Goal: Task Accomplishment & Management: Use online tool/utility

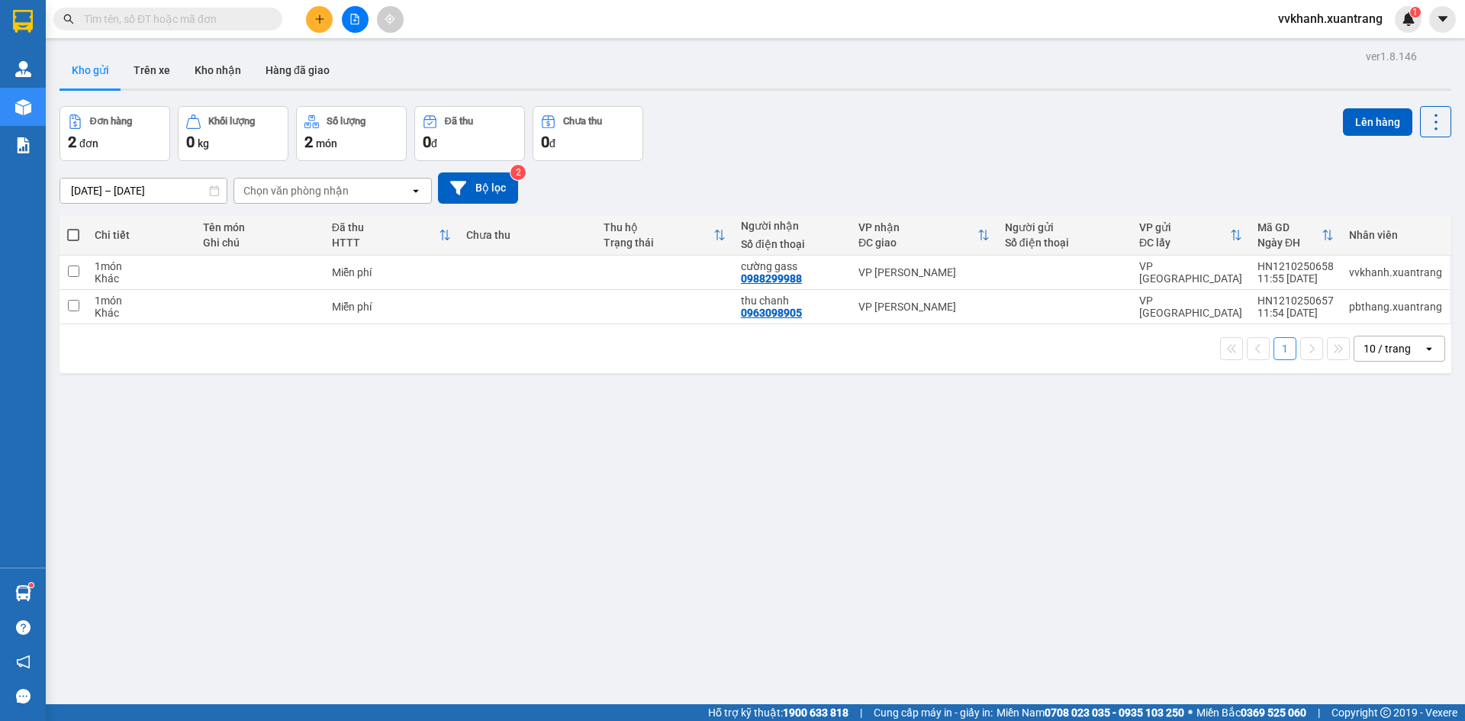
click at [366, 27] on button at bounding box center [355, 19] width 27 height 27
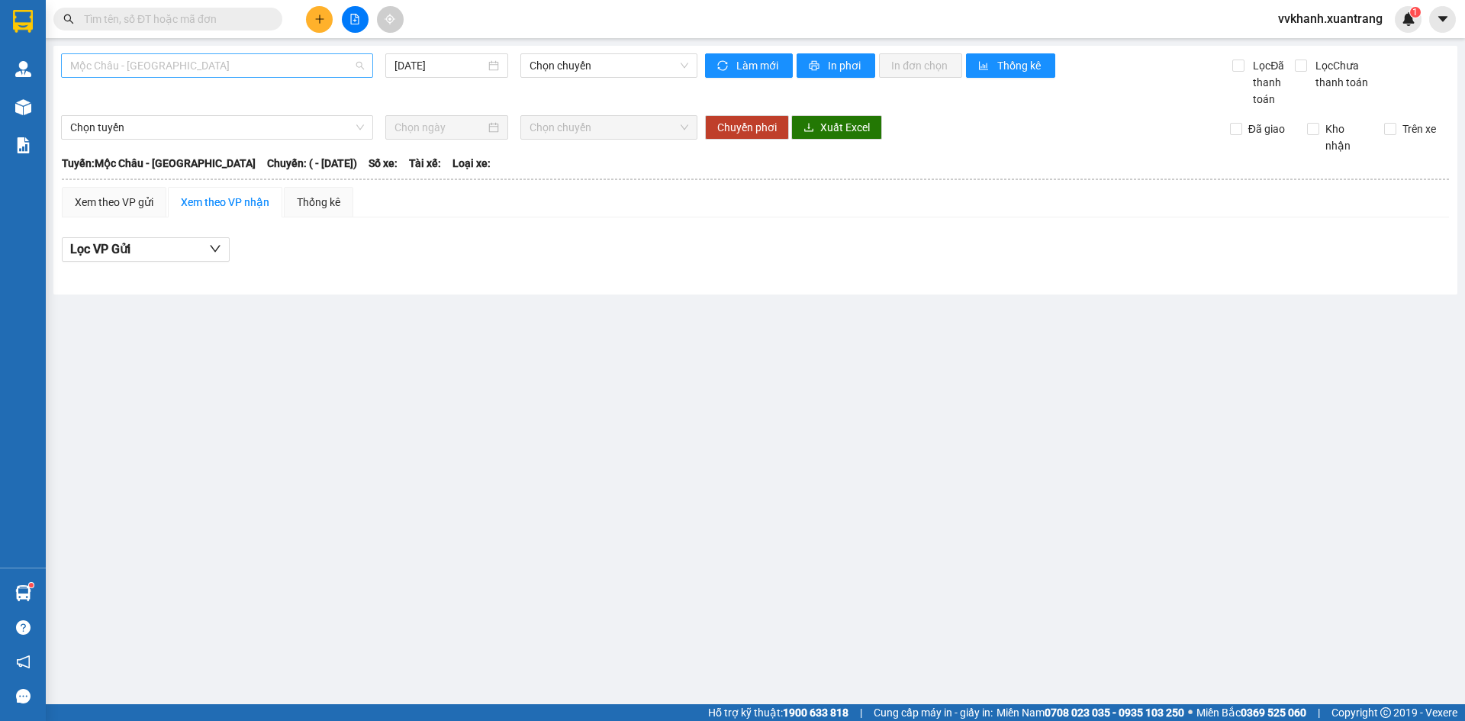
click at [198, 64] on span "Mộc Châu - [GEOGRAPHIC_DATA]" at bounding box center [217, 65] width 294 height 23
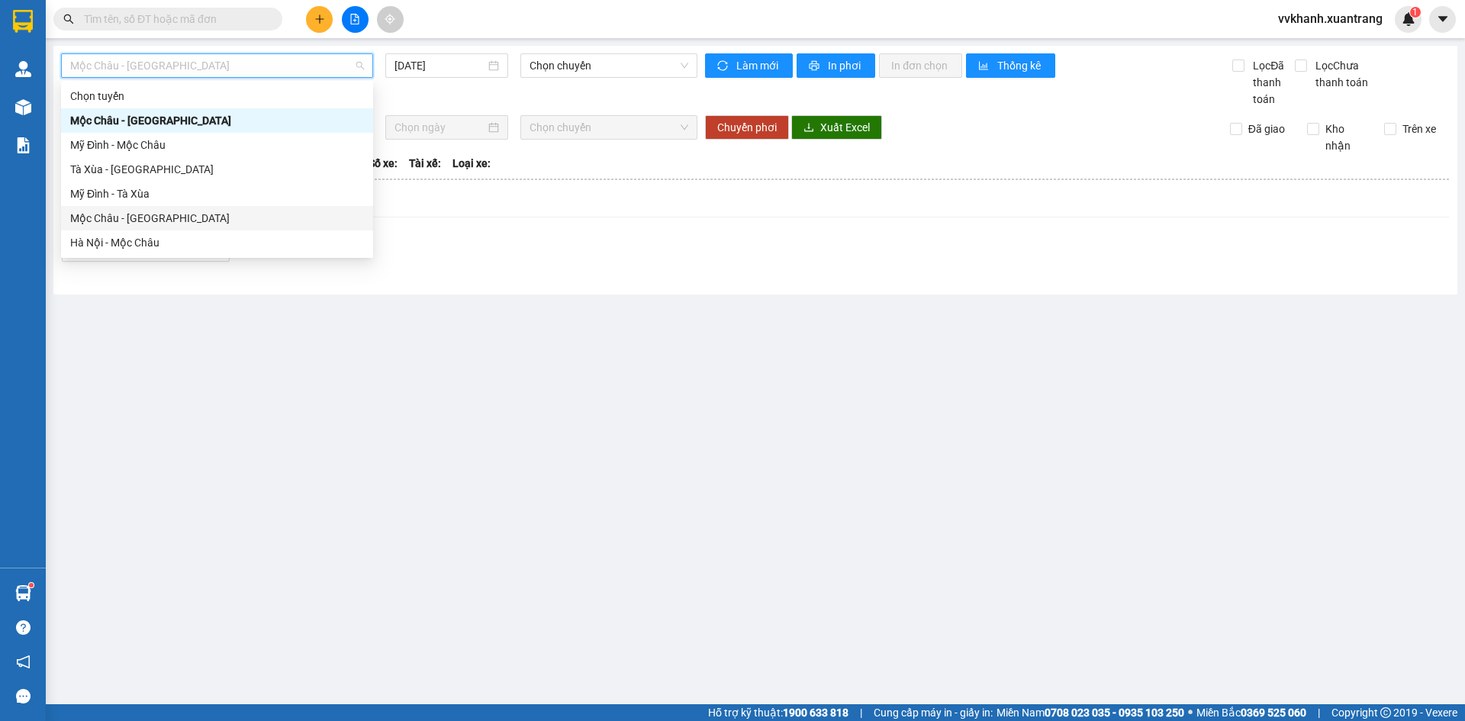
click at [217, 218] on div "Mộc Châu - [GEOGRAPHIC_DATA]" at bounding box center [217, 218] width 294 height 17
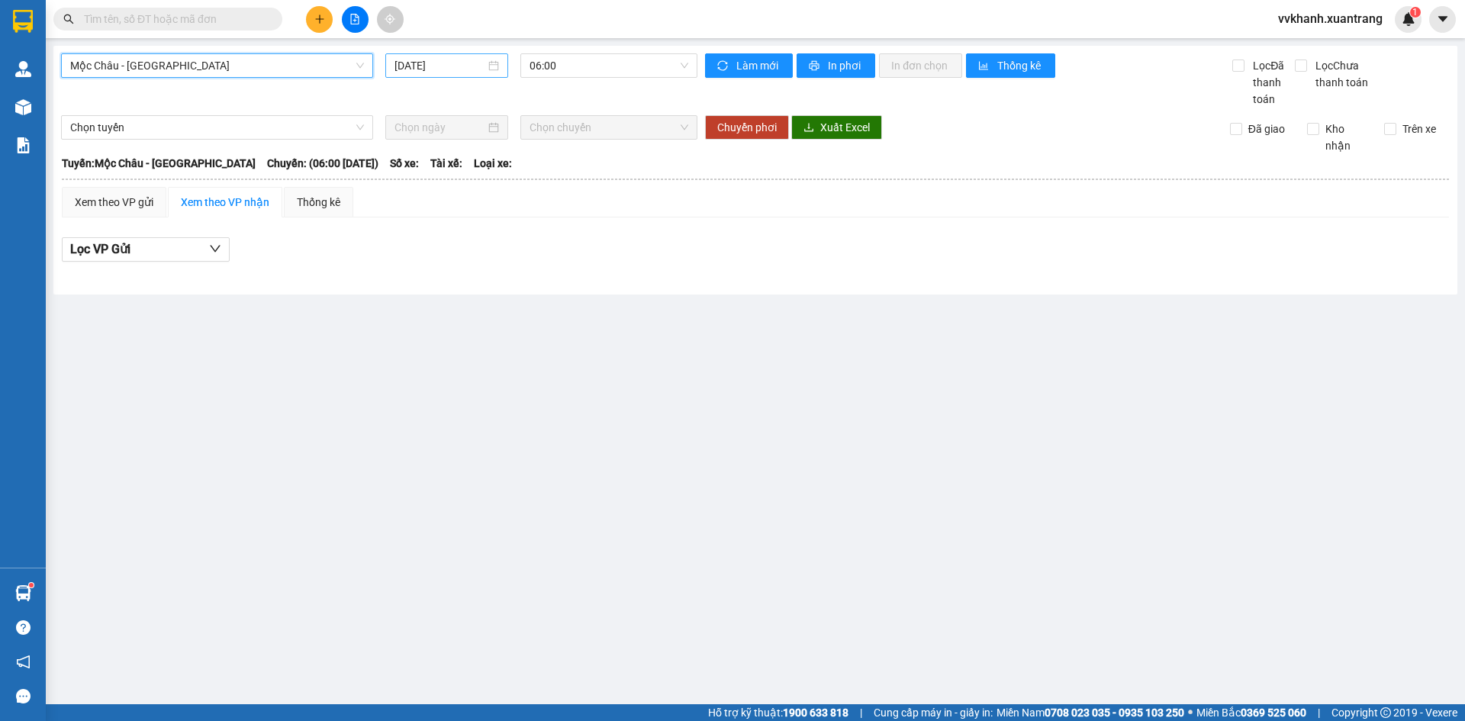
click at [446, 69] on input "12/10/2025" at bounding box center [439, 65] width 91 height 17
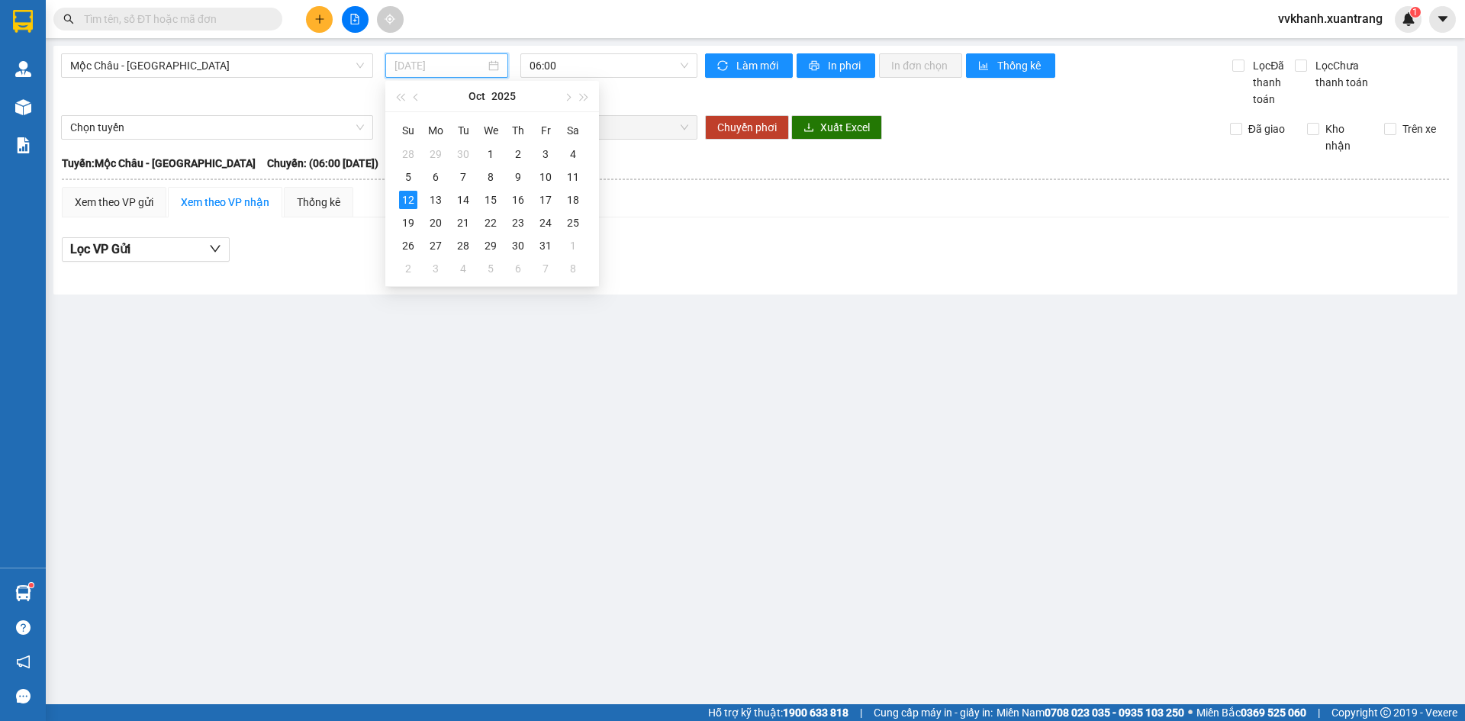
type input "12/10/2025"
click at [577, 356] on main "Mộc Châu - Hà Nội 12/10/2025 06:00 Làm mới In phơi In đơn chọn Thống kê Lọc Đã …" at bounding box center [732, 352] width 1465 height 704
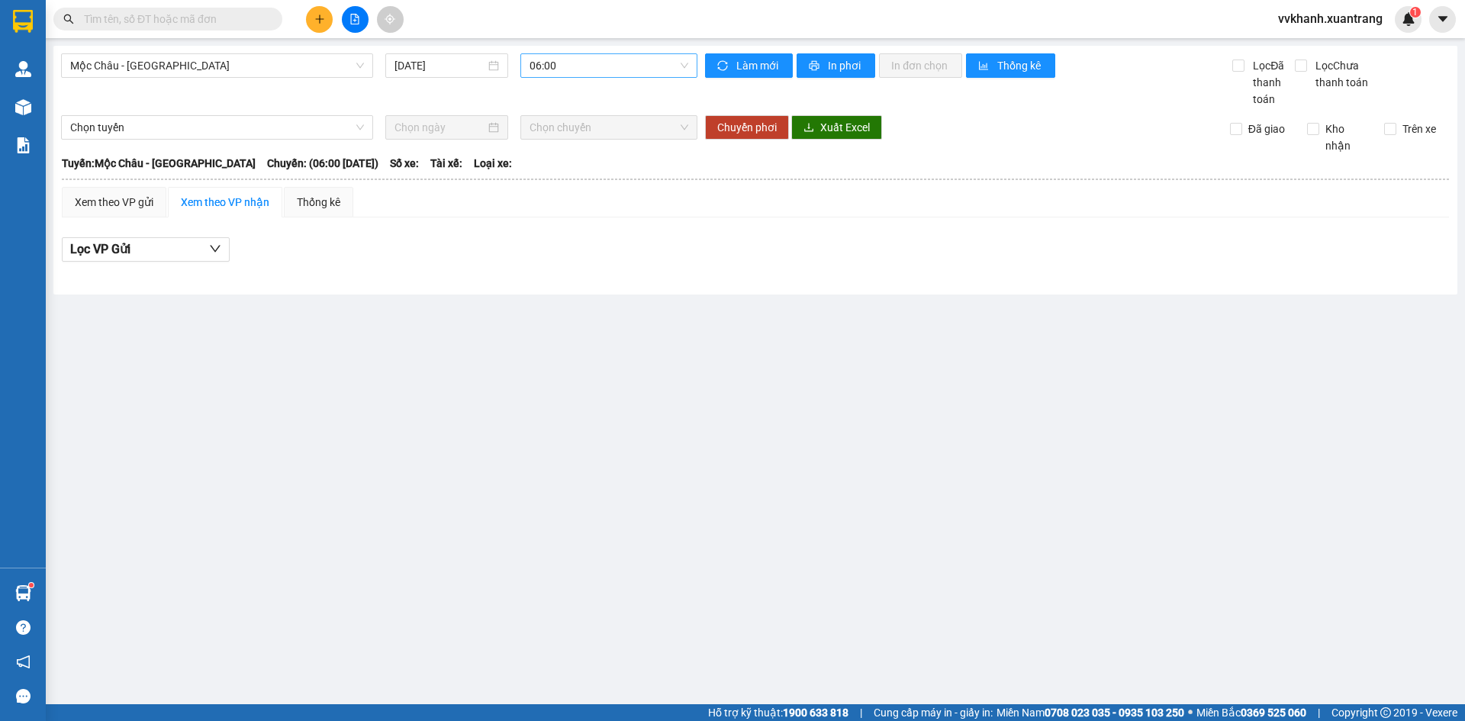
click at [563, 68] on span "06:00" at bounding box center [608, 65] width 159 height 23
click at [558, 144] on div "07:00" at bounding box center [588, 145] width 119 height 17
click at [565, 54] on span "07:00" at bounding box center [608, 65] width 159 height 23
click at [567, 159] on div "08:00" at bounding box center [588, 169] width 137 height 24
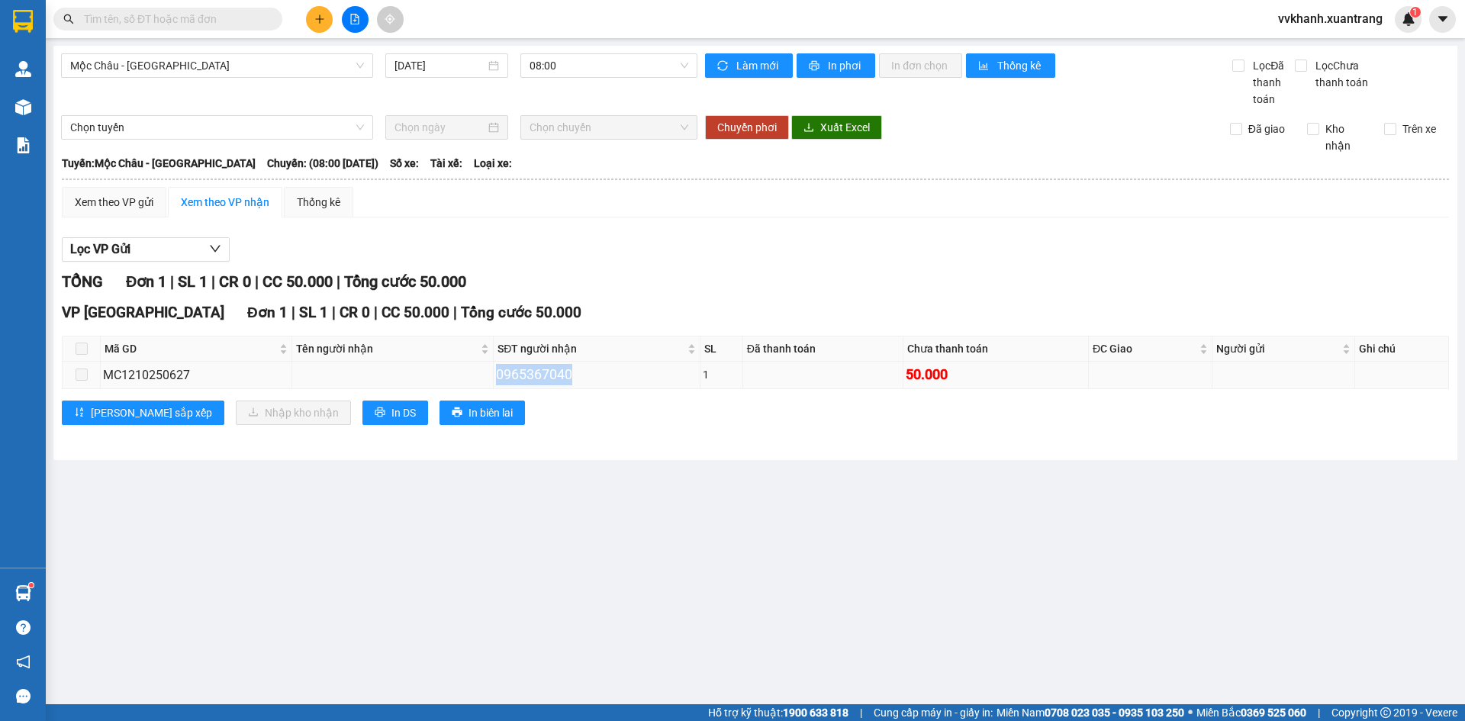
drag, startPoint x: 565, startPoint y: 377, endPoint x: 488, endPoint y: 375, distance: 77.1
click at [494, 375] on td "0965367040" at bounding box center [597, 375] width 206 height 27
copy div "0965367040"
click at [218, 21] on input "text" at bounding box center [174, 19] width 180 height 17
paste input "0965367040"
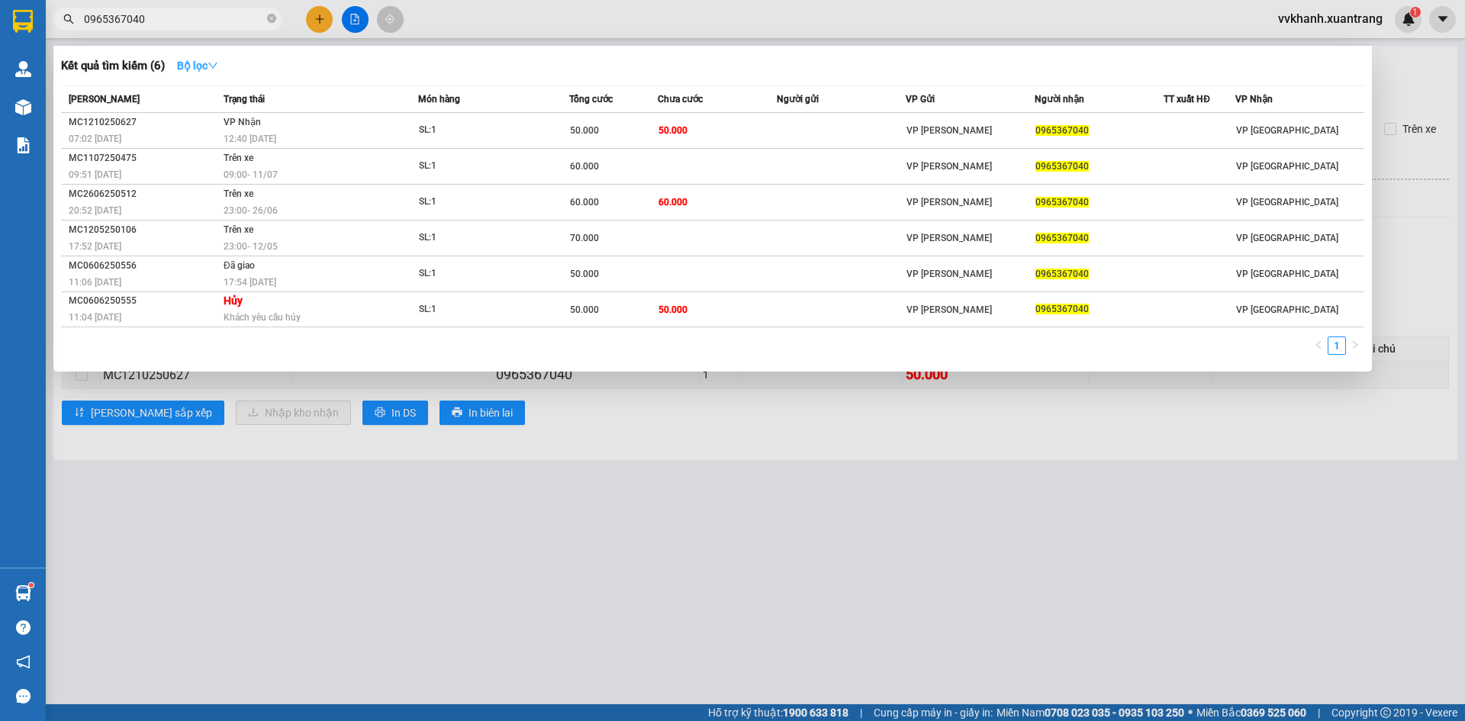
type input "0965367040"
click at [217, 65] on icon "down" at bounding box center [212, 66] width 9 height 6
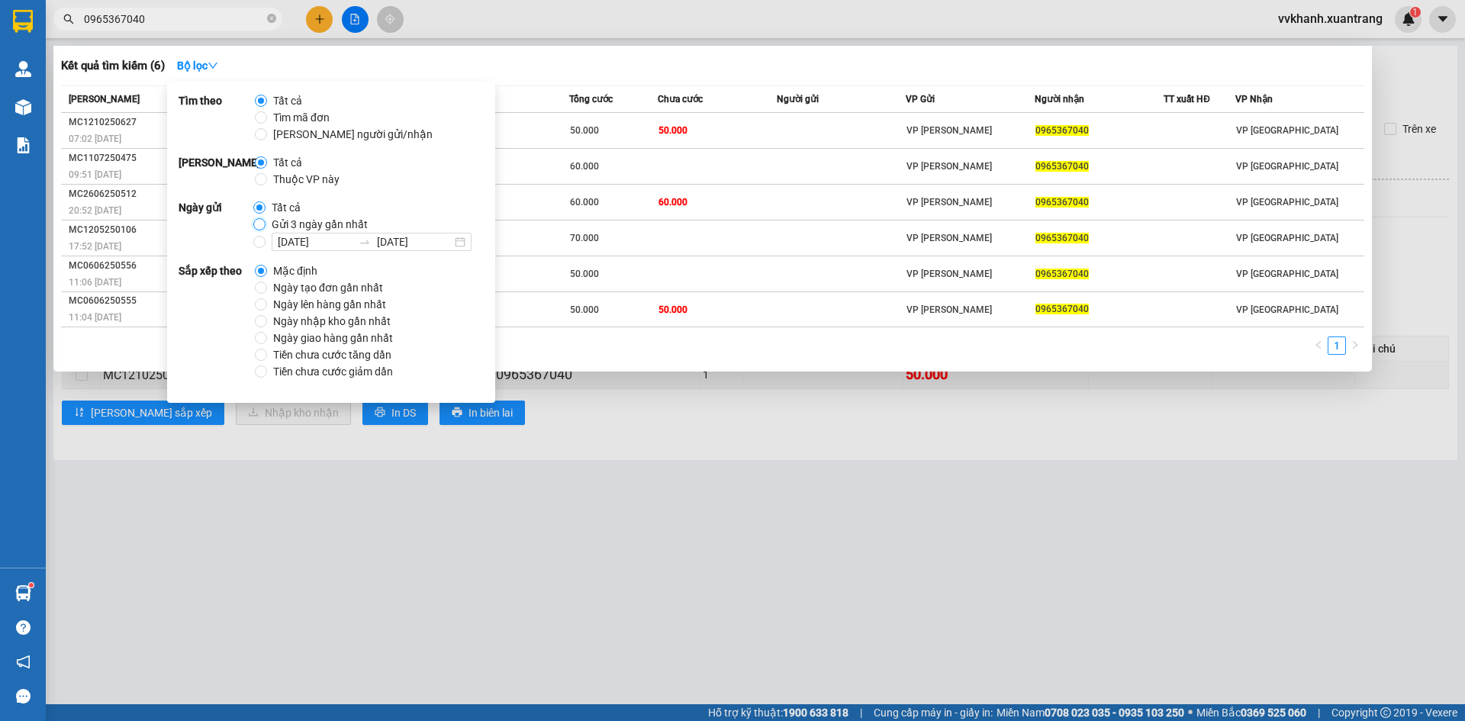
click at [263, 225] on input "Gửi 3 ngày gần nhất" at bounding box center [259, 224] width 12 height 12
radio input "true"
radio input "false"
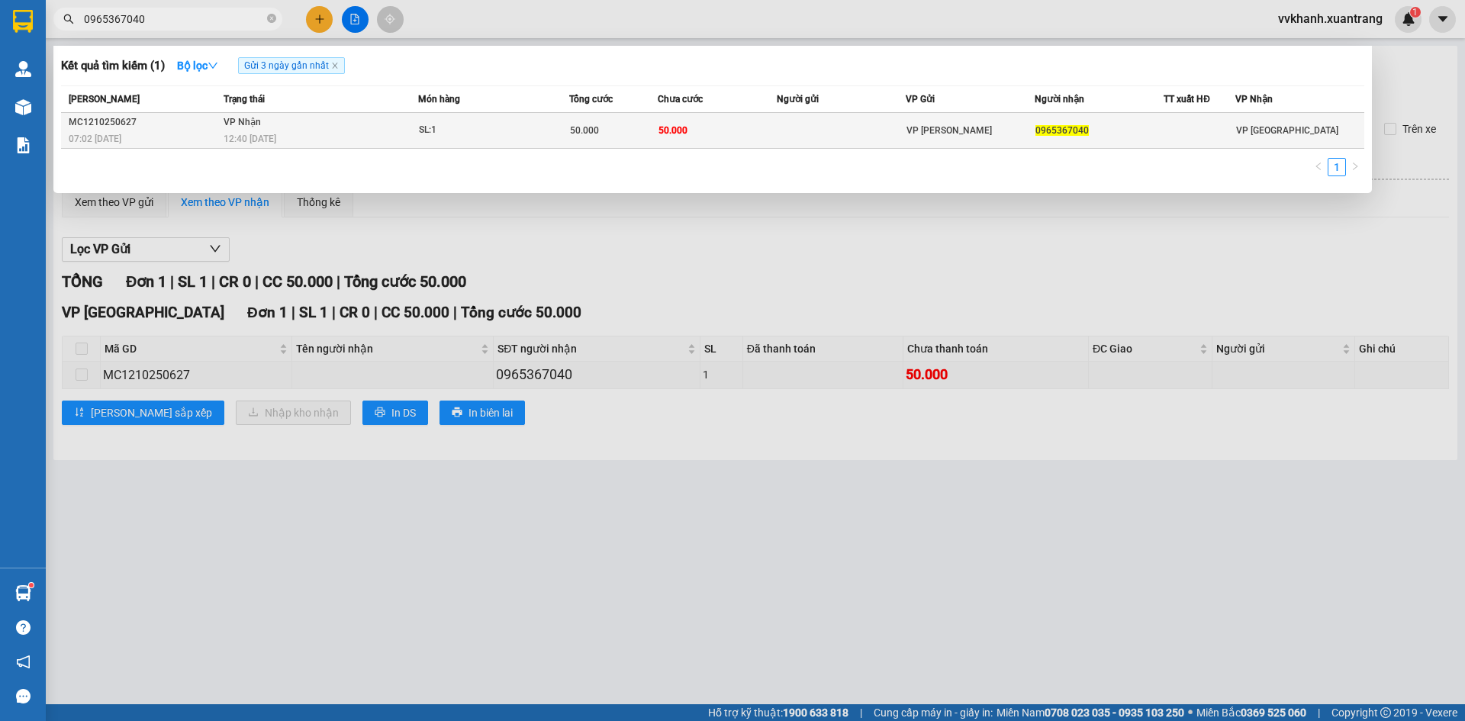
click at [755, 134] on td "50.000" at bounding box center [717, 131] width 119 height 36
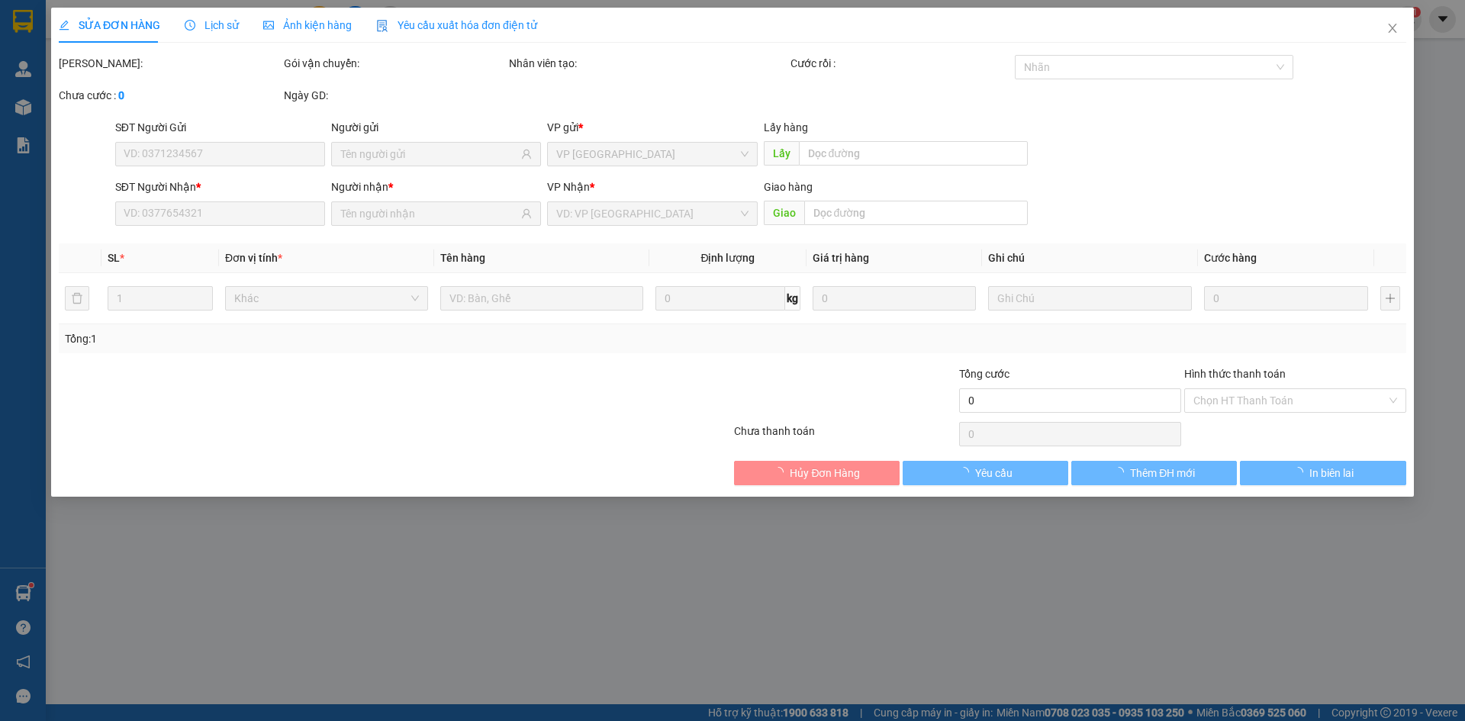
type input "0965367040"
type input "50.000"
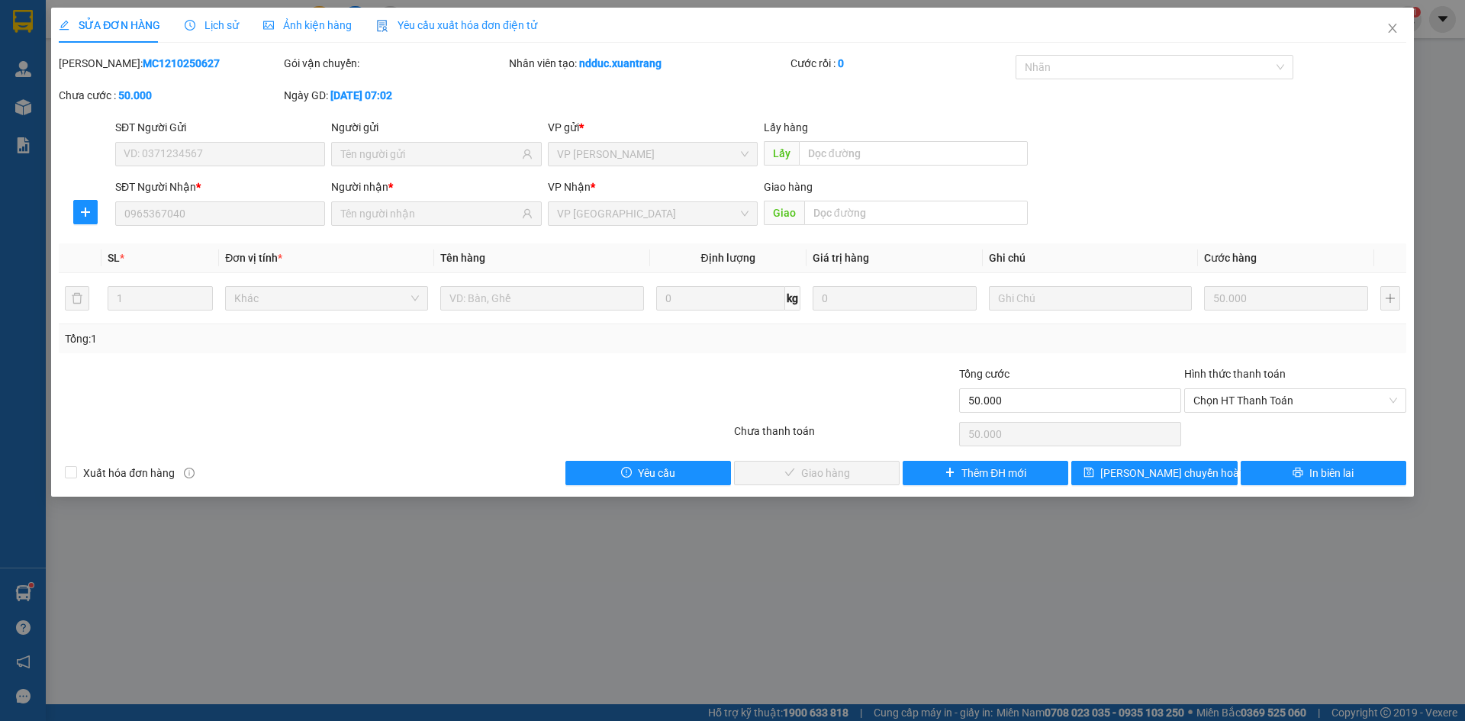
click at [325, 21] on span "Ảnh kiện hàng" at bounding box center [307, 25] width 88 height 12
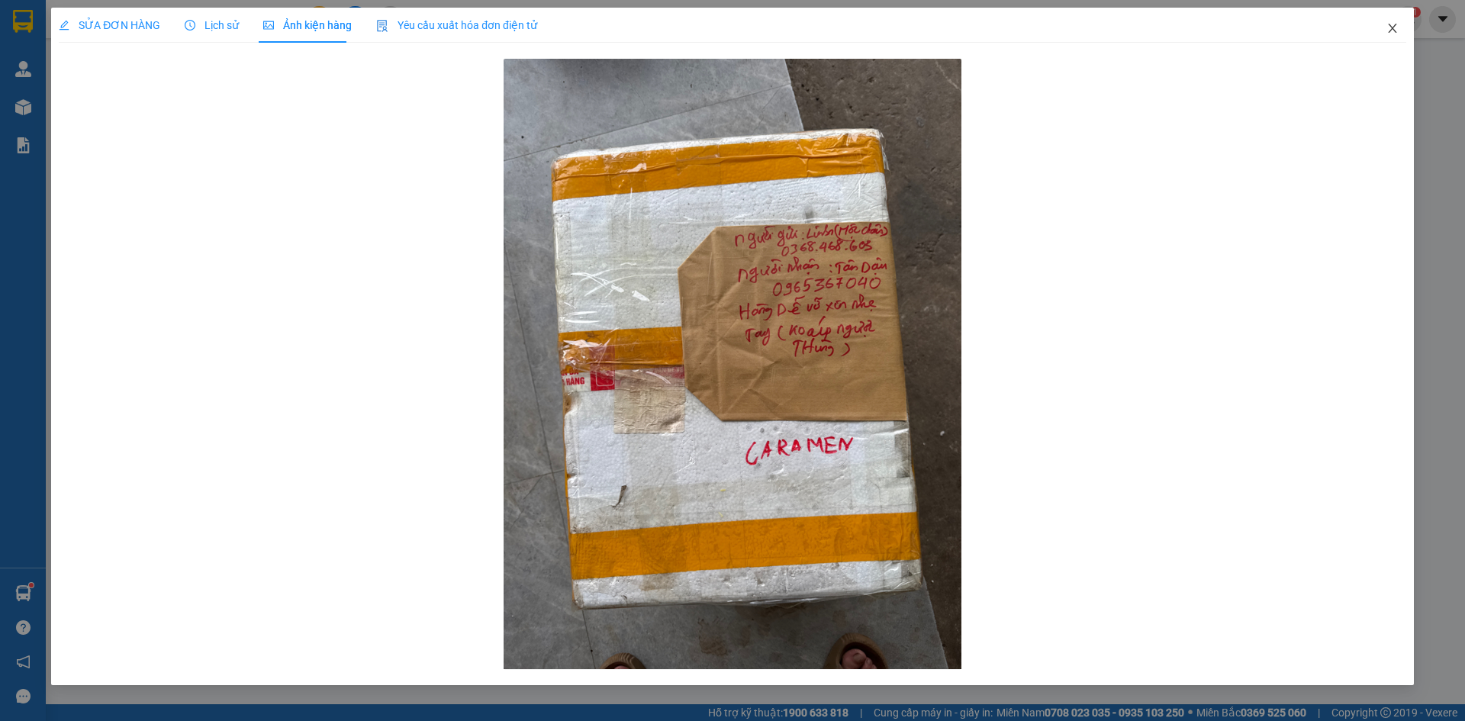
click at [1389, 33] on icon "close" at bounding box center [1392, 28] width 8 height 9
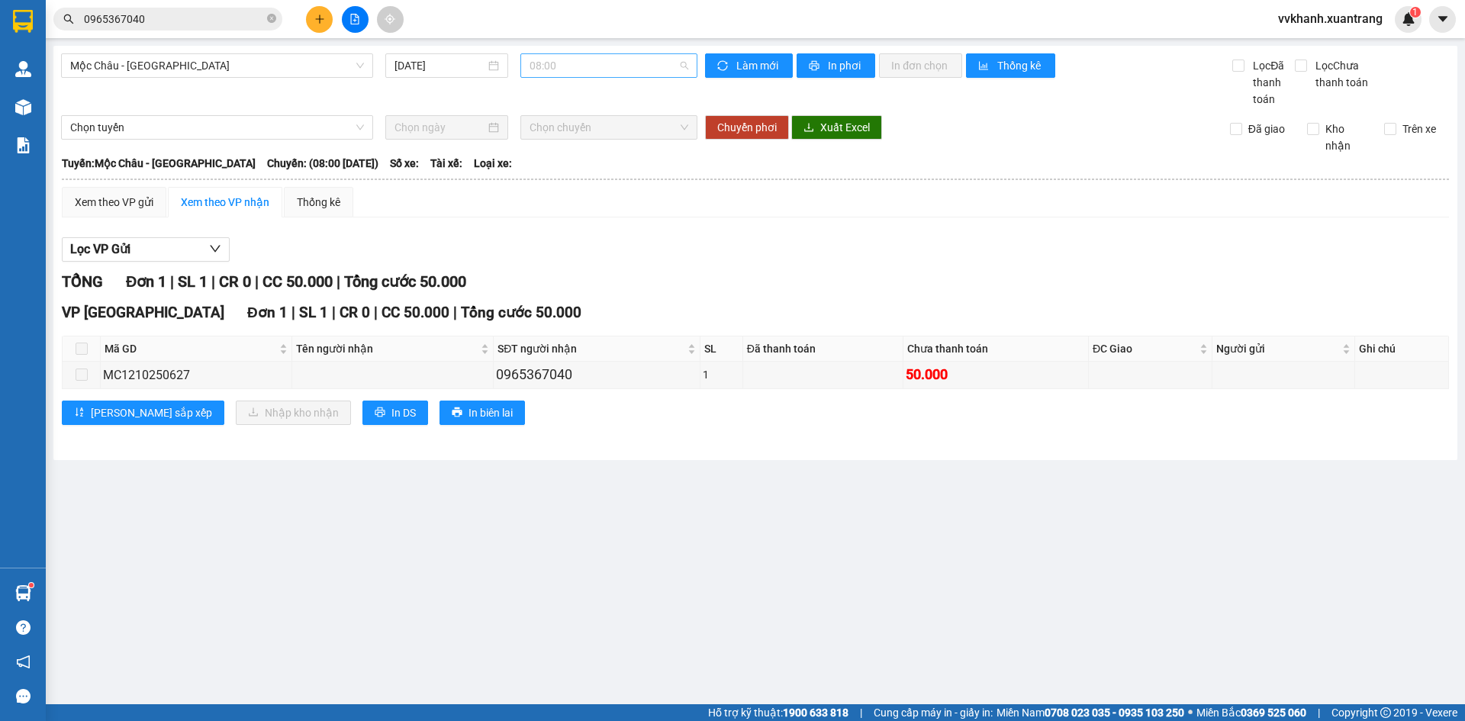
click at [561, 69] on span "08:00" at bounding box center [608, 65] width 159 height 23
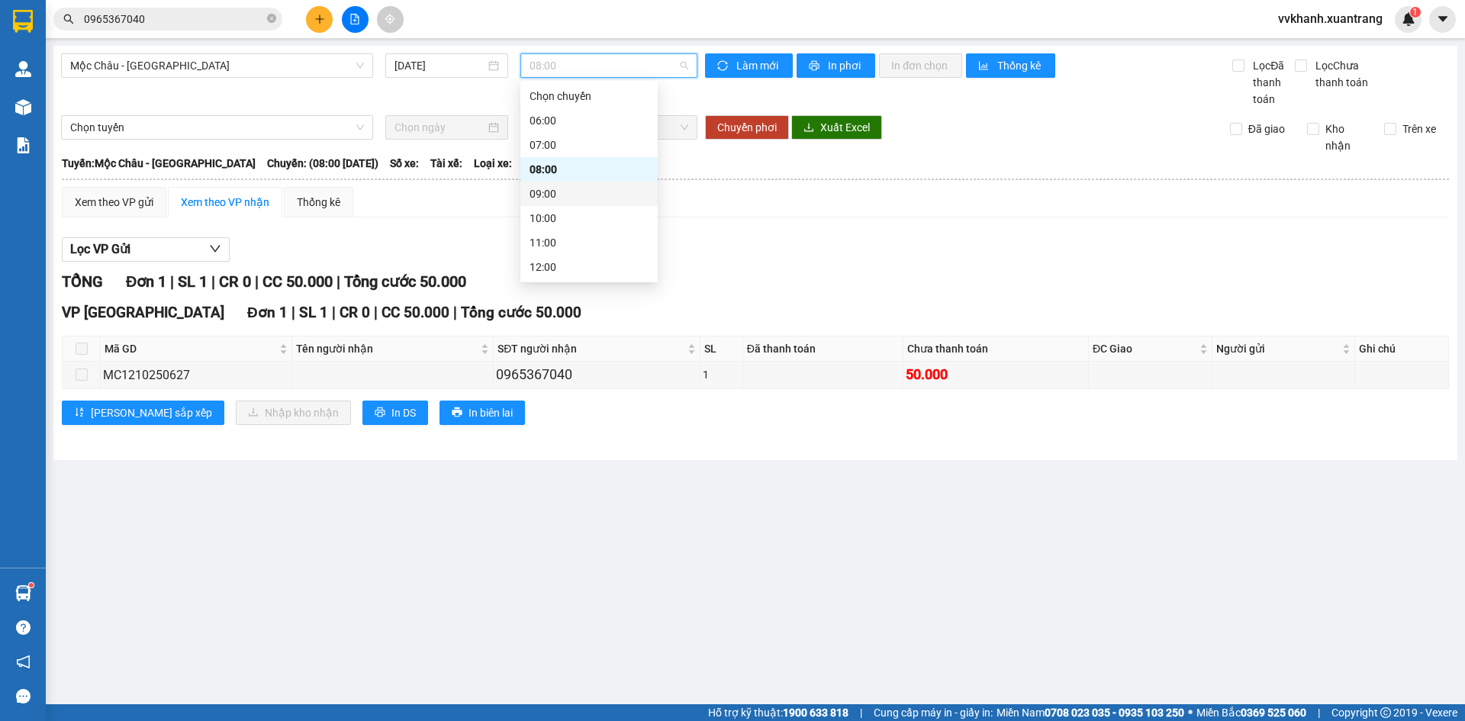
click at [561, 198] on div "09:00" at bounding box center [588, 193] width 119 height 17
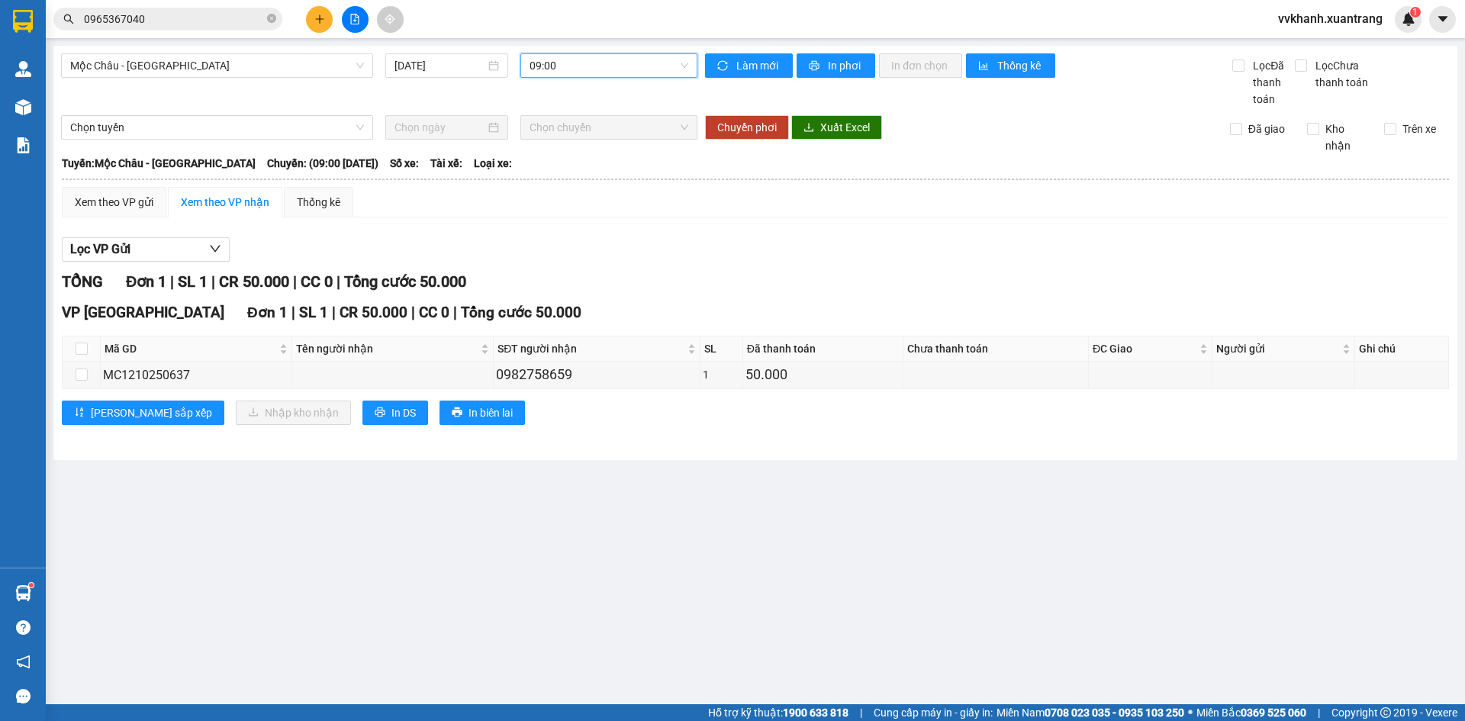
click at [573, 66] on span "09:00" at bounding box center [608, 65] width 159 height 23
click at [784, 223] on div "Xem theo VP gửi Xem theo VP nhận Thống kê Lọc VP Gửi TỔNG Đơn 1 | SL 1 | CR 50…" at bounding box center [755, 315] width 1387 height 257
drag, startPoint x: 567, startPoint y: 371, endPoint x: 492, endPoint y: 379, distance: 75.2
click at [496, 379] on div "0982758659" at bounding box center [596, 374] width 201 height 21
copy div "0982758659"
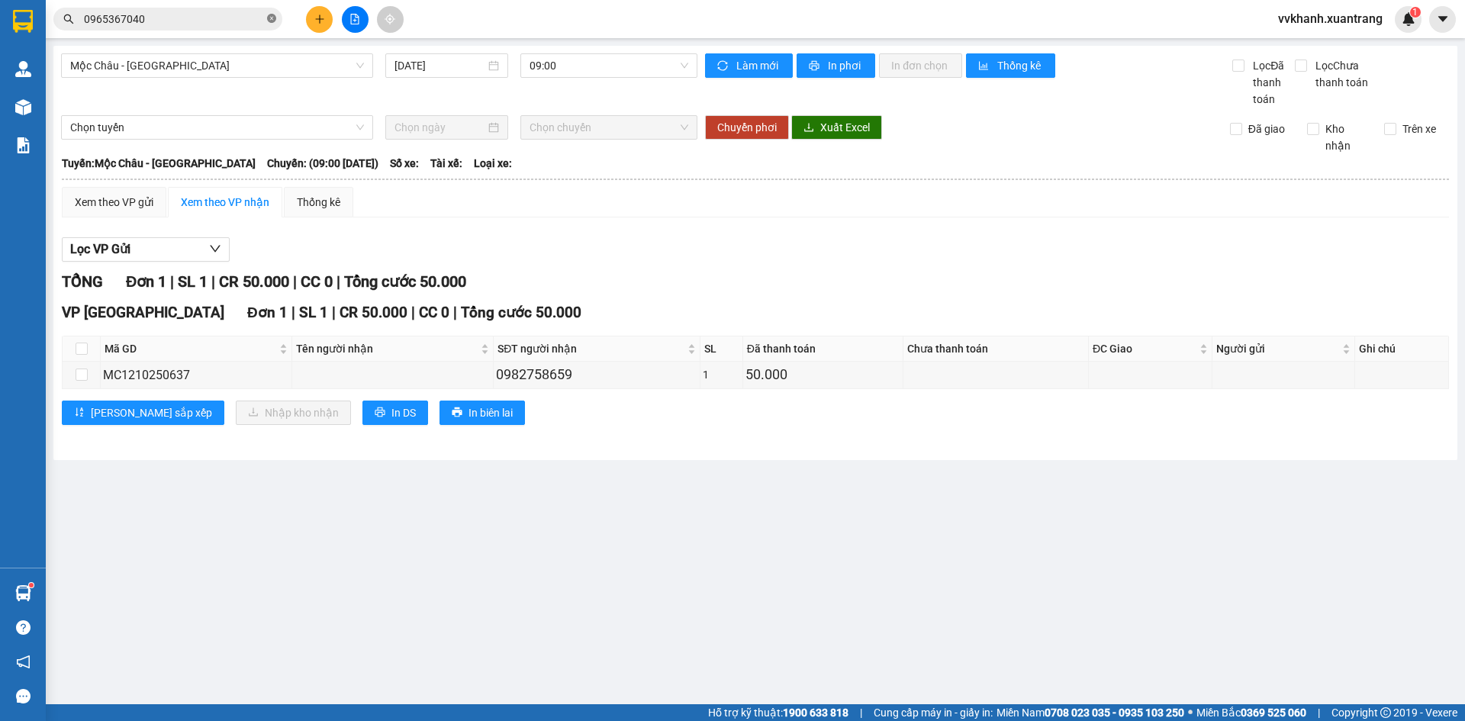
click at [267, 17] on icon "close-circle" at bounding box center [271, 18] width 9 height 9
click at [226, 24] on input "text" at bounding box center [174, 19] width 180 height 17
paste input "0982758659"
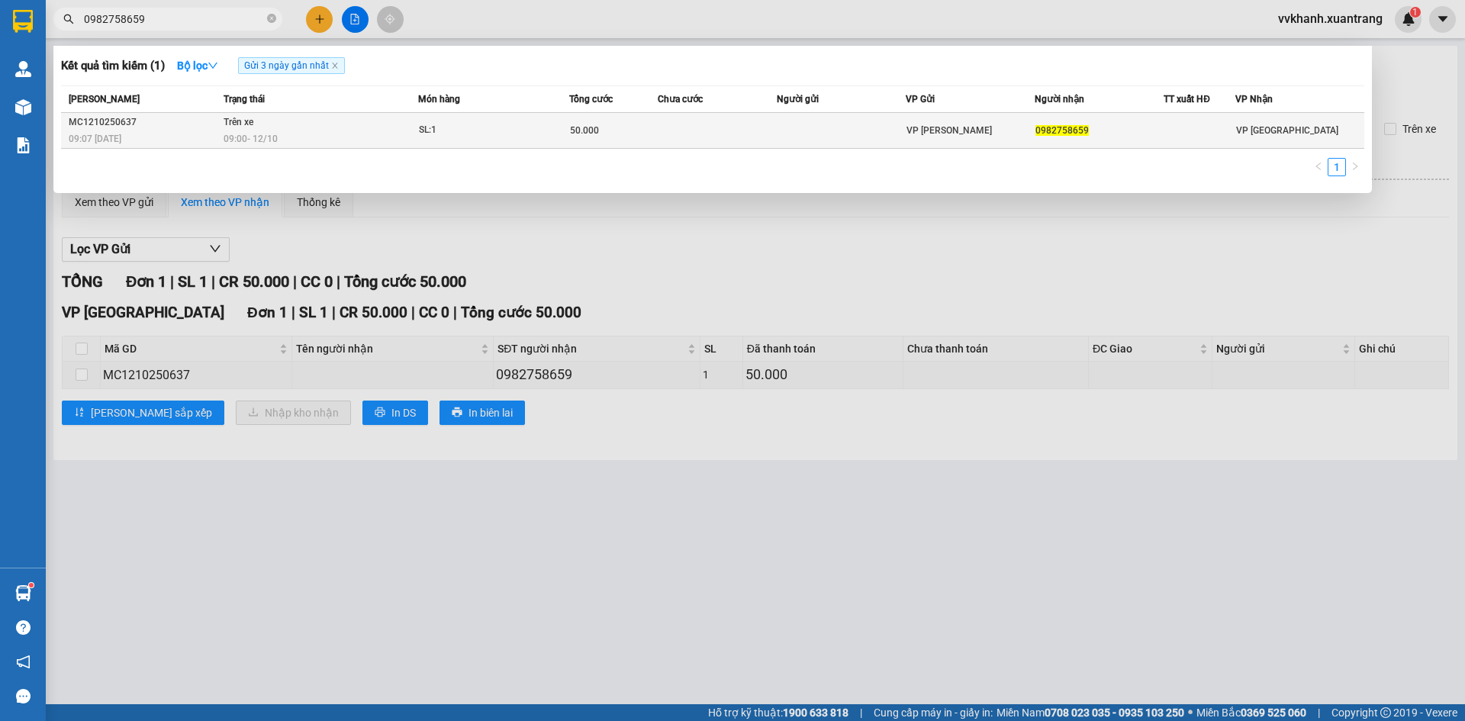
type input "0982758659"
click at [314, 132] on div "09:00 - 12/10" at bounding box center [321, 138] width 194 height 17
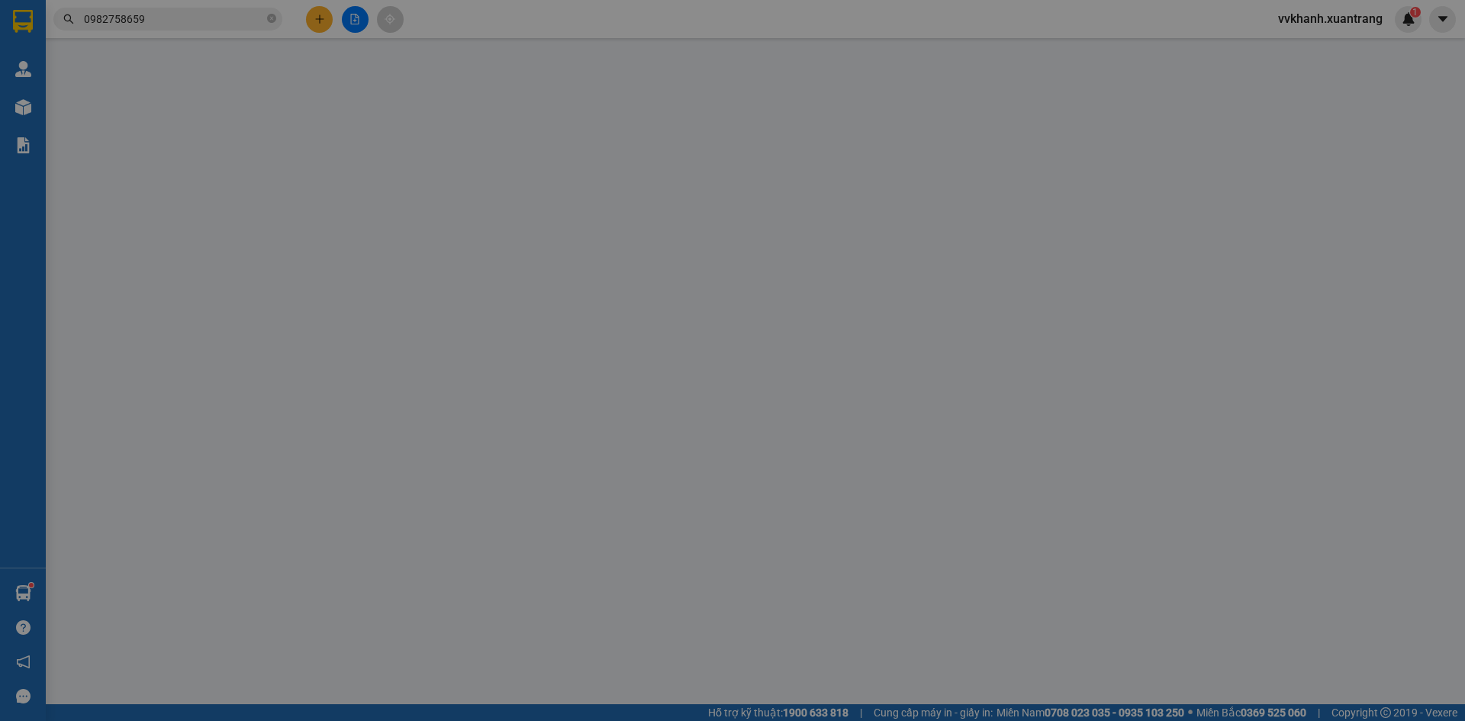
type input "0982758659"
type input "50.000"
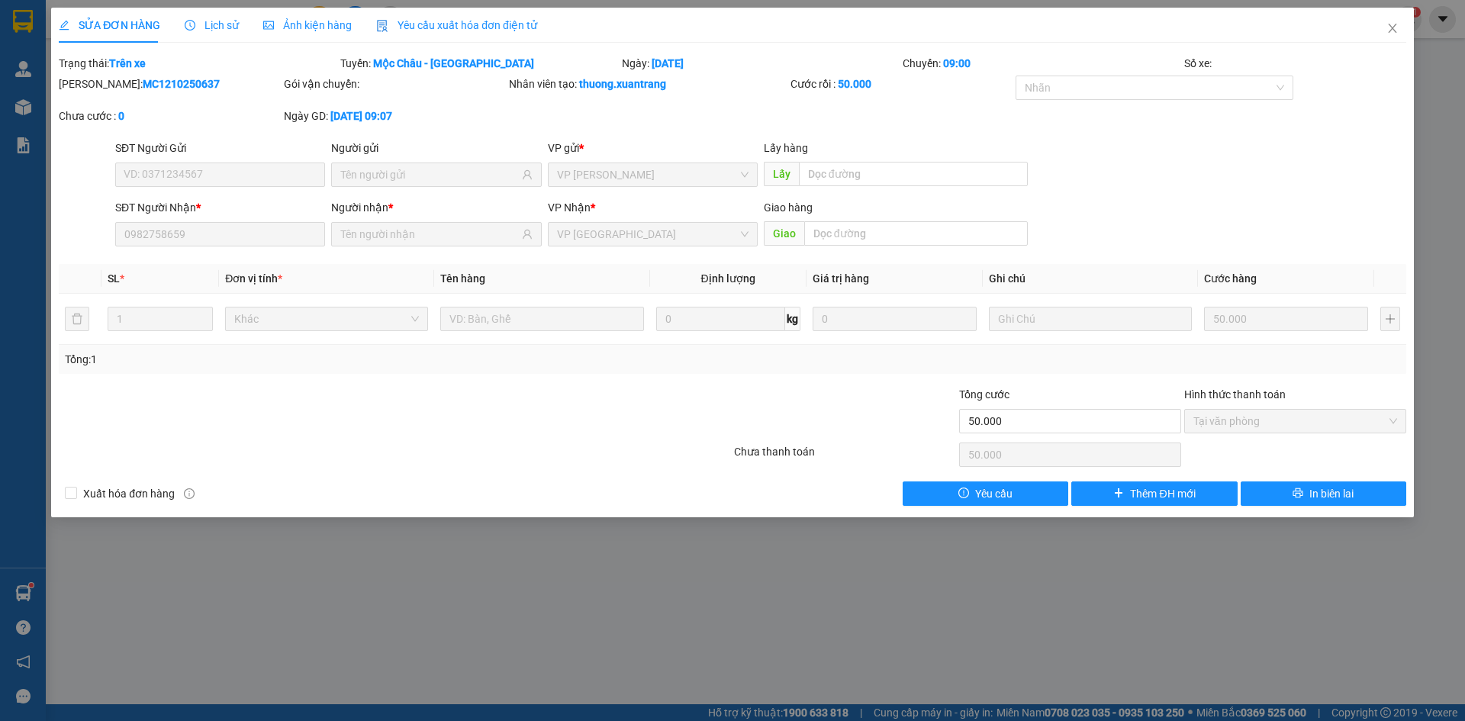
click at [311, 26] on span "Ảnh kiện hàng" at bounding box center [307, 25] width 88 height 12
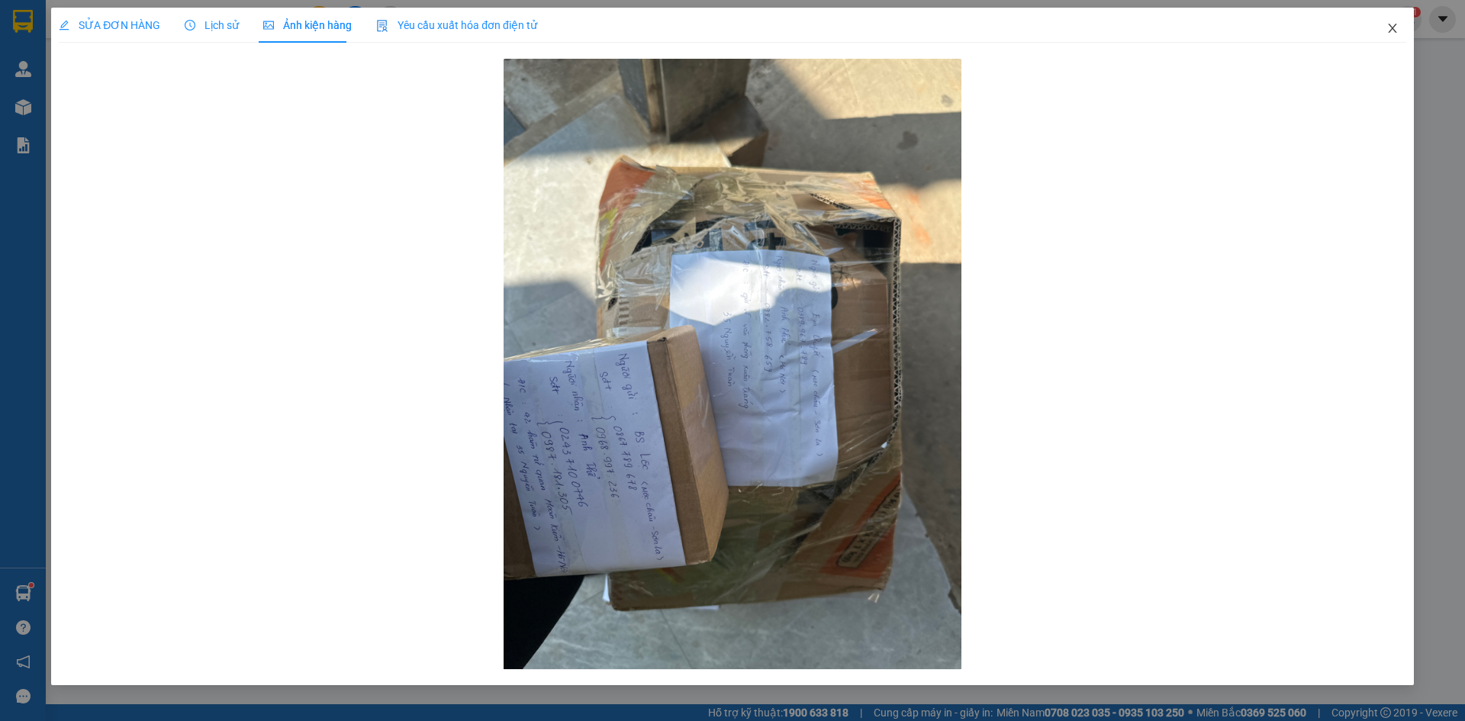
click at [1393, 22] on span "Close" at bounding box center [1392, 29] width 43 height 43
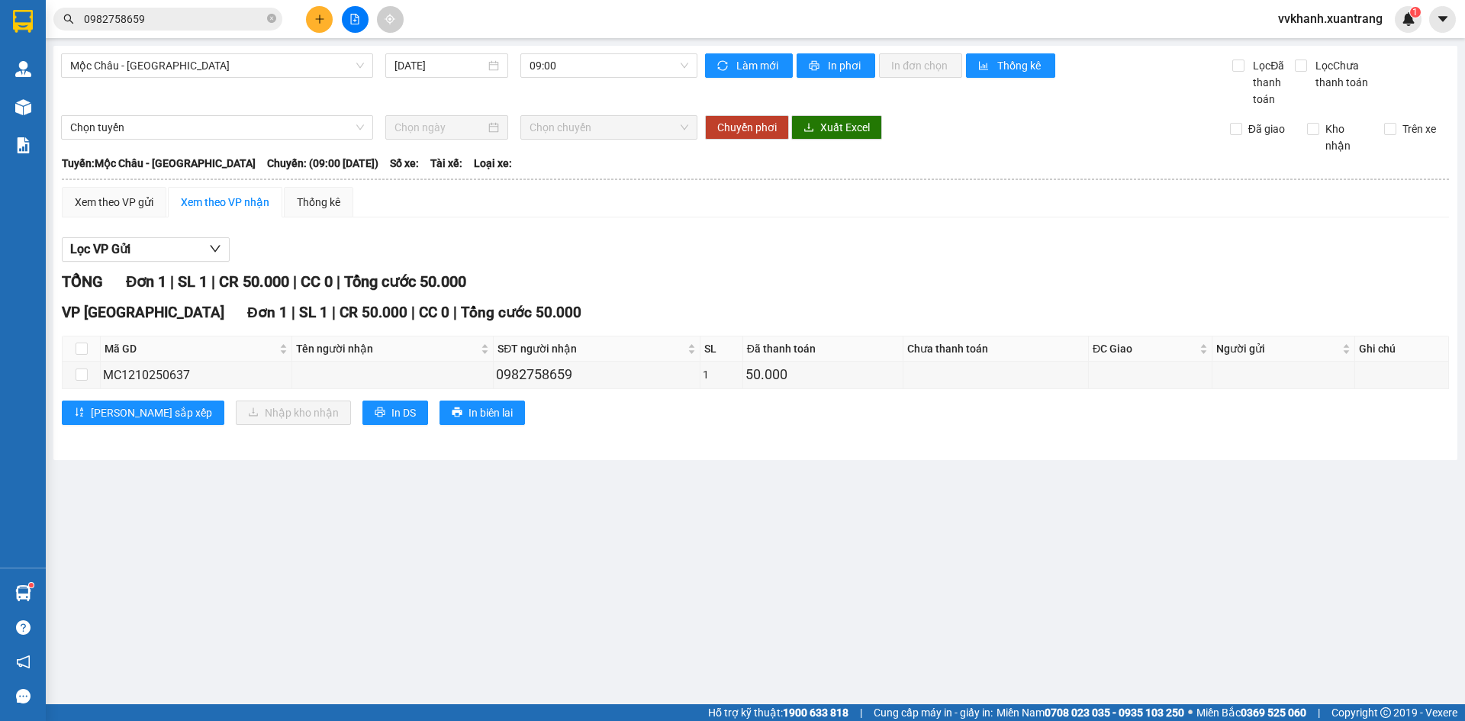
click at [85, 113] on div "Mộc Châu - Hà Nội 12/10/2025 09:00 Làm mới In phơi In đơn chọn Thống kê Lọc Đã …" at bounding box center [755, 253] width 1404 height 414
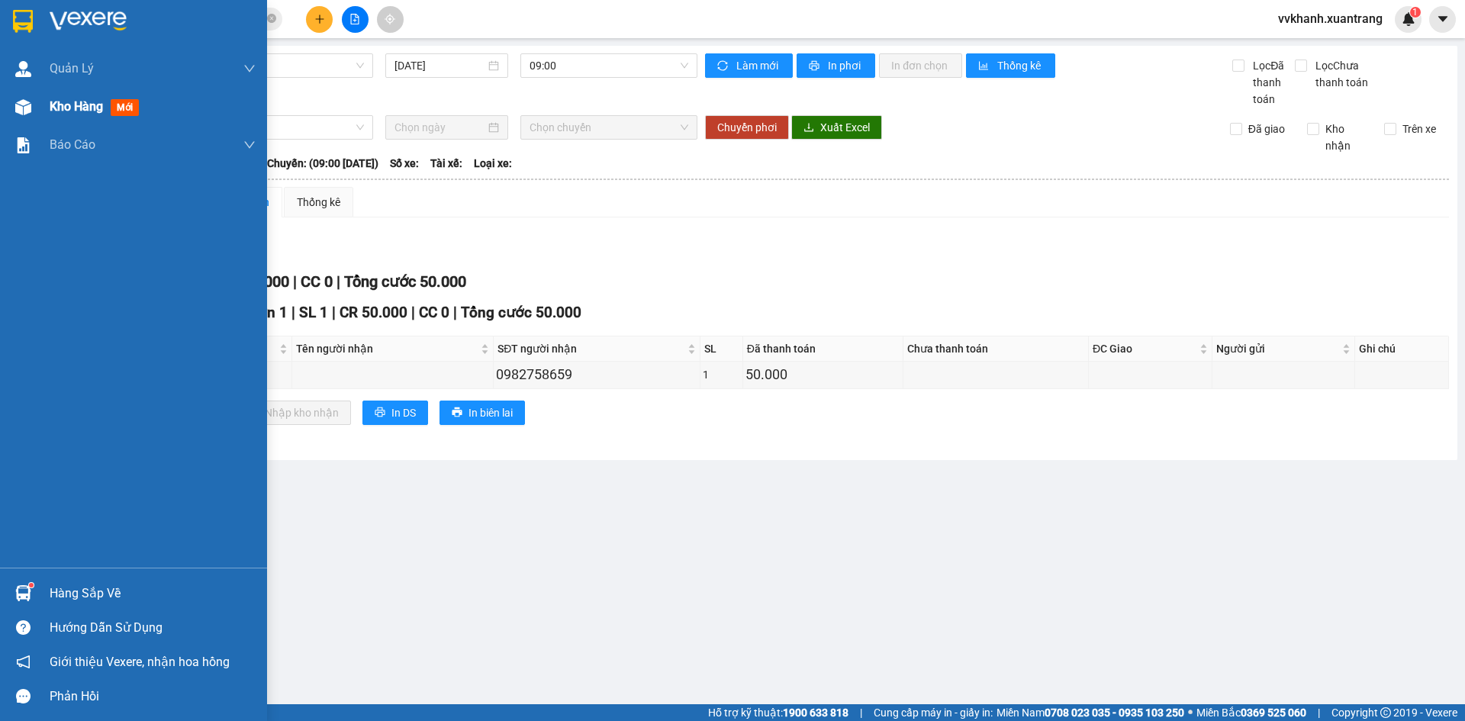
click at [52, 98] on div "Kho hàng mới" at bounding box center [97, 106] width 95 height 19
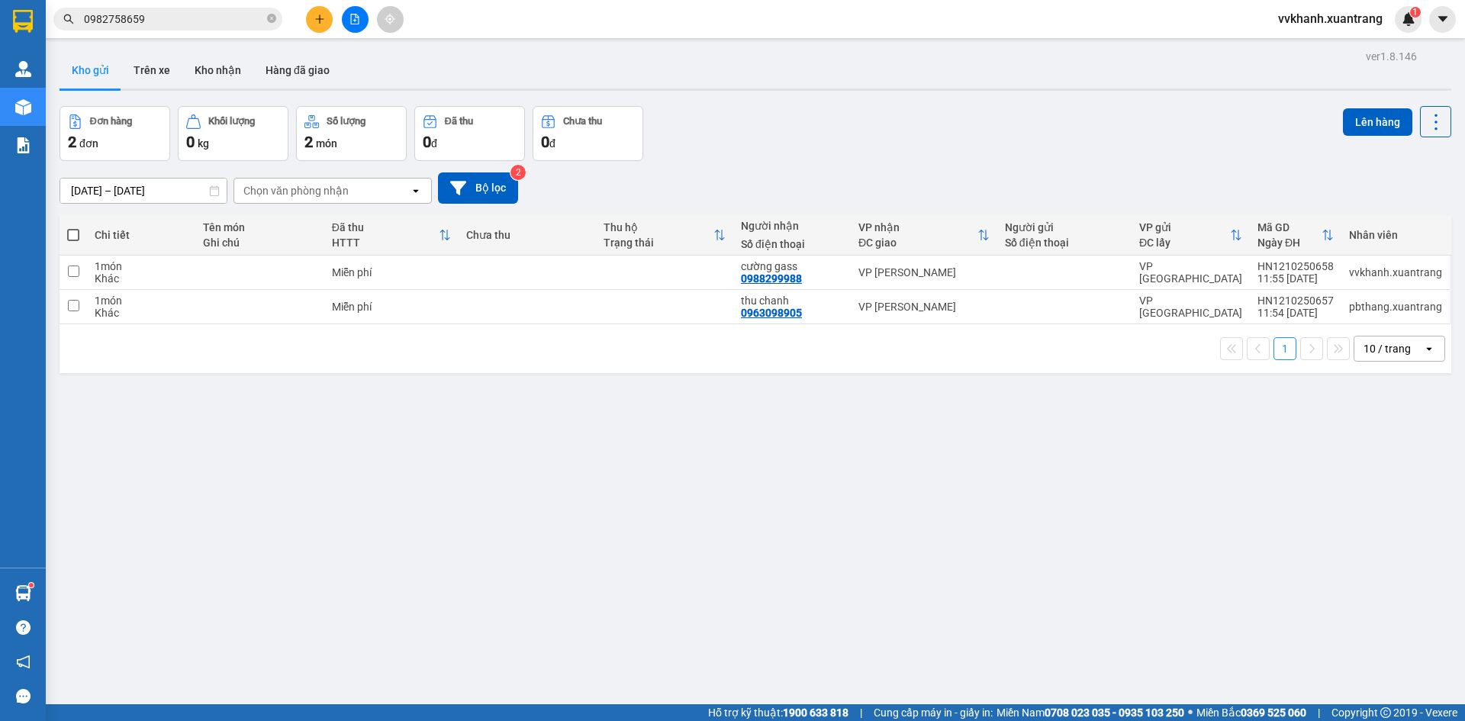
click at [354, 21] on icon "file-add" at bounding box center [355, 19] width 8 height 11
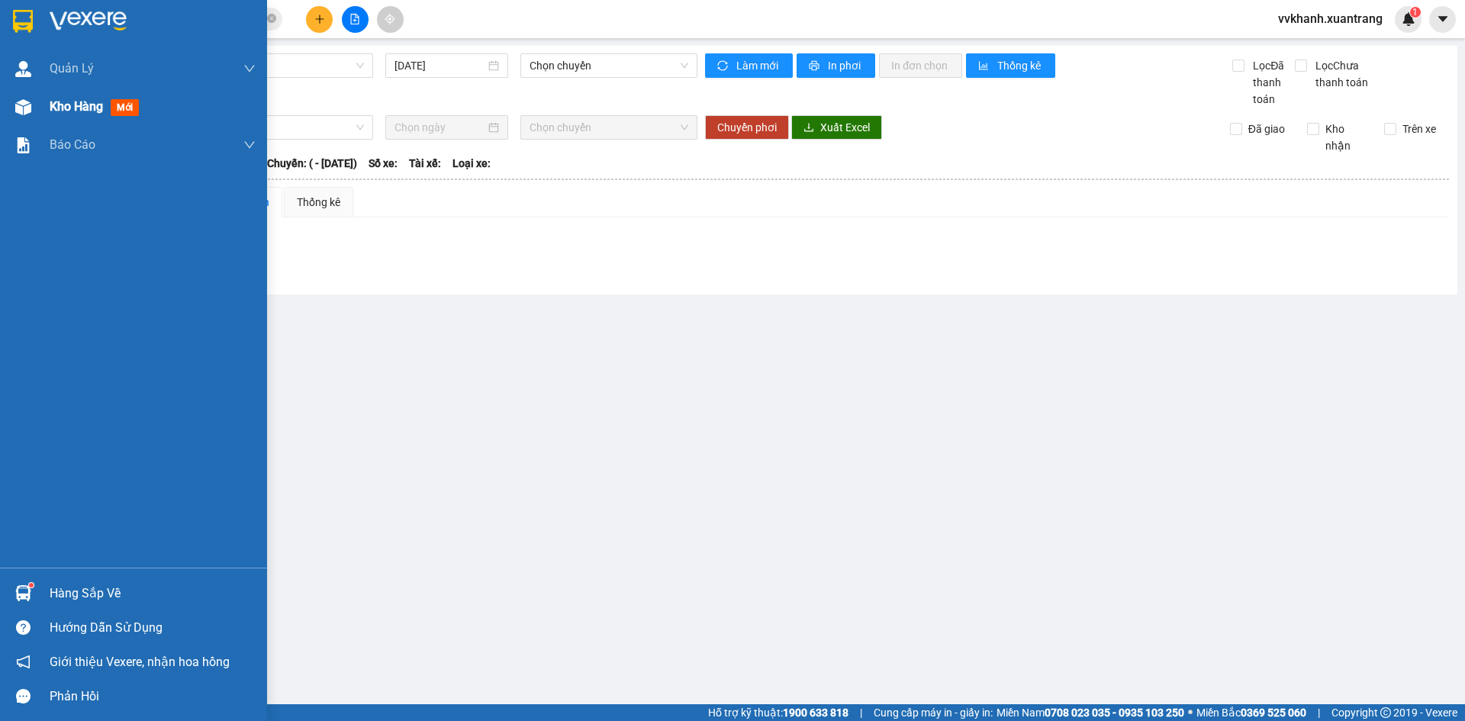
click at [41, 111] on div "Kho hàng mới" at bounding box center [133, 107] width 267 height 38
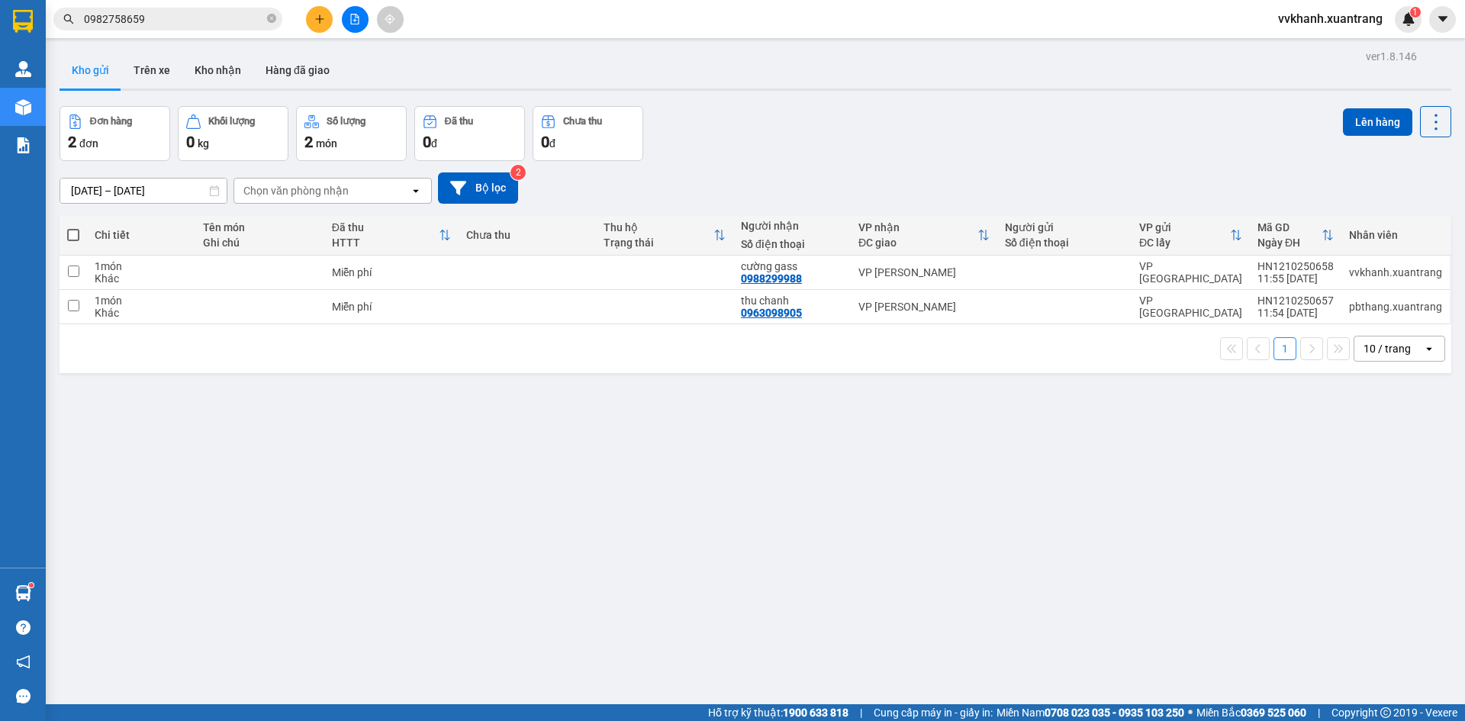
click at [935, 465] on div "ver 1.8.146 Kho gửi Trên xe Kho nhận Hàng đã giao Đơn hàng 2 đơn Khối lượng 0 k…" at bounding box center [755, 406] width 1404 height 721
click at [76, 236] on span at bounding box center [73, 235] width 12 height 12
click at [73, 227] on input "checkbox" at bounding box center [73, 227] width 0 height 0
checkbox input "true"
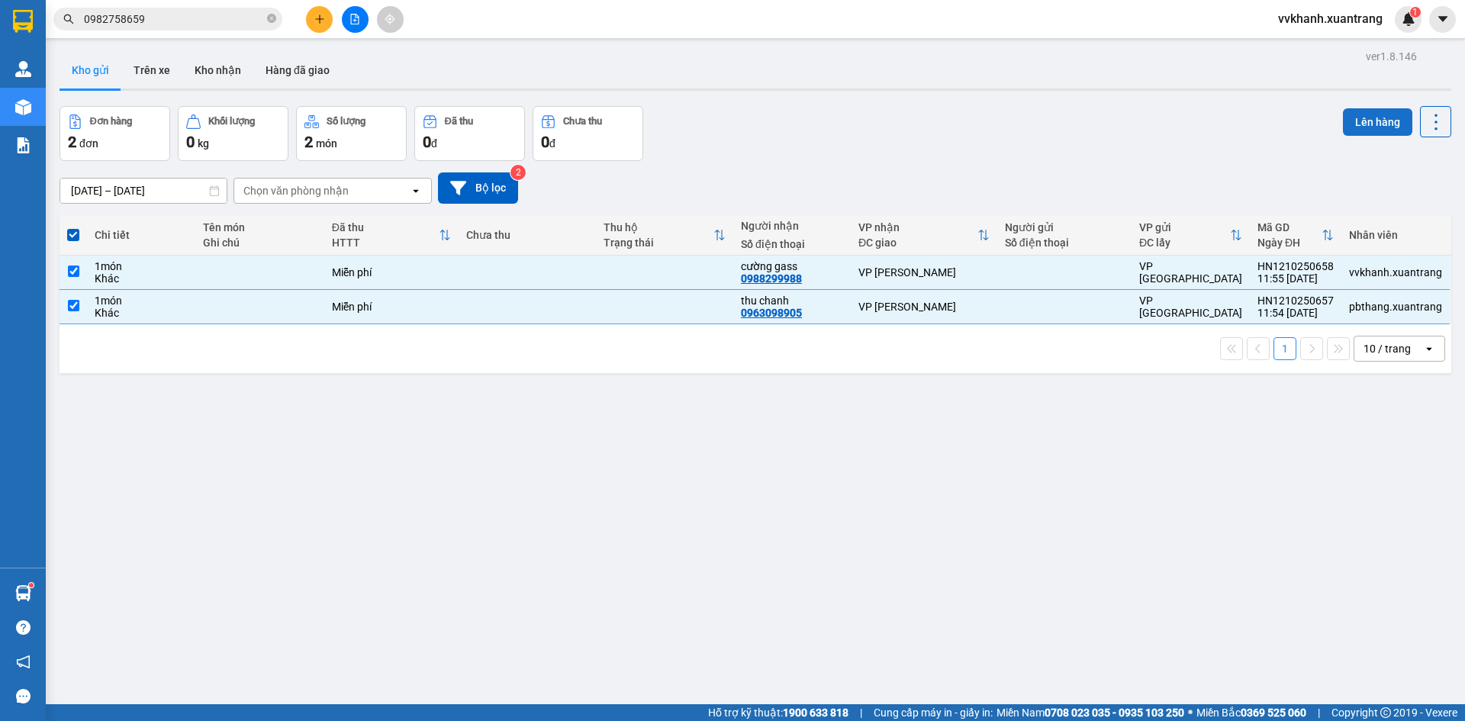
click at [1352, 125] on button "Lên hàng" at bounding box center [1377, 121] width 69 height 27
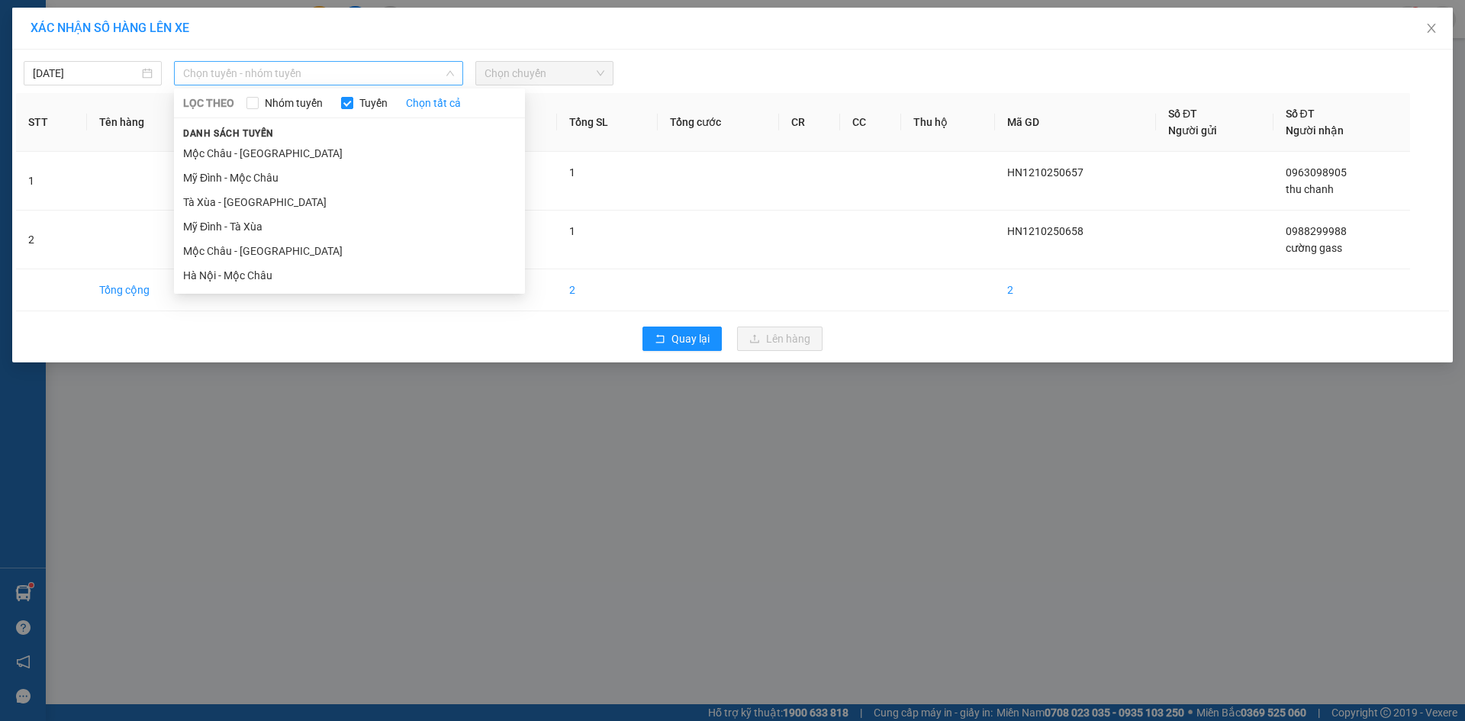
click at [269, 74] on span "Chọn tuyến - nhóm tuyến" at bounding box center [318, 73] width 271 height 23
click at [313, 256] on li "Mộc Châu - Hà Nội" at bounding box center [349, 251] width 351 height 24
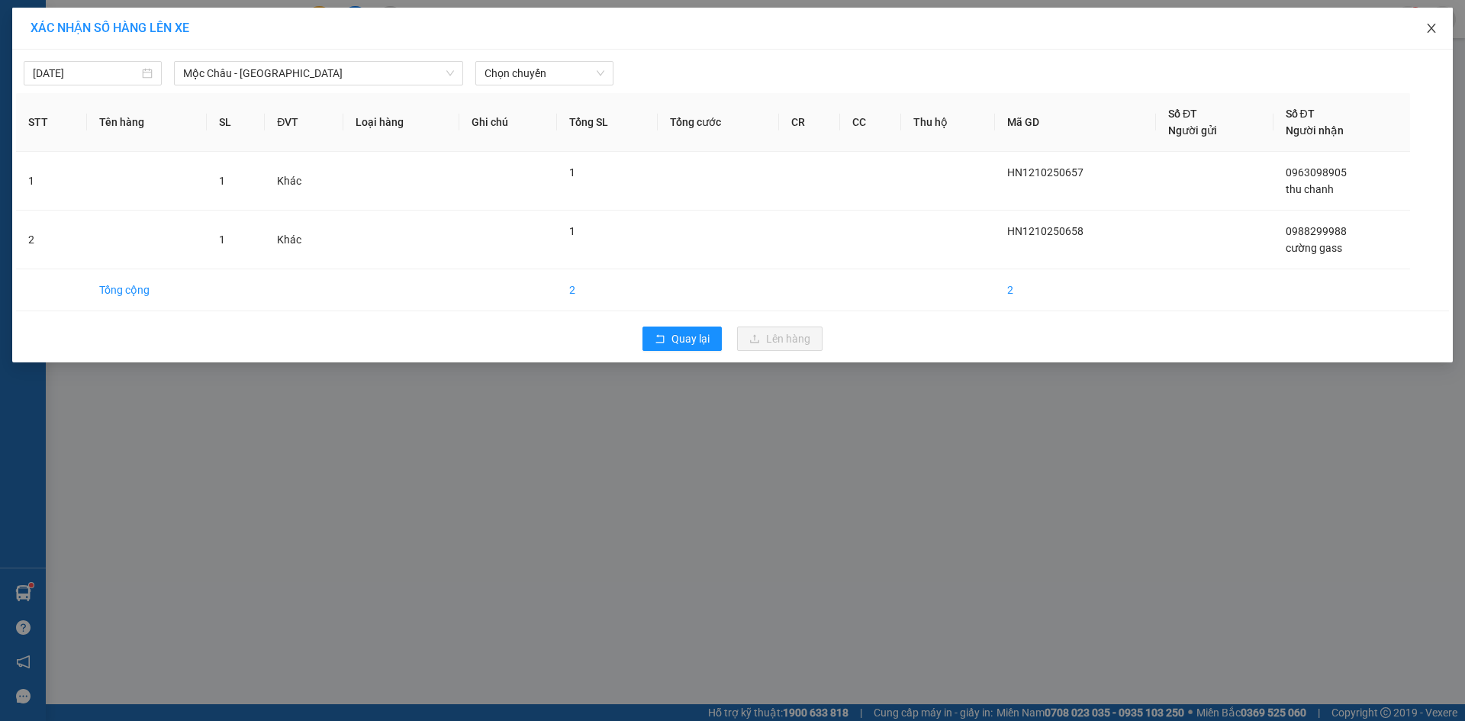
click at [1437, 34] on icon "close" at bounding box center [1431, 28] width 12 height 12
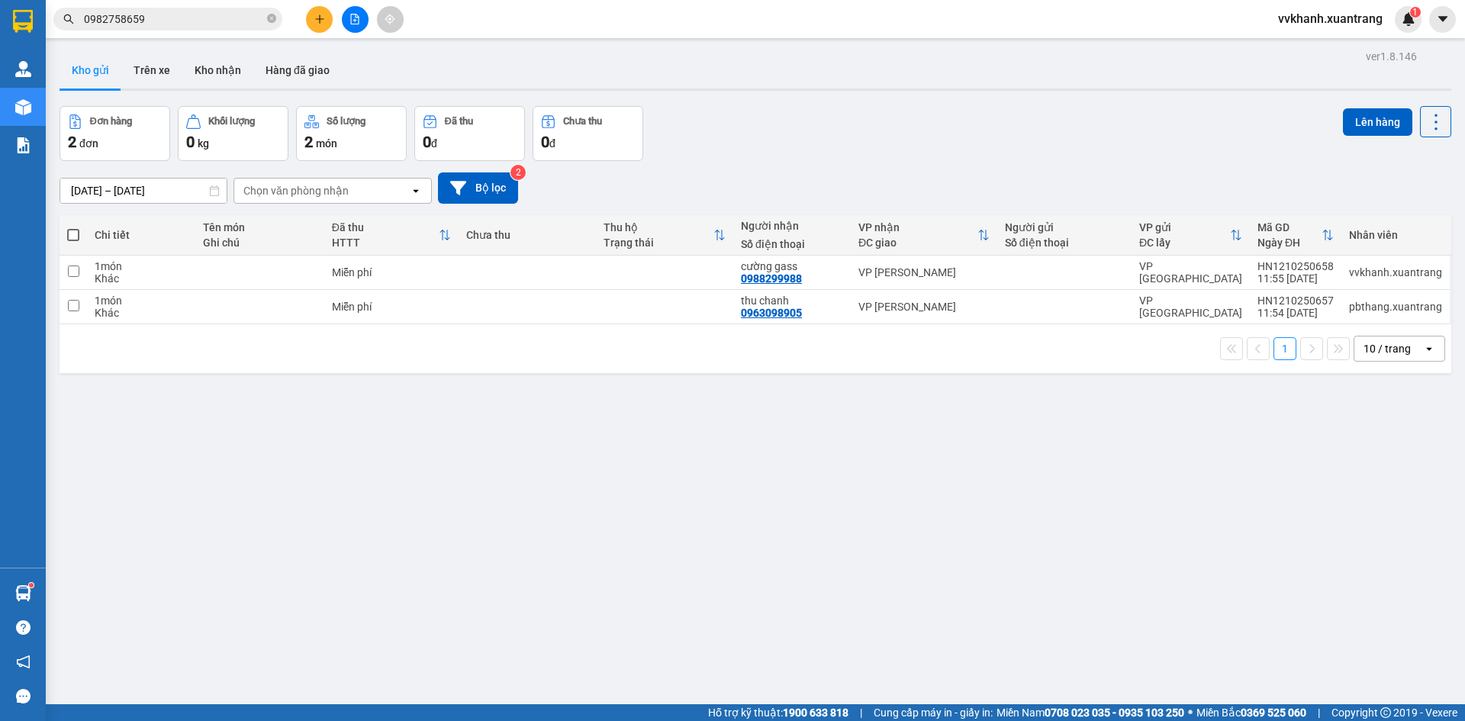
click at [74, 233] on span at bounding box center [73, 235] width 12 height 12
click at [73, 227] on input "checkbox" at bounding box center [73, 227] width 0 height 0
checkbox input "true"
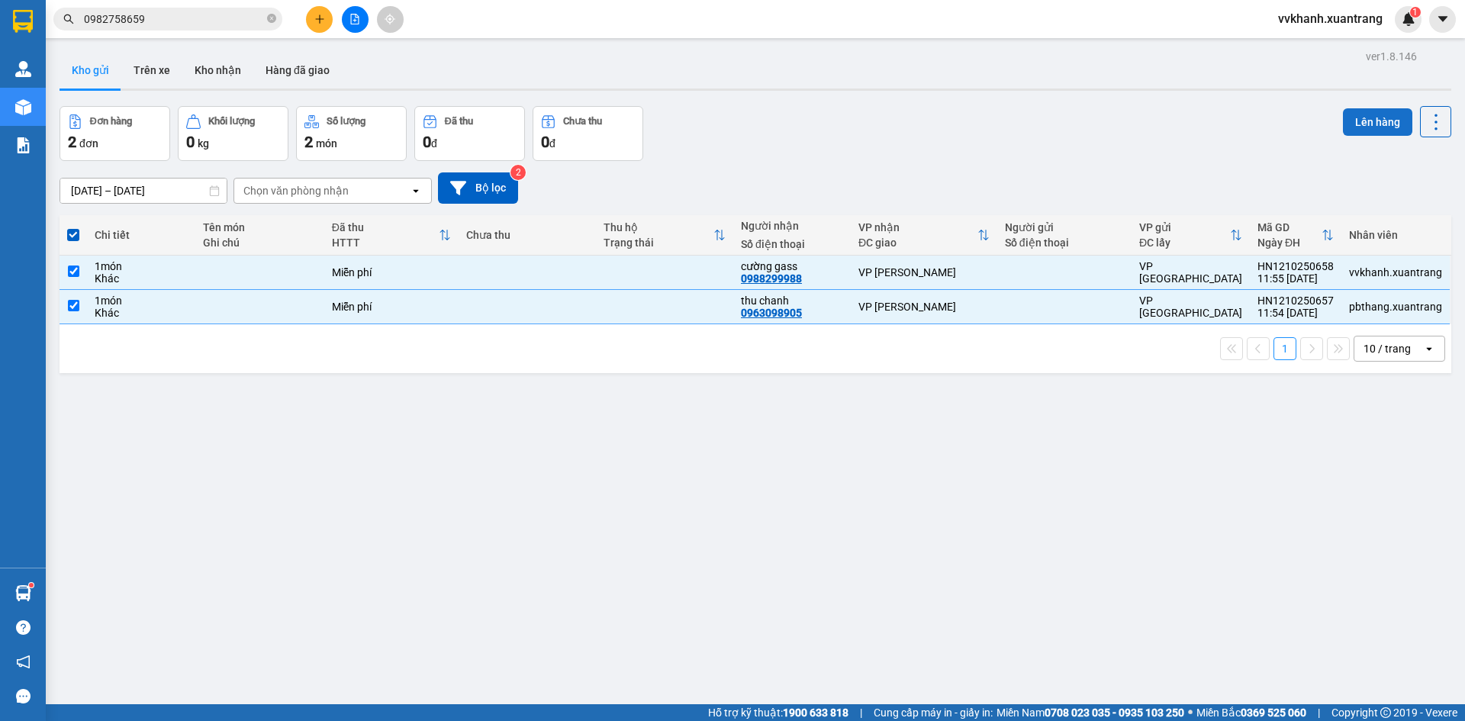
click at [1357, 122] on button "Lên hàng" at bounding box center [1377, 121] width 69 height 27
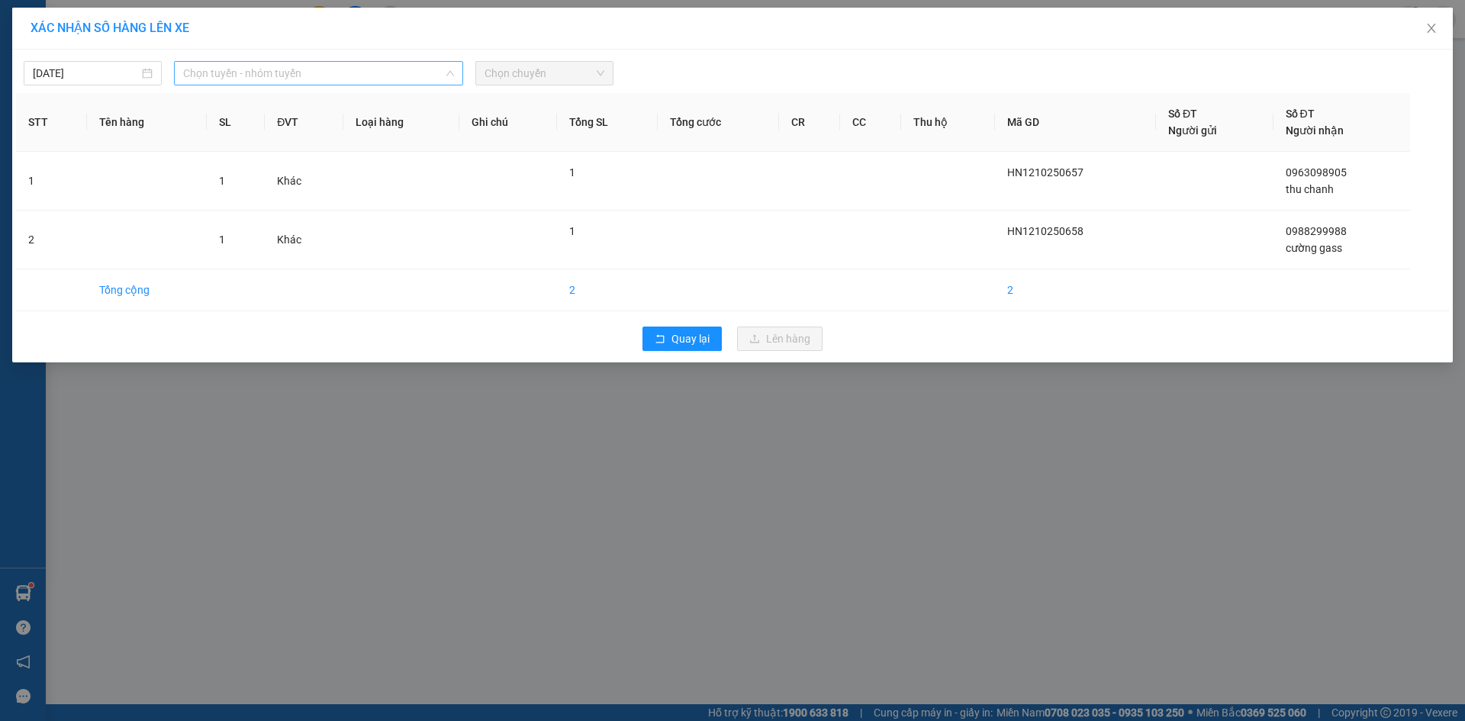
click at [239, 62] on span "Chọn tuyến - nhóm tuyến" at bounding box center [318, 73] width 271 height 23
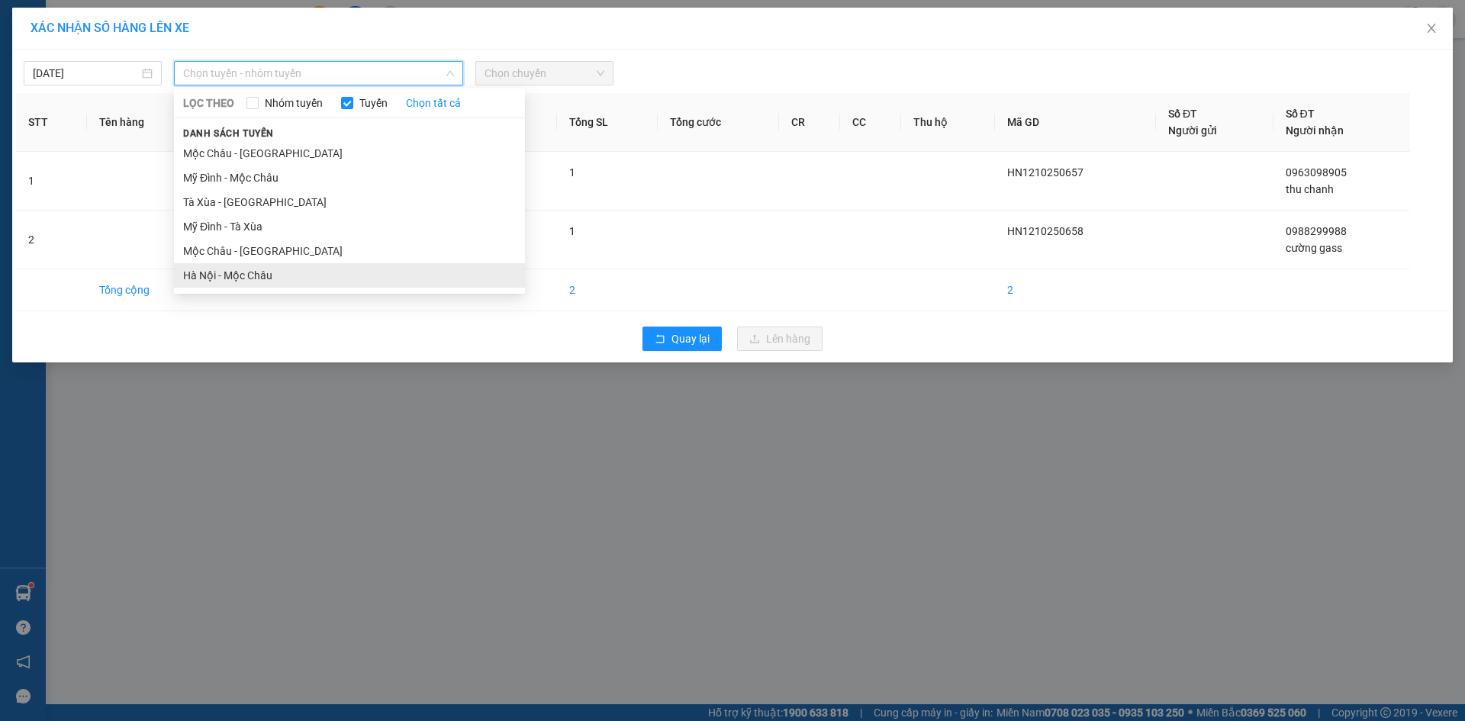
click at [293, 268] on li "Hà Nội - Mộc Châu" at bounding box center [349, 275] width 351 height 24
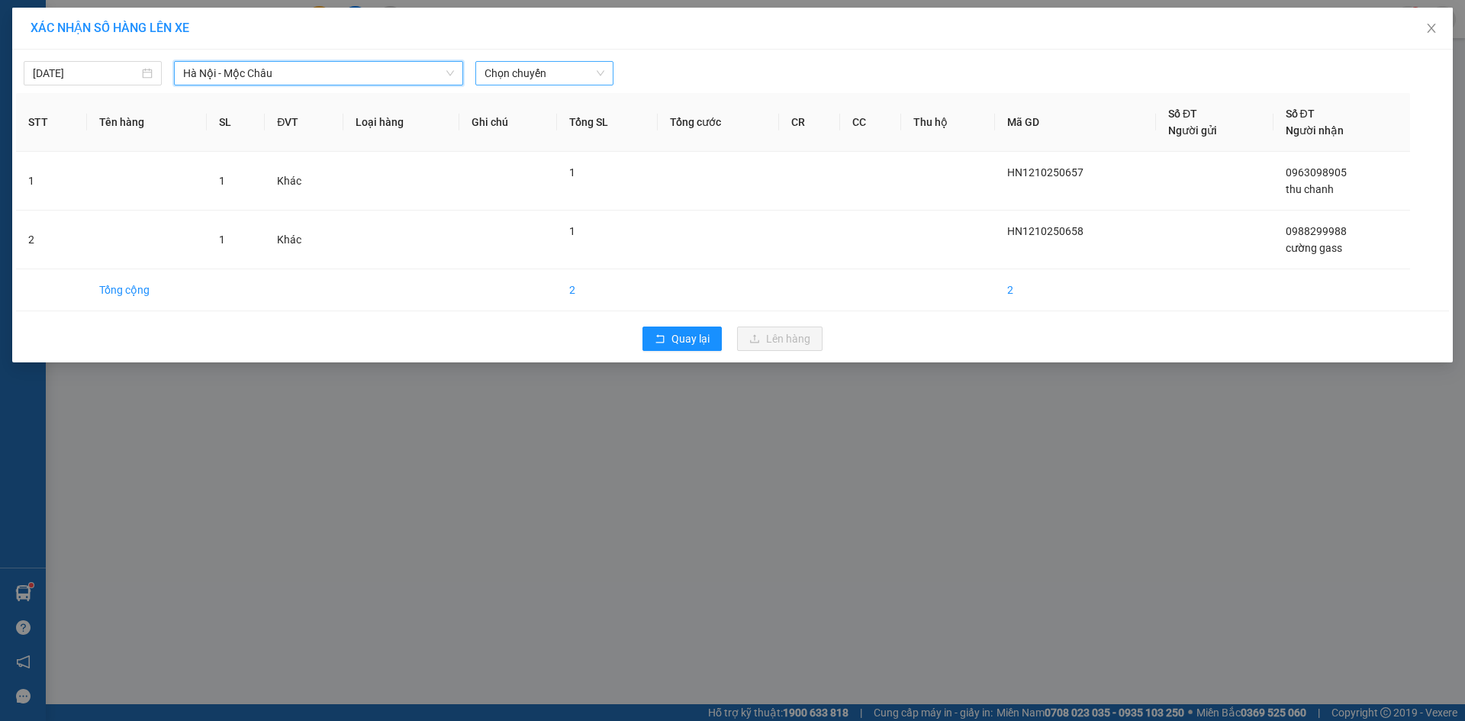
click at [535, 81] on span "Chọn chuyến" at bounding box center [544, 73] width 120 height 23
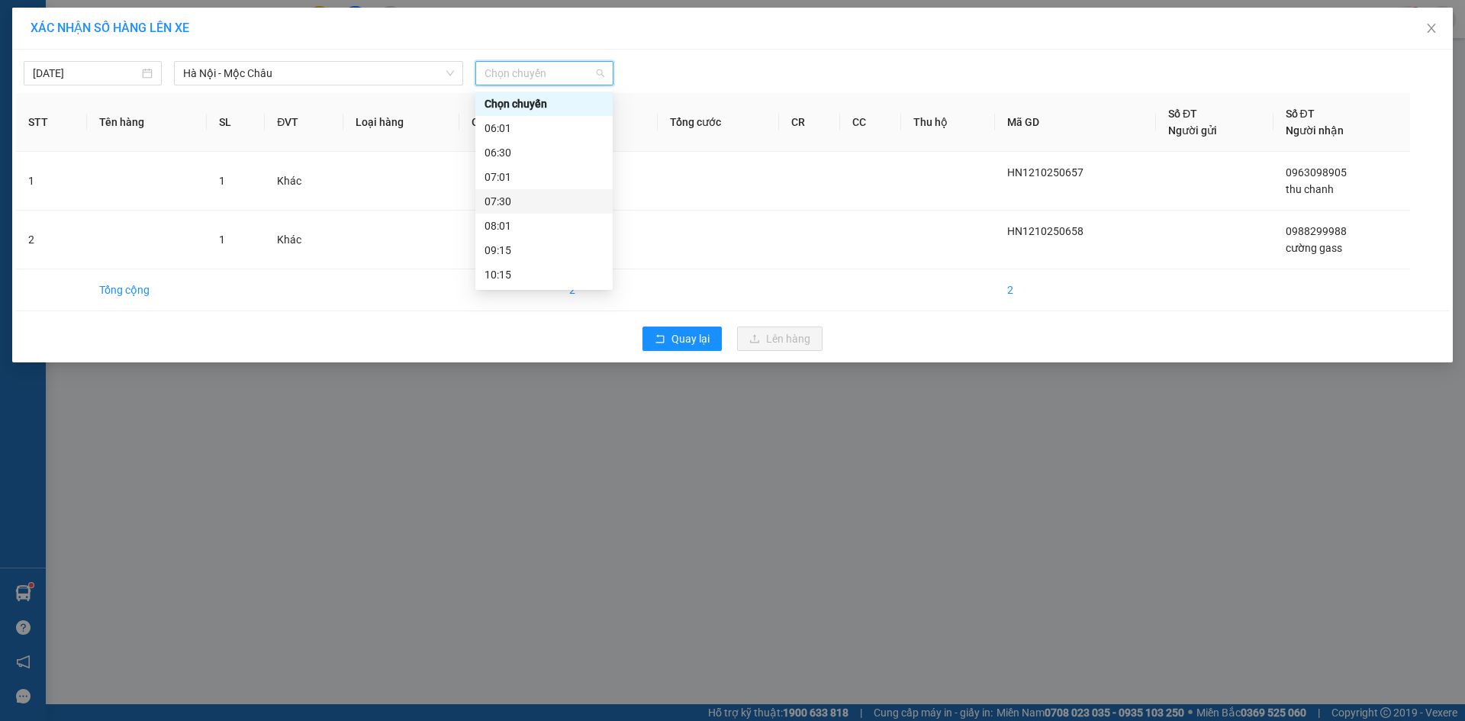
scroll to position [76, 0]
click at [528, 276] on div "13:01" at bounding box center [543, 271] width 119 height 17
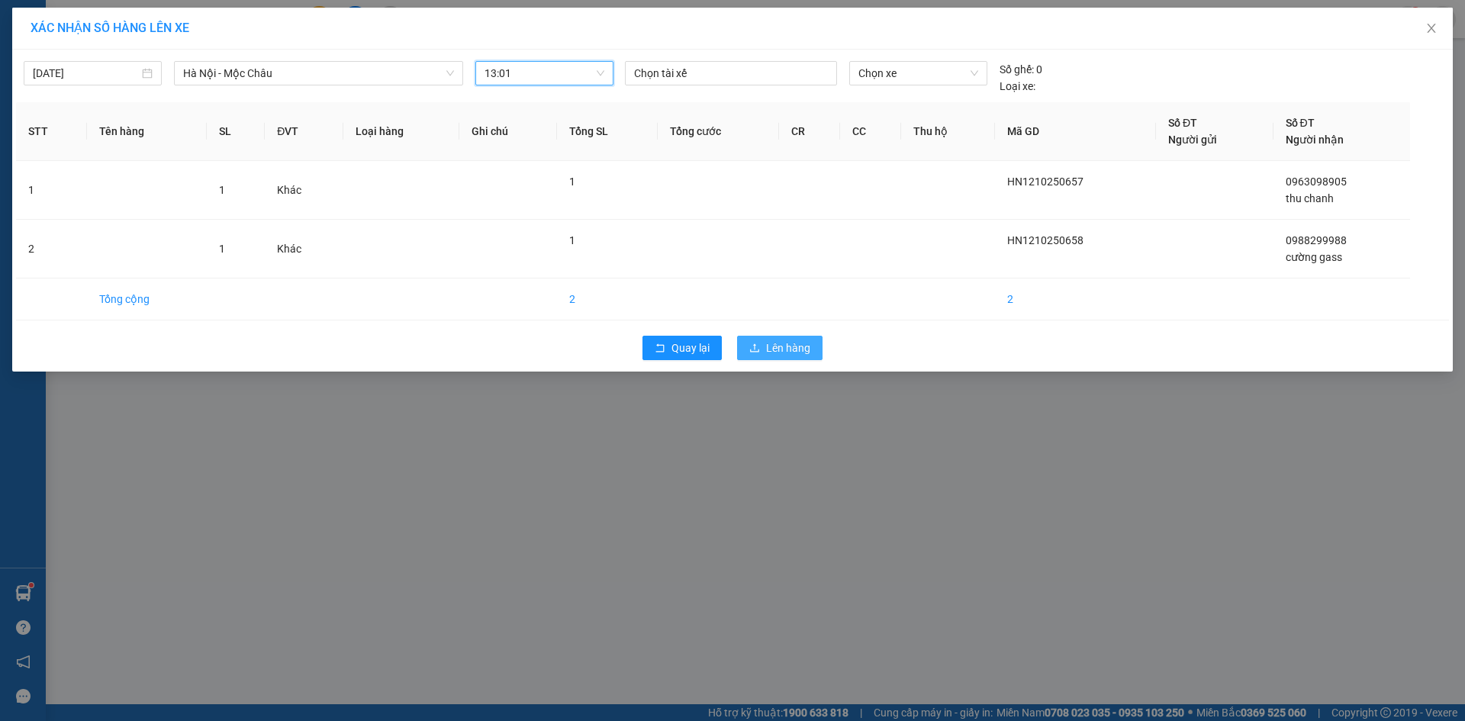
click at [771, 355] on span "Lên hàng" at bounding box center [788, 347] width 44 height 17
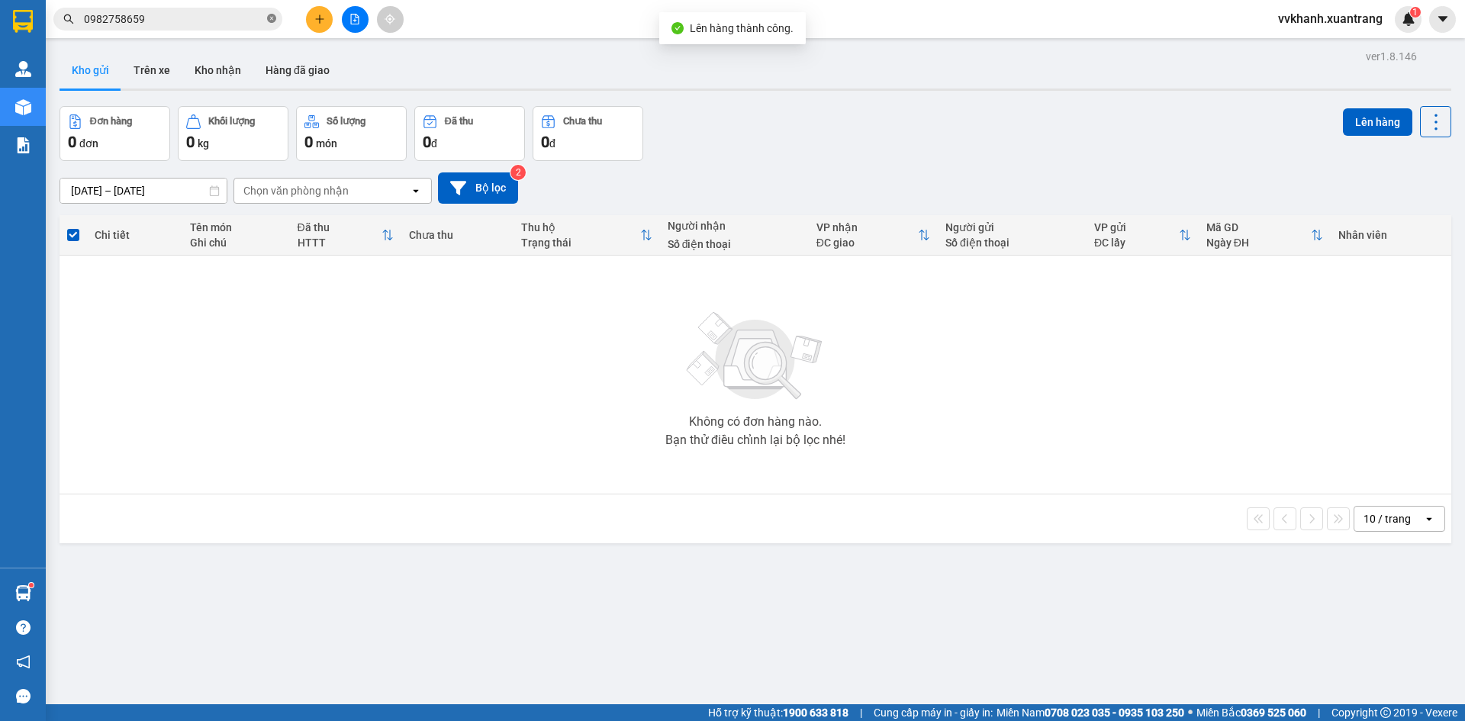
click at [273, 20] on icon "close-circle" at bounding box center [271, 18] width 9 height 9
click at [362, 15] on button at bounding box center [355, 19] width 27 height 27
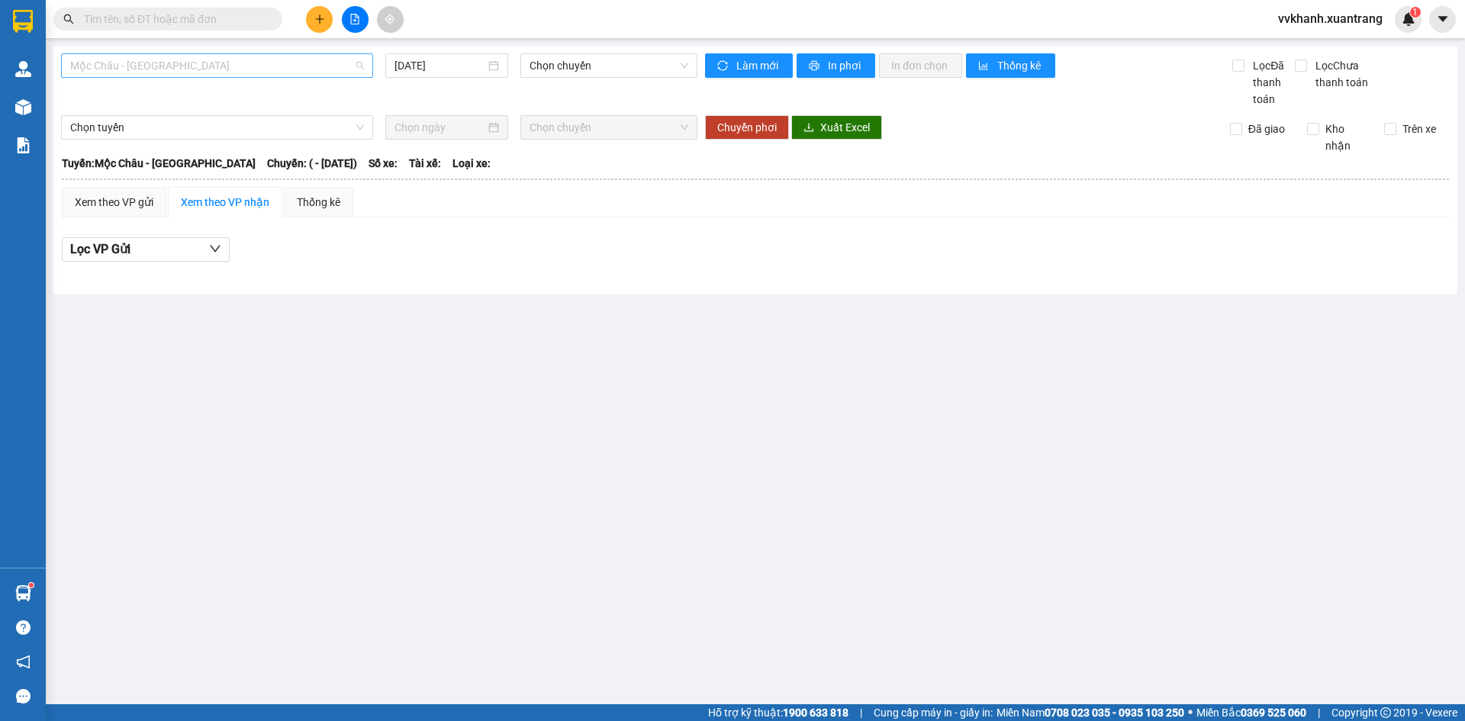
click at [160, 56] on span "Mộc Châu - Mỹ Đình" at bounding box center [217, 65] width 294 height 23
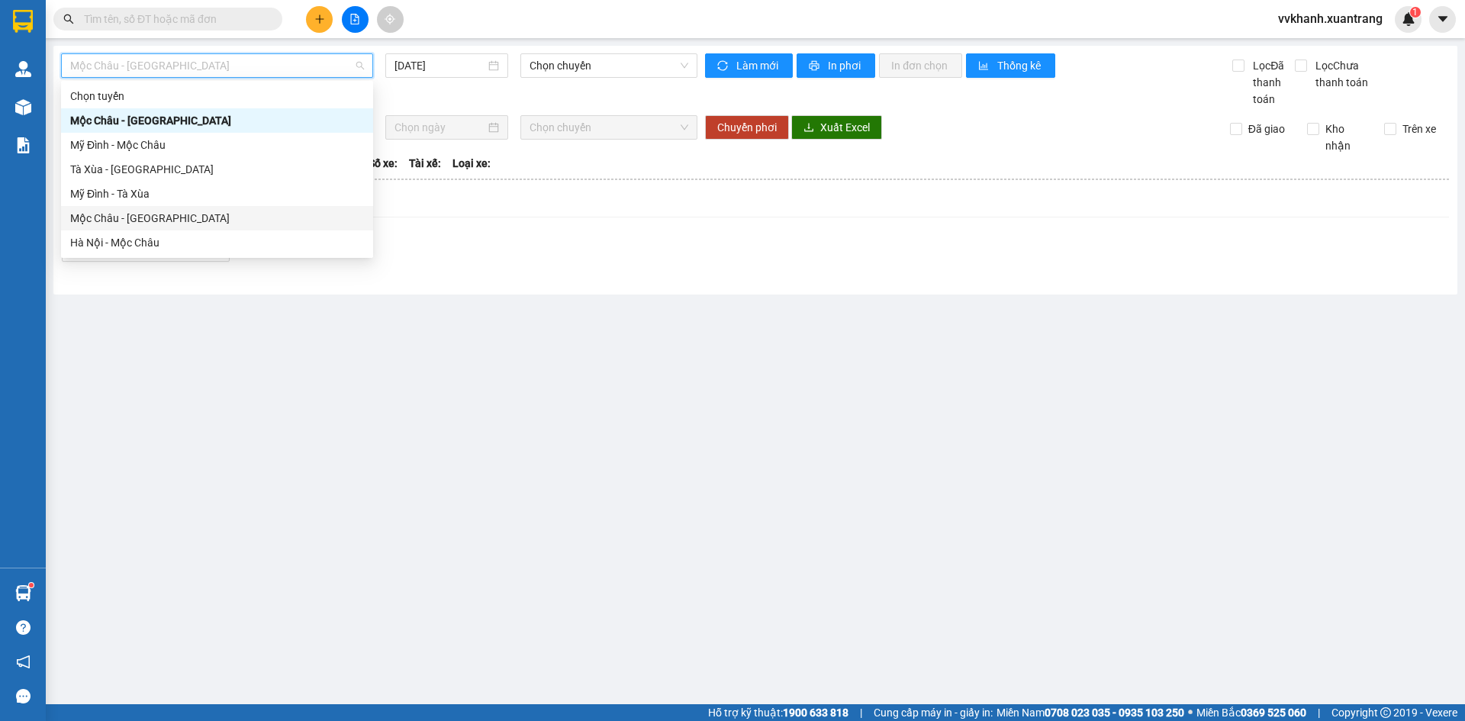
click at [176, 222] on div "Mộc Châu - Hà Nội" at bounding box center [217, 218] width 294 height 17
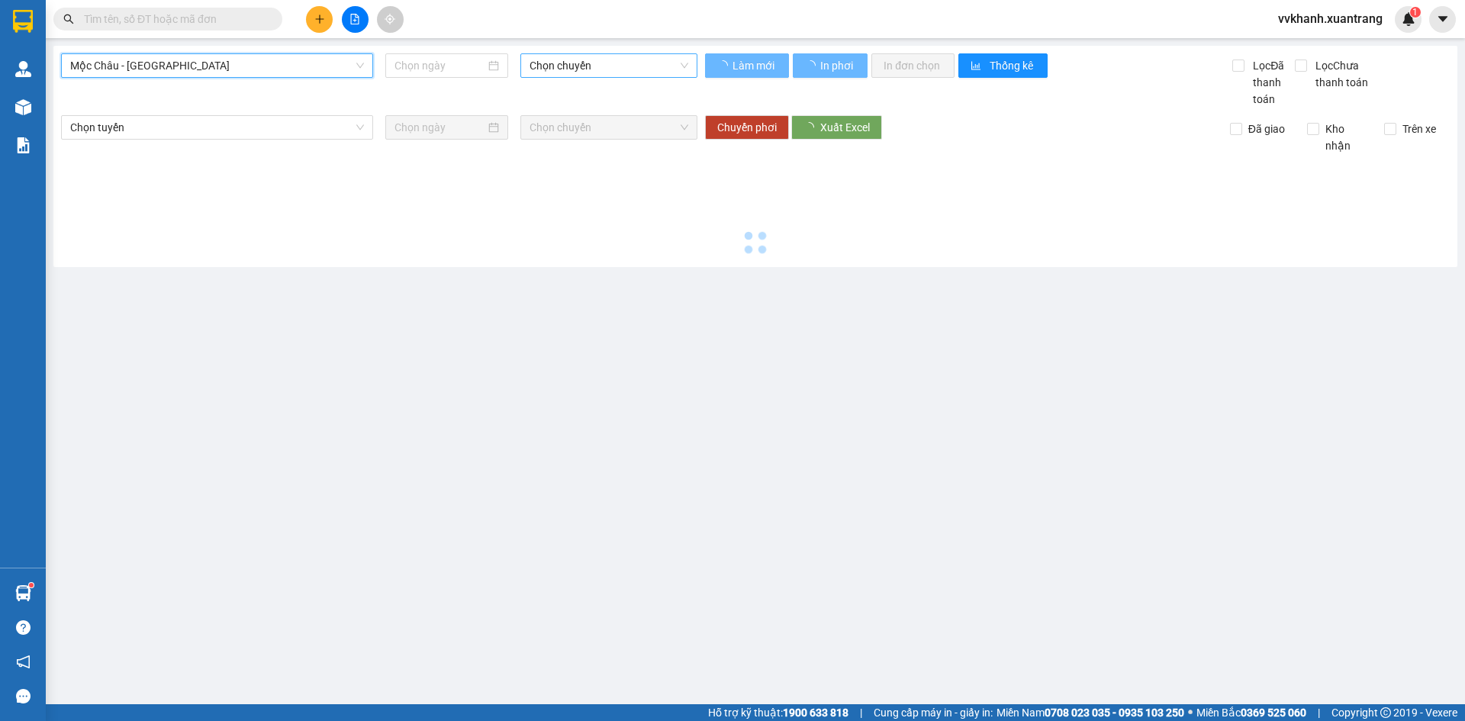
type input "[DATE]"
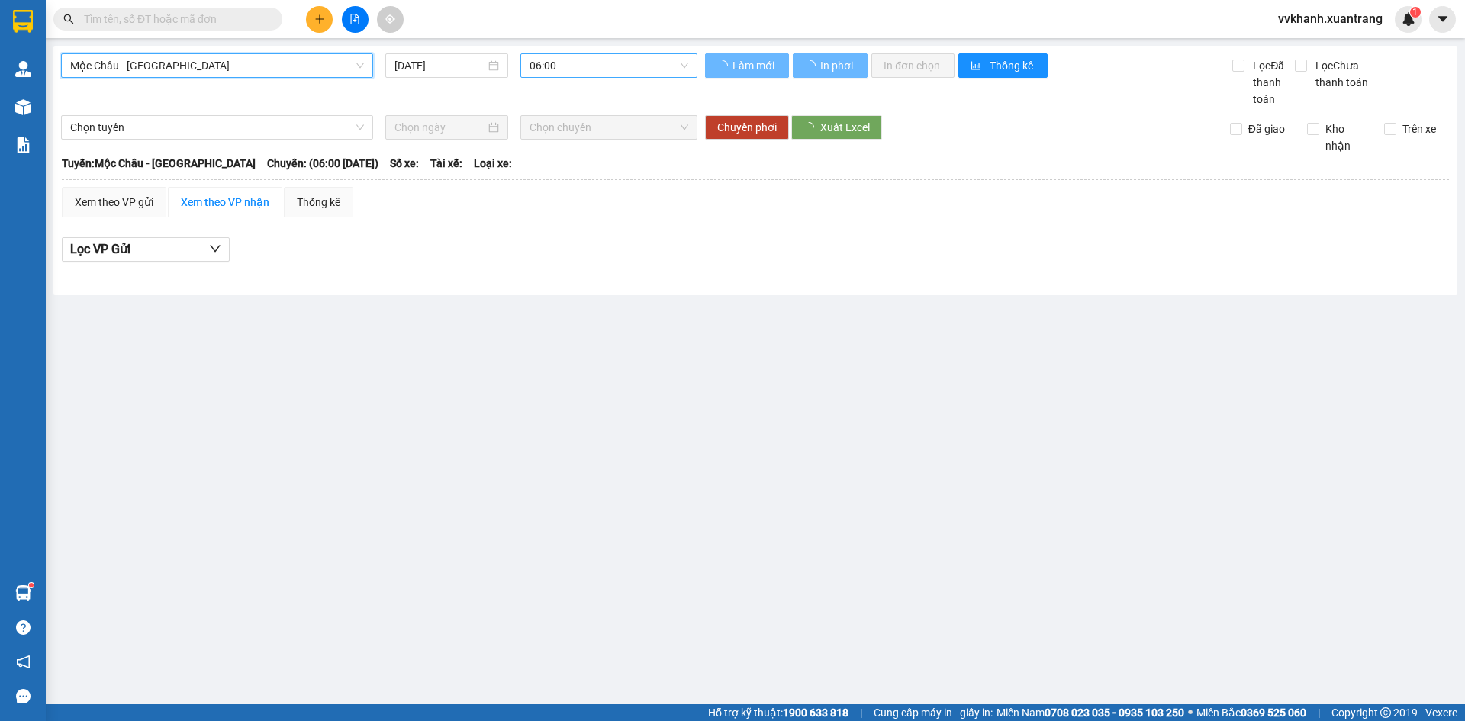
click at [607, 64] on span "06:00" at bounding box center [608, 65] width 159 height 23
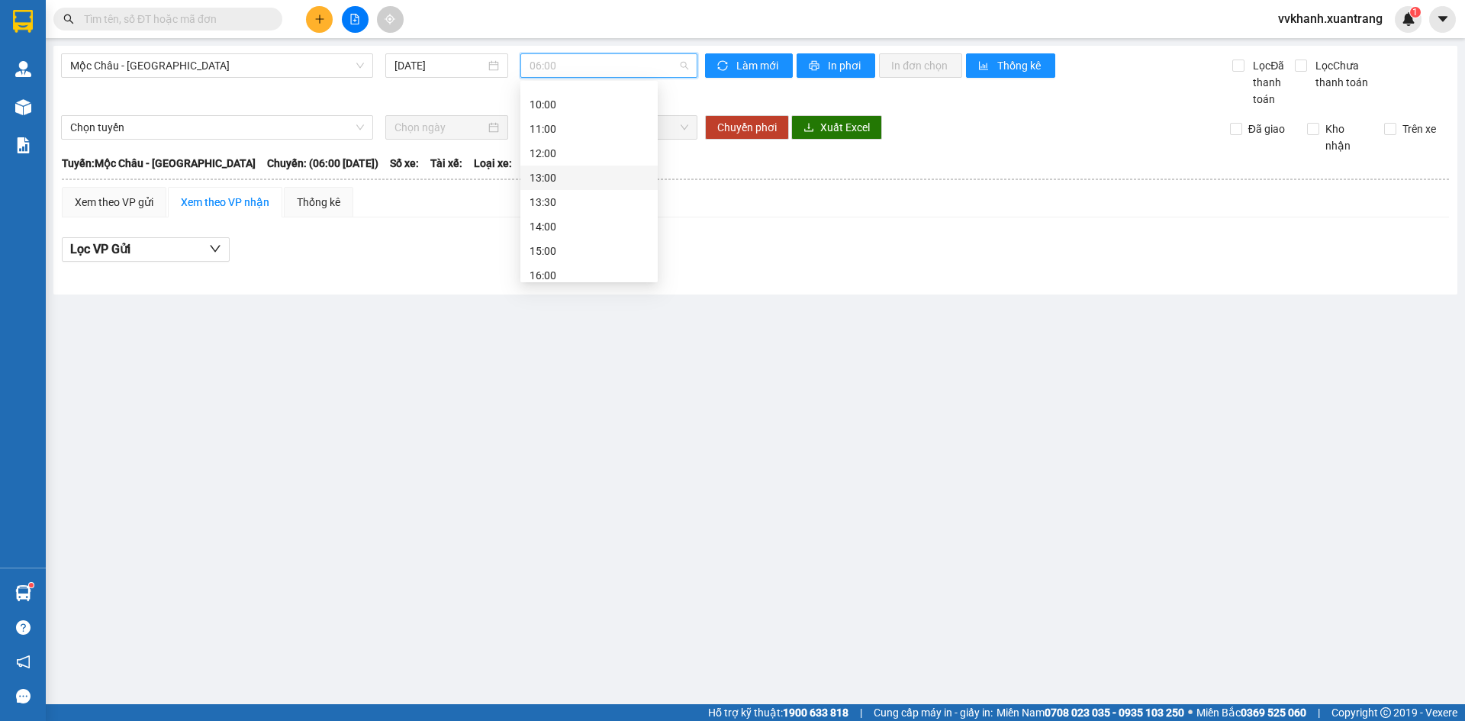
scroll to position [67, 0]
click at [555, 134] on div "09:00" at bounding box center [588, 126] width 137 height 24
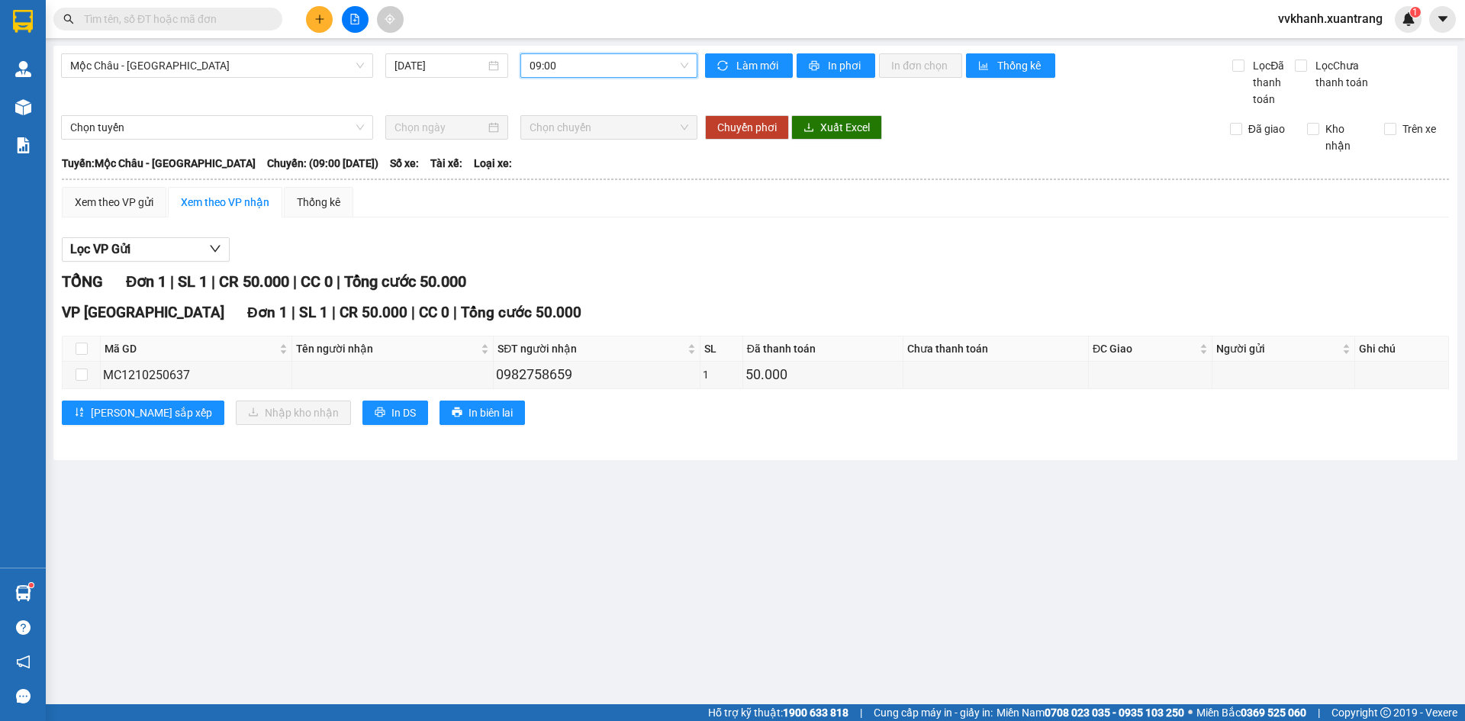
click at [568, 66] on span "09:00" at bounding box center [608, 65] width 159 height 23
click at [574, 148] on div "10:00" at bounding box center [588, 151] width 119 height 17
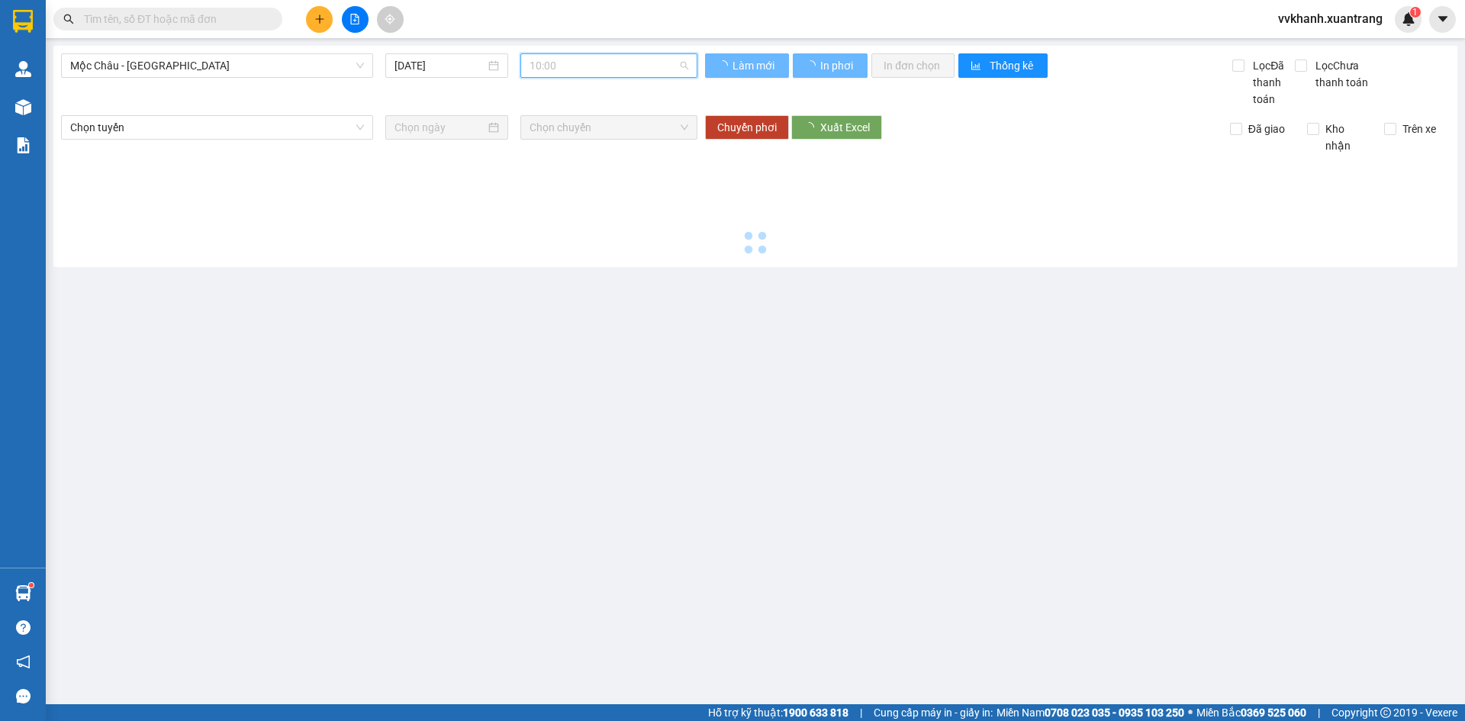
click at [567, 69] on span "10:00" at bounding box center [608, 65] width 159 height 23
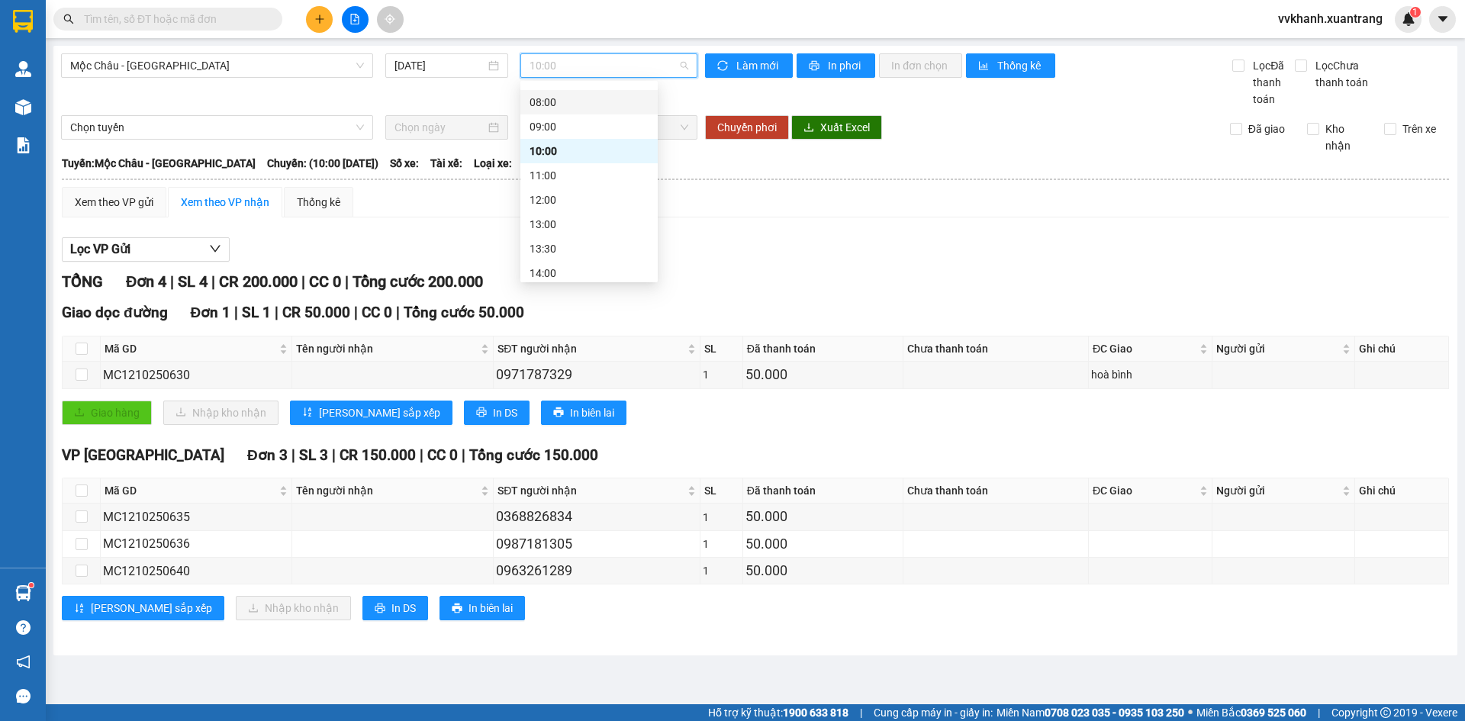
click at [566, 110] on div "08:00" at bounding box center [588, 102] width 119 height 17
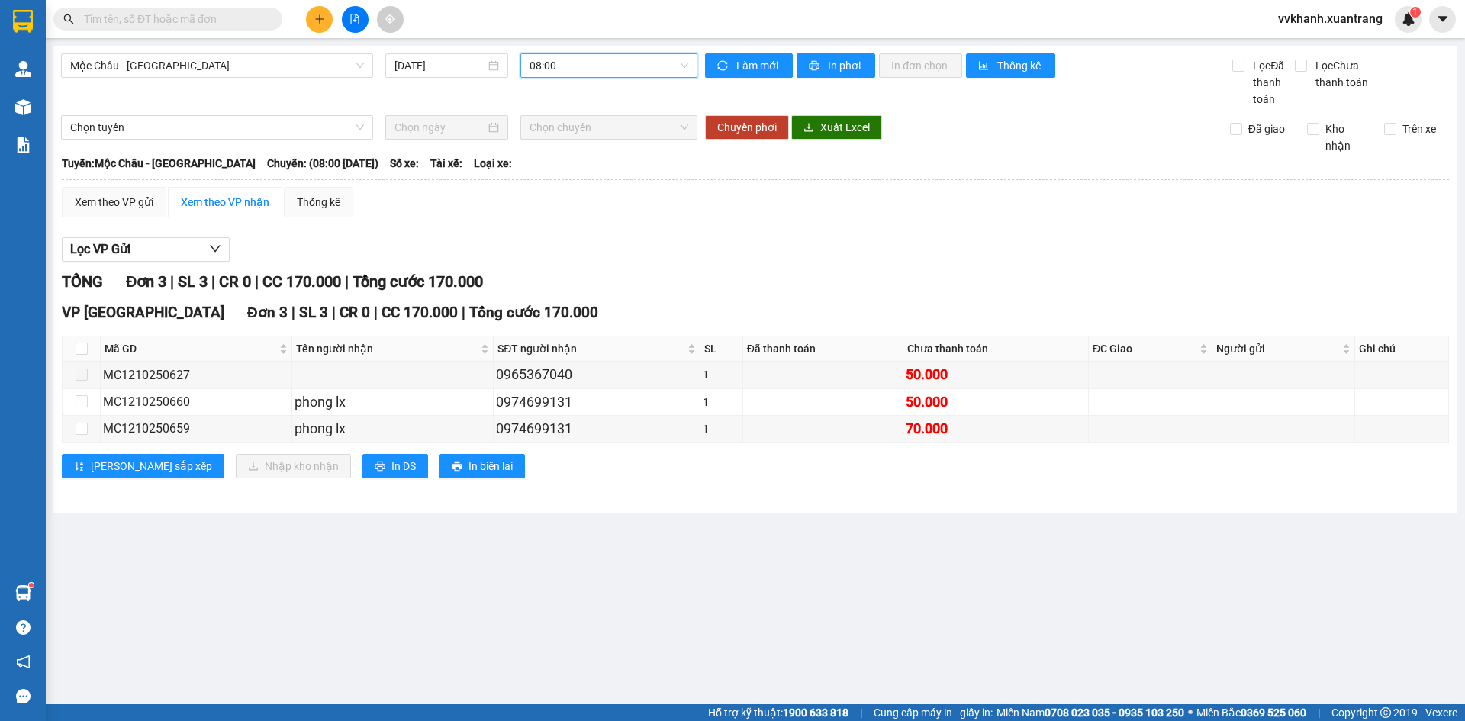
click at [559, 61] on span "08:00" at bounding box center [608, 65] width 159 height 23
click at [564, 132] on div "09:00" at bounding box center [588, 126] width 119 height 17
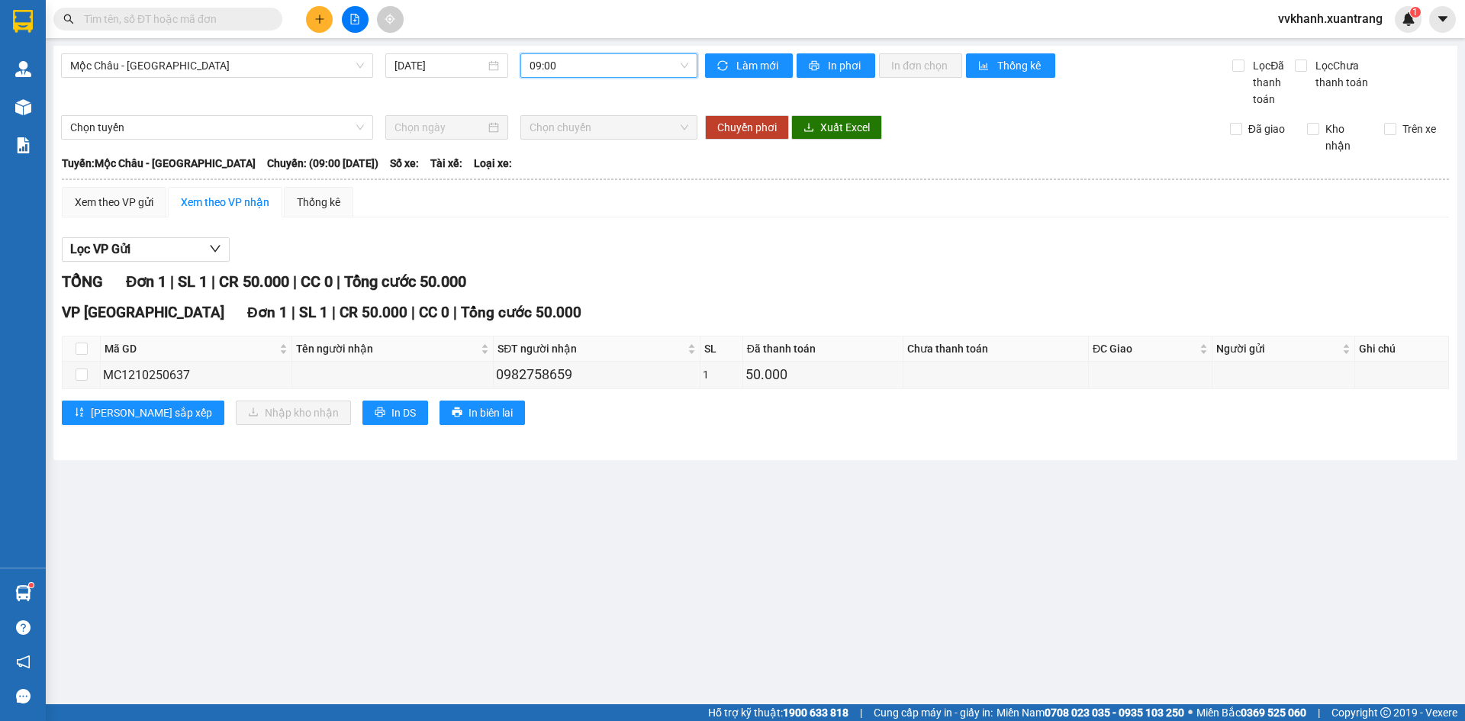
click at [560, 73] on span "09:00" at bounding box center [608, 65] width 159 height 23
click at [561, 101] on div "08:00" at bounding box center [588, 102] width 119 height 17
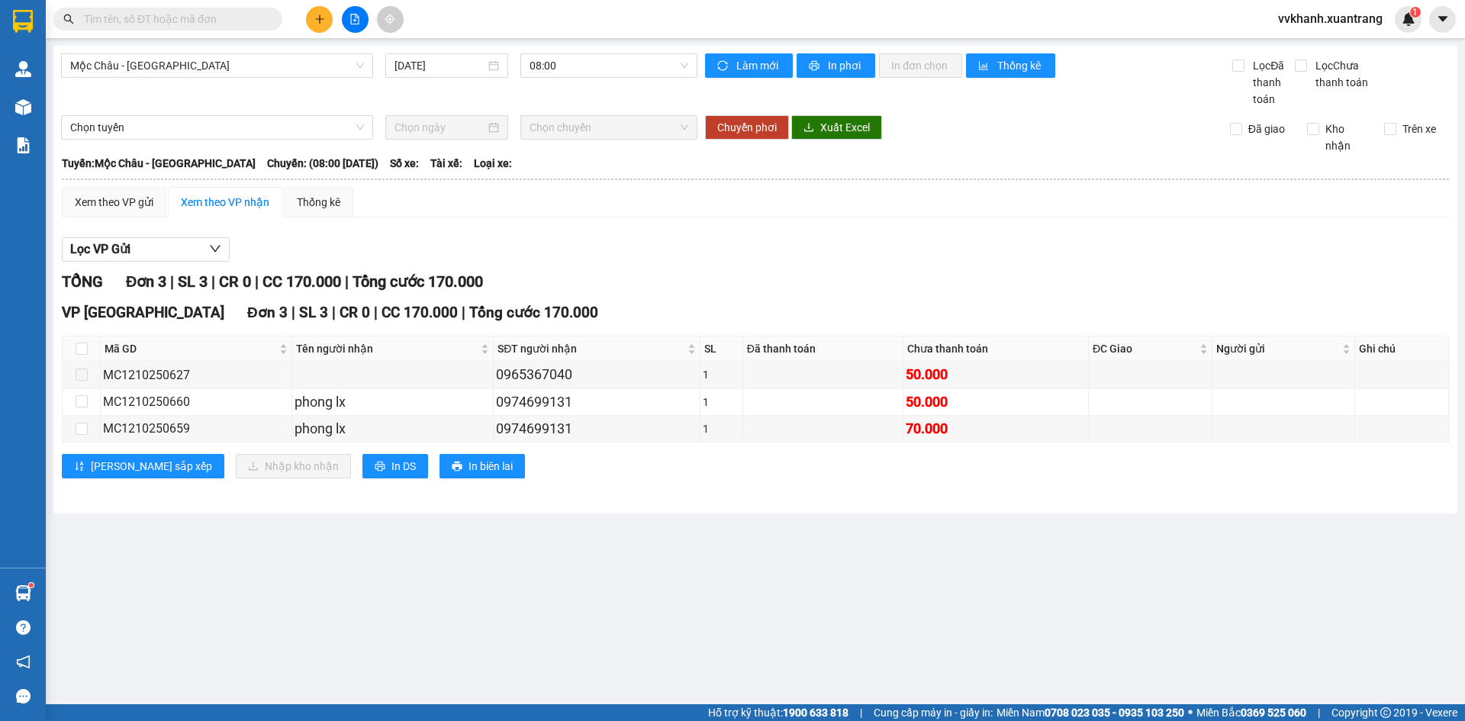
click at [561, 50] on div "Mộc Châu - Hà Nội 12/10/2025 08:00 Làm mới In phơi In đơn chọn Thống kê Lọc Đã …" at bounding box center [755, 280] width 1404 height 468
click at [565, 69] on span "08:00" at bounding box center [608, 65] width 159 height 23
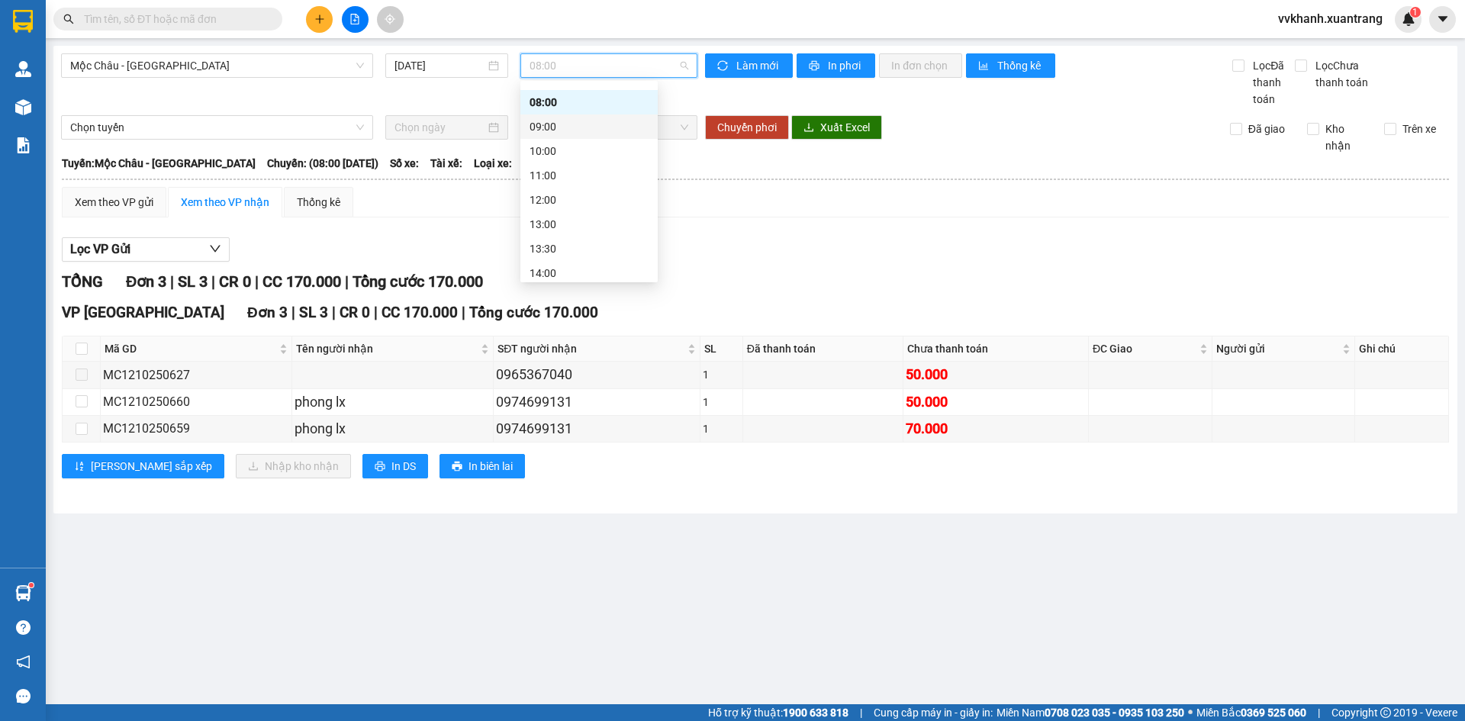
click at [571, 130] on div "09:00" at bounding box center [588, 126] width 119 height 17
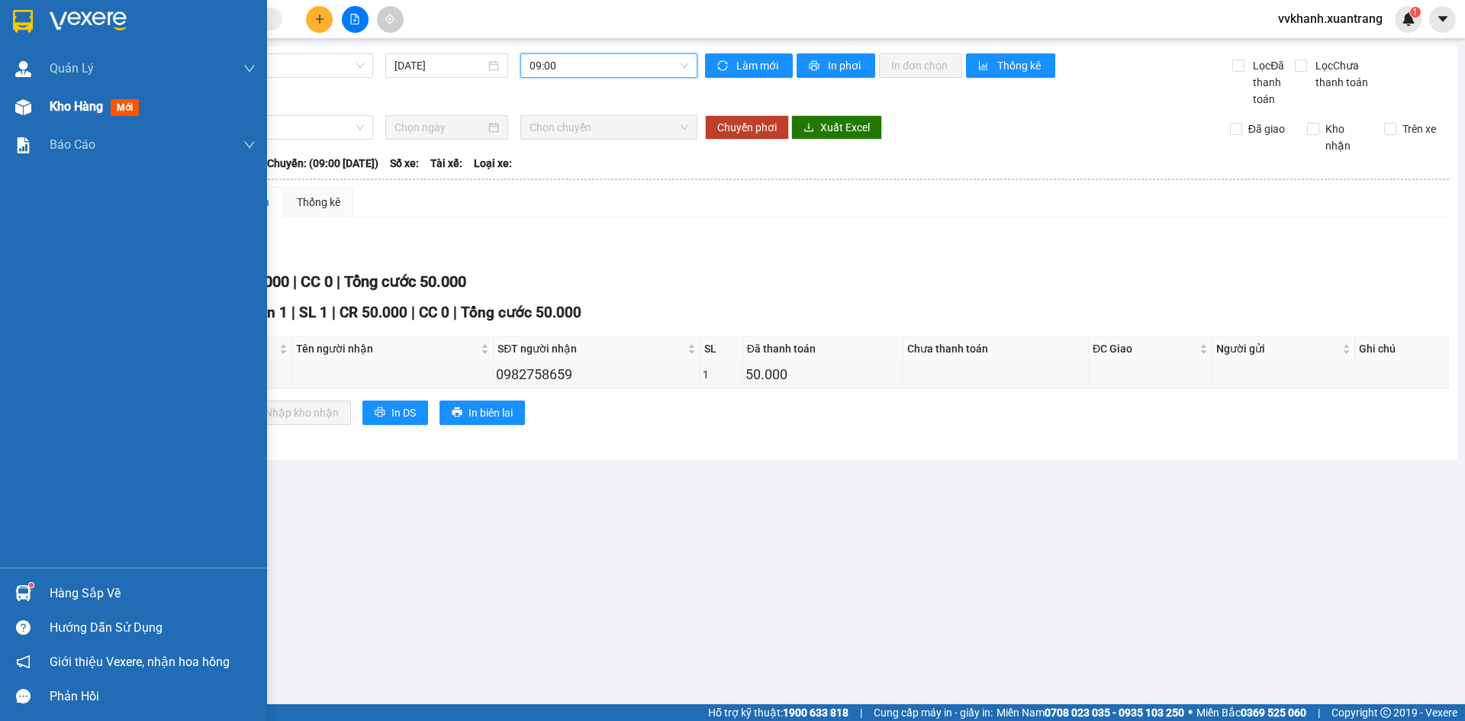
click at [93, 112] on span "Kho hàng" at bounding box center [76, 106] width 53 height 14
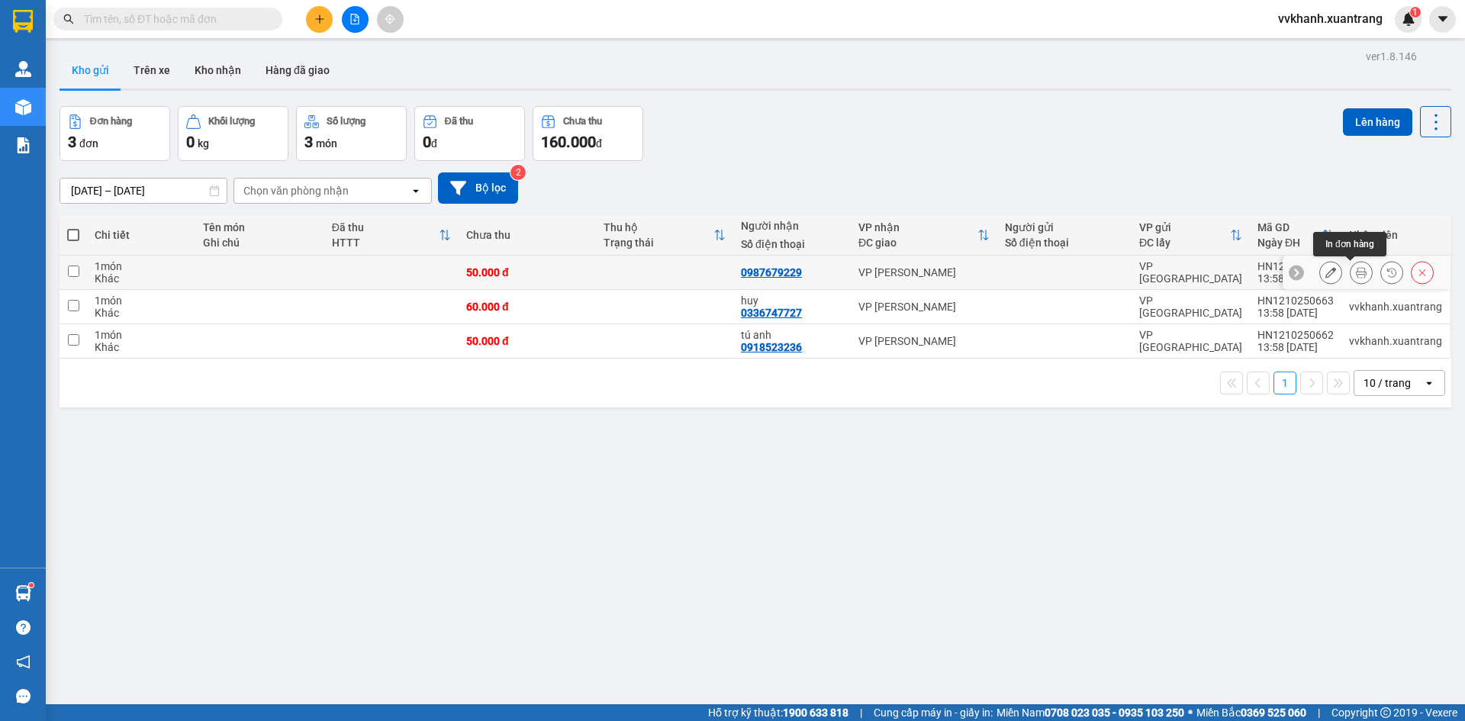
click at [1356, 270] on icon at bounding box center [1361, 272] width 11 height 11
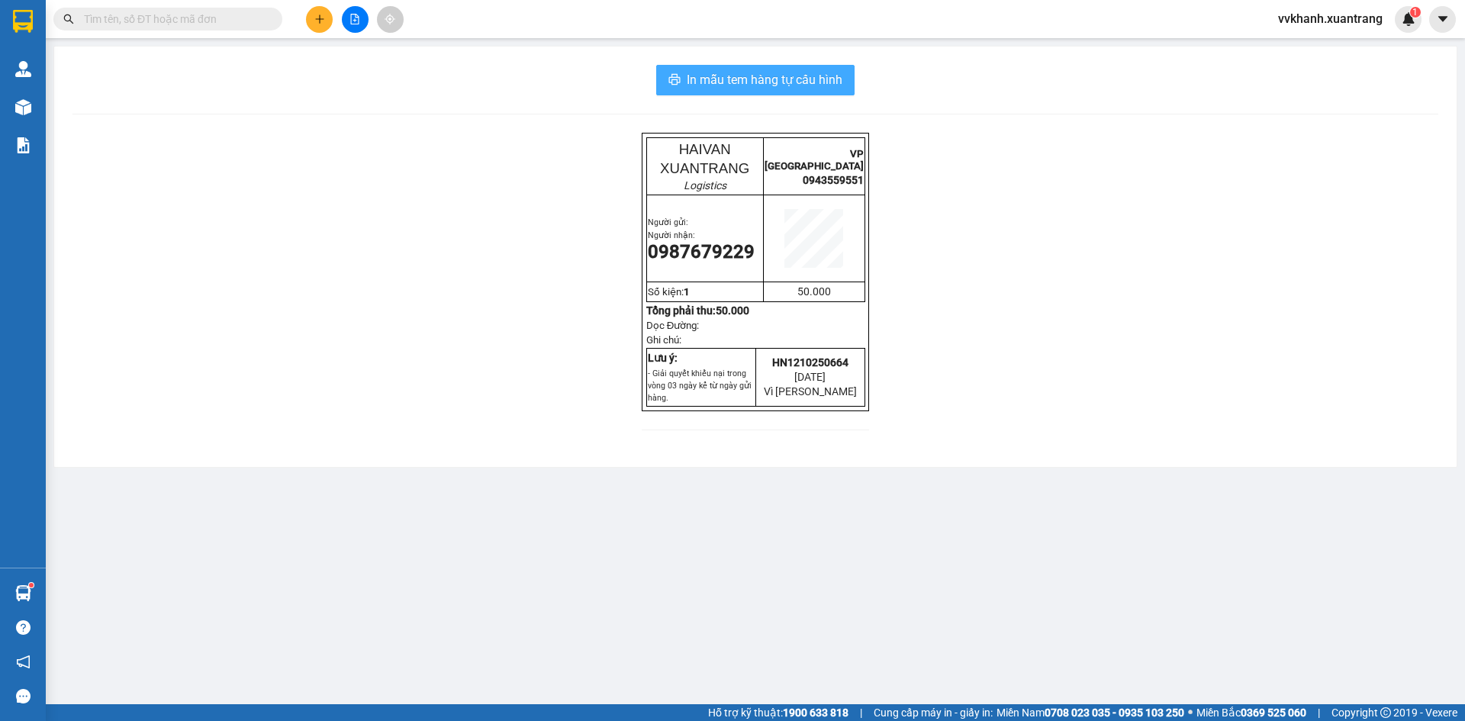
click at [735, 76] on span "In mẫu tem hàng tự cấu hình" at bounding box center [765, 79] width 156 height 19
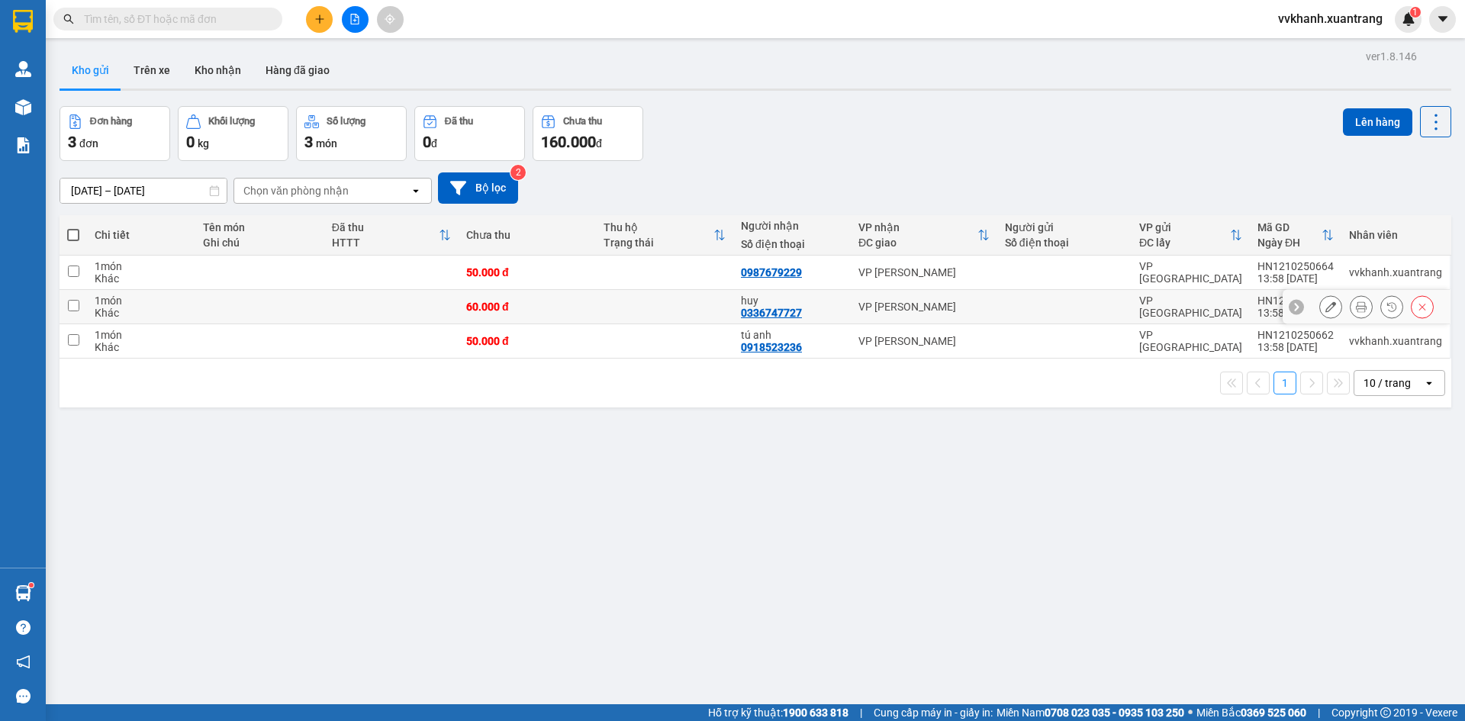
click at [1356, 305] on icon at bounding box center [1361, 306] width 11 height 11
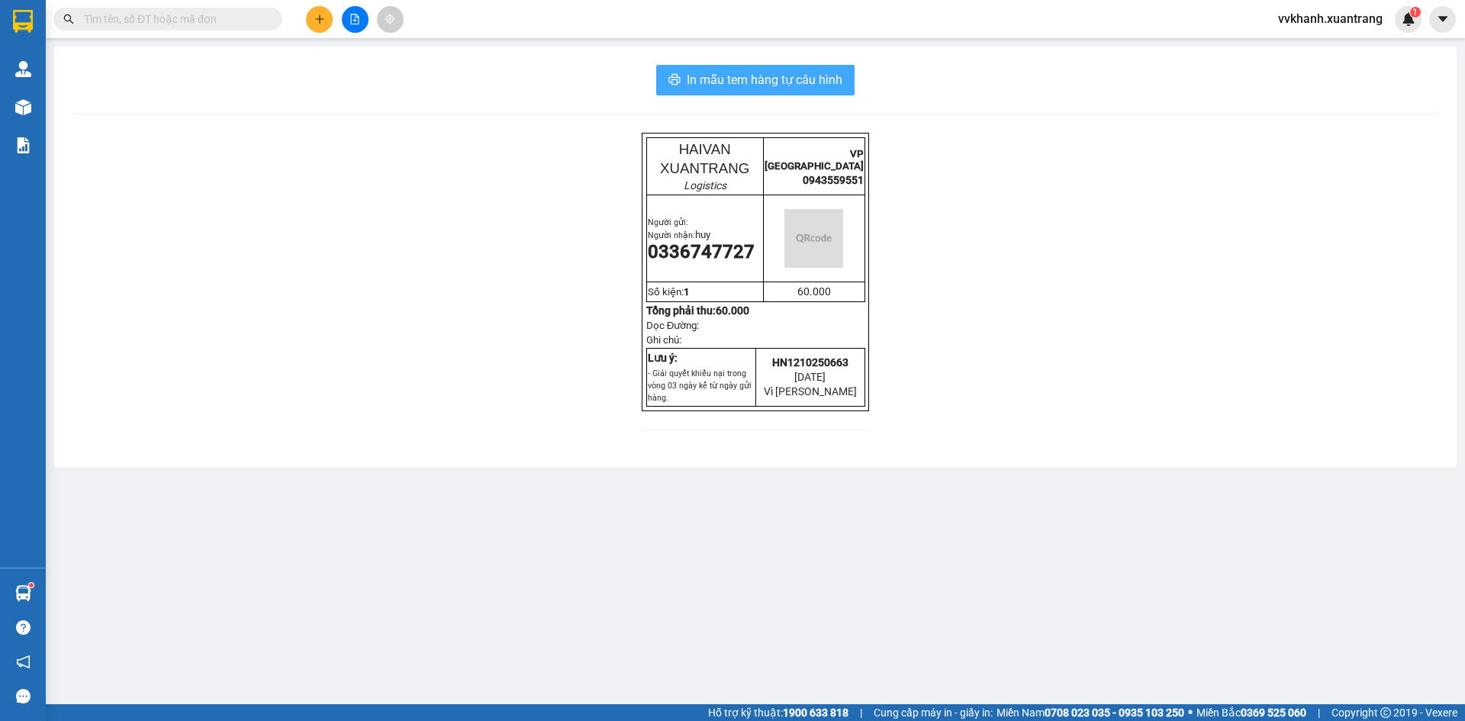
click at [768, 71] on span "In mẫu tem hàng tự cấu hình" at bounding box center [765, 79] width 156 height 19
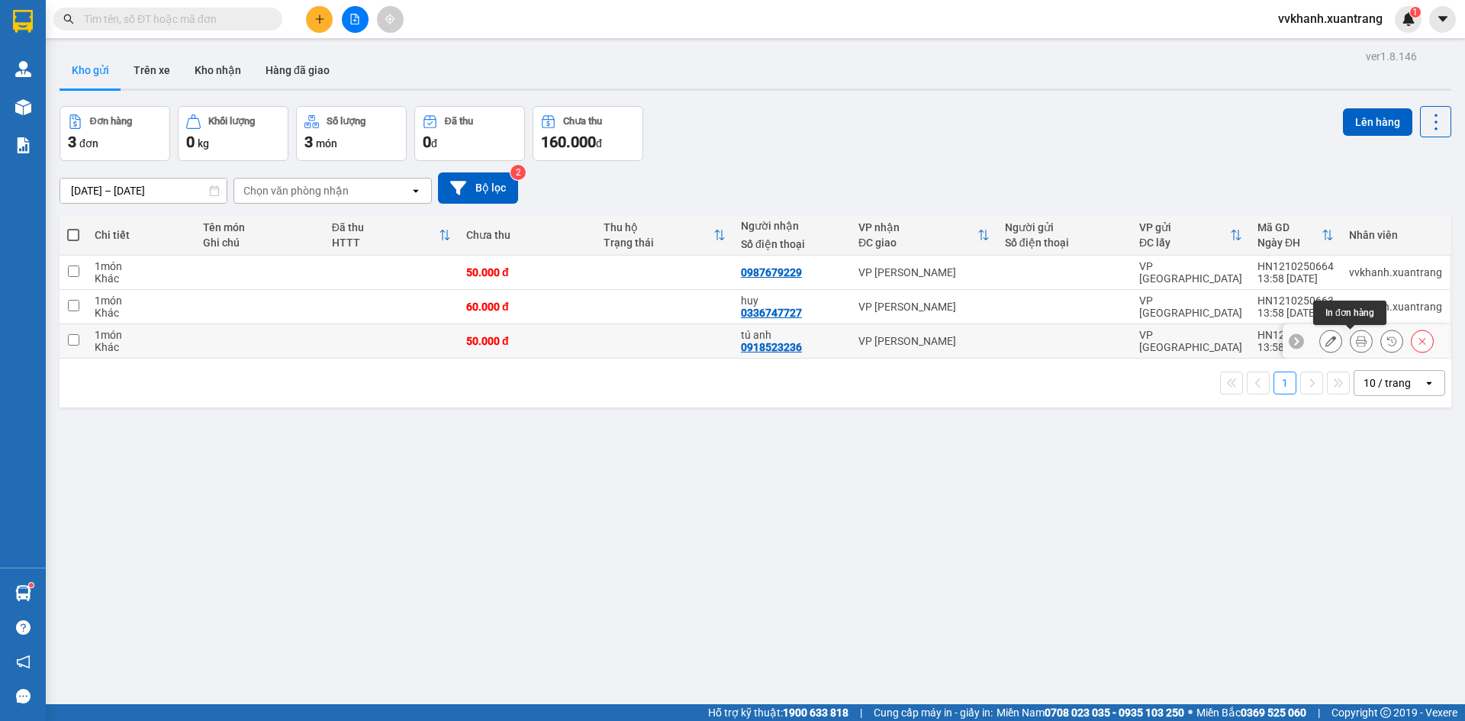
click at [1356, 339] on icon at bounding box center [1361, 341] width 11 height 11
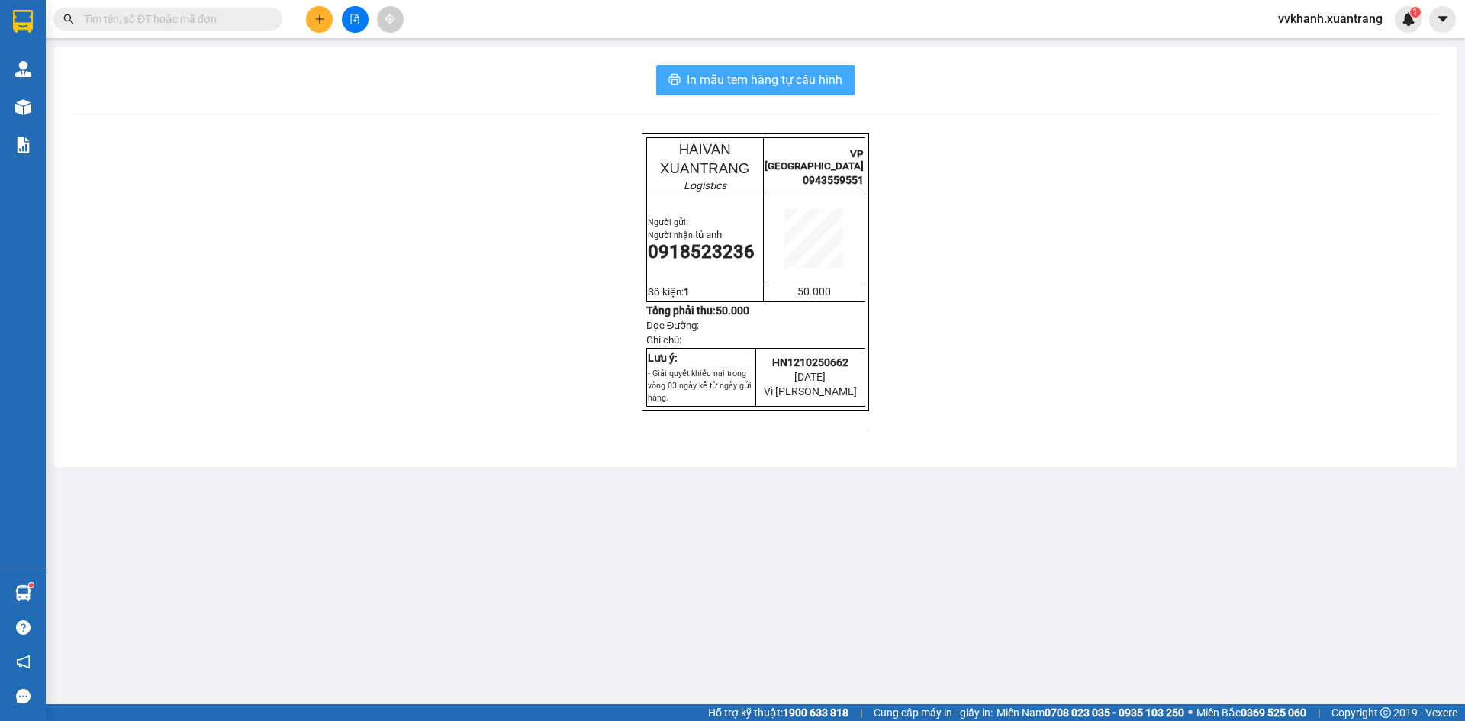
click at [746, 75] on span "In mẫu tem hàng tự cấu hình" at bounding box center [765, 79] width 156 height 19
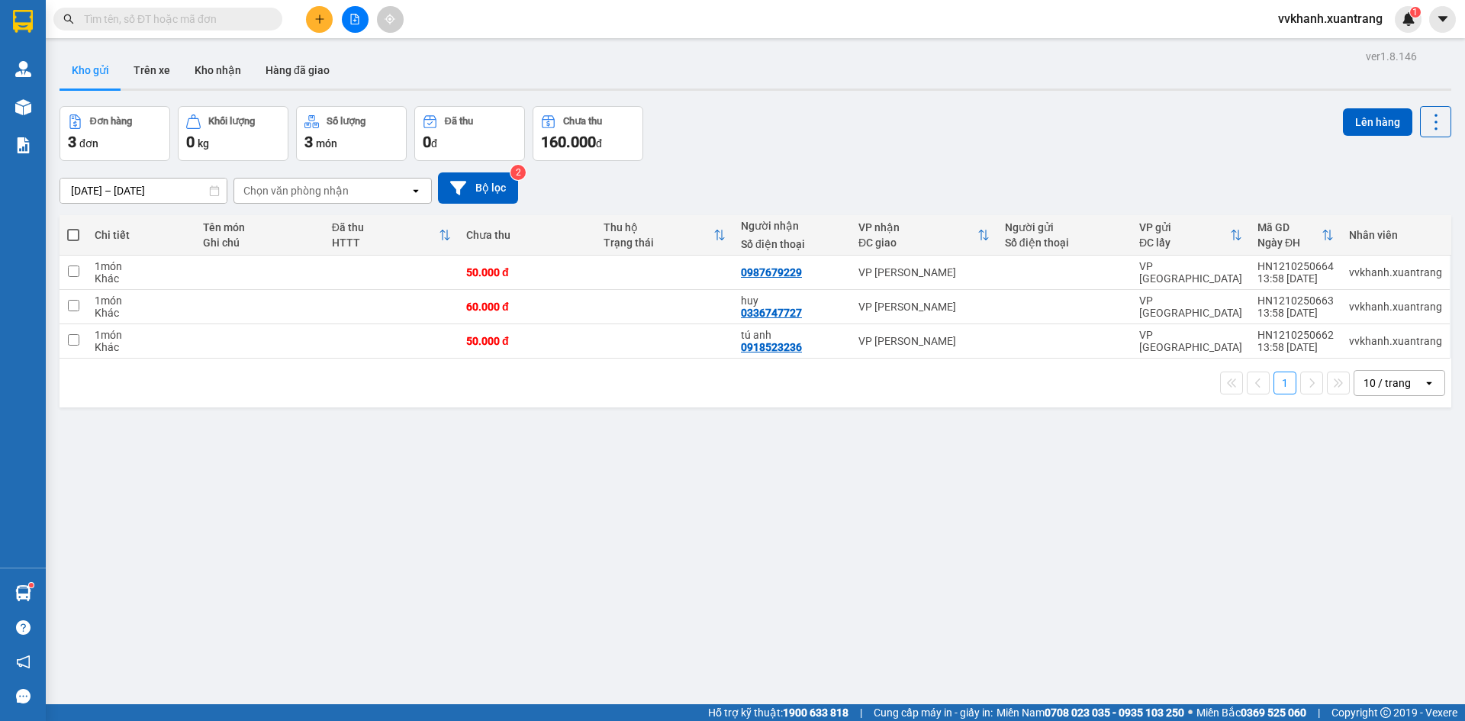
click at [353, 25] on button at bounding box center [355, 19] width 27 height 27
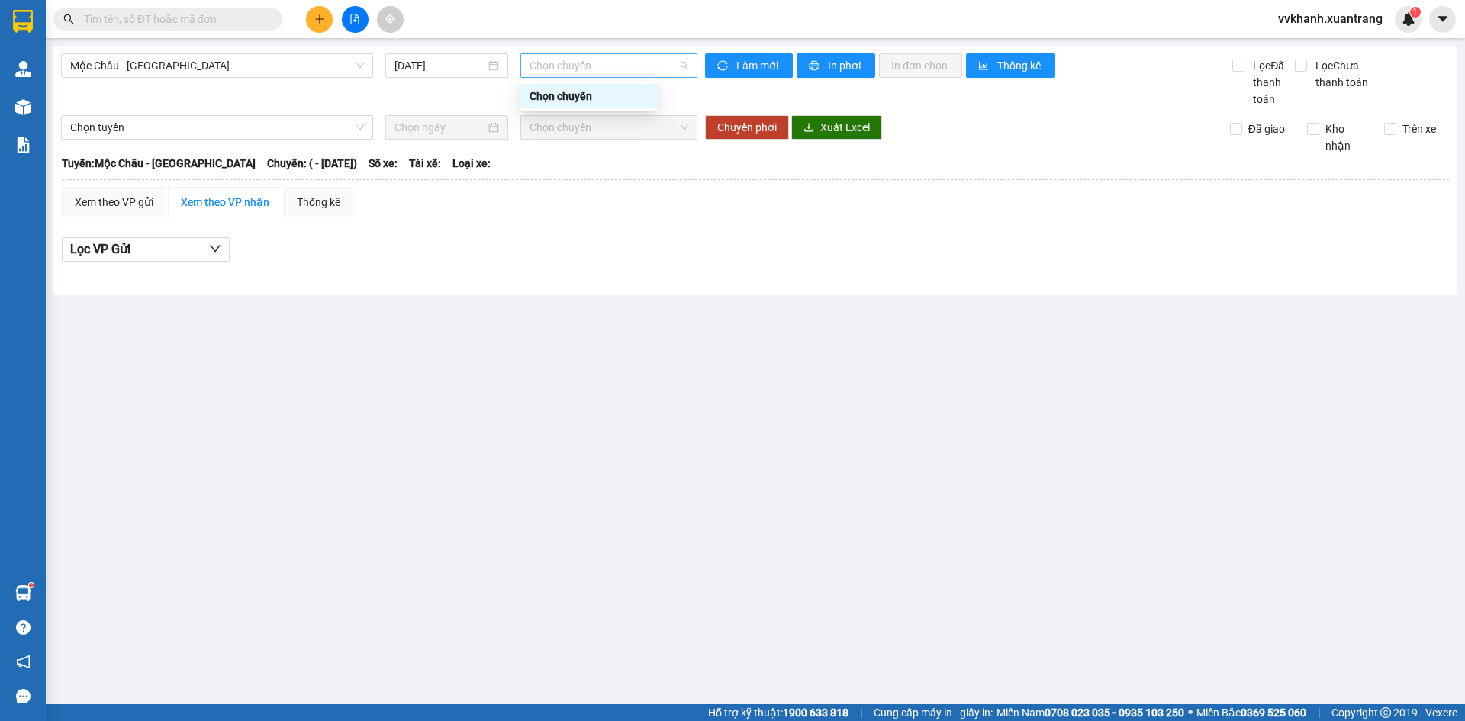
click at [591, 68] on span "Chọn chuyến" at bounding box center [608, 65] width 159 height 23
click at [150, 66] on span "Mộc Châu - [GEOGRAPHIC_DATA]" at bounding box center [217, 65] width 294 height 23
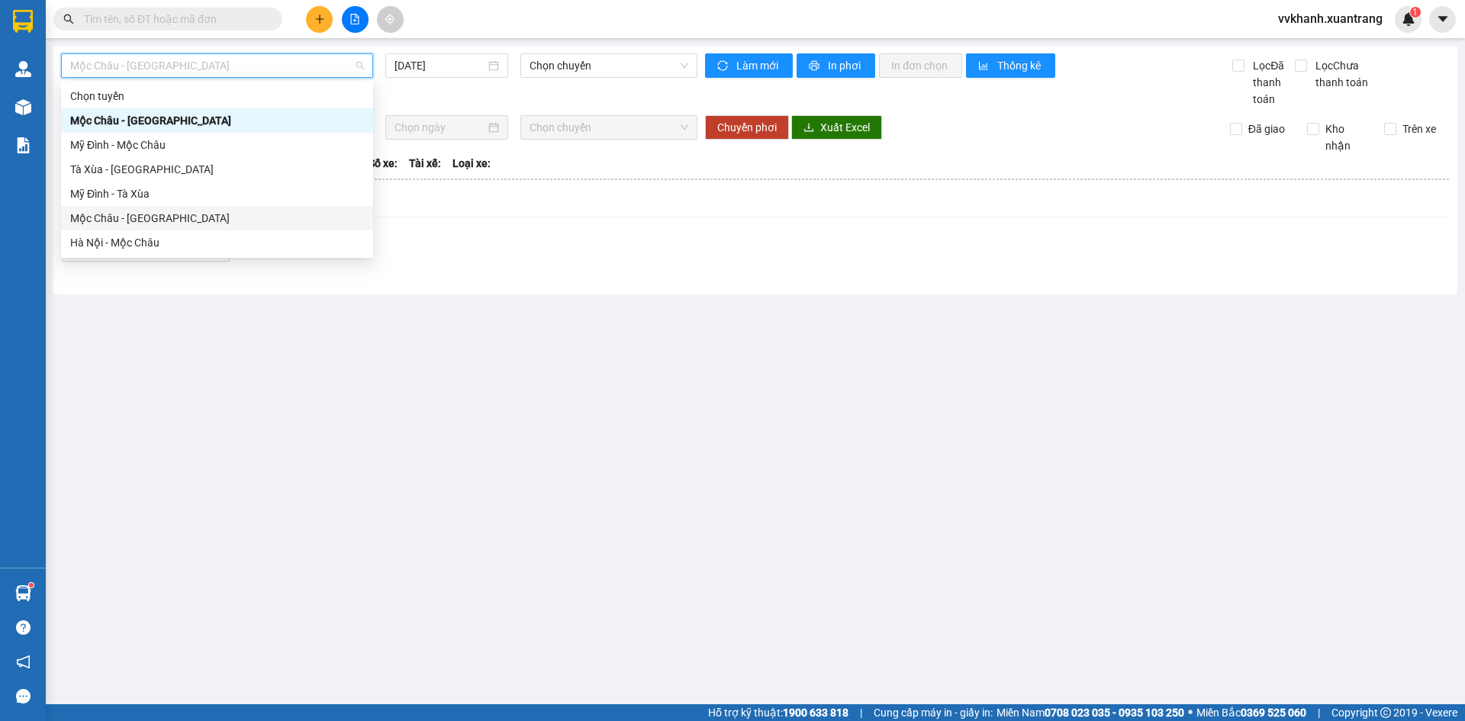
click at [143, 215] on div "Mộc Châu - [GEOGRAPHIC_DATA]" at bounding box center [217, 218] width 294 height 17
type input "[DATE]"
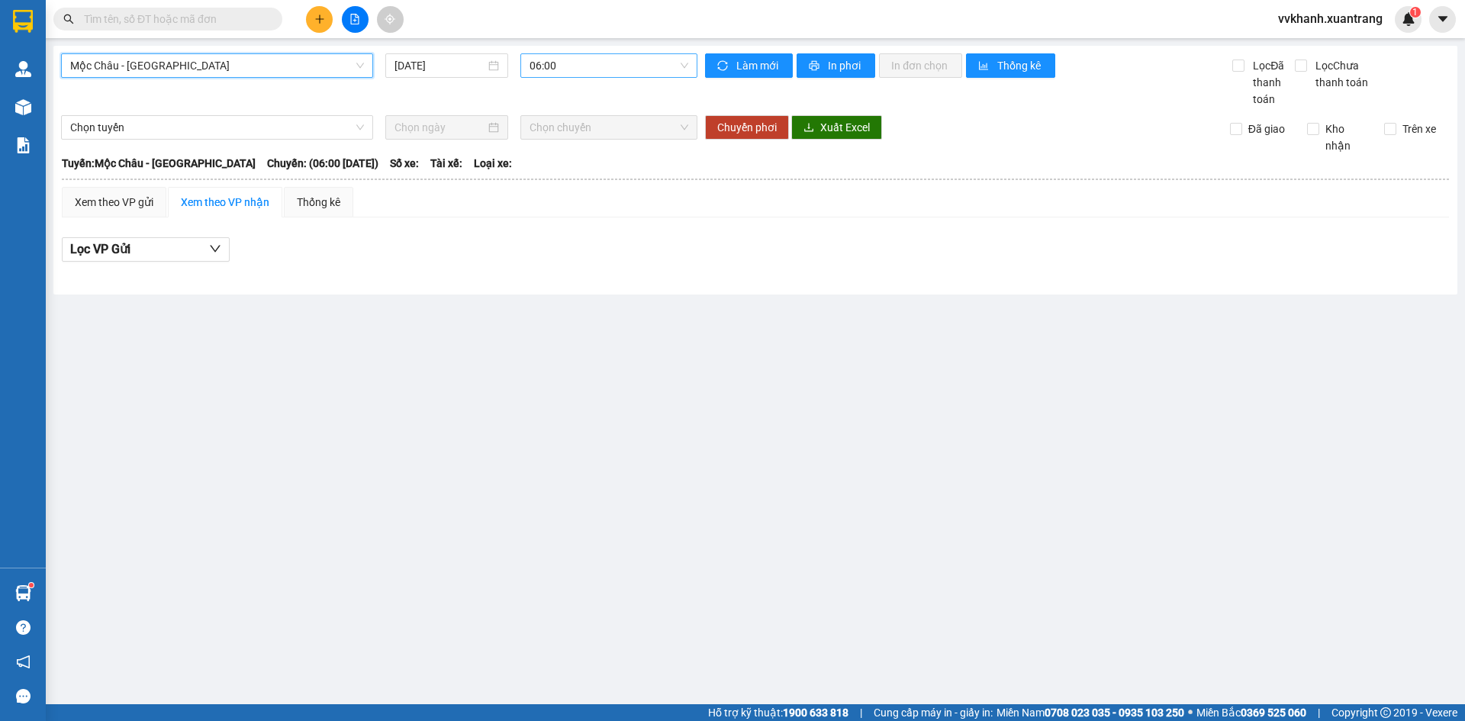
click at [581, 60] on span "06:00" at bounding box center [608, 65] width 159 height 23
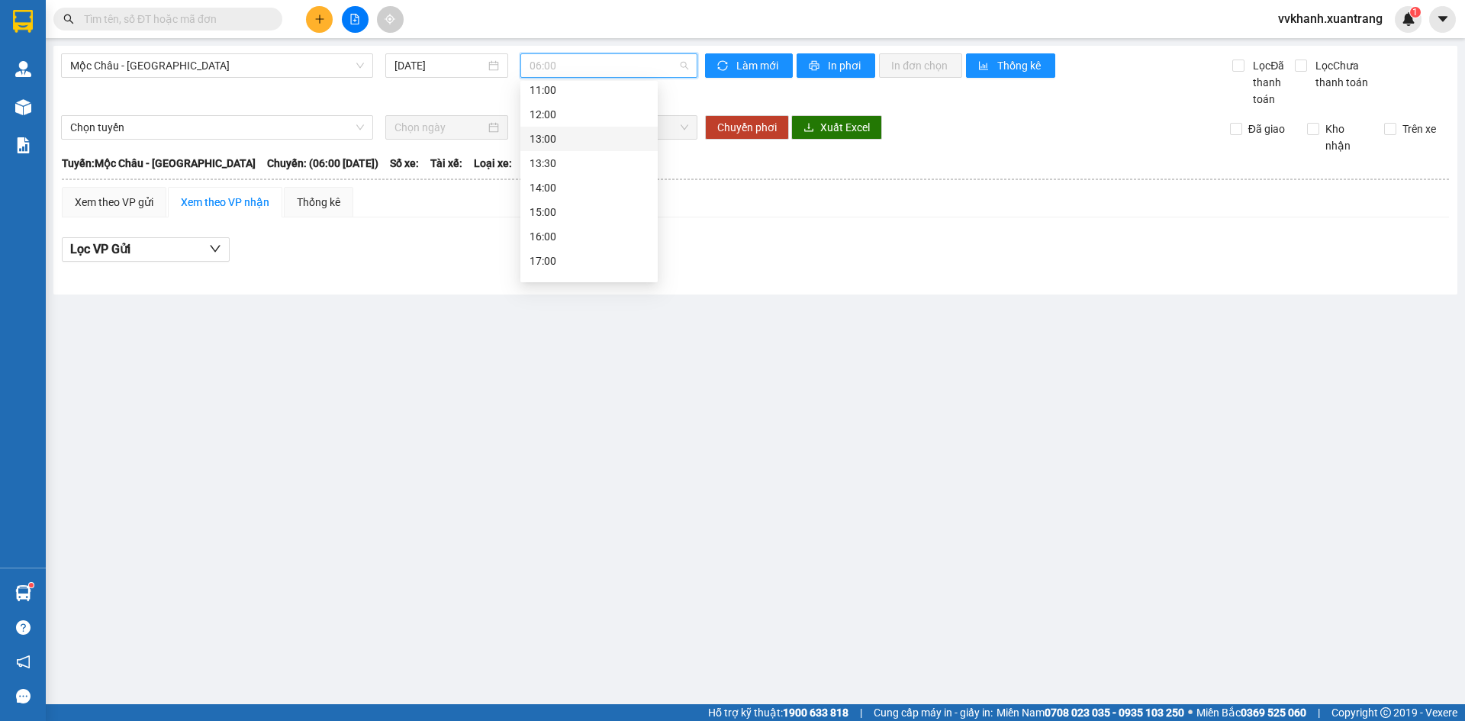
scroll to position [76, 0]
click at [557, 143] on div "10:00" at bounding box center [588, 142] width 119 height 17
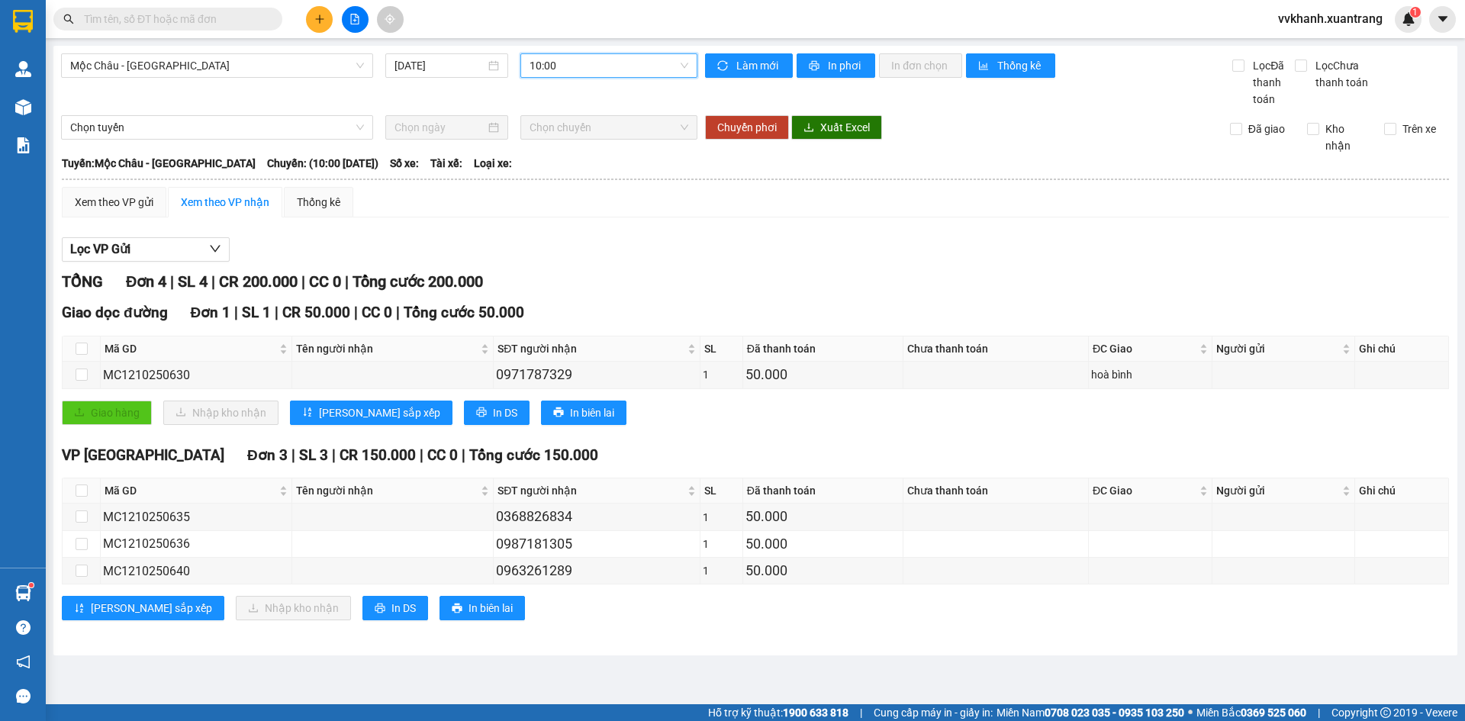
click at [588, 66] on span "10:00" at bounding box center [608, 65] width 159 height 23
click at [557, 177] on div "11:00" at bounding box center [588, 166] width 137 height 24
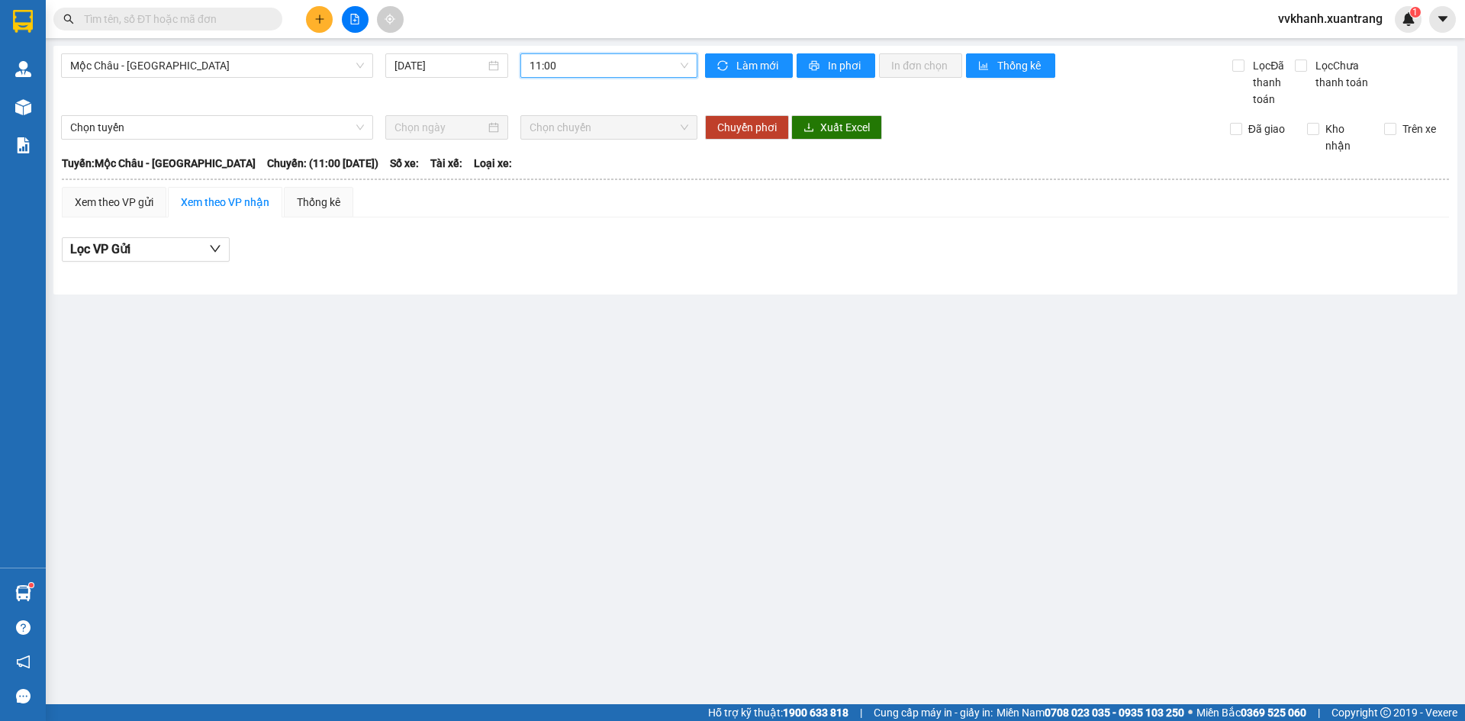
click at [585, 76] on span "11:00" at bounding box center [608, 65] width 159 height 23
click at [570, 195] on div "12:00" at bounding box center [588, 190] width 119 height 17
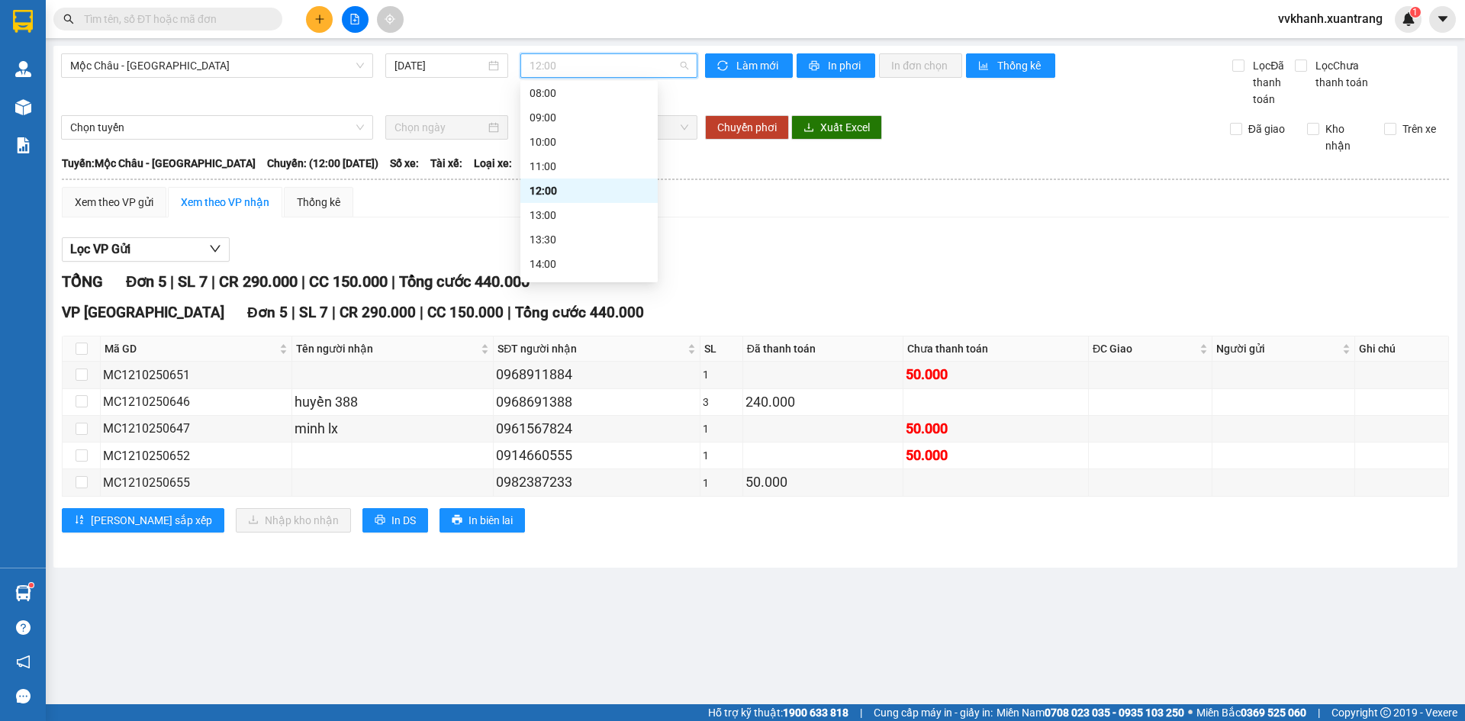
click at [578, 76] on span "12:00" at bounding box center [608, 65] width 159 height 23
click at [554, 215] on div "13:00" at bounding box center [588, 215] width 119 height 17
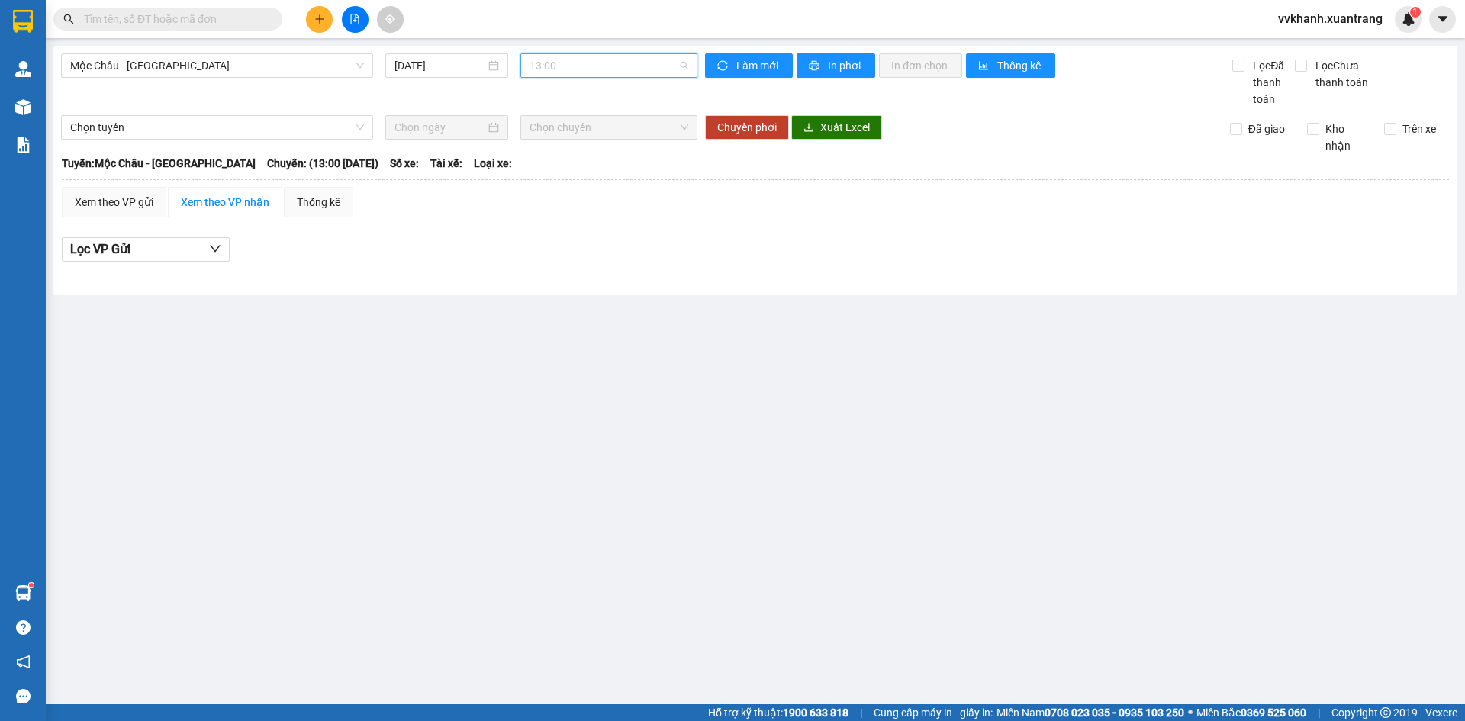
click at [571, 74] on span "13:00" at bounding box center [608, 65] width 159 height 23
click at [541, 240] on div "13:30" at bounding box center [588, 239] width 119 height 17
click at [584, 63] on span "13:30" at bounding box center [608, 65] width 159 height 23
click at [595, 266] on div "14:00" at bounding box center [588, 264] width 119 height 17
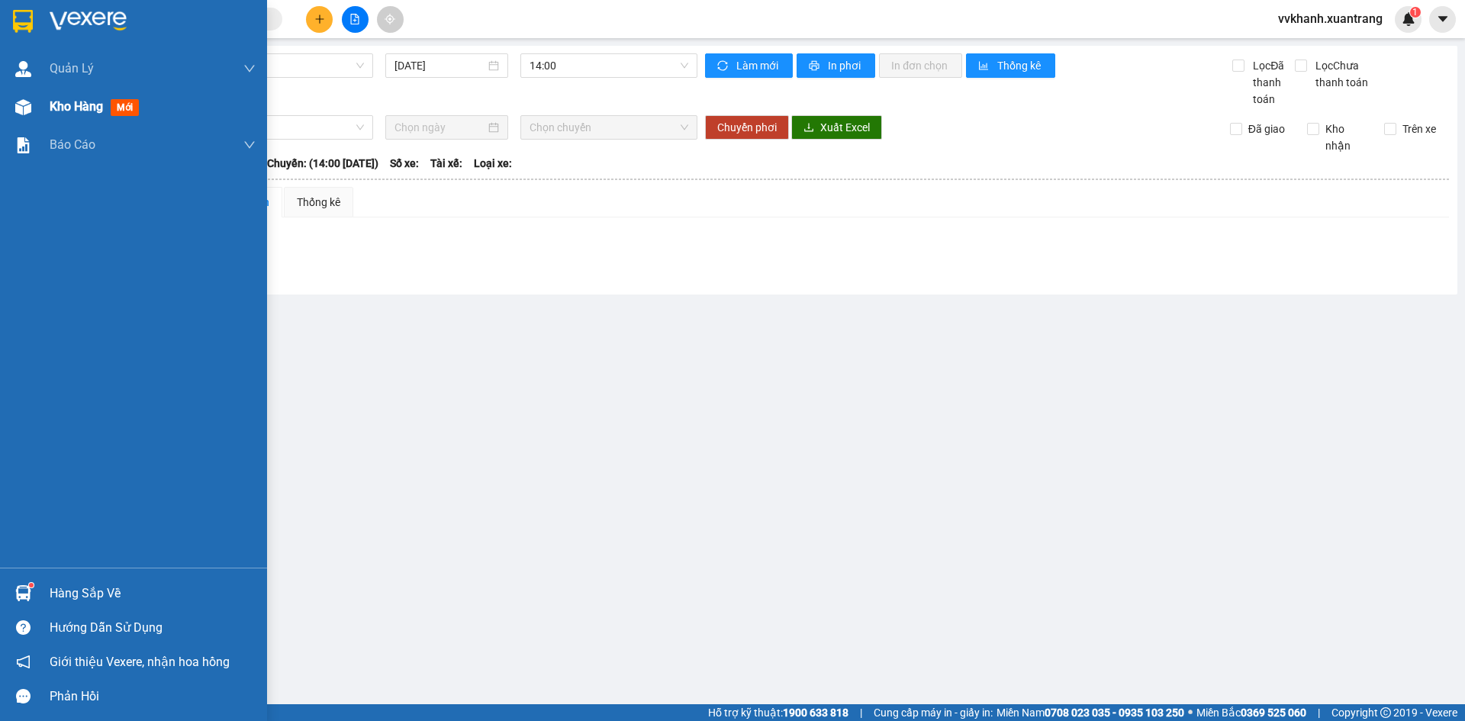
click at [40, 110] on div "Kho hàng mới" at bounding box center [133, 107] width 267 height 38
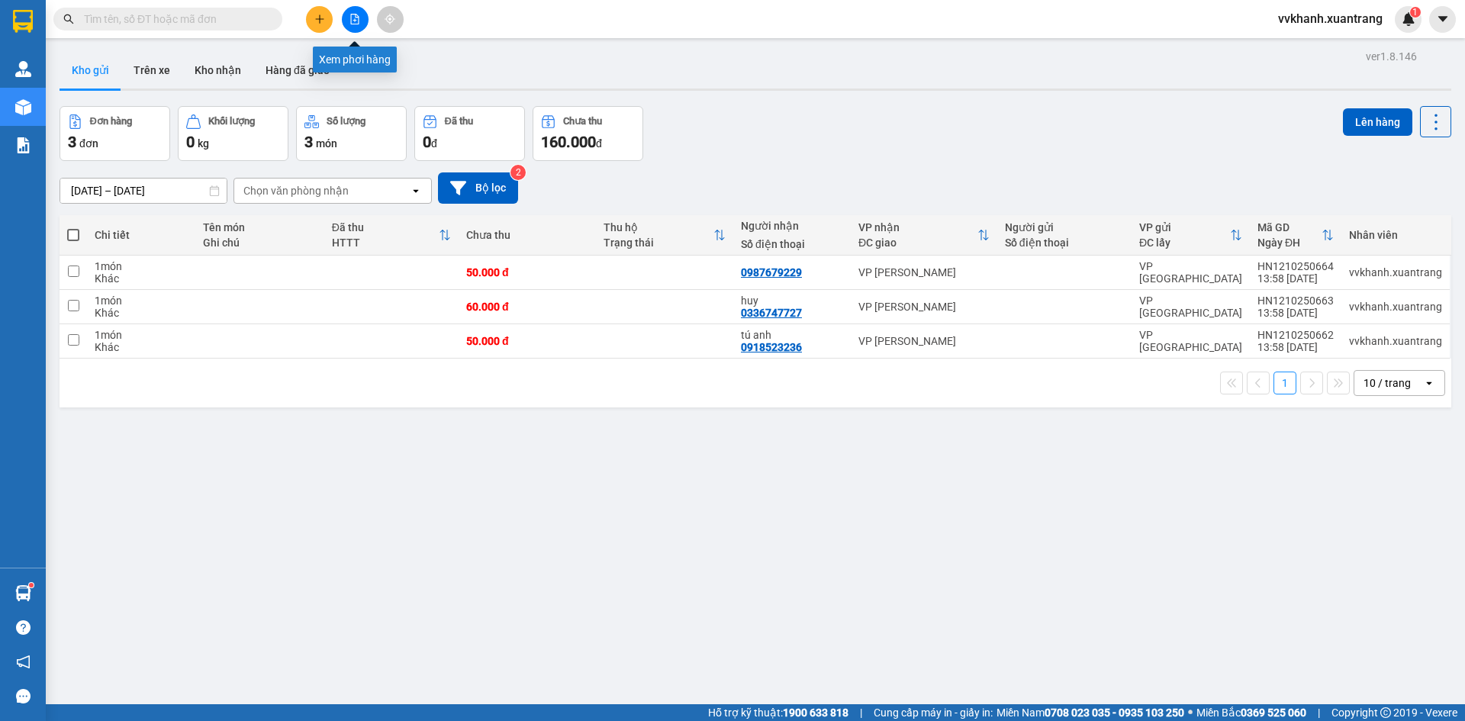
click at [350, 18] on icon "file-add" at bounding box center [354, 19] width 11 height 11
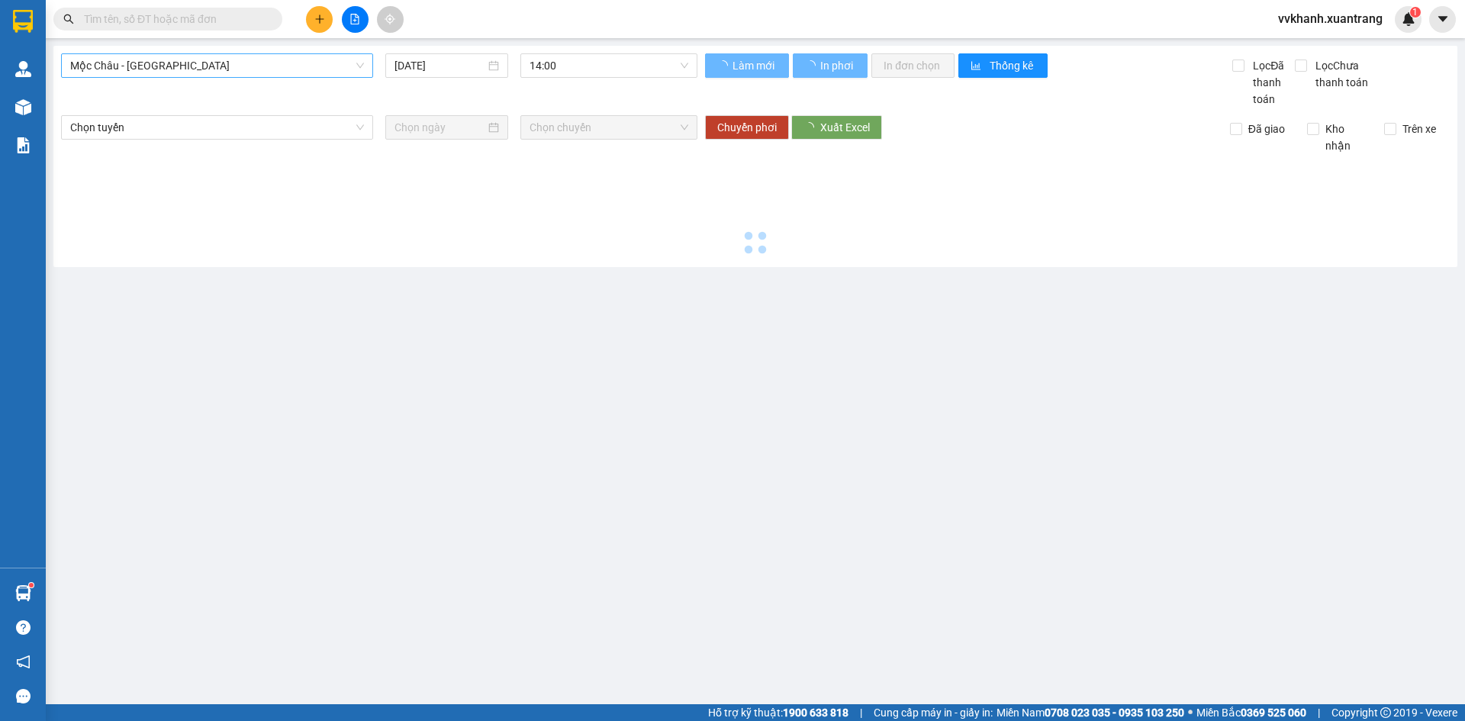
click at [250, 67] on span "Mộc Châu - [GEOGRAPHIC_DATA]" at bounding box center [217, 65] width 294 height 23
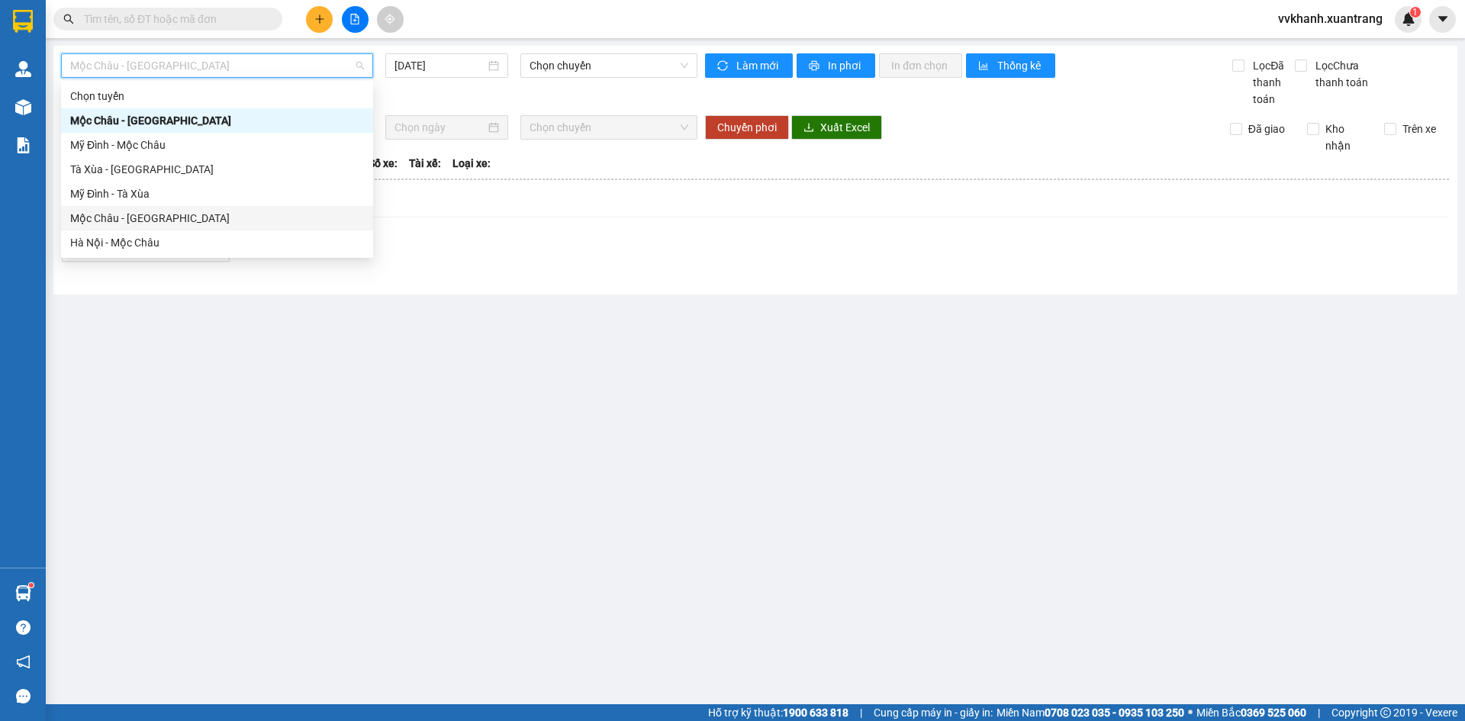
click at [172, 211] on div "Mộc Châu - [GEOGRAPHIC_DATA]" at bounding box center [217, 218] width 312 height 24
type input "[DATE]"
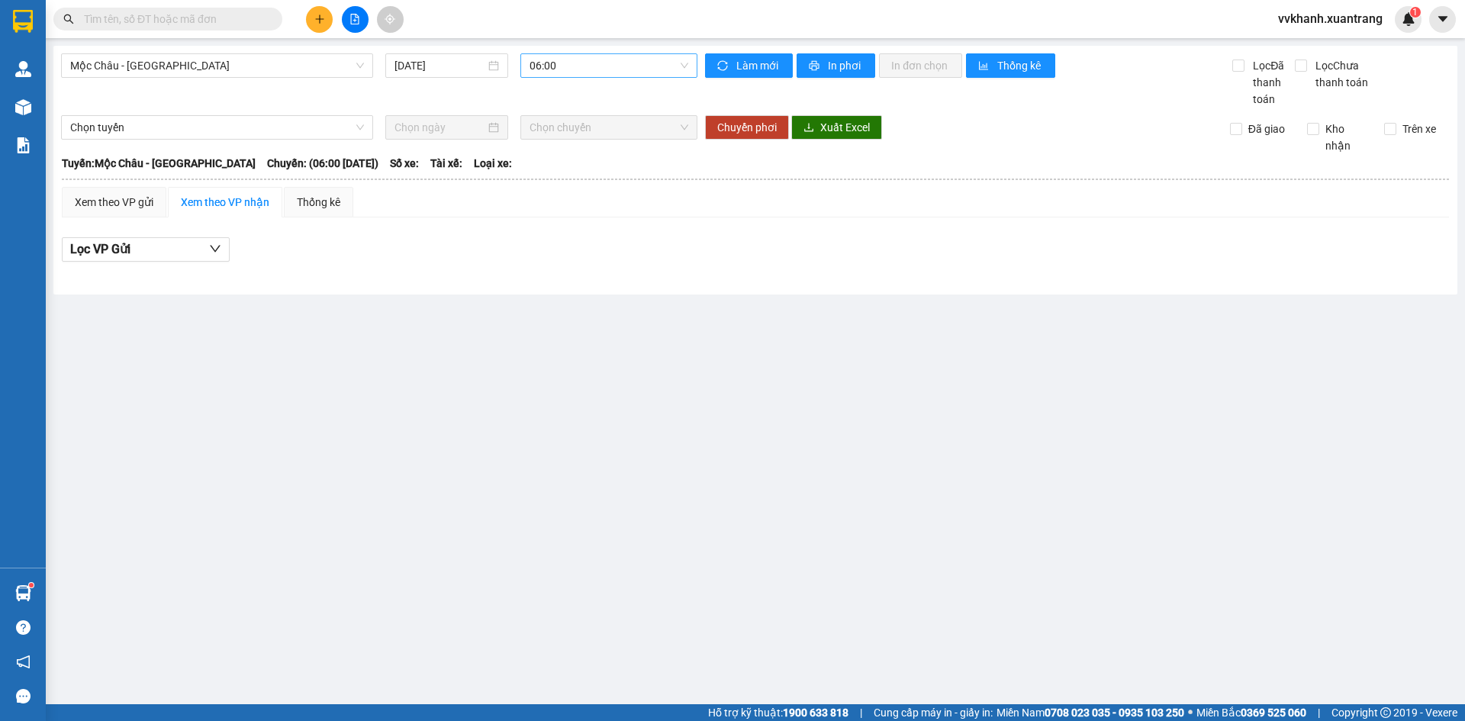
click at [558, 147] on body "Kết quả tìm kiếm ( 1 ) Bộ lọc Gửi 3 ngày gần nhất Mã ĐH Trạng thái Món hàng Tổn…" at bounding box center [732, 360] width 1465 height 721
click at [564, 153] on div "10:00" at bounding box center [588, 151] width 119 height 17
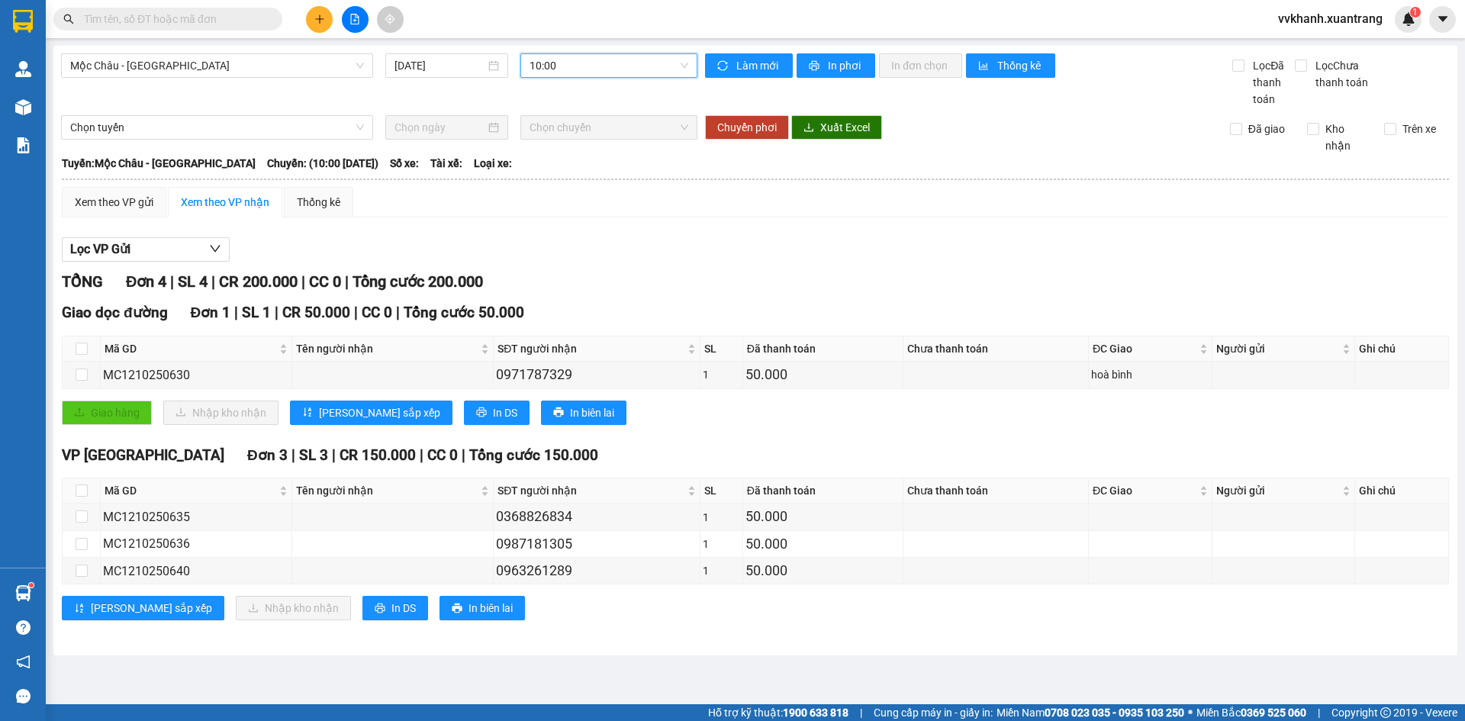
drag, startPoint x: 599, startPoint y: 63, endPoint x: 580, endPoint y: 149, distance: 87.5
click at [599, 64] on span "10:00" at bounding box center [608, 65] width 159 height 23
click at [571, 183] on div "11:00" at bounding box center [588, 175] width 119 height 17
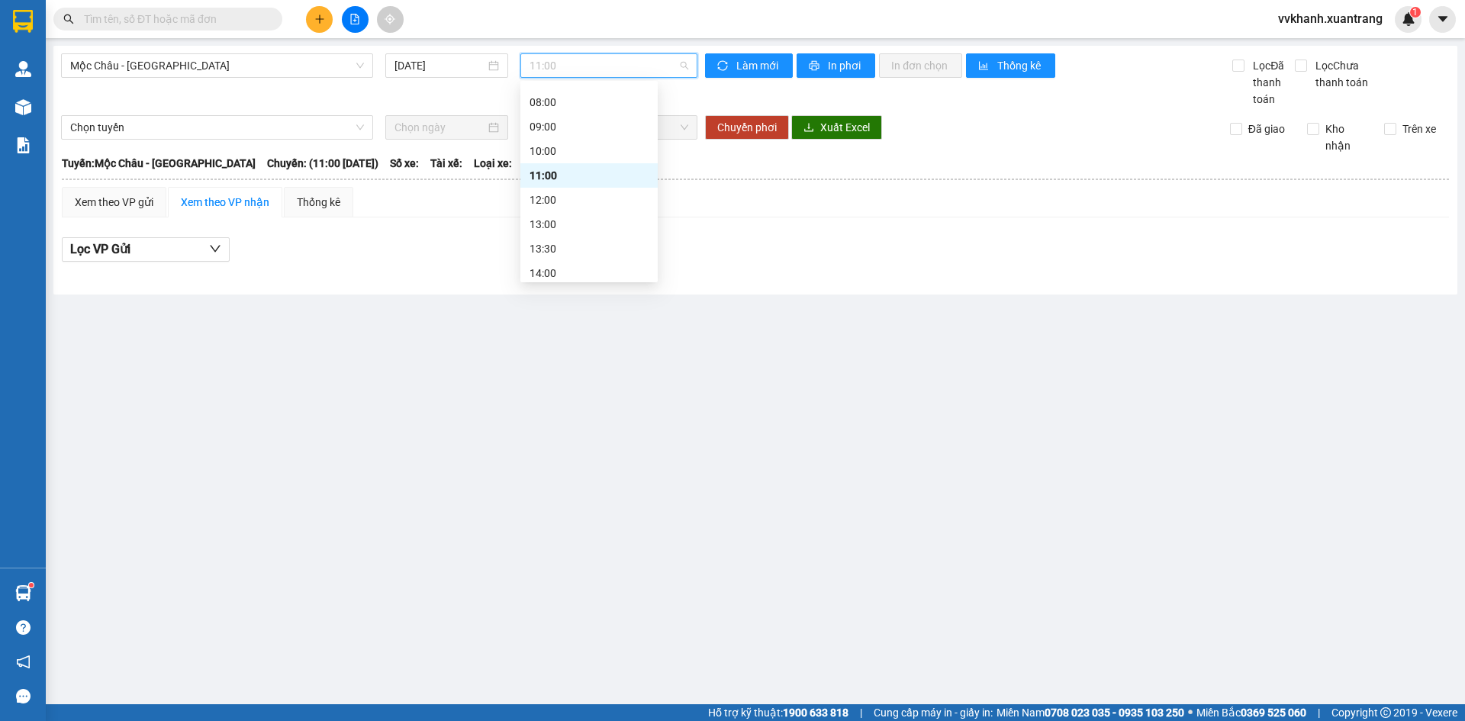
click at [596, 64] on span "11:00" at bounding box center [608, 65] width 159 height 23
click at [578, 203] on div "12:00" at bounding box center [588, 199] width 119 height 17
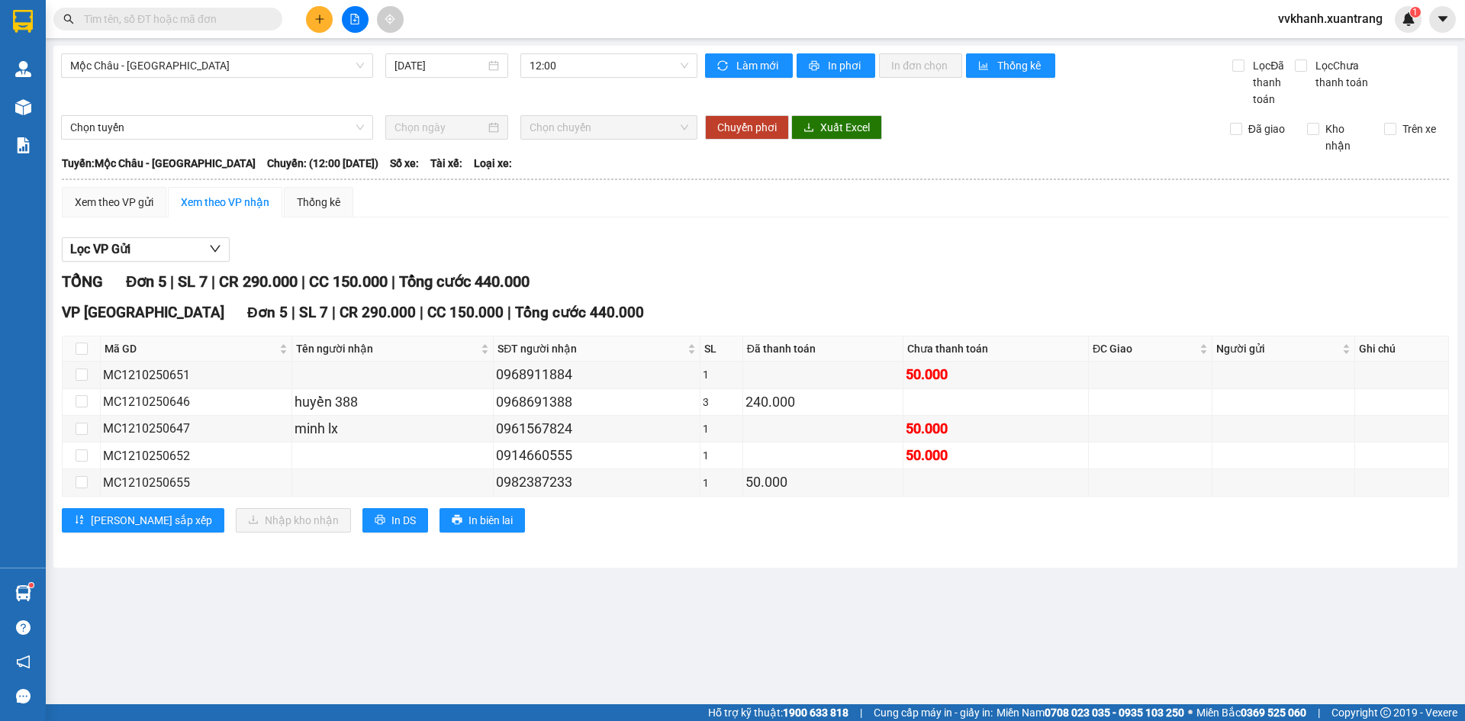
click at [955, 570] on main "Mộc Châu - Hà Nội 12/10/2025 12:00 Làm mới In phơi In đơn chọn Thống kê Lọc Đã …" at bounding box center [732, 352] width 1465 height 704
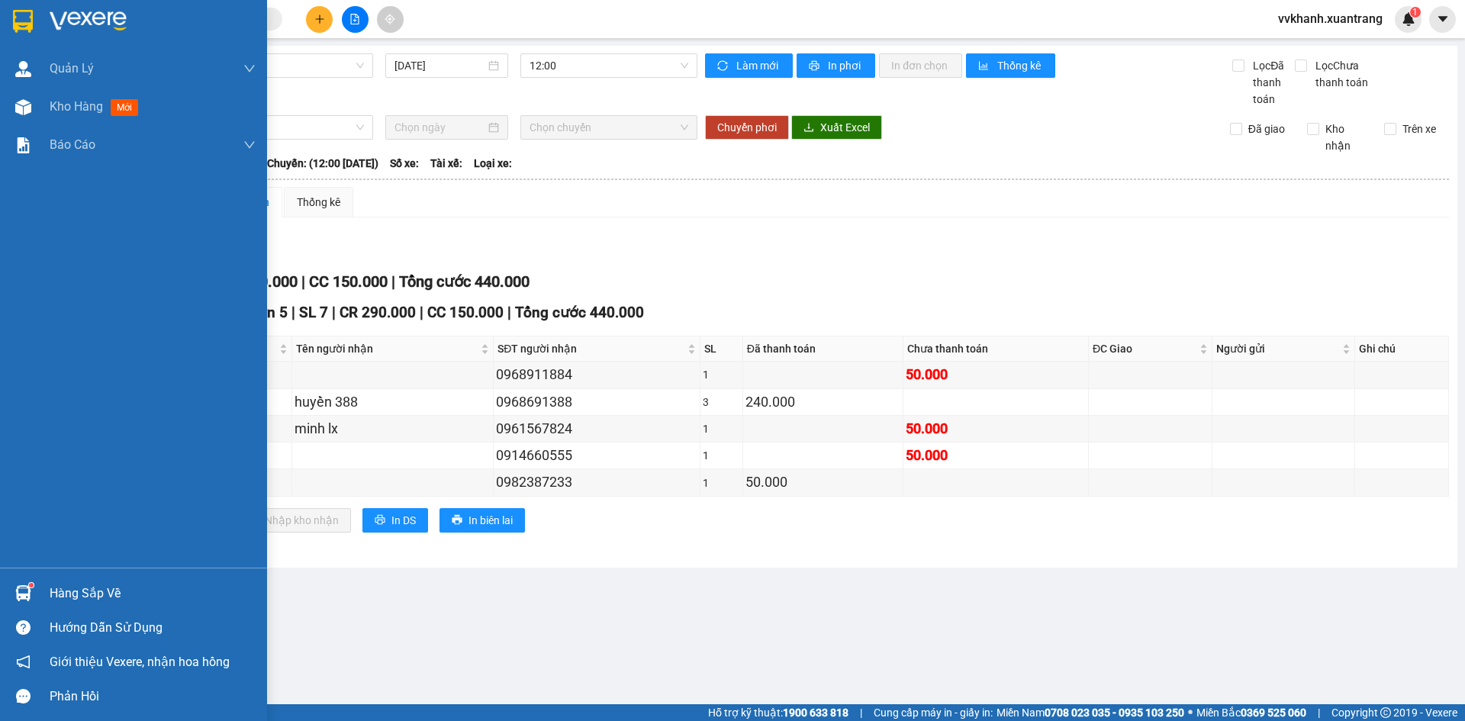
drag, startPoint x: 60, startPoint y: 111, endPoint x: 124, endPoint y: 47, distance: 89.5
click at [61, 110] on span "Kho hàng" at bounding box center [76, 106] width 53 height 14
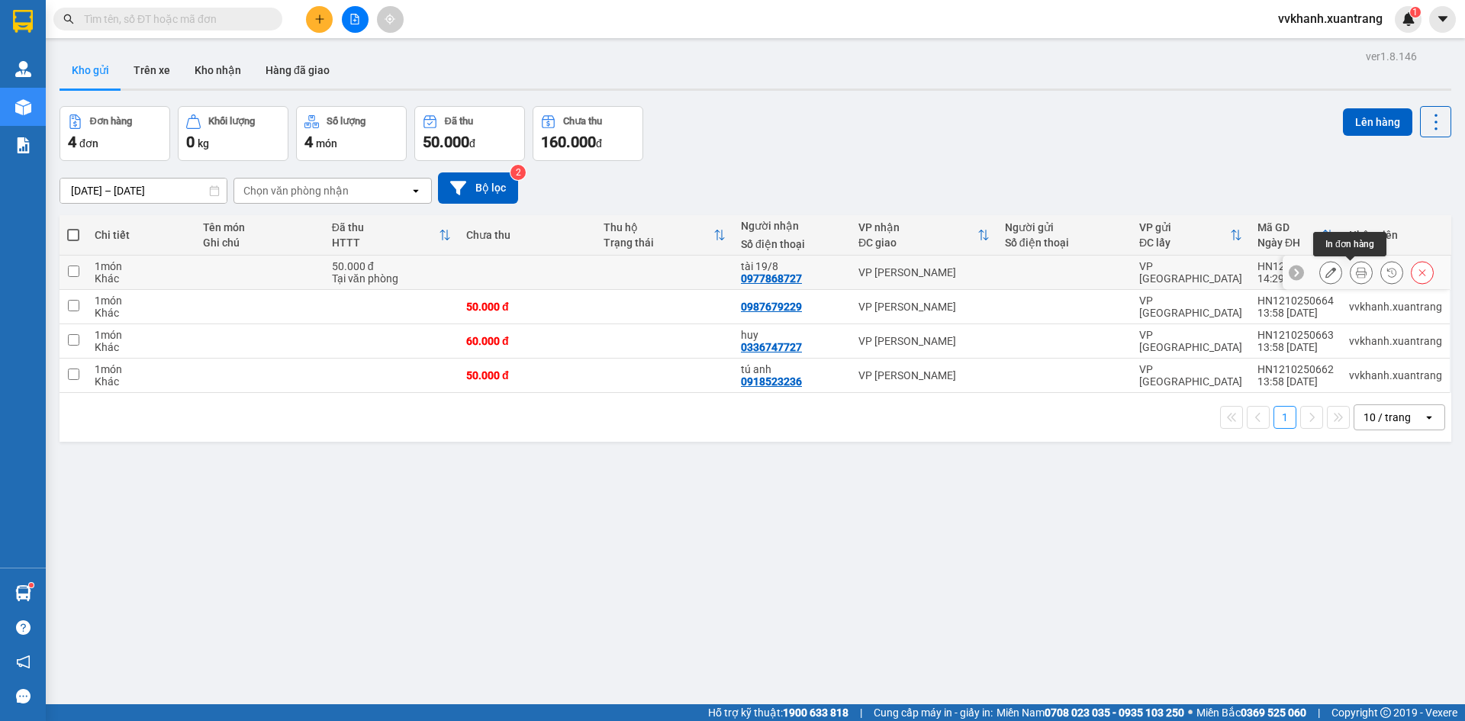
click at [1356, 272] on icon at bounding box center [1361, 272] width 11 height 11
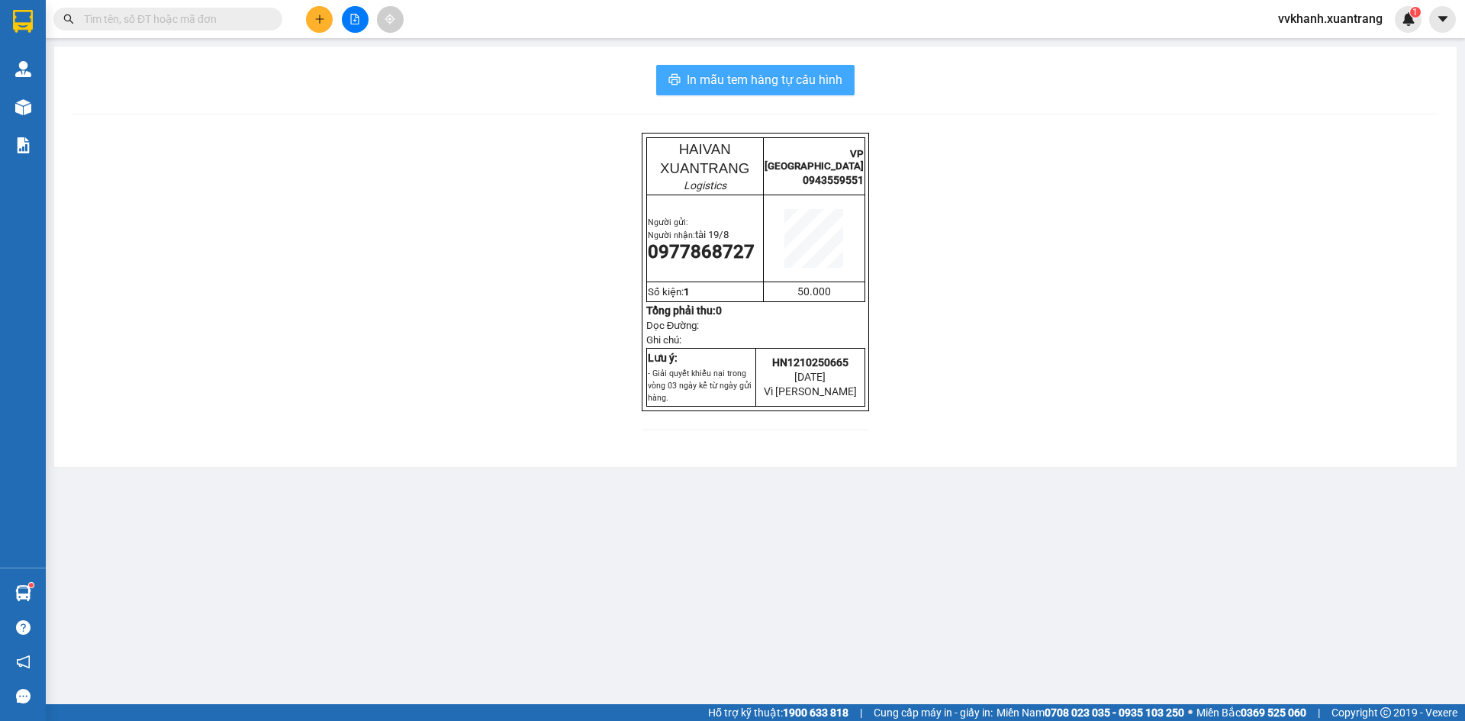
click at [735, 80] on span "In mẫu tem hàng tự cấu hình" at bounding box center [765, 79] width 156 height 19
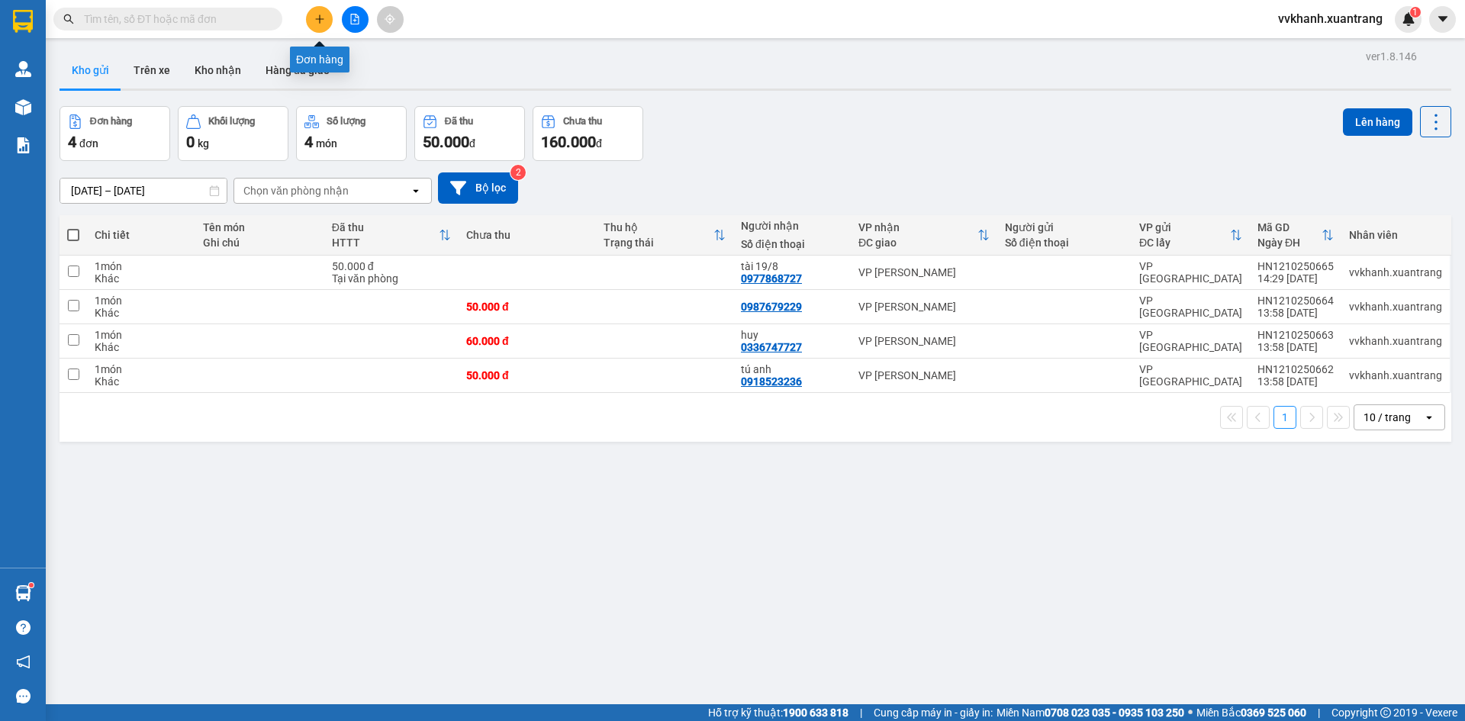
click at [318, 19] on icon "plus" at bounding box center [319, 18] width 8 height 1
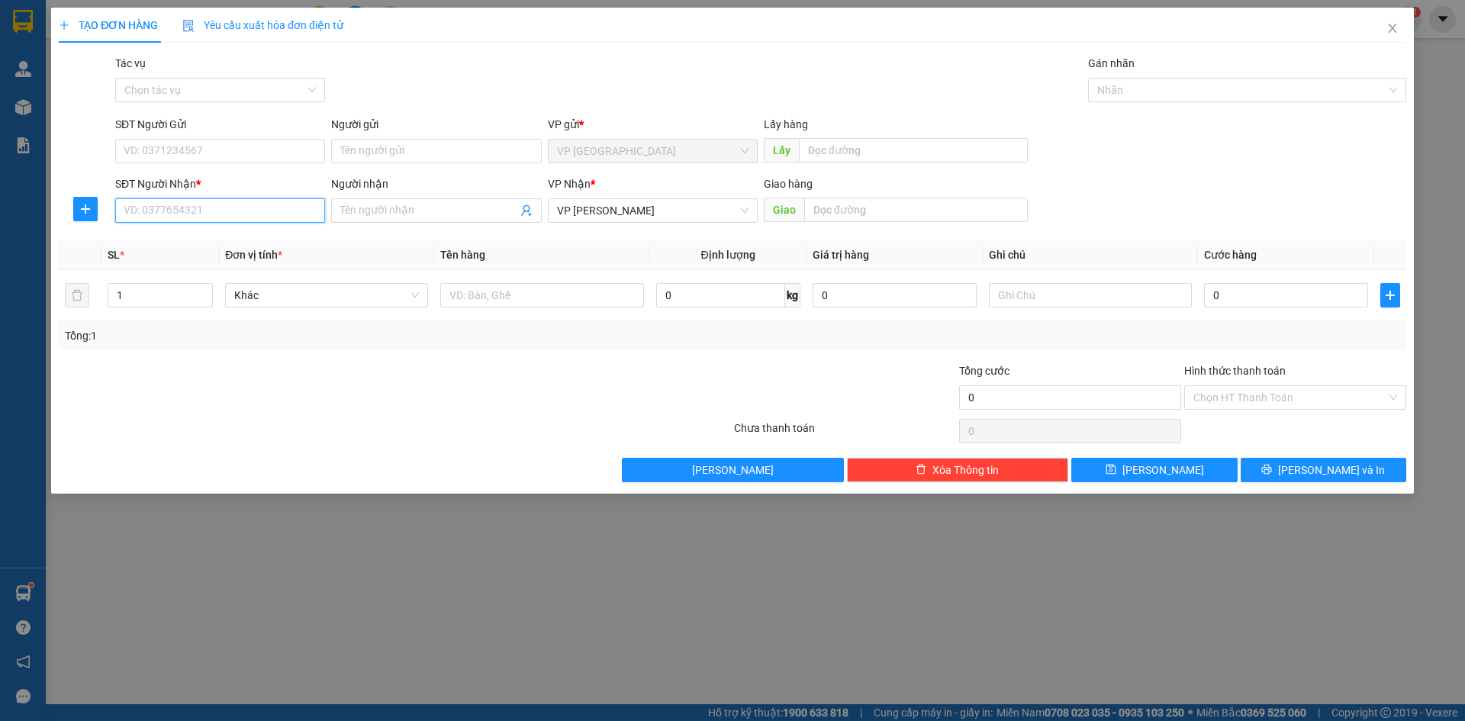
click at [157, 208] on input "SĐT Người Nhận *" at bounding box center [220, 210] width 210 height 24
click at [165, 205] on input "SĐT Người Nhận *" at bounding box center [220, 210] width 210 height 24
type input "0"
click at [178, 237] on div "0984198043" at bounding box center [219, 241] width 191 height 17
type input "0984198043"
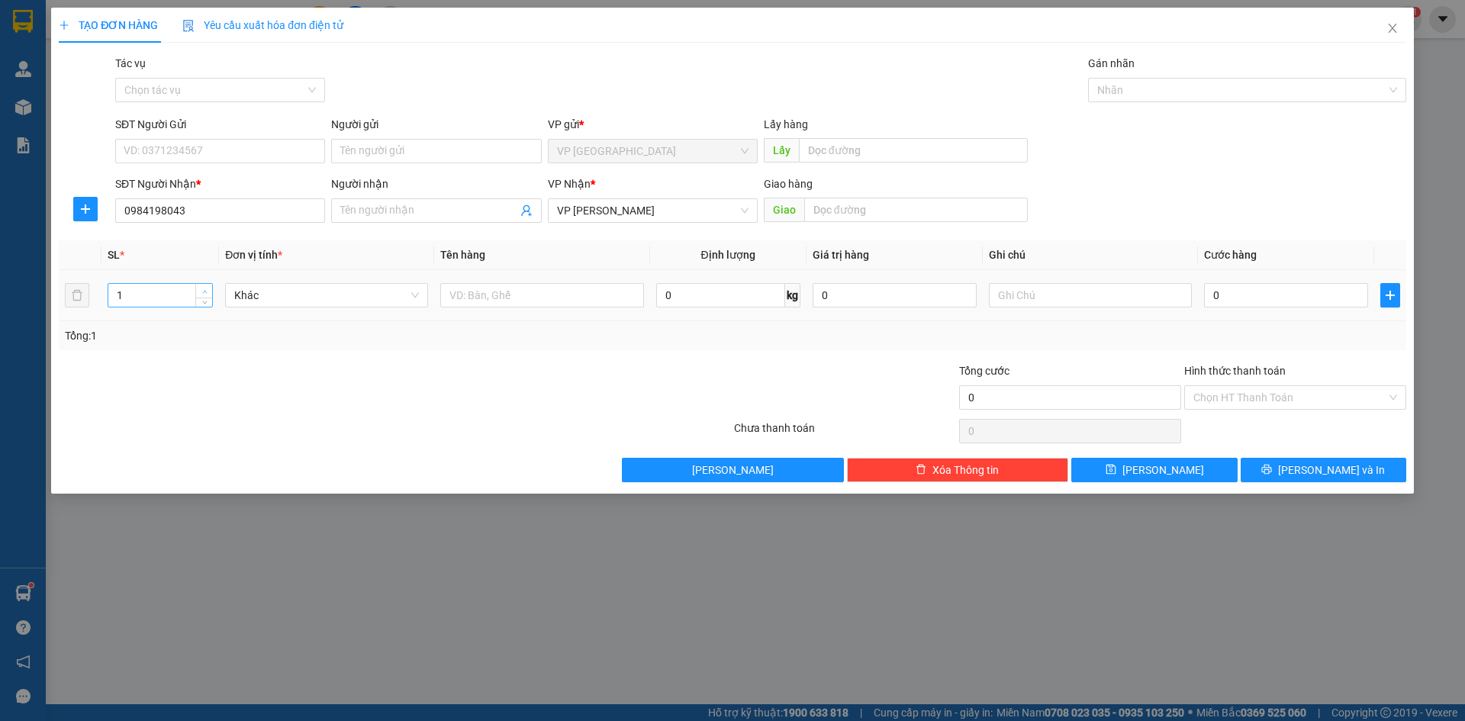
type input "2"
click at [201, 285] on span "Increase Value" at bounding box center [203, 291] width 17 height 14
click at [1238, 294] on input "0" at bounding box center [1286, 295] width 164 height 24
type input "8"
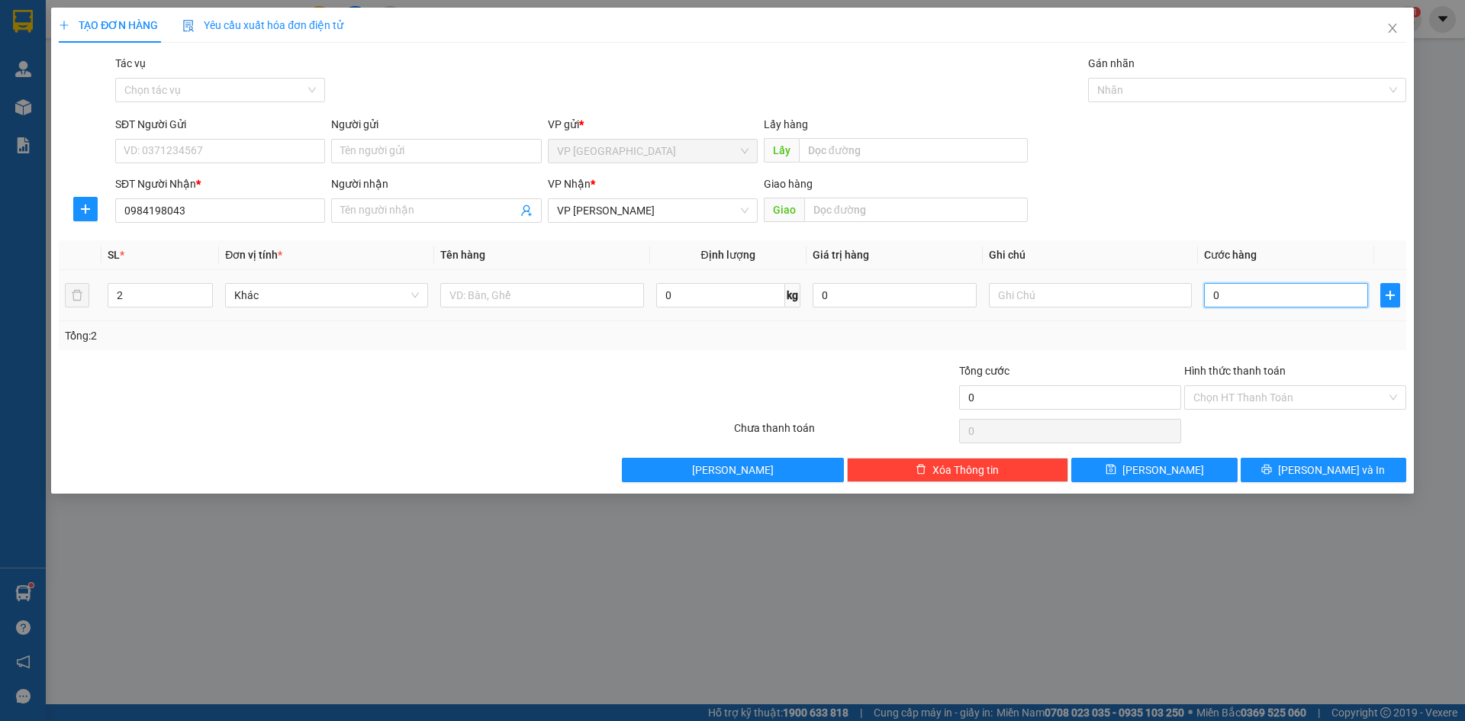
type input "8"
type input "80"
type input "80.000"
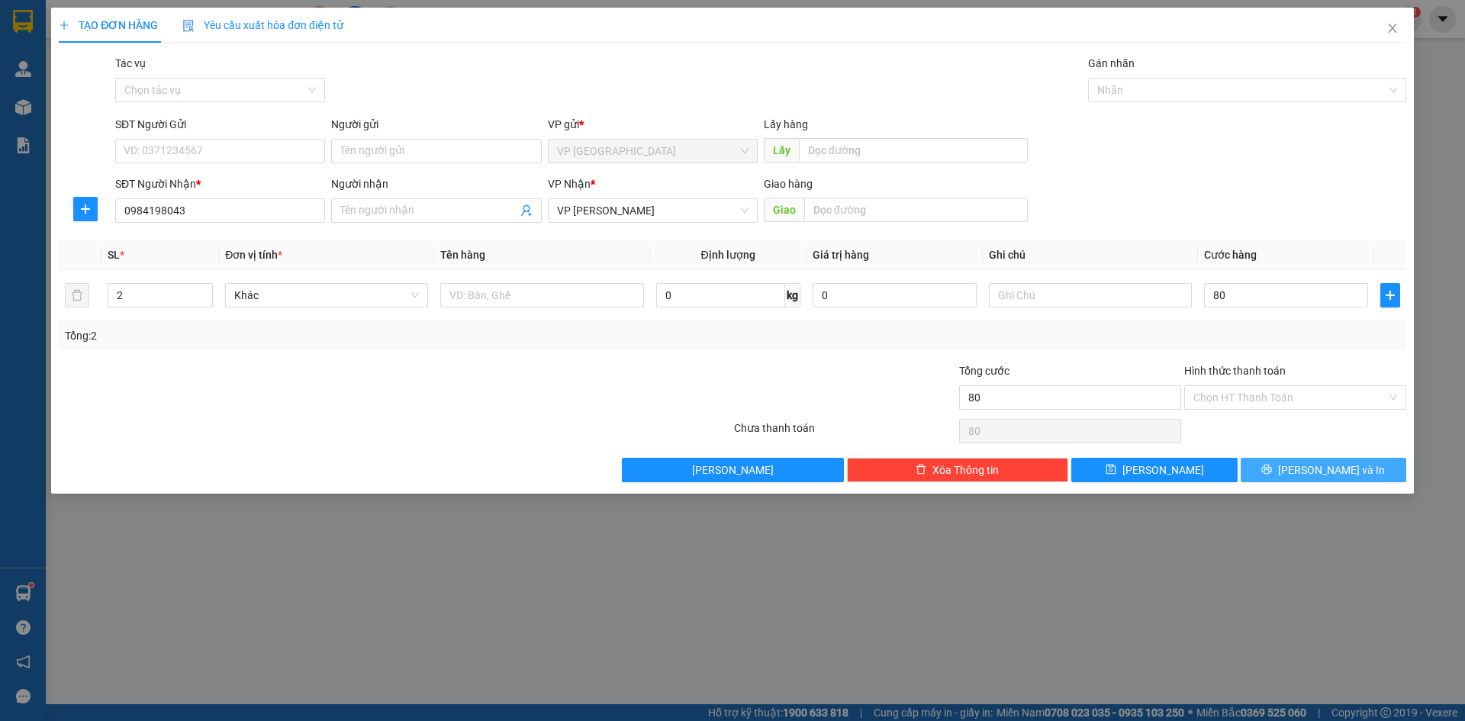
type input "80.000"
click at [1282, 471] on button "Lưu và In" at bounding box center [1323, 470] width 166 height 24
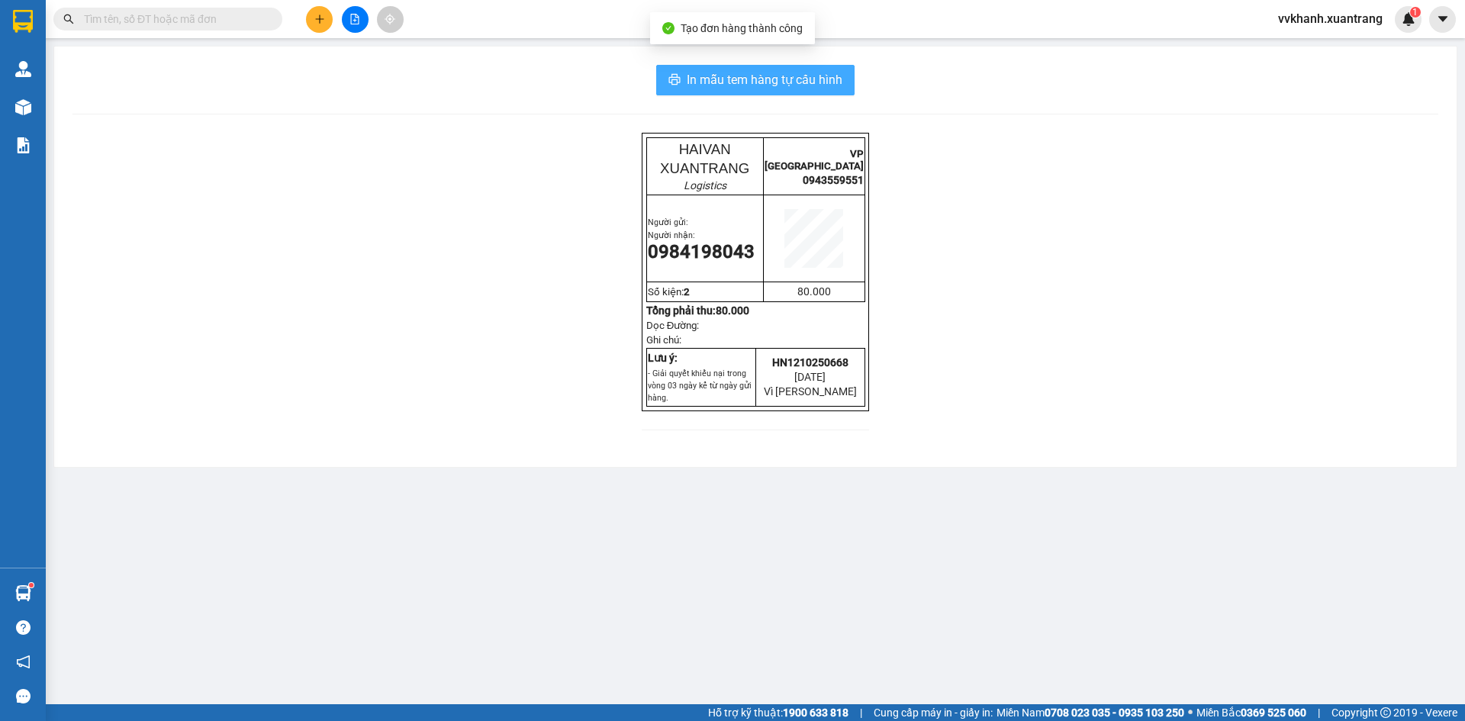
click at [752, 71] on span "In mẫu tem hàng tự cấu hình" at bounding box center [765, 79] width 156 height 19
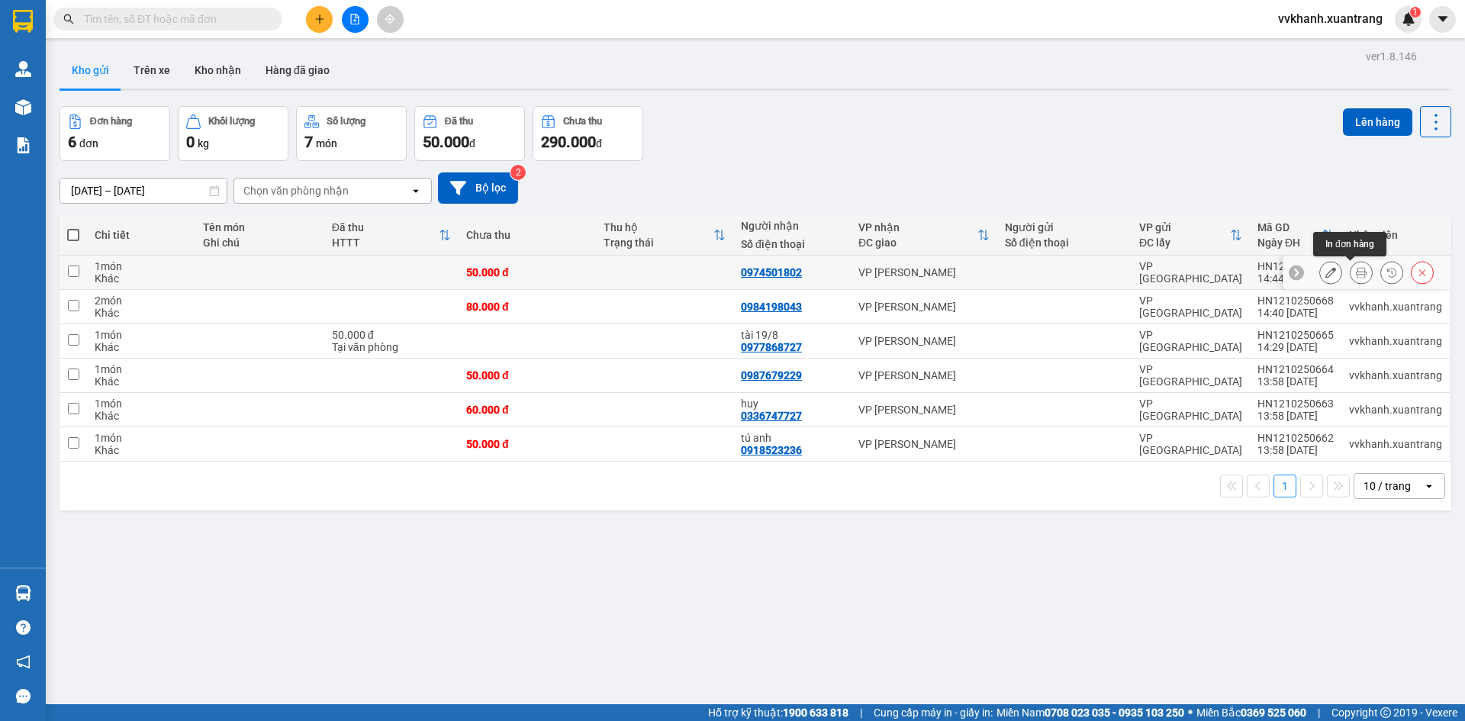
click at [1356, 272] on icon at bounding box center [1361, 272] width 11 height 11
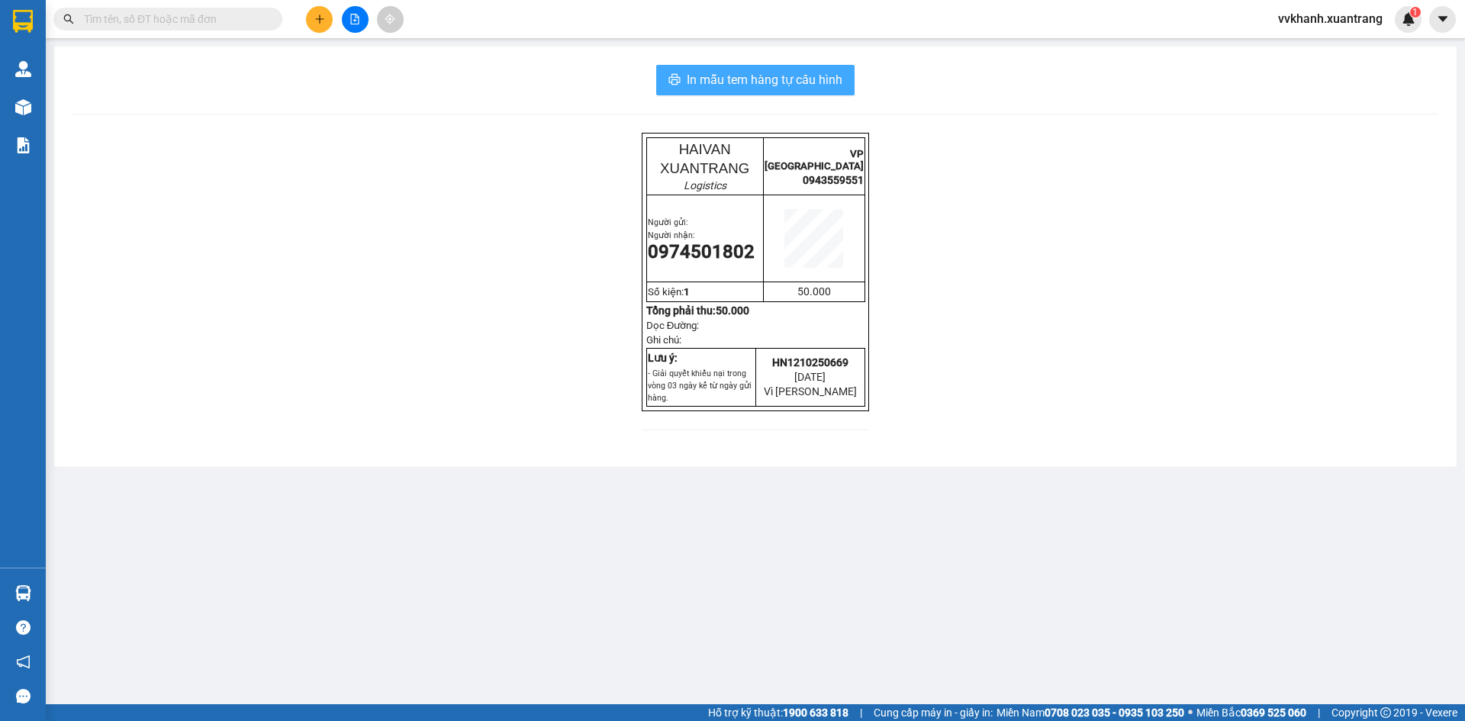
click at [687, 74] on span "In mẫu tem hàng tự cấu hình" at bounding box center [765, 79] width 156 height 19
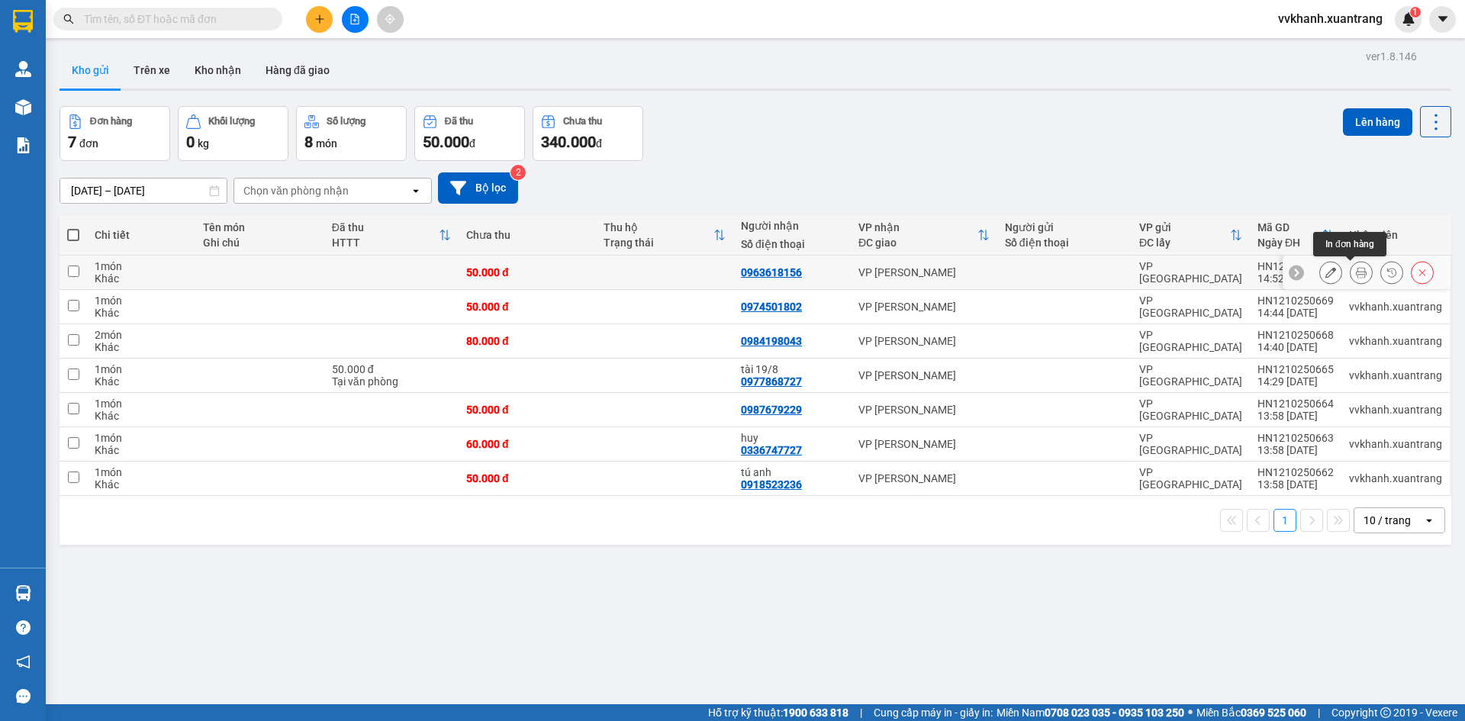
click at [1356, 270] on icon at bounding box center [1361, 272] width 11 height 11
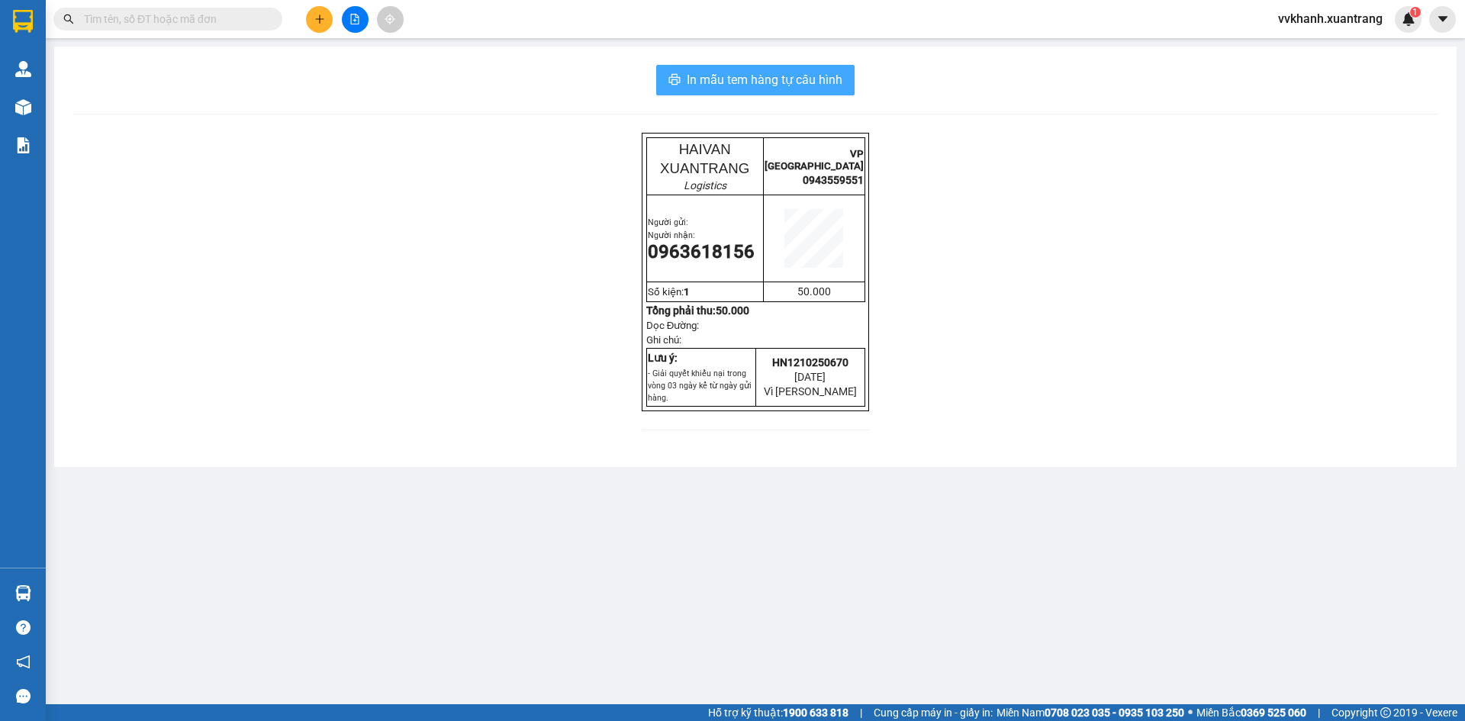
click at [753, 82] on span "In mẫu tem hàng tự cấu hình" at bounding box center [765, 79] width 156 height 19
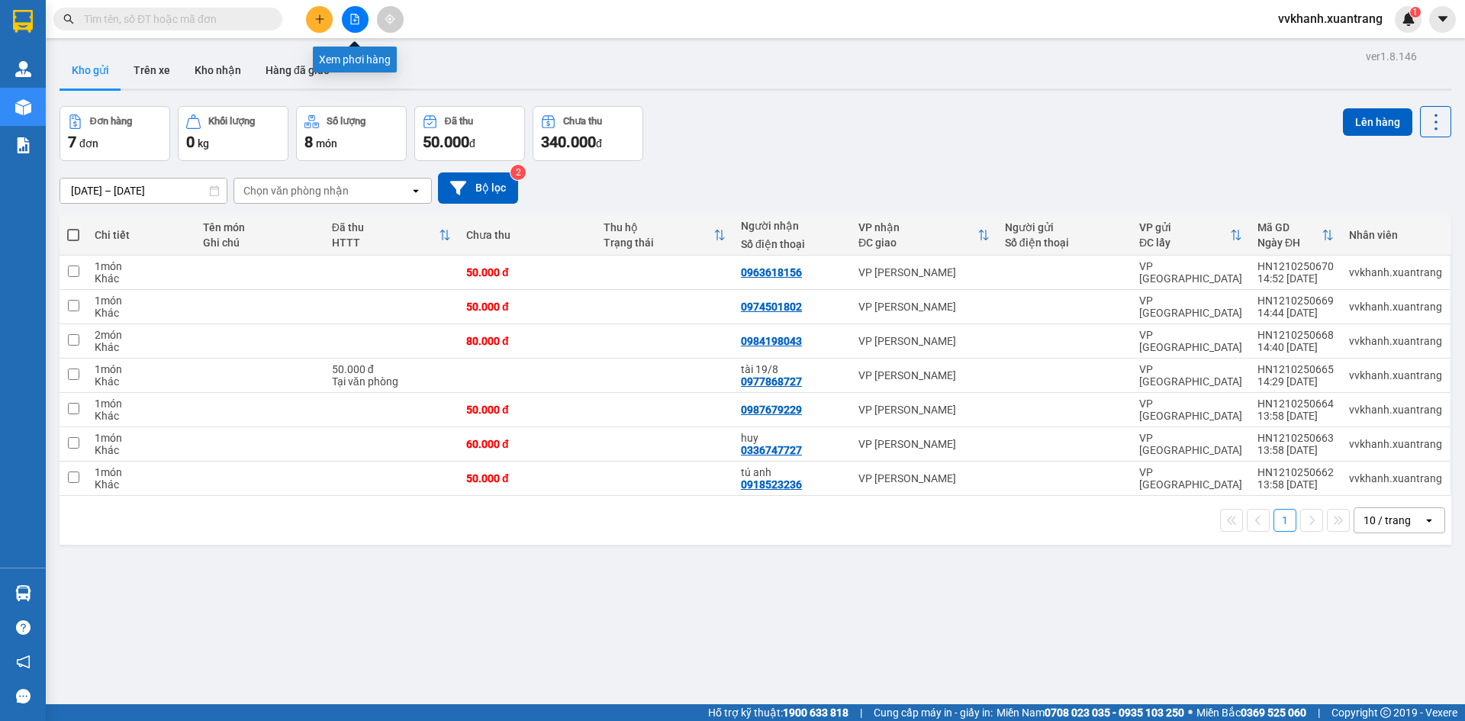
click at [353, 15] on icon "file-add" at bounding box center [354, 19] width 11 height 11
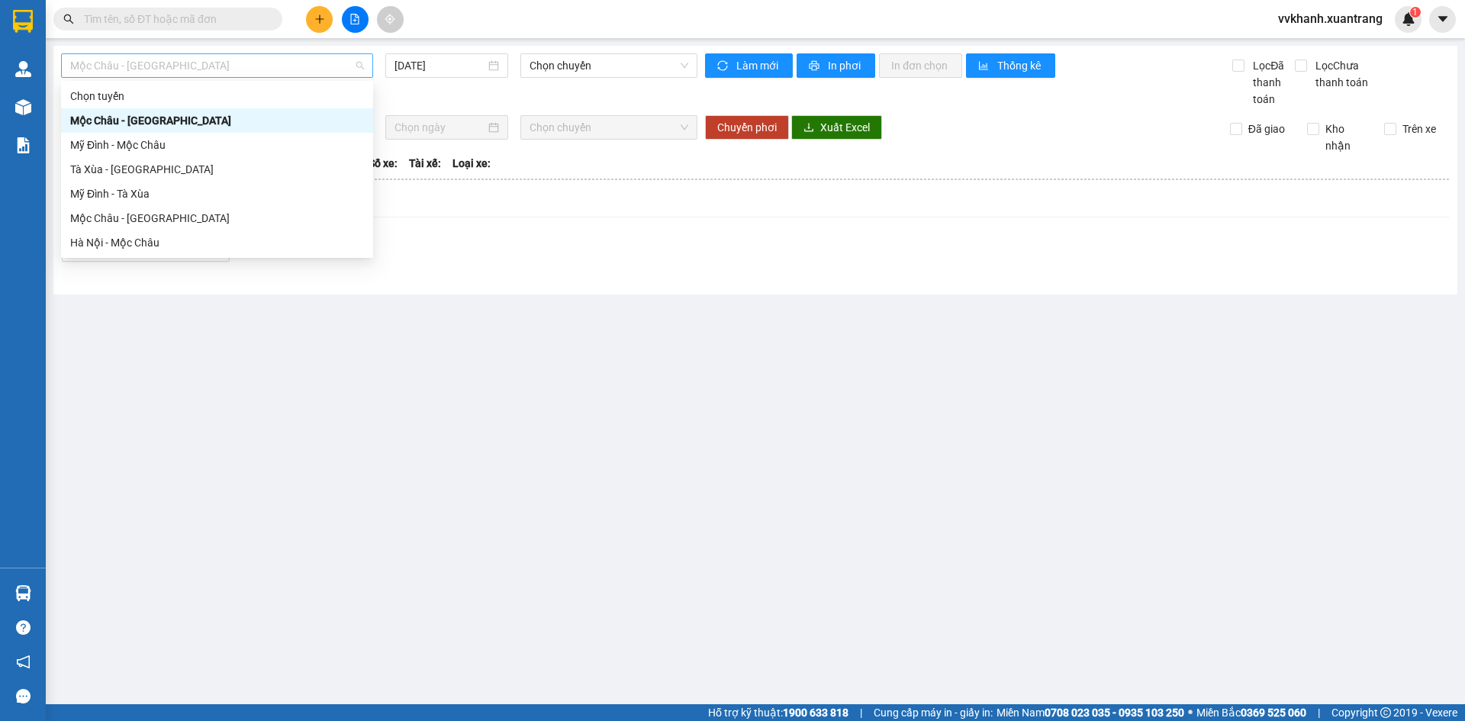
click at [298, 66] on span "Mộc Châu - Mỹ Đình" at bounding box center [217, 65] width 294 height 23
click at [214, 225] on div "Mộc Châu - Hà Nội" at bounding box center [217, 218] width 294 height 17
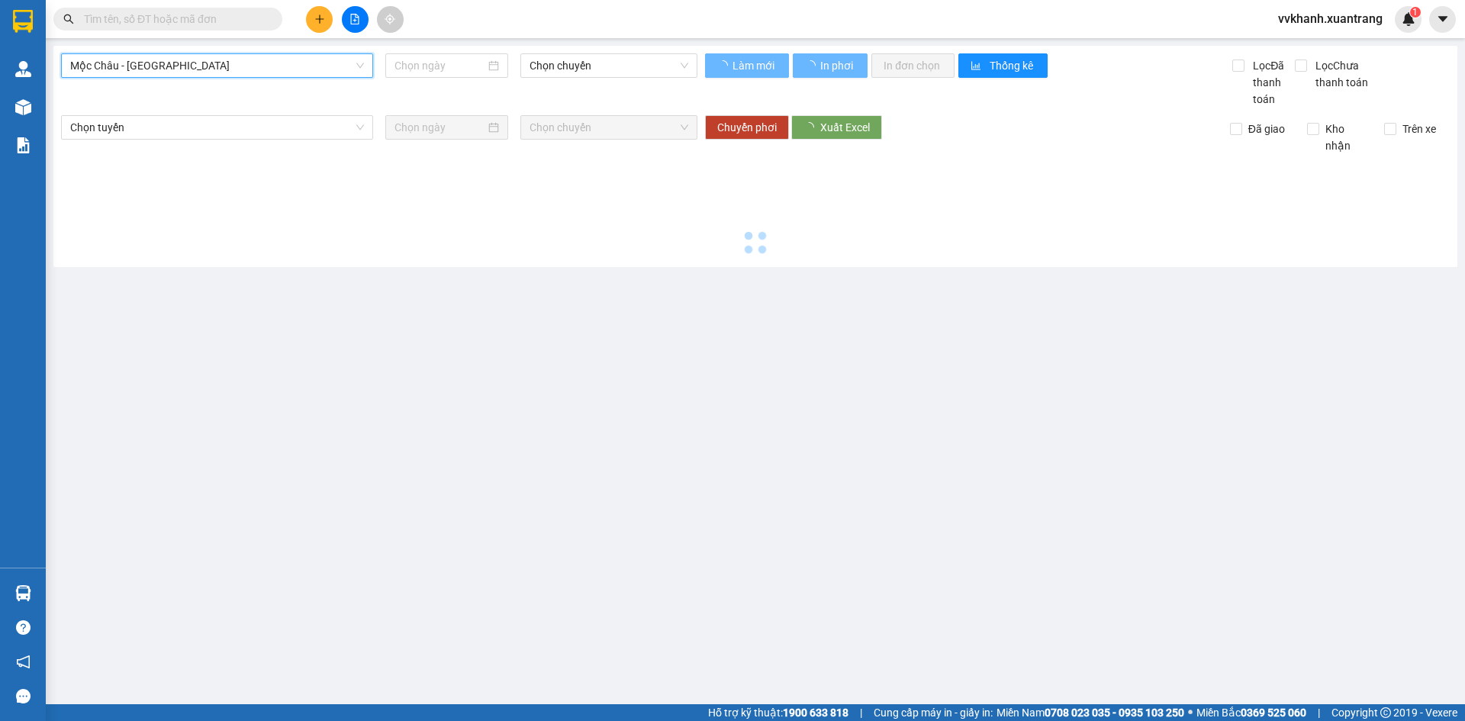
type input "[DATE]"
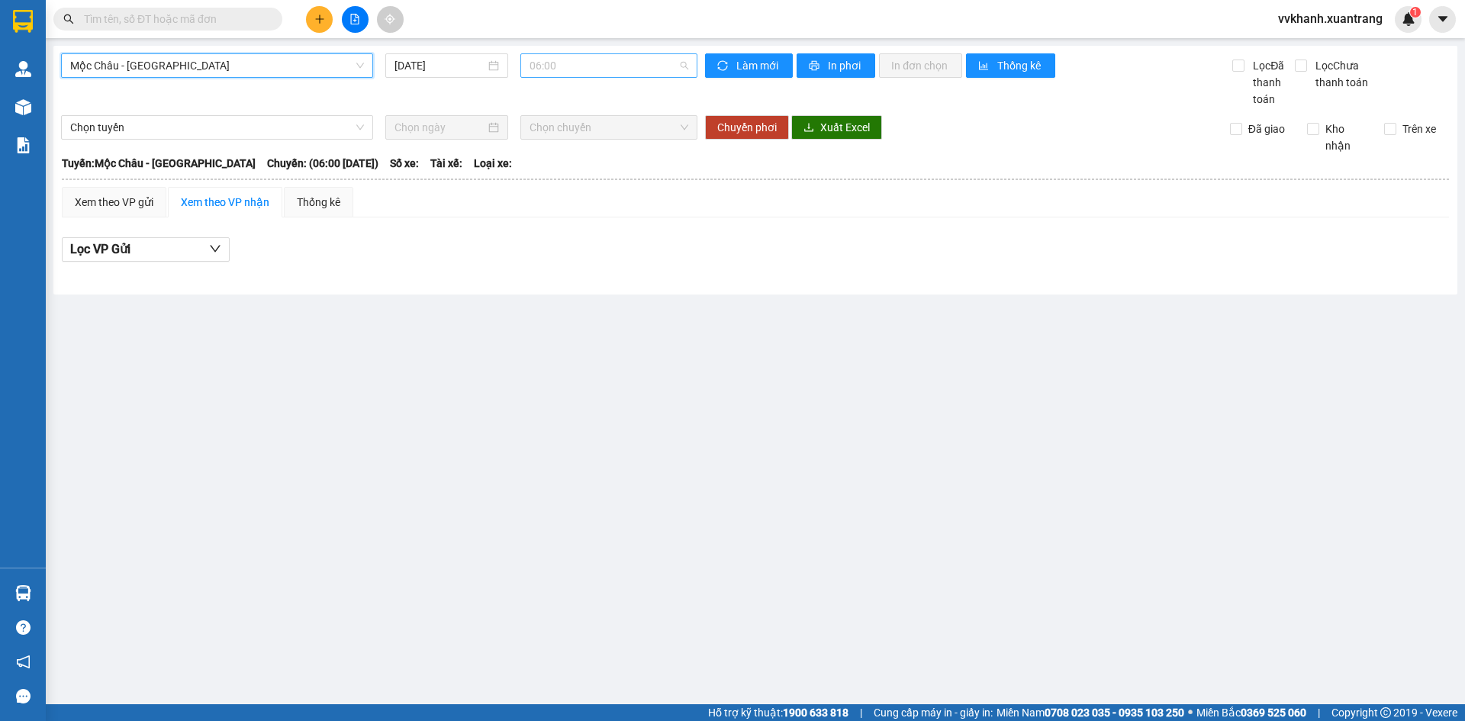
click at [546, 72] on span "06:00" at bounding box center [608, 65] width 159 height 23
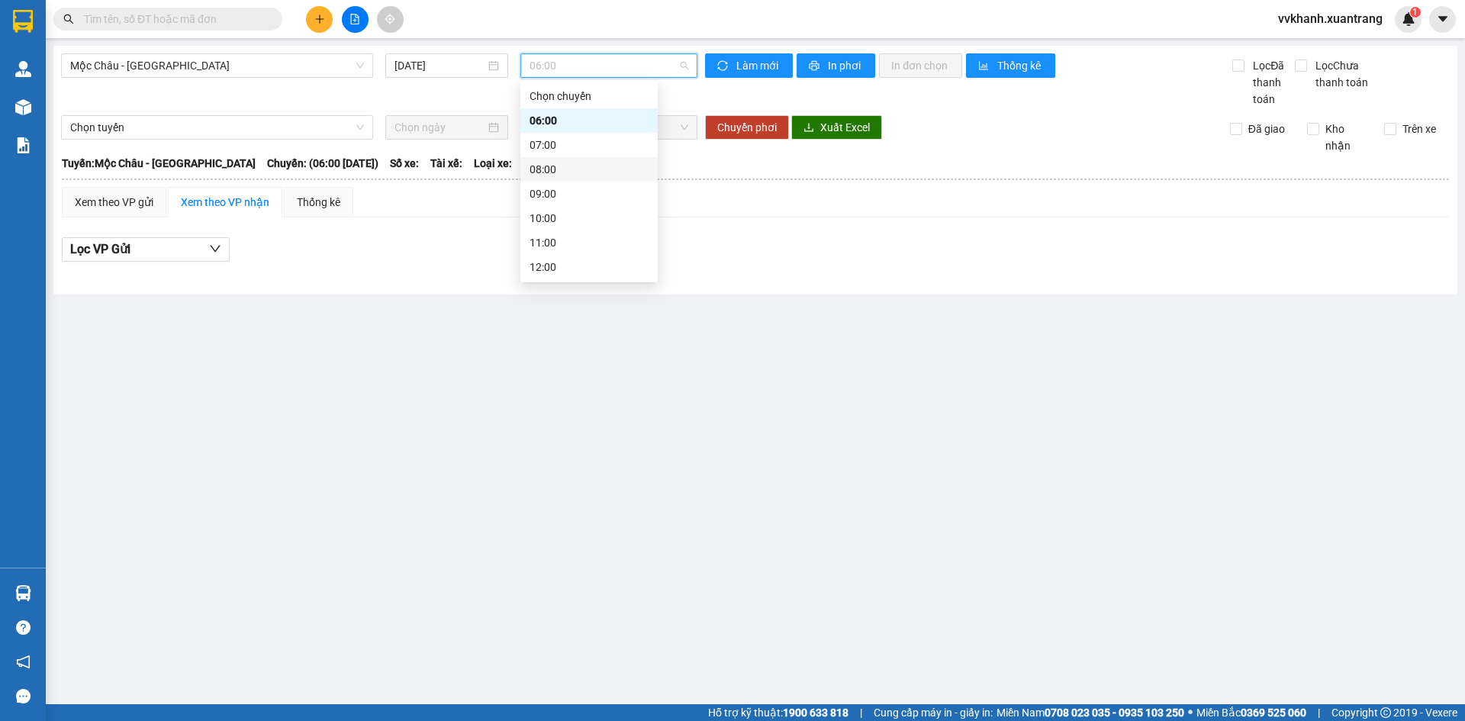
scroll to position [76, 0]
click at [571, 147] on div "10:00" at bounding box center [588, 142] width 119 height 17
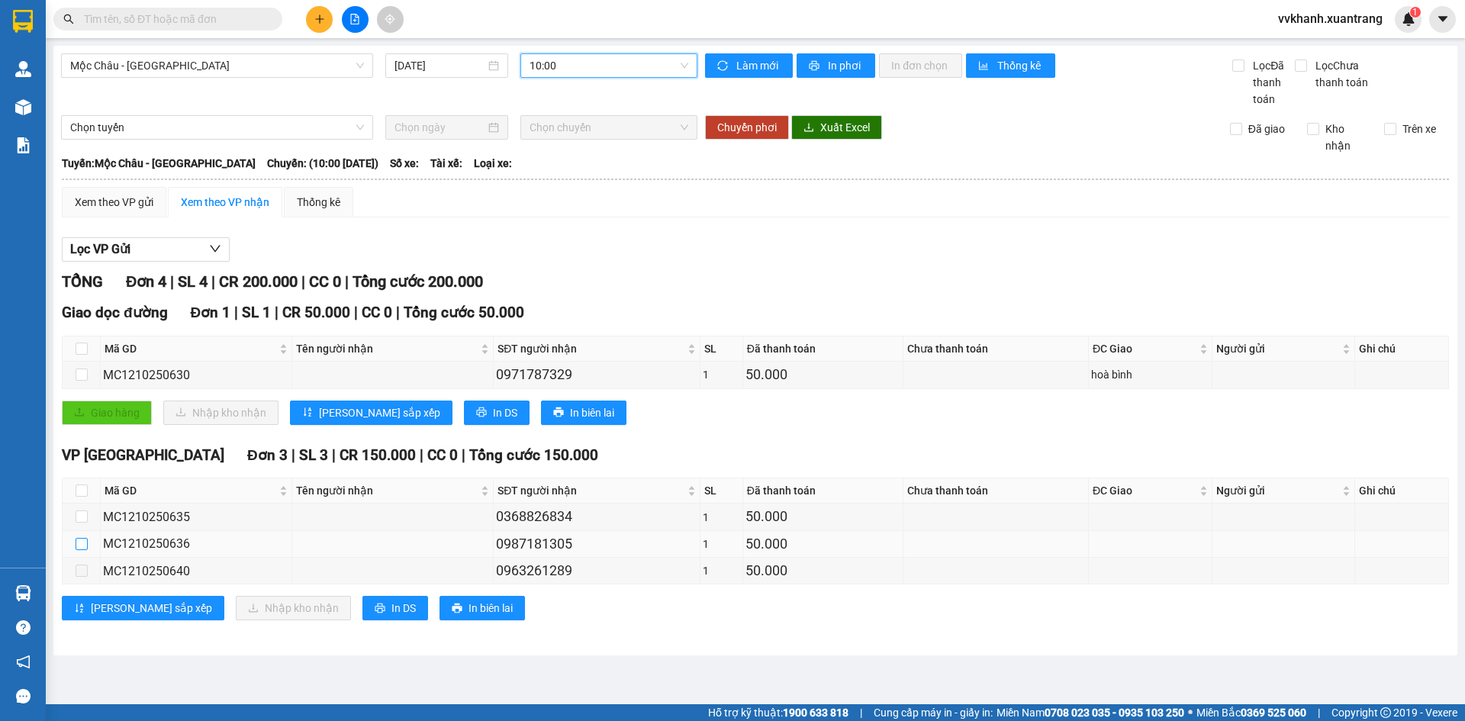
click at [86, 542] on input "checkbox" at bounding box center [82, 544] width 12 height 12
checkbox input "true"
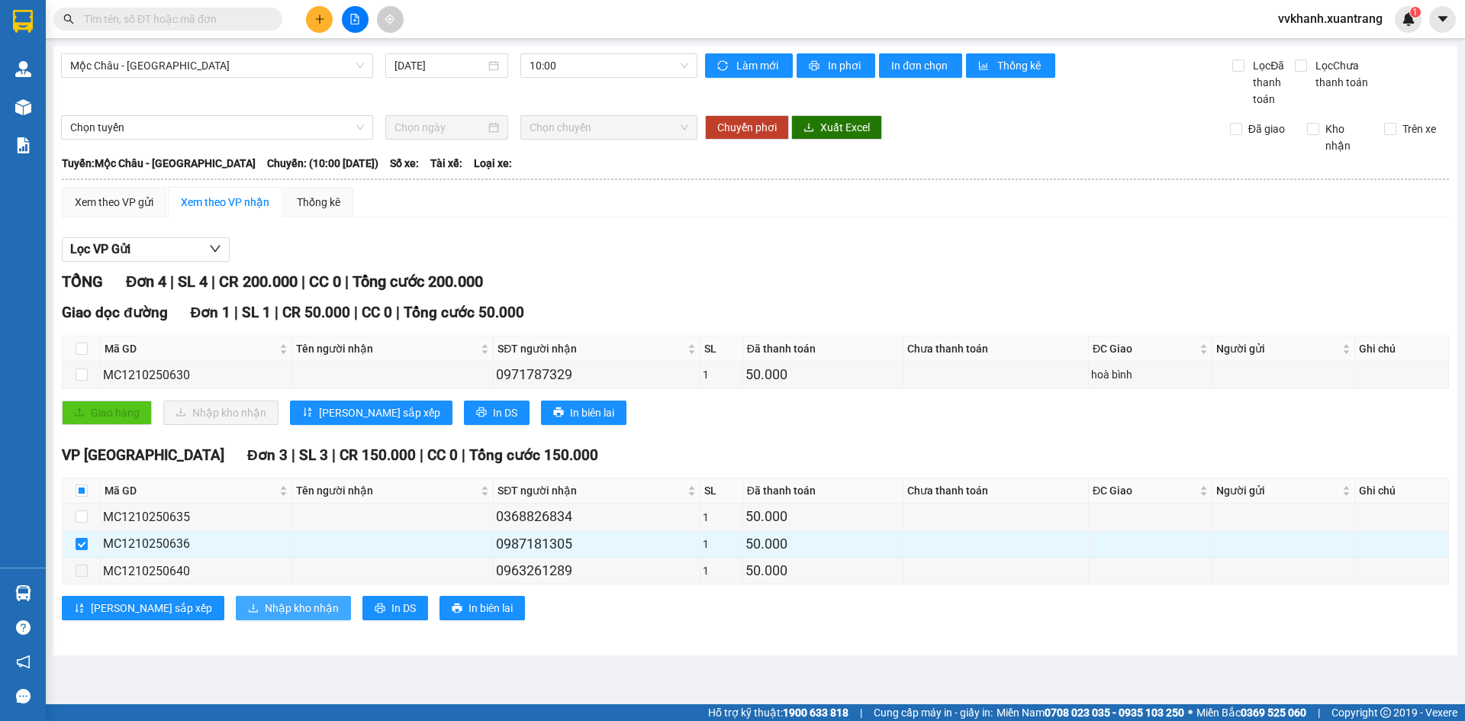
click at [248, 604] on icon "download" at bounding box center [253, 608] width 11 height 11
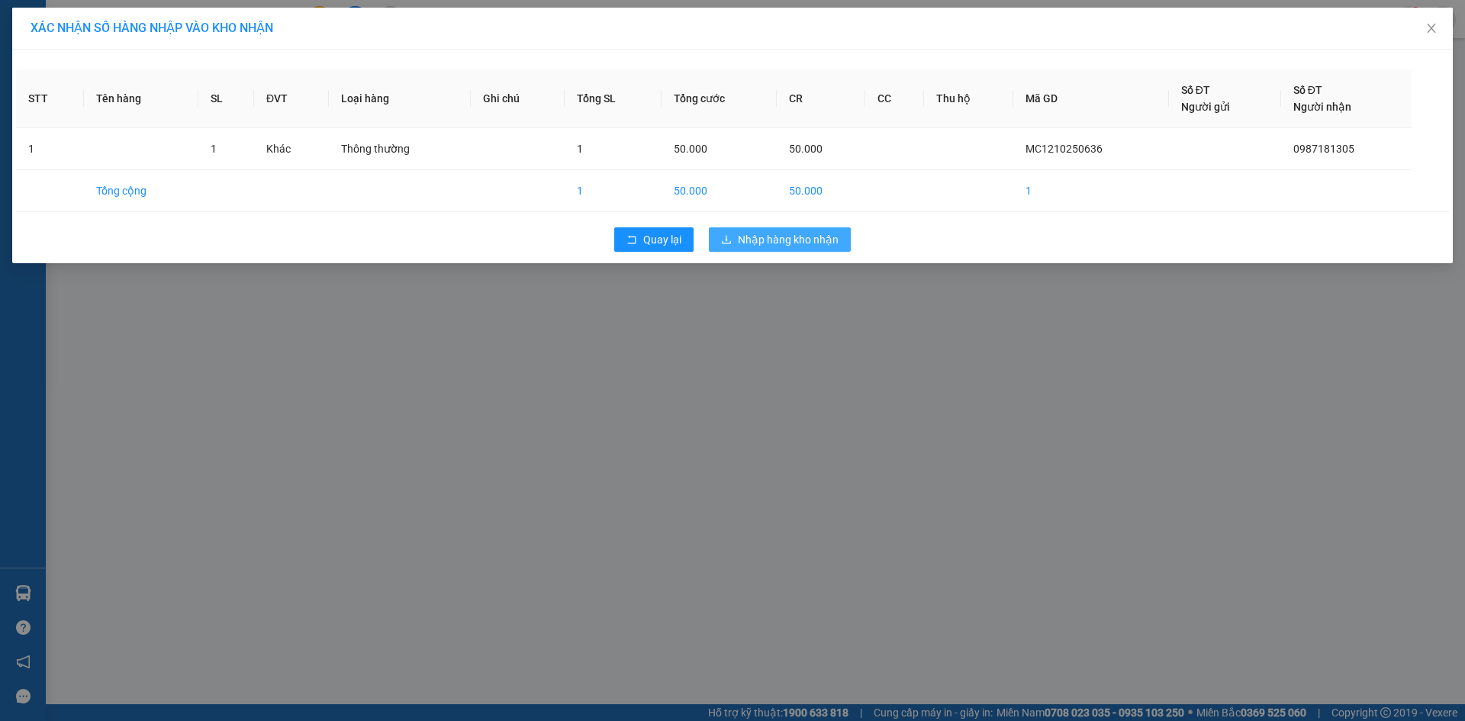
click at [786, 235] on span "Nhập hàng kho nhận" at bounding box center [788, 239] width 101 height 17
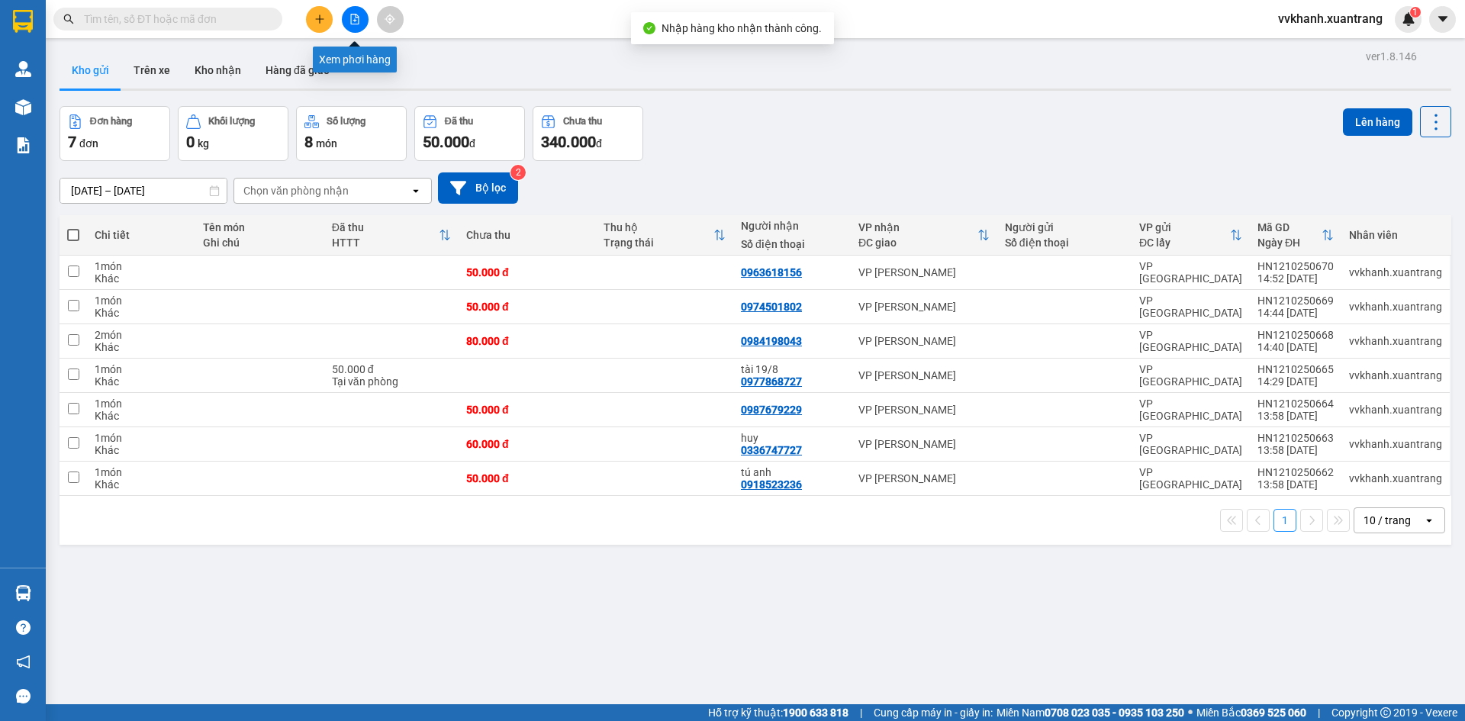
click at [348, 17] on button at bounding box center [355, 19] width 27 height 27
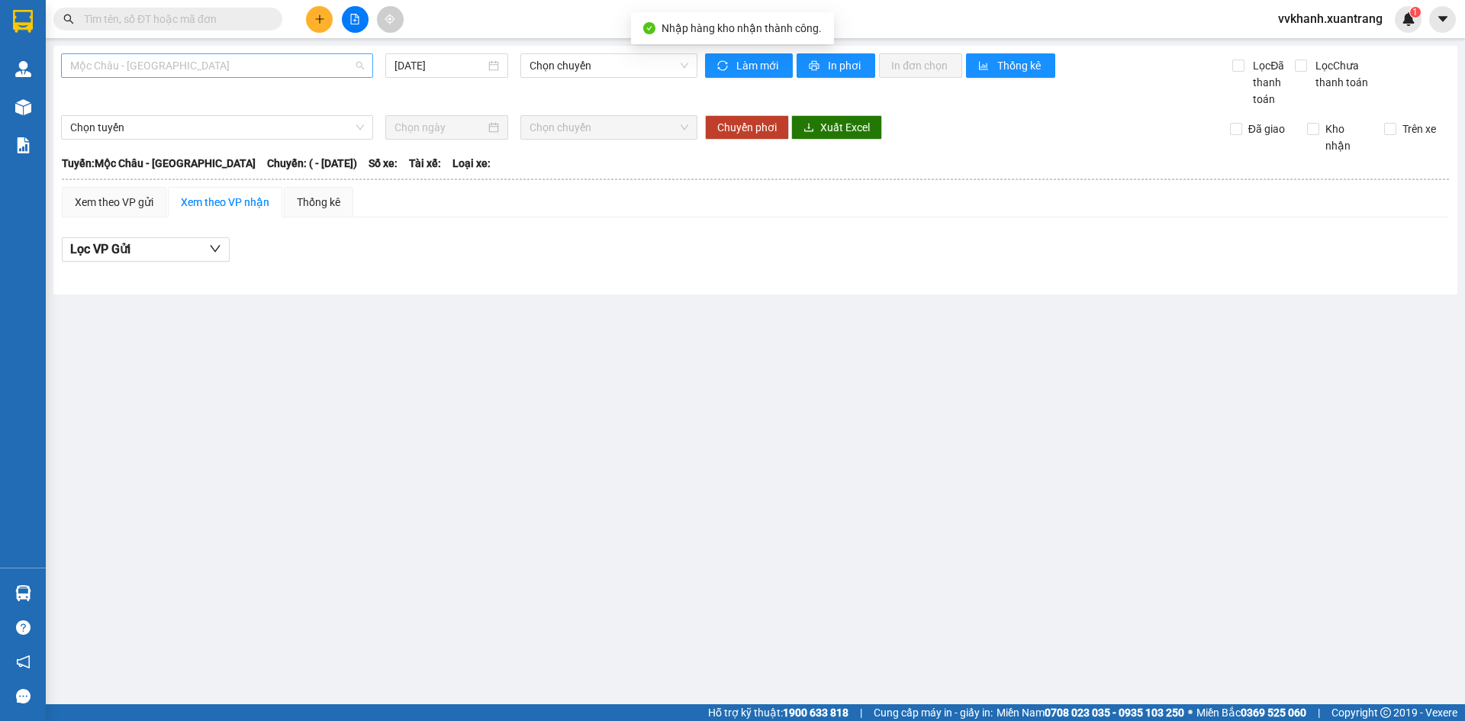
click at [217, 72] on span "Mộc Châu - Mỹ Đình" at bounding box center [217, 65] width 294 height 23
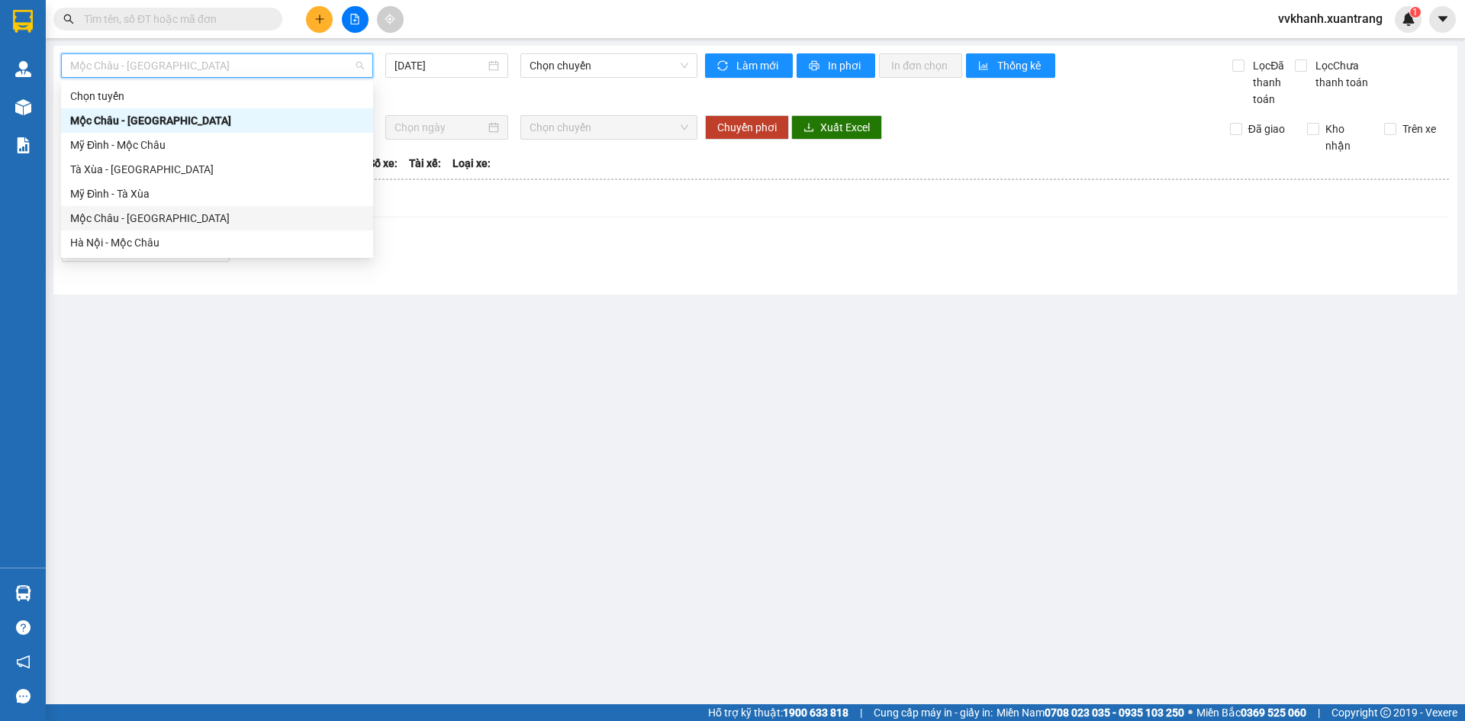
click at [155, 226] on div "Mộc Châu - Hà Nội" at bounding box center [217, 218] width 294 height 17
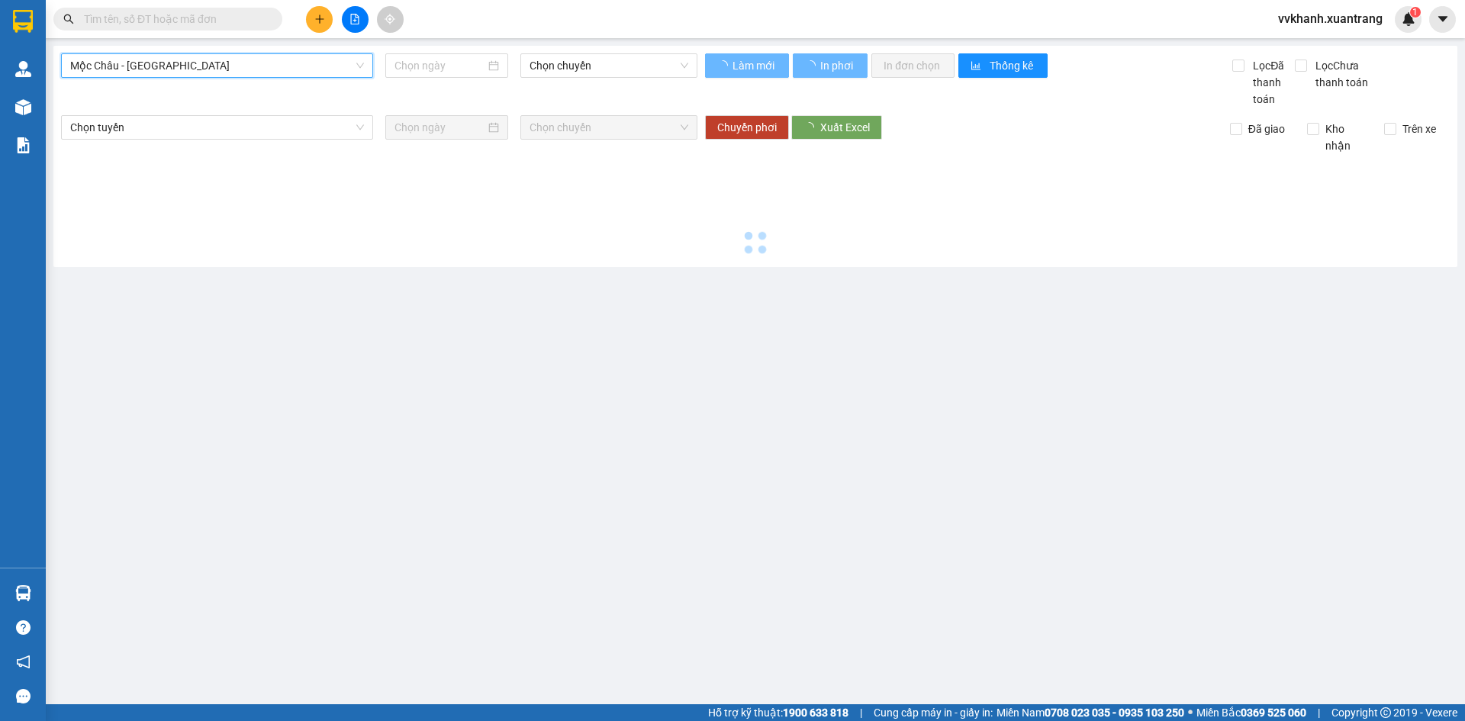
type input "12/10/2025"
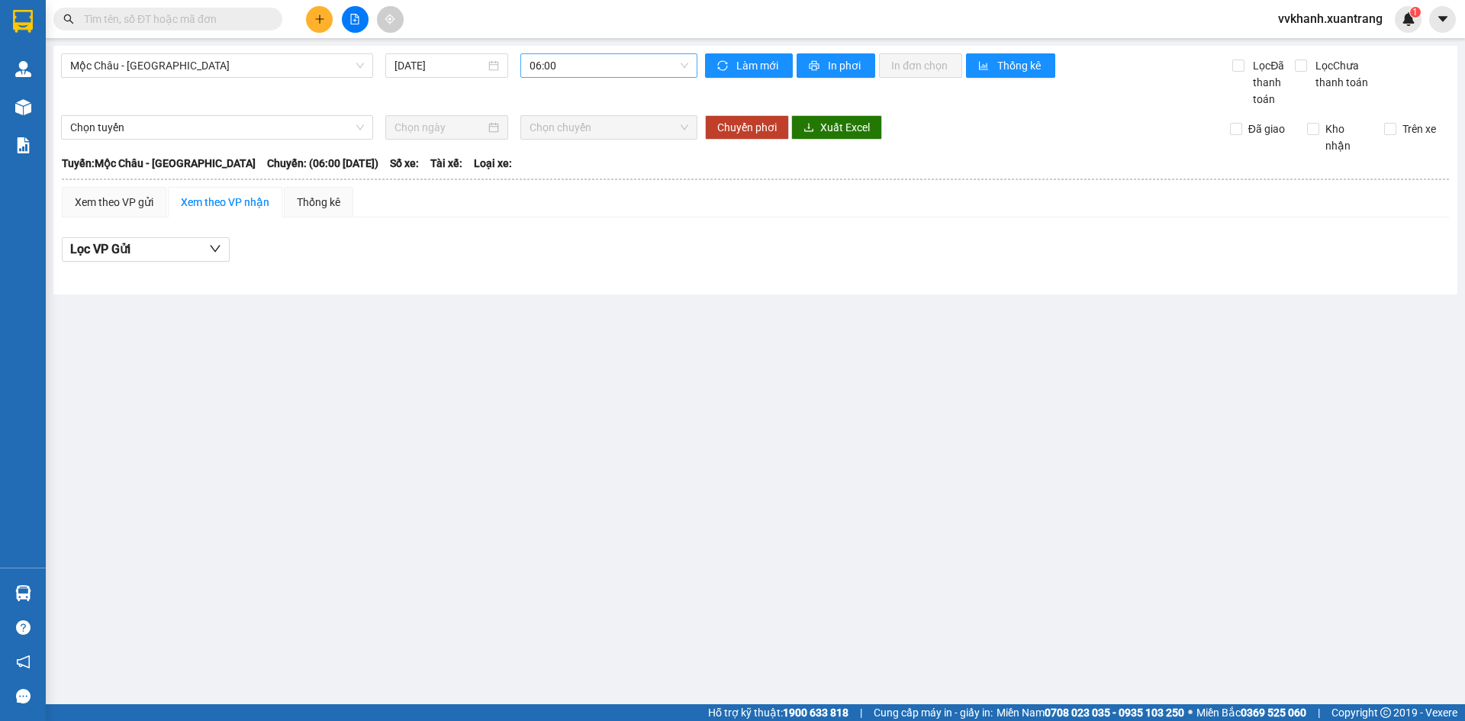
drag, startPoint x: 607, startPoint y: 82, endPoint x: 600, endPoint y: 75, distance: 9.2
click at [604, 79] on div "Mộc Châu - Hà Nội 12/10/2025 06:00" at bounding box center [379, 80] width 636 height 54
click at [600, 74] on span "06:00" at bounding box center [608, 65] width 159 height 23
click at [559, 227] on div "10:00" at bounding box center [588, 218] width 137 height 24
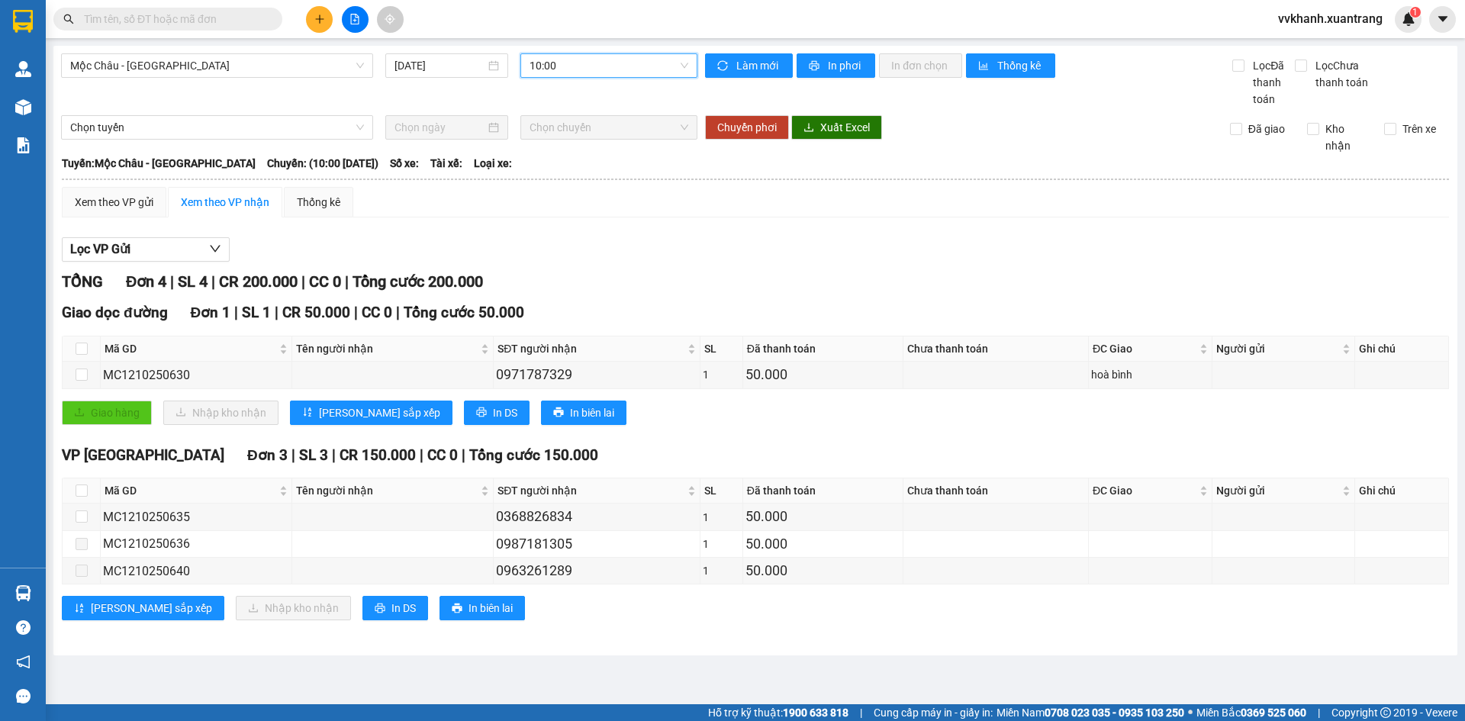
click at [182, 21] on input "text" at bounding box center [174, 19] width 180 height 17
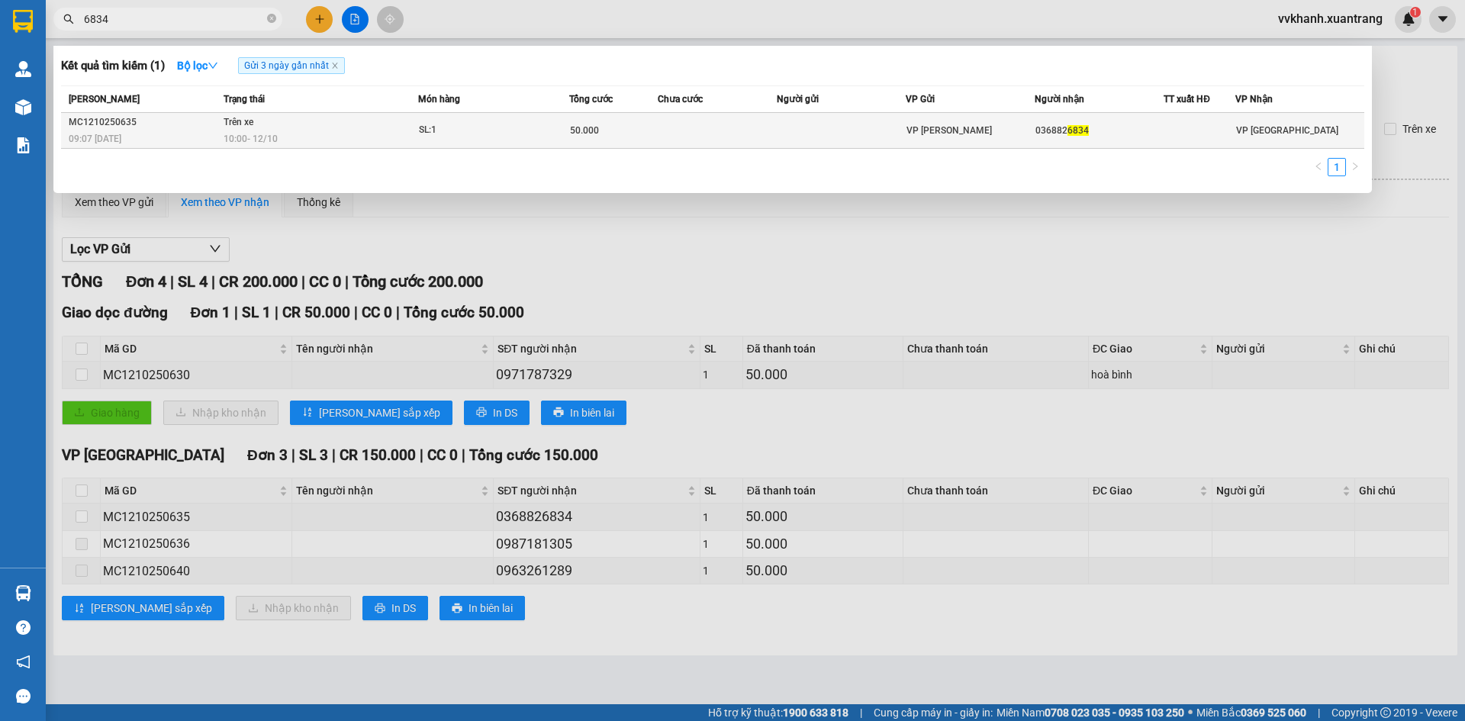
type input "6834"
click at [735, 123] on td at bounding box center [717, 131] width 119 height 36
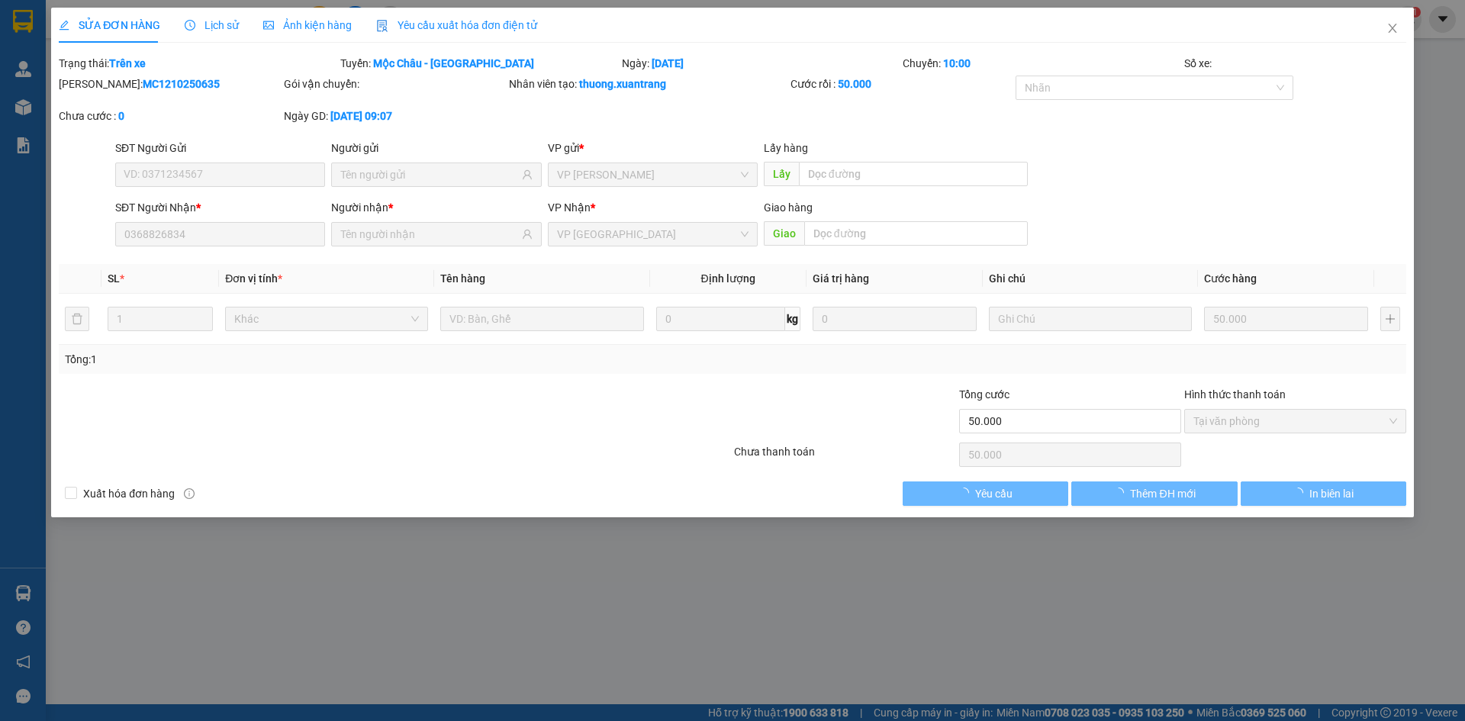
click at [334, 25] on span "Ảnh kiện hàng" at bounding box center [307, 25] width 88 height 12
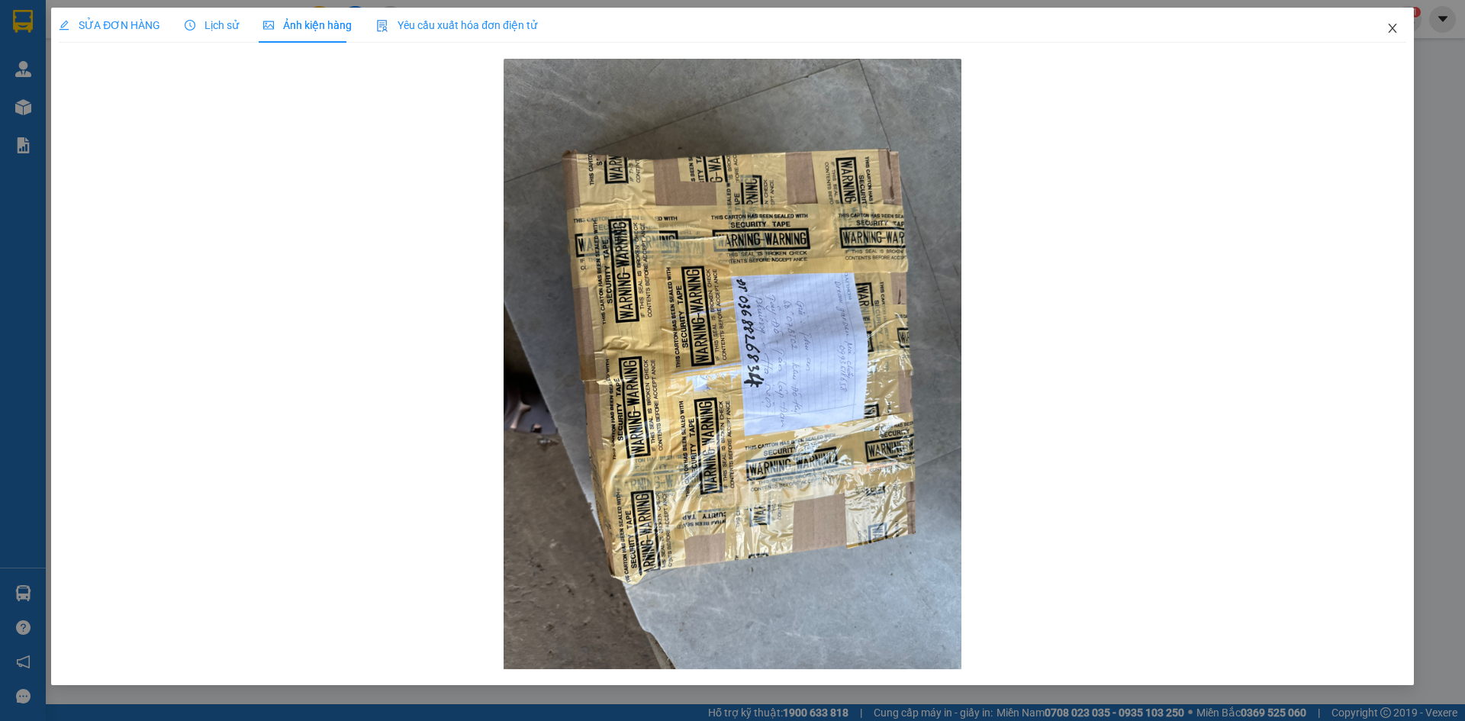
click at [1387, 29] on icon "close" at bounding box center [1392, 28] width 12 height 12
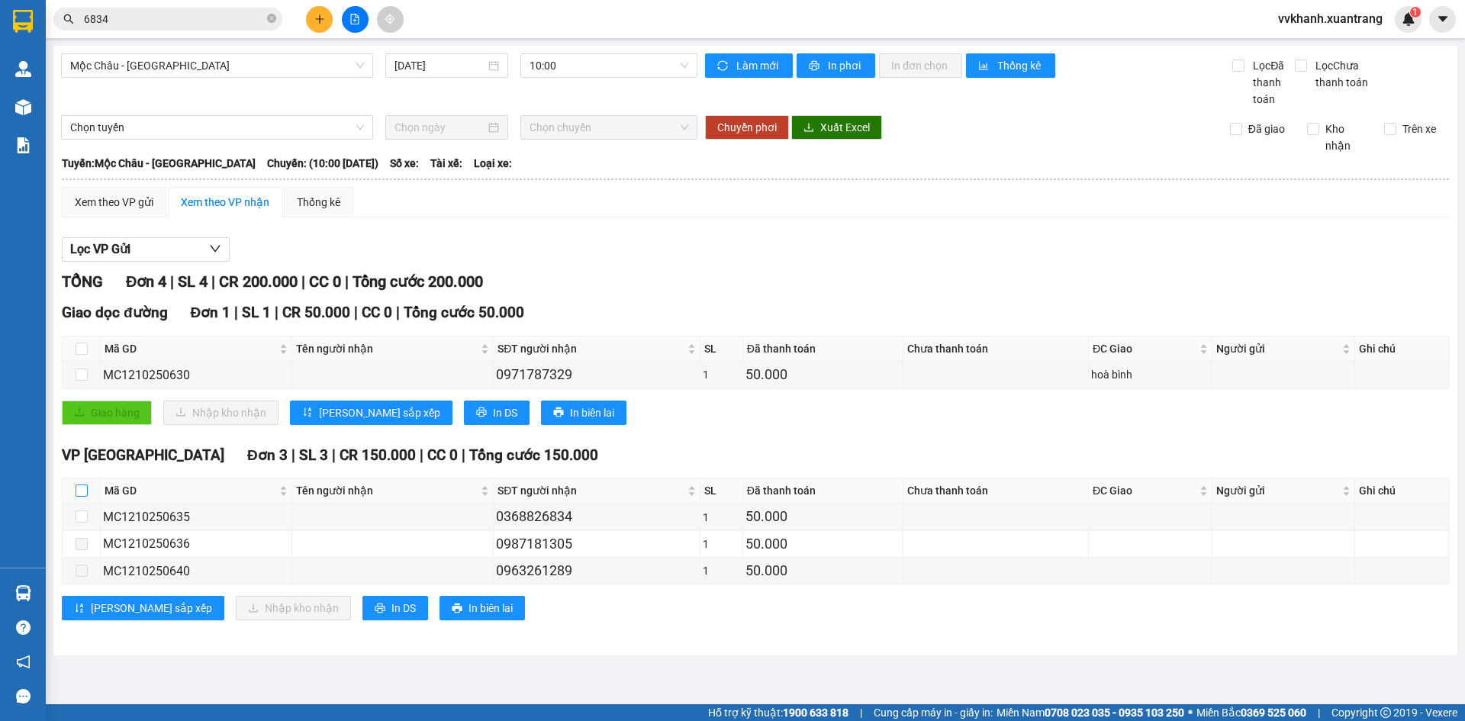
click at [83, 491] on input "checkbox" at bounding box center [82, 490] width 12 height 12
checkbox input "true"
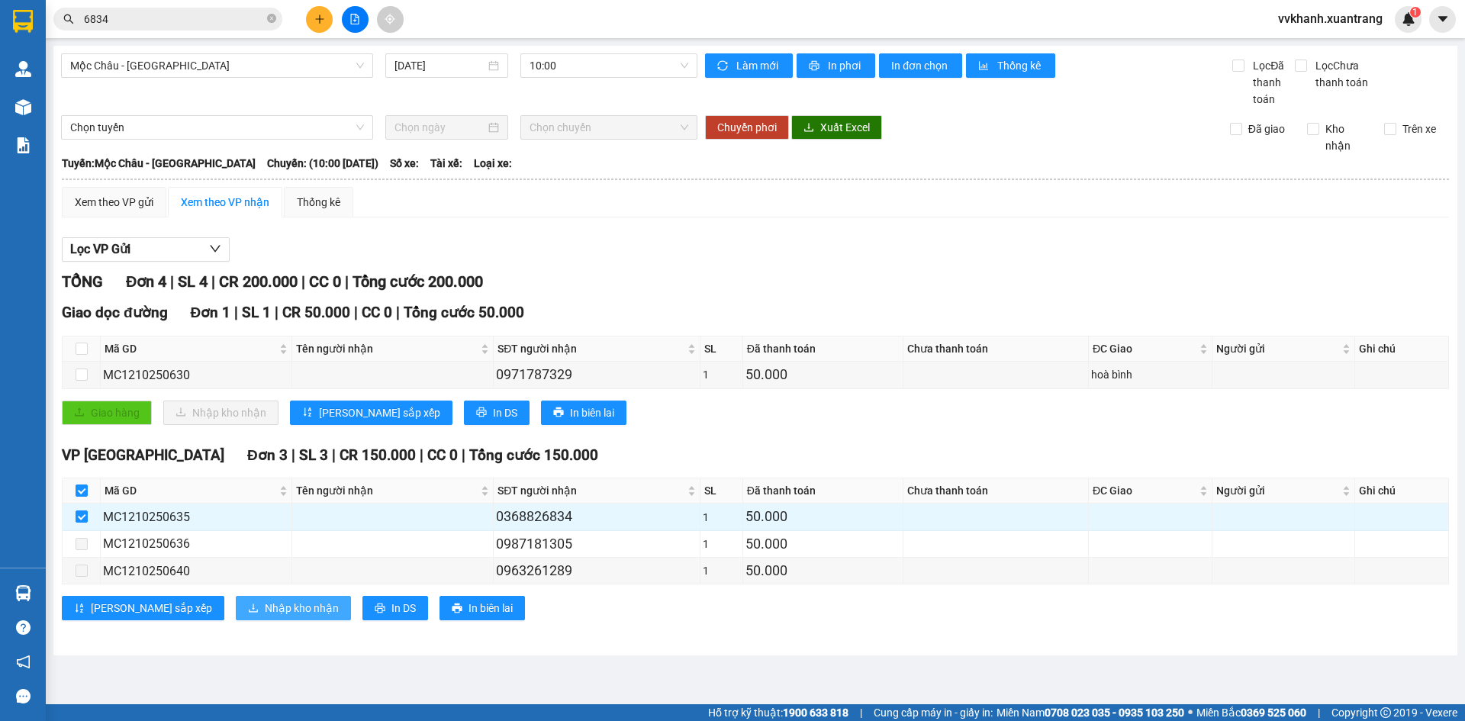
click at [236, 617] on button "Nhập kho nhận" at bounding box center [293, 608] width 115 height 24
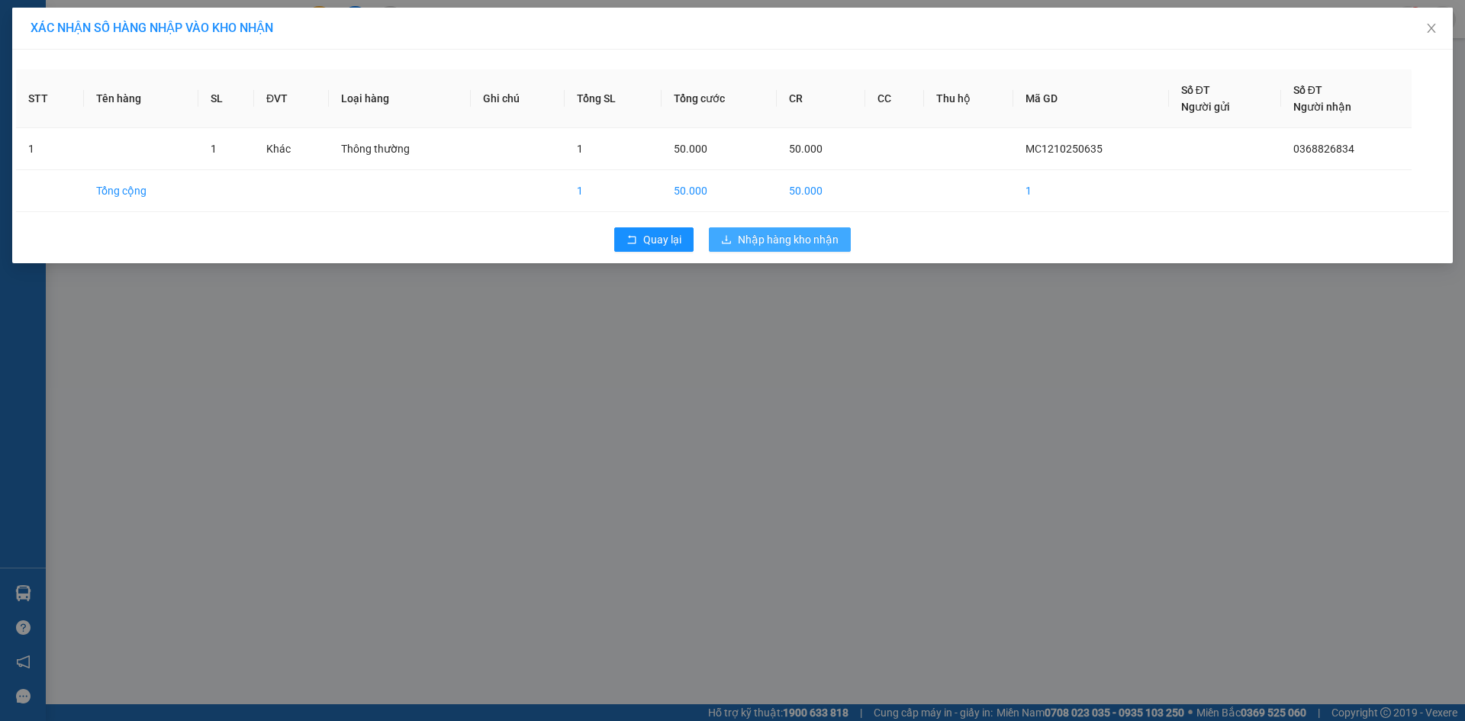
click at [753, 230] on button "Nhập hàng kho nhận" at bounding box center [780, 239] width 142 height 24
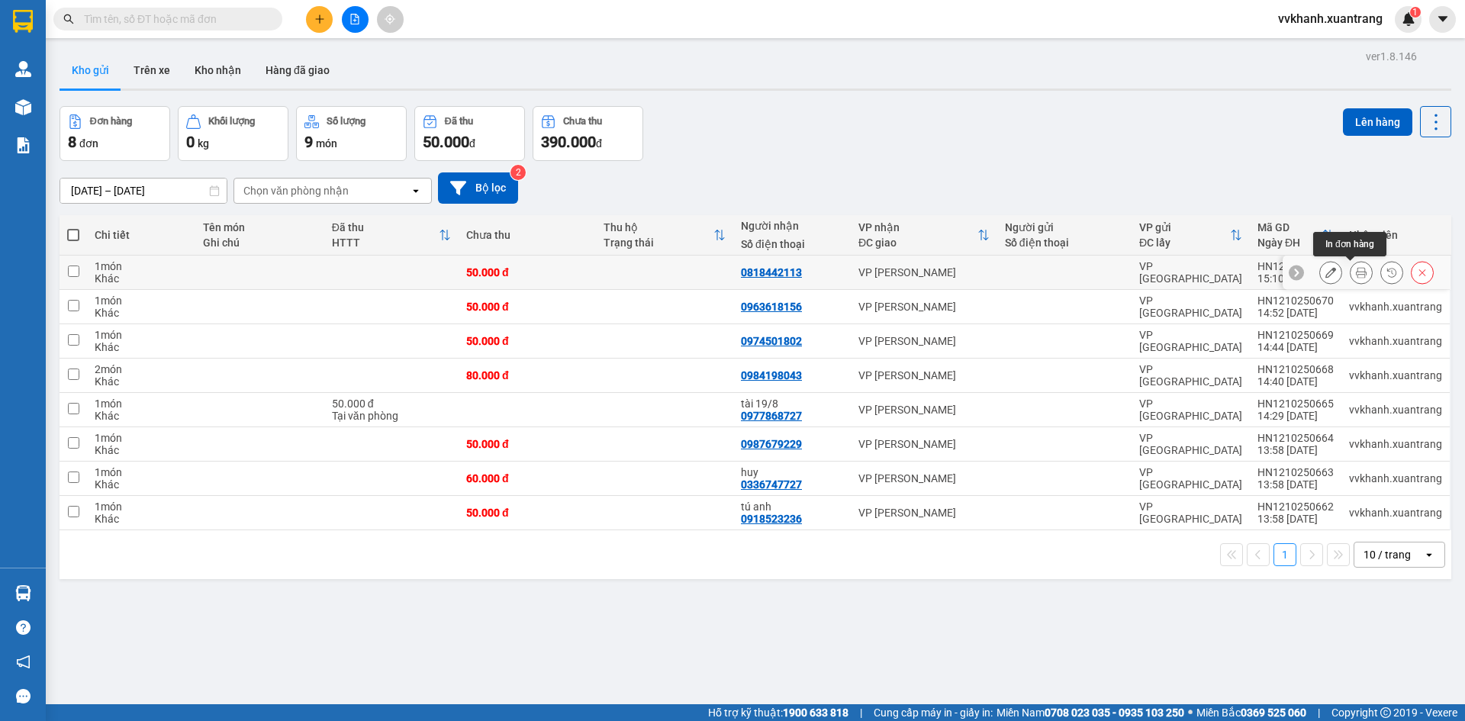
click at [1356, 268] on icon at bounding box center [1361, 272] width 11 height 11
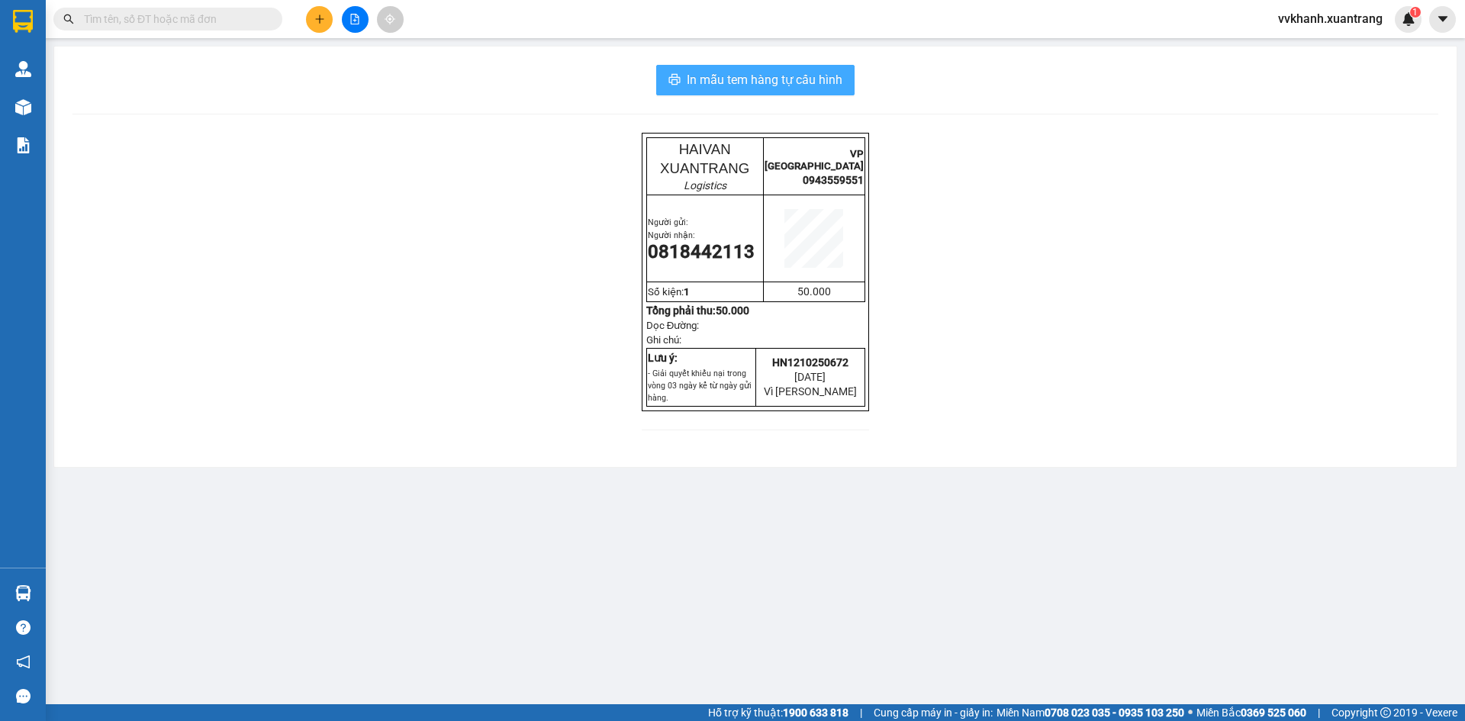
click at [738, 82] on span "In mẫu tem hàng tự cấu hình" at bounding box center [765, 79] width 156 height 19
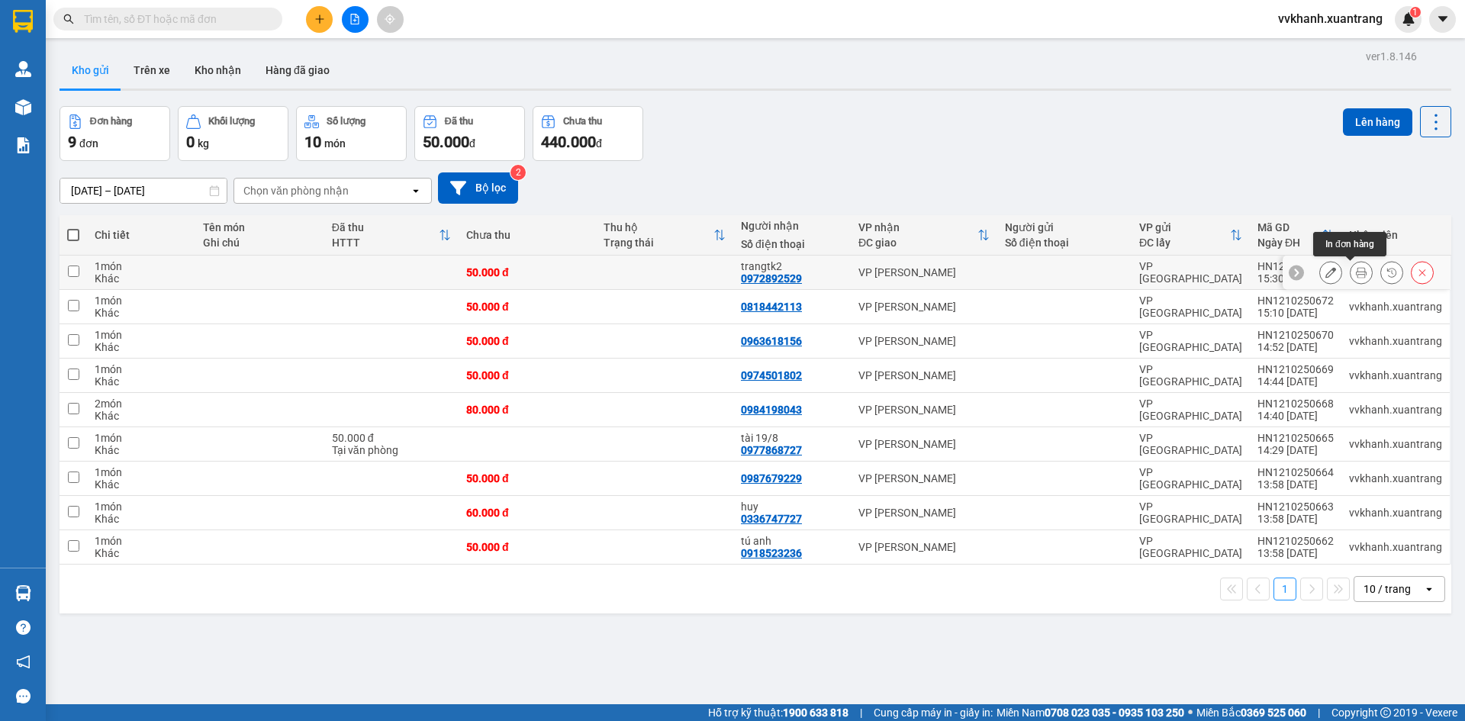
click at [1350, 266] on button at bounding box center [1360, 272] width 21 height 27
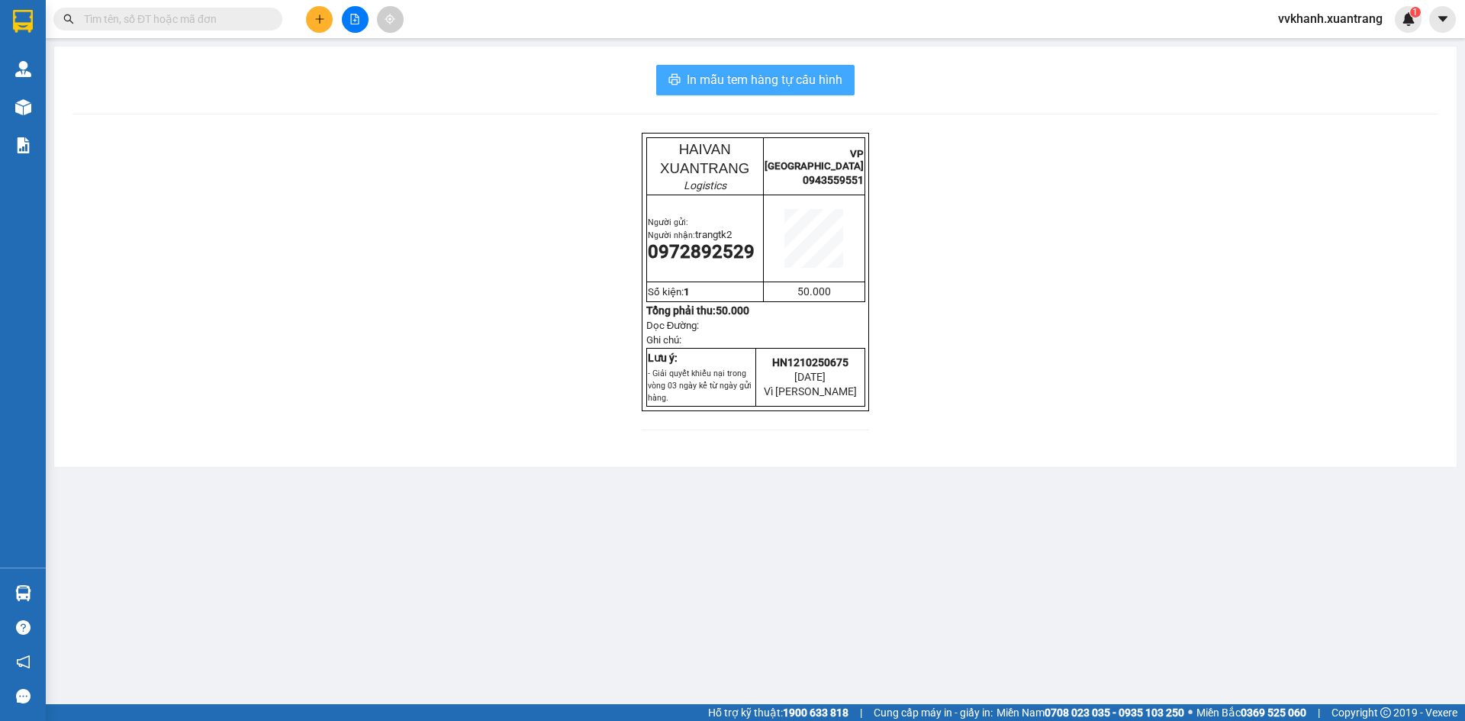
click at [708, 82] on span "In mẫu tem hàng tự cấu hình" at bounding box center [765, 79] width 156 height 19
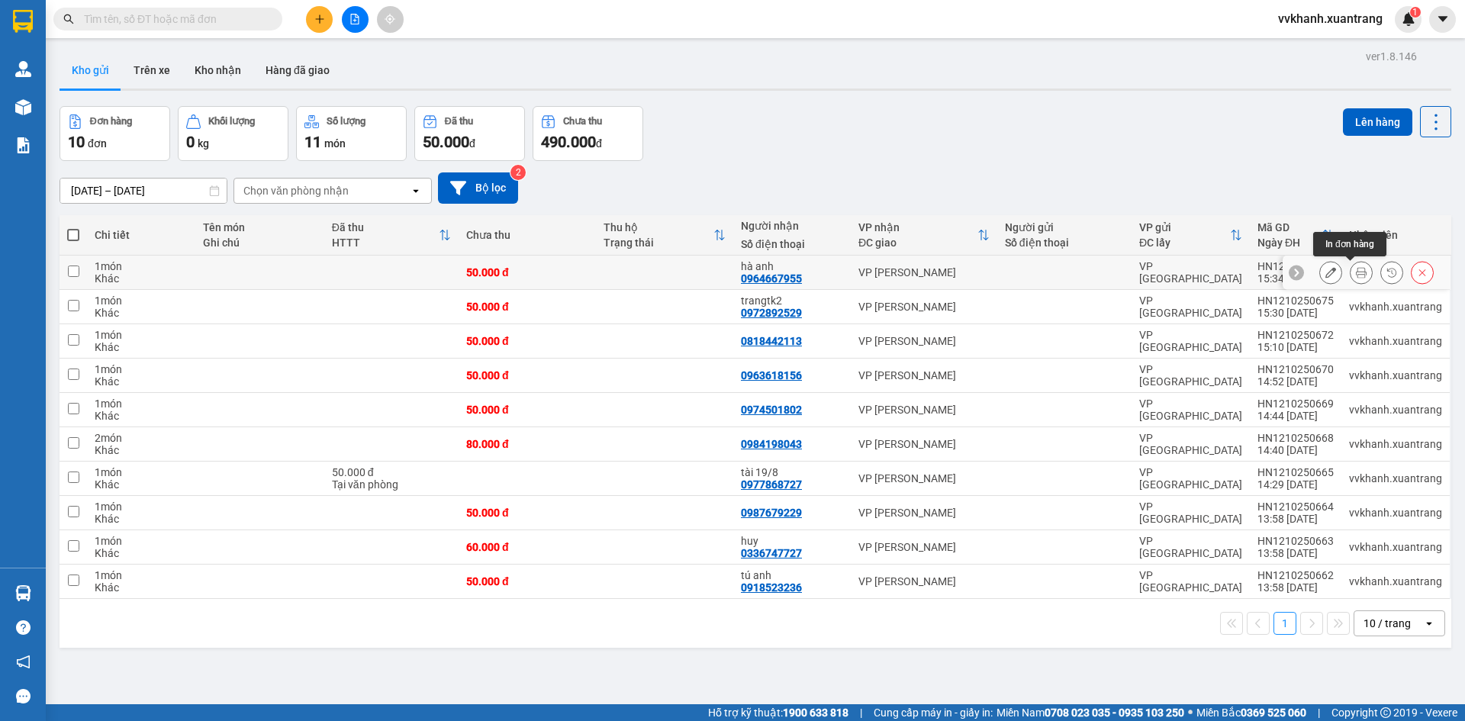
click at [1356, 267] on icon at bounding box center [1361, 272] width 11 height 11
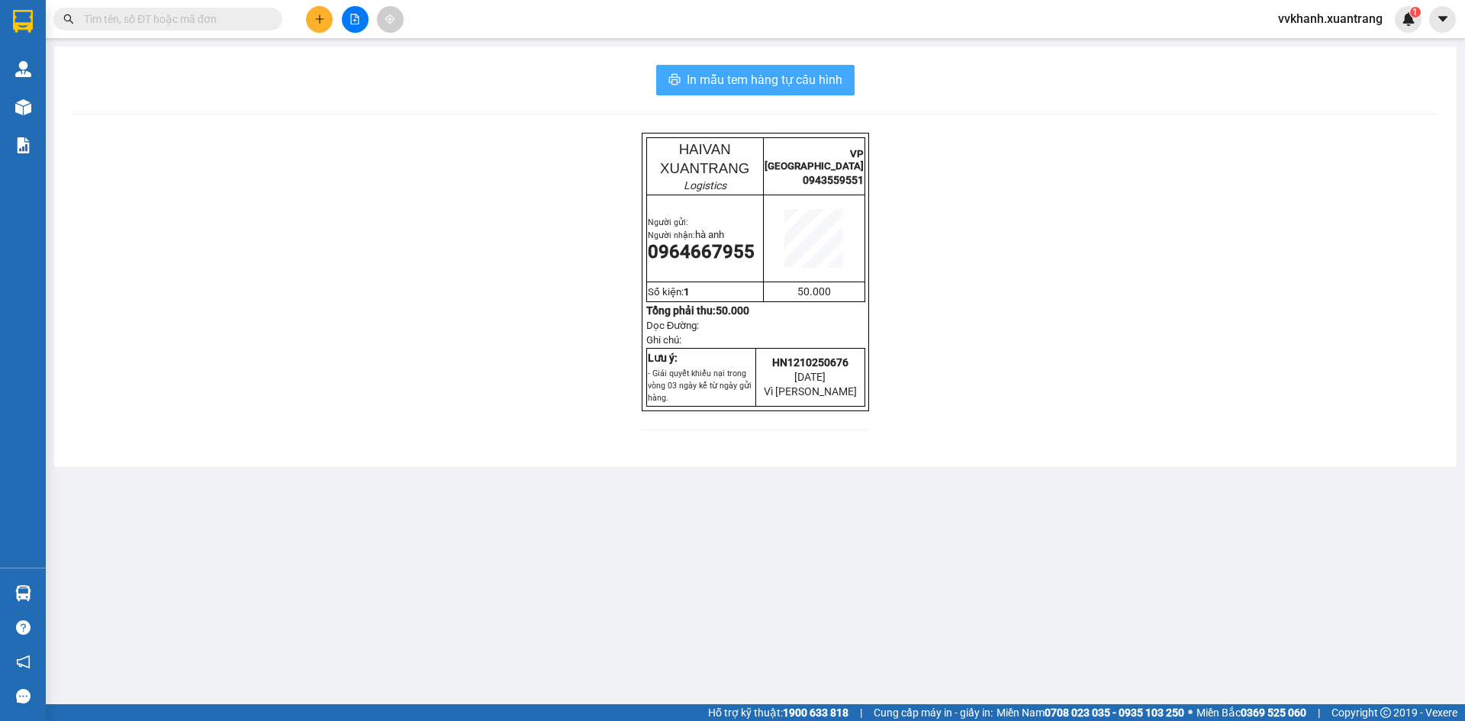
click at [716, 79] on span "In mẫu tem hàng tự cấu hình" at bounding box center [765, 79] width 156 height 19
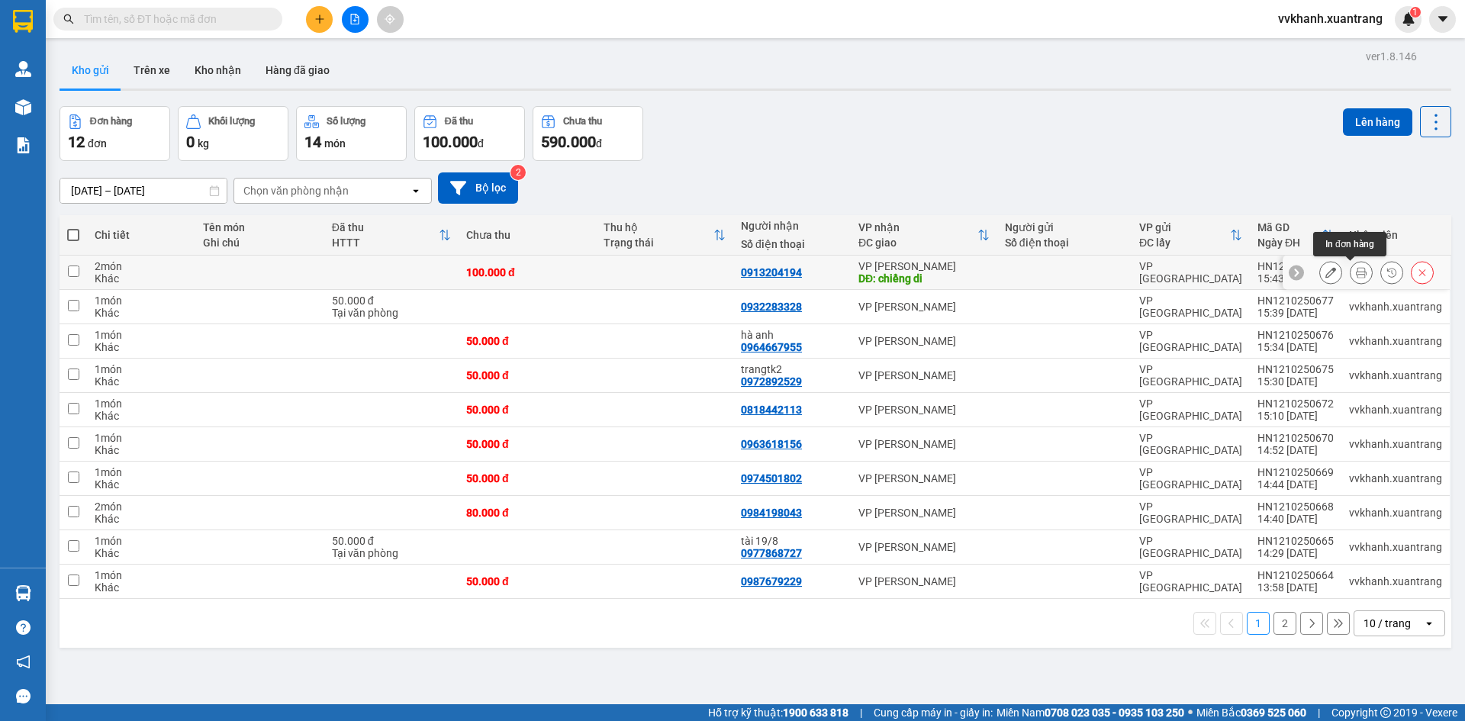
click at [1356, 269] on icon at bounding box center [1361, 272] width 11 height 11
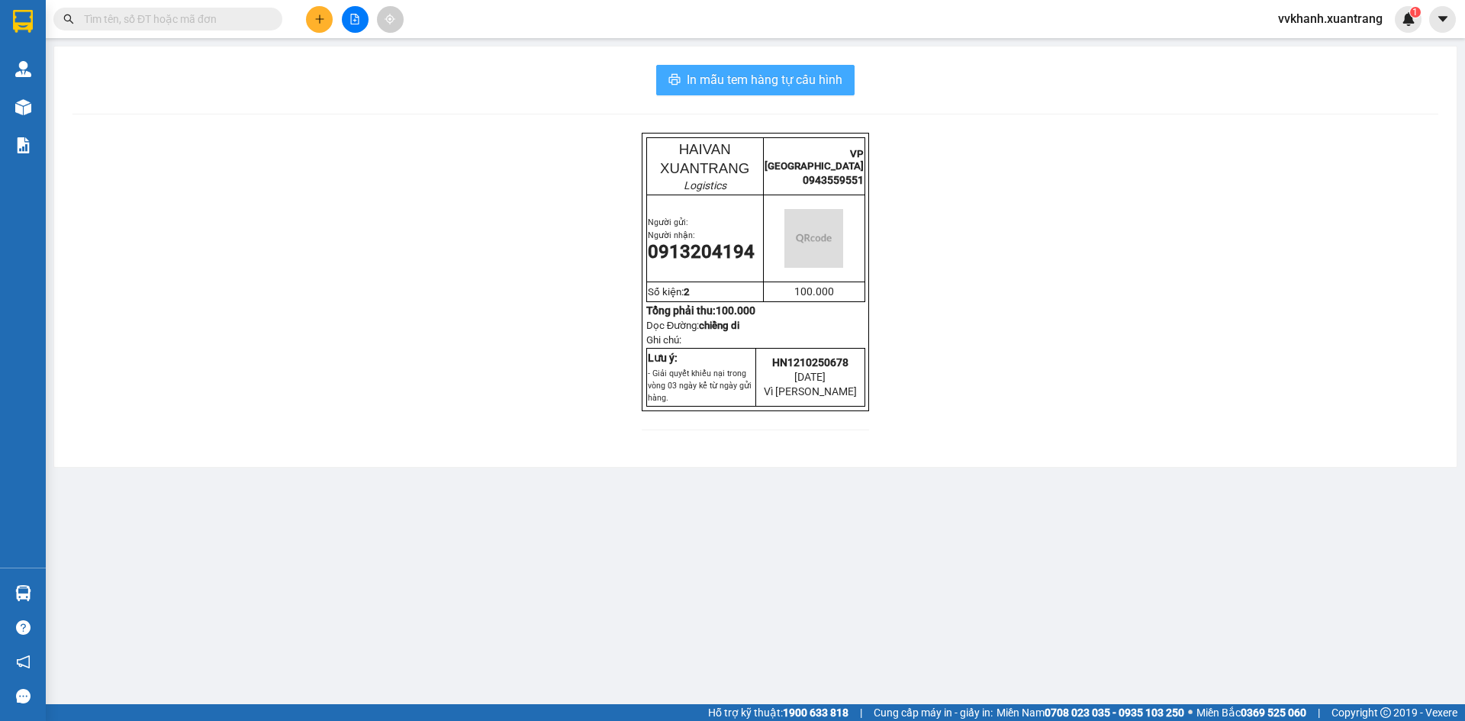
click at [728, 78] on span "In mẫu tem hàng tự cấu hình" at bounding box center [765, 79] width 156 height 19
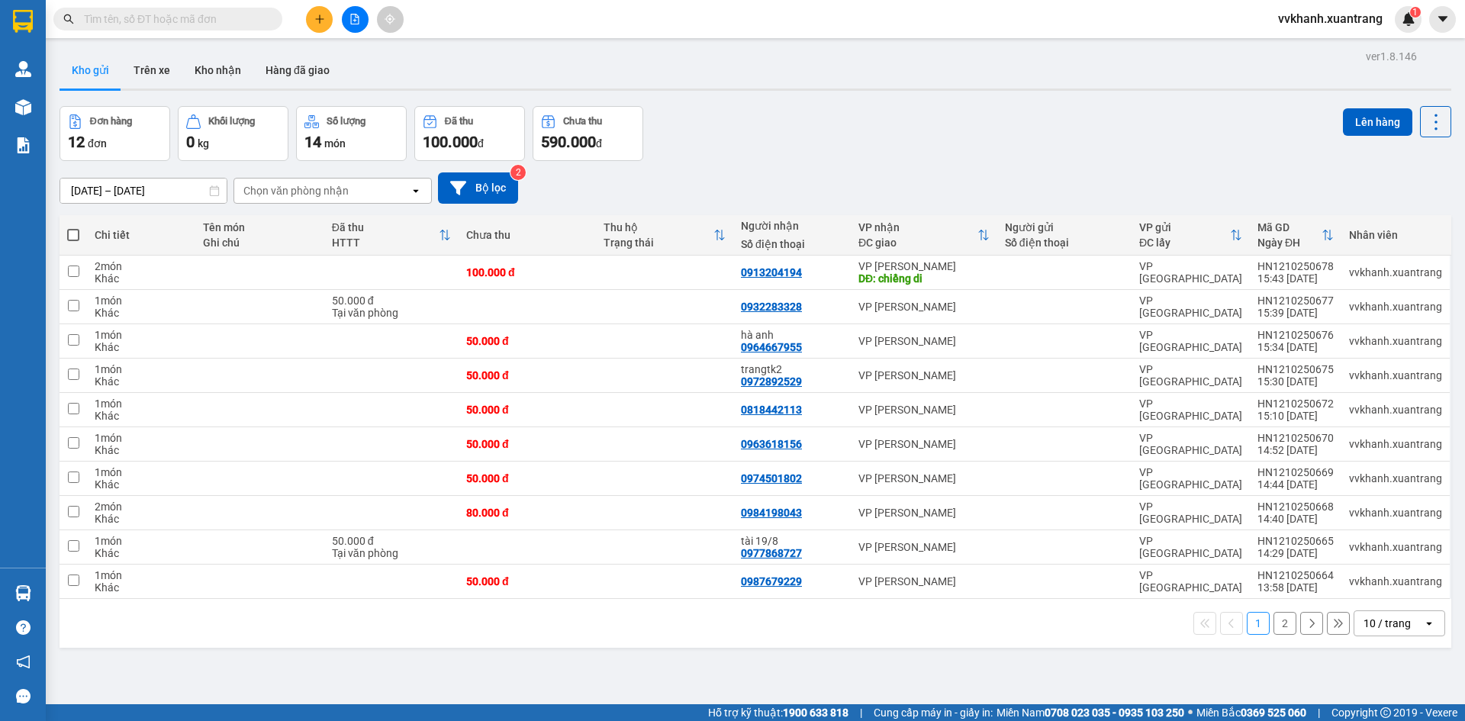
click at [1333, 19] on span "vvkhanh.xuantrang" at bounding box center [1330, 18] width 129 height 19
click at [1345, 71] on span "Đổi mật khẩu" at bounding box center [1337, 71] width 97 height 17
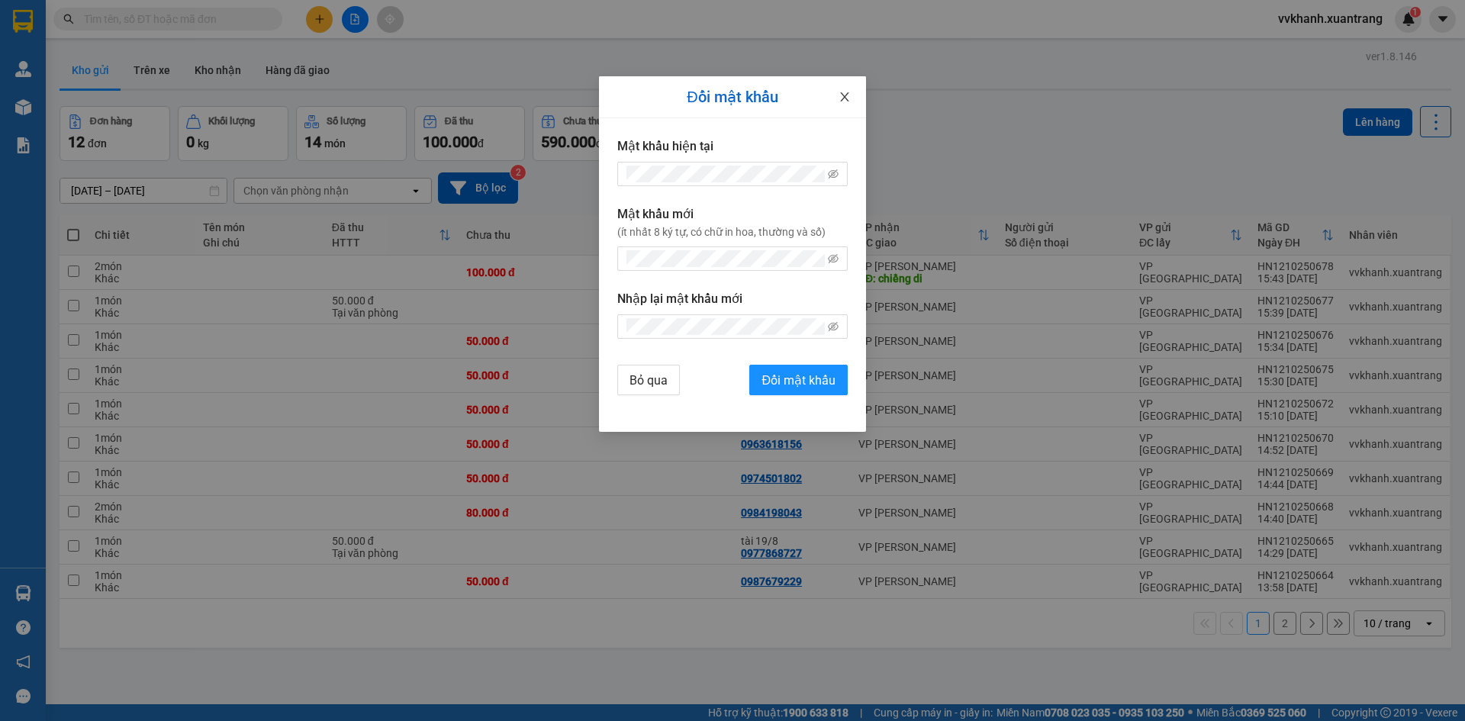
click at [843, 93] on icon "close" at bounding box center [844, 97] width 12 height 12
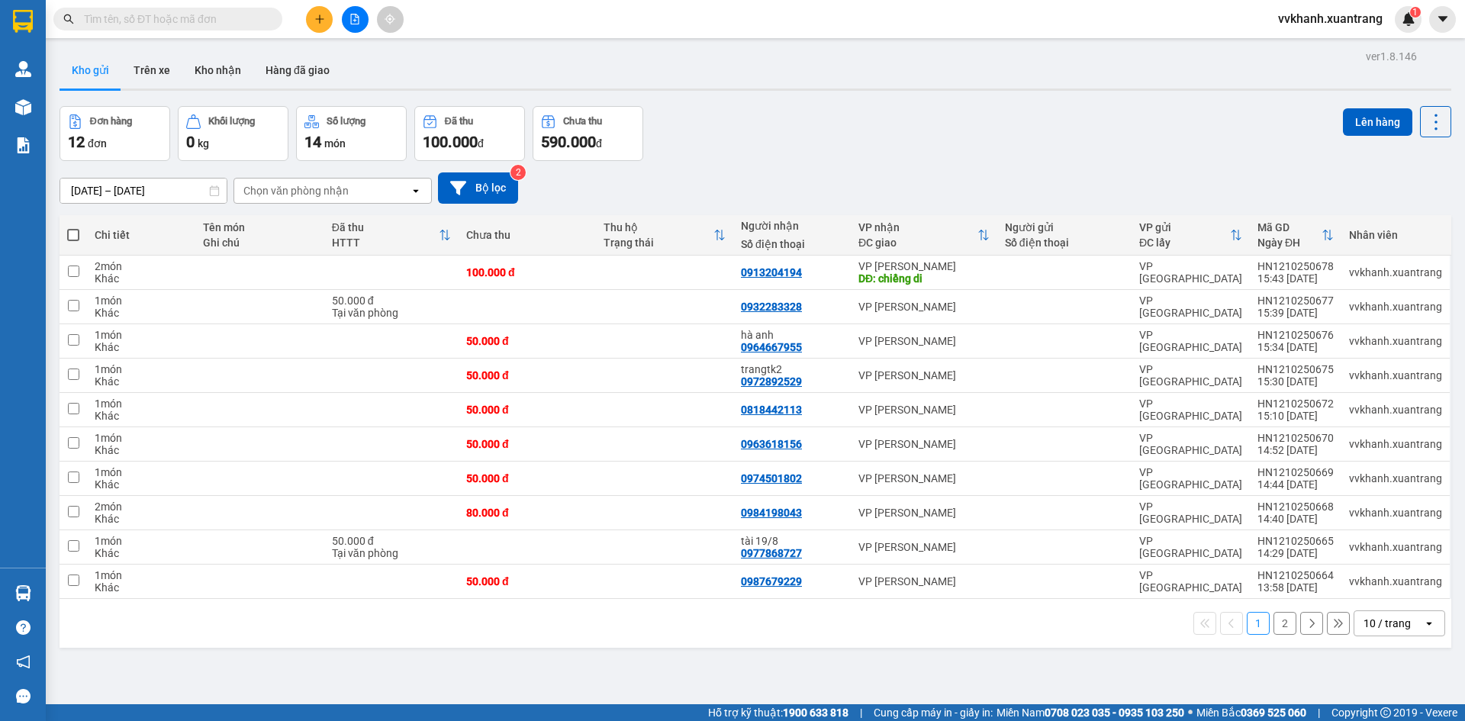
click at [1317, 27] on span "vvkhanh.xuantrang" at bounding box center [1330, 18] width 129 height 19
click at [1319, 46] on span "Đăng xuất" at bounding box center [1337, 47] width 97 height 17
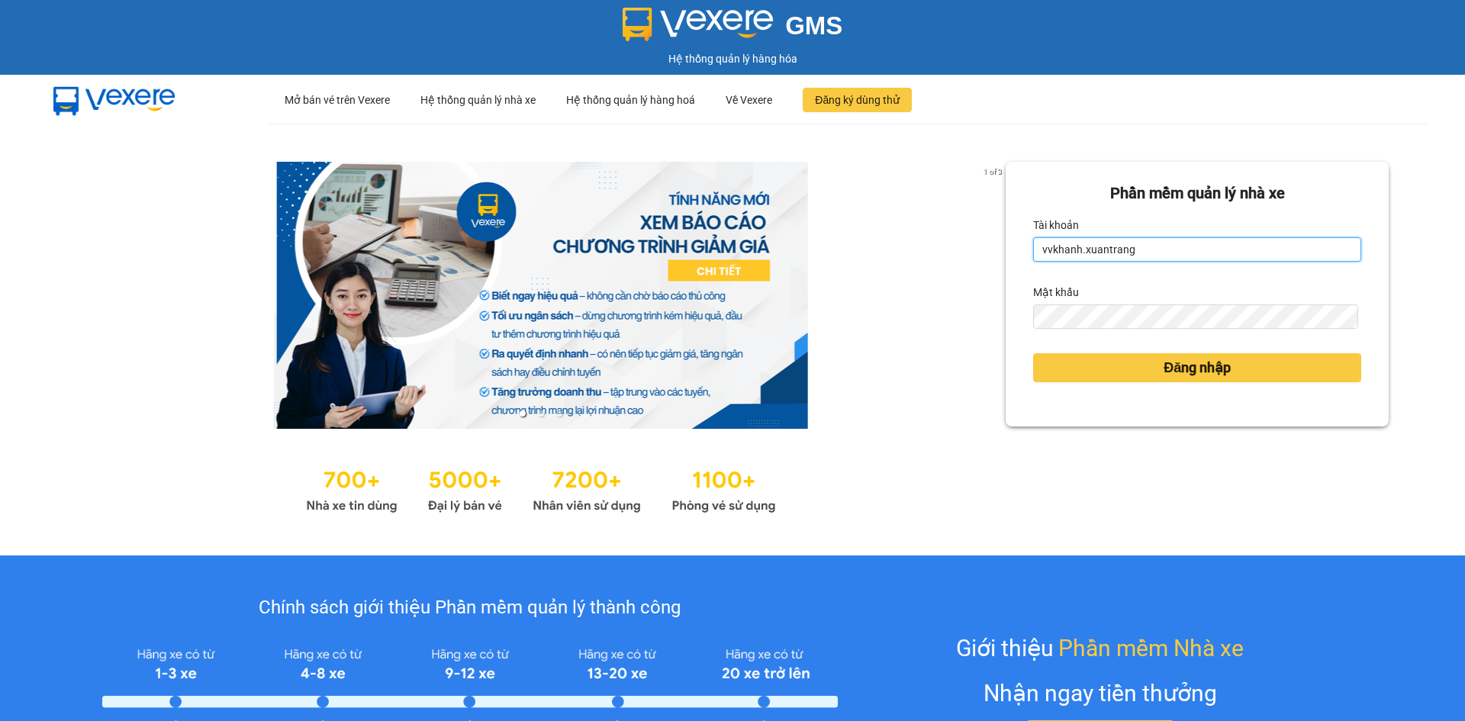
click at [1141, 259] on input "vvkhanh.xuantrang" at bounding box center [1197, 249] width 328 height 24
type input "pbthang.xuantrang"
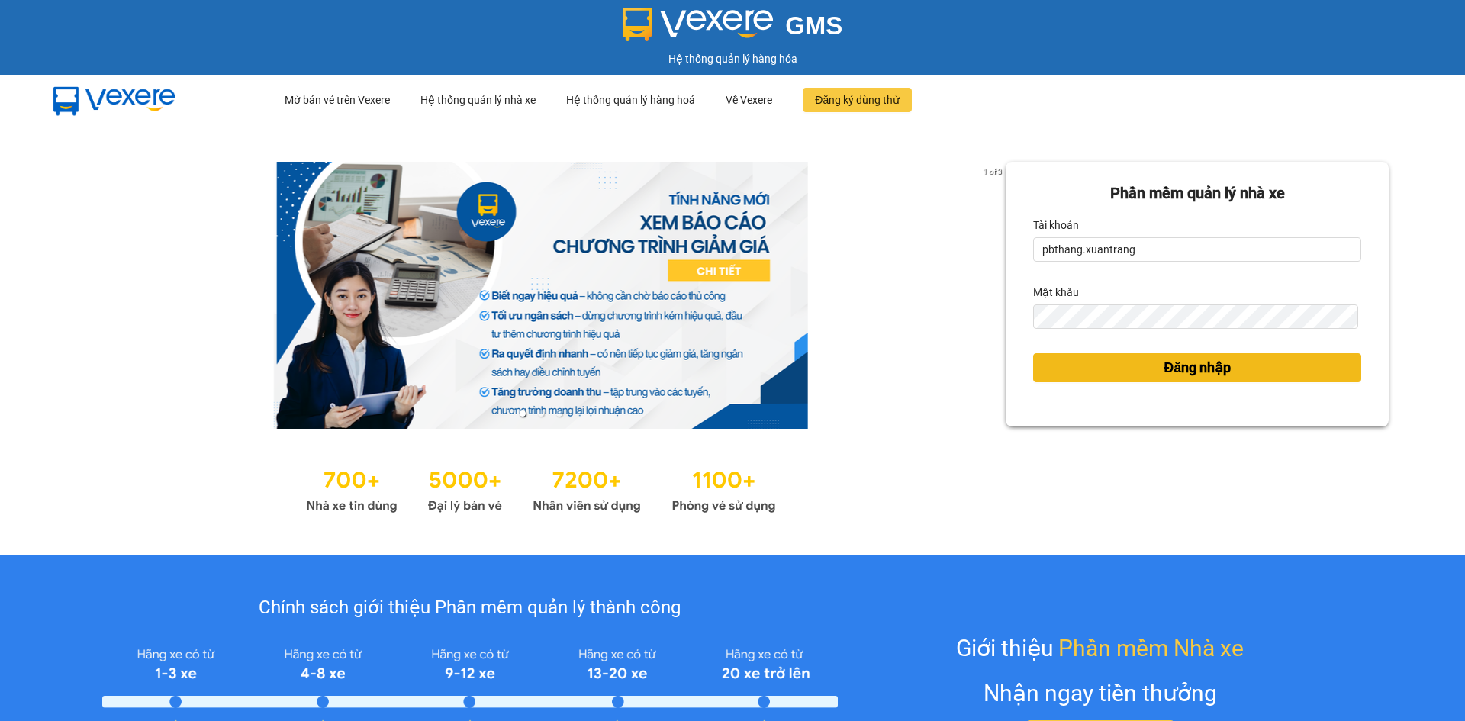
click at [1145, 367] on button "Đăng nhập" at bounding box center [1197, 367] width 328 height 29
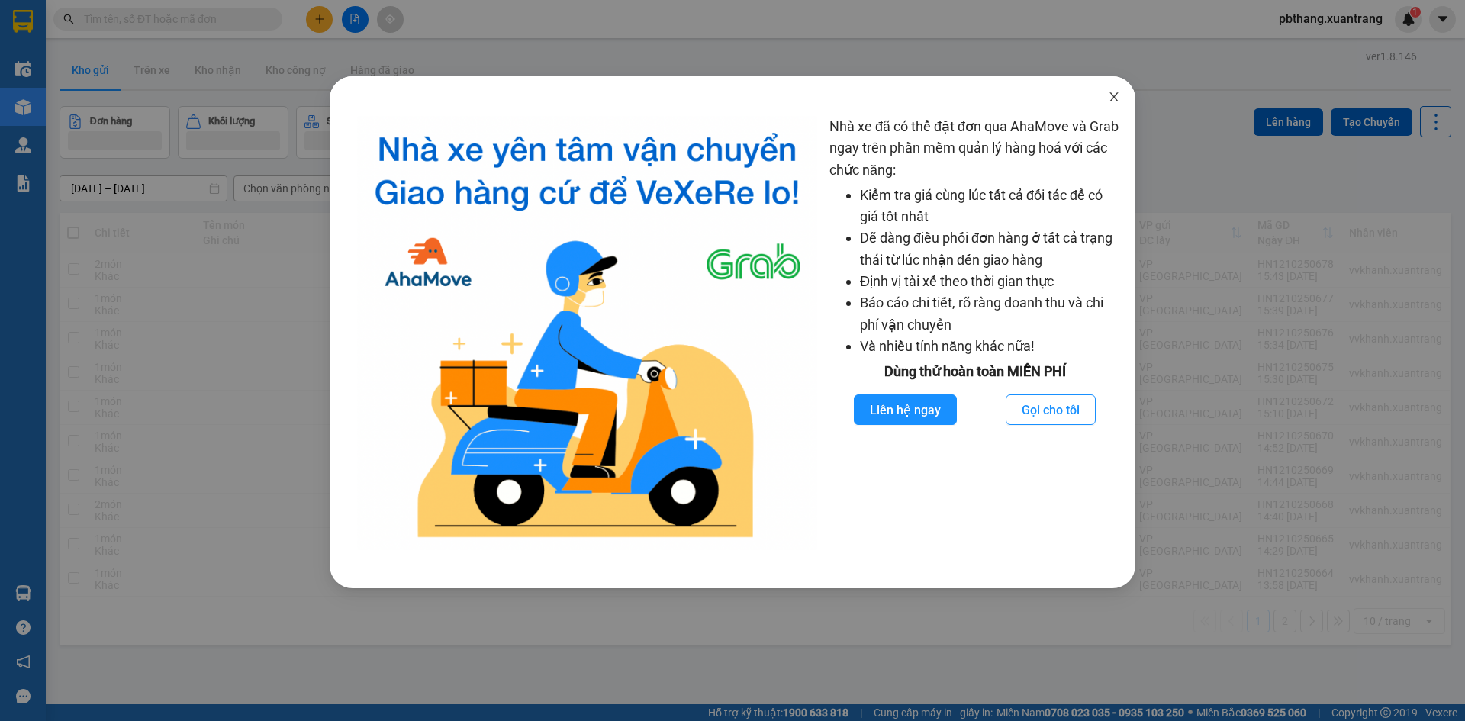
click at [1118, 92] on icon "close" at bounding box center [1114, 97] width 12 height 12
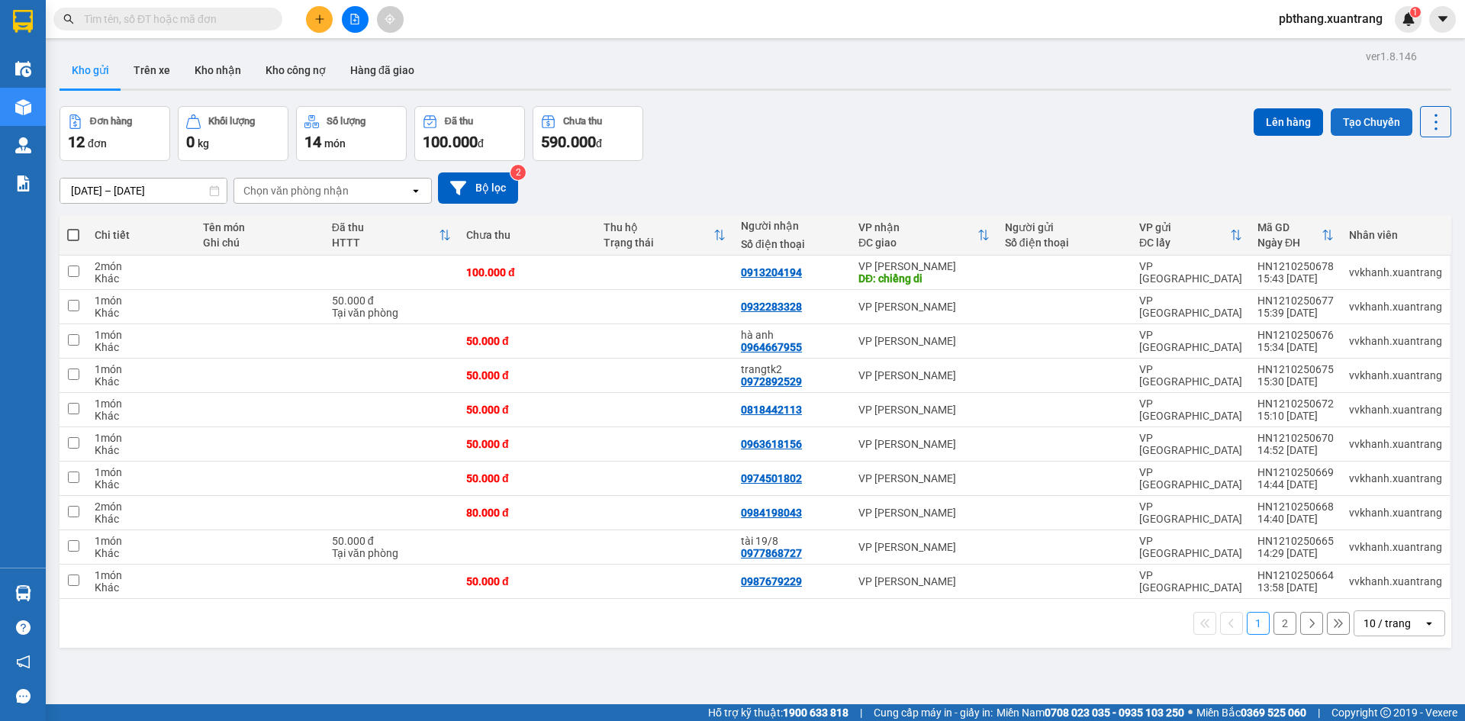
click at [1370, 127] on button "Tạo Chuyến" at bounding box center [1371, 121] width 82 height 27
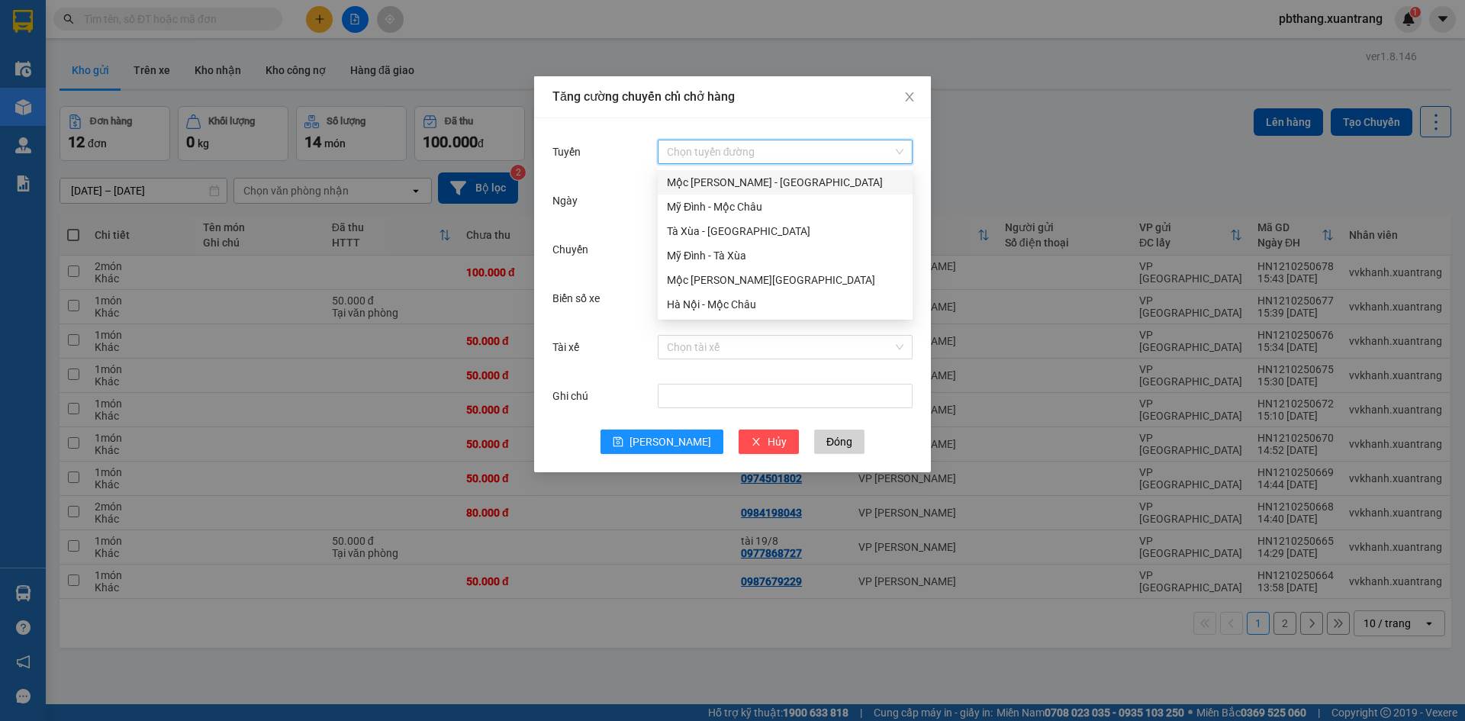
click at [681, 152] on input "Tuyến" at bounding box center [780, 151] width 226 height 23
click at [703, 300] on div "Hà Nội - Mộc Châu" at bounding box center [785, 304] width 236 height 17
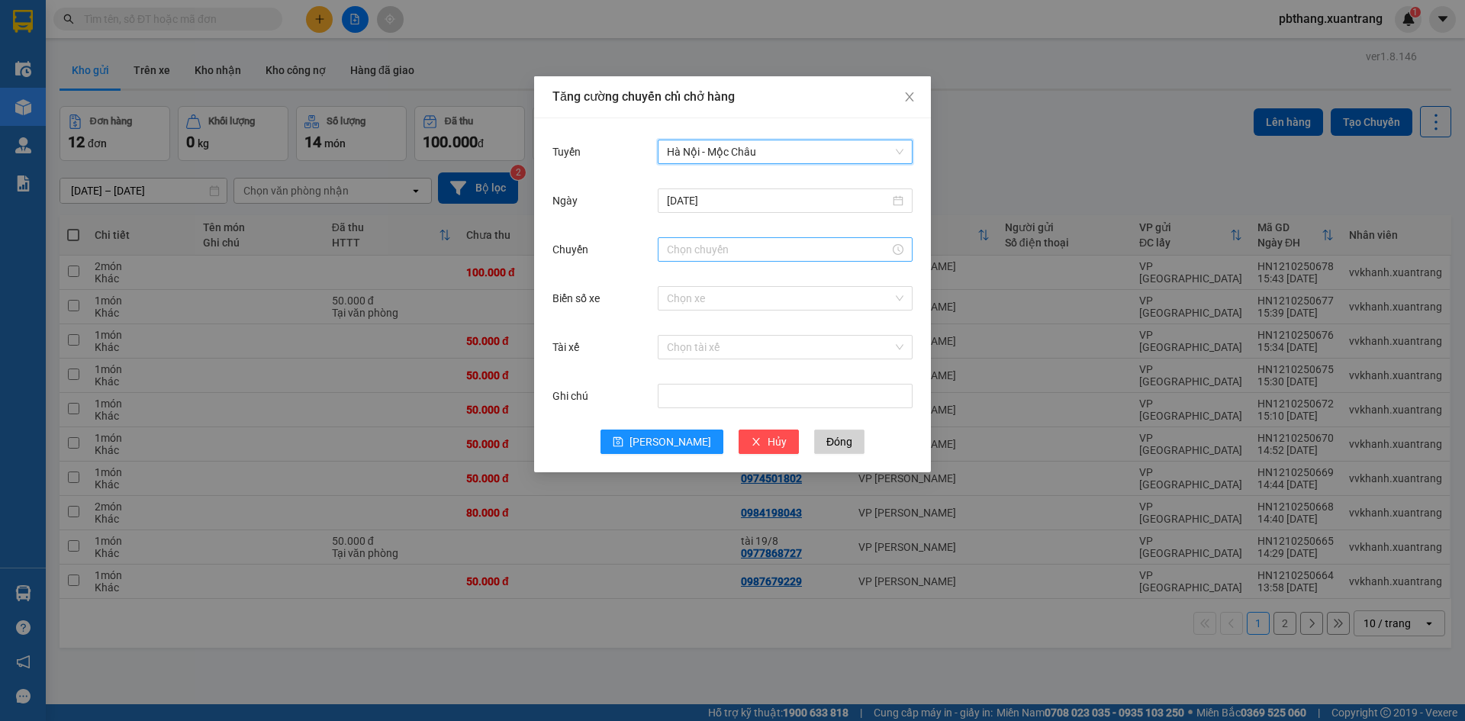
click at [697, 254] on input "Chuyến" at bounding box center [778, 249] width 223 height 17
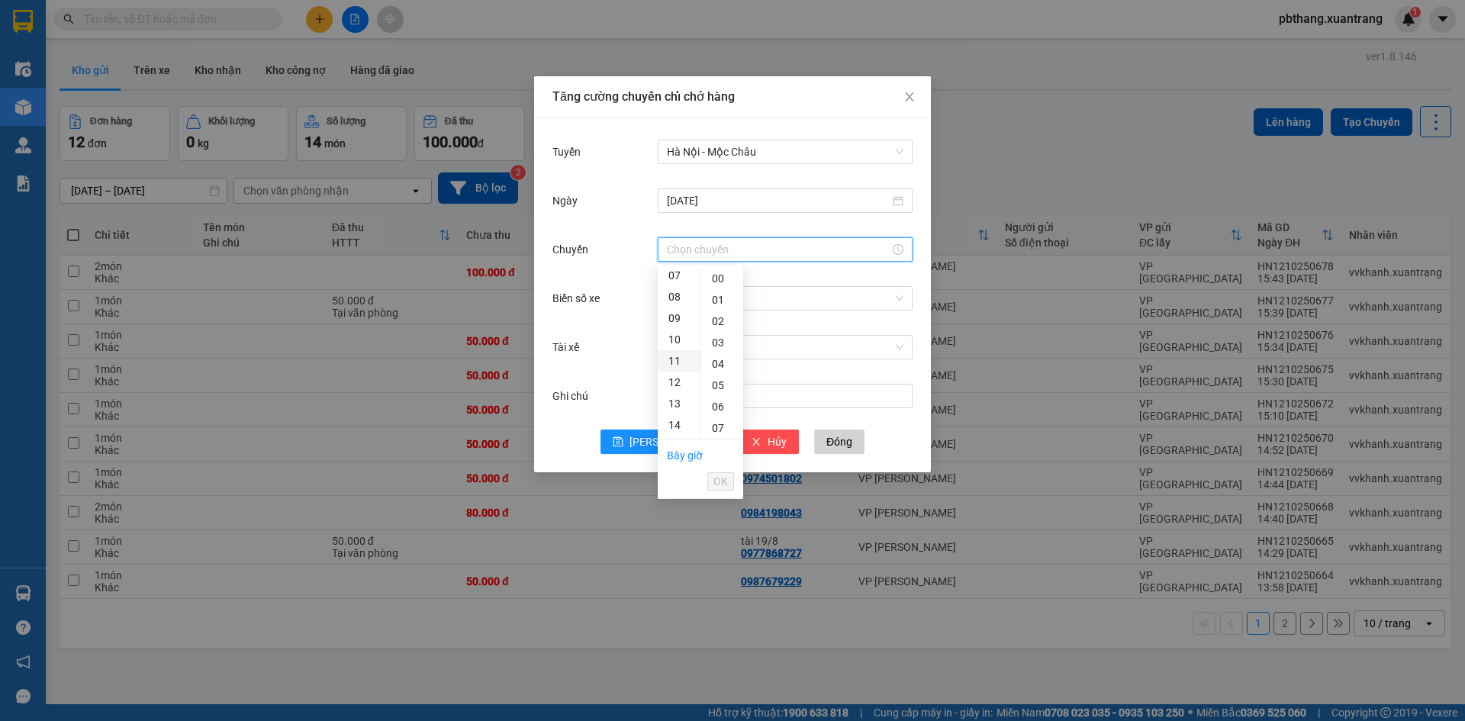
scroll to position [229, 0]
click at [677, 391] on div "16" at bounding box center [679, 391] width 43 height 21
click at [712, 378] on div "30" at bounding box center [722, 385] width 42 height 21
type input "16:30"
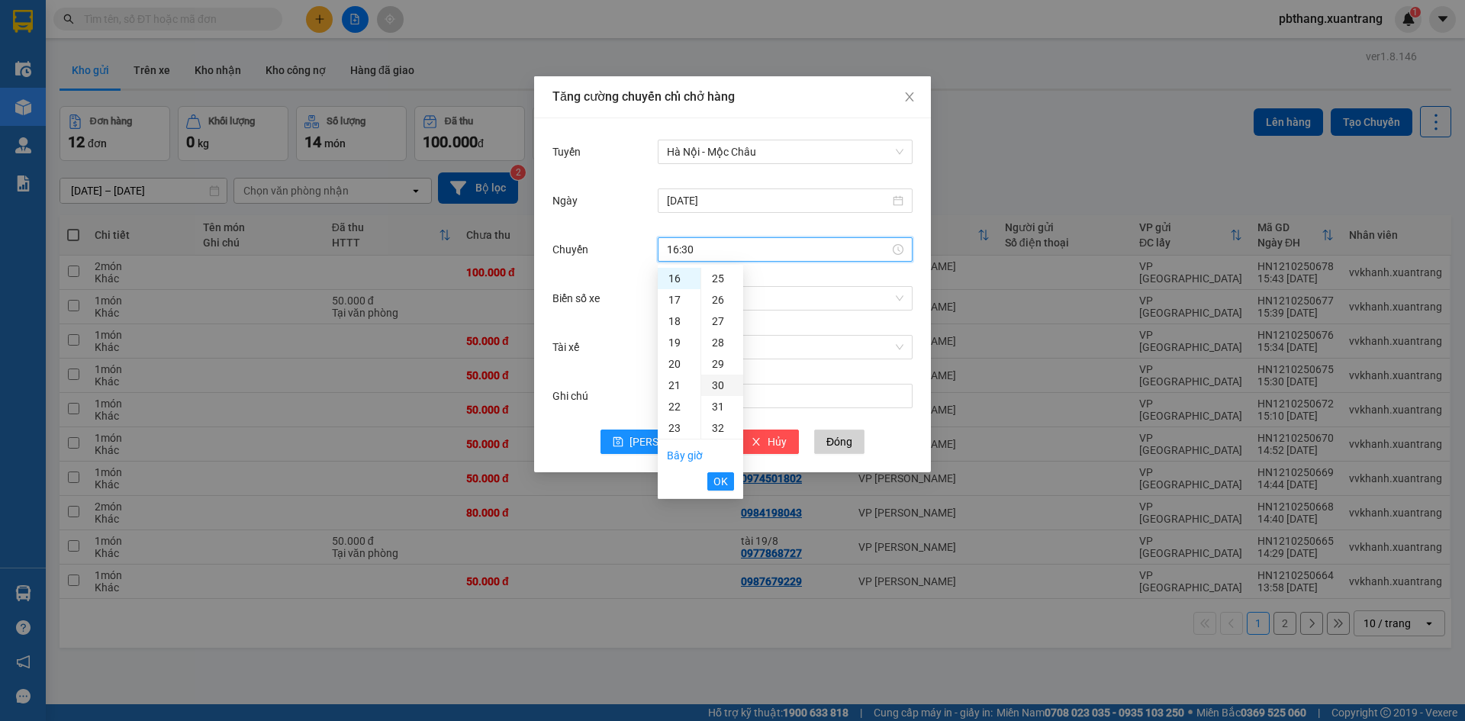
scroll to position [641, 0]
click at [719, 484] on span "OK" at bounding box center [720, 481] width 14 height 17
click at [672, 437] on span "Lưu" at bounding box center [670, 441] width 82 height 17
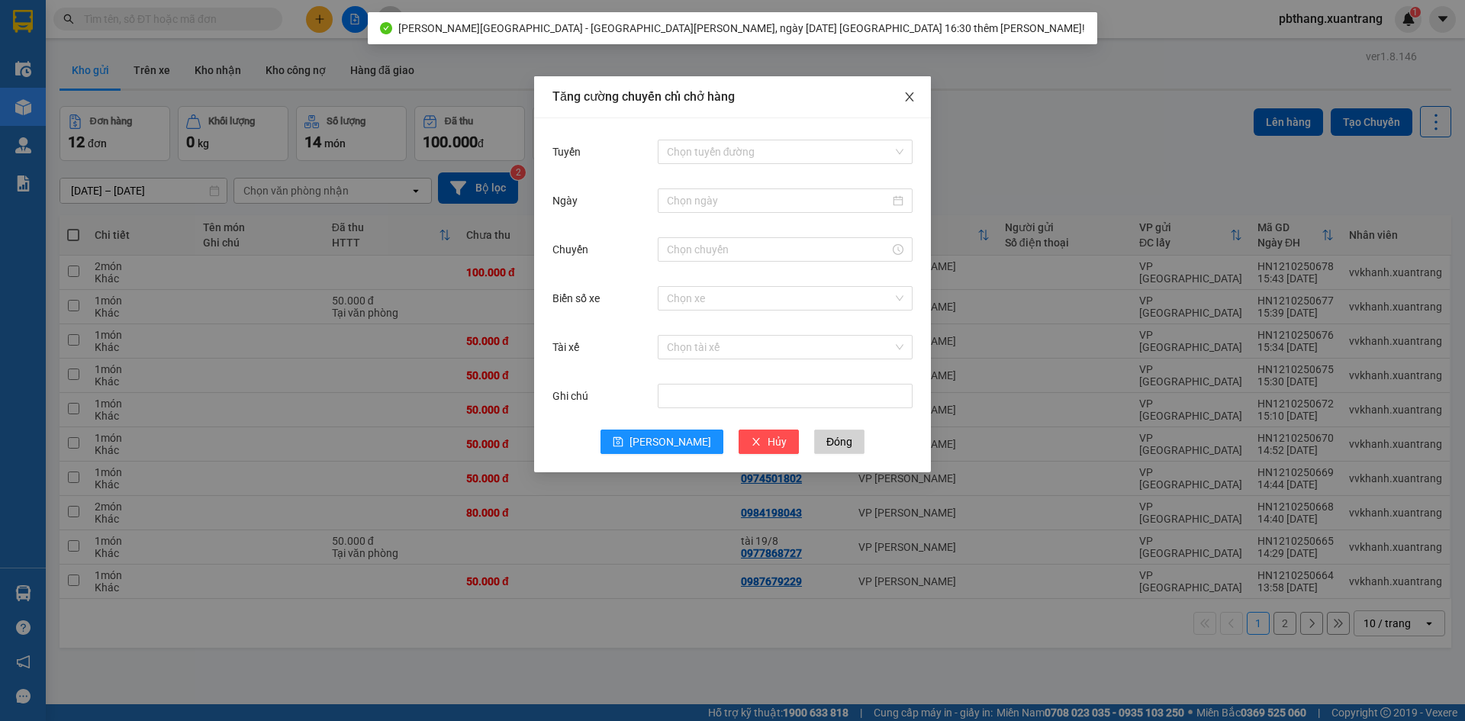
drag, startPoint x: 907, startPoint y: 94, endPoint x: 915, endPoint y: 115, distance: 22.7
click at [907, 95] on icon "close" at bounding box center [909, 97] width 12 height 12
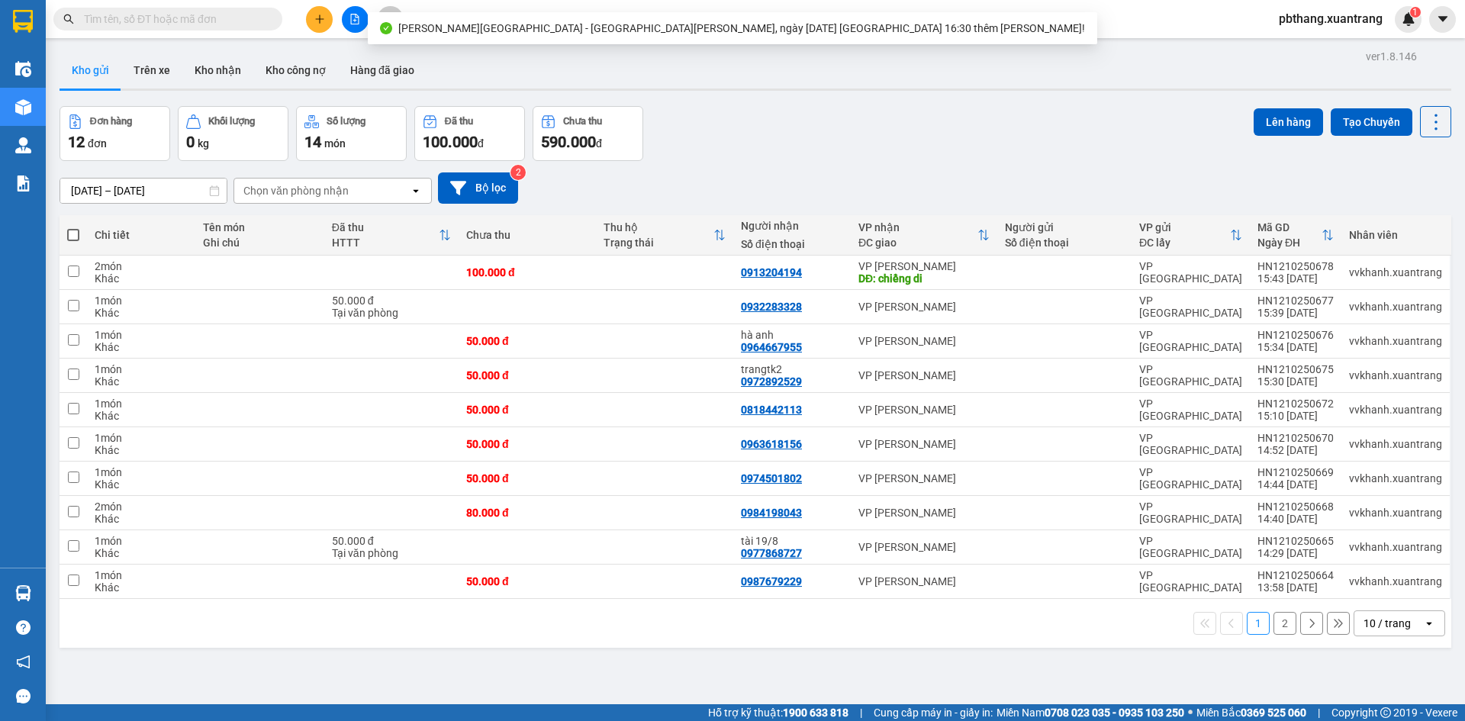
click at [1295, 14] on span "pbthang.xuantrang" at bounding box center [1330, 18] width 128 height 19
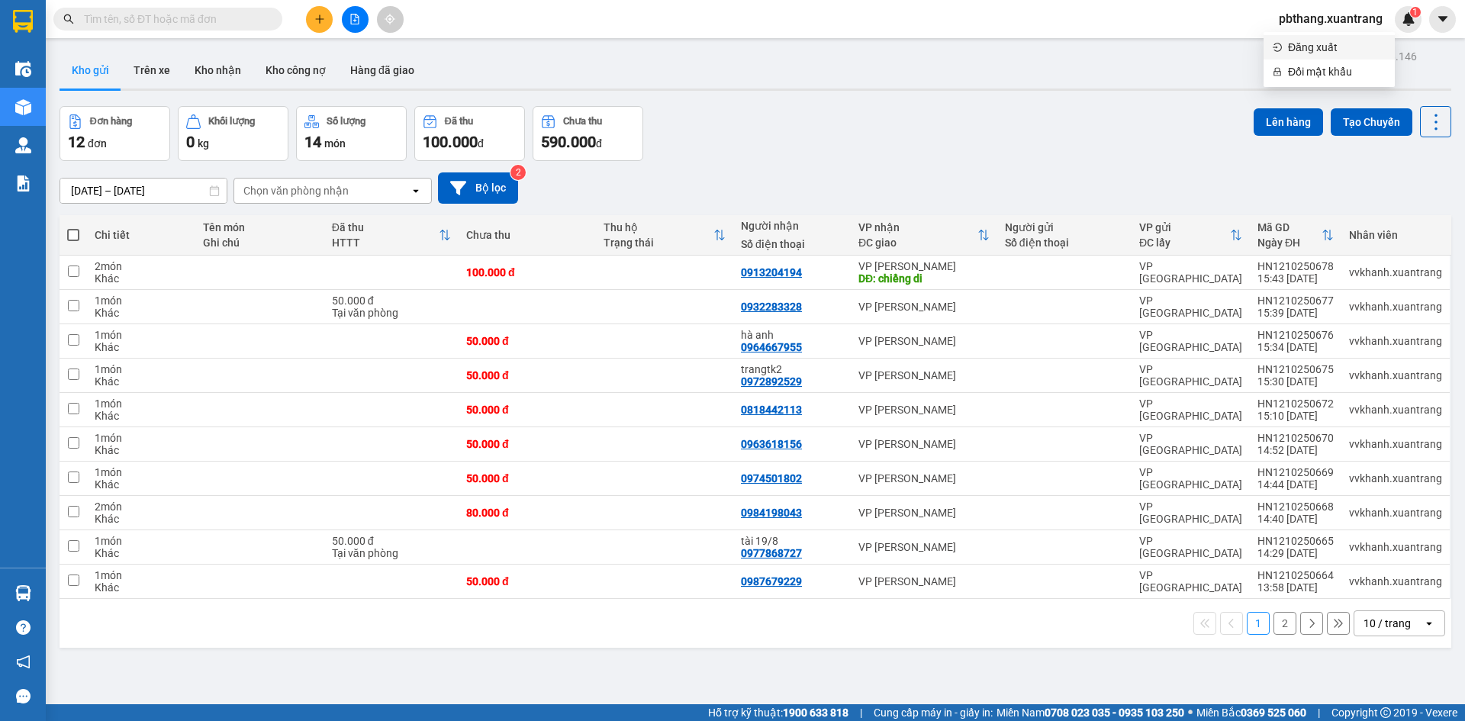
click at [1318, 45] on span "Đăng xuất" at bounding box center [1337, 47] width 98 height 17
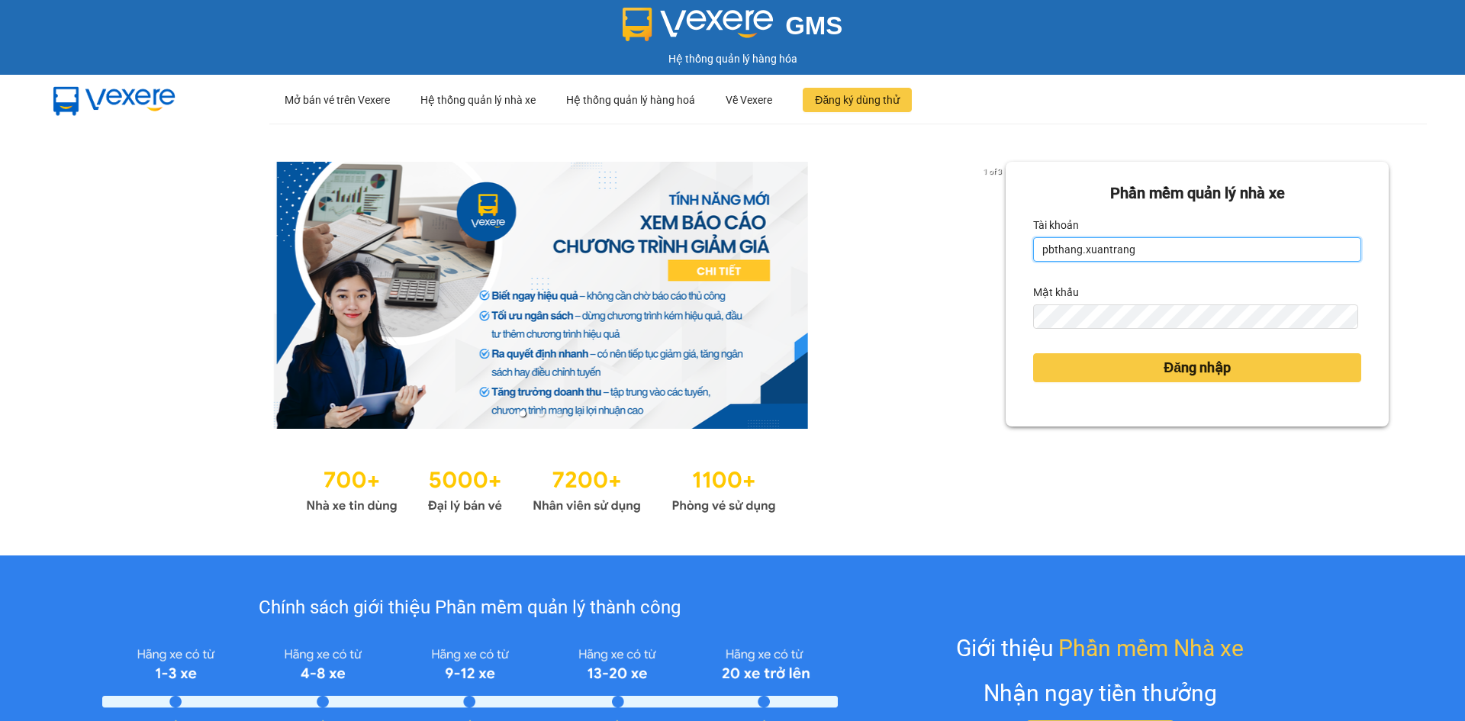
click at [1134, 255] on input "pbthang.xuantrang" at bounding box center [1197, 249] width 328 height 24
type input "vvkhanh.xuantrang"
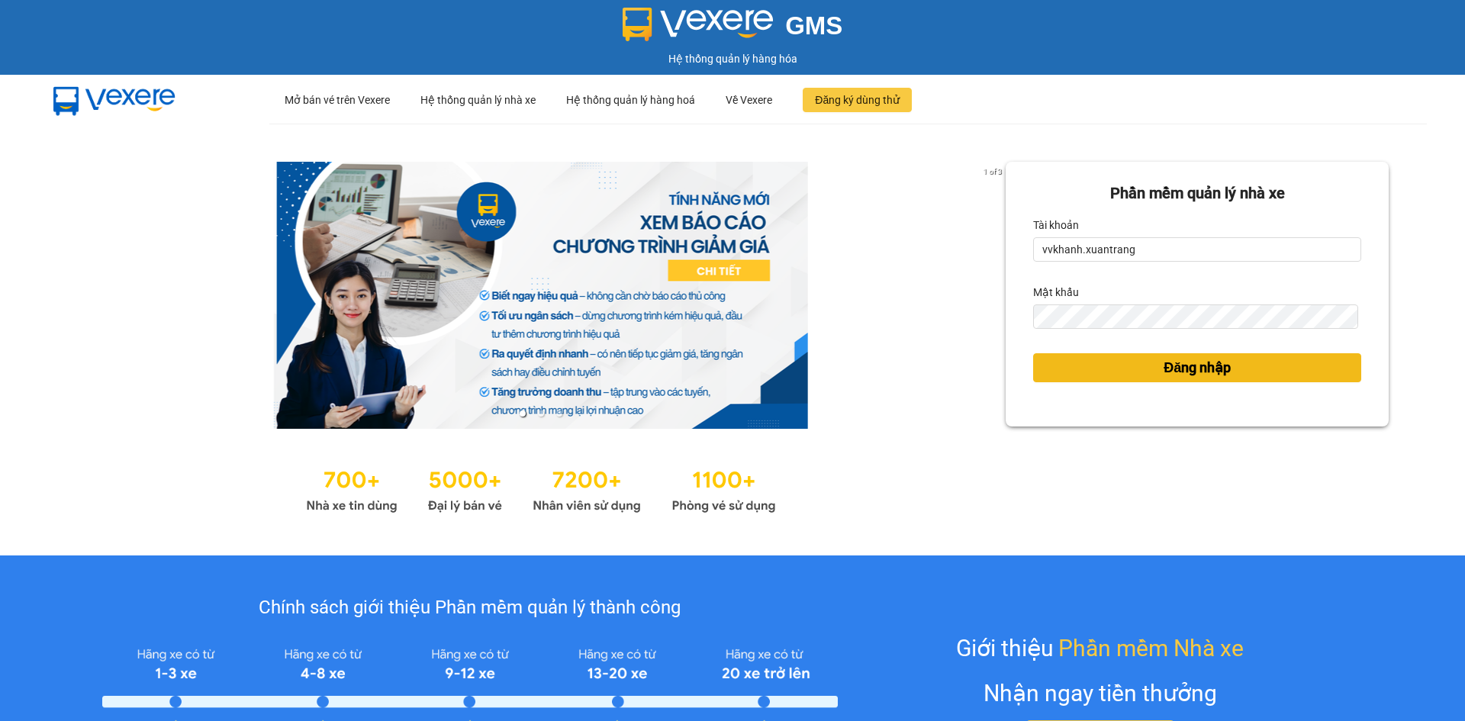
click at [1141, 375] on button "Đăng nhập" at bounding box center [1197, 367] width 328 height 29
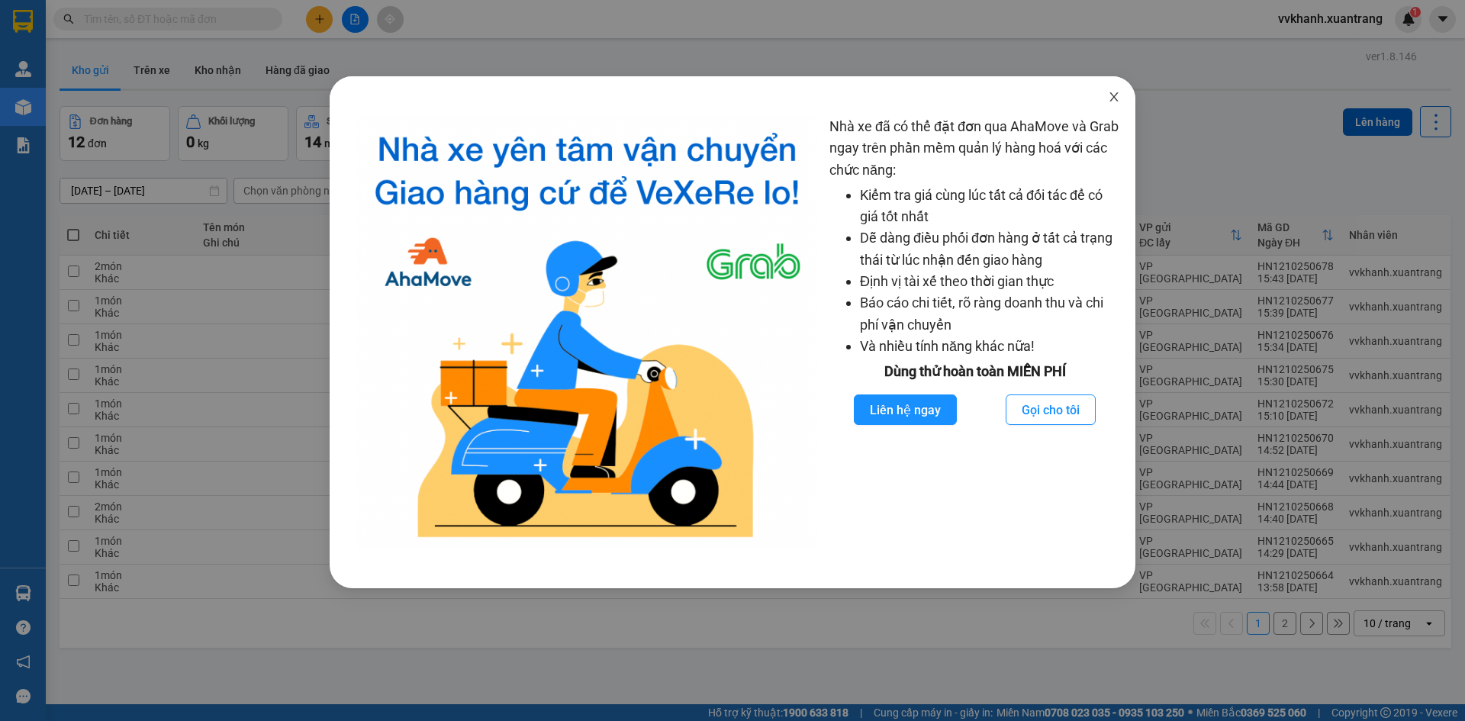
drag, startPoint x: 1107, startPoint y: 101, endPoint x: 1102, endPoint y: 115, distance: 15.2
click at [1107, 103] on span "Close" at bounding box center [1113, 97] width 43 height 43
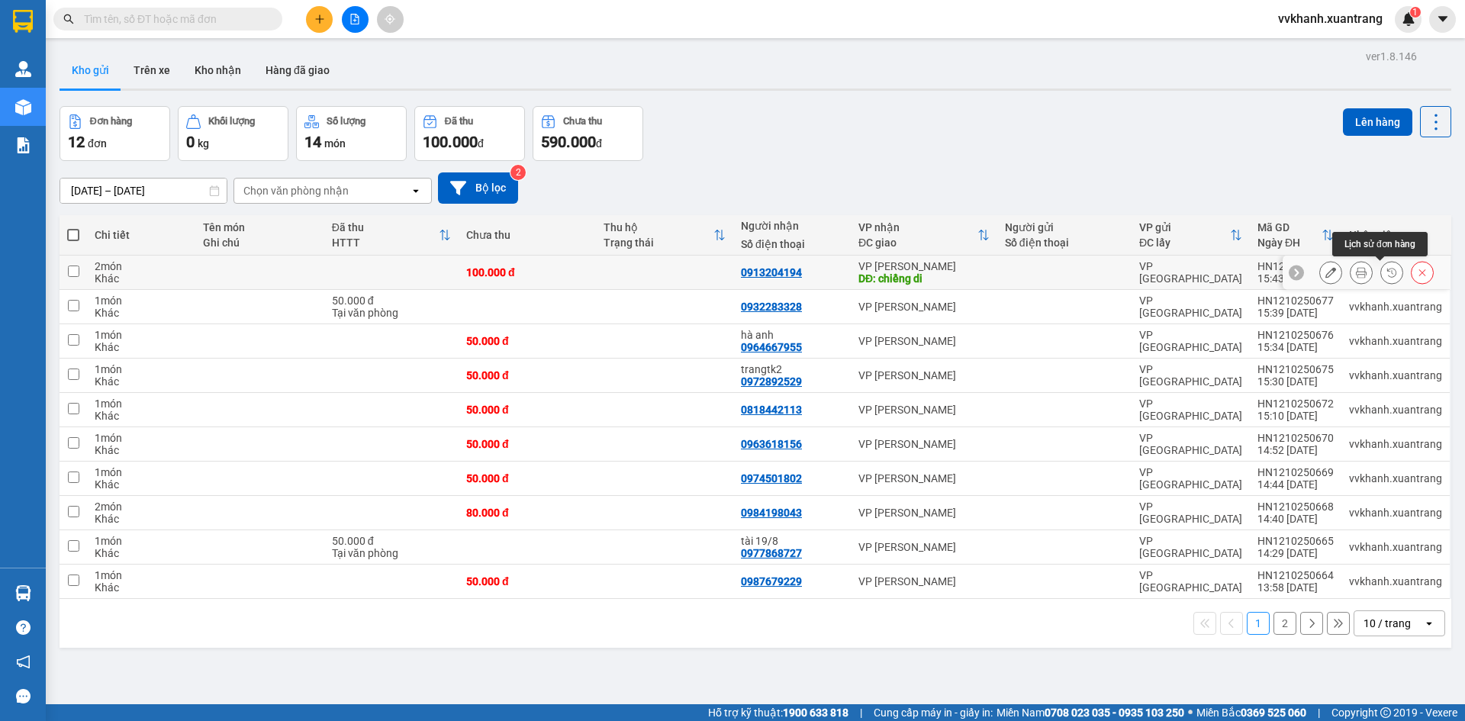
click at [1386, 269] on icon at bounding box center [1391, 272] width 11 height 11
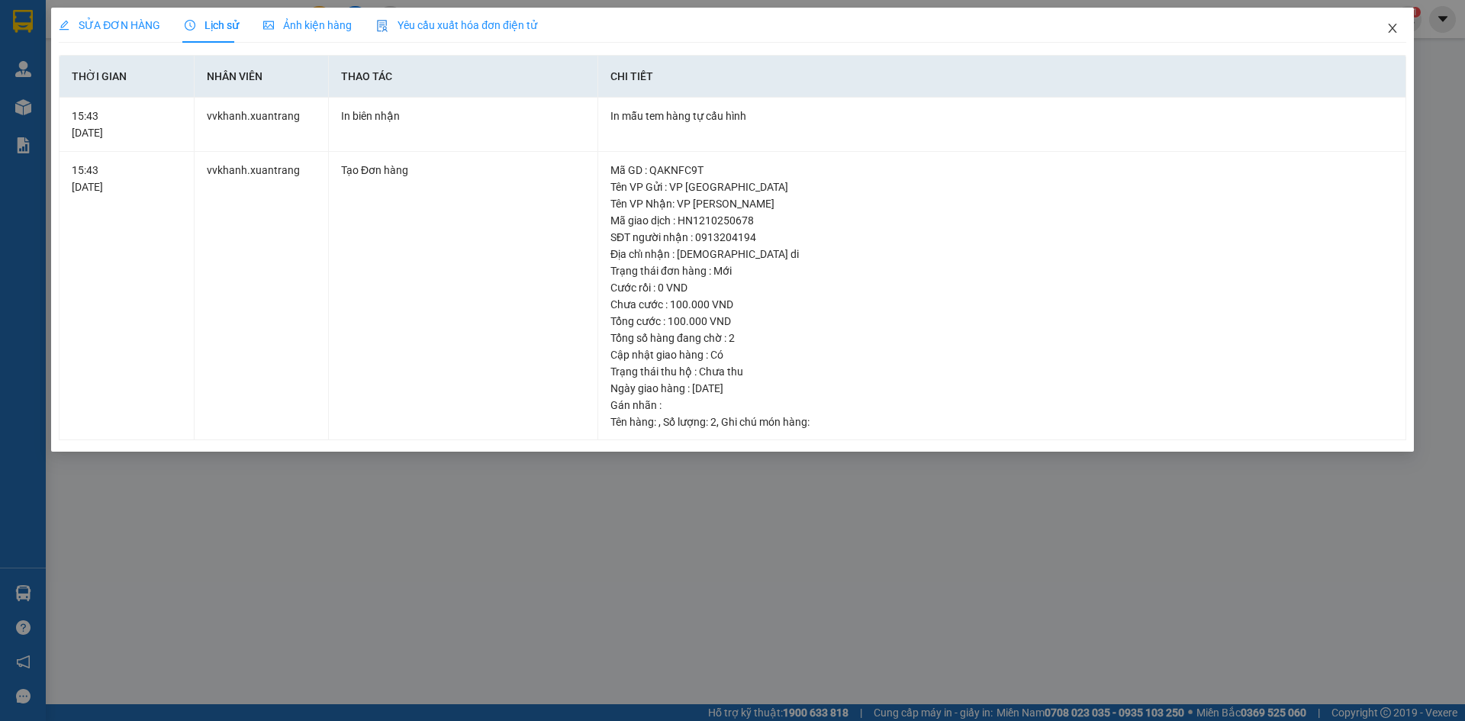
click at [1399, 26] on span "Close" at bounding box center [1392, 29] width 43 height 43
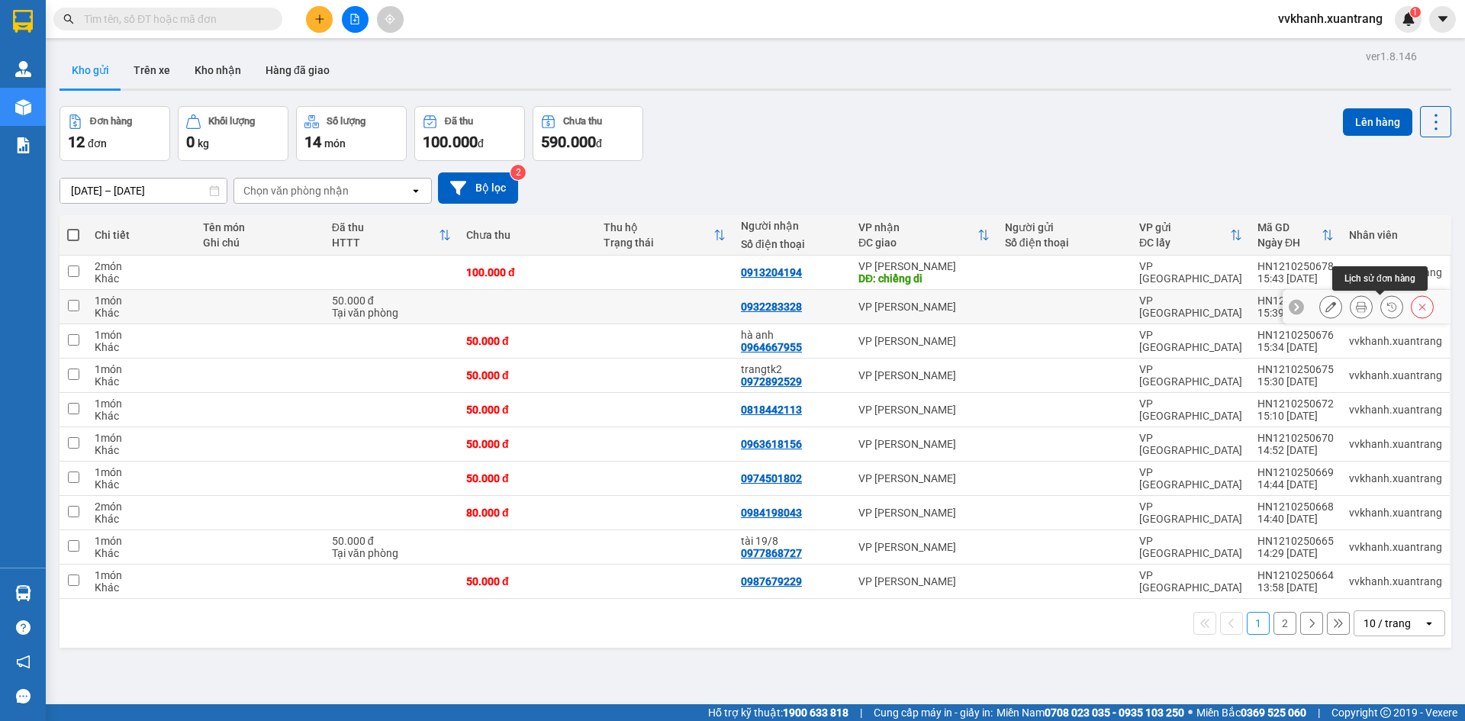
click at [1386, 310] on icon at bounding box center [1391, 306] width 11 height 11
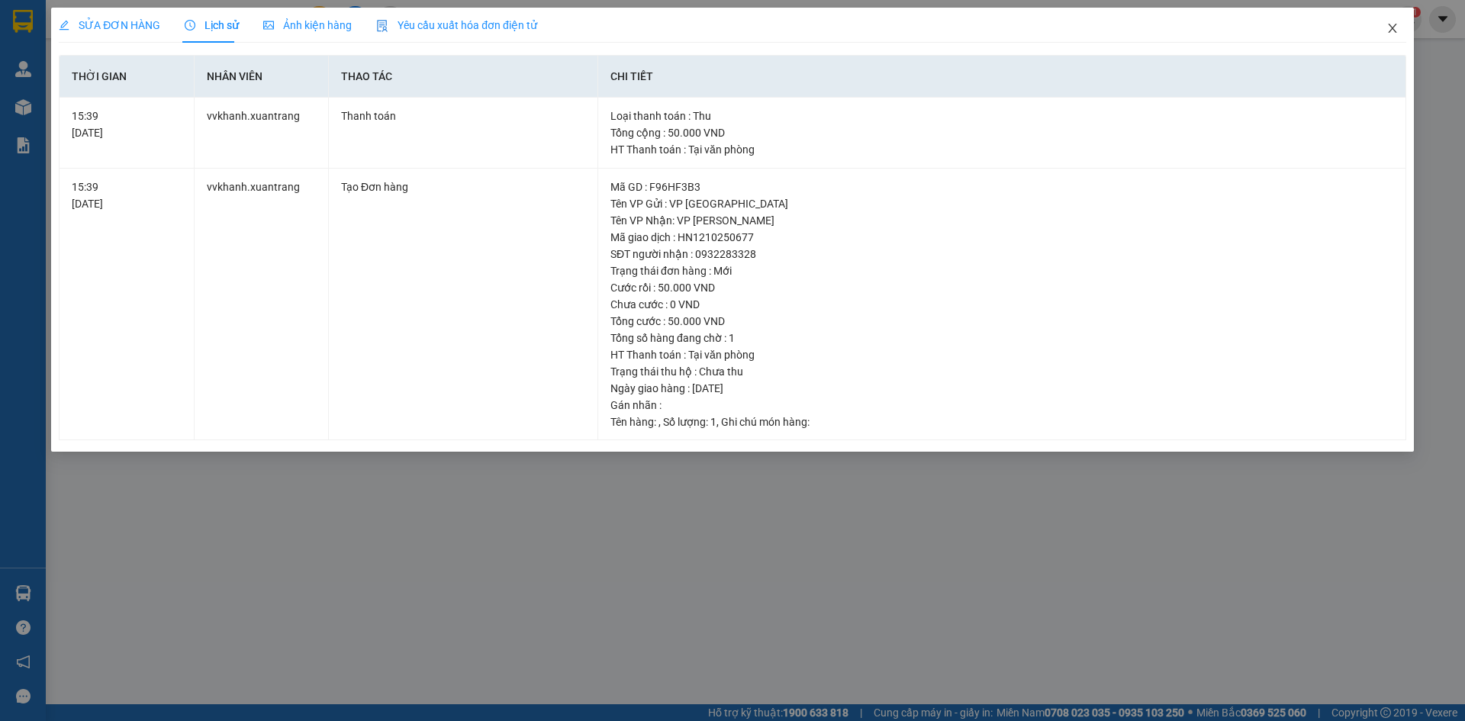
click at [1392, 32] on icon "close" at bounding box center [1392, 28] width 12 height 12
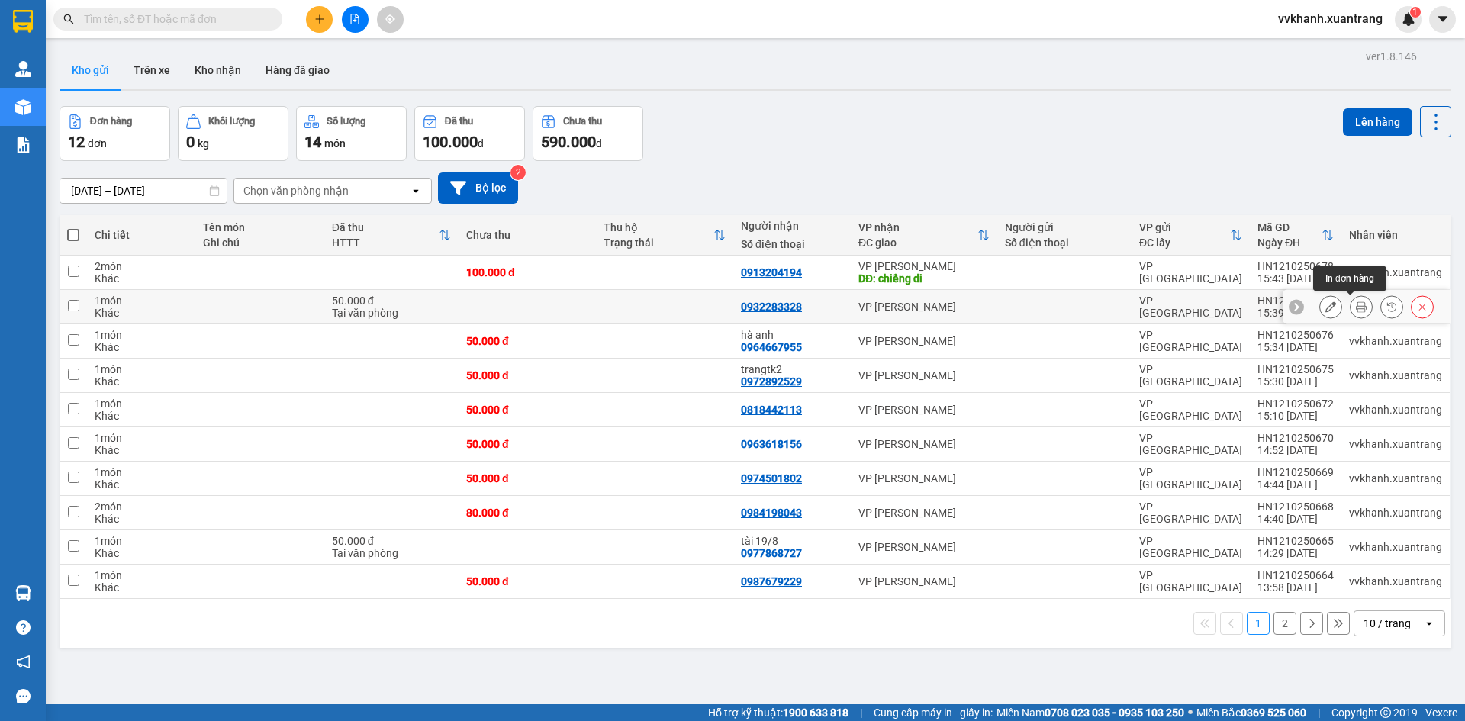
click at [1356, 309] on icon at bounding box center [1361, 306] width 11 height 11
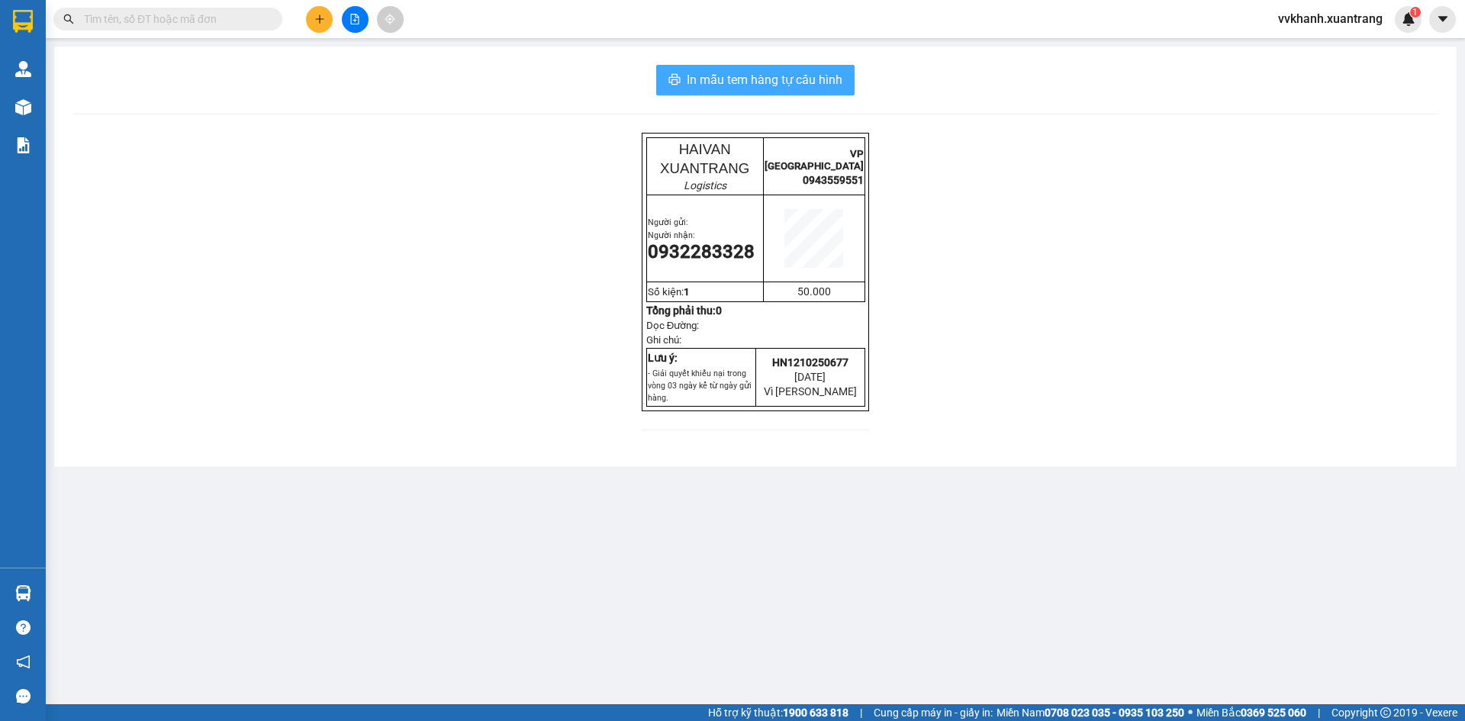
click at [748, 74] on span "In mẫu tem hàng tự cấu hình" at bounding box center [765, 79] width 156 height 19
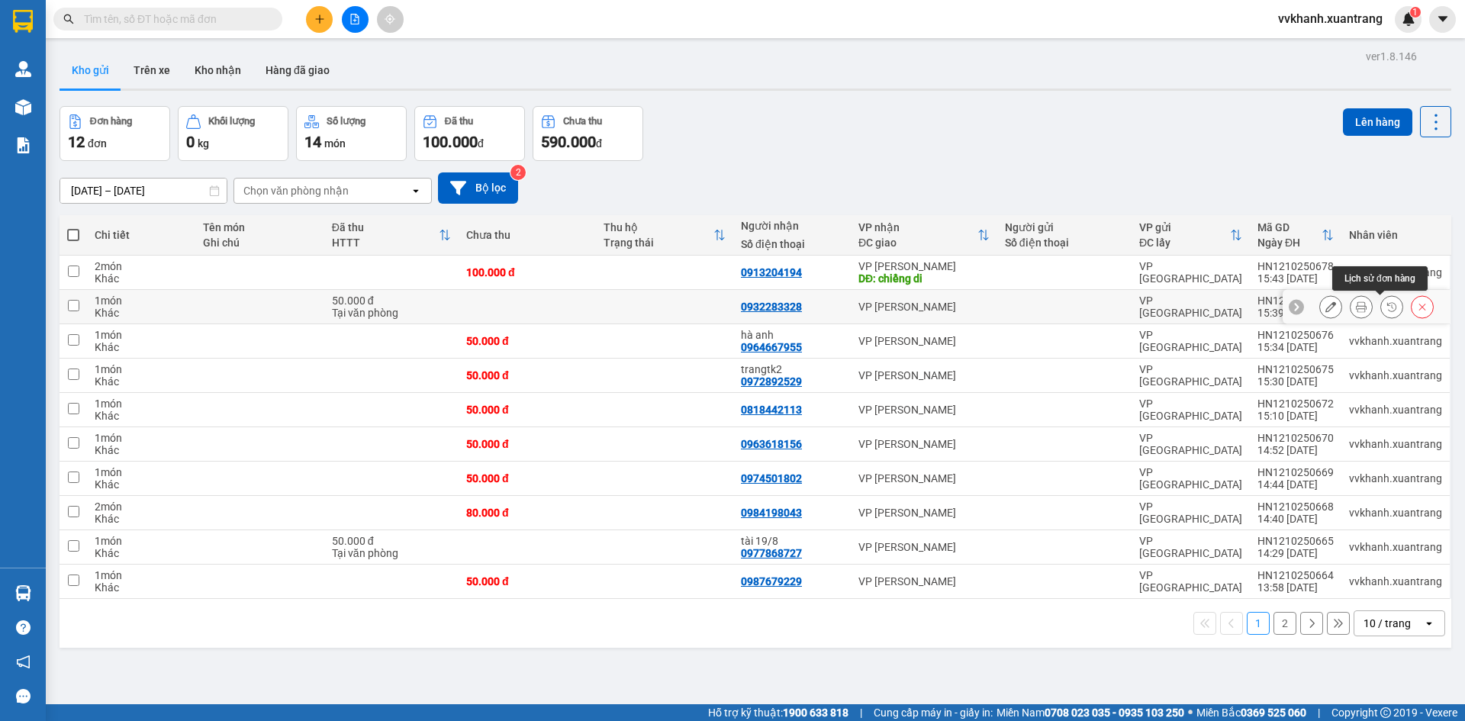
click at [1381, 308] on button at bounding box center [1391, 307] width 21 height 27
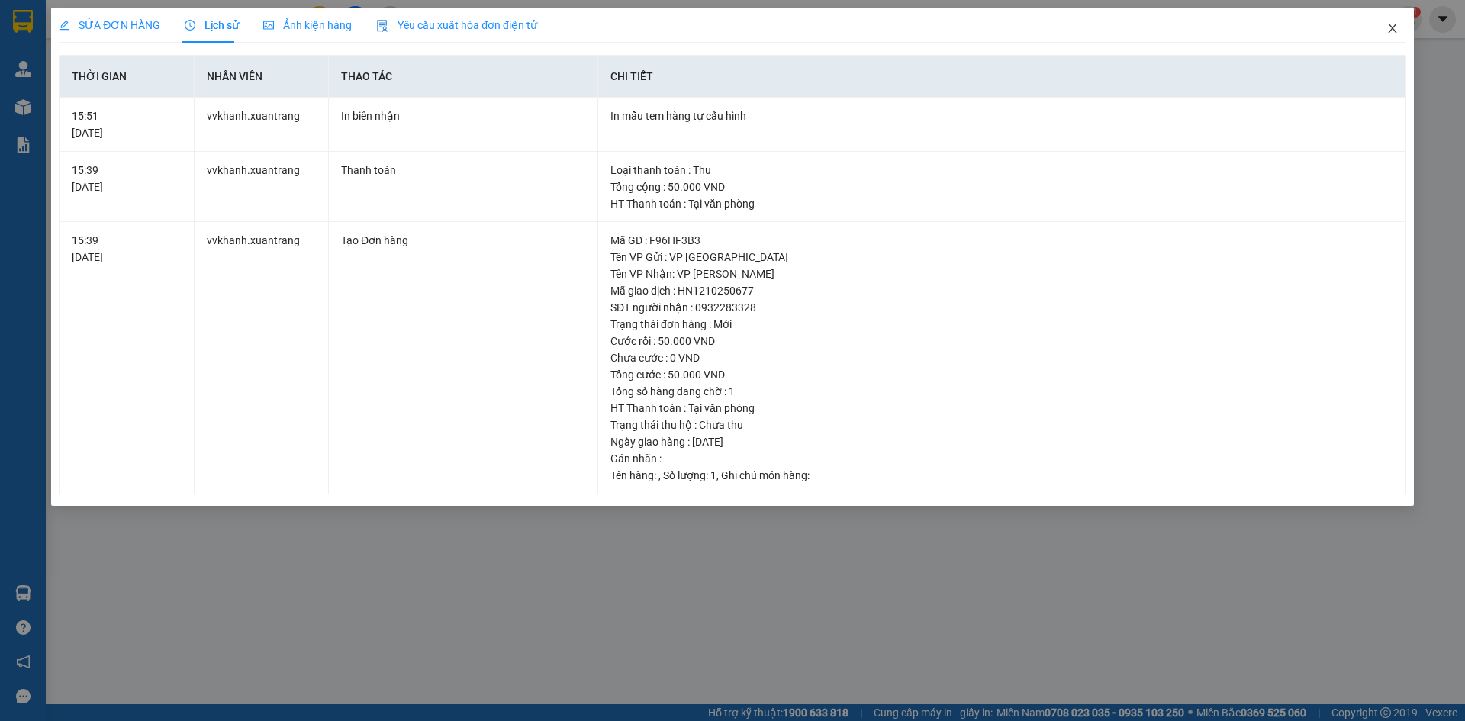
click at [1392, 19] on span "Close" at bounding box center [1392, 29] width 43 height 43
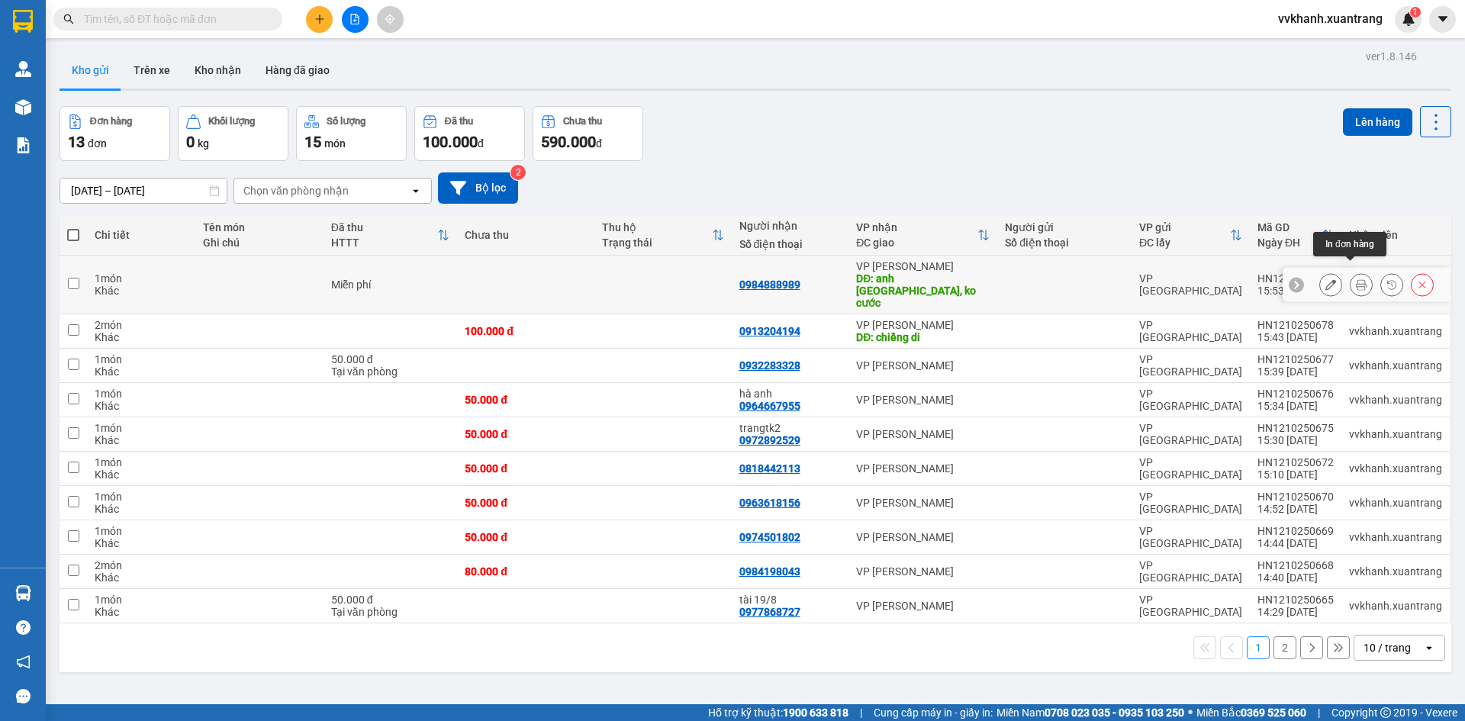
click at [1356, 279] on icon at bounding box center [1361, 284] width 11 height 11
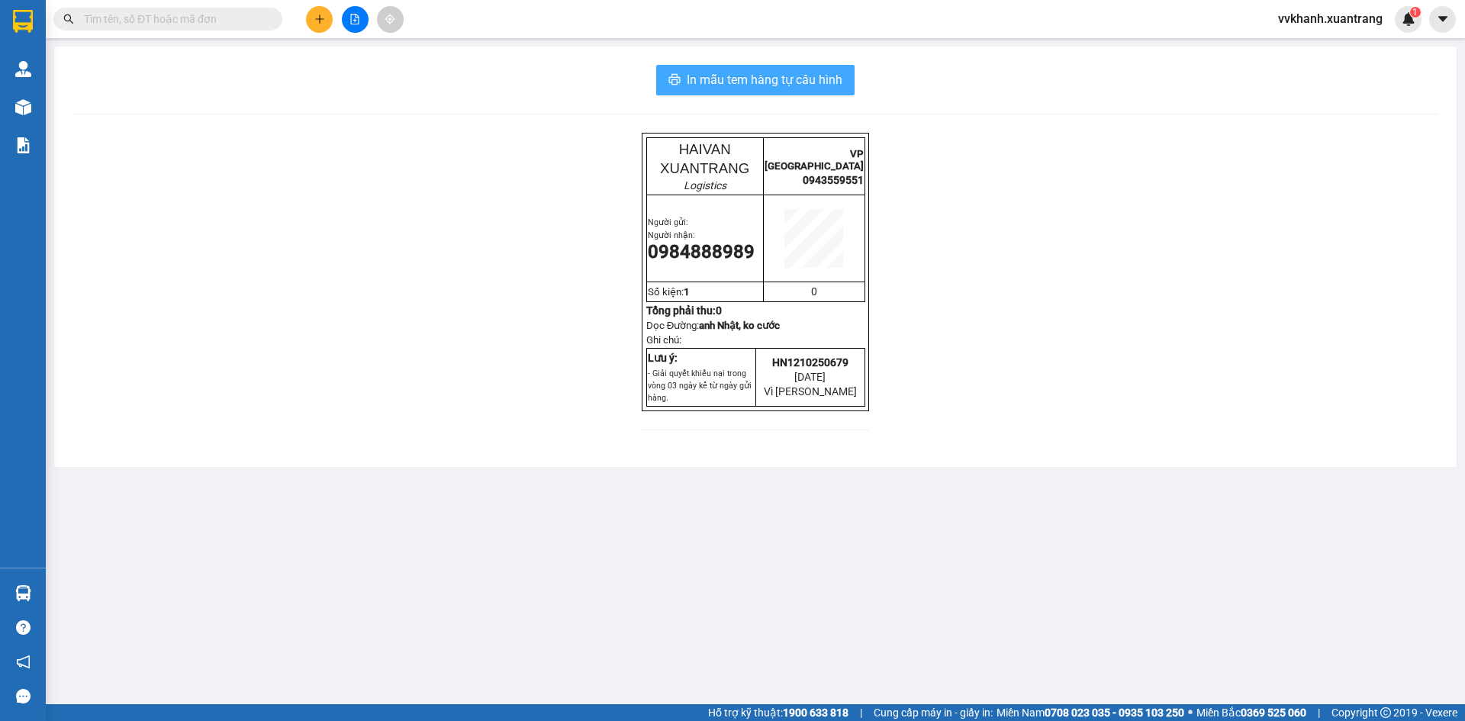
click at [753, 69] on button "In mẫu tem hàng tự cấu hình" at bounding box center [755, 80] width 198 height 31
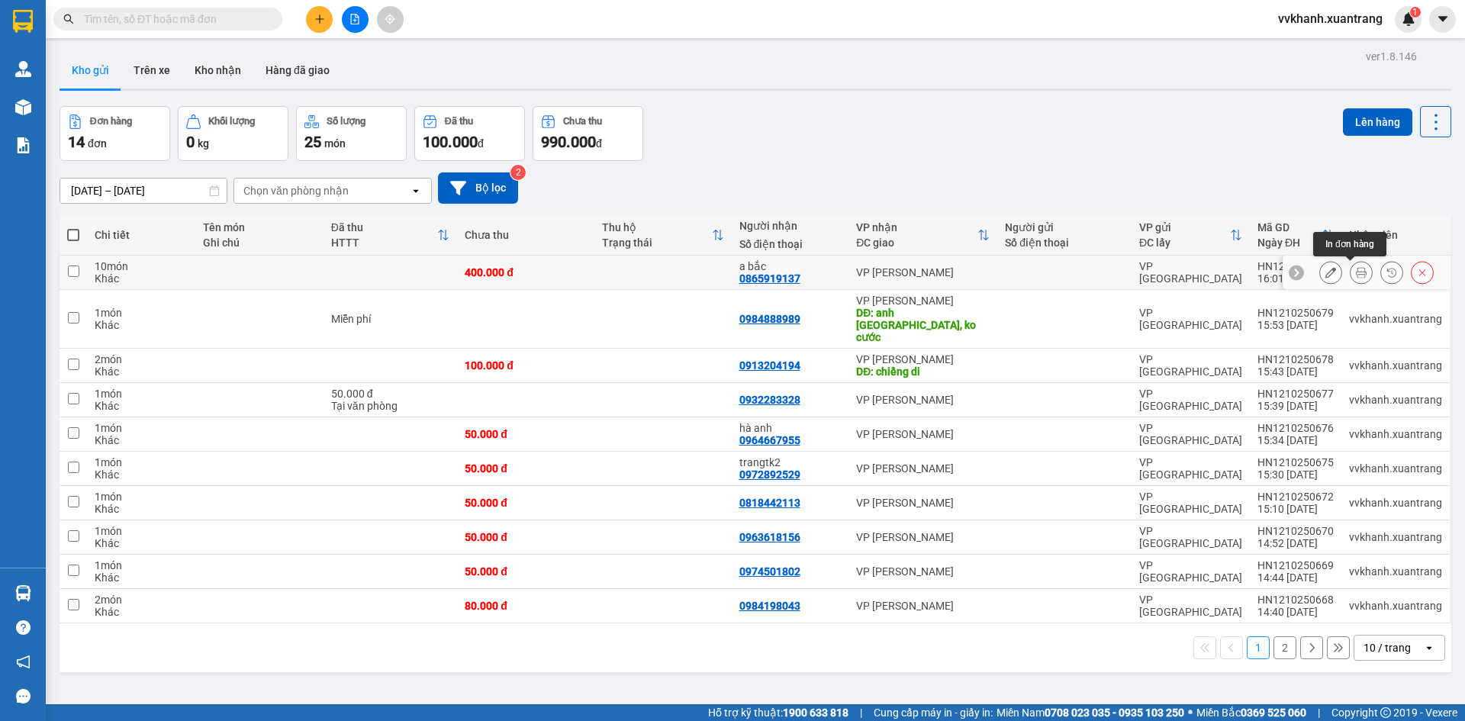
drag, startPoint x: 1352, startPoint y: 269, endPoint x: 1332, endPoint y: 293, distance: 31.5
click at [1356, 269] on icon at bounding box center [1361, 272] width 11 height 11
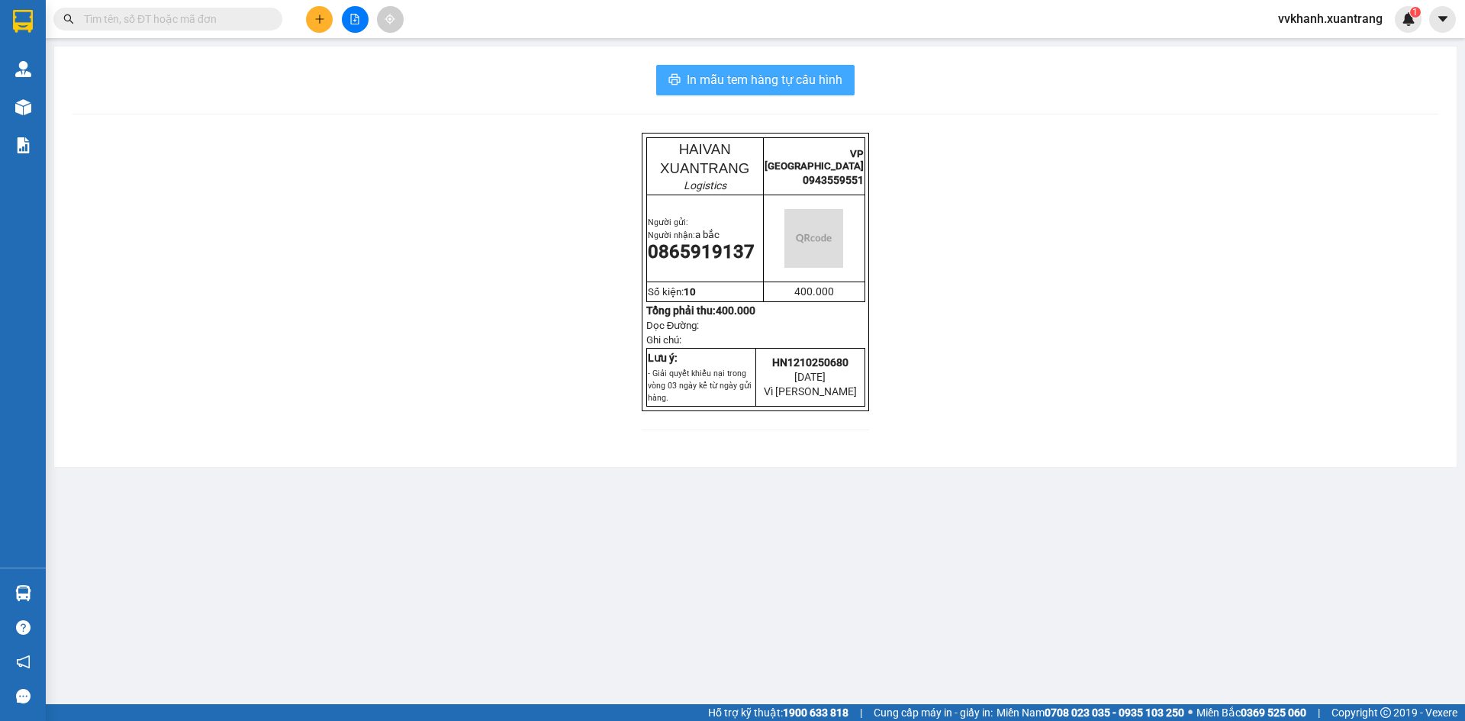
click at [750, 79] on span "In mẫu tem hàng tự cấu hình" at bounding box center [765, 79] width 156 height 19
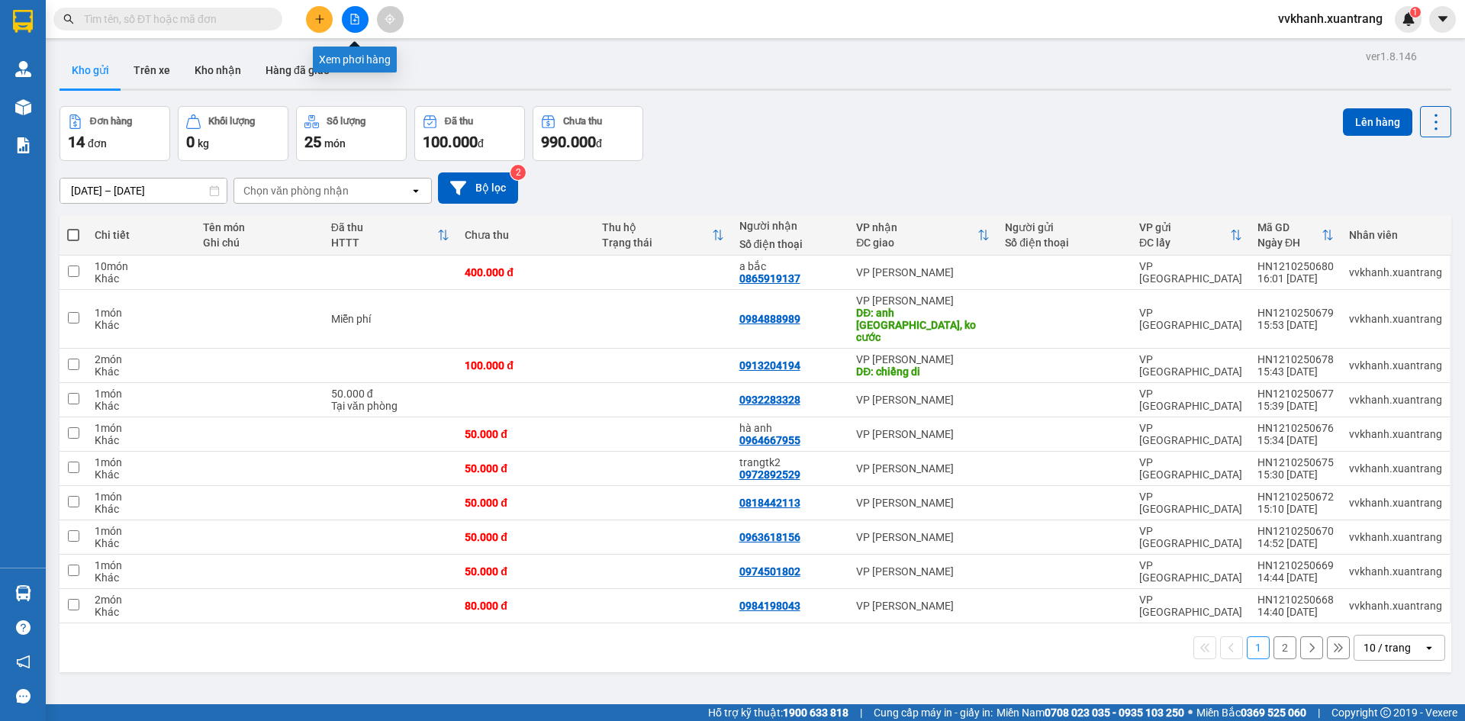
click at [356, 21] on icon "file-add" at bounding box center [354, 19] width 11 height 11
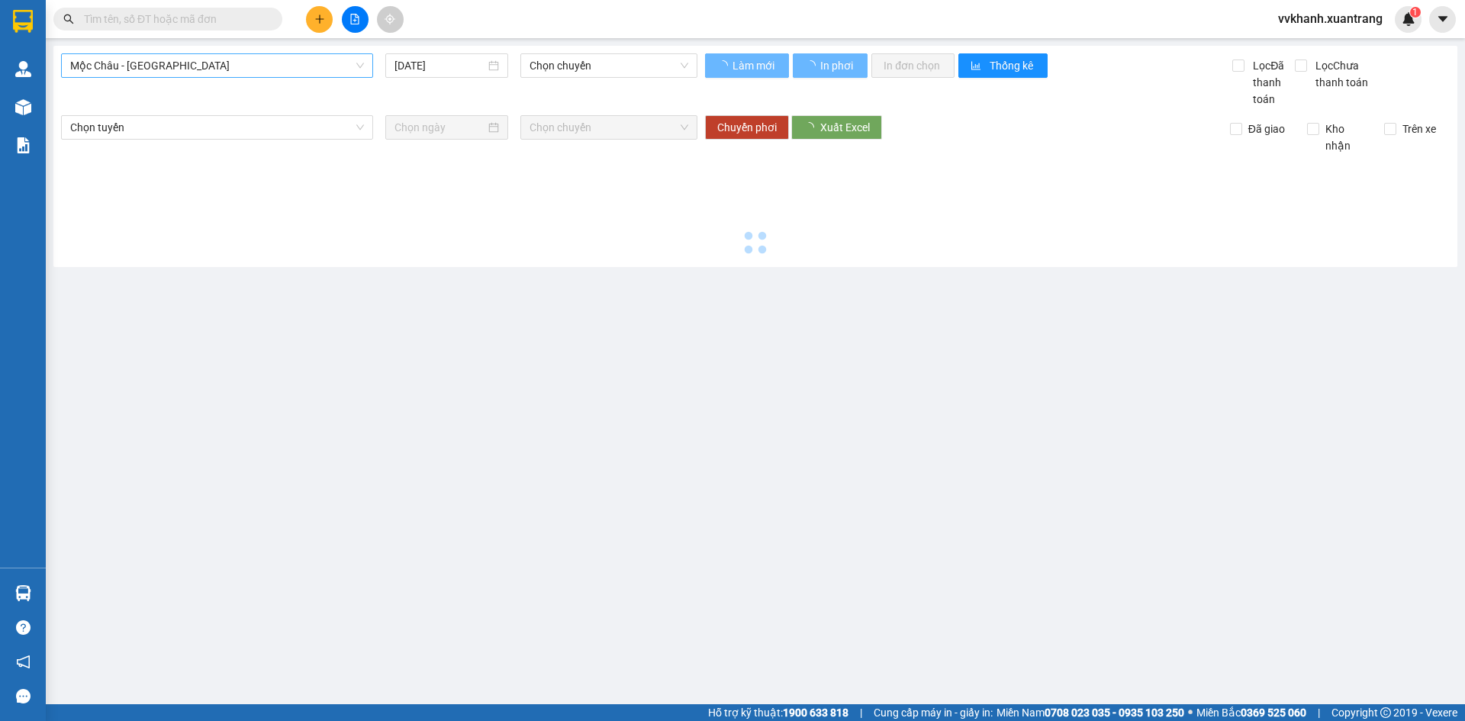
click at [172, 64] on span "Mộc Châu - [GEOGRAPHIC_DATA]" at bounding box center [217, 65] width 294 height 23
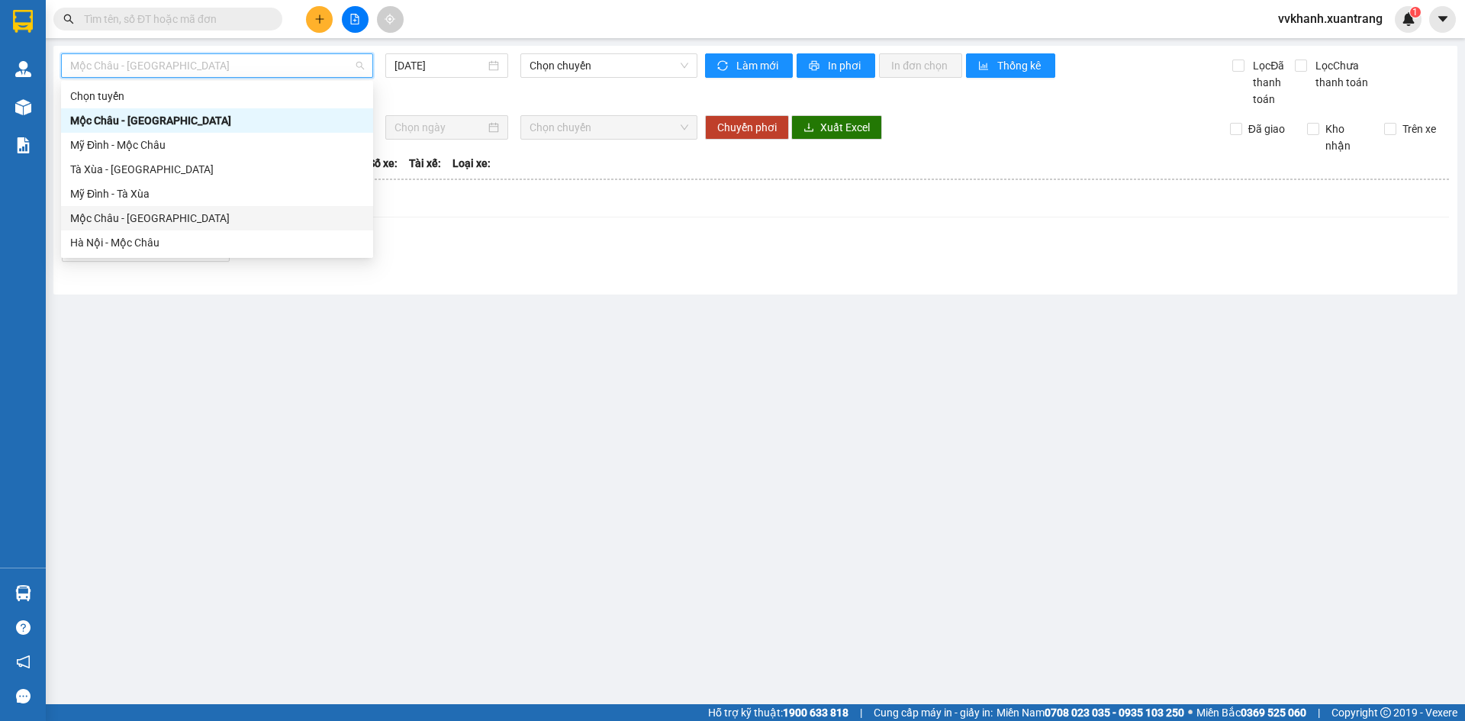
click at [158, 226] on div "Mộc Châu - [GEOGRAPHIC_DATA]" at bounding box center [217, 218] width 294 height 17
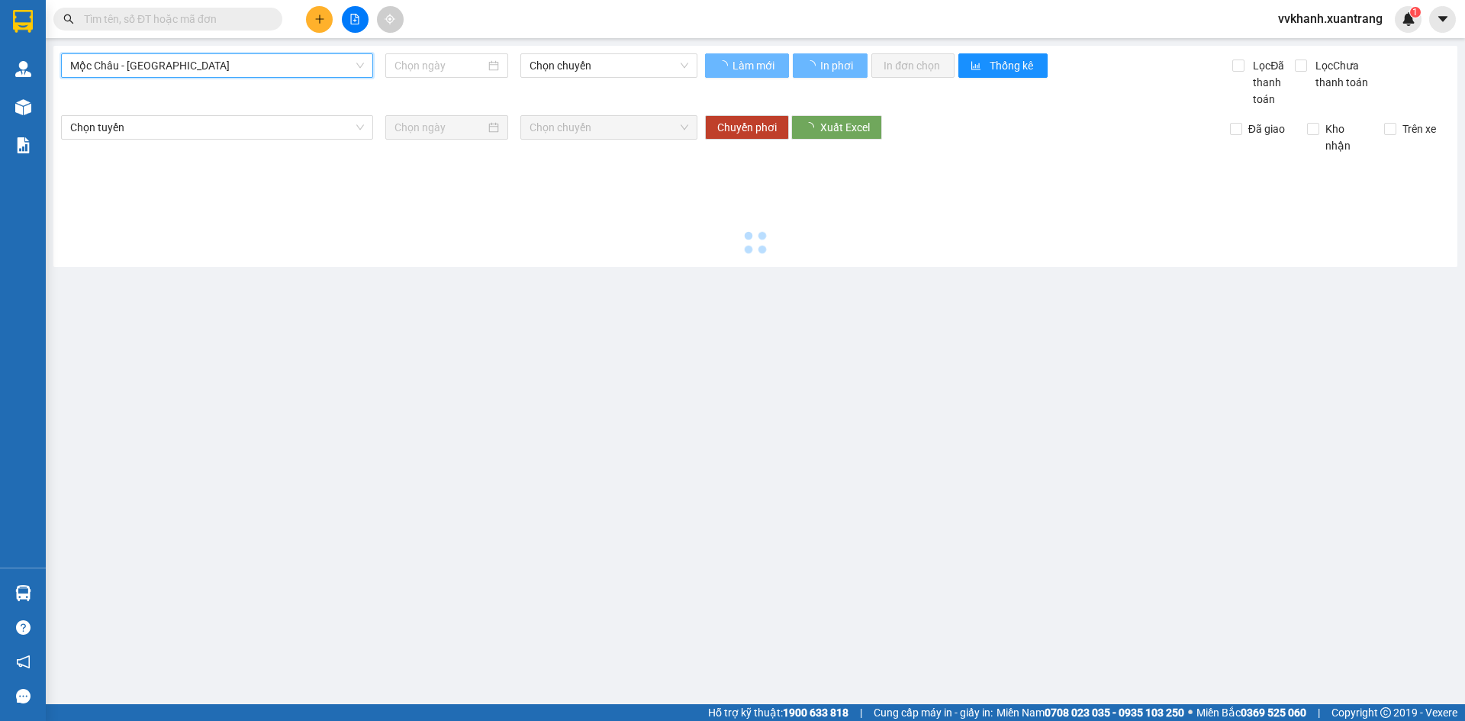
type input "[DATE]"
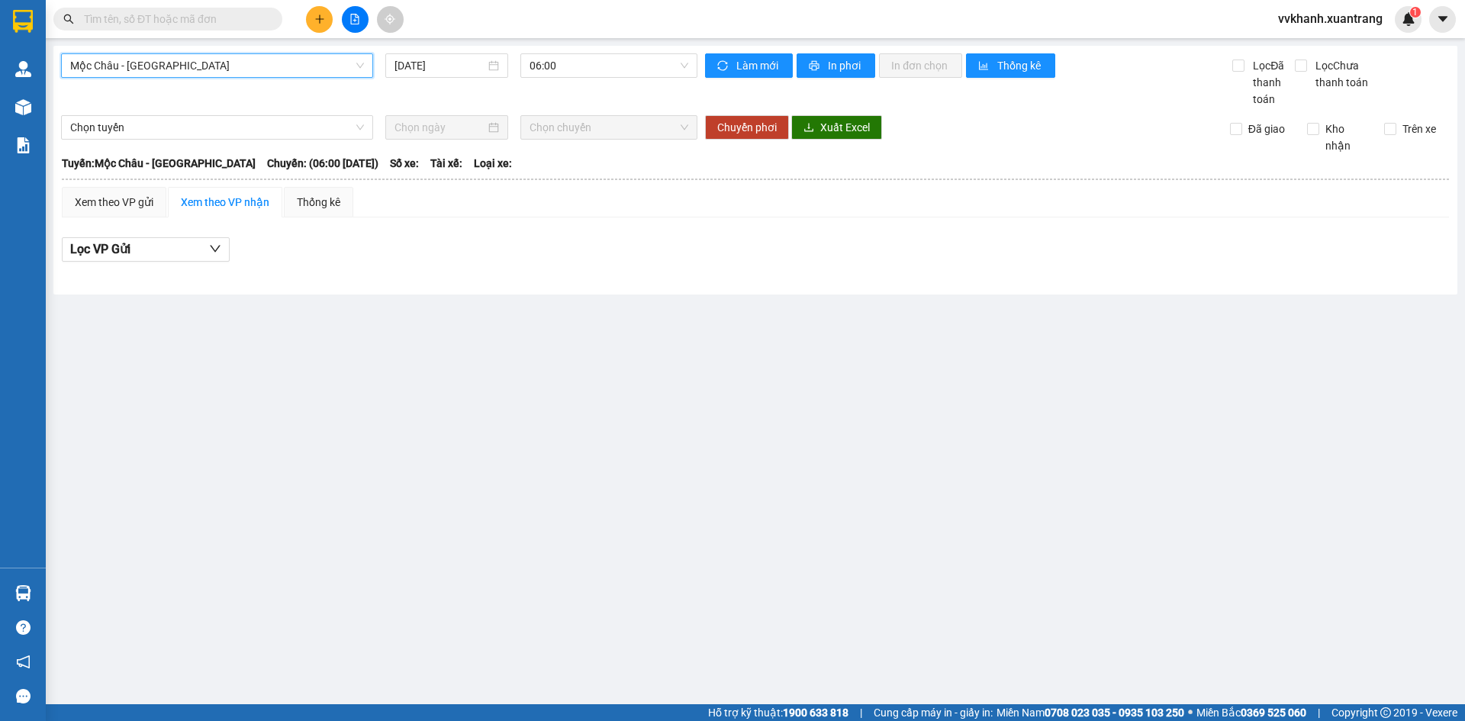
click at [595, 79] on div "Mộc Châu - [GEOGRAPHIC_DATA] [GEOGRAPHIC_DATA] - [GEOGRAPHIC_DATA] [DATE] 06:00" at bounding box center [379, 80] width 636 height 54
drag, startPoint x: 584, startPoint y: 64, endPoint x: 593, endPoint y: 76, distance: 14.2
click at [587, 66] on span "06:00" at bounding box center [608, 65] width 159 height 23
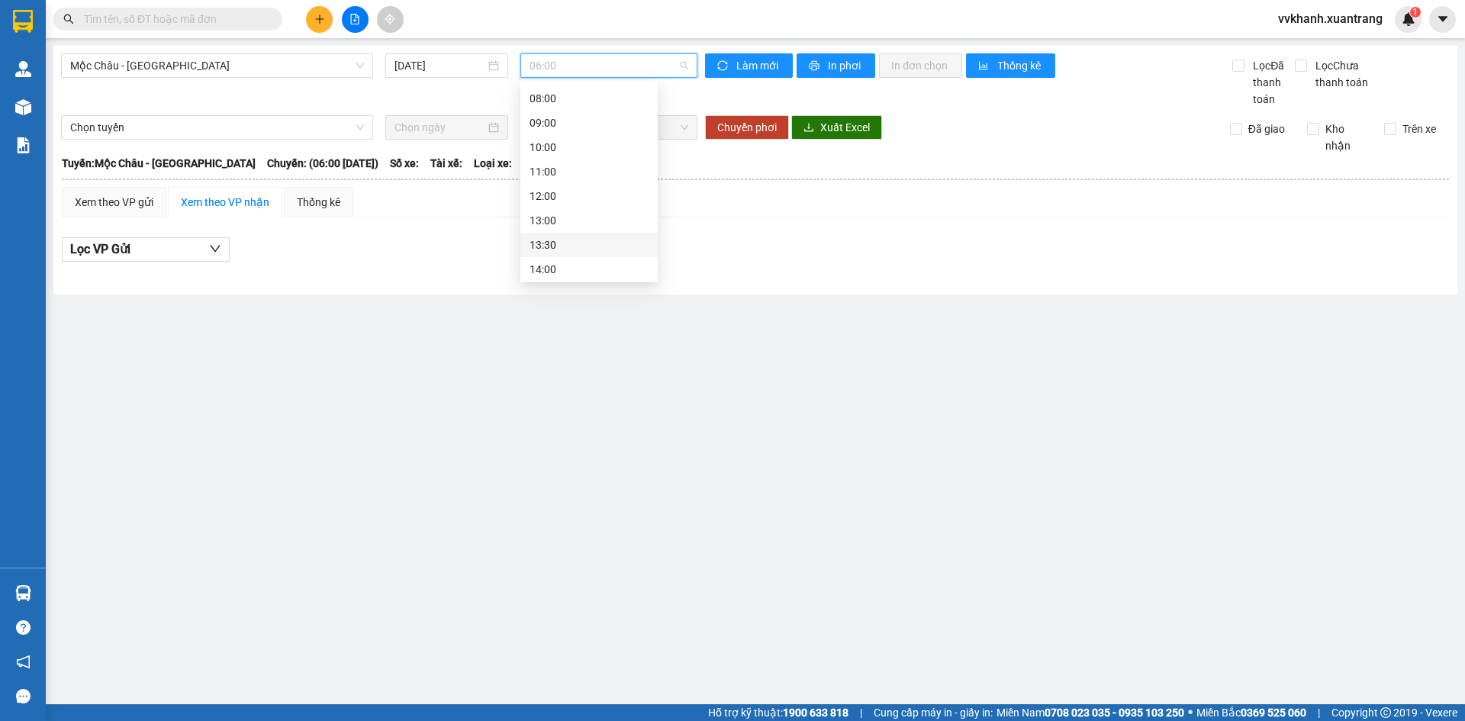
scroll to position [153, 0]
click at [555, 109] on div "12:00" at bounding box center [588, 114] width 119 height 17
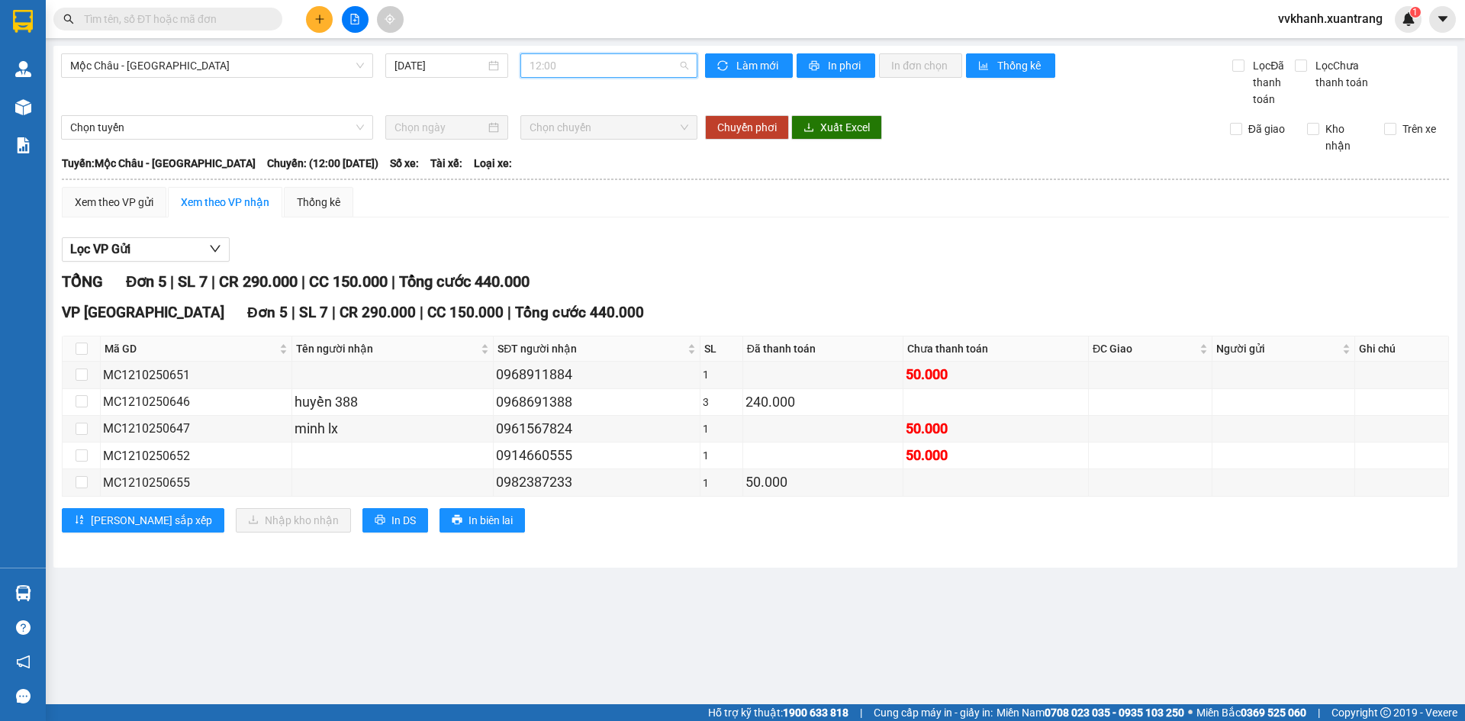
click at [622, 72] on span "12:00" at bounding box center [608, 65] width 159 height 23
click at [971, 323] on div "VP [GEOGRAPHIC_DATA] Đơn 5 | SL 7 | CR 290.000 | CC 150.000 | Tổng cước 440.000" at bounding box center [755, 312] width 1387 height 23
drag, startPoint x: 490, startPoint y: 430, endPoint x: 610, endPoint y: 449, distance: 121.4
click at [610, 449] on tbody "MC1210250651 0968911884 1 50.000 MC1210250646 huyền 388 0968691388 3 240.000 MC…" at bounding box center [756, 429] width 1386 height 134
click at [601, 448] on div "0914660555" at bounding box center [596, 455] width 201 height 21
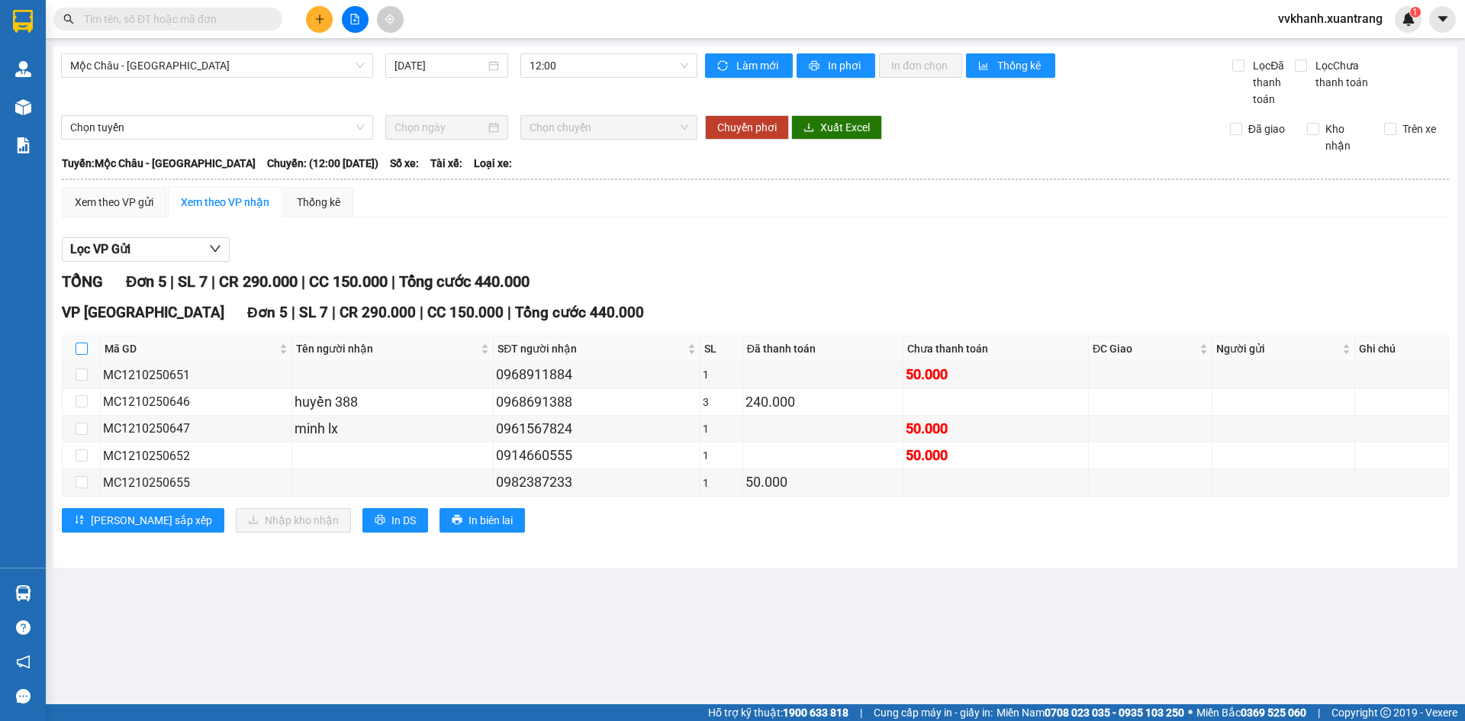
click at [82, 350] on input "checkbox" at bounding box center [82, 349] width 12 height 12
checkbox input "true"
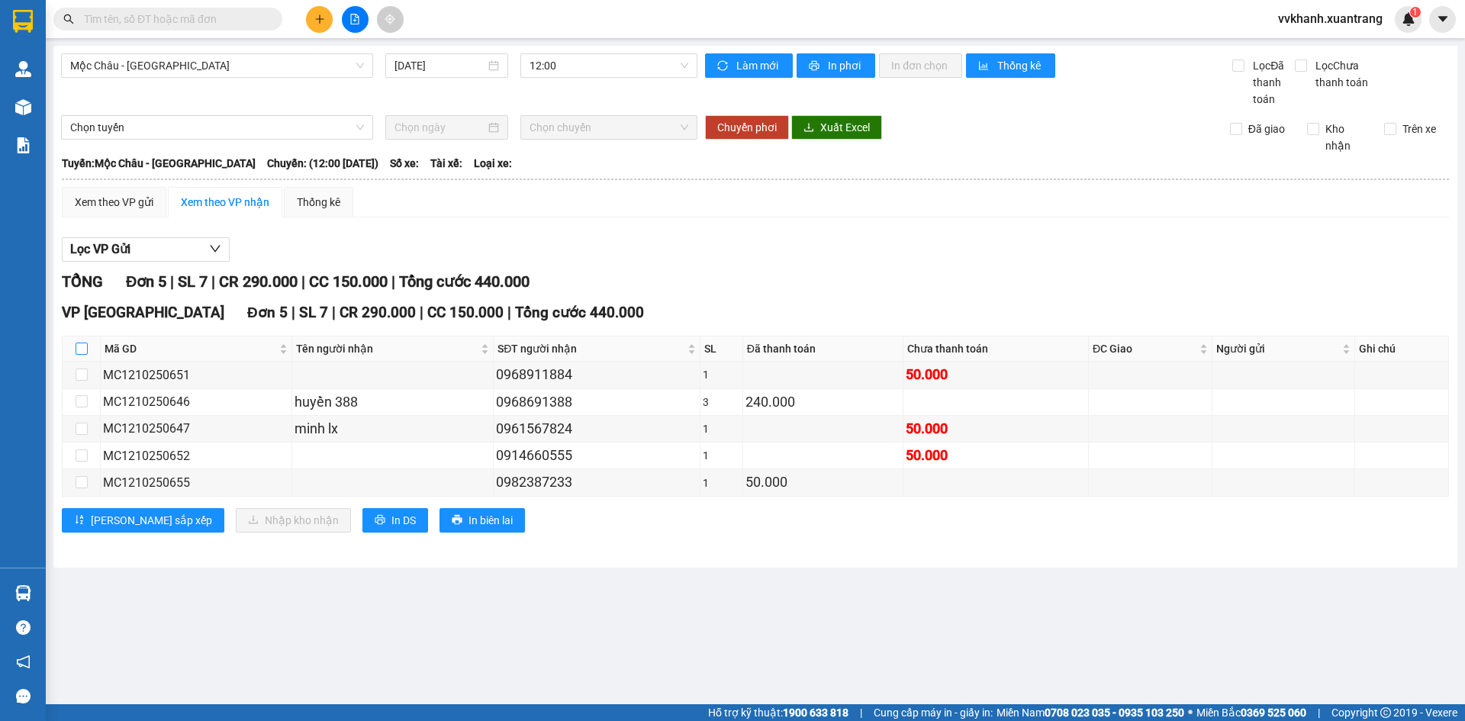
checkbox input "true"
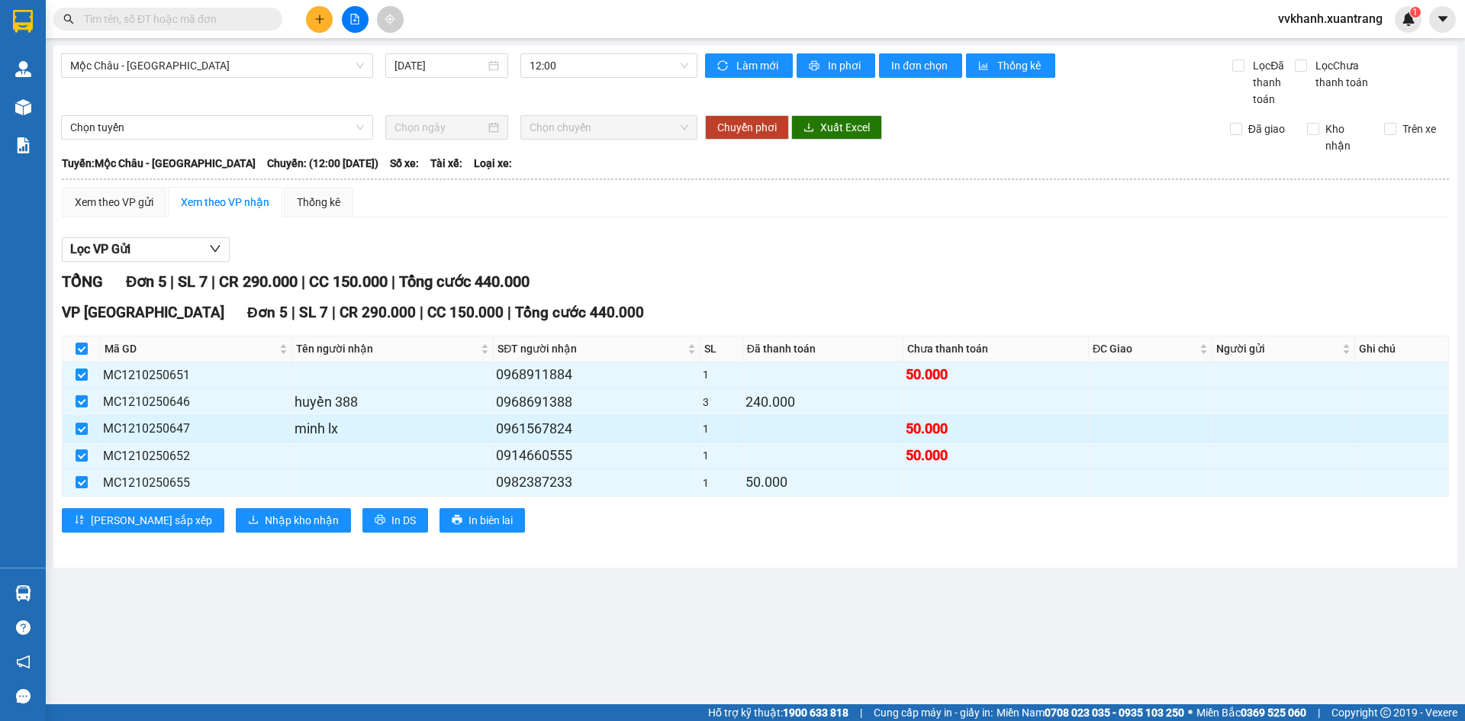
click at [440, 436] on div "minh lx" at bounding box center [392, 428] width 196 height 21
click at [79, 429] on input "checkbox" at bounding box center [82, 429] width 12 height 12
checkbox input "false"
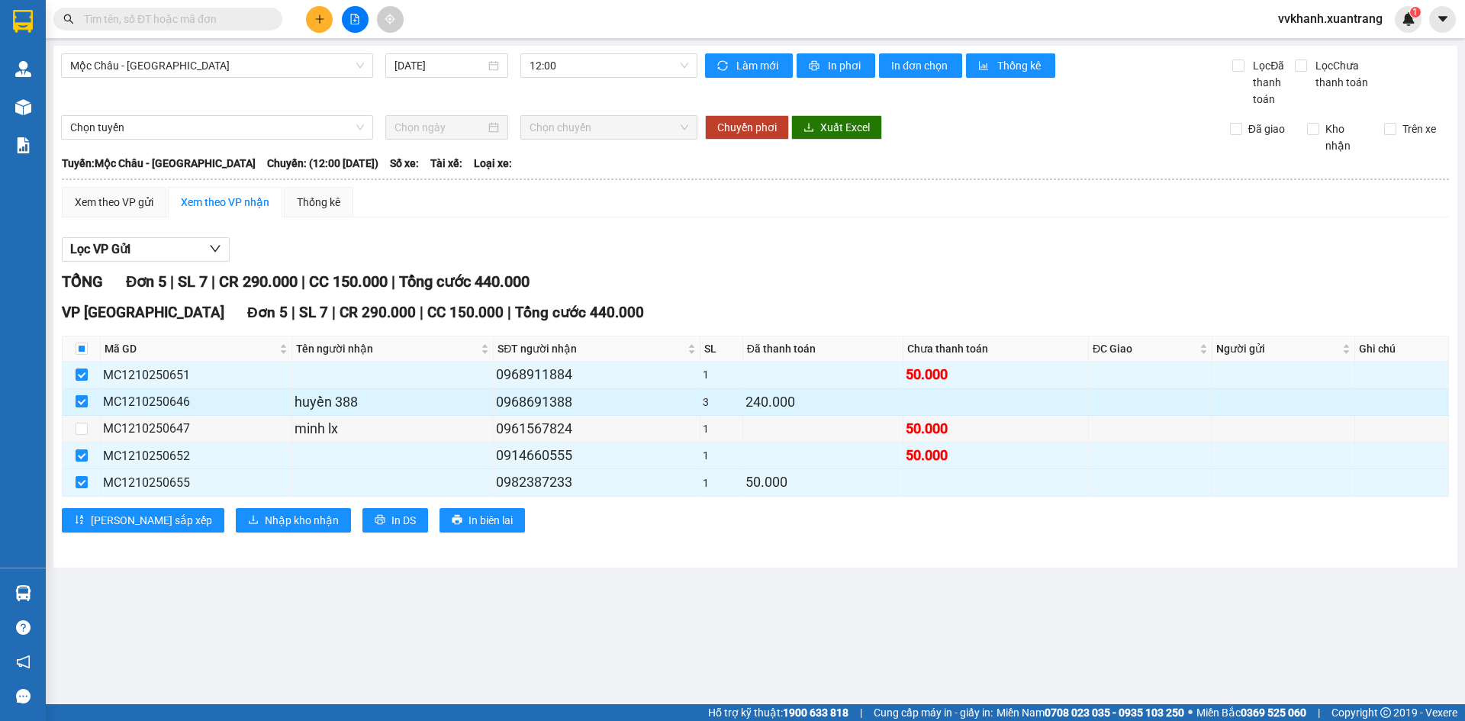
click at [81, 395] on input "checkbox" at bounding box center [82, 401] width 12 height 12
checkbox input "false"
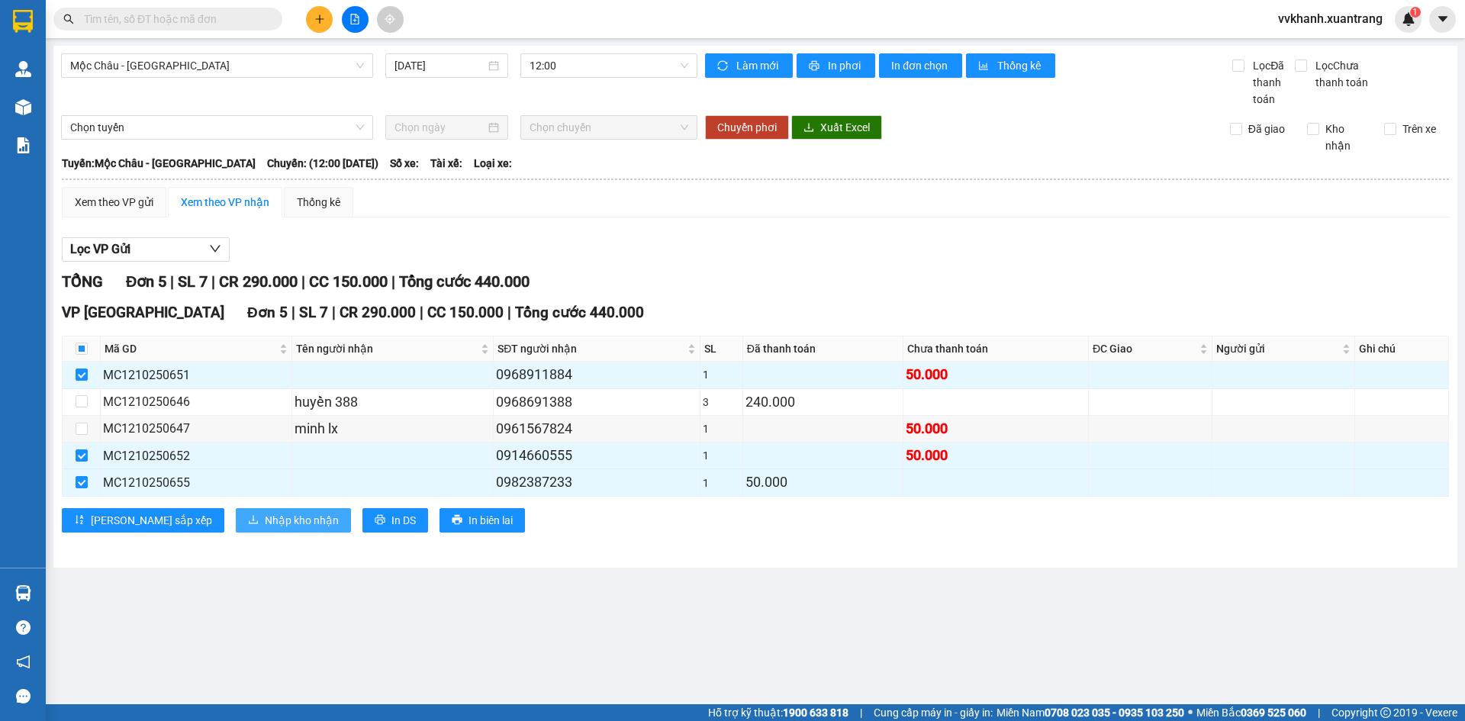
click at [265, 519] on span "Nhập kho nhận" at bounding box center [302, 520] width 74 height 17
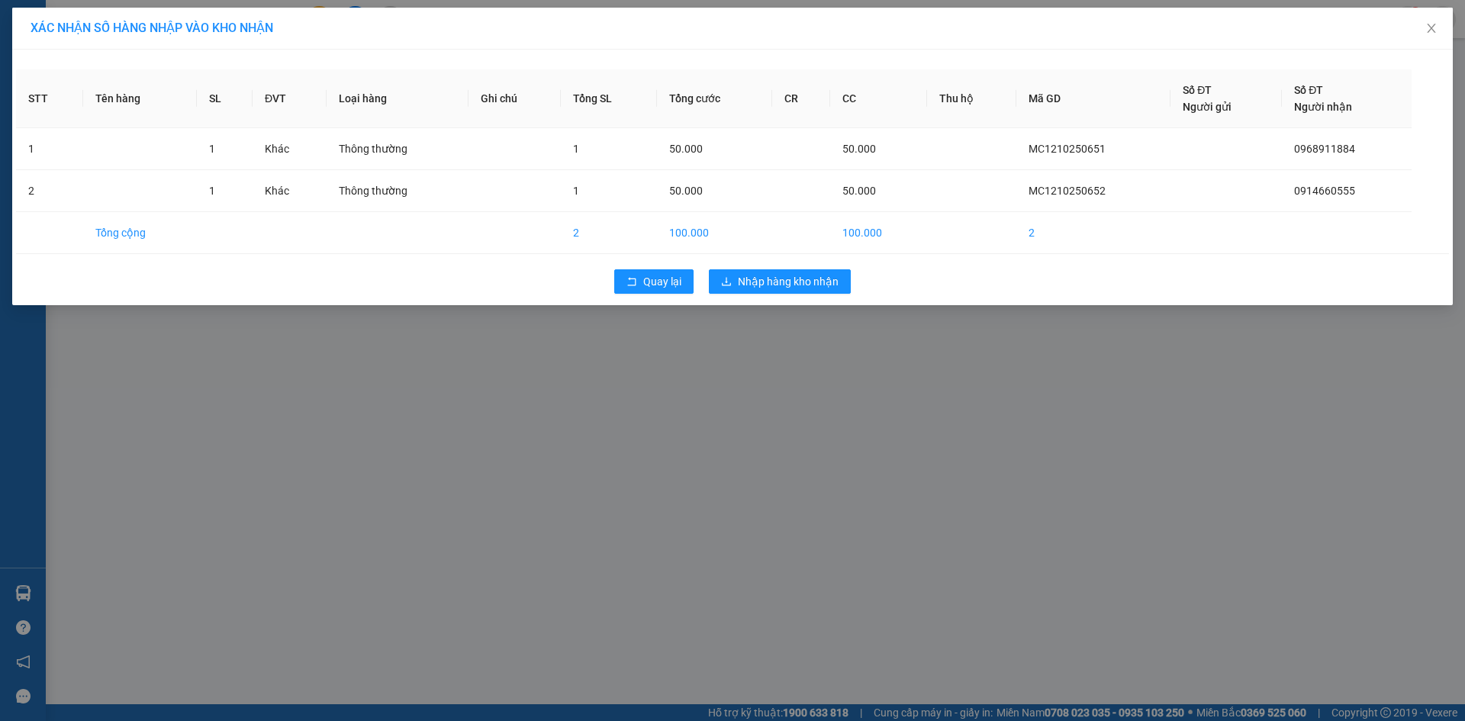
click at [832, 331] on div "XÁC NHẬN SỐ HÀNG NHẬP VÀO KHO NHẬN STT Tên hàng SL ĐVT Loại hàng Ghi chú Tổng S…" at bounding box center [732, 360] width 1465 height 721
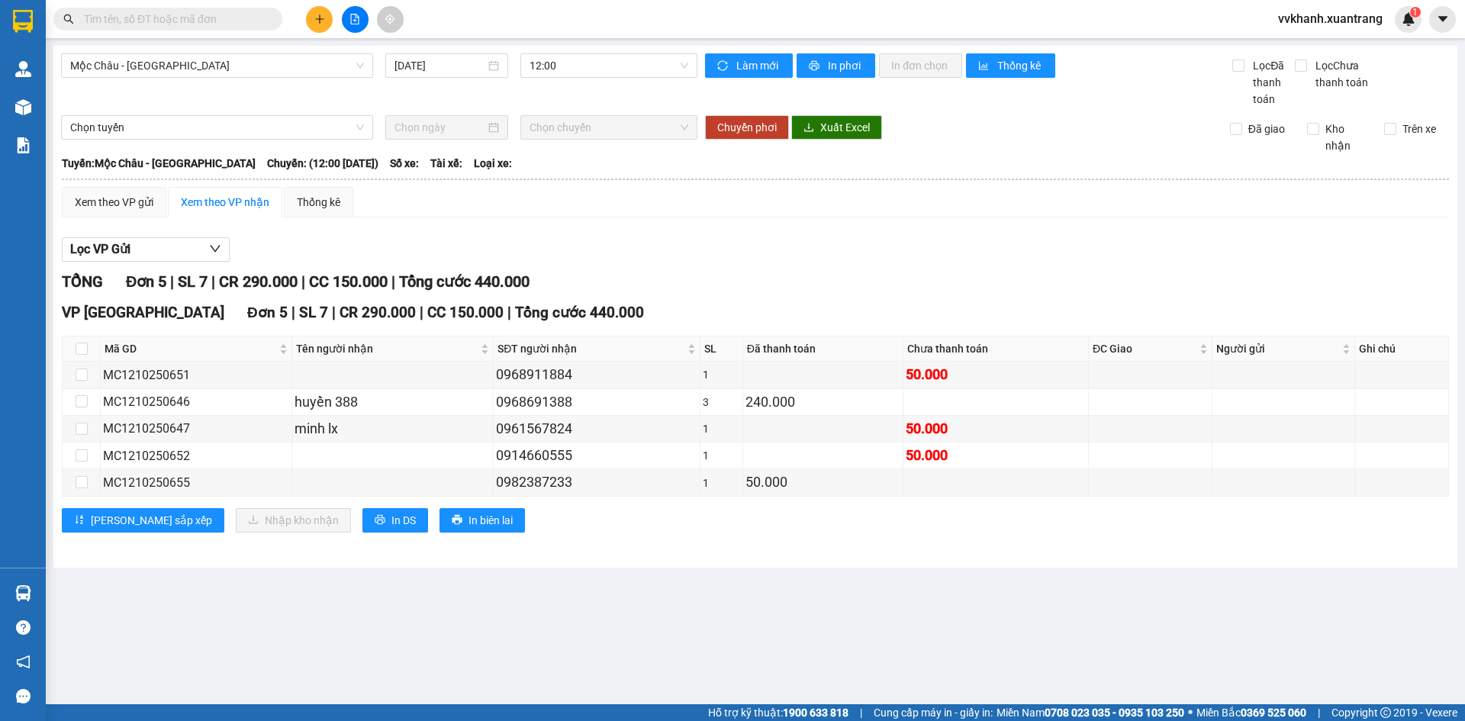
click at [760, 306] on div "VP HÀ NỘI Đơn 5 | SL 7 | CR 290.000 | CC 150.000 | Tổng cước 440.000" at bounding box center [755, 312] width 1387 height 23
click at [77, 346] on input "checkbox" at bounding box center [82, 349] width 12 height 12
checkbox input "true"
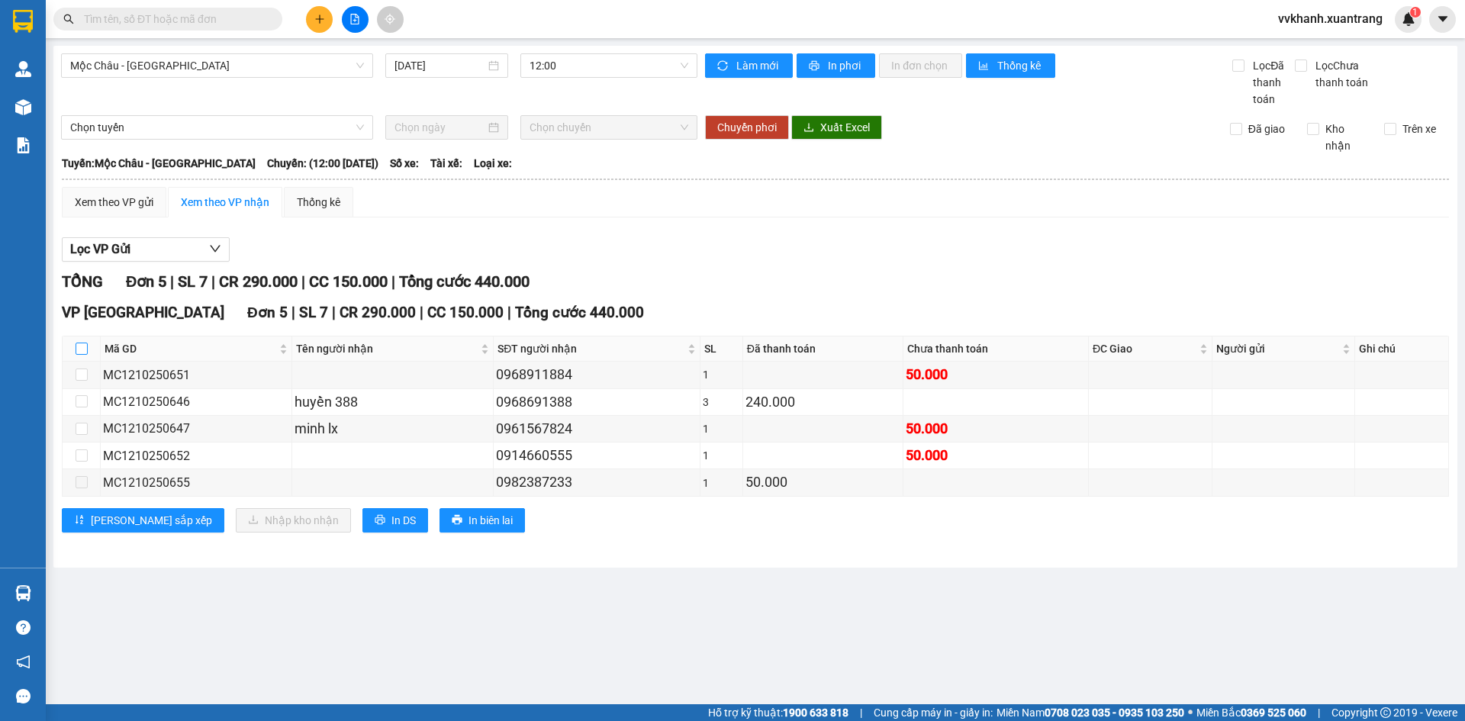
checkbox input "true"
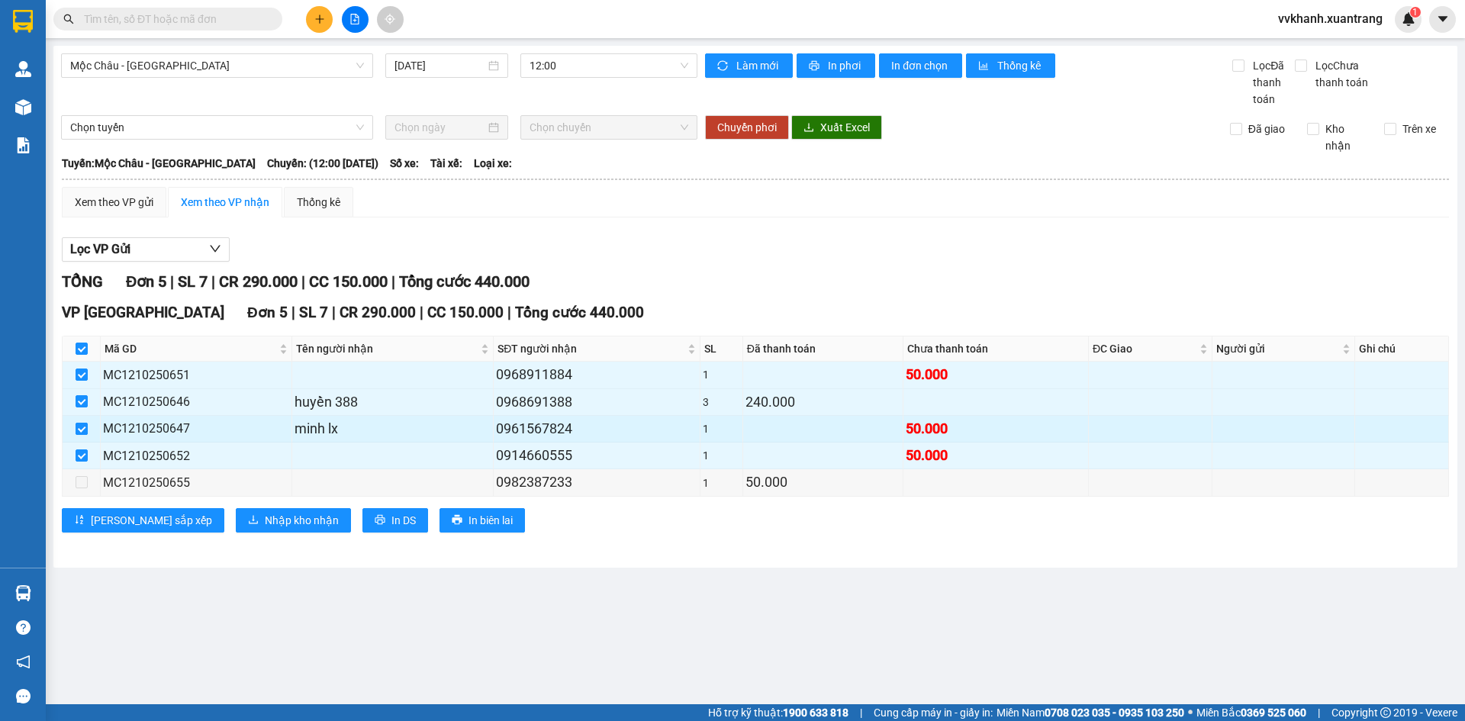
click at [76, 426] on input "checkbox" at bounding box center [82, 429] width 12 height 12
checkbox input "false"
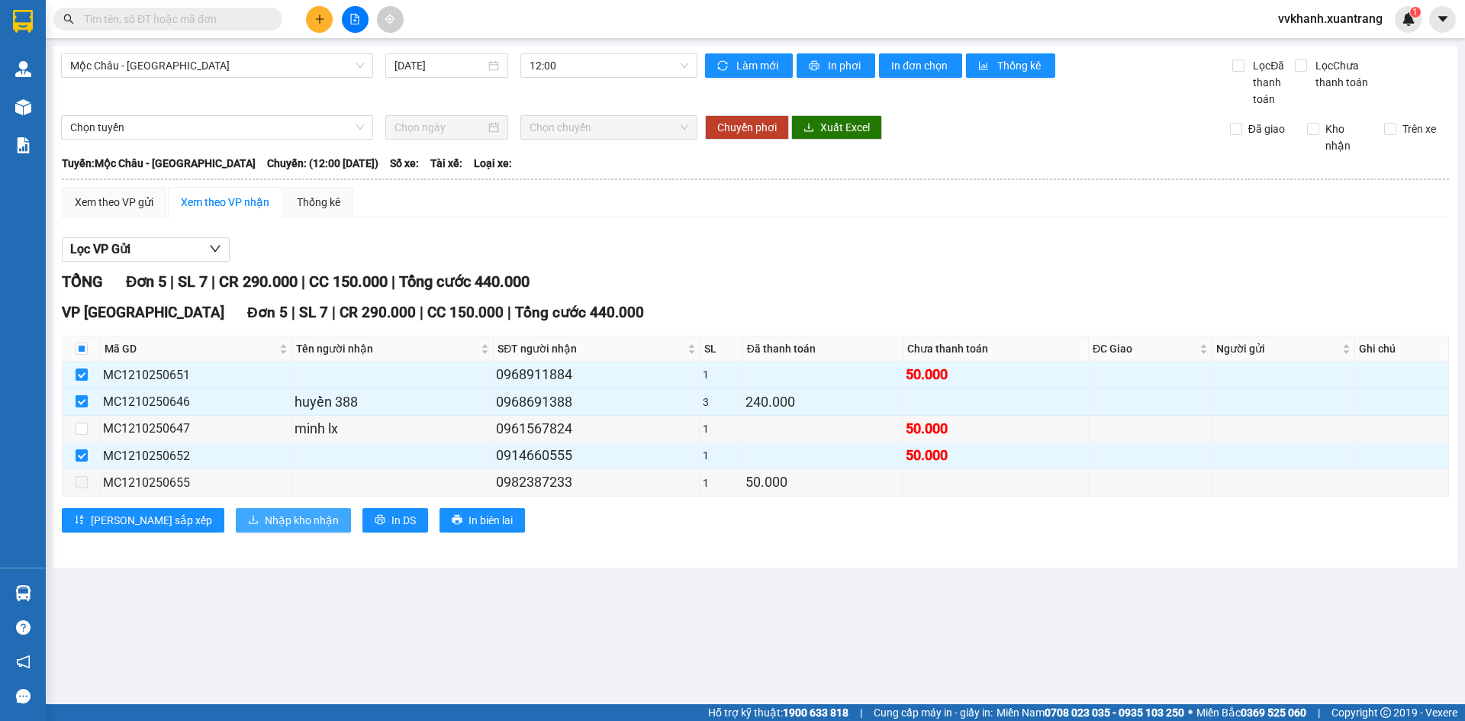
click at [265, 523] on span "Nhập kho nhận" at bounding box center [302, 520] width 74 height 17
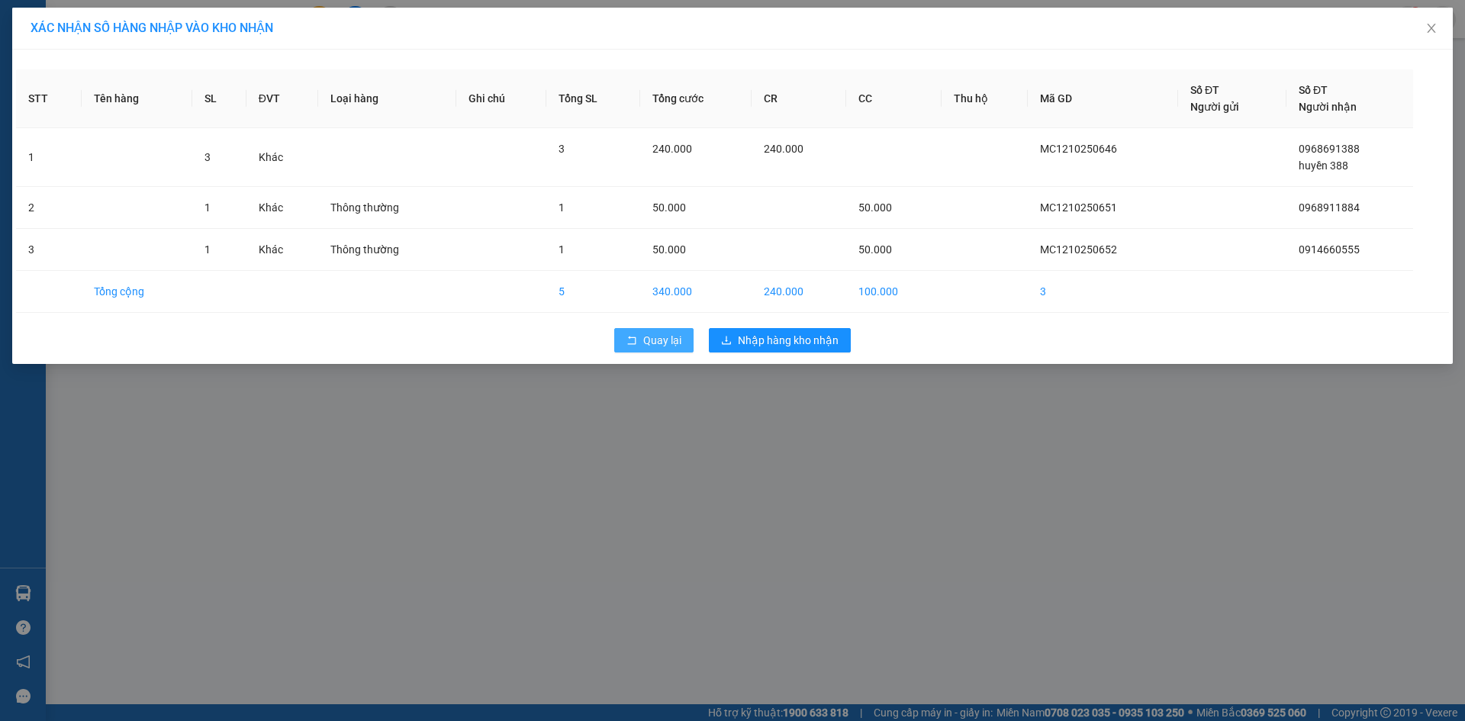
click at [664, 345] on span "Quay lại" at bounding box center [662, 340] width 38 height 17
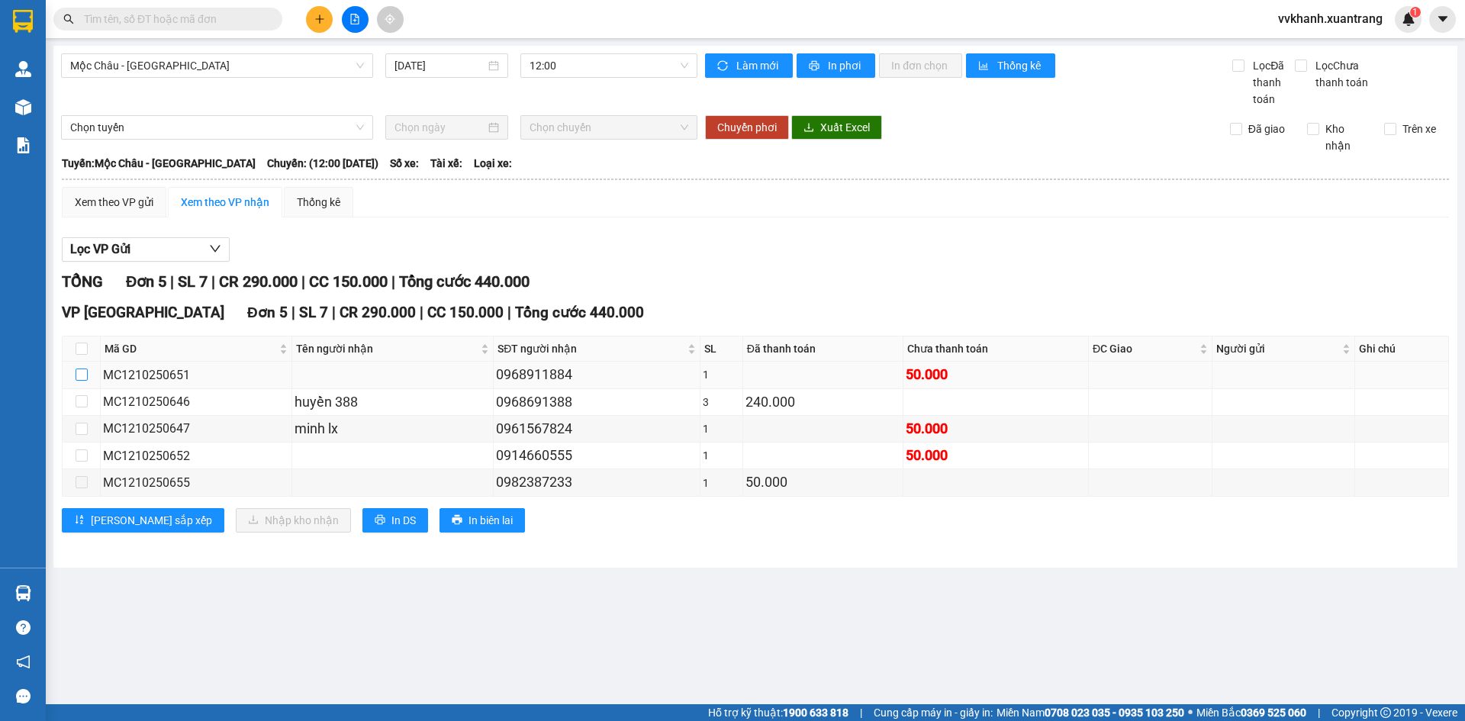
click at [82, 380] on input "checkbox" at bounding box center [82, 374] width 12 height 12
checkbox input "true"
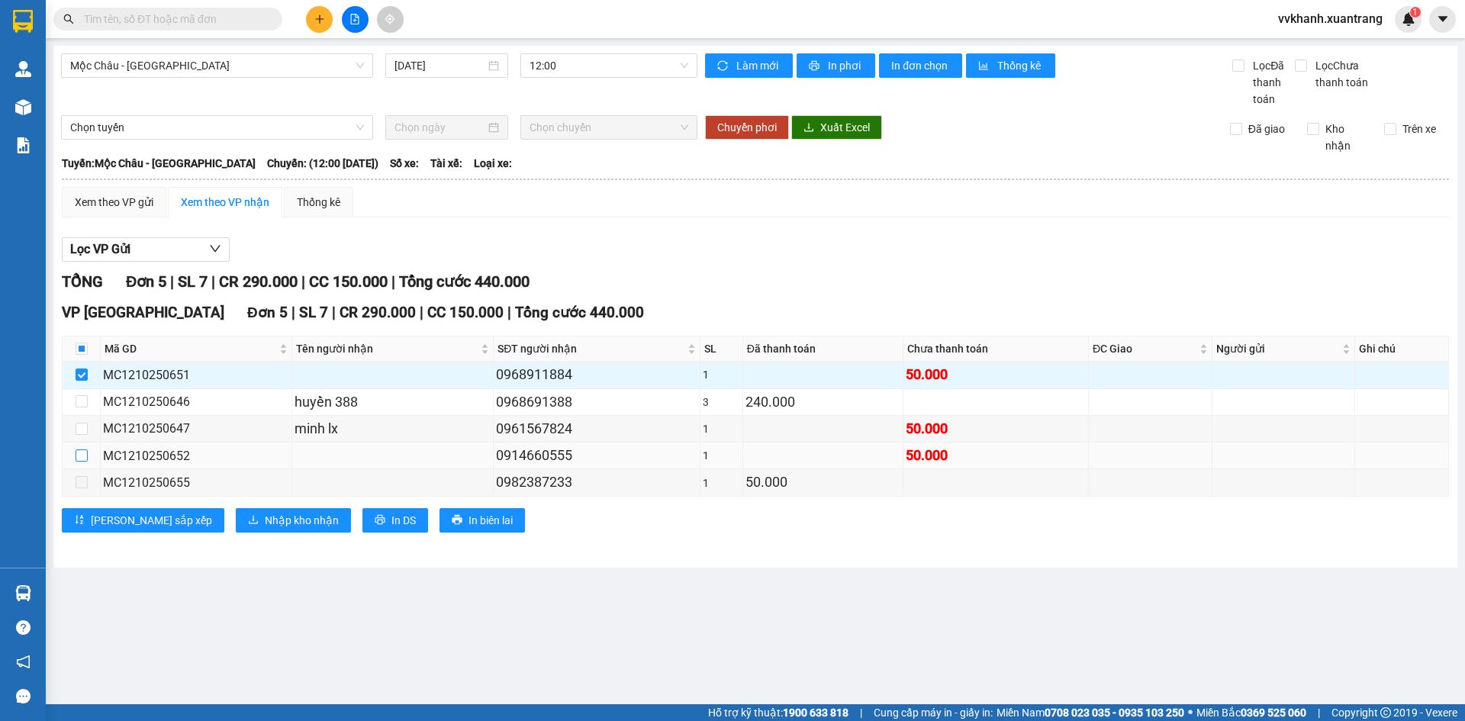
click at [85, 452] on input "checkbox" at bounding box center [82, 455] width 12 height 12
checkbox input "true"
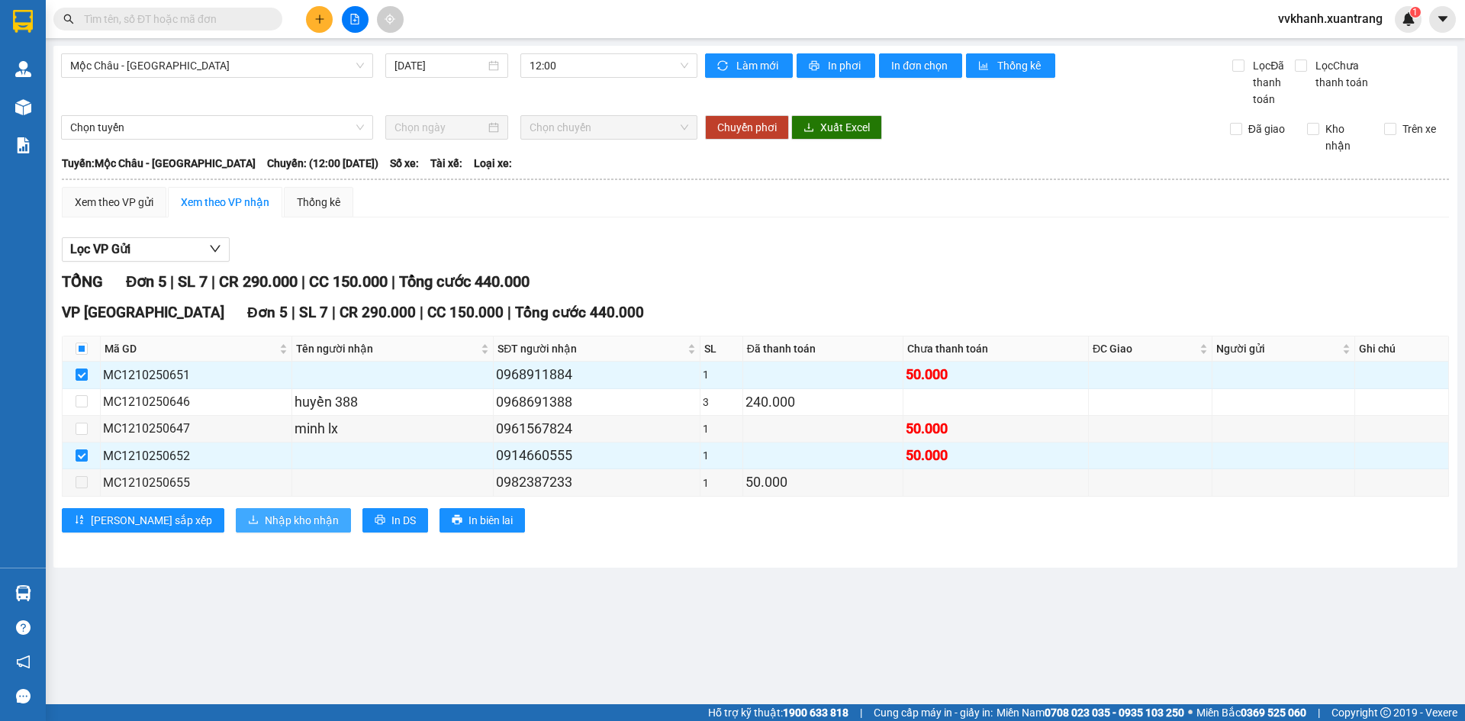
click at [265, 513] on span "Nhập kho nhận" at bounding box center [302, 520] width 74 height 17
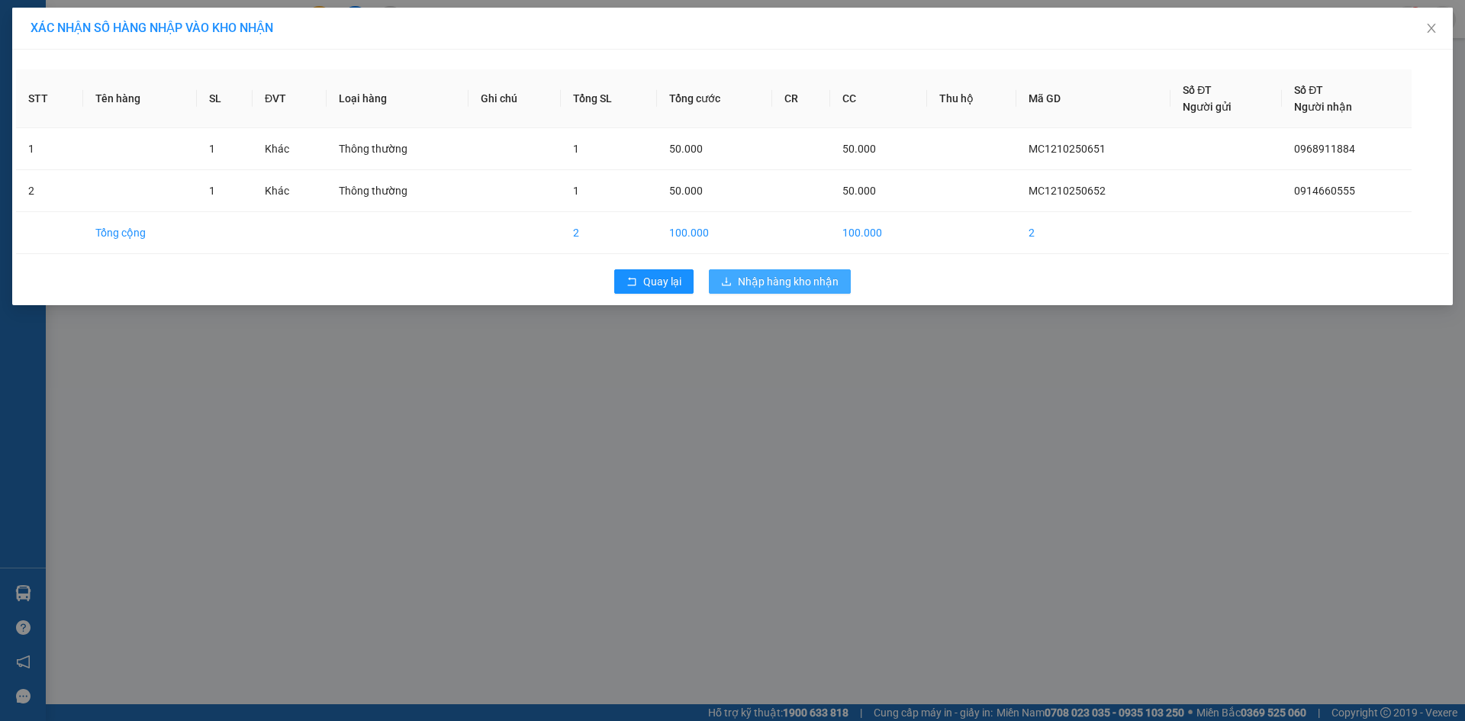
click at [773, 276] on span "Nhập hàng kho nhận" at bounding box center [788, 281] width 101 height 17
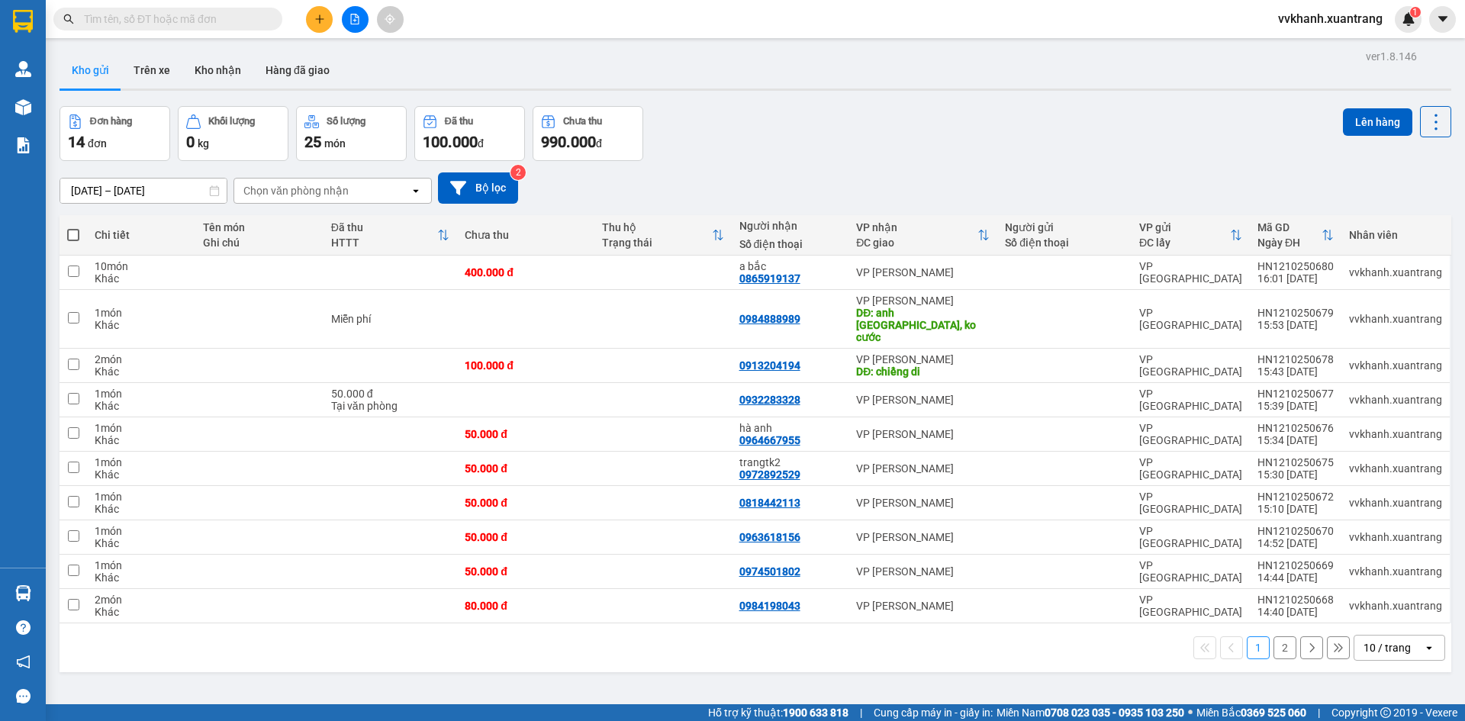
click at [350, 21] on icon "file-add" at bounding box center [354, 19] width 11 height 11
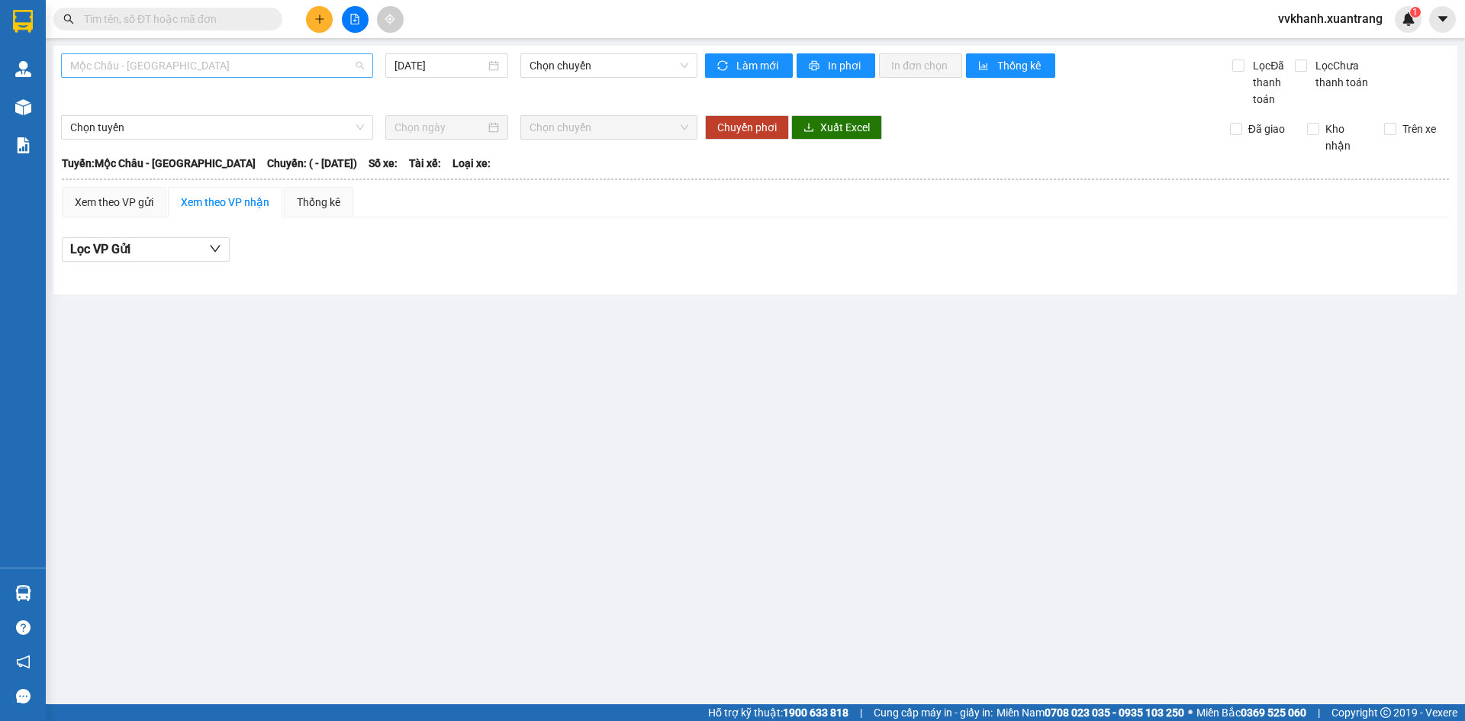
click at [204, 65] on span "Mộc Châu - Mỹ Đình" at bounding box center [217, 65] width 294 height 23
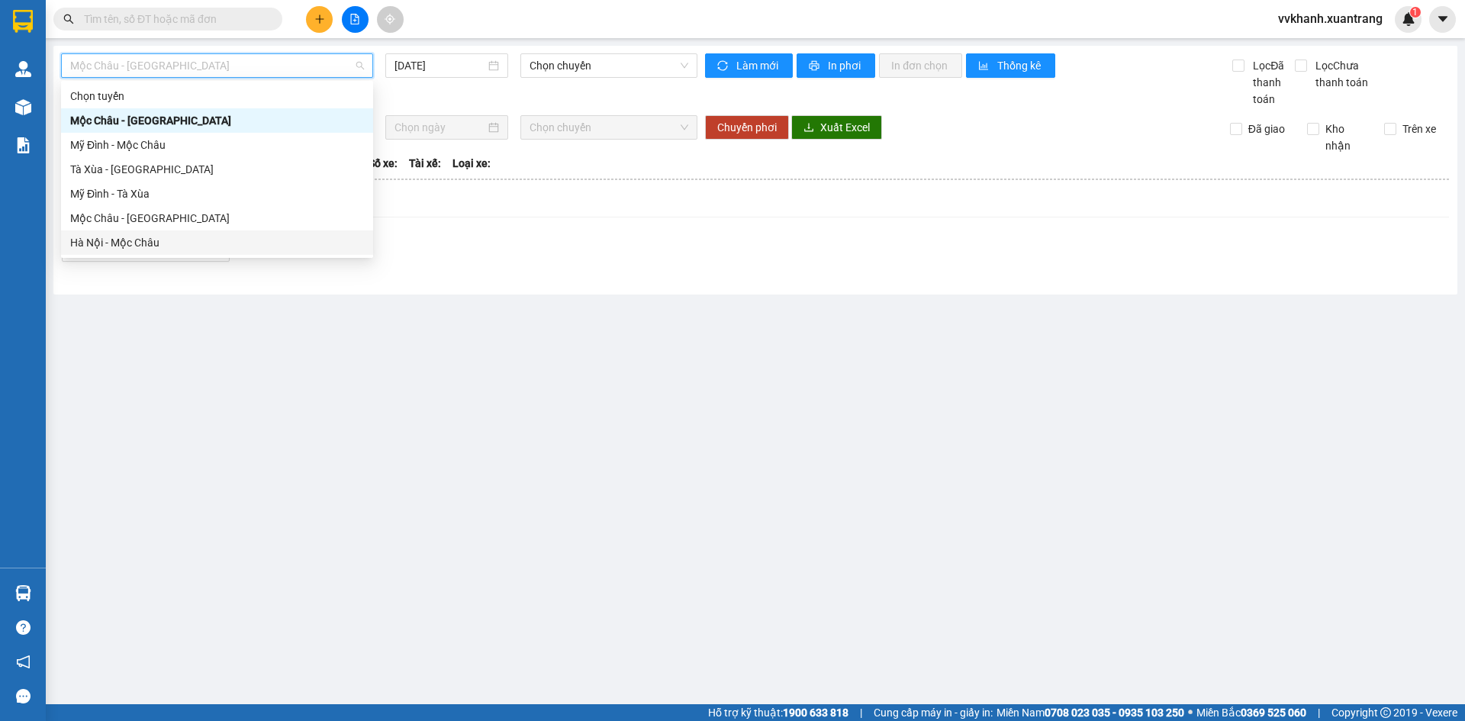
click at [195, 240] on div "Hà Nội - Mộc Châu" at bounding box center [217, 242] width 294 height 17
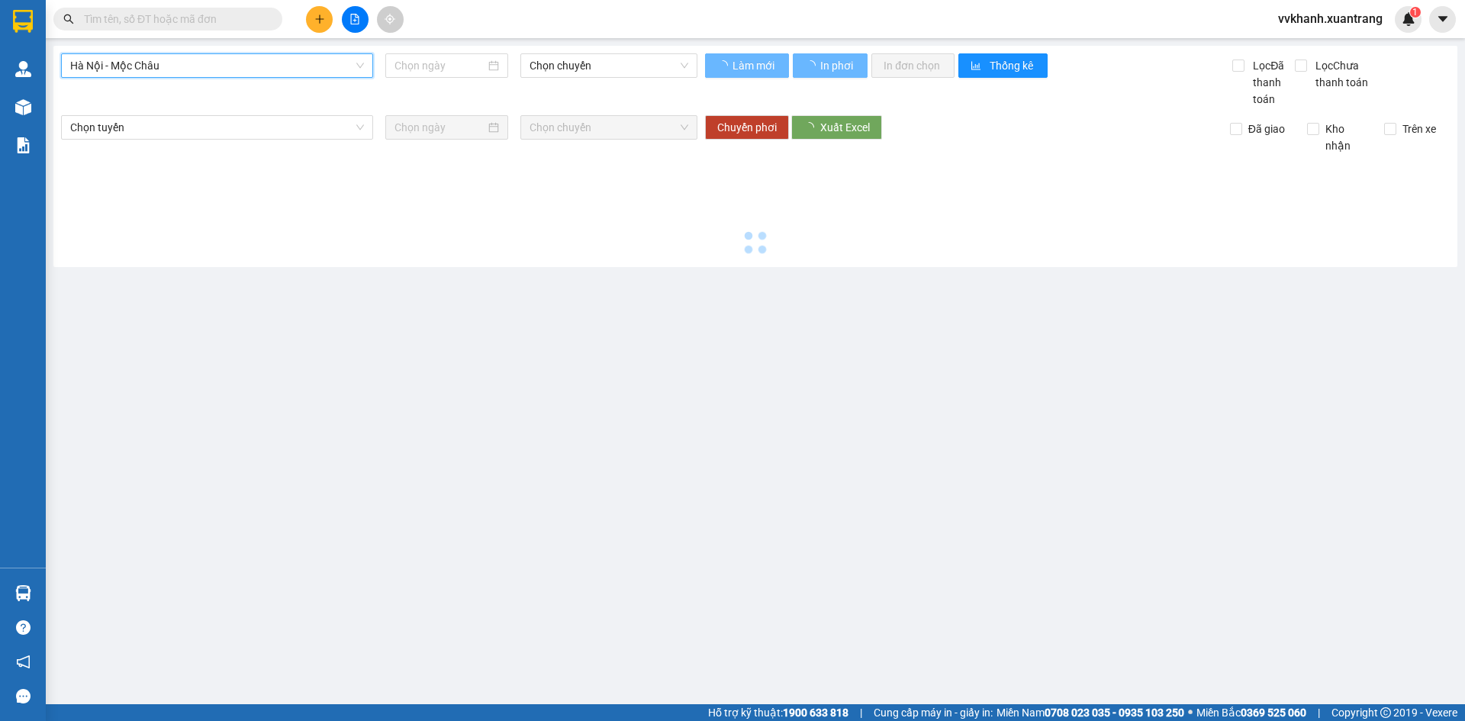
type input "12/10/2025"
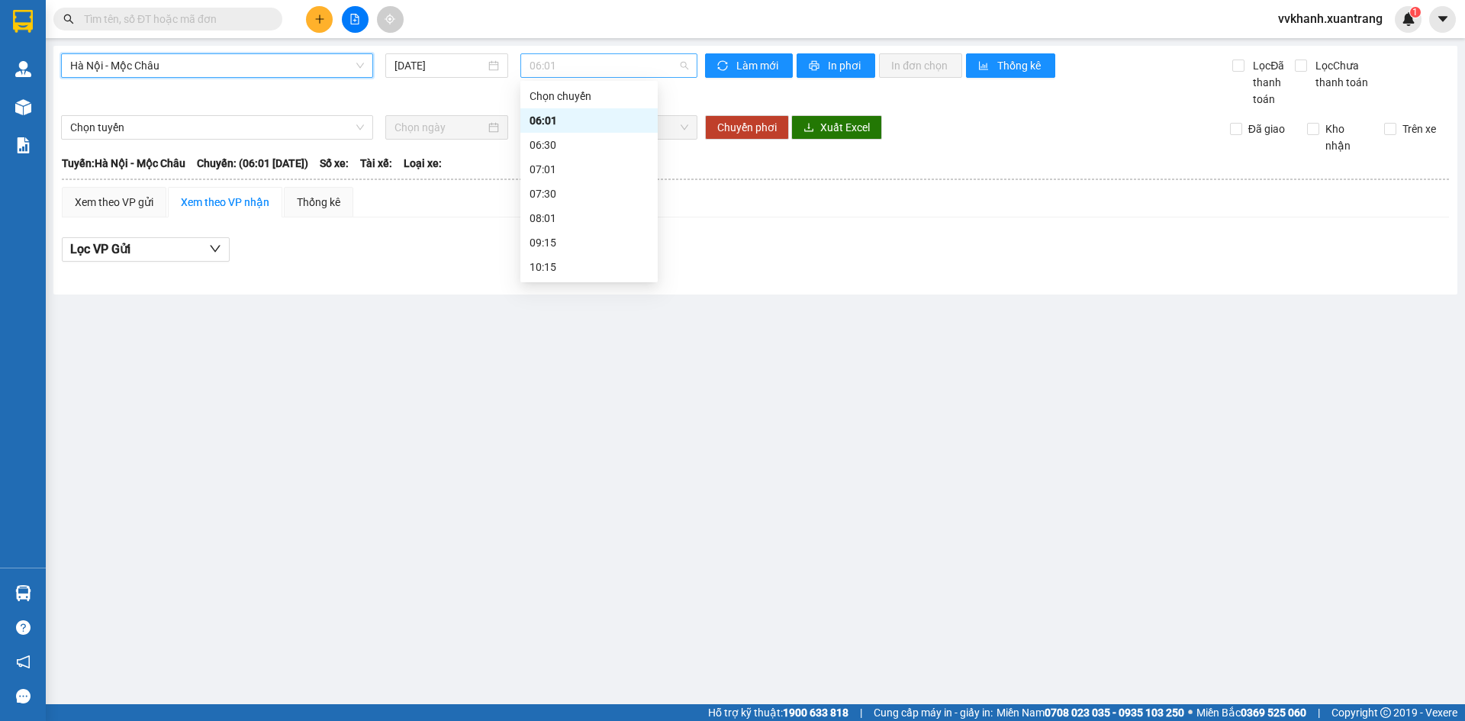
click at [568, 70] on span "06:01" at bounding box center [608, 65] width 159 height 23
click at [187, 64] on span "Hà Nội - Mộc Châu" at bounding box center [217, 65] width 294 height 23
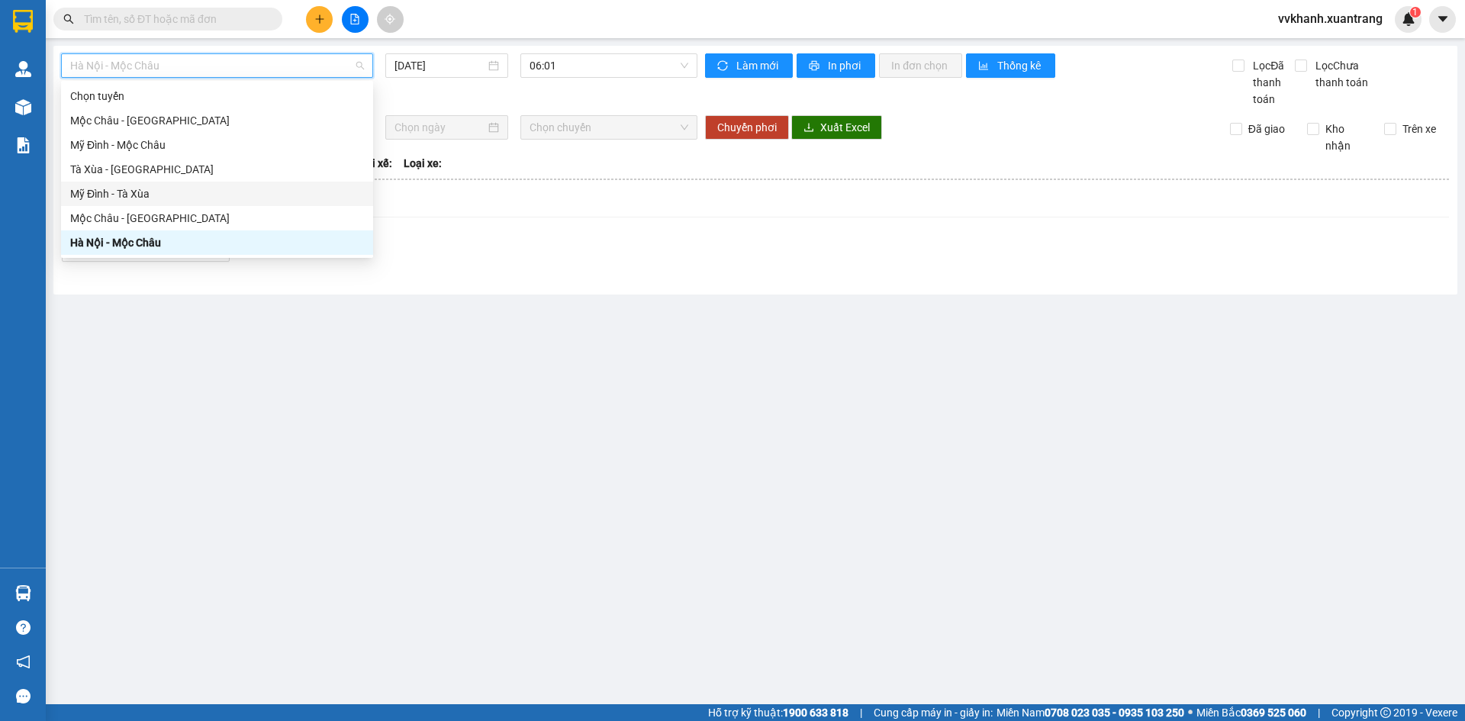
click at [206, 205] on div "Mỹ Đình - Tà Xùa" at bounding box center [217, 194] width 312 height 24
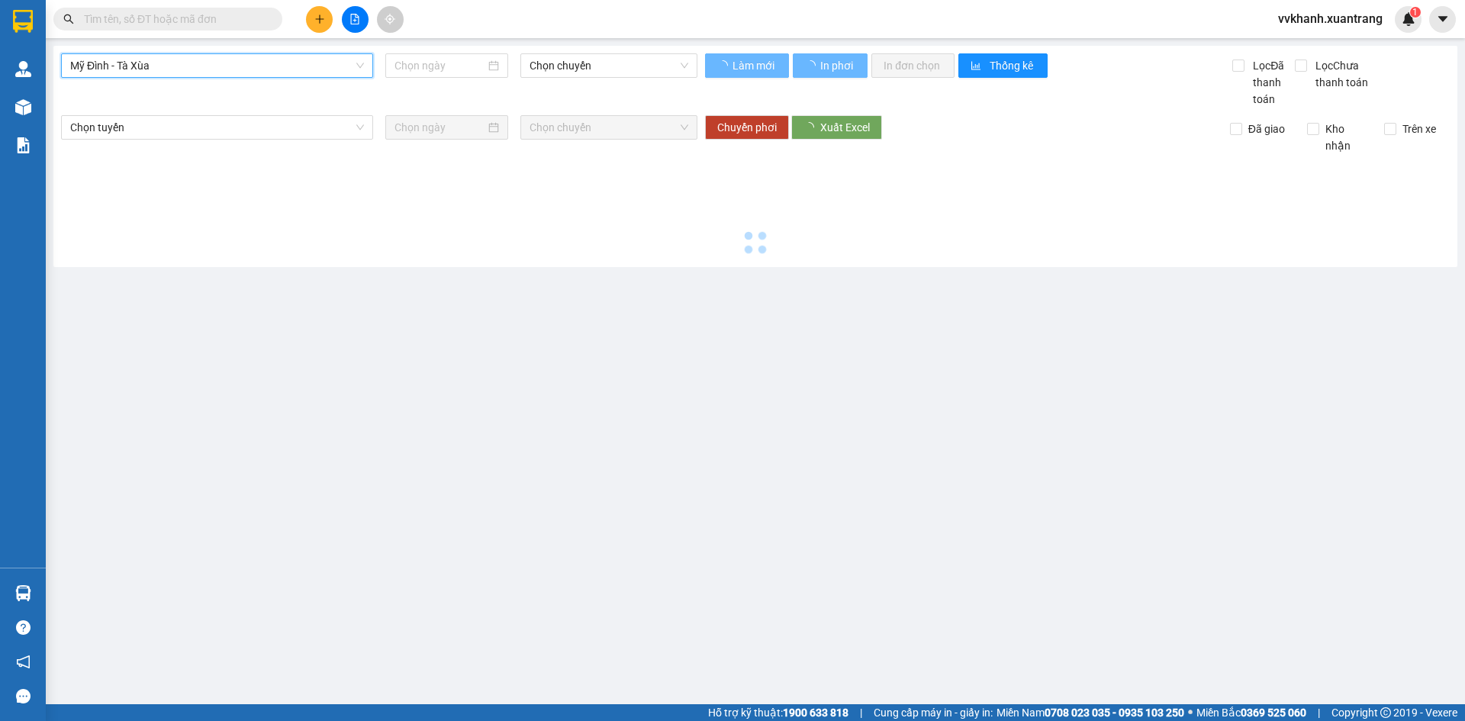
type input "12/10/2025"
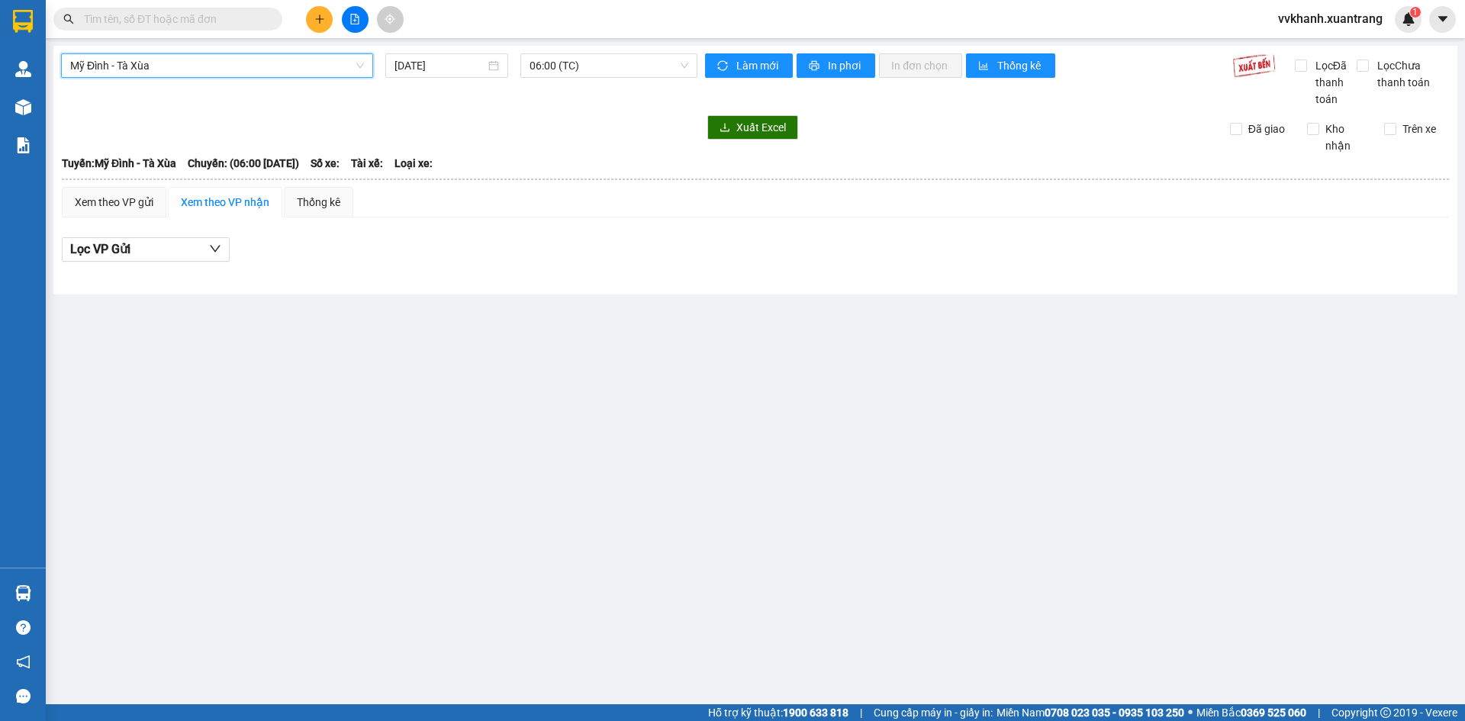
click at [185, 62] on span "Mỹ Đình - Tà Xùa" at bounding box center [217, 65] width 294 height 23
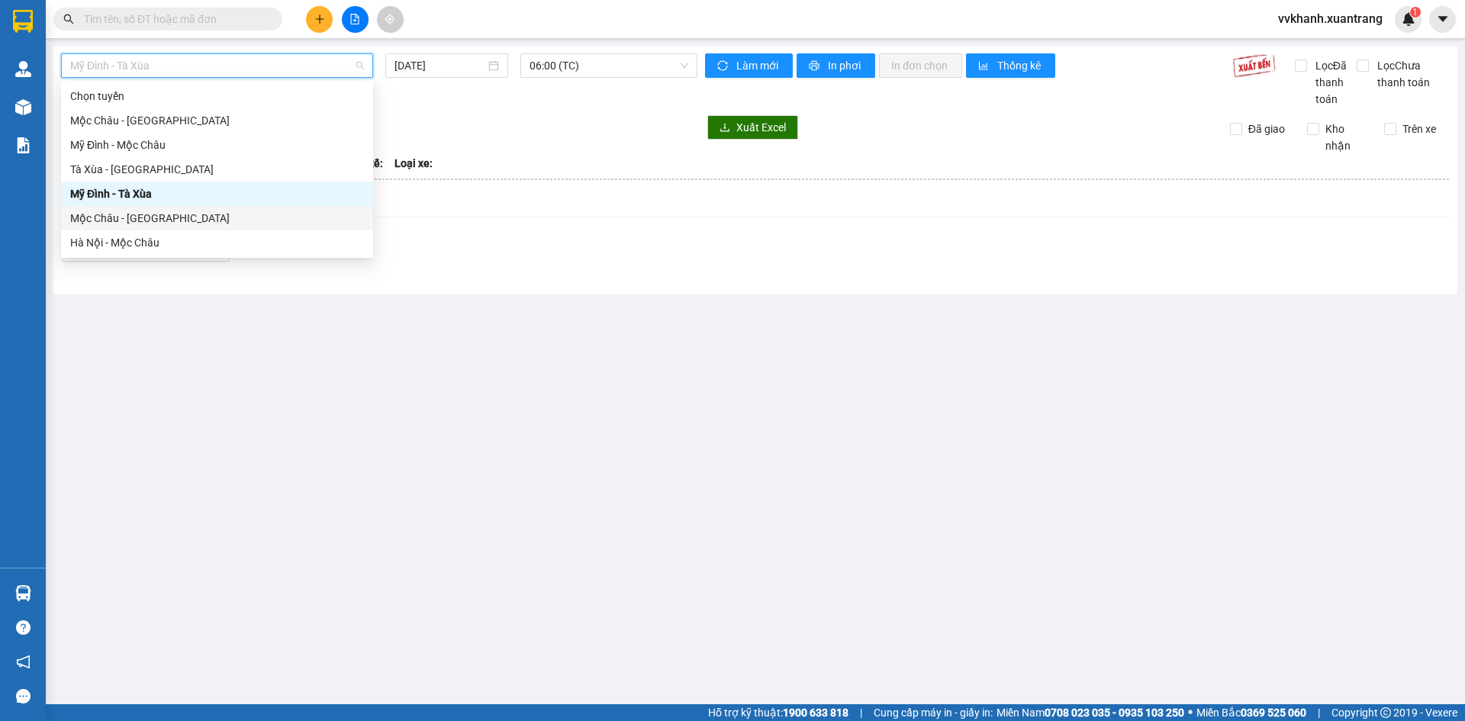
click at [162, 215] on div "Mộc Châu - Hà Nội" at bounding box center [217, 218] width 294 height 17
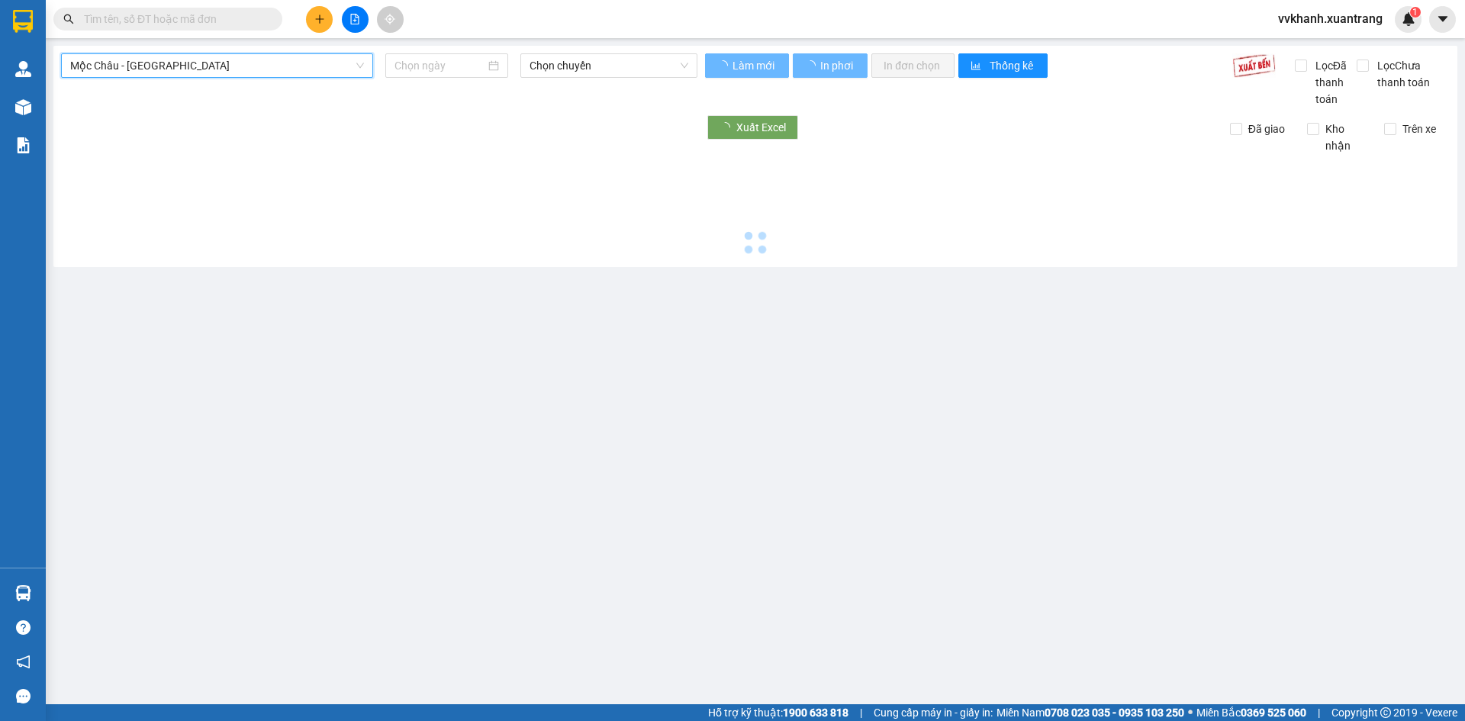
type input "12/10/2025"
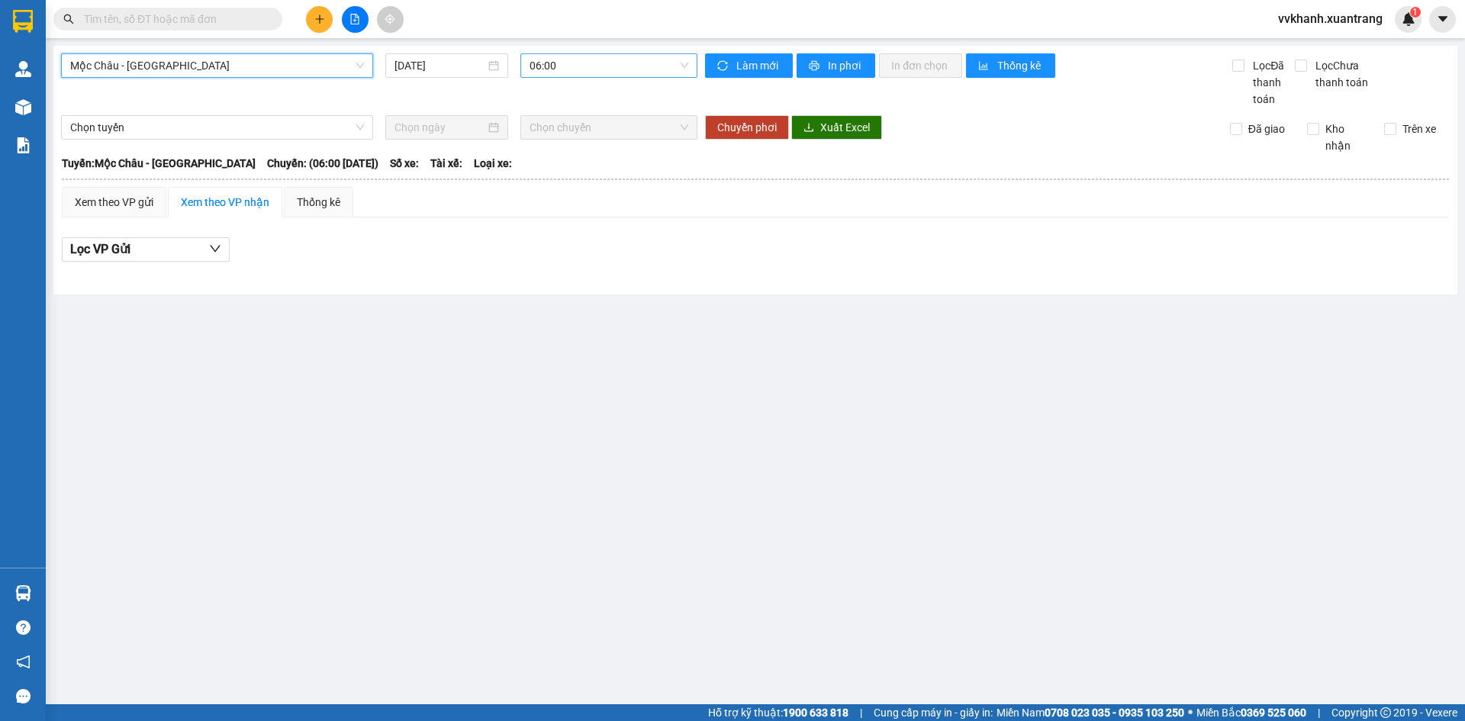
click at [566, 71] on span "06:00" at bounding box center [608, 65] width 159 height 23
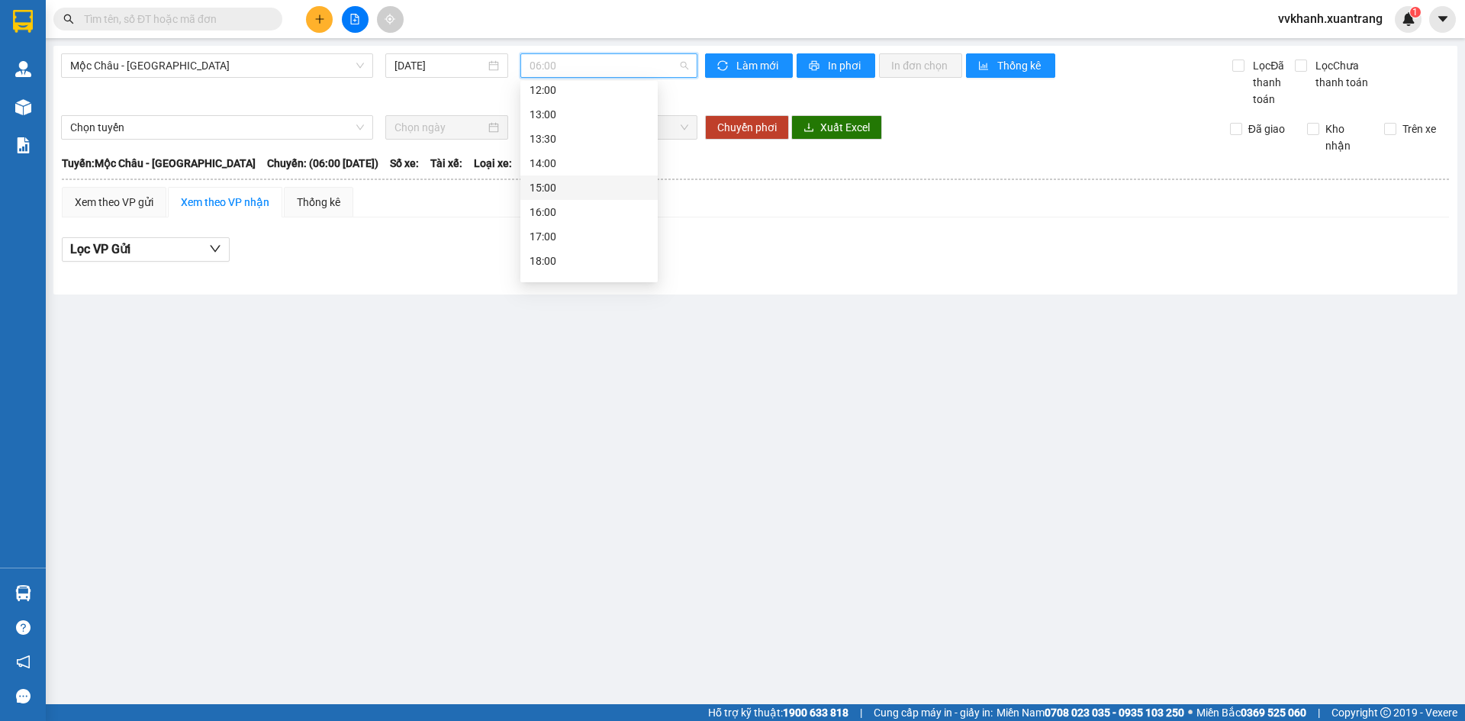
scroll to position [101, 0]
click at [560, 138] on div "11:00" at bounding box center [588, 142] width 119 height 17
click at [567, 75] on span "11:00" at bounding box center [608, 65] width 159 height 23
click at [560, 172] on div "12:00" at bounding box center [588, 166] width 119 height 17
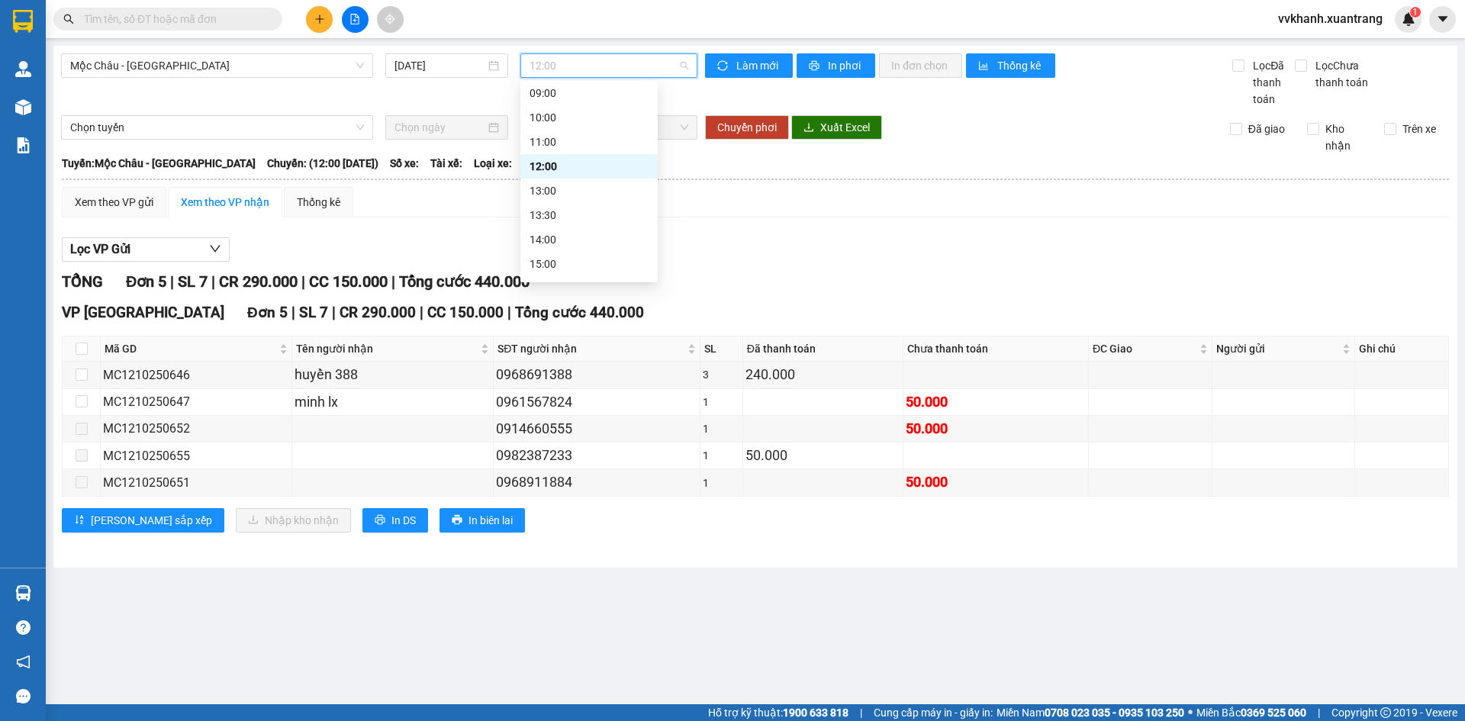
click at [600, 74] on span "12:00" at bounding box center [608, 65] width 159 height 23
click at [842, 233] on div "Lọc VP Gửi TỔNG Đơn 5 | SL 7 | CR 290.000 | CC 150.000 | Tổng cước 440.000 VP …" at bounding box center [755, 391] width 1387 height 322
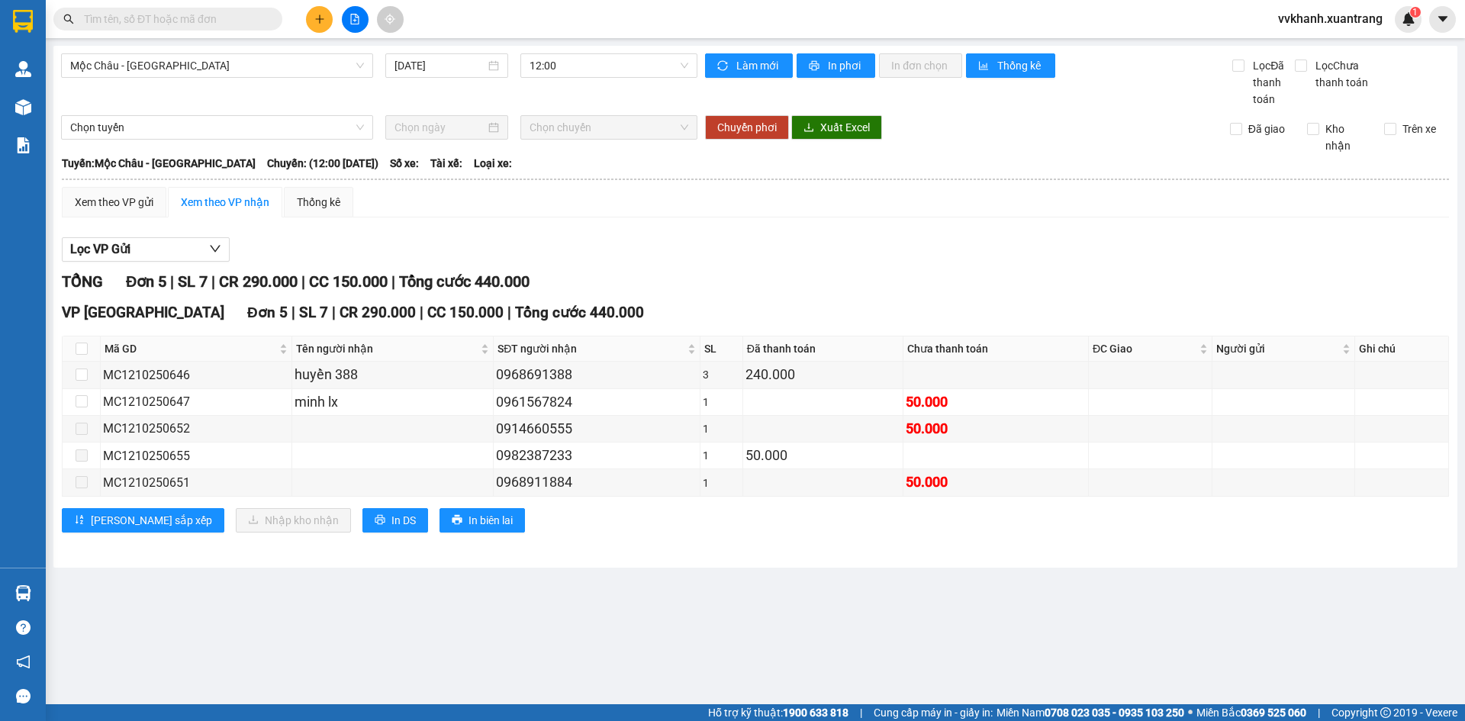
click at [188, 11] on input "text" at bounding box center [174, 19] width 180 height 17
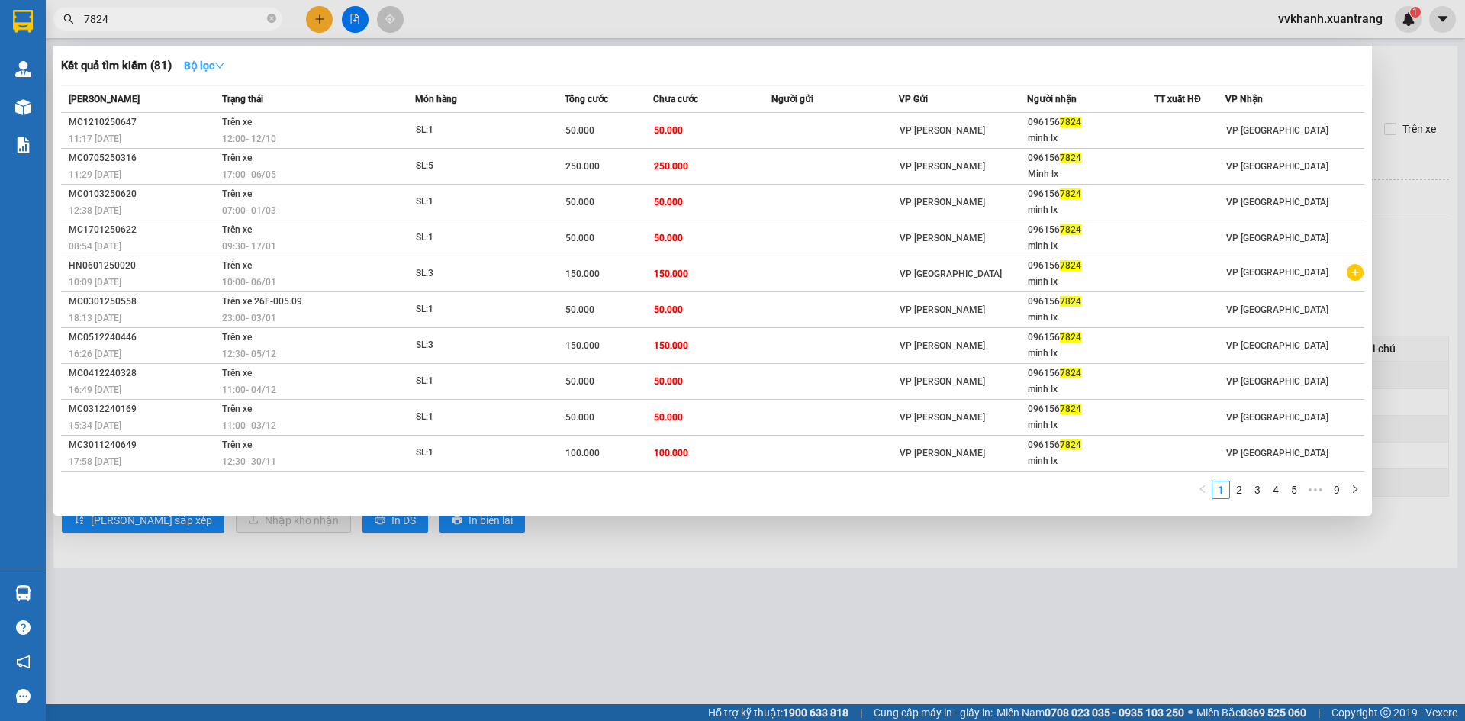
type input "7824"
click at [189, 57] on button "Bộ lọc" at bounding box center [205, 65] width 66 height 24
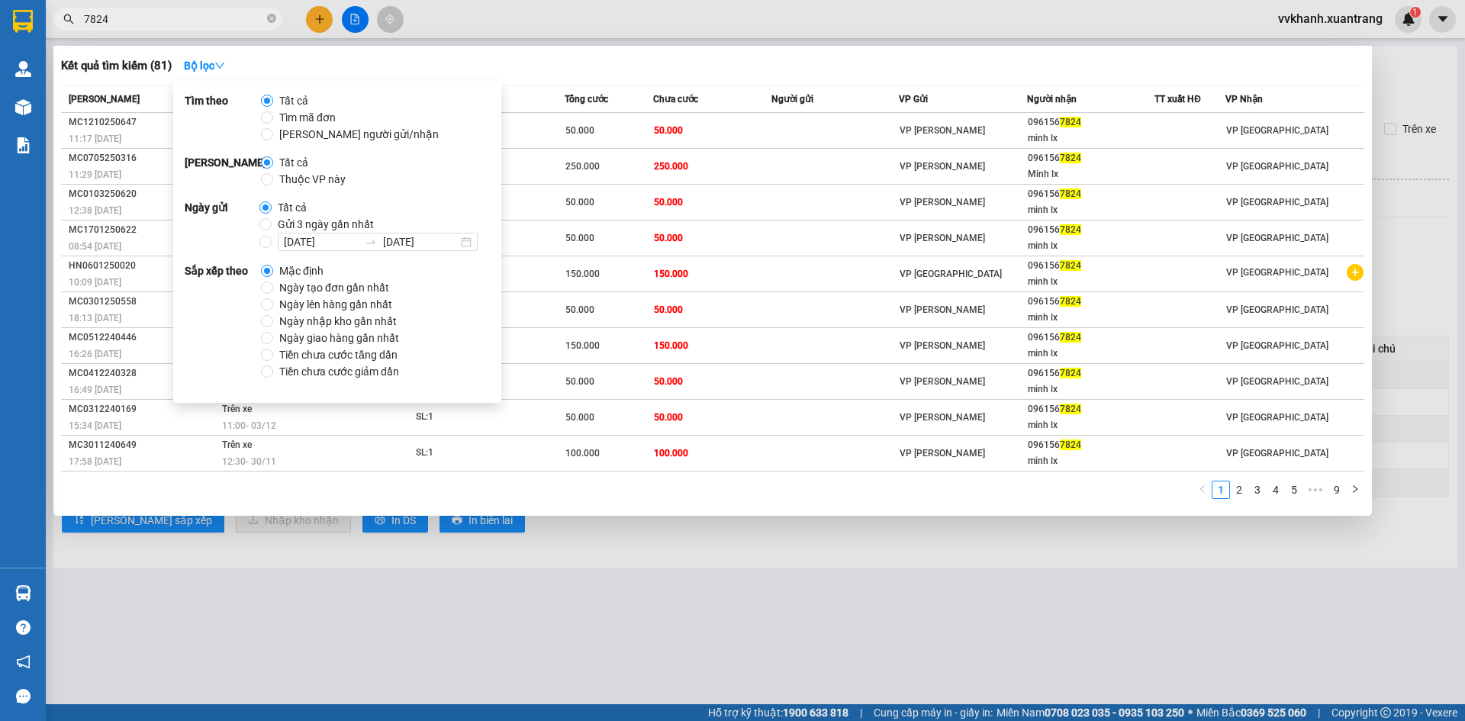
click at [293, 222] on span "Gửi 3 ngày gần nhất" at bounding box center [326, 224] width 108 height 17
click at [272, 222] on input "Gửi 3 ngày gần nhất" at bounding box center [265, 224] width 12 height 12
radio input "true"
radio input "false"
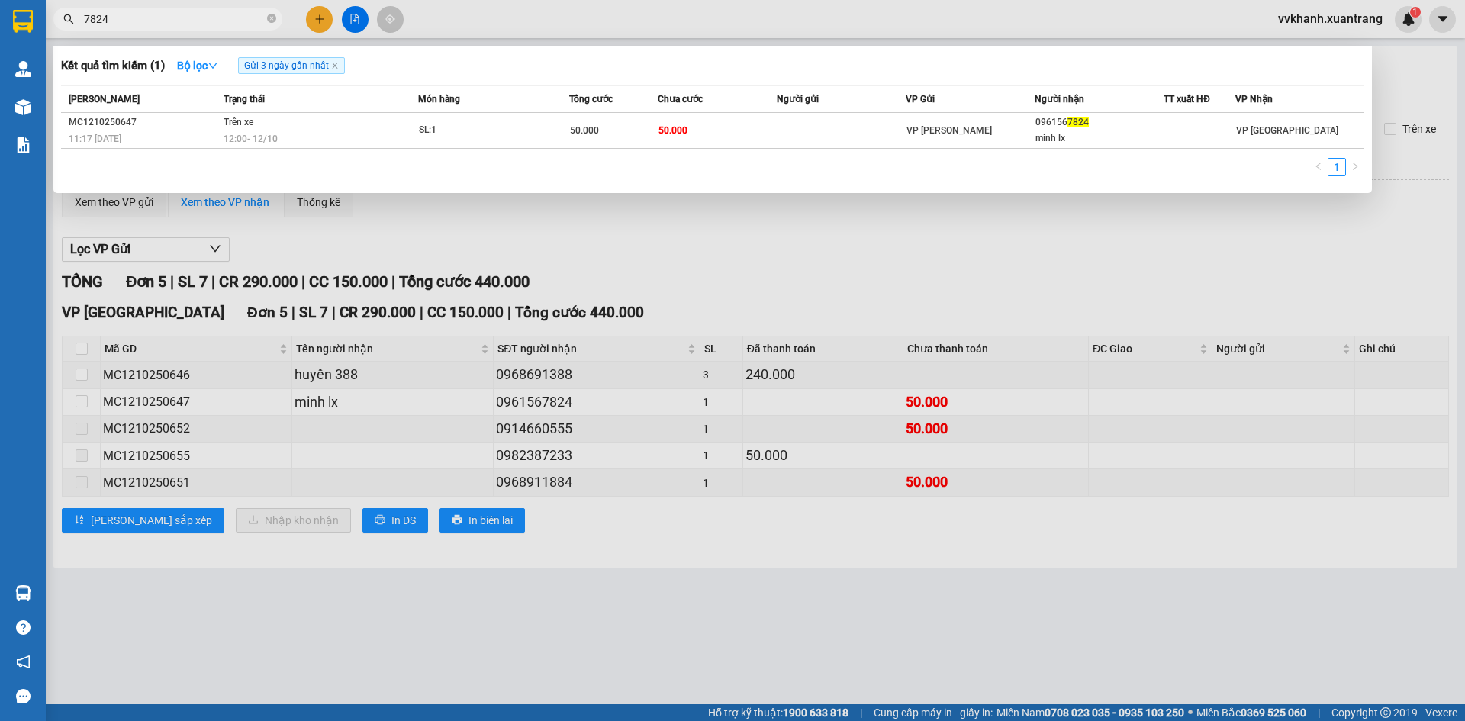
click at [646, 18] on div at bounding box center [732, 360] width 1465 height 721
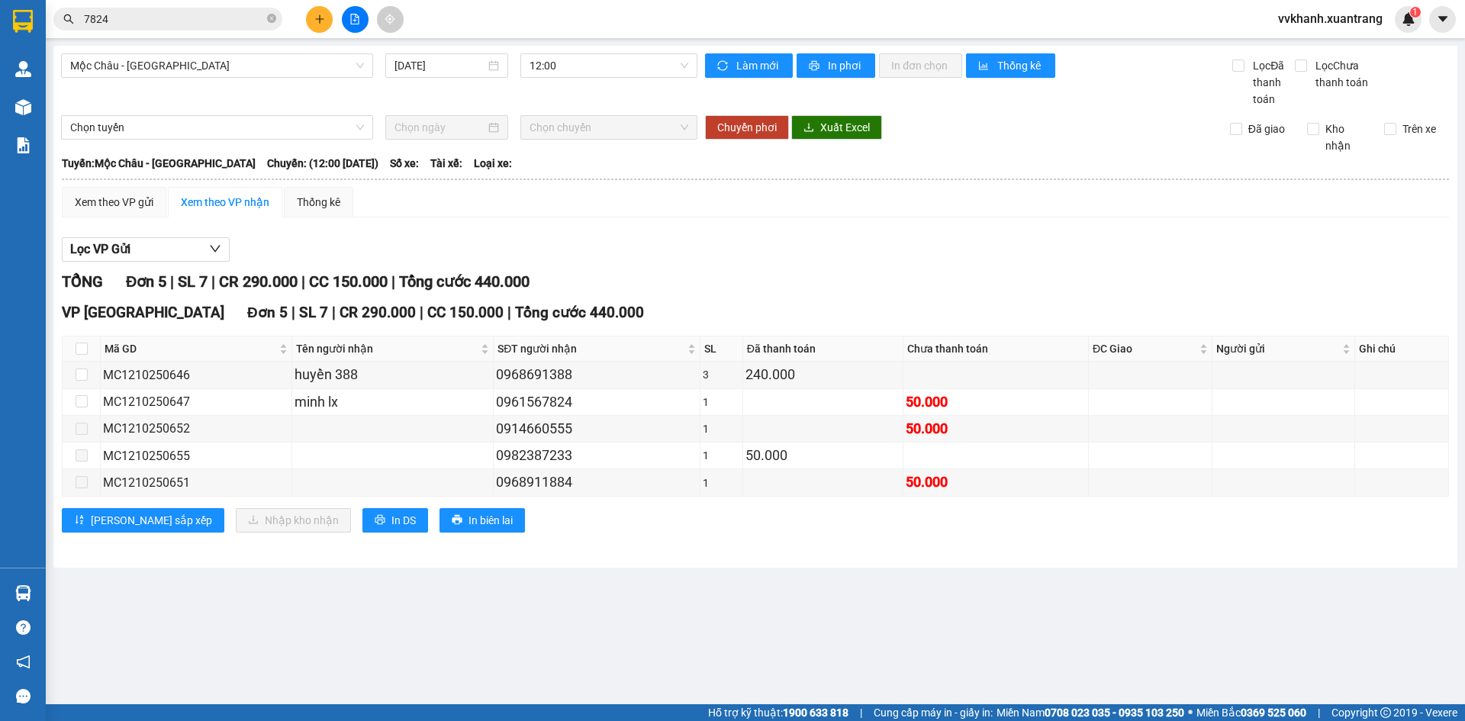
click at [194, 17] on input "7824" at bounding box center [174, 19] width 180 height 17
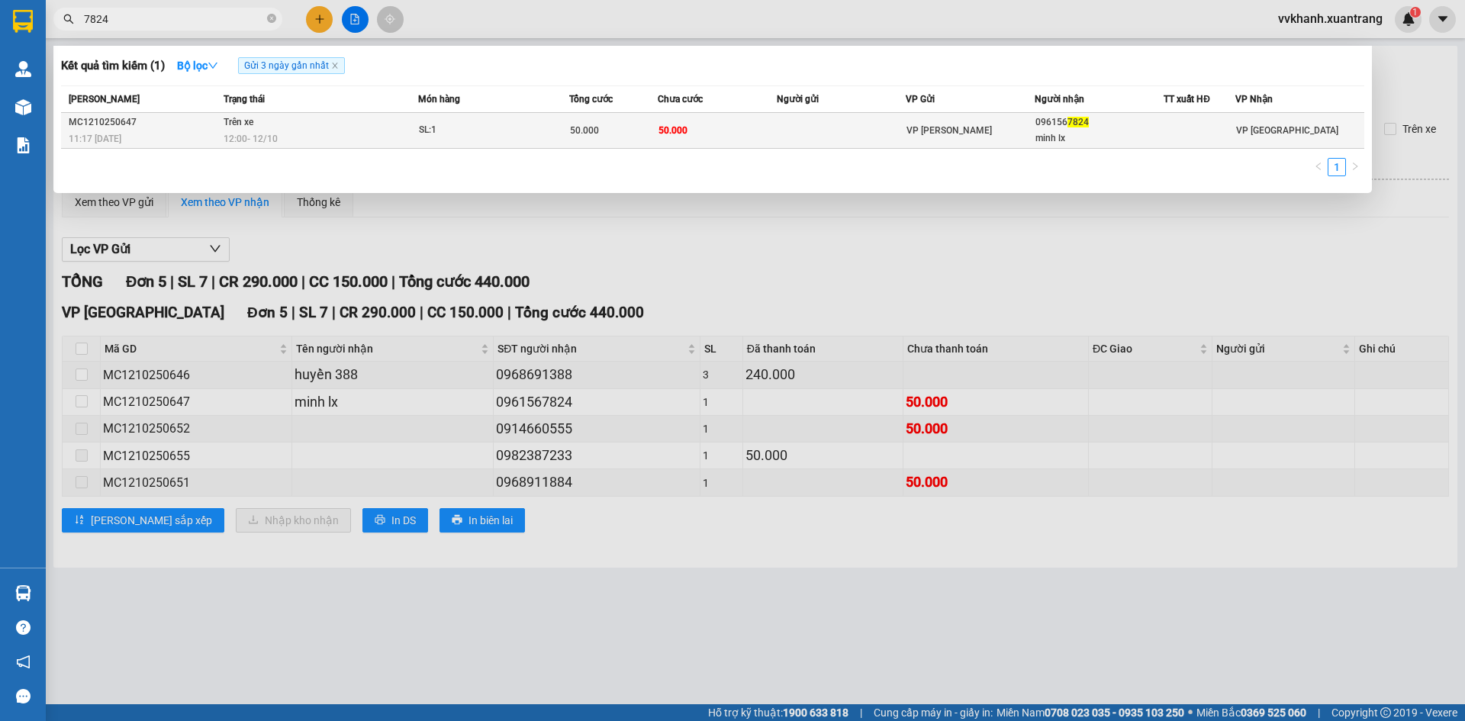
click at [896, 144] on td at bounding box center [841, 131] width 129 height 36
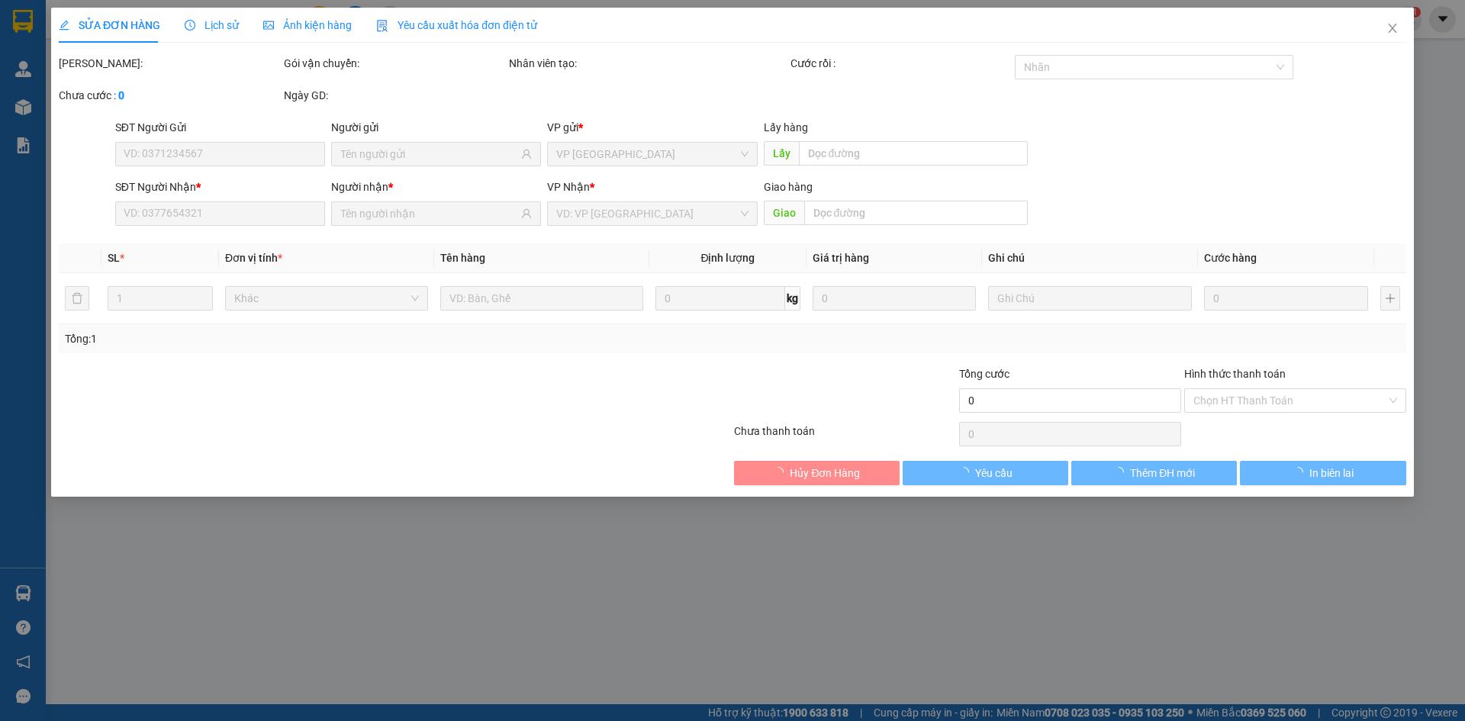
type input "0961567824"
type input "minh lx"
type input "50.000"
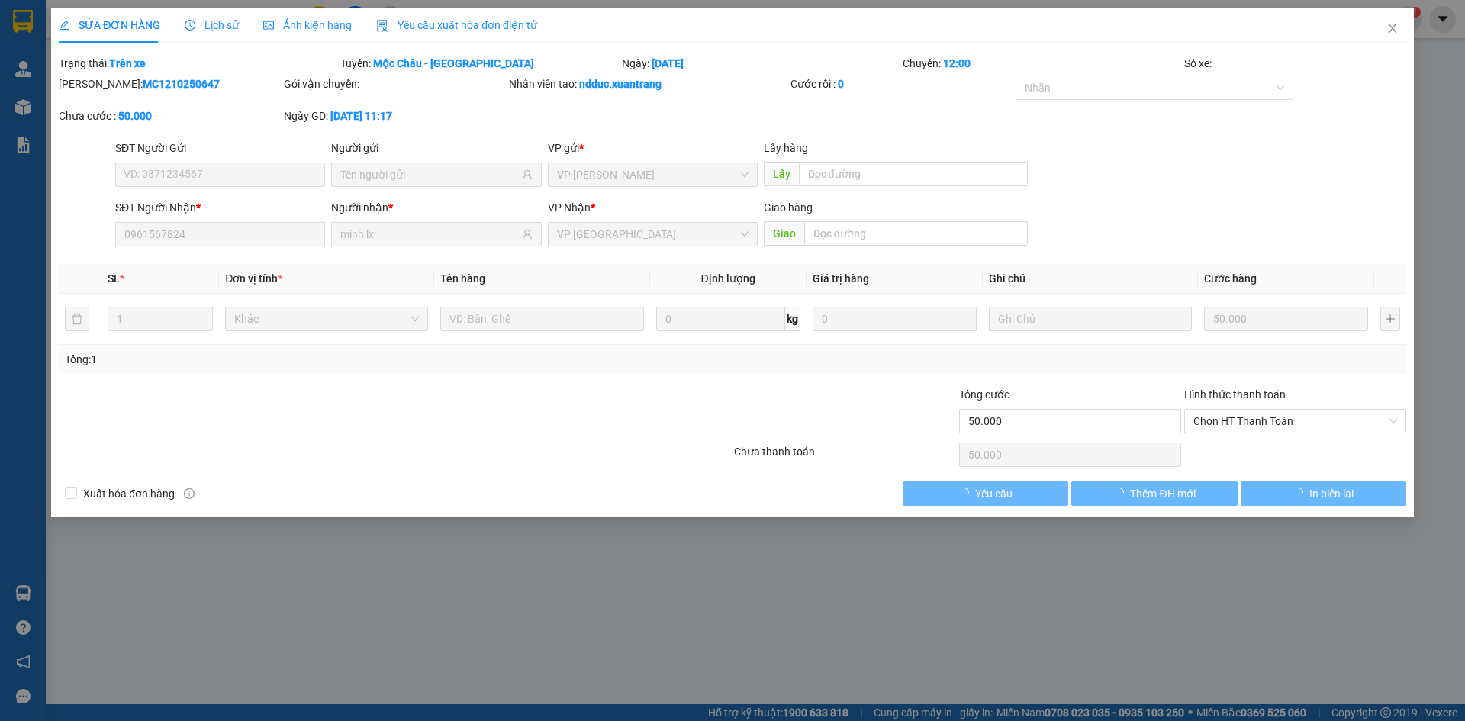
click at [318, 37] on div "Ảnh kiện hàng" at bounding box center [307, 25] width 88 height 35
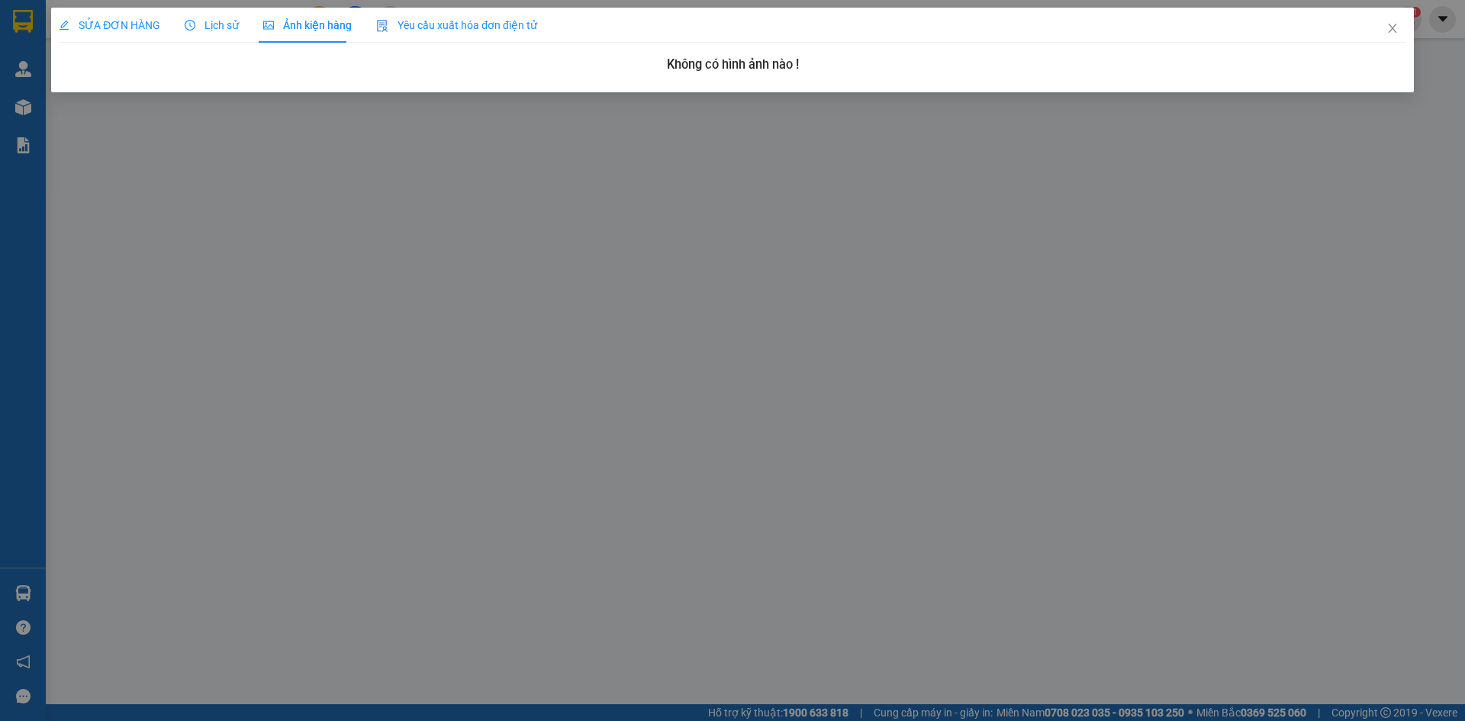
click at [201, 23] on span "Lịch sử" at bounding box center [212, 25] width 54 height 12
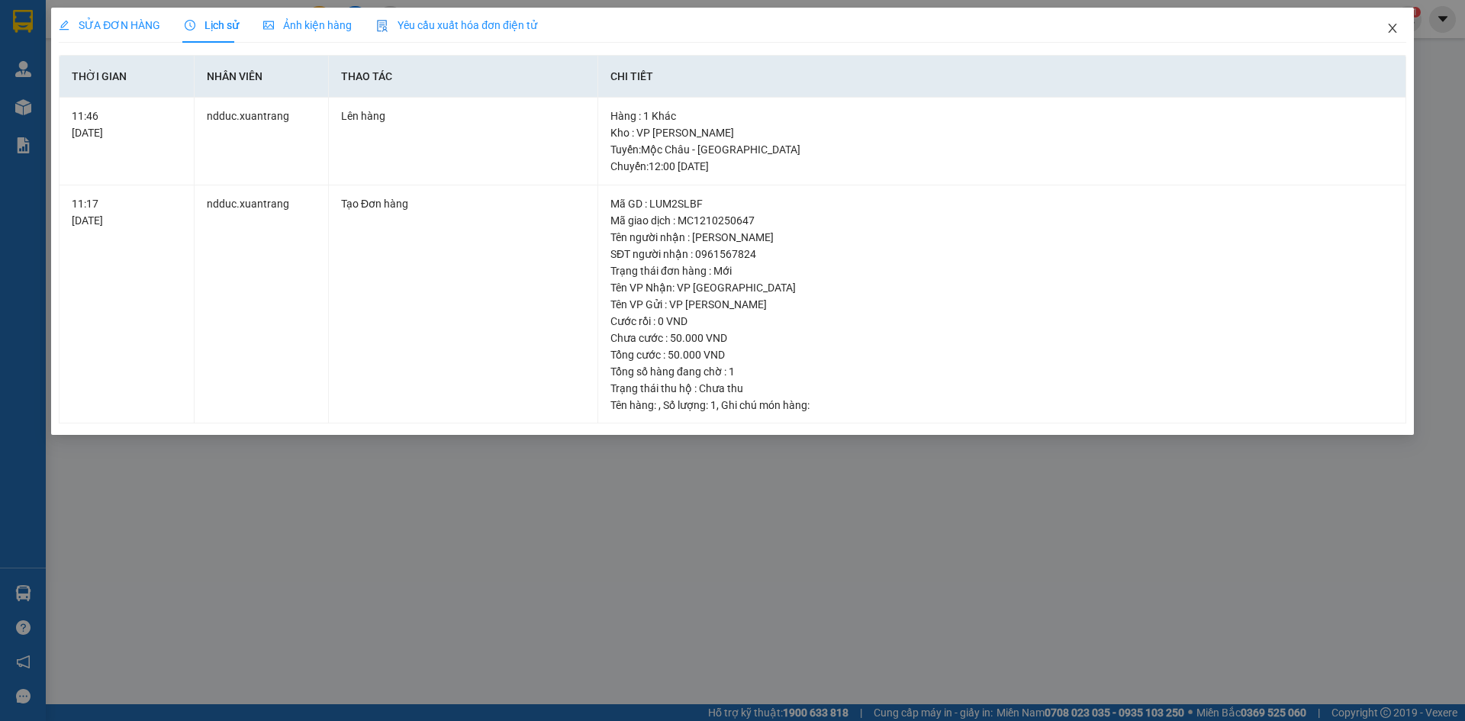
click at [1389, 38] on span "Close" at bounding box center [1392, 29] width 43 height 43
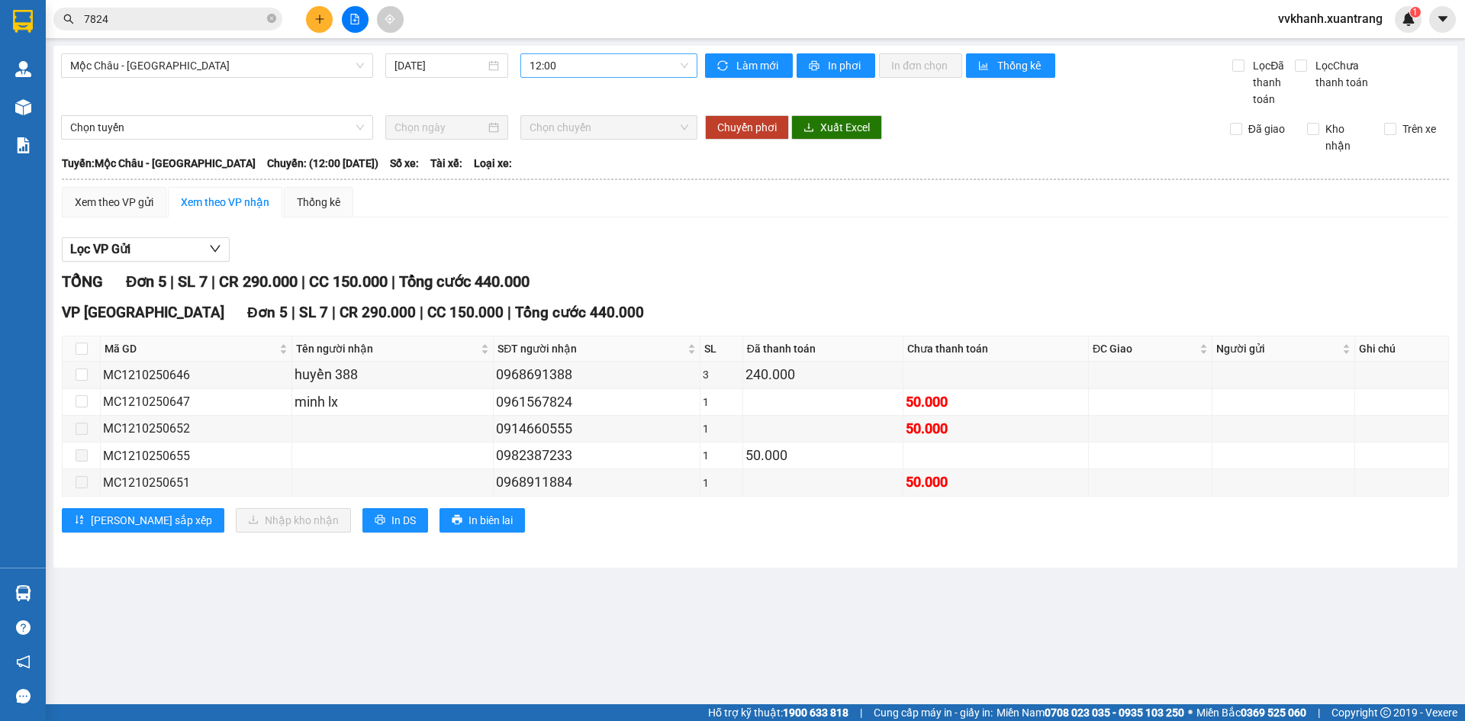
click at [587, 75] on span "12:00" at bounding box center [608, 65] width 159 height 23
click at [550, 240] on div "11:00" at bounding box center [588, 242] width 119 height 17
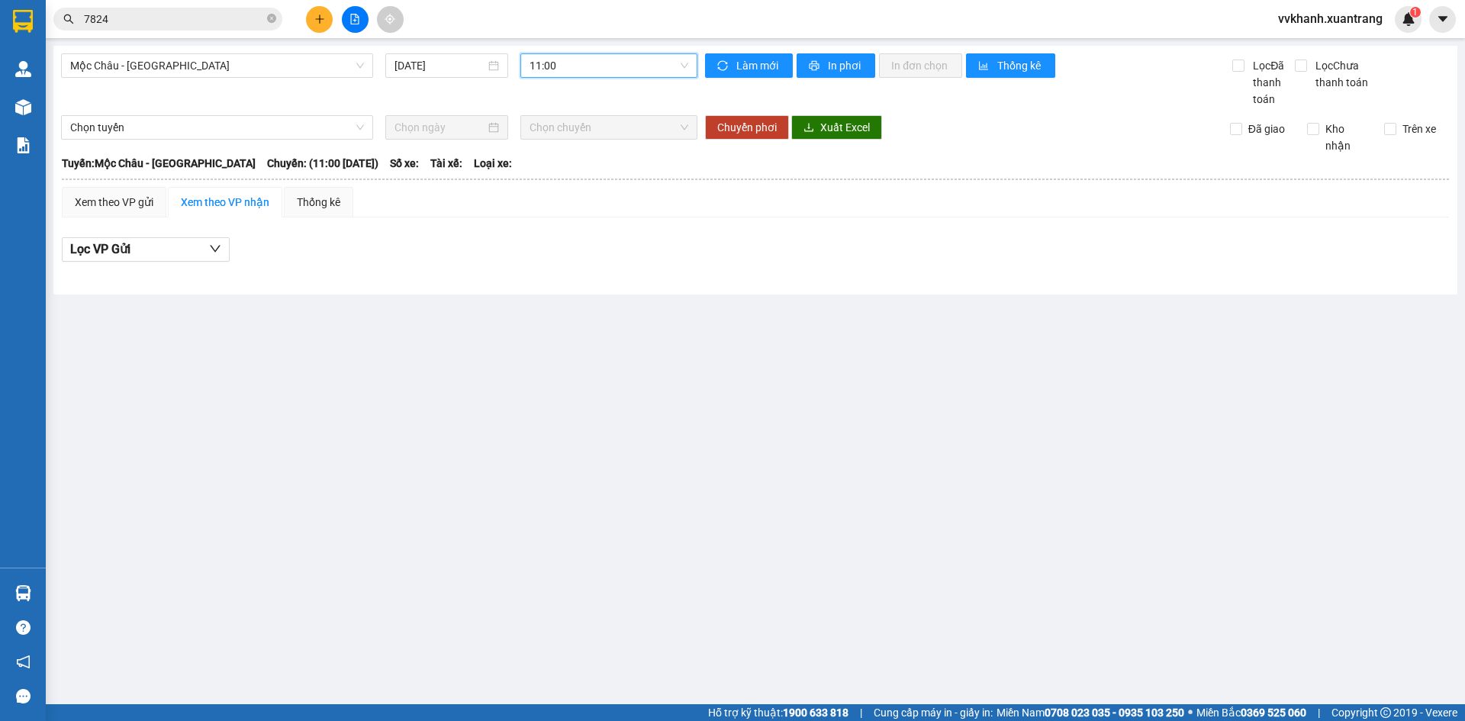
click at [582, 66] on span "11:00" at bounding box center [608, 65] width 159 height 23
click at [580, 261] on div "12:00" at bounding box center [588, 267] width 119 height 17
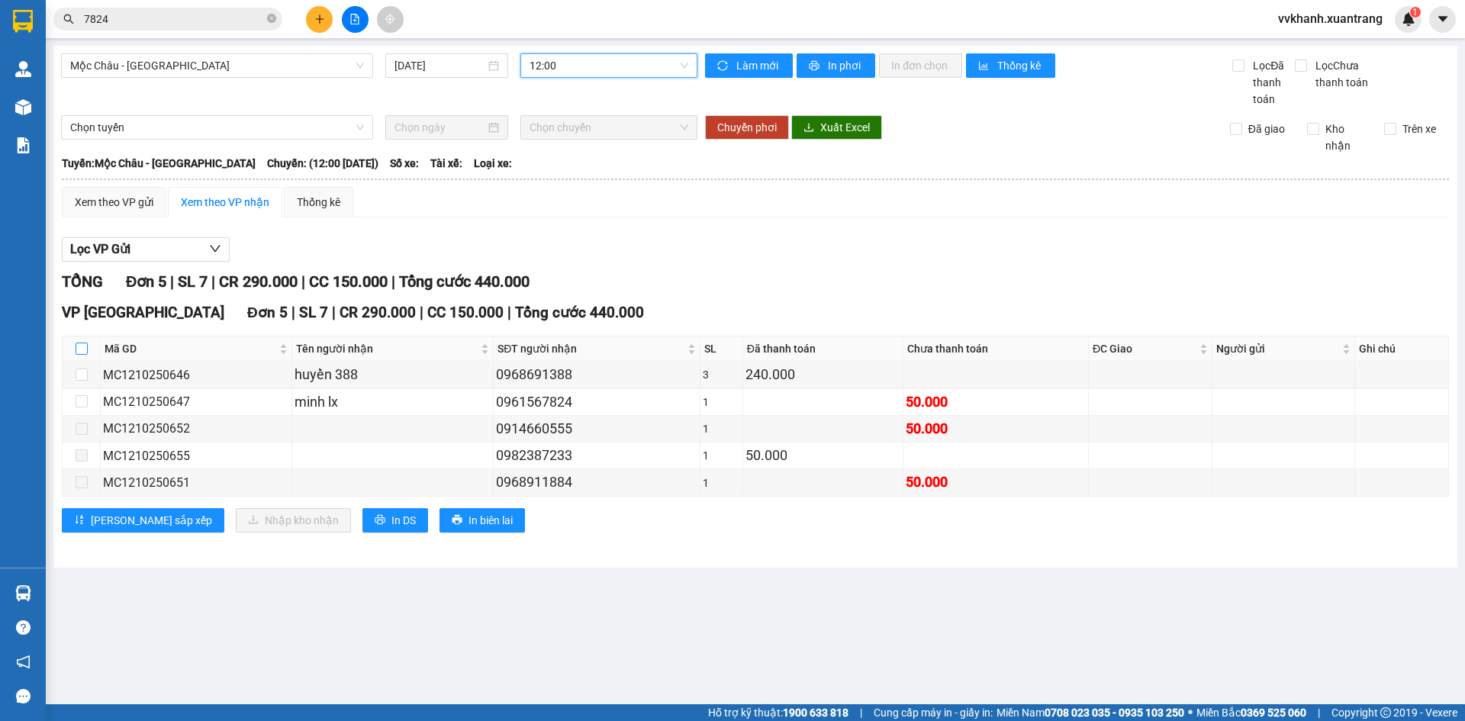
click at [78, 347] on input "checkbox" at bounding box center [82, 349] width 12 height 12
checkbox input "true"
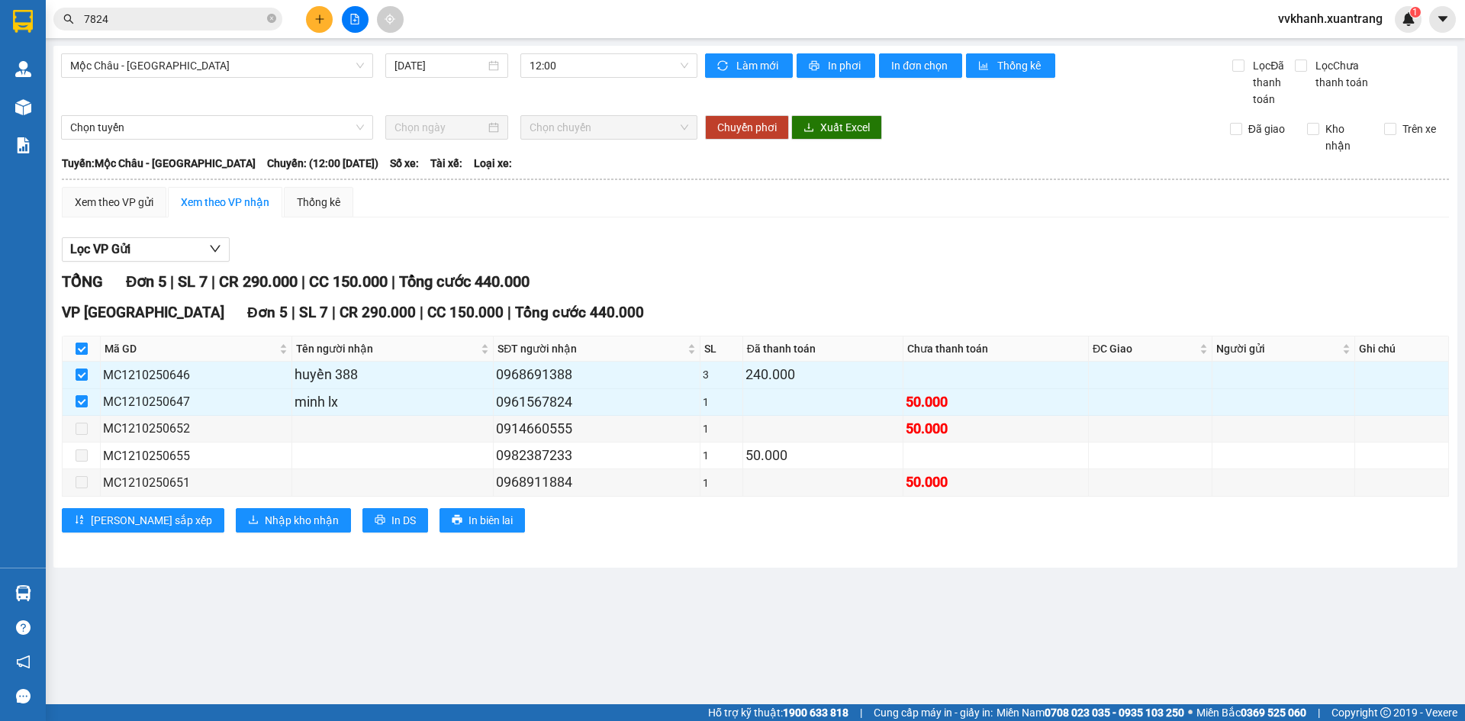
click at [77, 349] on input "checkbox" at bounding box center [82, 349] width 12 height 12
checkbox input "false"
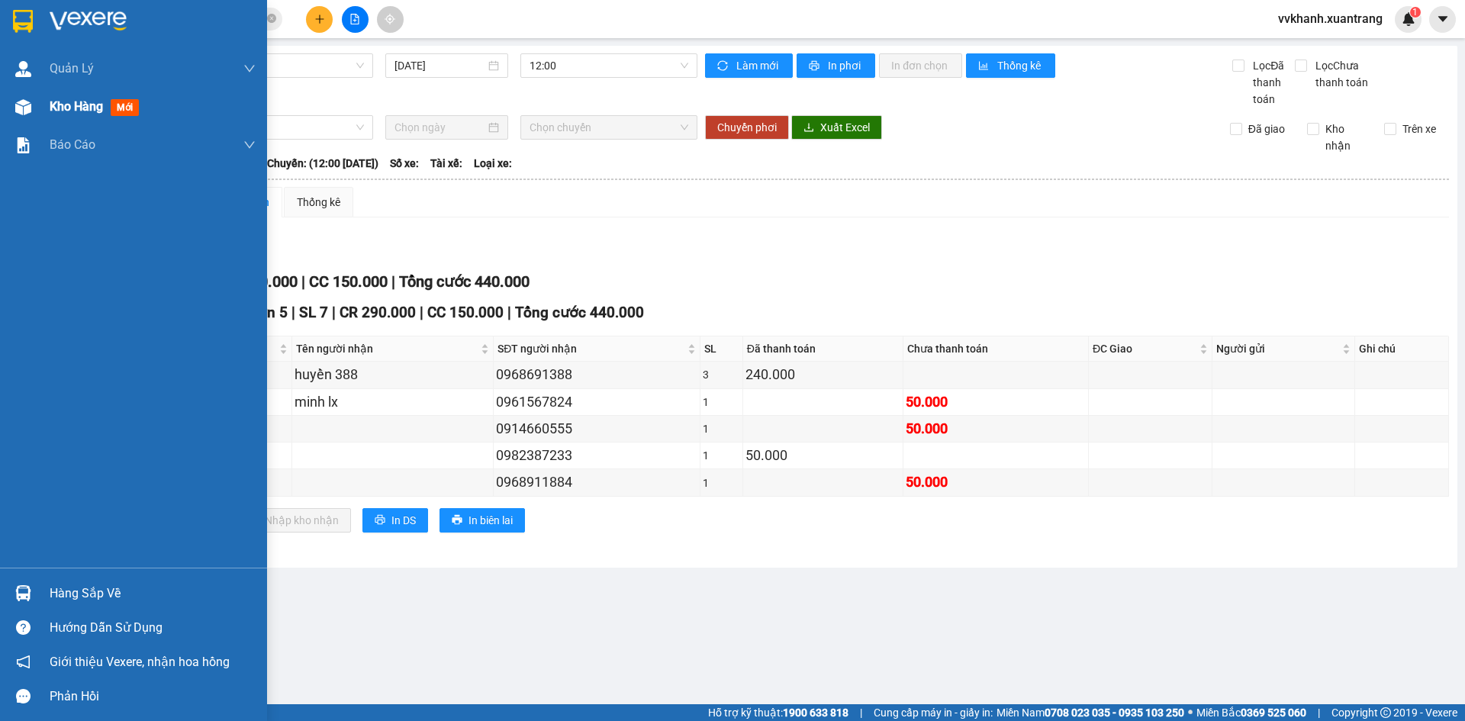
click at [95, 121] on div "Kho hàng mới" at bounding box center [153, 107] width 206 height 38
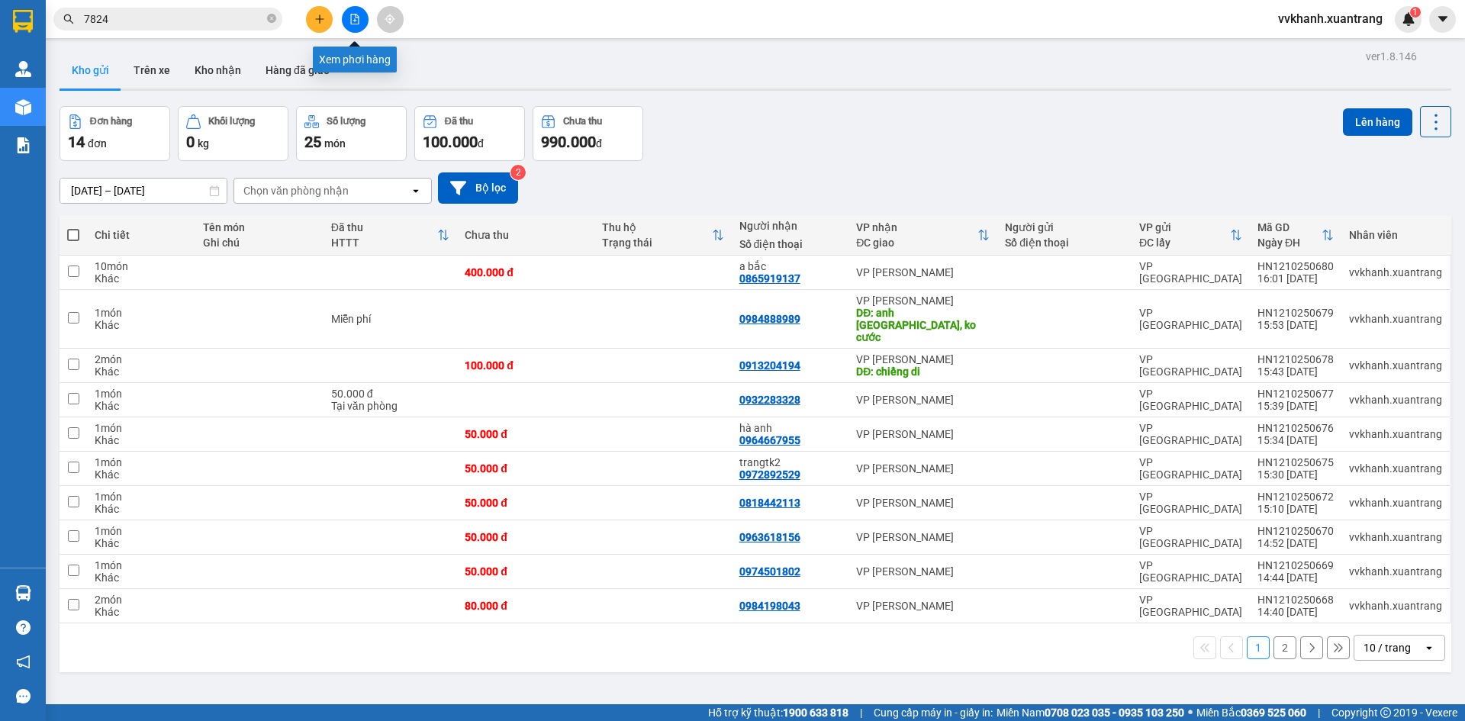
click at [352, 14] on icon "file-add" at bounding box center [355, 19] width 8 height 11
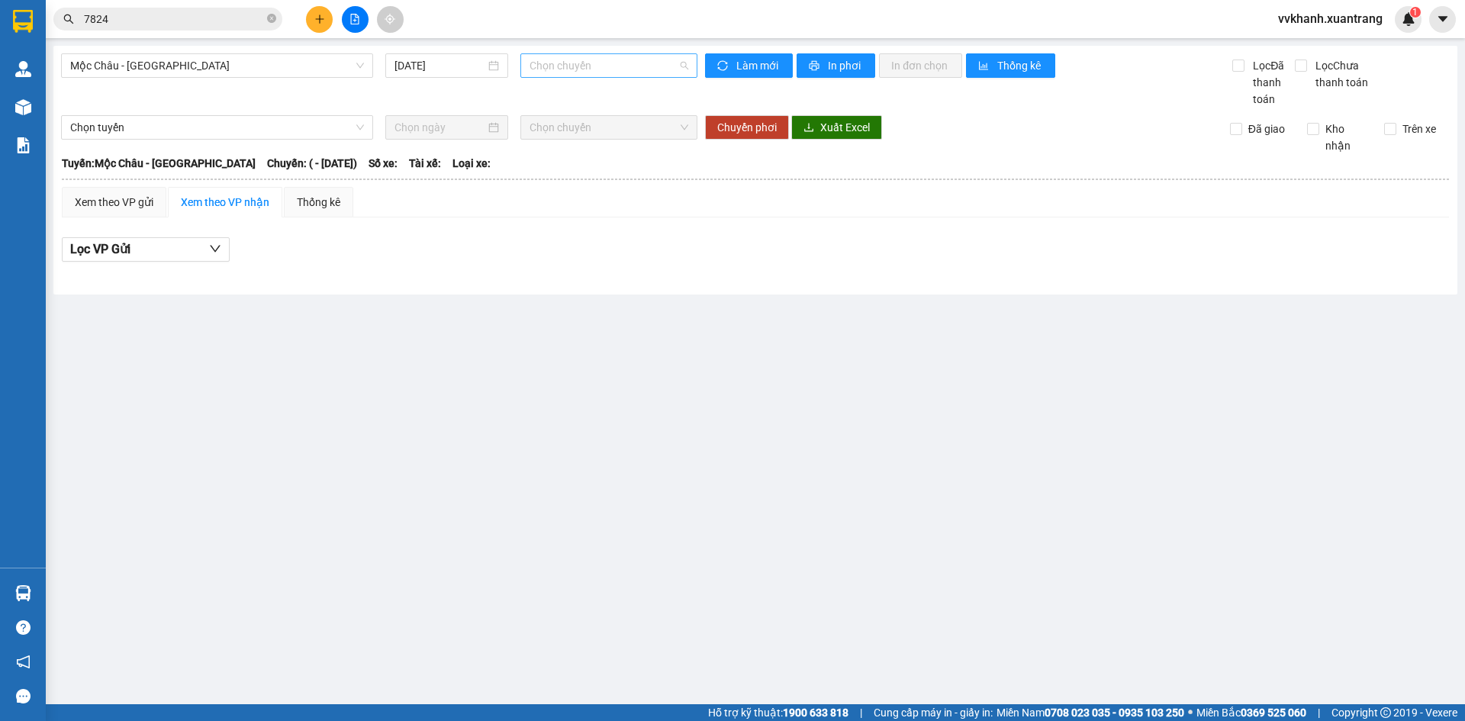
click at [597, 69] on span "Chọn chuyến" at bounding box center [608, 65] width 159 height 23
click at [339, 69] on span "Mộc Châu - Mỹ Đình" at bounding box center [217, 65] width 294 height 23
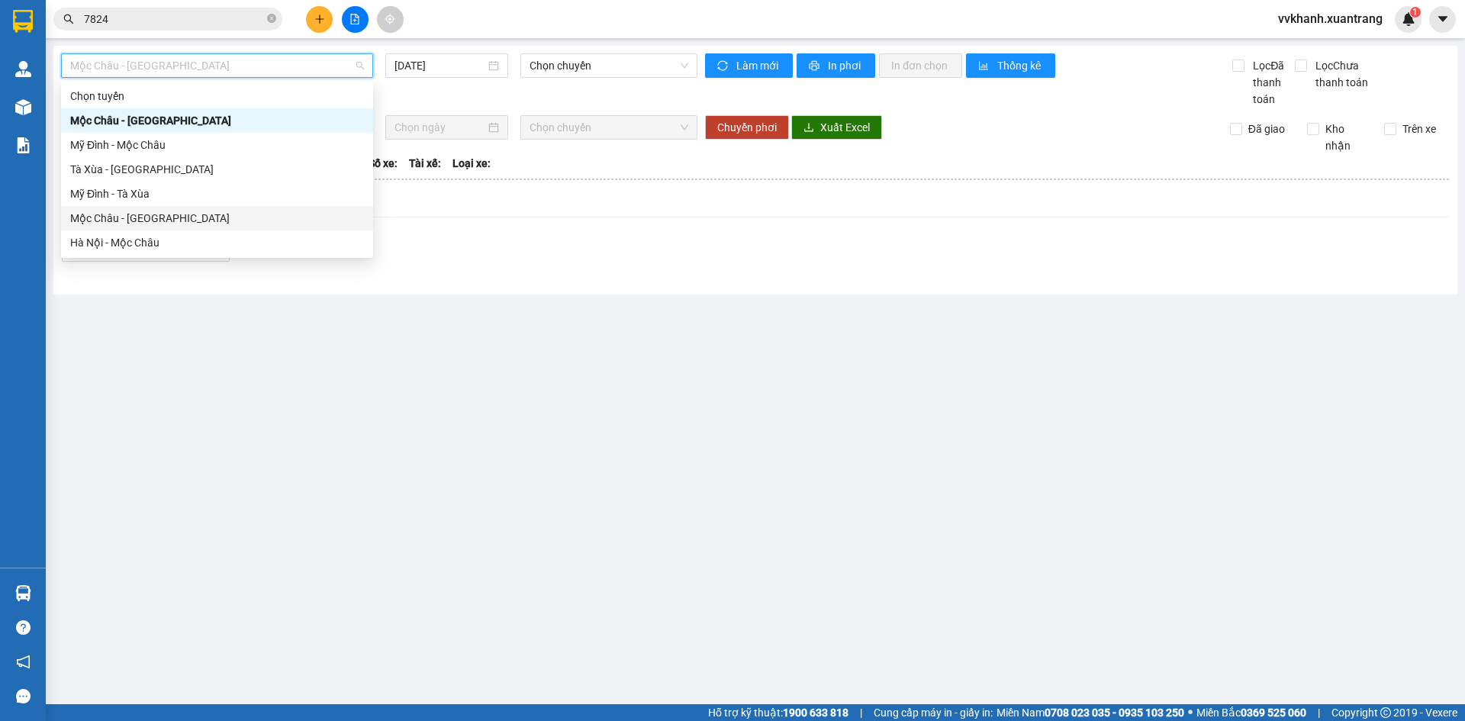
click at [170, 219] on div "Mộc Châu - Hà Nội" at bounding box center [217, 218] width 294 height 17
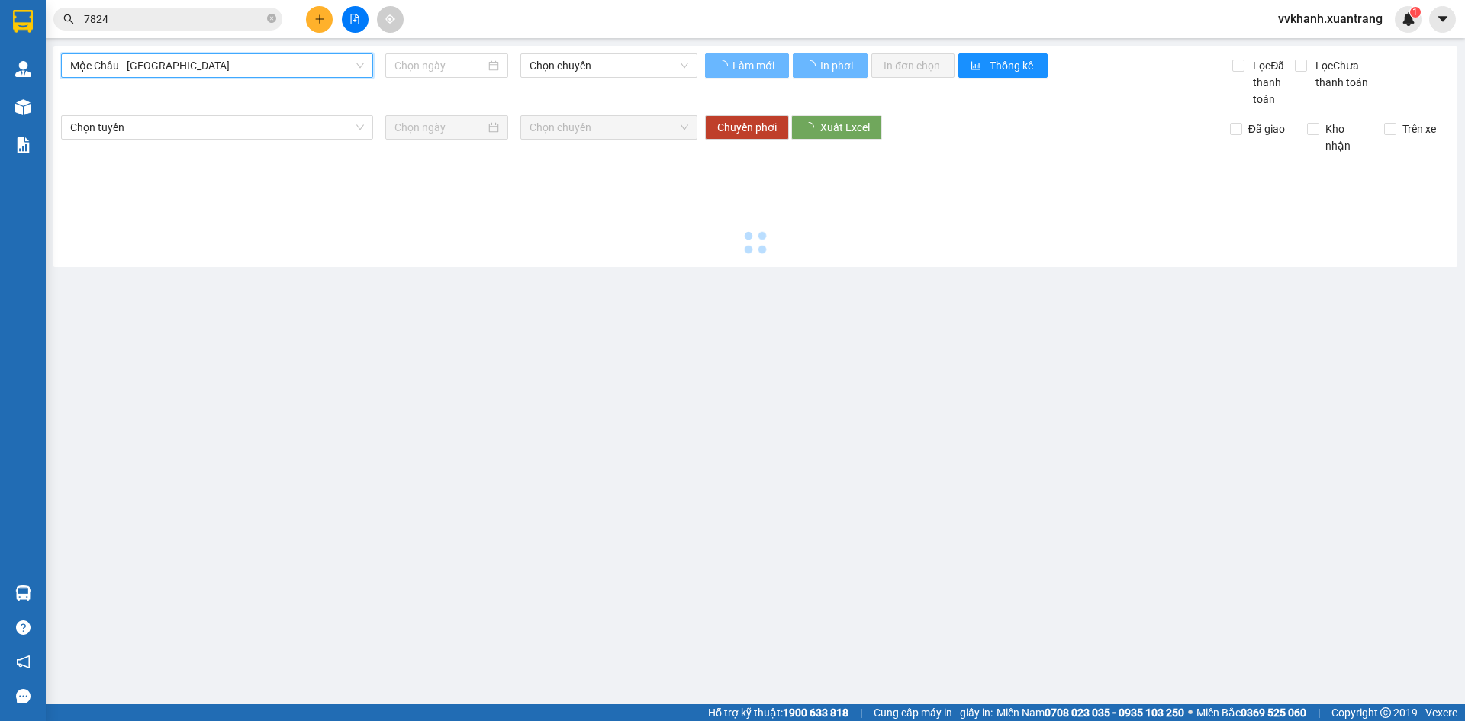
type input "12/10/2025"
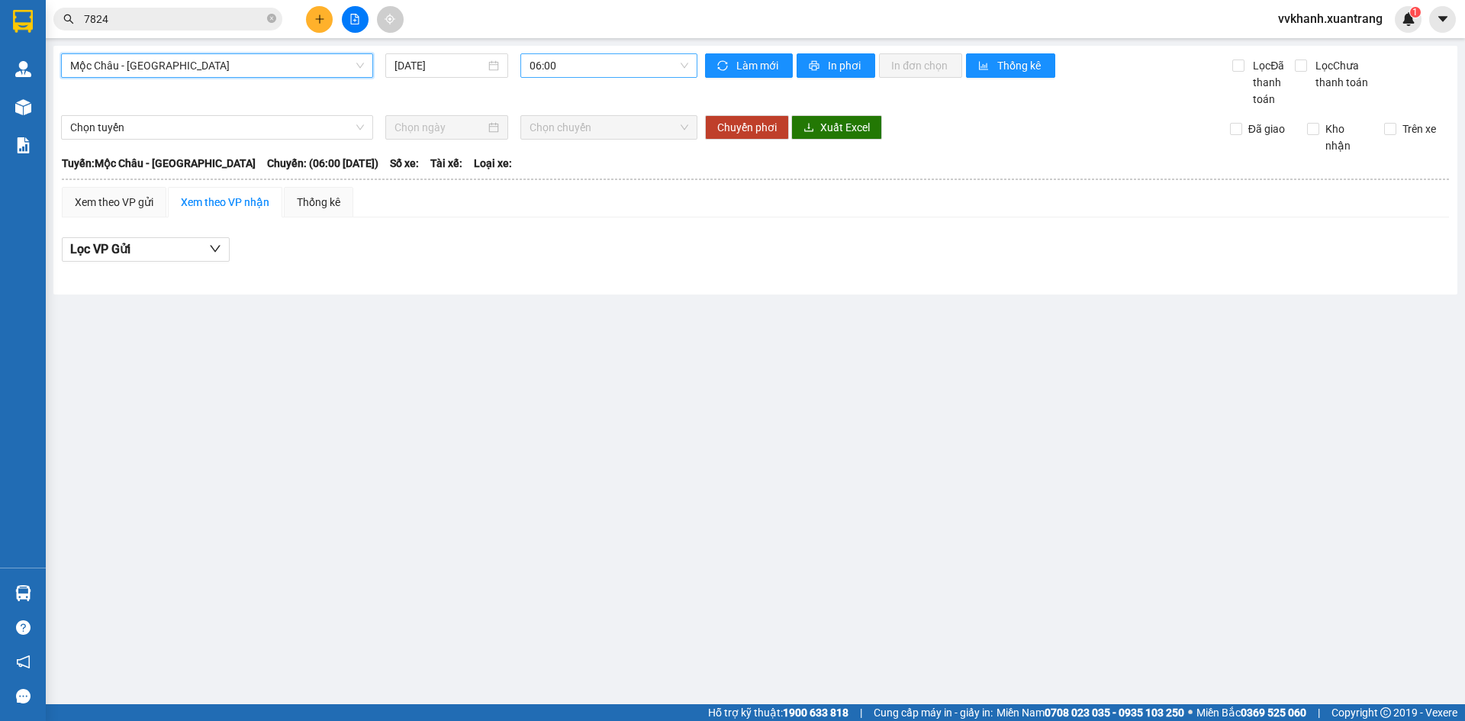
click at [555, 72] on span "06:00" at bounding box center [608, 65] width 159 height 23
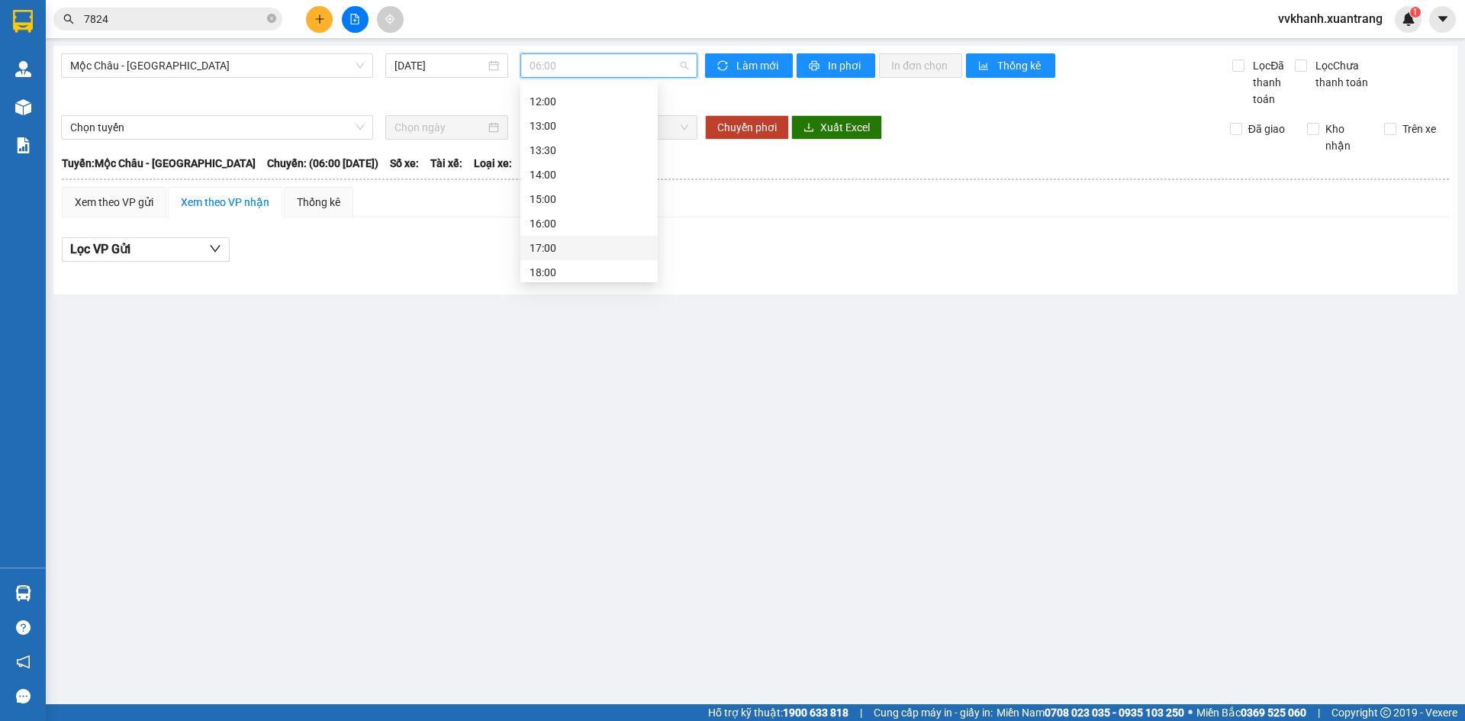
scroll to position [143, 0]
click at [567, 123] on div "12:00" at bounding box center [588, 123] width 119 height 17
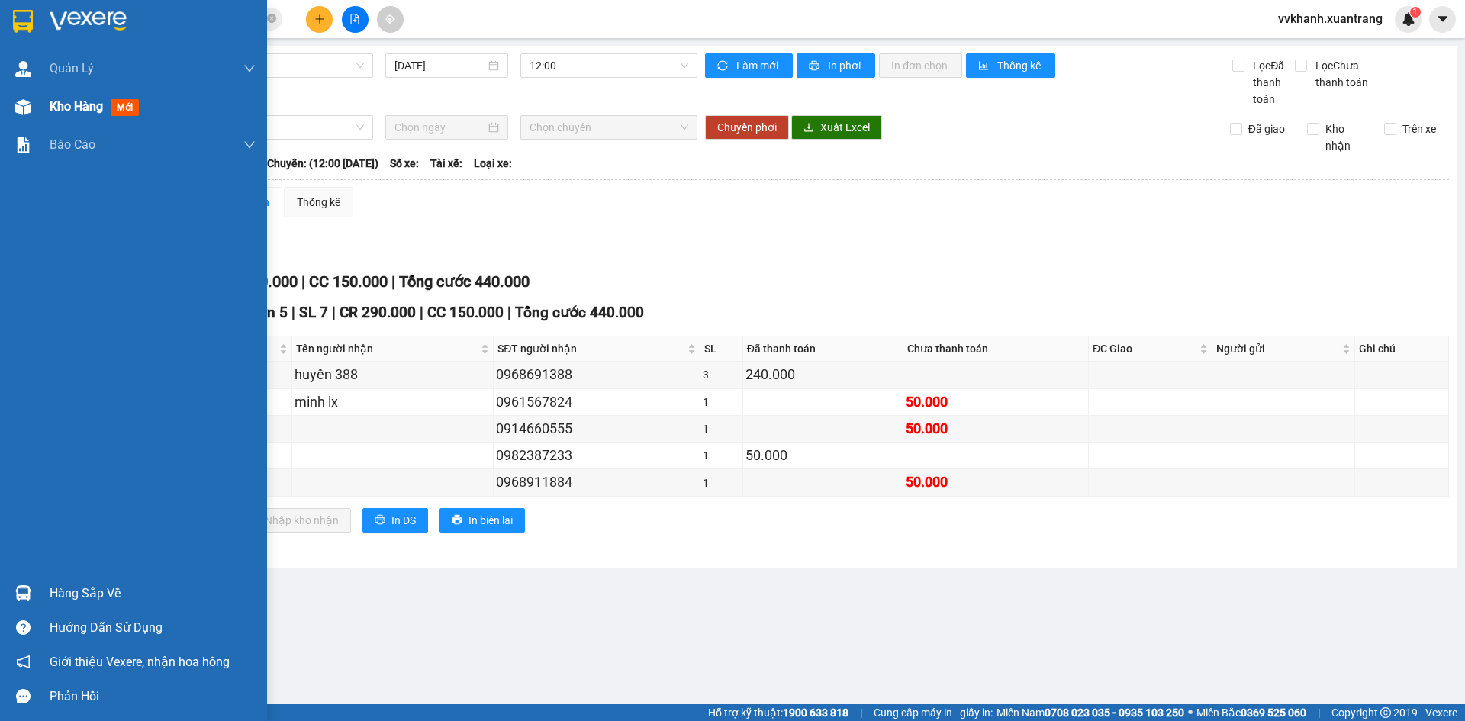
click at [30, 119] on div at bounding box center [23, 107] width 27 height 27
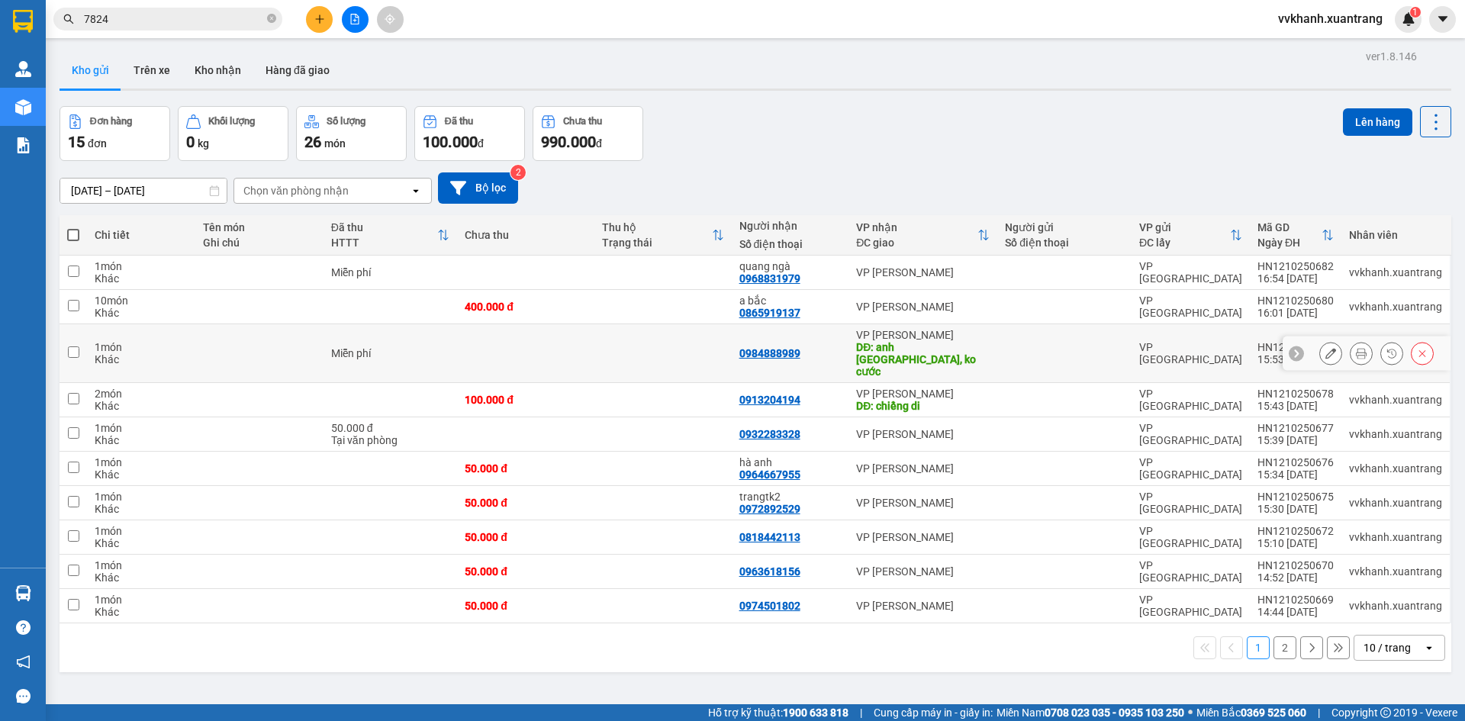
click at [668, 343] on td at bounding box center [662, 353] width 137 height 59
checkbox input "true"
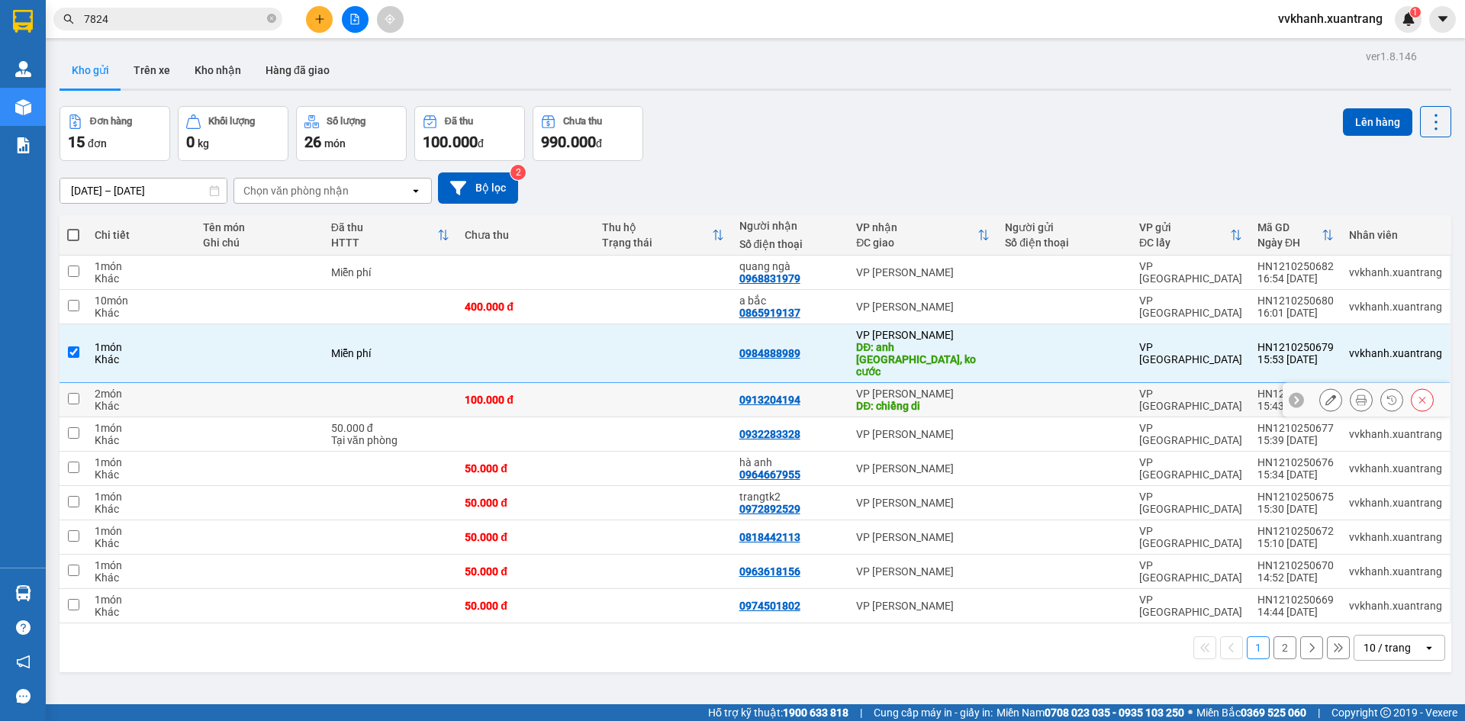
click at [668, 383] on td at bounding box center [662, 400] width 137 height 34
checkbox input "true"
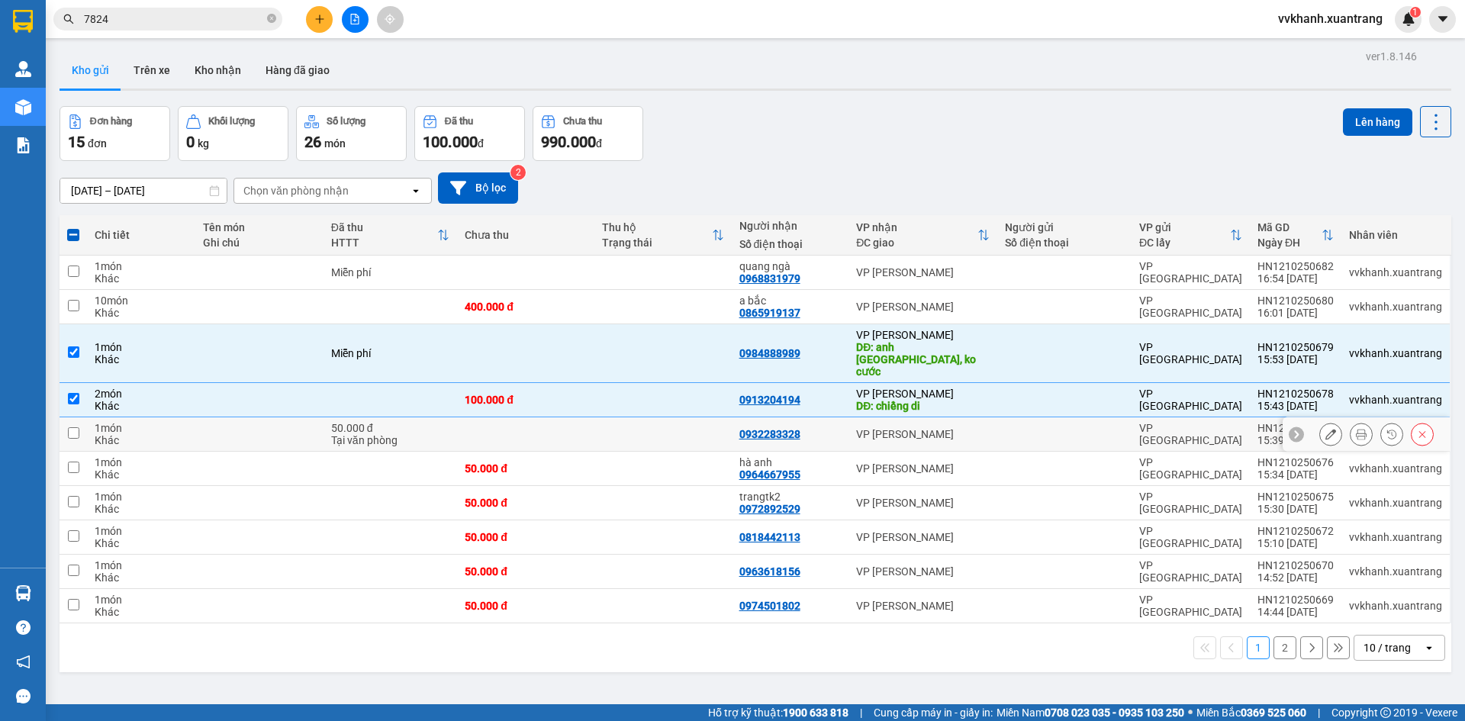
click at [655, 417] on td at bounding box center [662, 434] width 137 height 34
checkbox input "true"
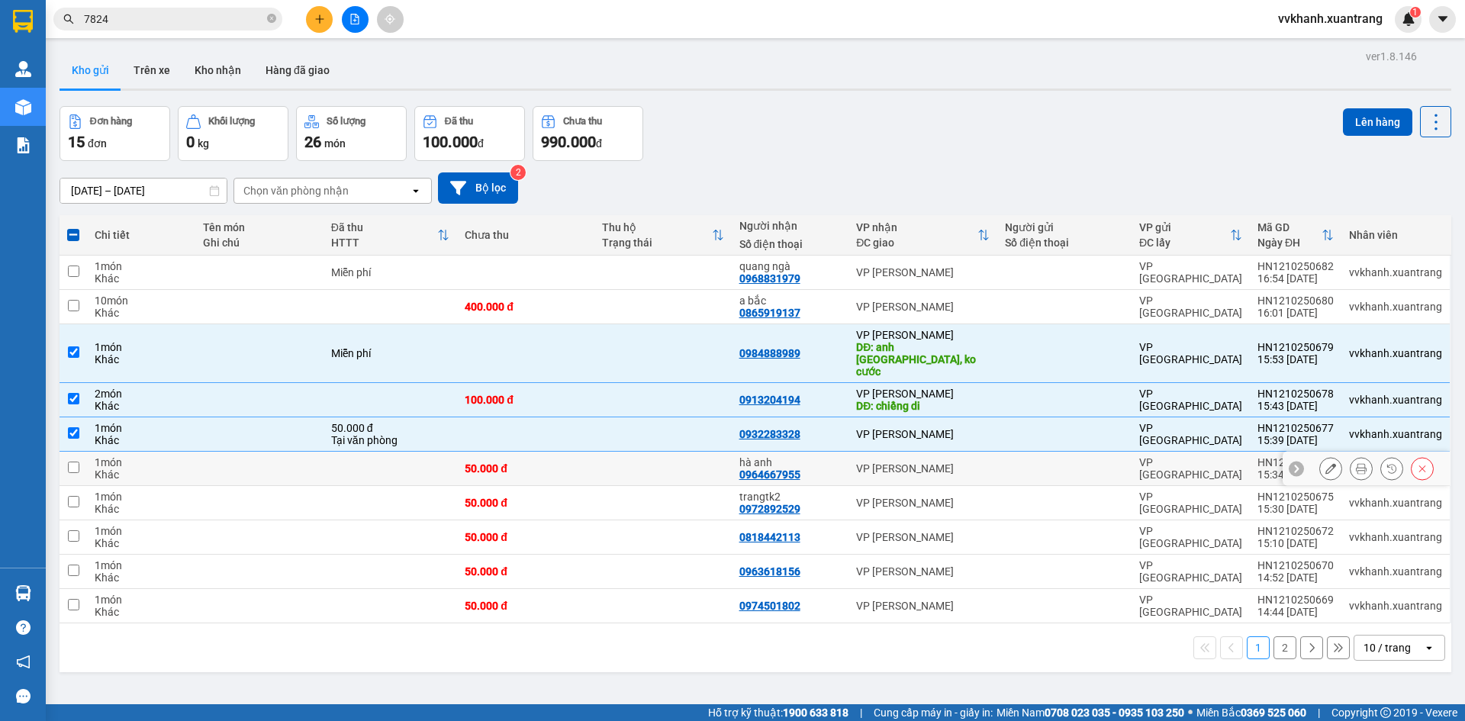
click at [656, 459] on td at bounding box center [662, 469] width 137 height 34
checkbox input "true"
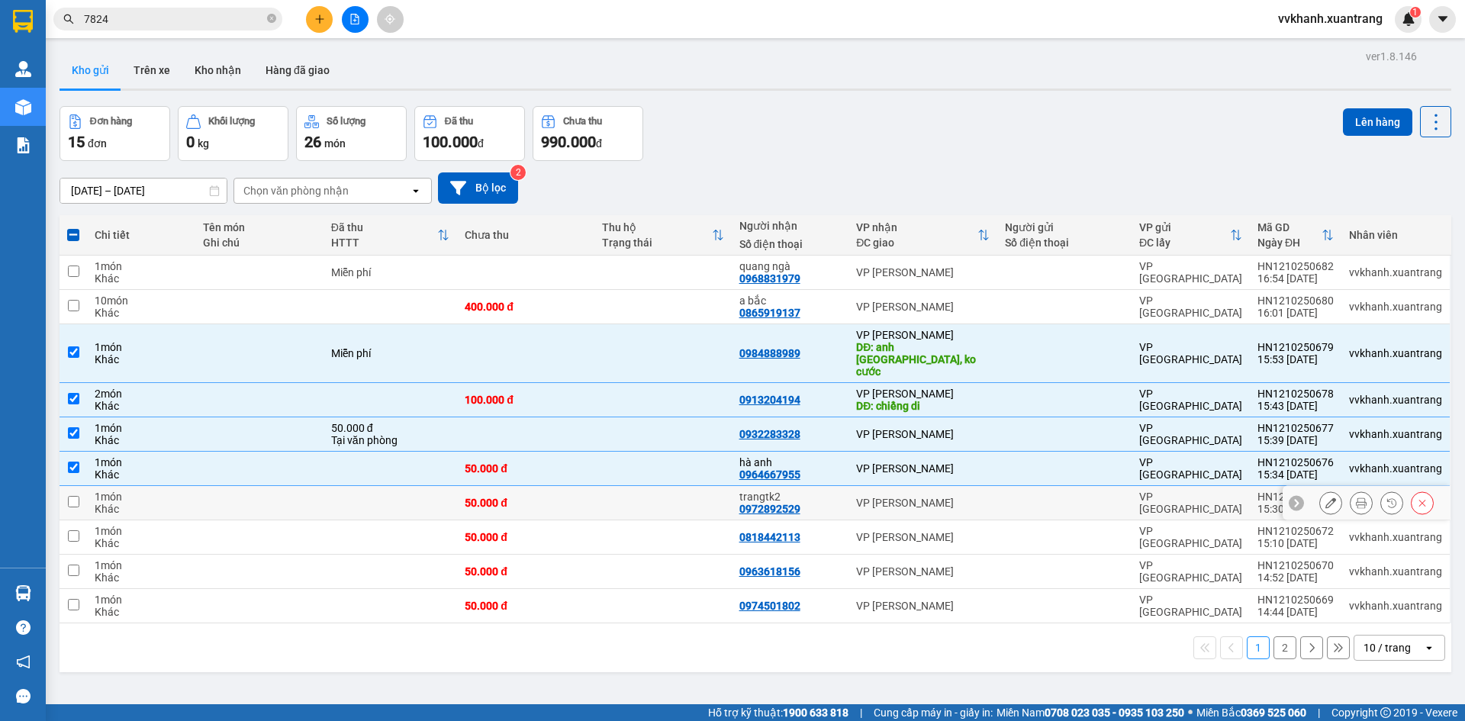
click at [665, 520] on td at bounding box center [662, 537] width 137 height 34
checkbox input "true"
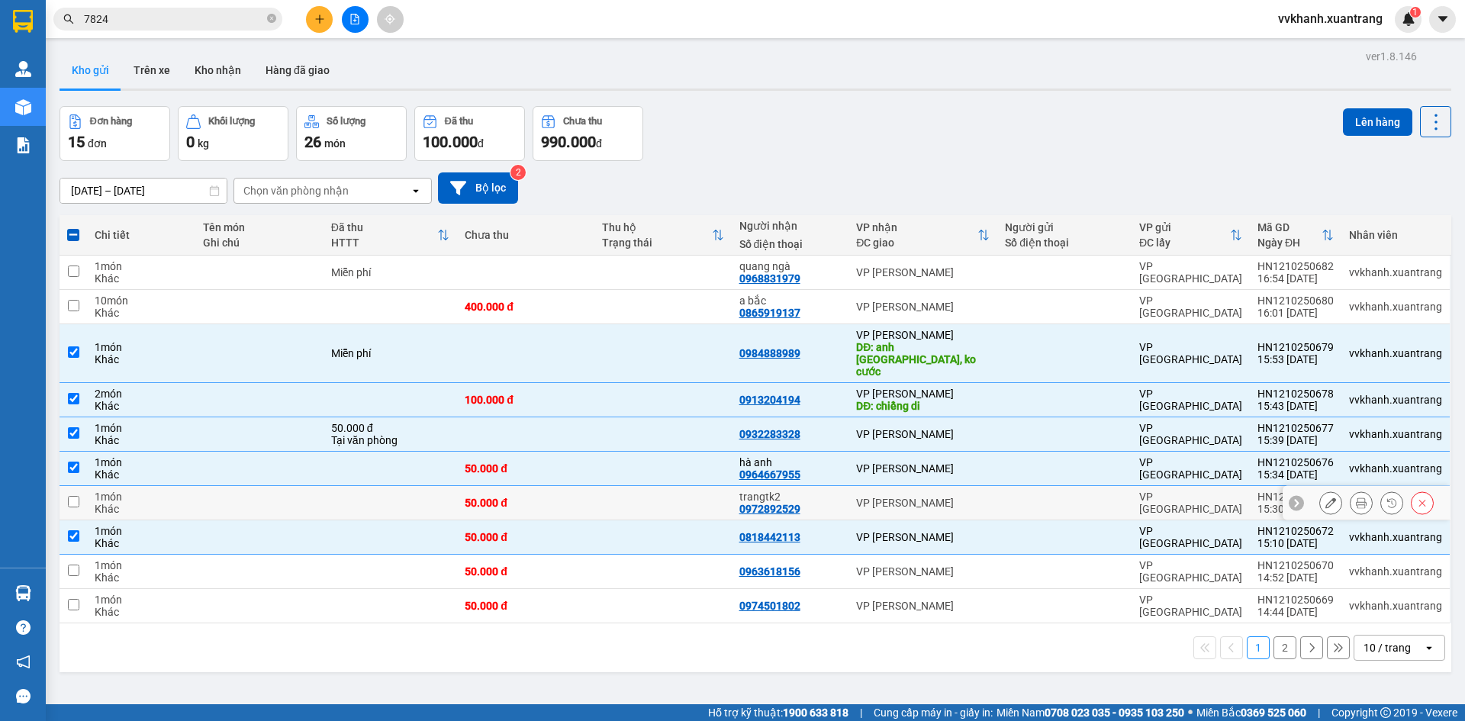
click at [662, 486] on td at bounding box center [662, 503] width 137 height 34
checkbox input "true"
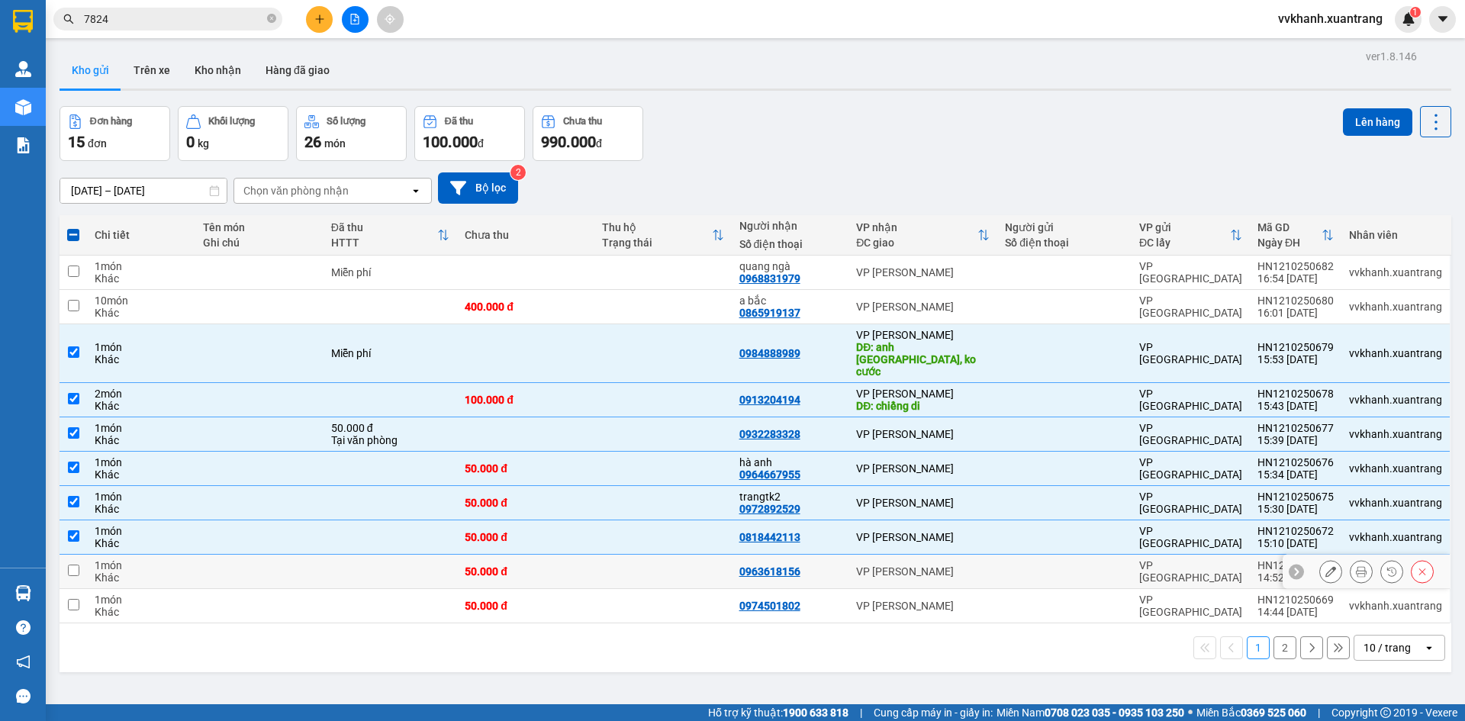
click at [680, 555] on td at bounding box center [662, 572] width 137 height 34
checkbox input "true"
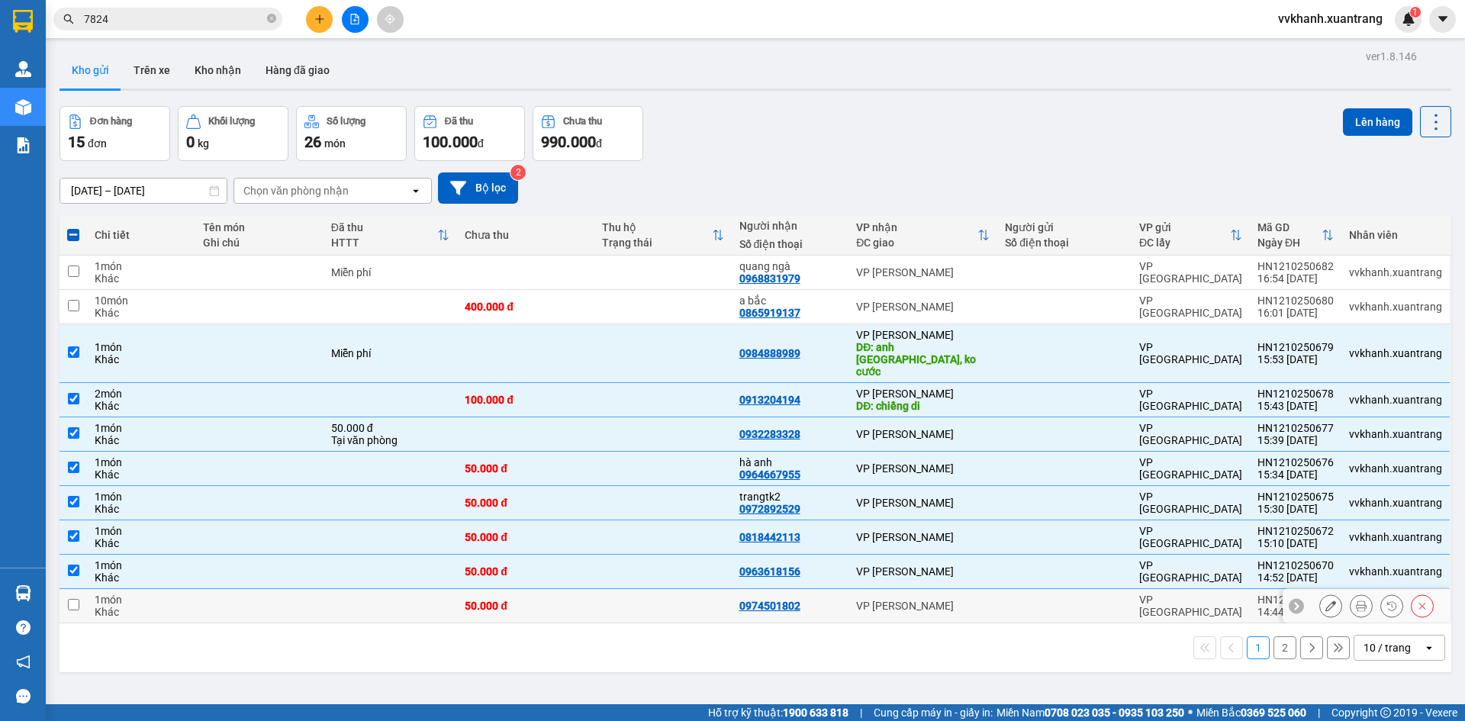
click at [669, 589] on td at bounding box center [662, 606] width 137 height 34
checkbox input "true"
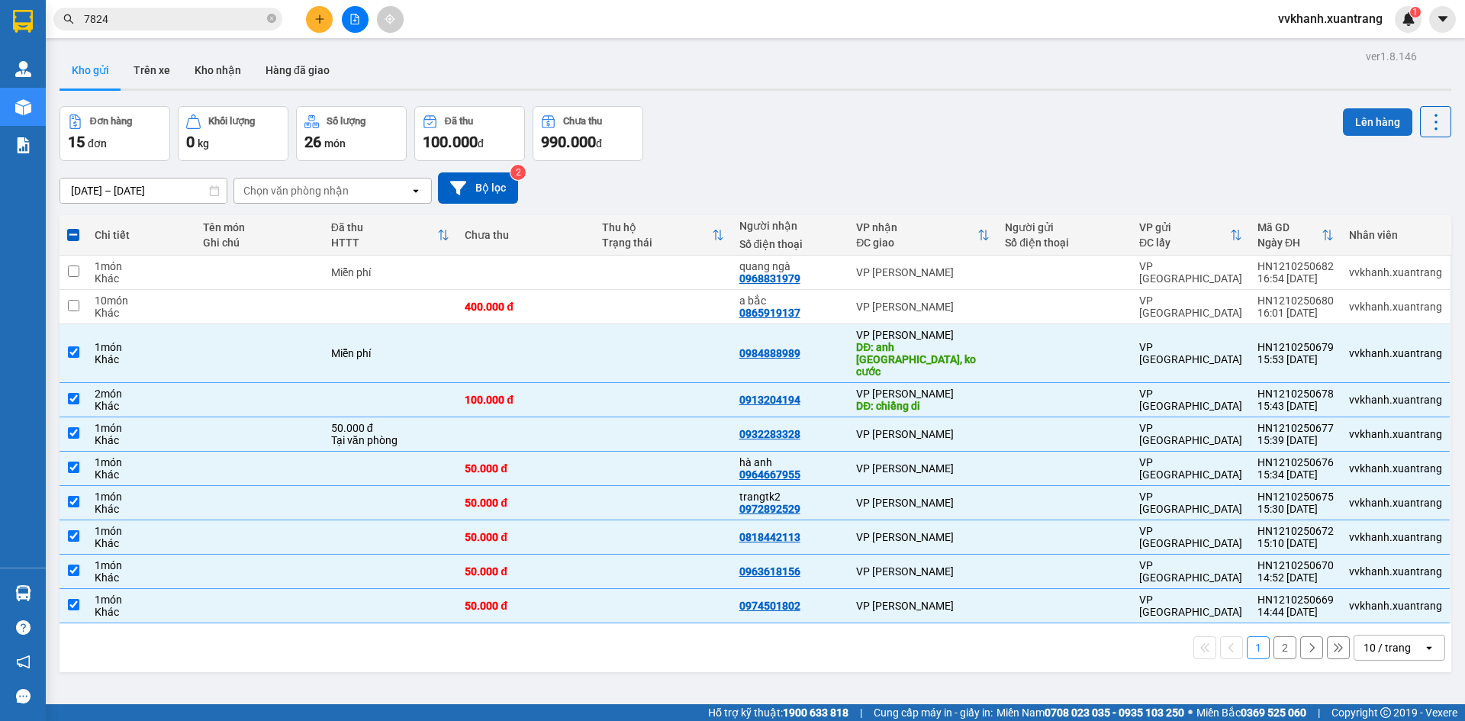
click at [1355, 129] on button "Lên hàng" at bounding box center [1377, 121] width 69 height 27
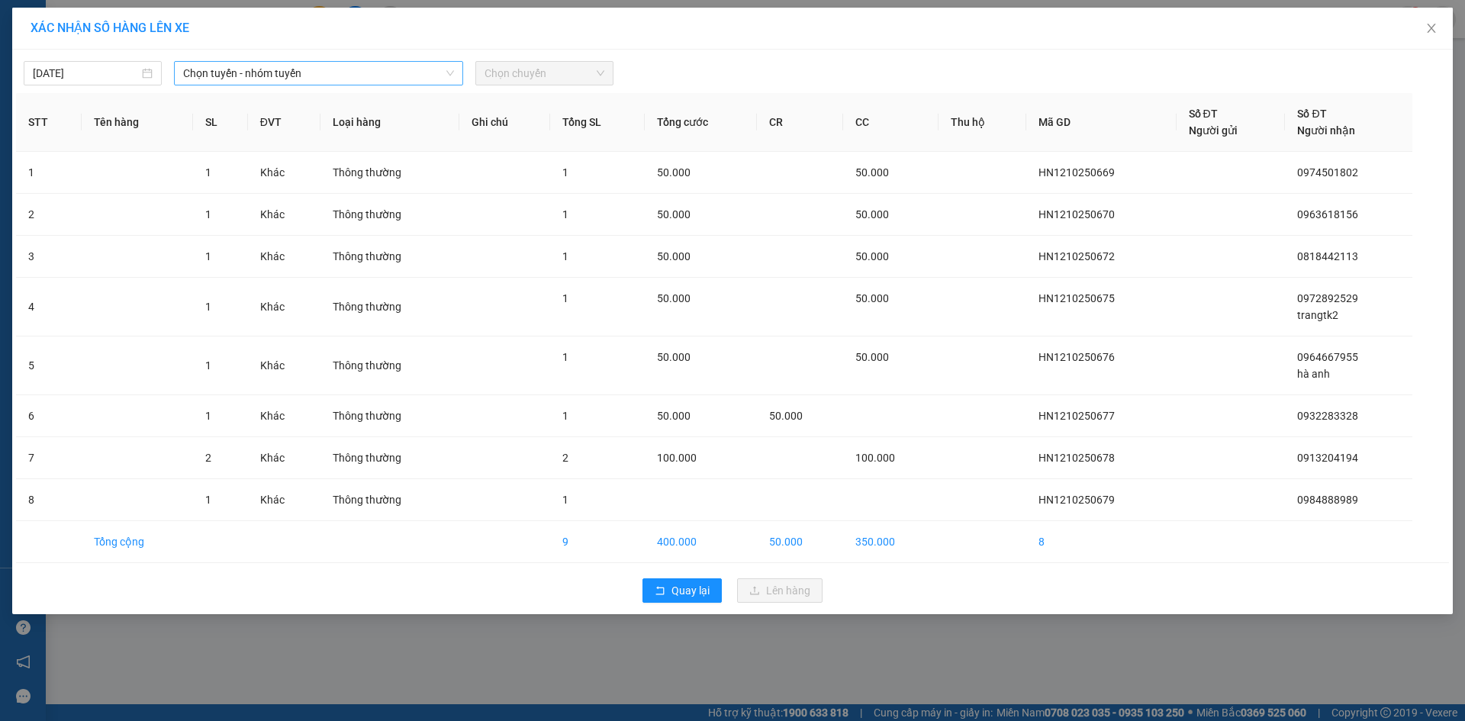
click at [390, 71] on span "Chọn tuyến - nhóm tuyến" at bounding box center [318, 73] width 271 height 23
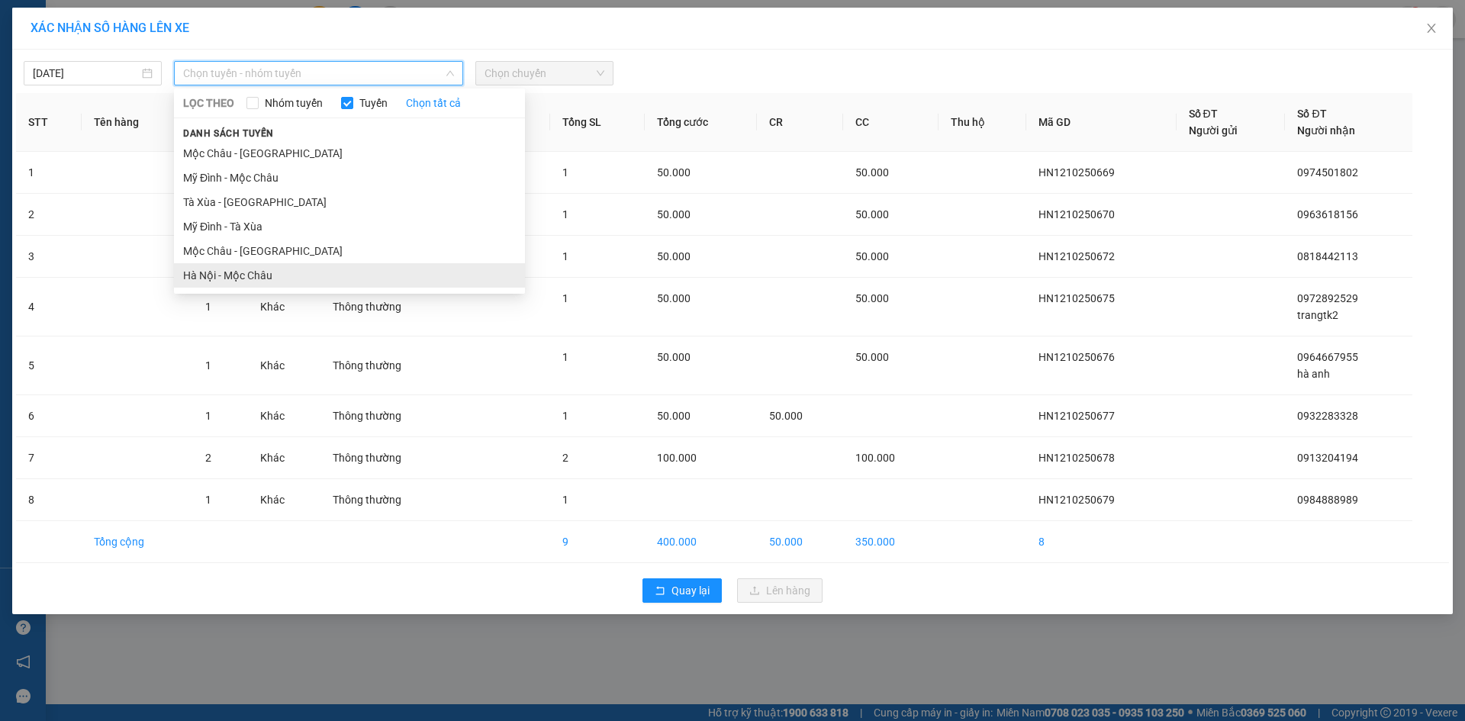
click at [250, 276] on li "Hà Nội - Mộc Châu" at bounding box center [349, 275] width 351 height 24
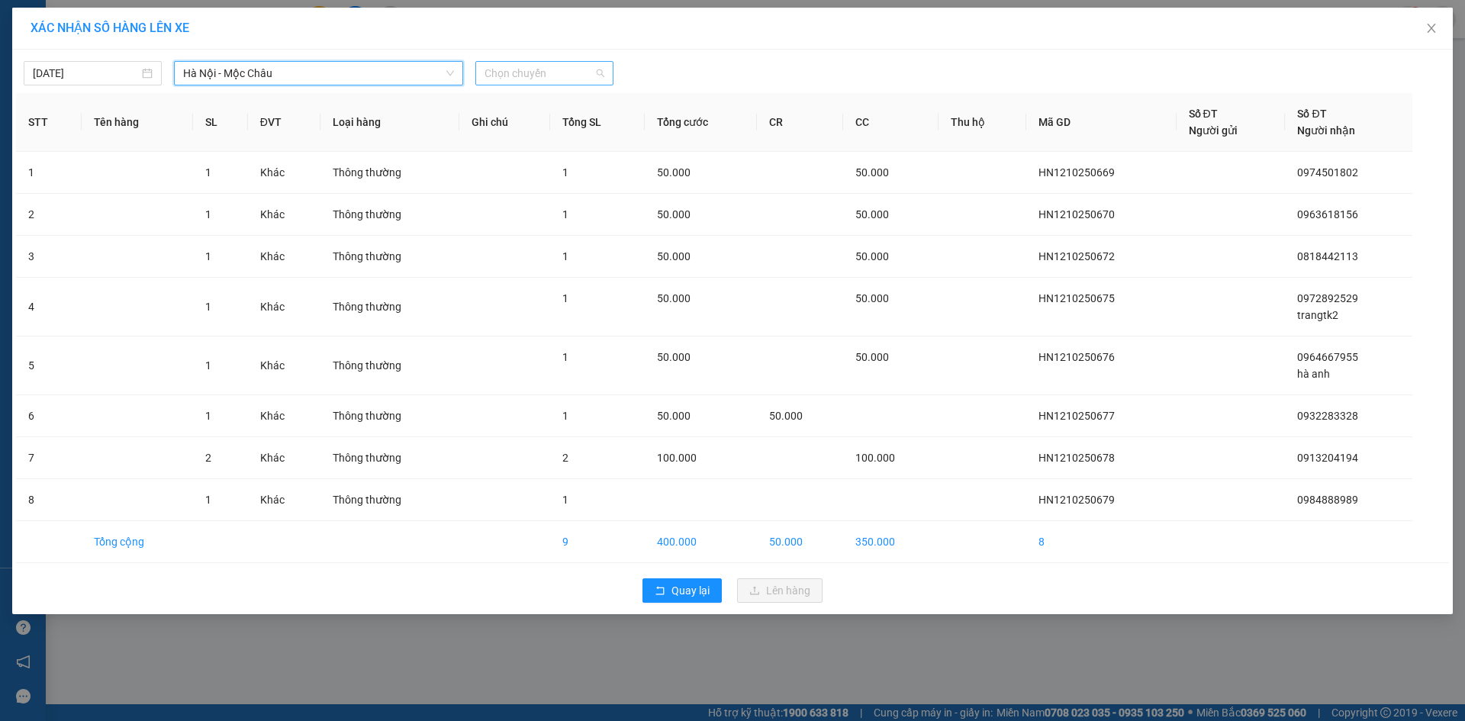
click at [565, 72] on span "Chọn chuyến" at bounding box center [544, 73] width 120 height 23
click at [523, 186] on div "16:15" at bounding box center [543, 192] width 119 height 17
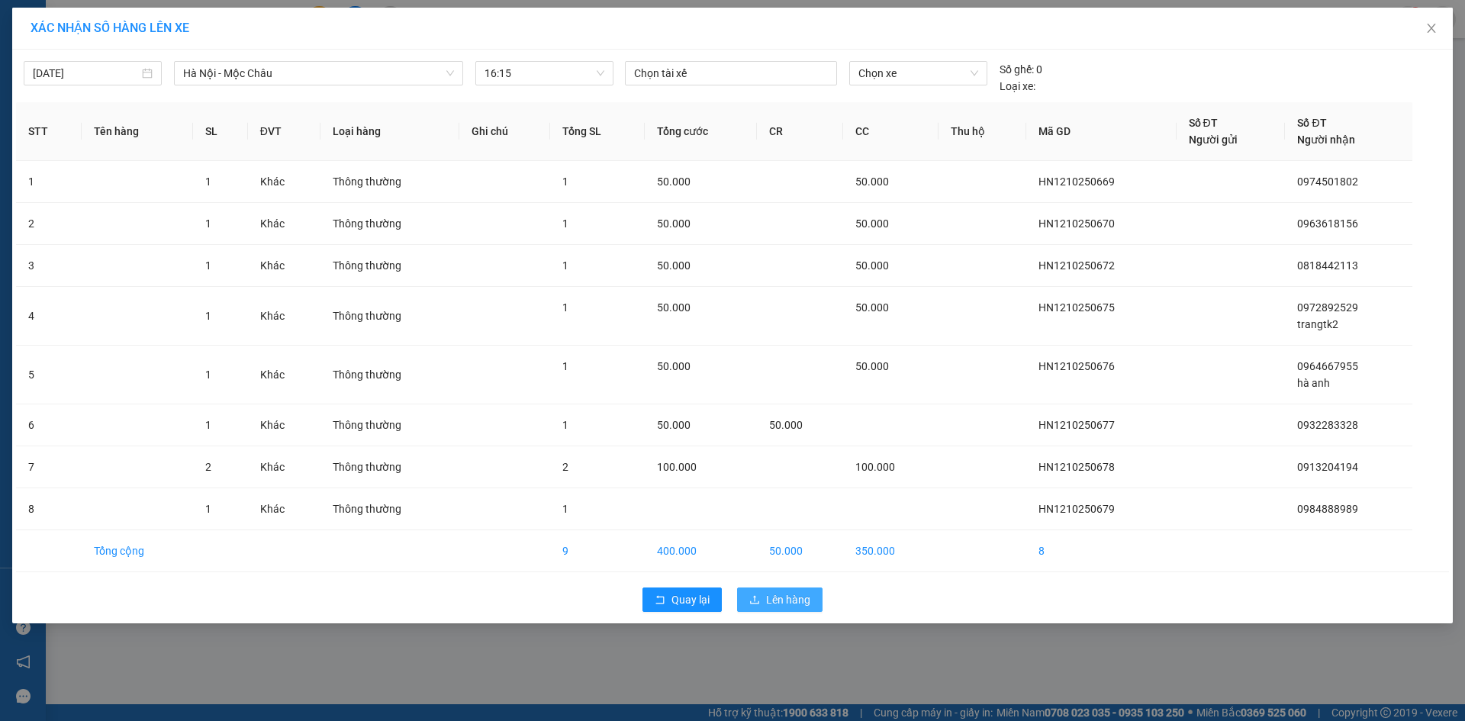
click at [779, 598] on span "Lên hàng" at bounding box center [788, 599] width 44 height 17
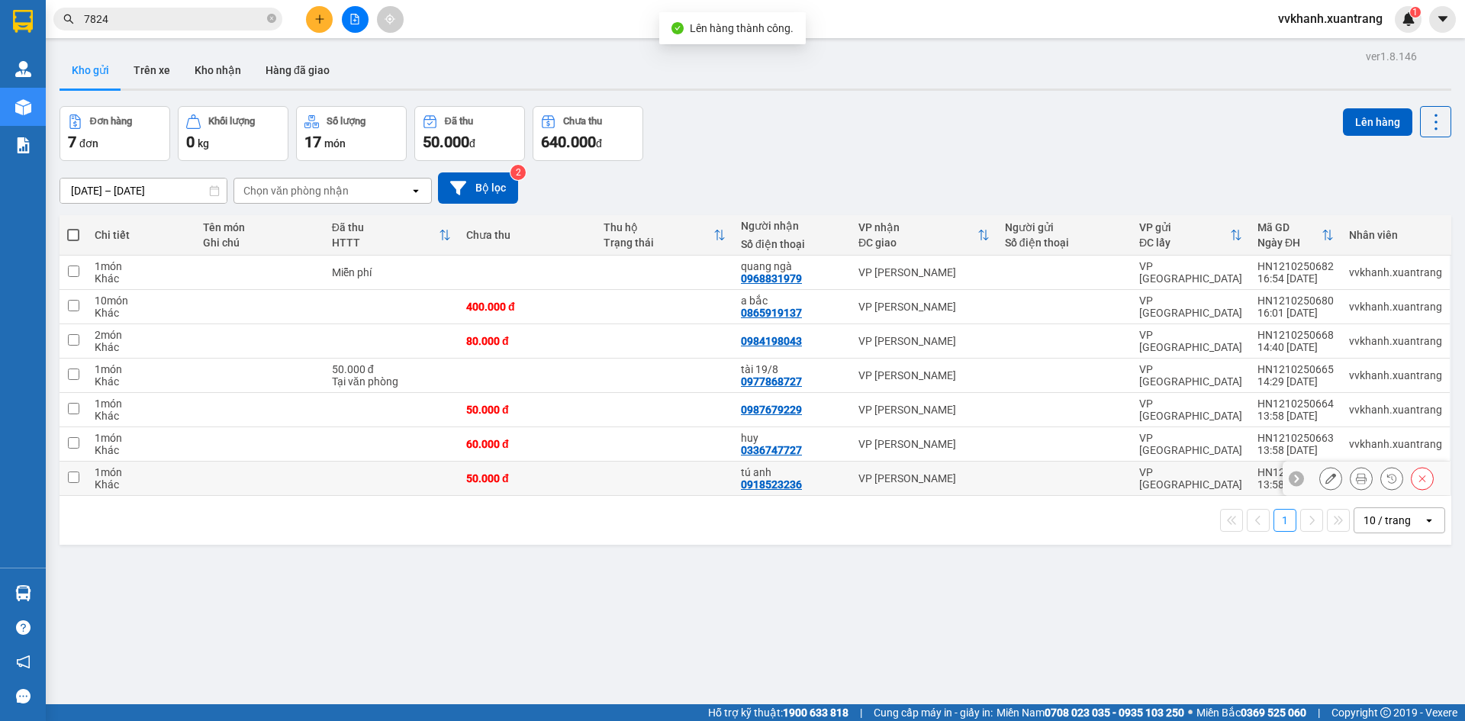
click at [701, 467] on td at bounding box center [664, 479] width 137 height 34
checkbox input "true"
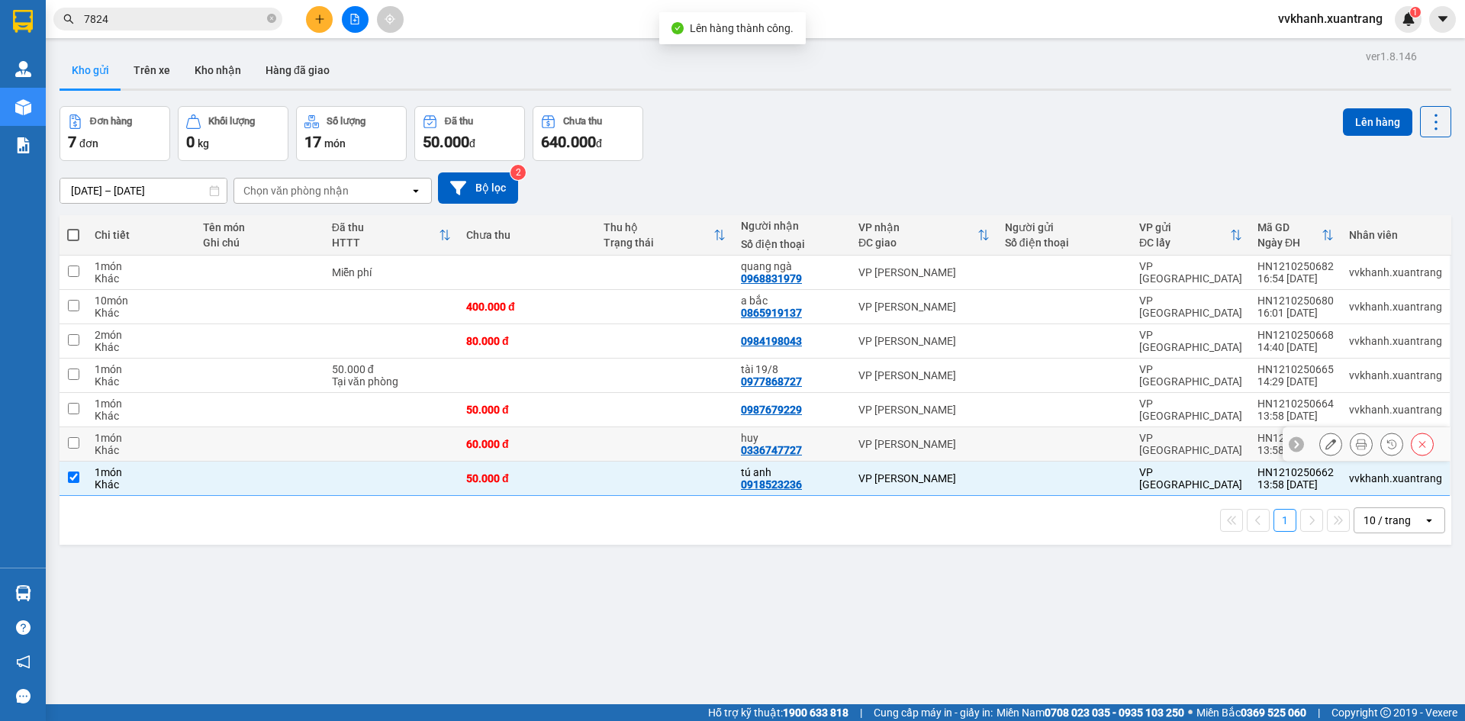
click at [693, 451] on td at bounding box center [664, 444] width 137 height 34
checkbox input "true"
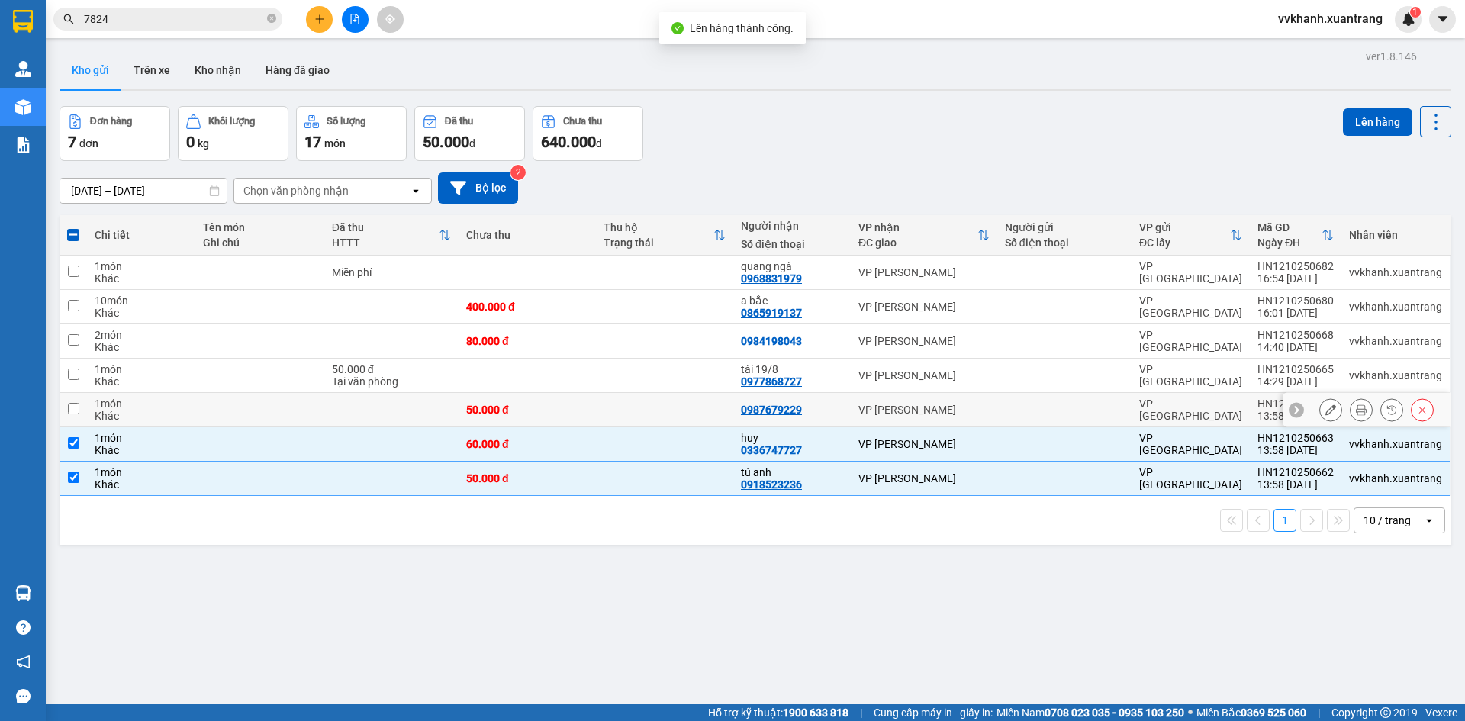
click at [676, 407] on td at bounding box center [664, 410] width 137 height 34
checkbox input "true"
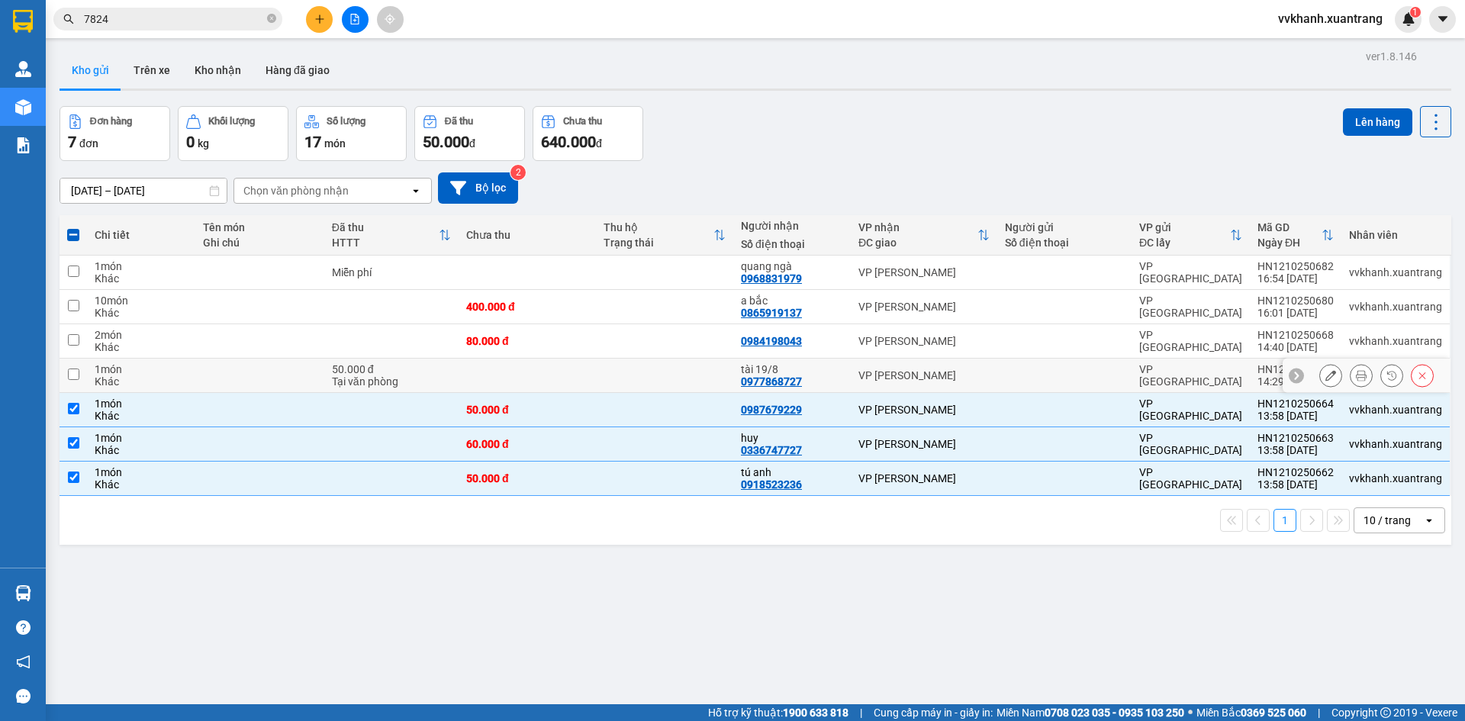
click at [634, 381] on td at bounding box center [664, 376] width 137 height 34
checkbox input "true"
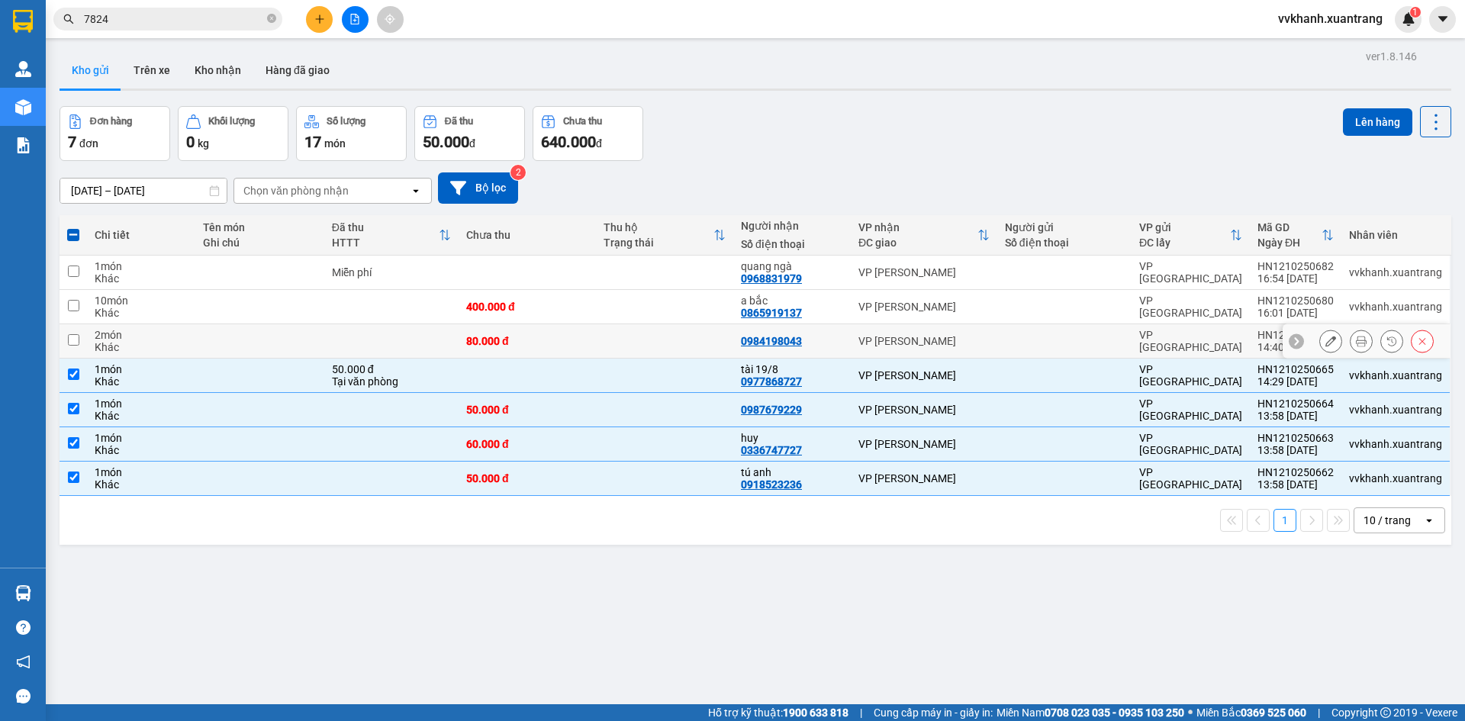
click at [632, 347] on td at bounding box center [664, 341] width 137 height 34
checkbox input "true"
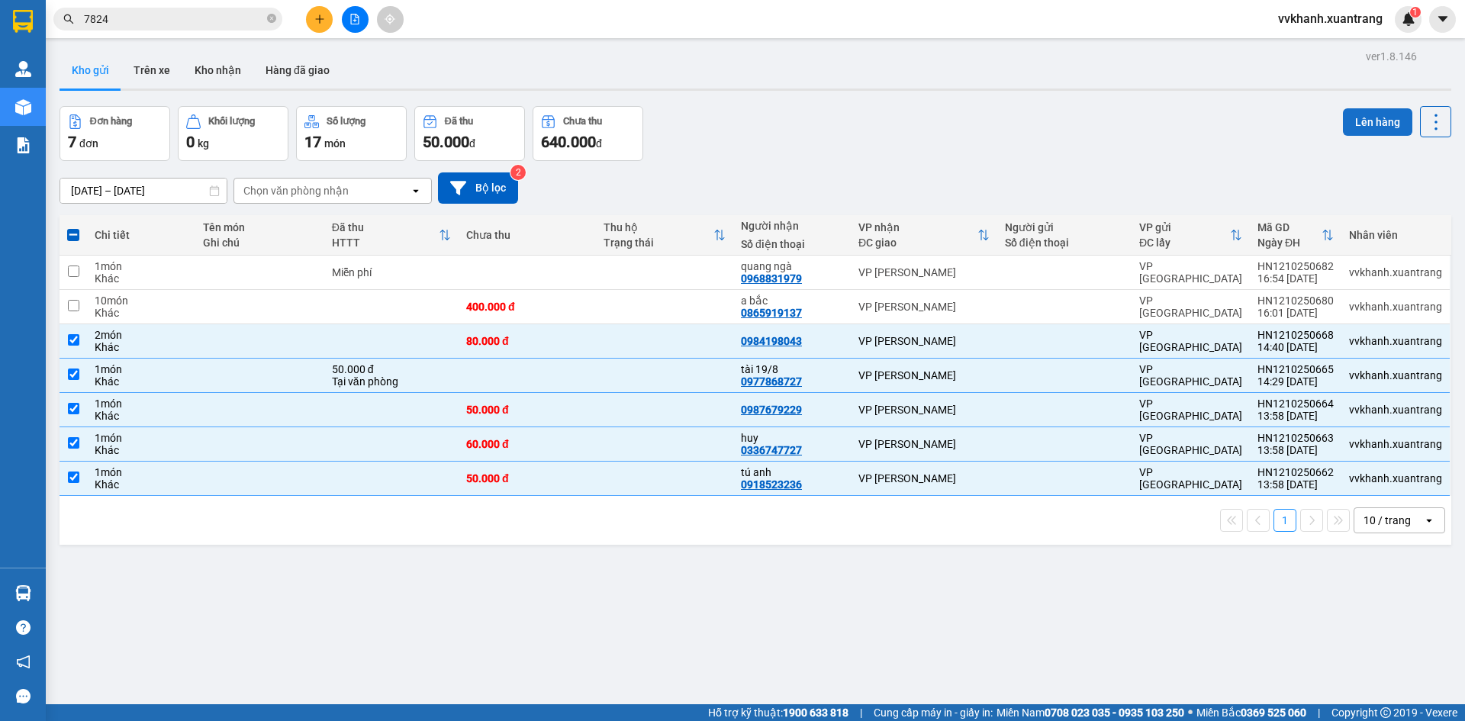
click at [1358, 130] on button "Lên hàng" at bounding box center [1377, 121] width 69 height 27
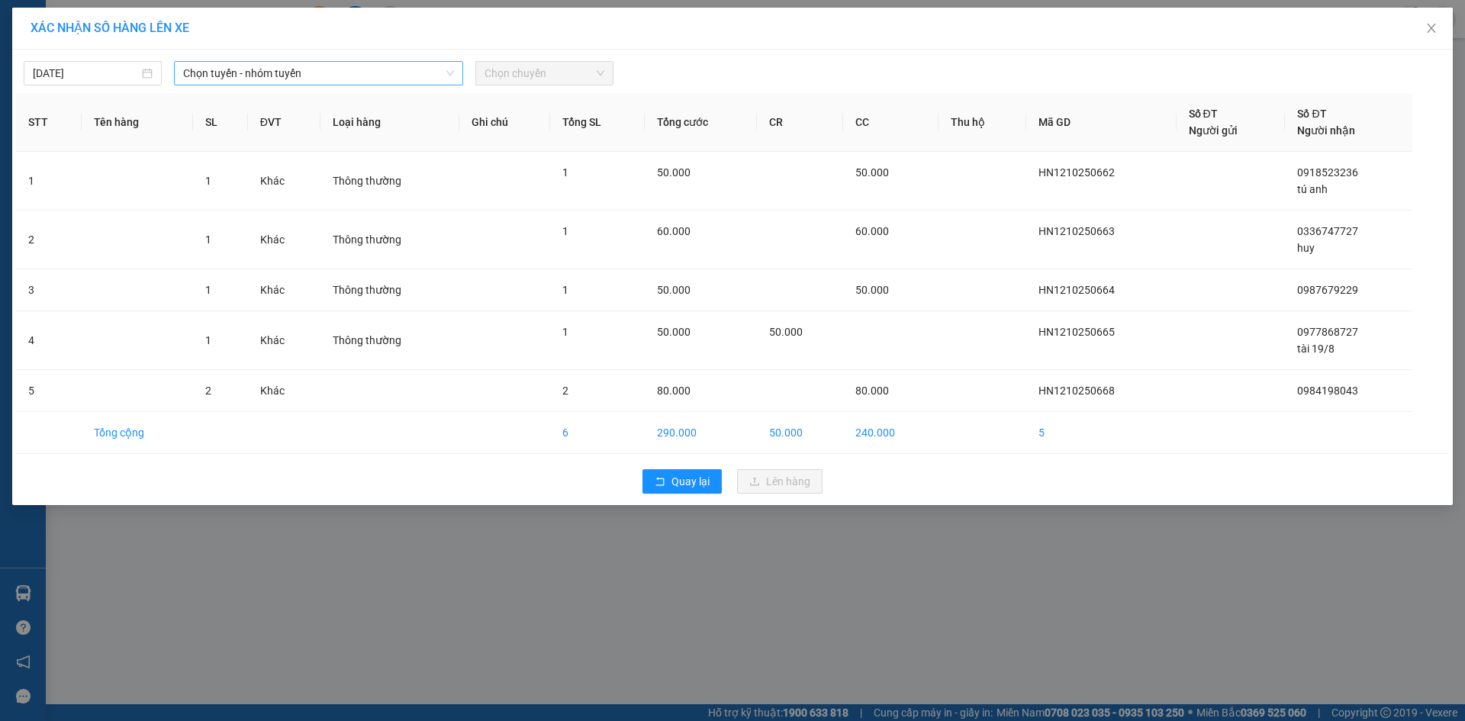
click at [362, 72] on span "Chọn tuyến - nhóm tuyến" at bounding box center [318, 73] width 271 height 23
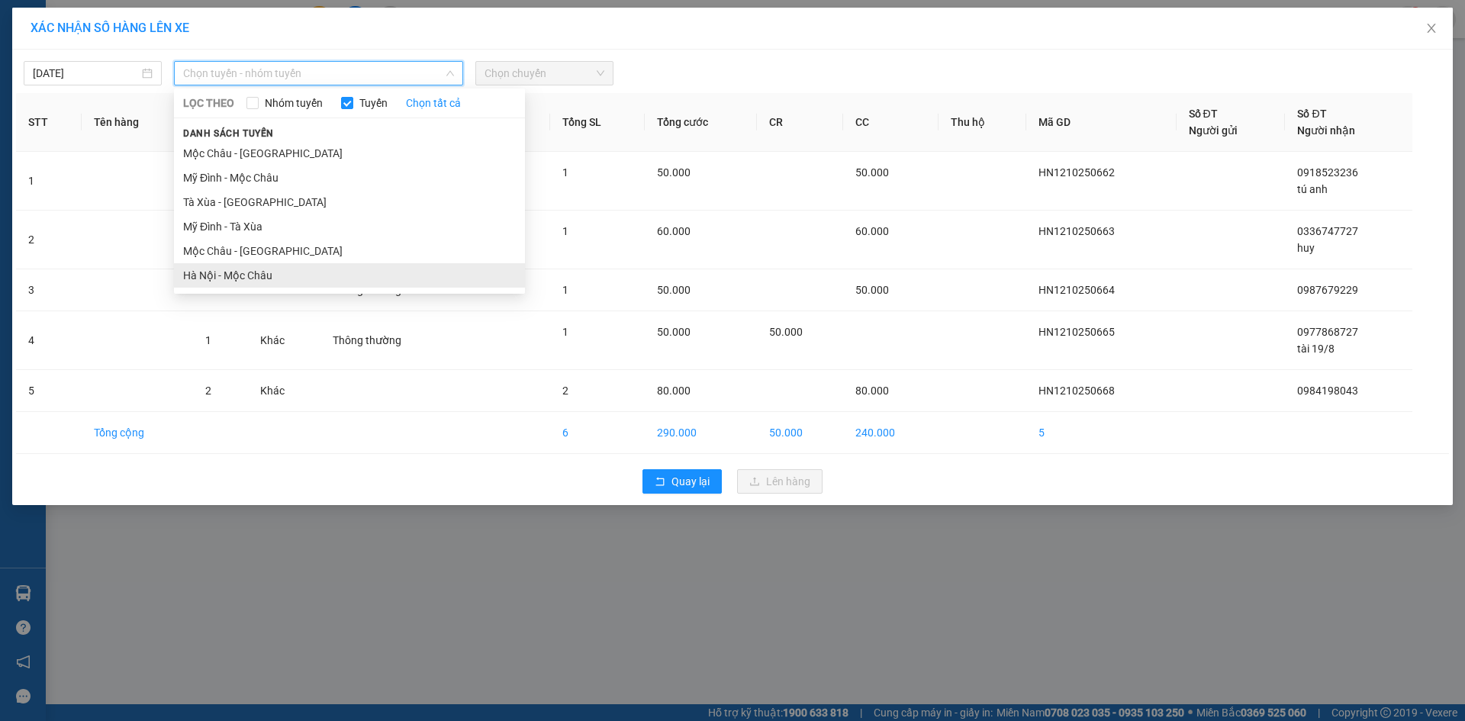
click at [285, 277] on li "Hà Nội - Mộc Châu" at bounding box center [349, 275] width 351 height 24
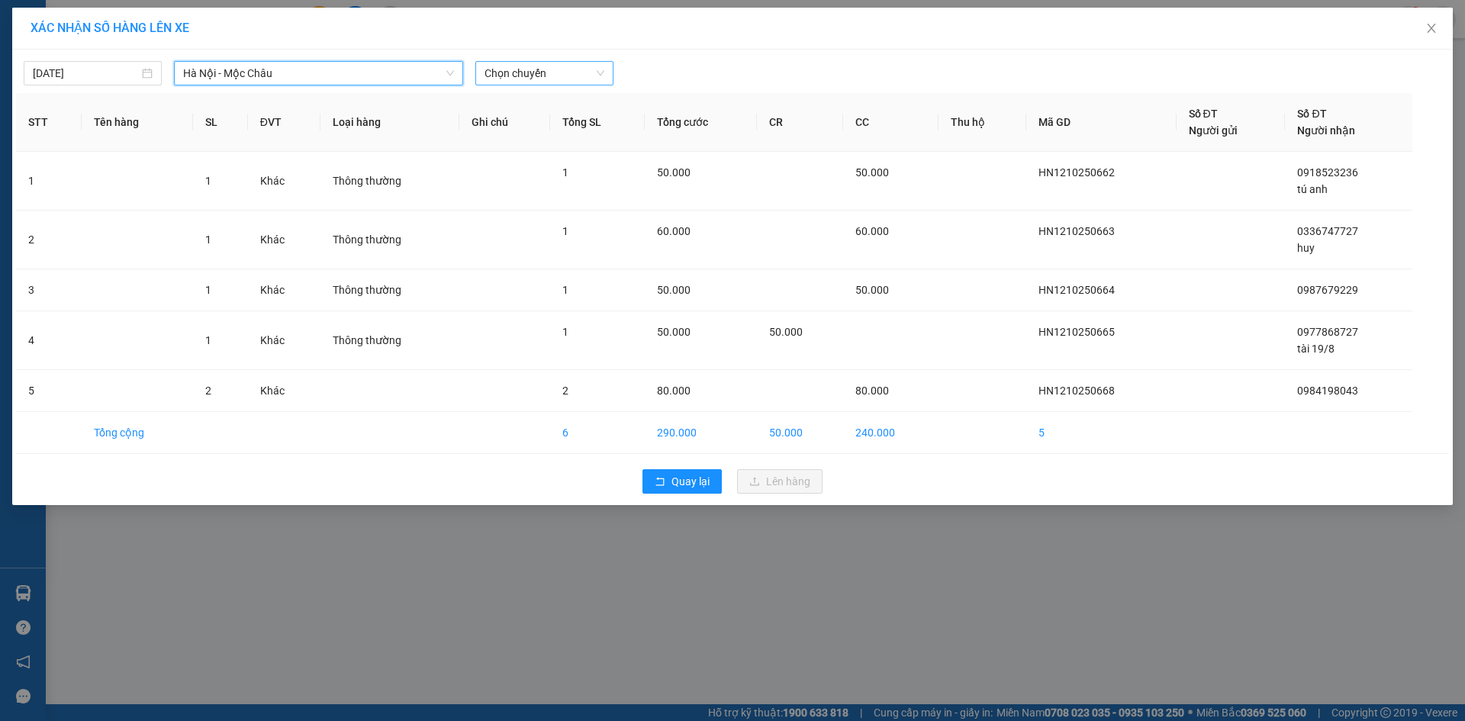
click at [582, 72] on span "Chọn chuyến" at bounding box center [544, 73] width 120 height 23
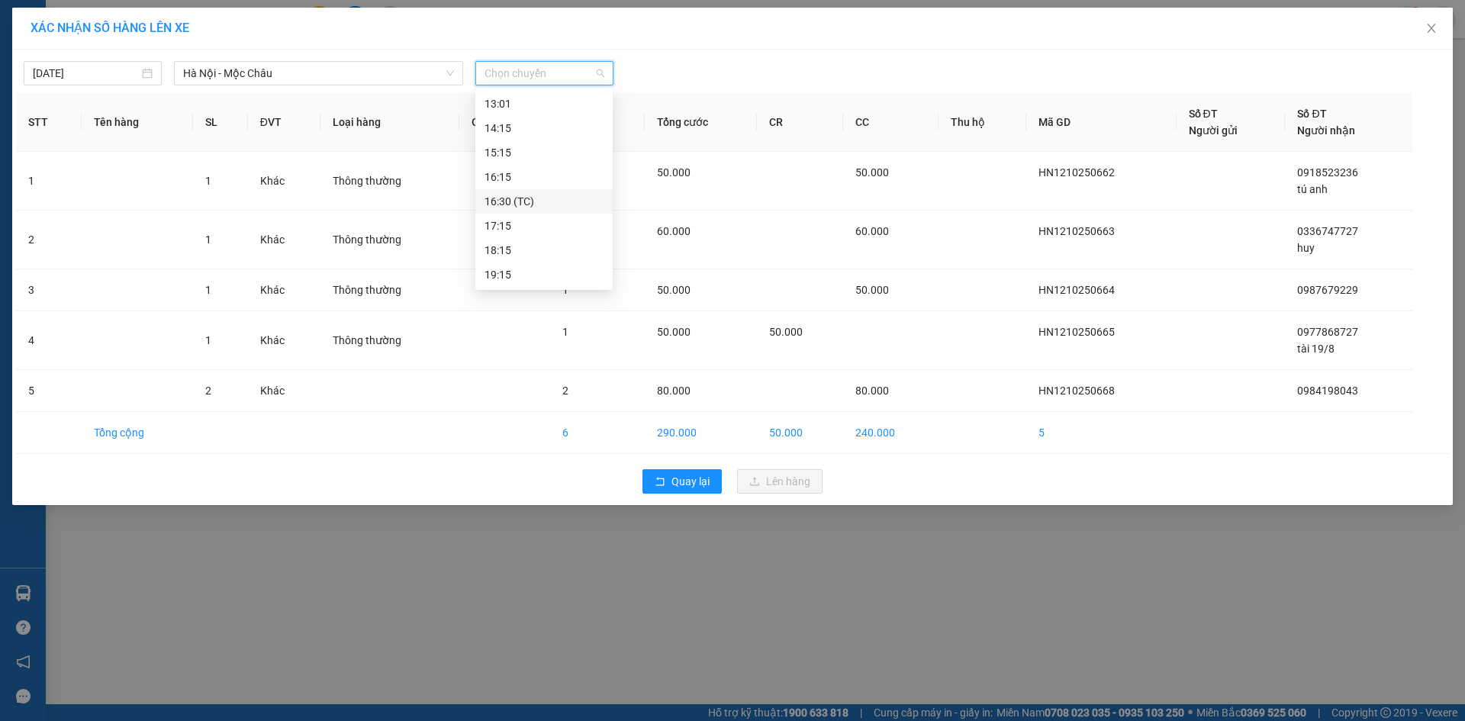
click at [515, 199] on div "16:30 (TC)" at bounding box center [543, 201] width 119 height 17
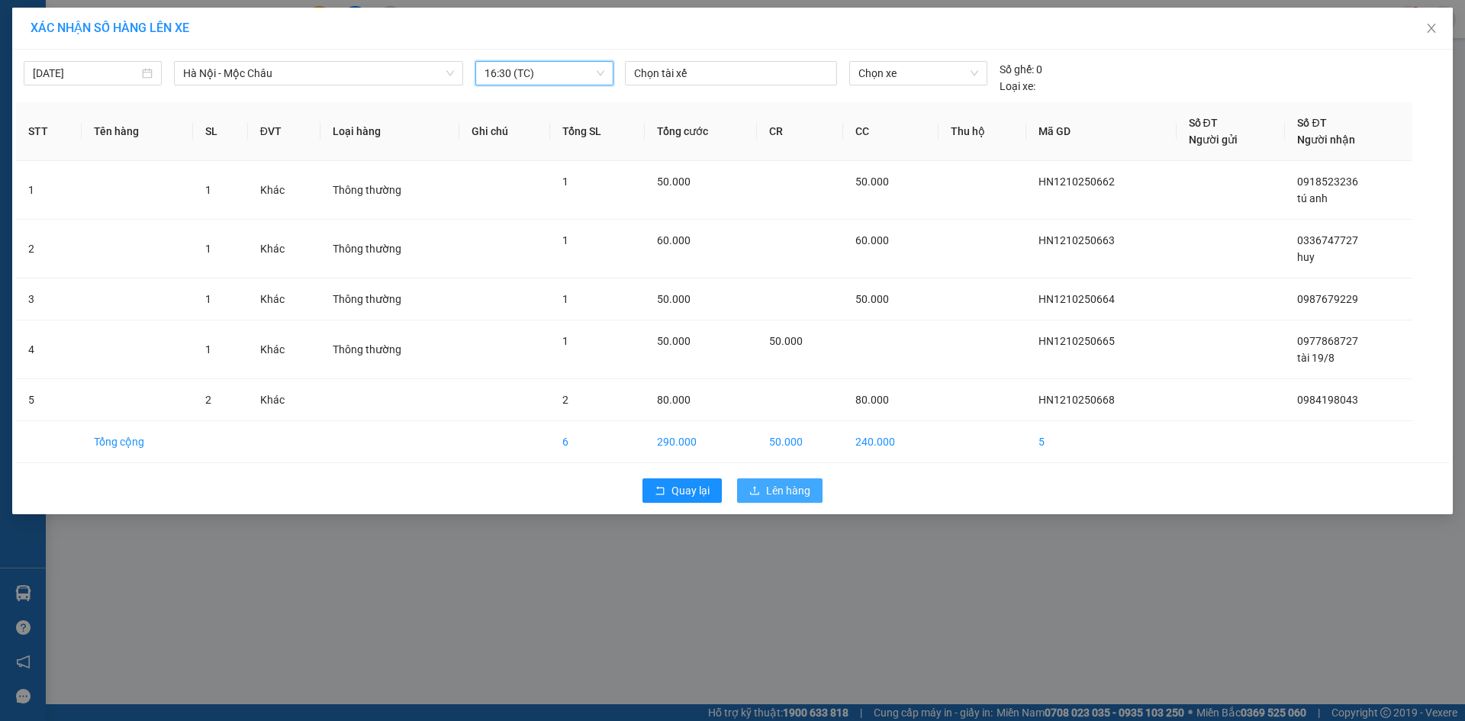
click at [790, 493] on span "Lên hàng" at bounding box center [788, 490] width 44 height 17
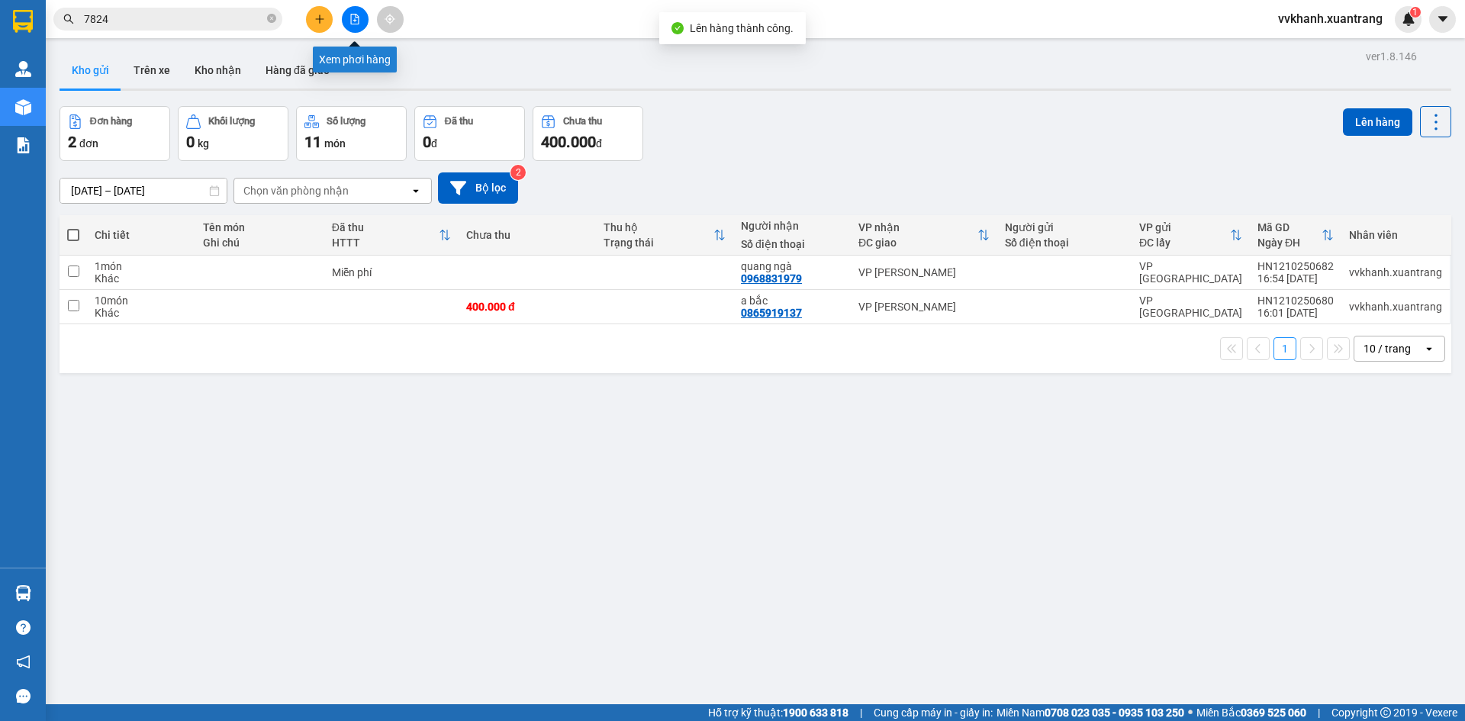
click at [358, 14] on icon "file-add" at bounding box center [354, 19] width 11 height 11
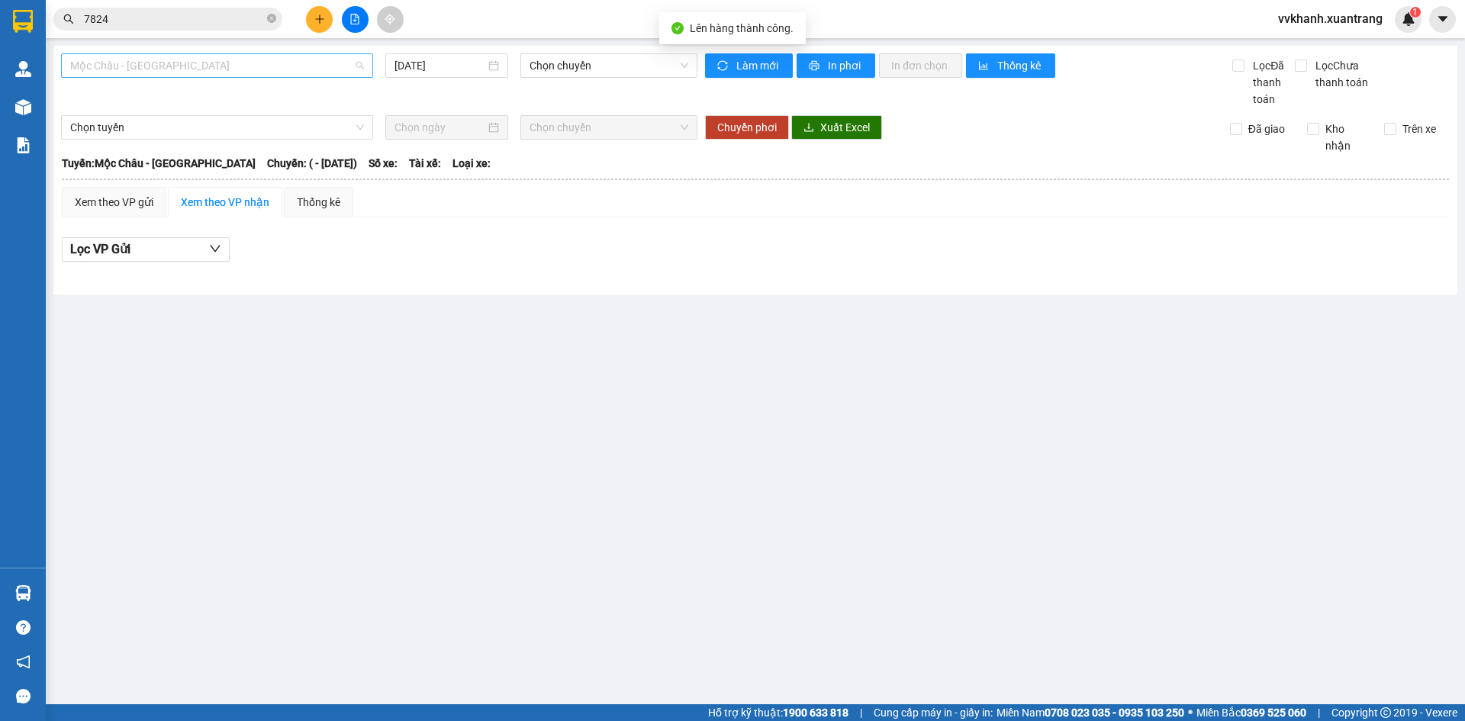
click at [188, 69] on span "Mộc Châu - Mỹ Đình" at bounding box center [217, 65] width 294 height 23
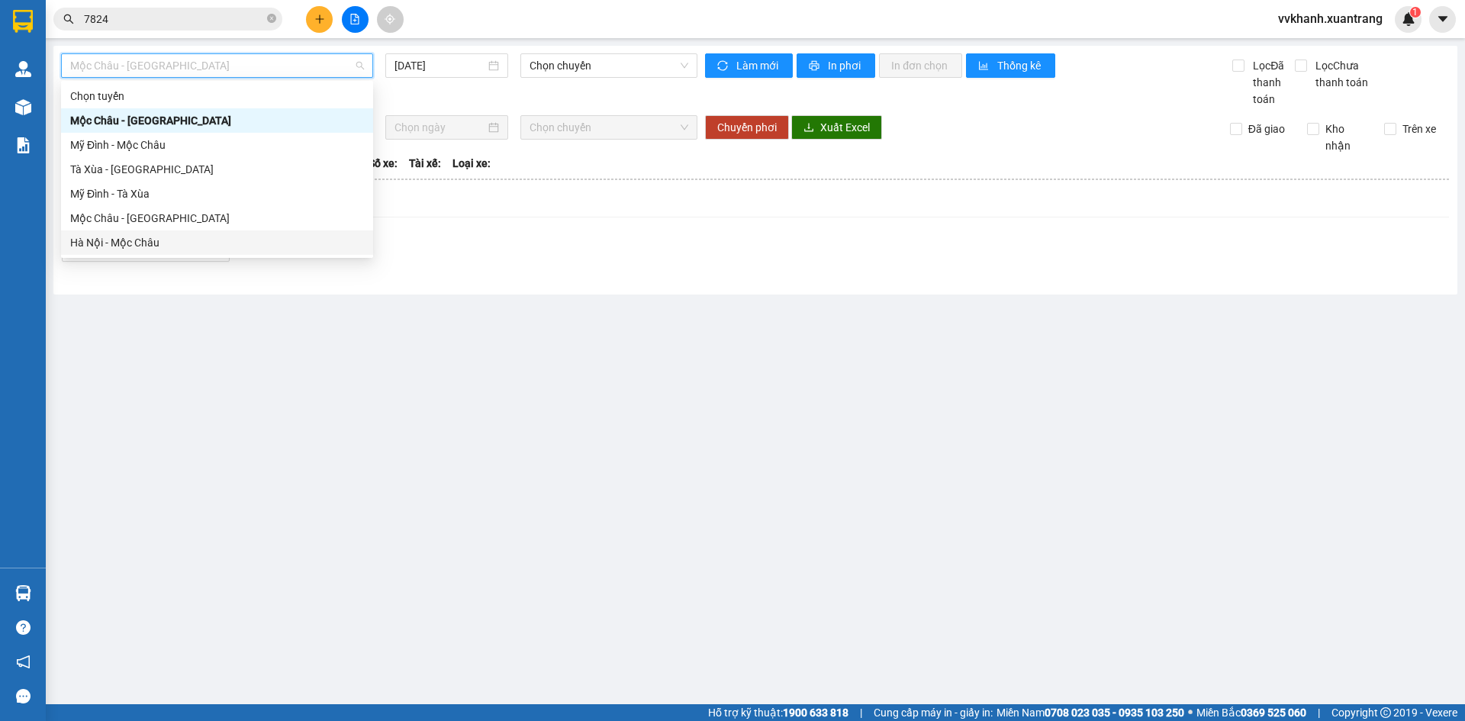
click at [146, 243] on div "Hà Nội - Mộc Châu" at bounding box center [217, 242] width 294 height 17
type input "12/10/2025"
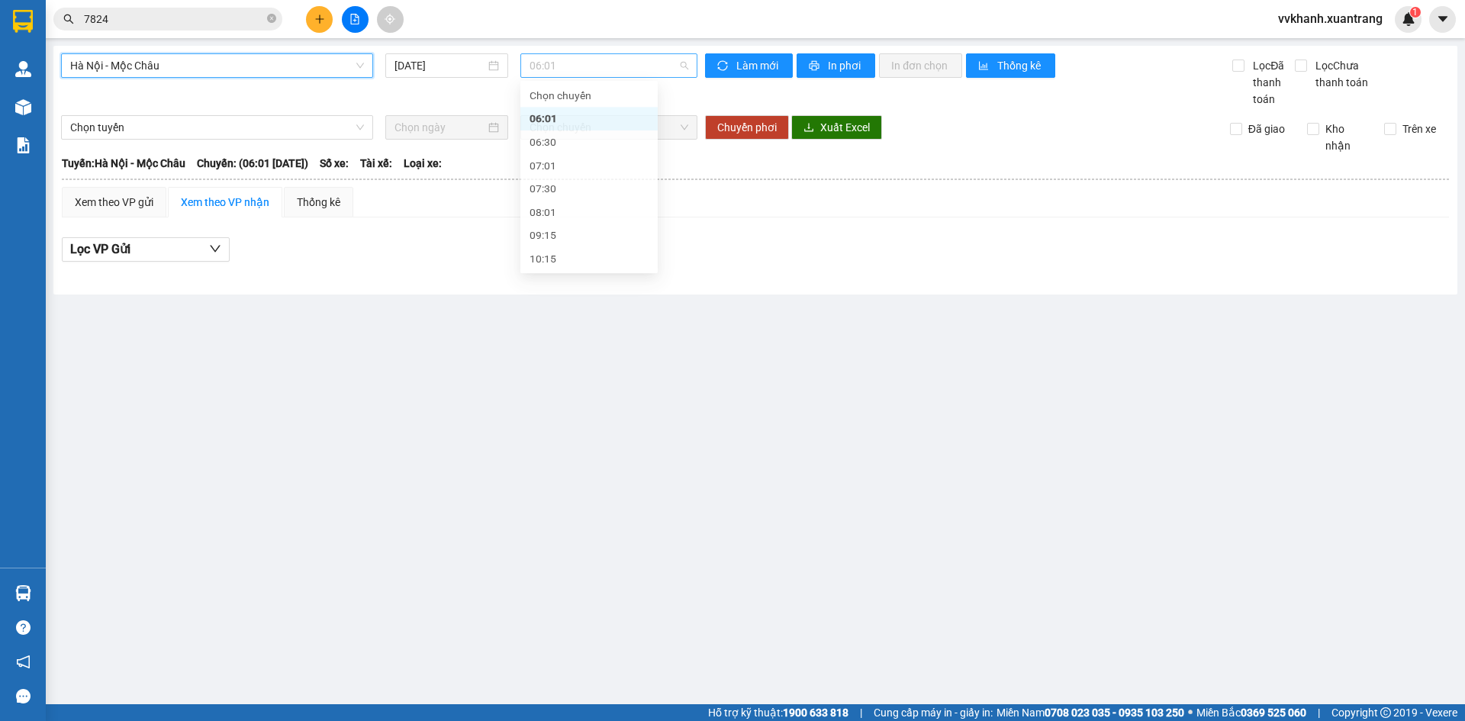
click at [552, 61] on span "06:01" at bounding box center [608, 65] width 159 height 23
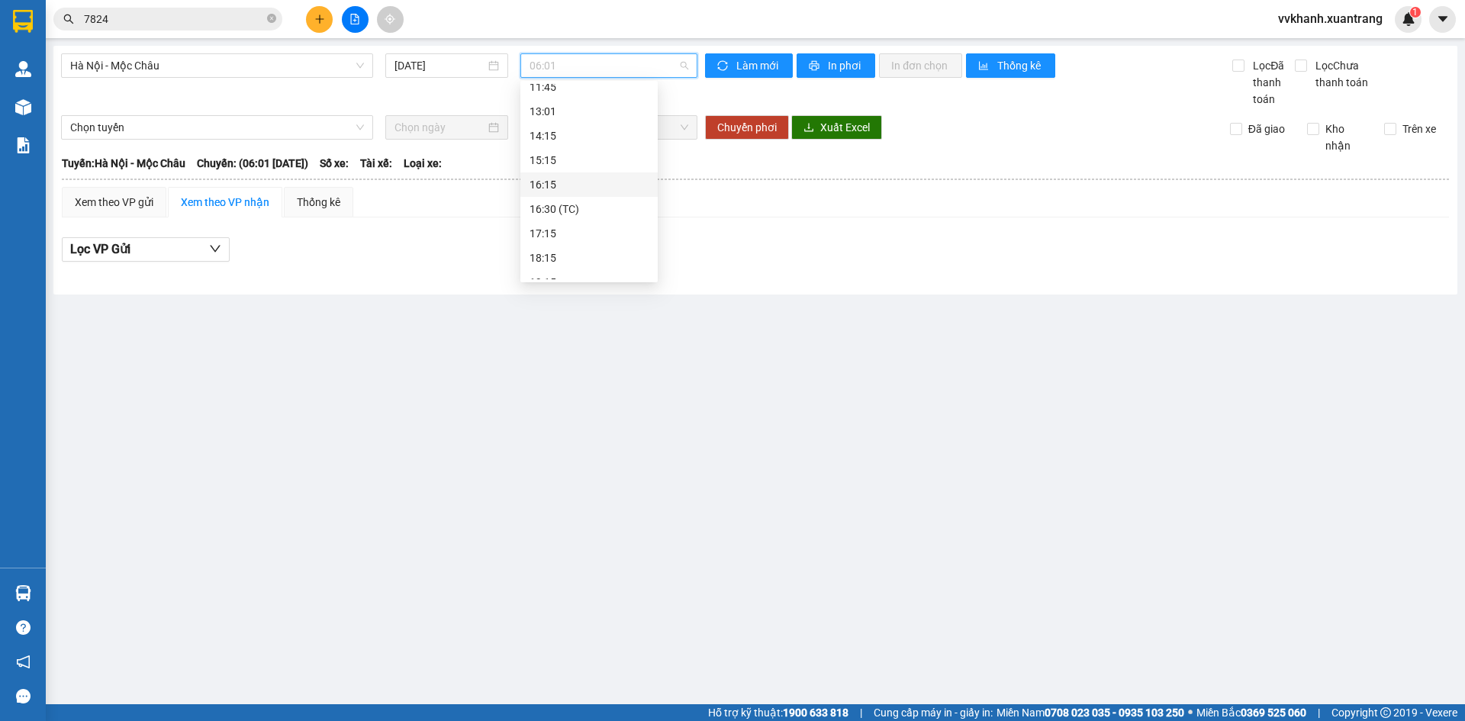
click at [568, 193] on div "16:15" at bounding box center [588, 184] width 137 height 24
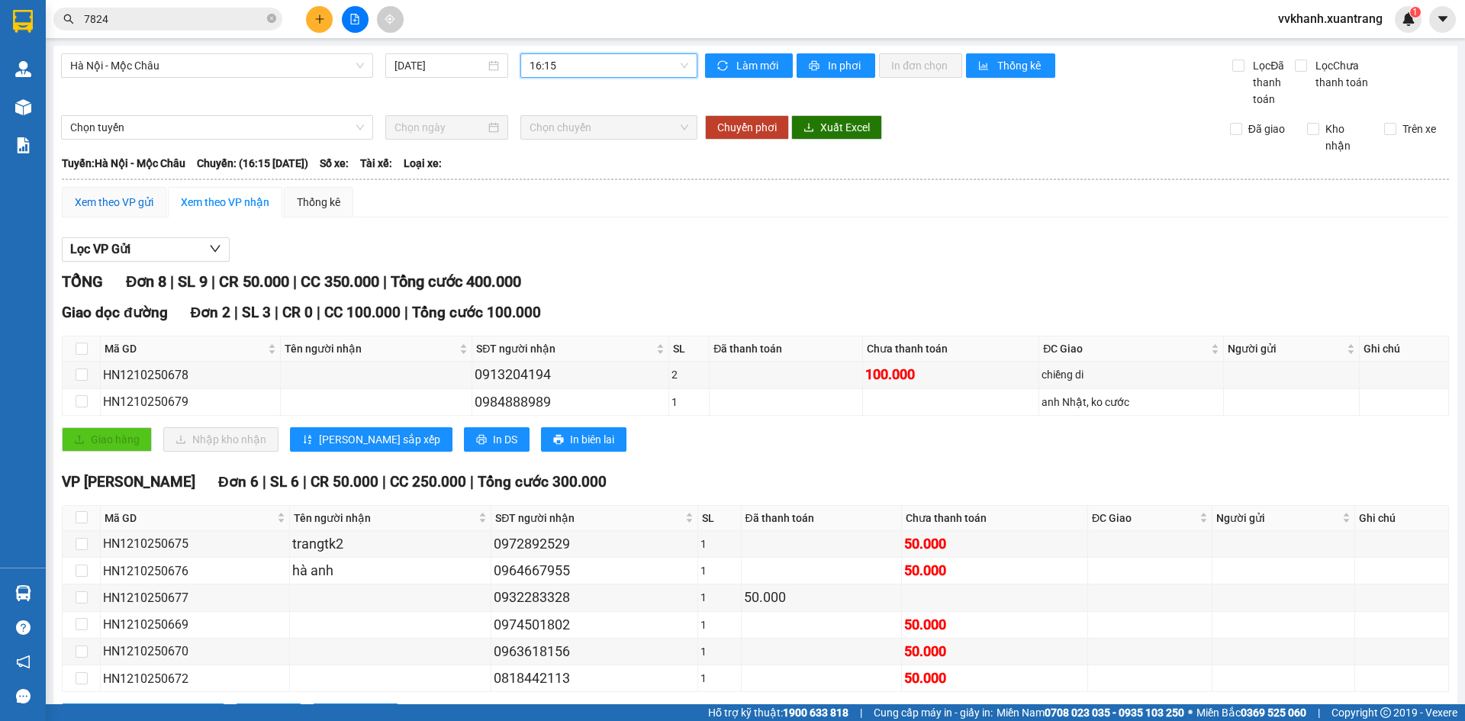
click at [105, 198] on div "Xem theo VP gửi" at bounding box center [114, 202] width 79 height 17
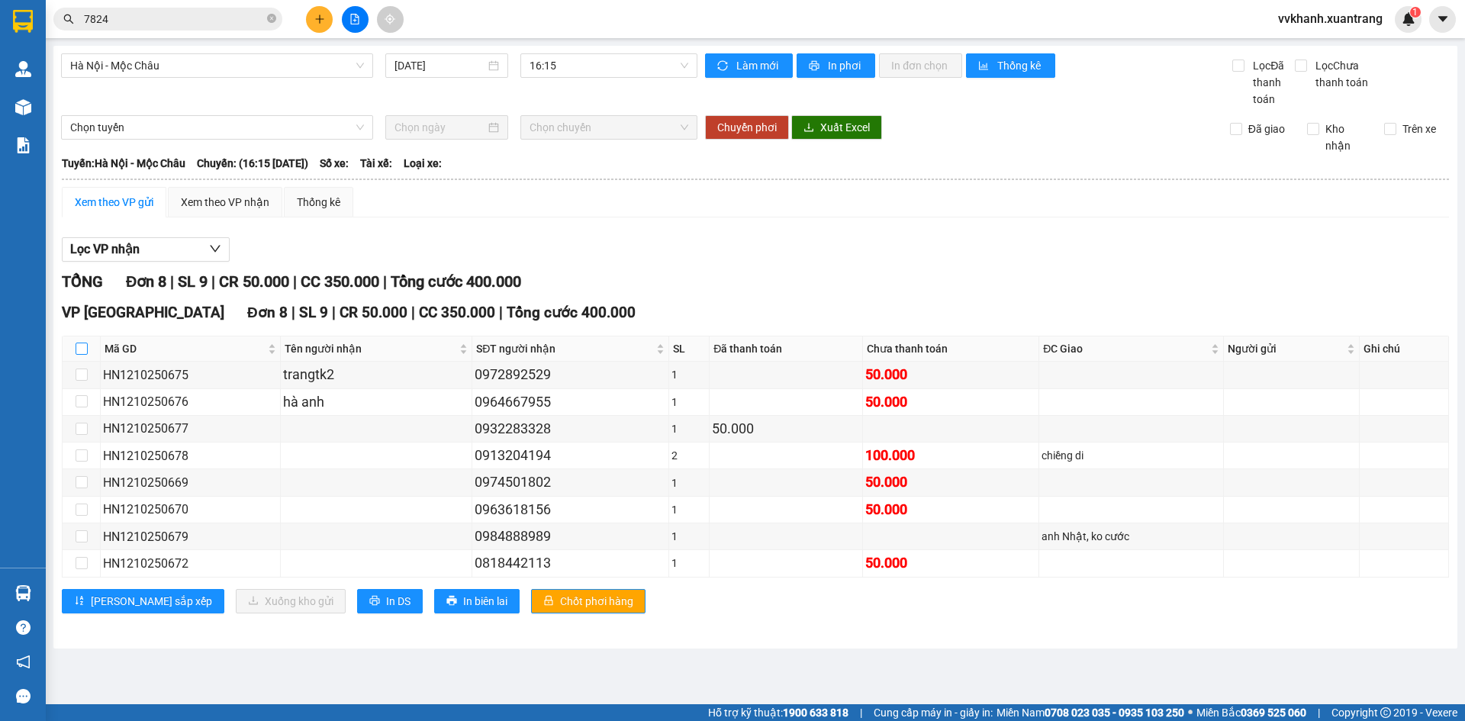
click at [80, 341] on label at bounding box center [82, 348] width 12 height 17
click at [80, 343] on input "checkbox" at bounding box center [82, 349] width 12 height 12
checkbox input "true"
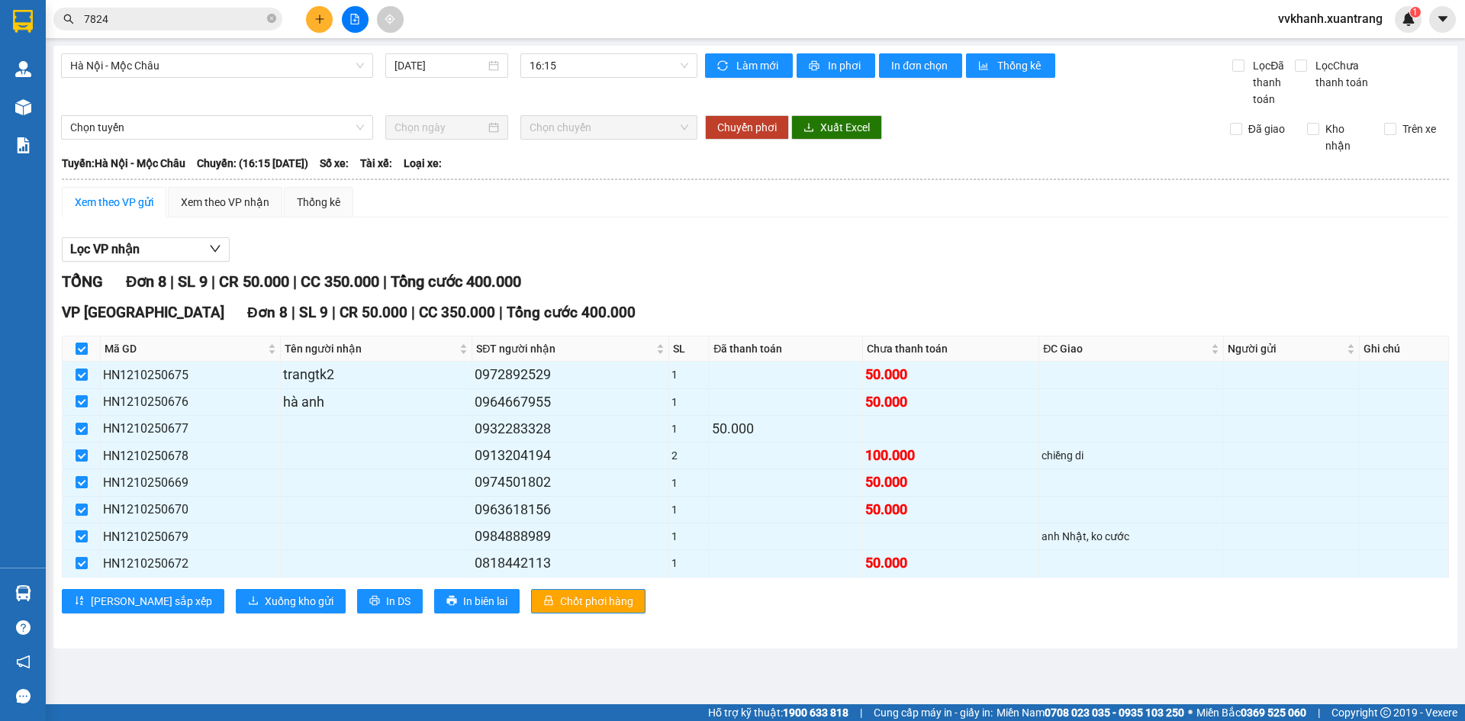
checkbox input "true"
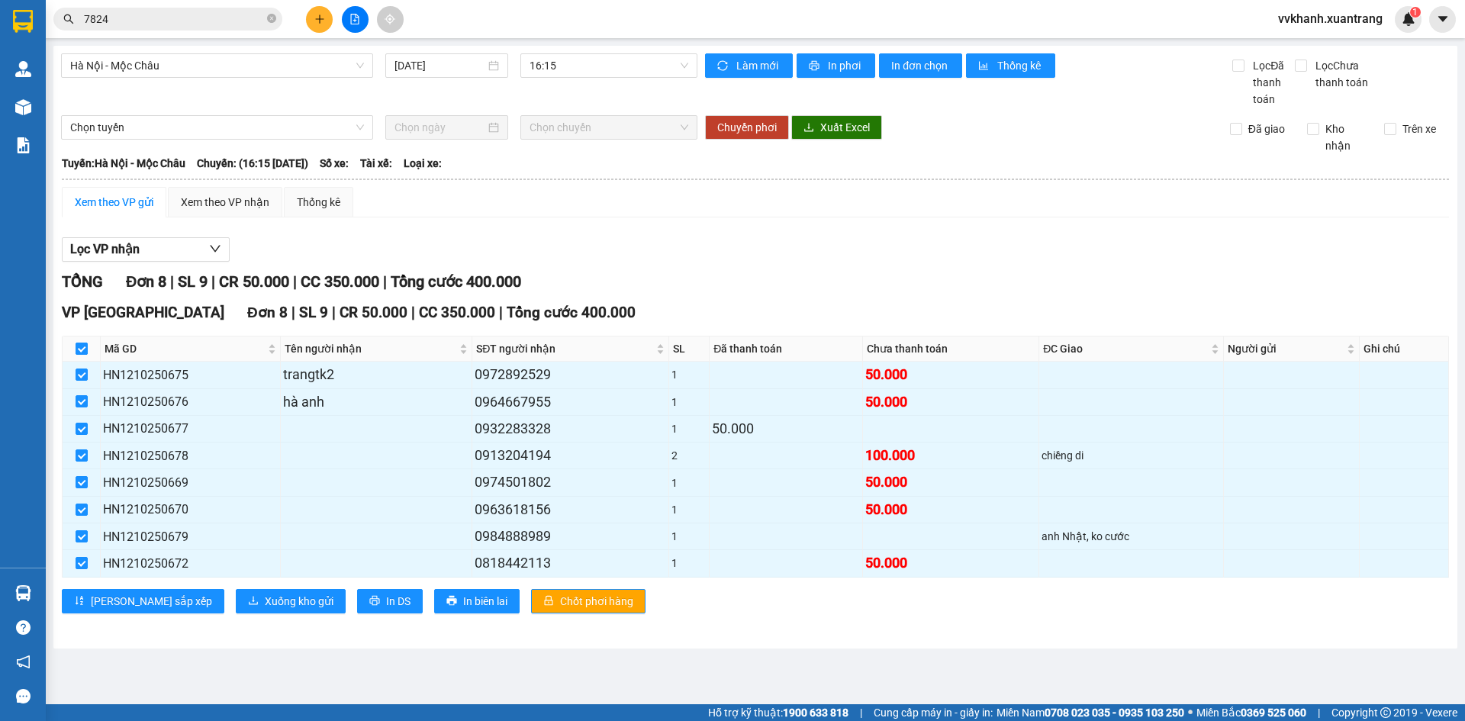
checkbox input "true"
click at [236, 594] on button "Xuống kho gửi" at bounding box center [291, 601] width 110 height 24
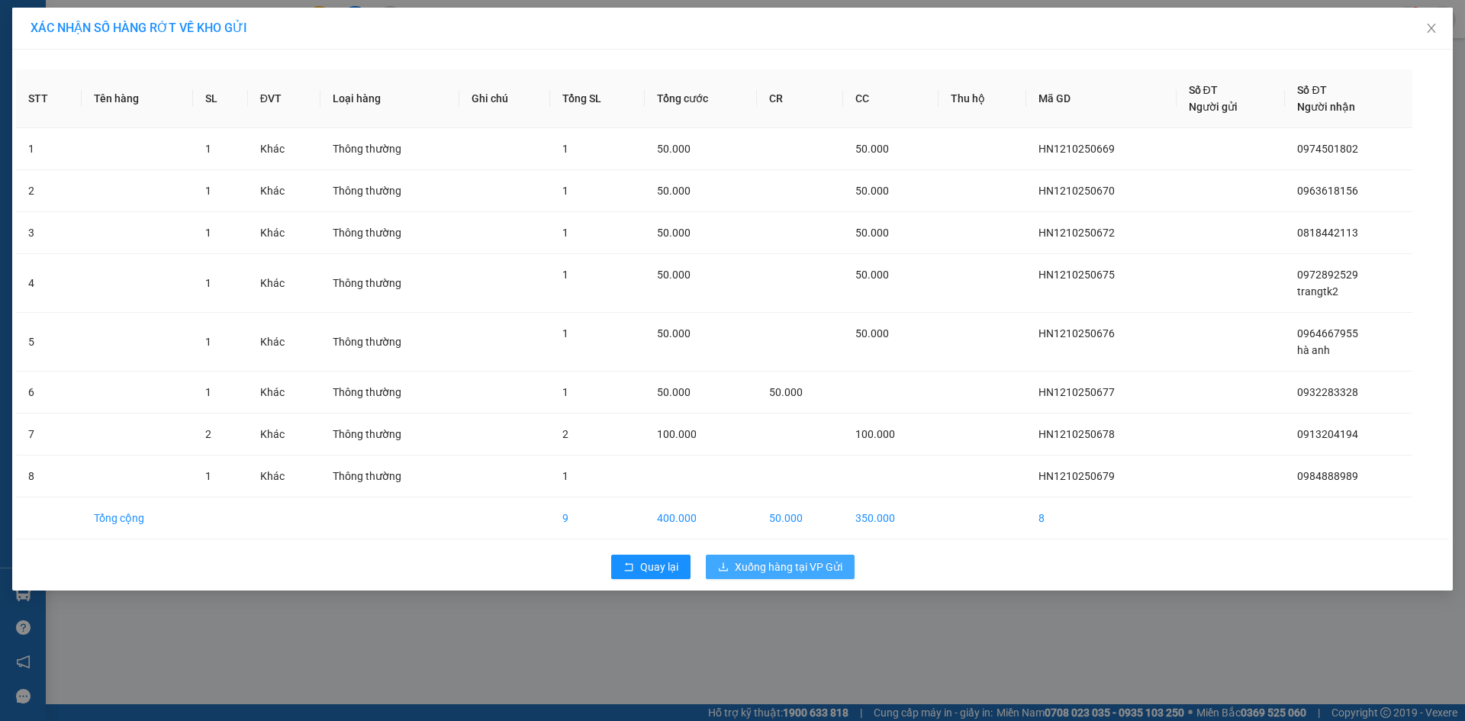
click at [806, 567] on span "Xuống hàng tại VP Gửi" at bounding box center [789, 566] width 108 height 17
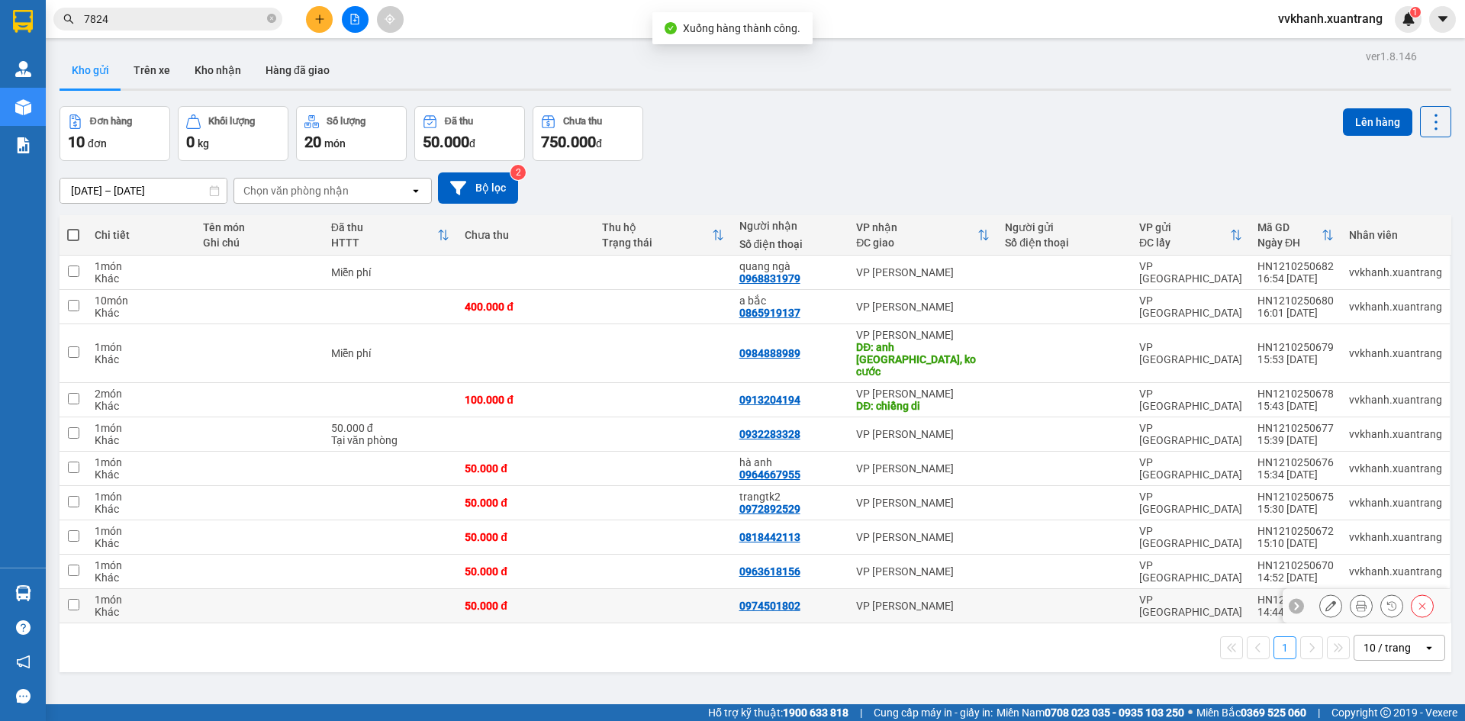
drag, startPoint x: 754, startPoint y: 584, endPoint x: 635, endPoint y: 539, distance: 127.5
click at [751, 600] on div "0974501802" at bounding box center [769, 606] width 61 height 12
click at [618, 589] on td at bounding box center [662, 606] width 137 height 34
checkbox input "true"
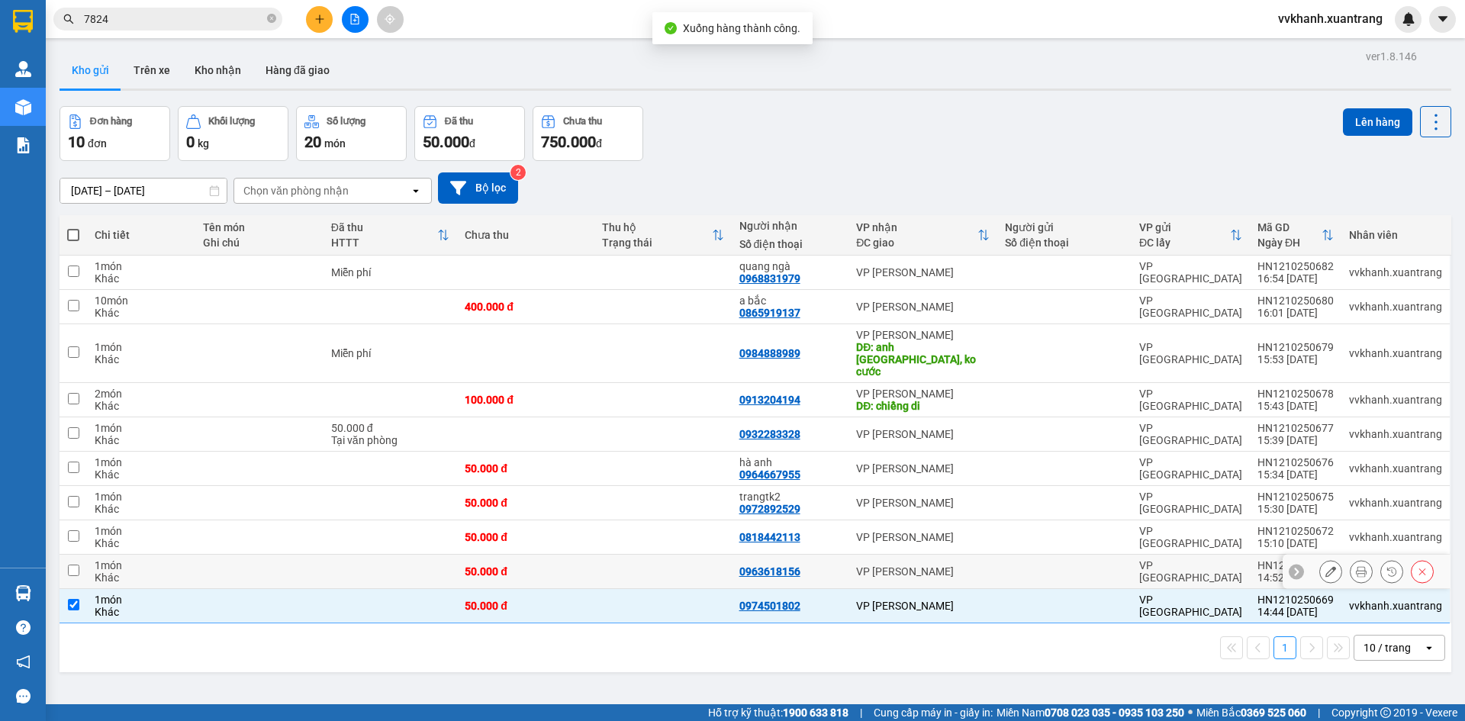
click at [623, 555] on td at bounding box center [662, 572] width 137 height 34
checkbox input "true"
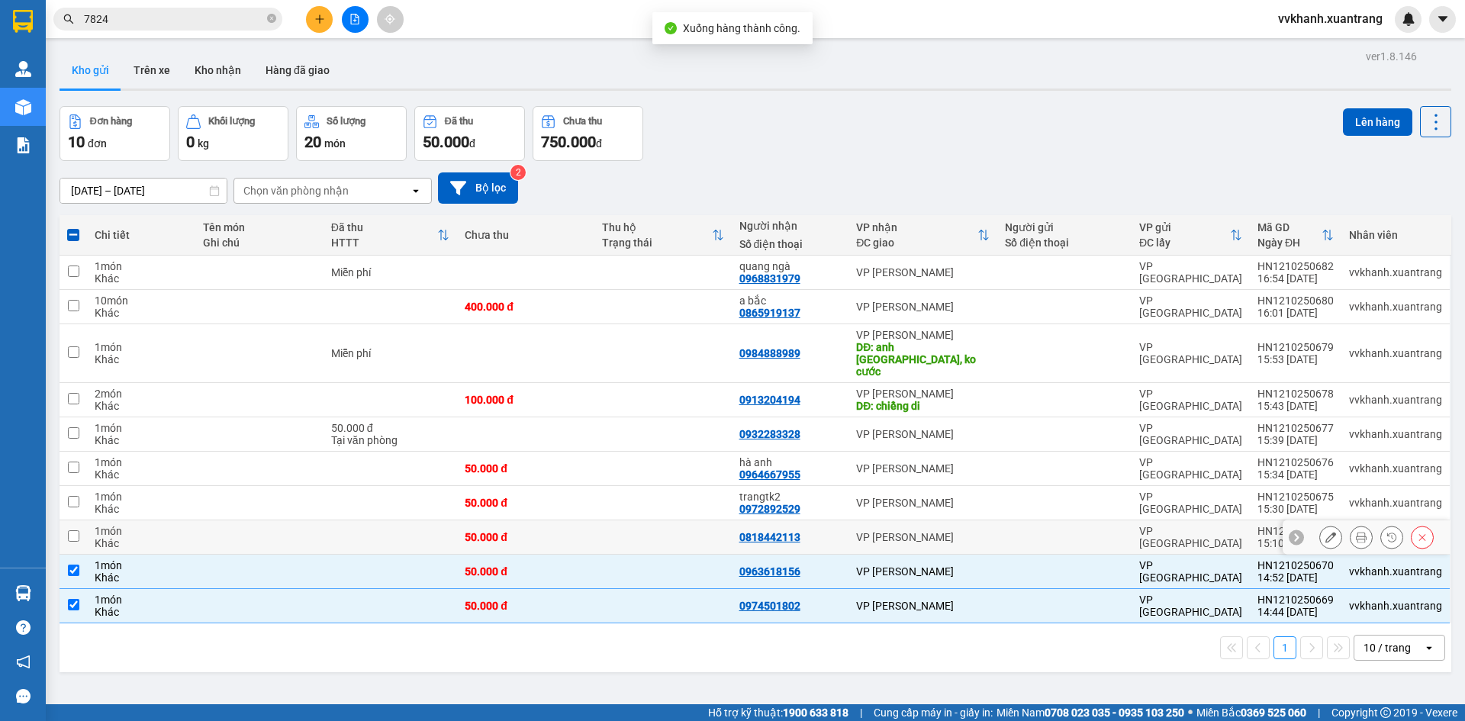
click at [613, 520] on td at bounding box center [662, 537] width 137 height 34
checkbox input "true"
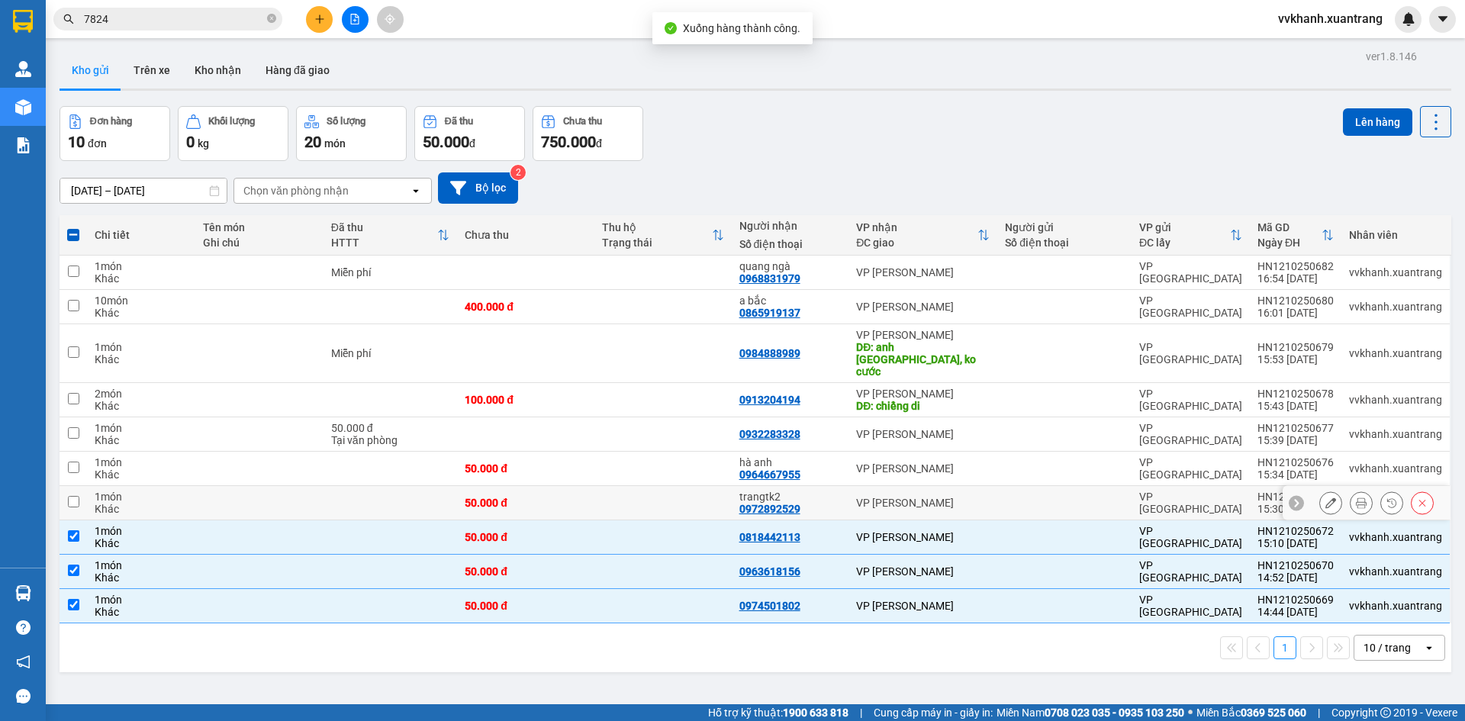
click at [613, 493] on td at bounding box center [662, 503] width 137 height 34
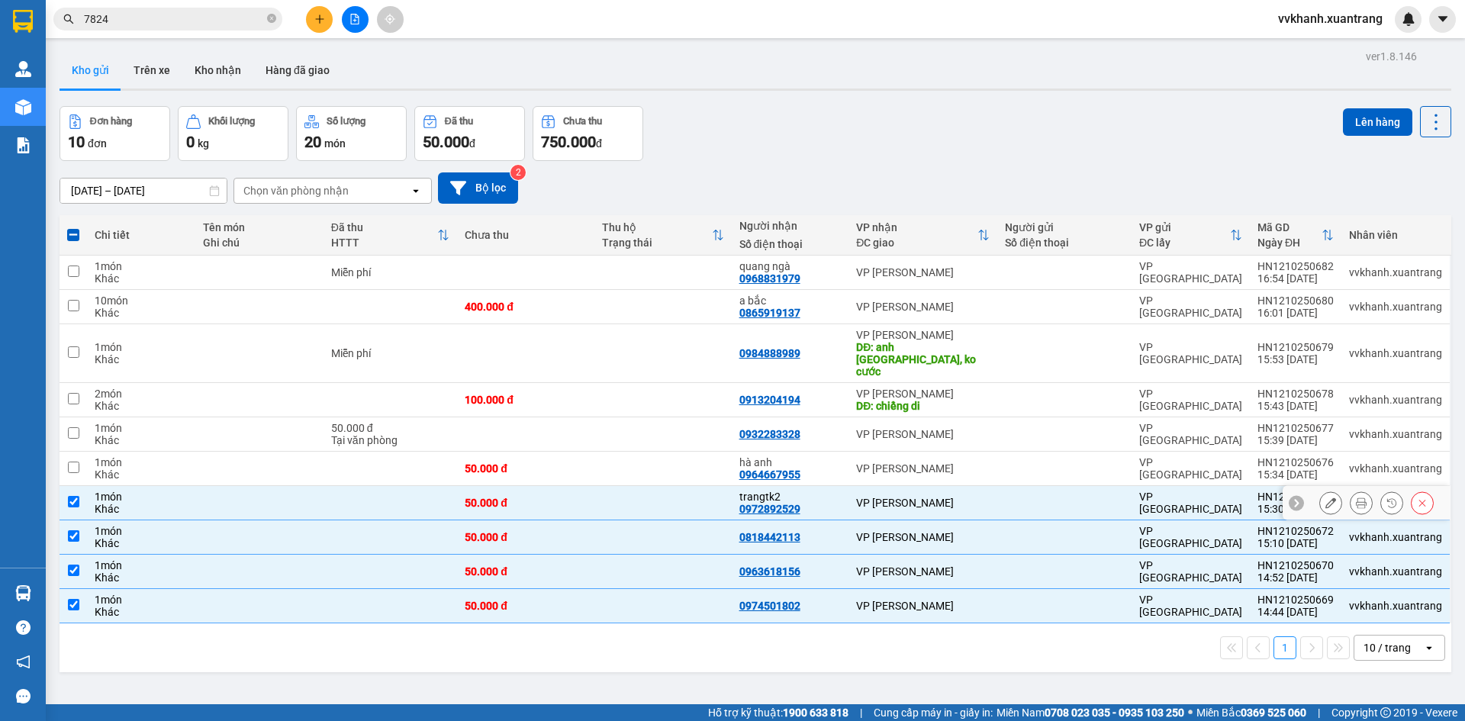
click at [611, 486] on td at bounding box center [662, 503] width 137 height 34
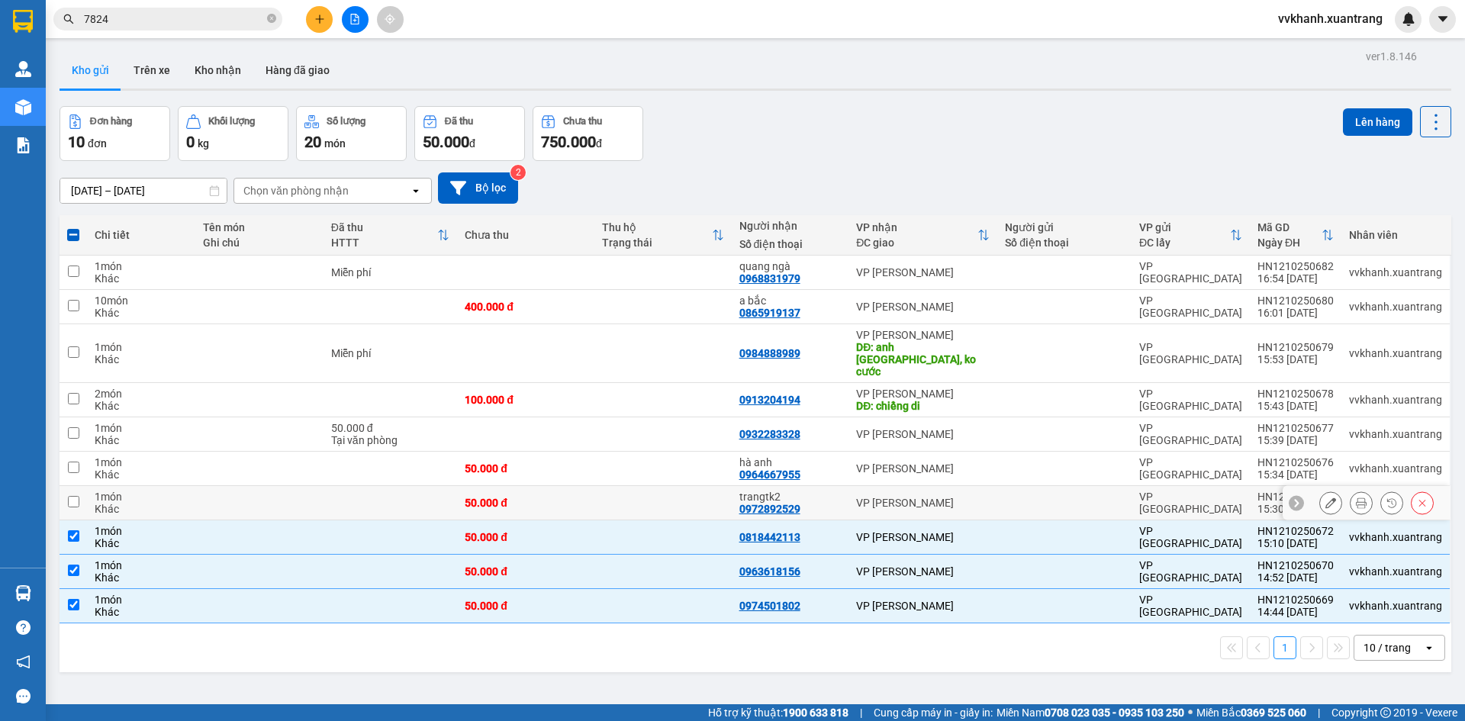
click at [603, 486] on td at bounding box center [662, 503] width 137 height 34
checkbox input "true"
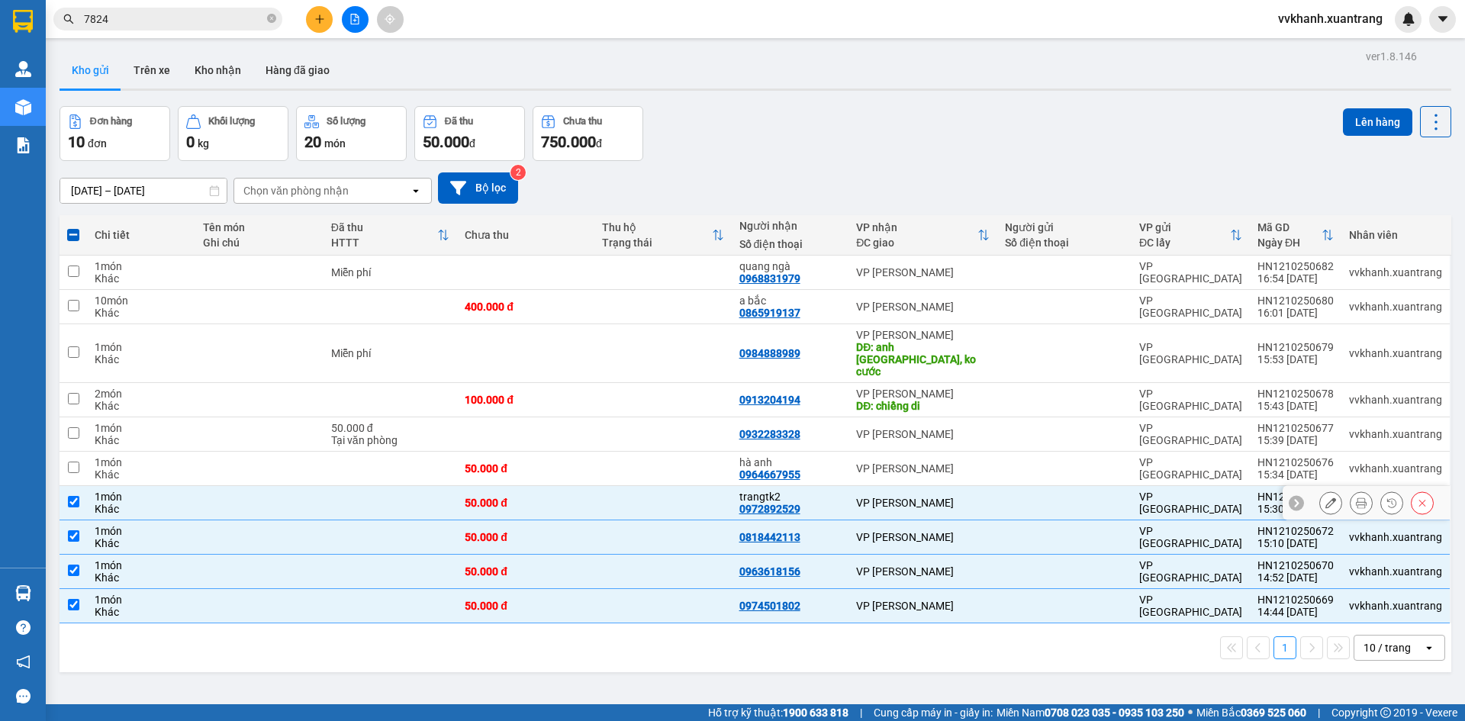
click at [592, 452] on td "50.000 đ" at bounding box center [525, 469] width 137 height 34
checkbox input "true"
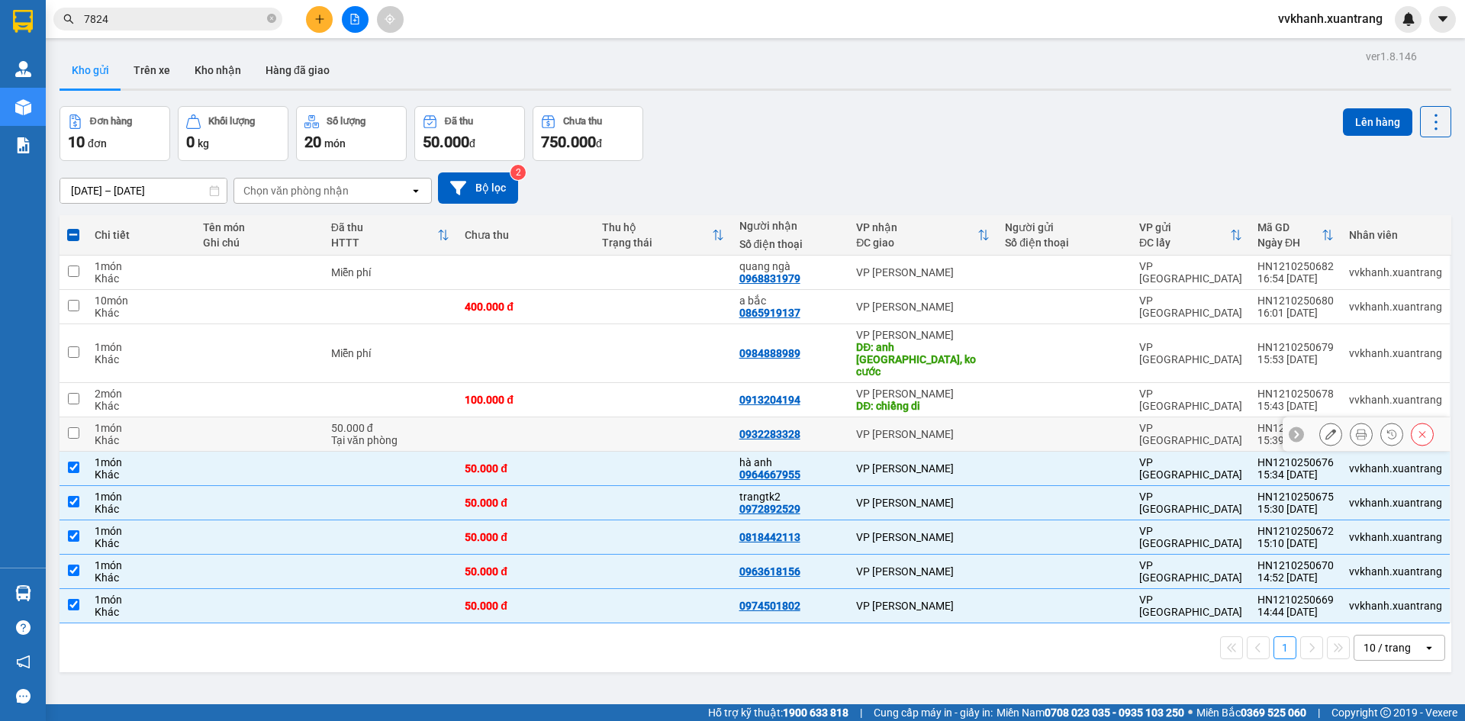
drag, startPoint x: 584, startPoint y: 420, endPoint x: 590, endPoint y: 413, distance: 9.8
click at [585, 420] on td at bounding box center [525, 434] width 137 height 34
checkbox input "true"
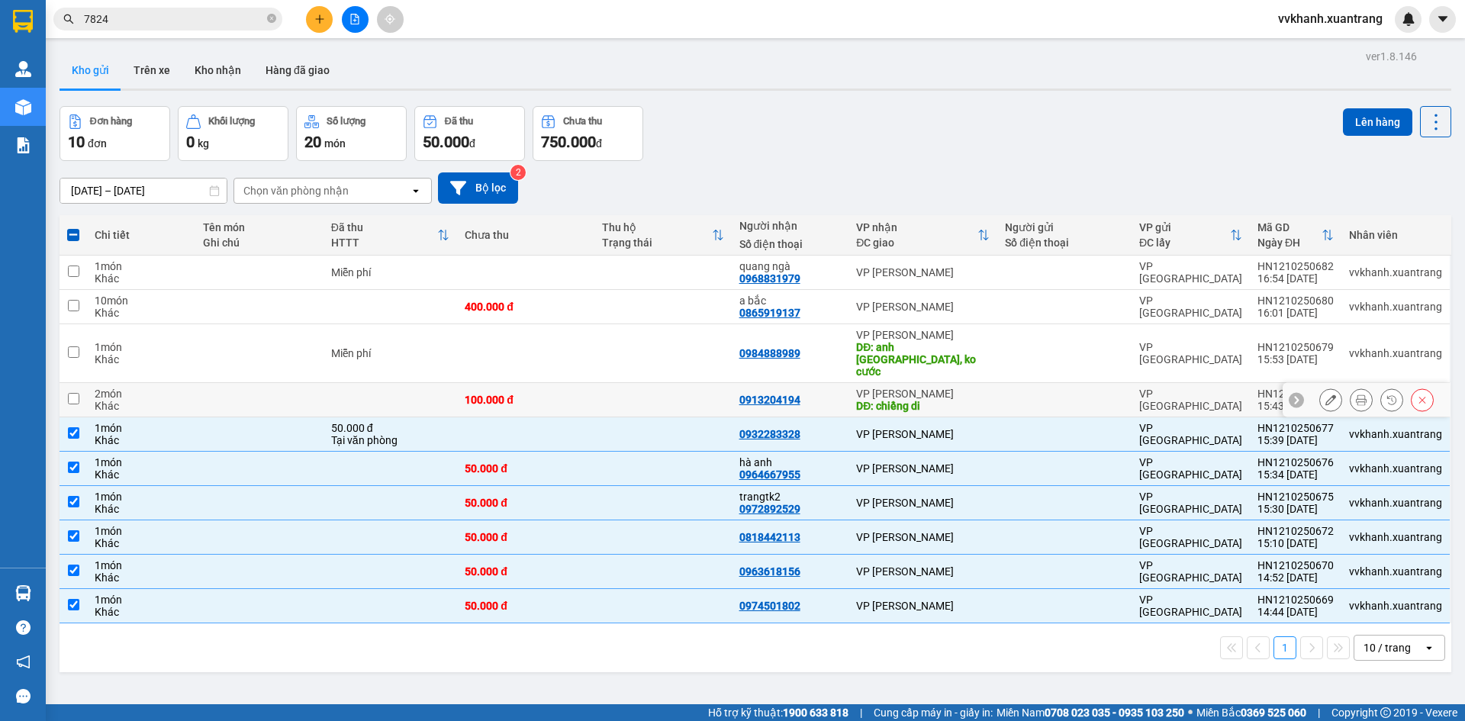
click at [593, 388] on td "100.000 đ" at bounding box center [525, 400] width 137 height 34
checkbox input "true"
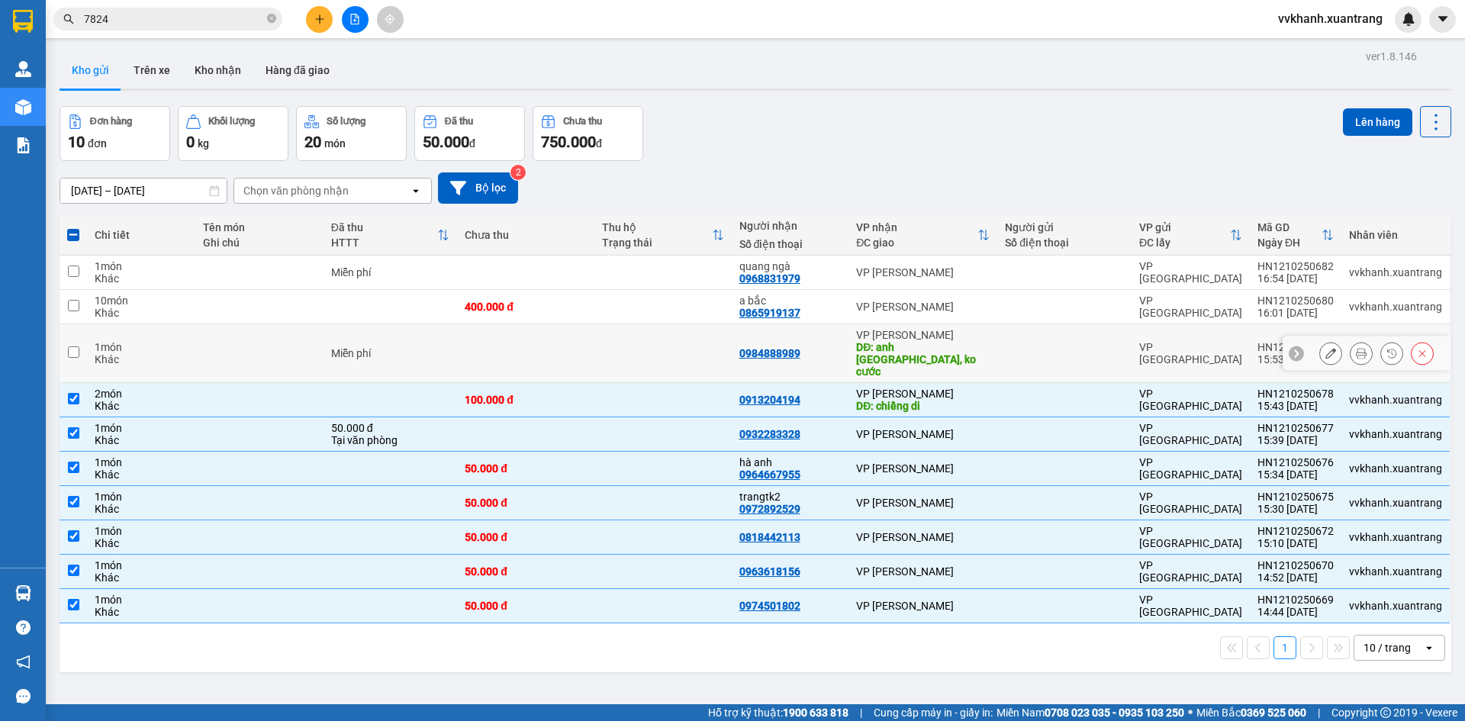
click at [639, 335] on td at bounding box center [662, 353] width 137 height 59
checkbox input "true"
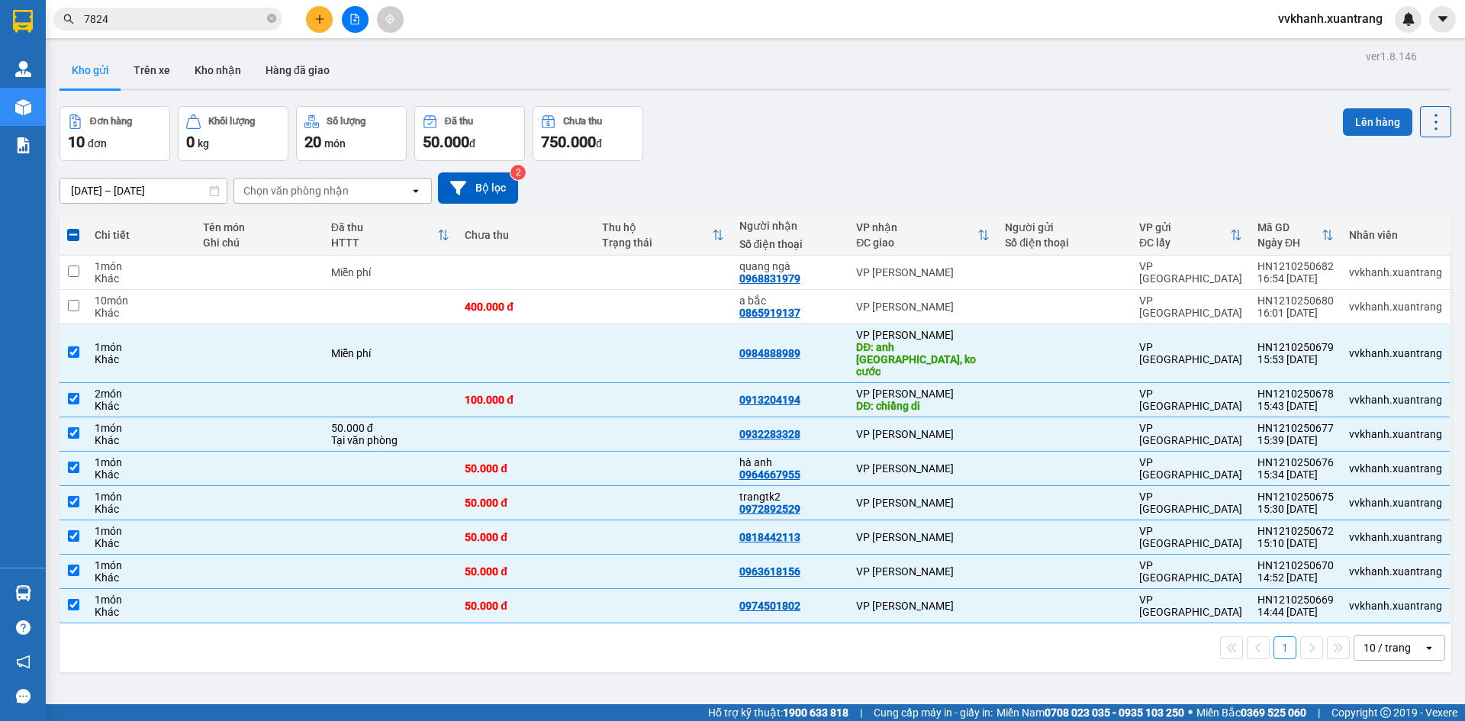
click at [1377, 112] on button "Lên hàng" at bounding box center [1377, 121] width 69 height 27
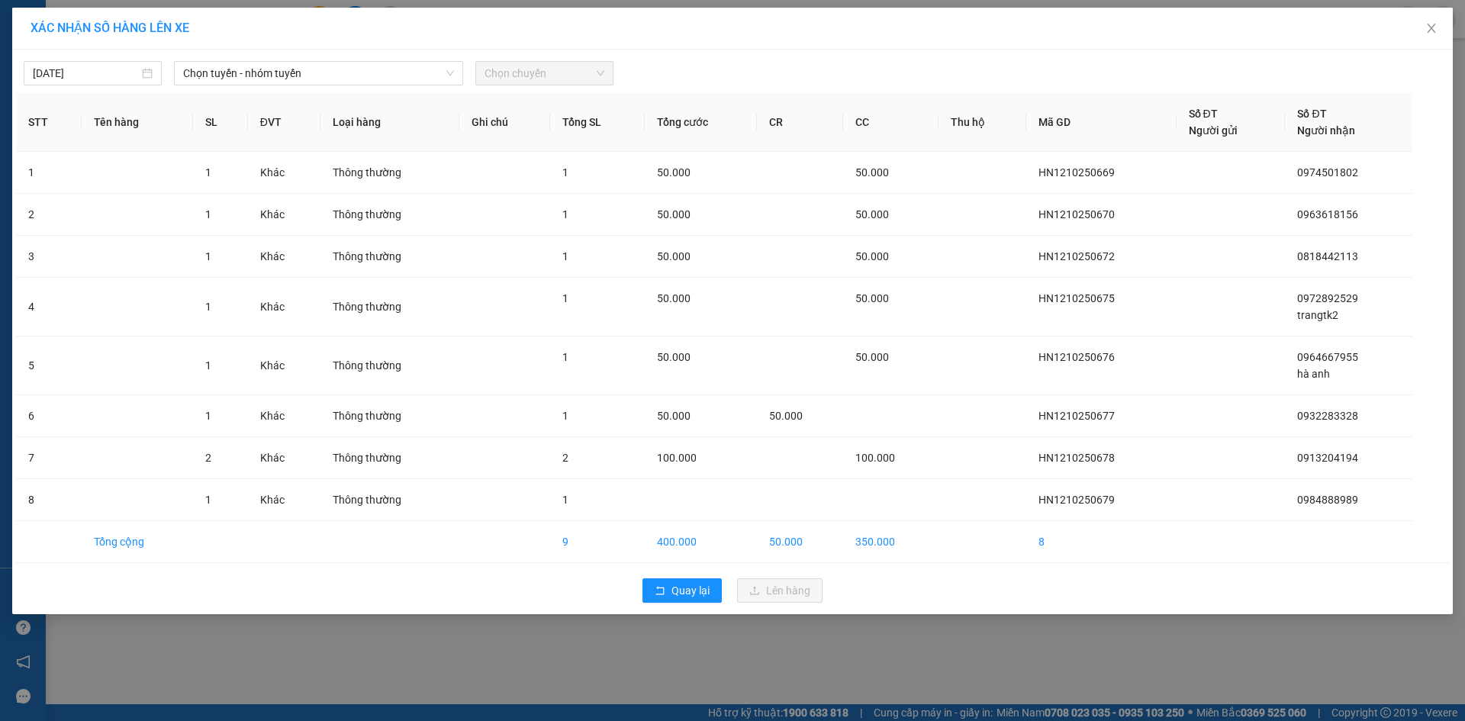
click at [359, 86] on div "12/10/2025 Chọn tuyến - nhóm tuyến Chọn chuyến STT Tên hàng SL ĐVT Loại hàng Gh…" at bounding box center [732, 332] width 1440 height 565
click at [356, 79] on span "Chọn tuyến - nhóm tuyến" at bounding box center [318, 73] width 271 height 23
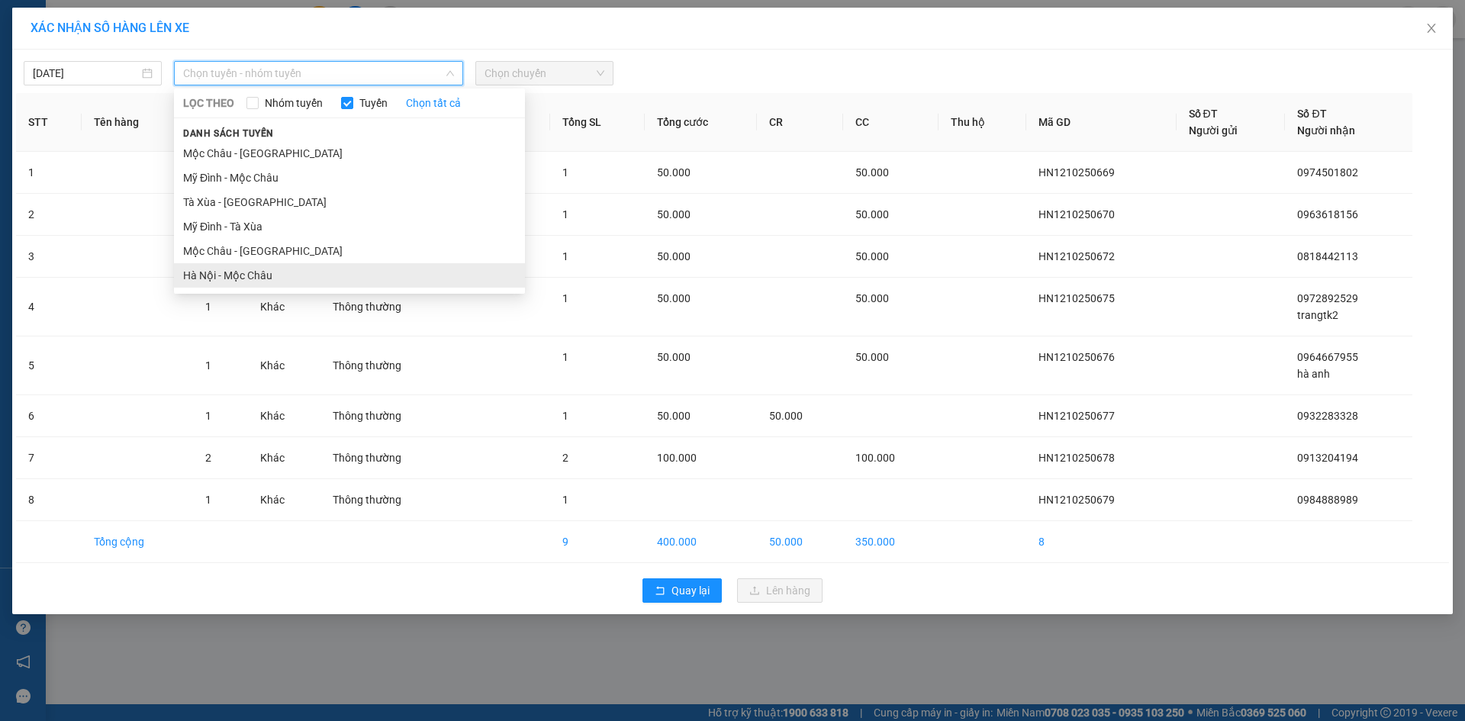
click at [233, 273] on li "Hà Nội - Mộc Châu" at bounding box center [349, 275] width 351 height 24
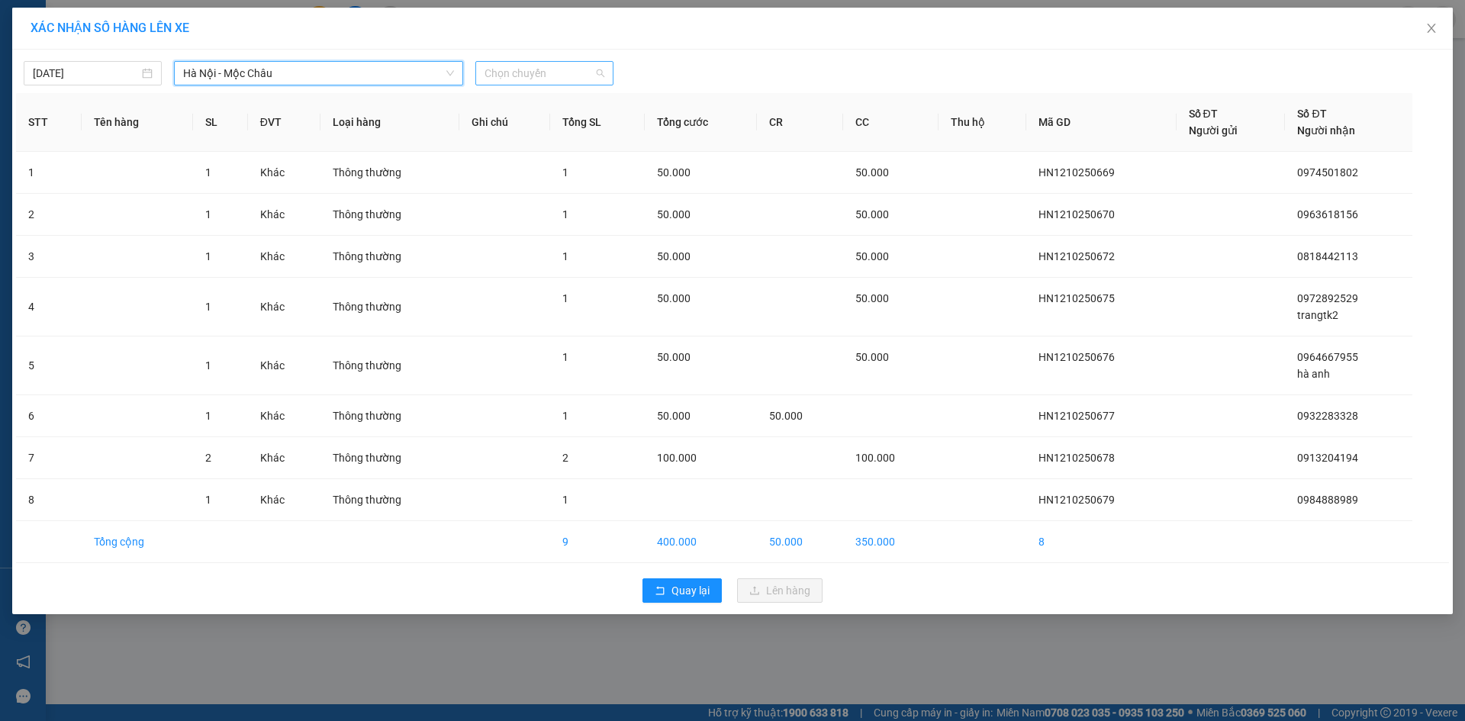
click at [557, 78] on span "Chọn chuyến" at bounding box center [544, 73] width 120 height 23
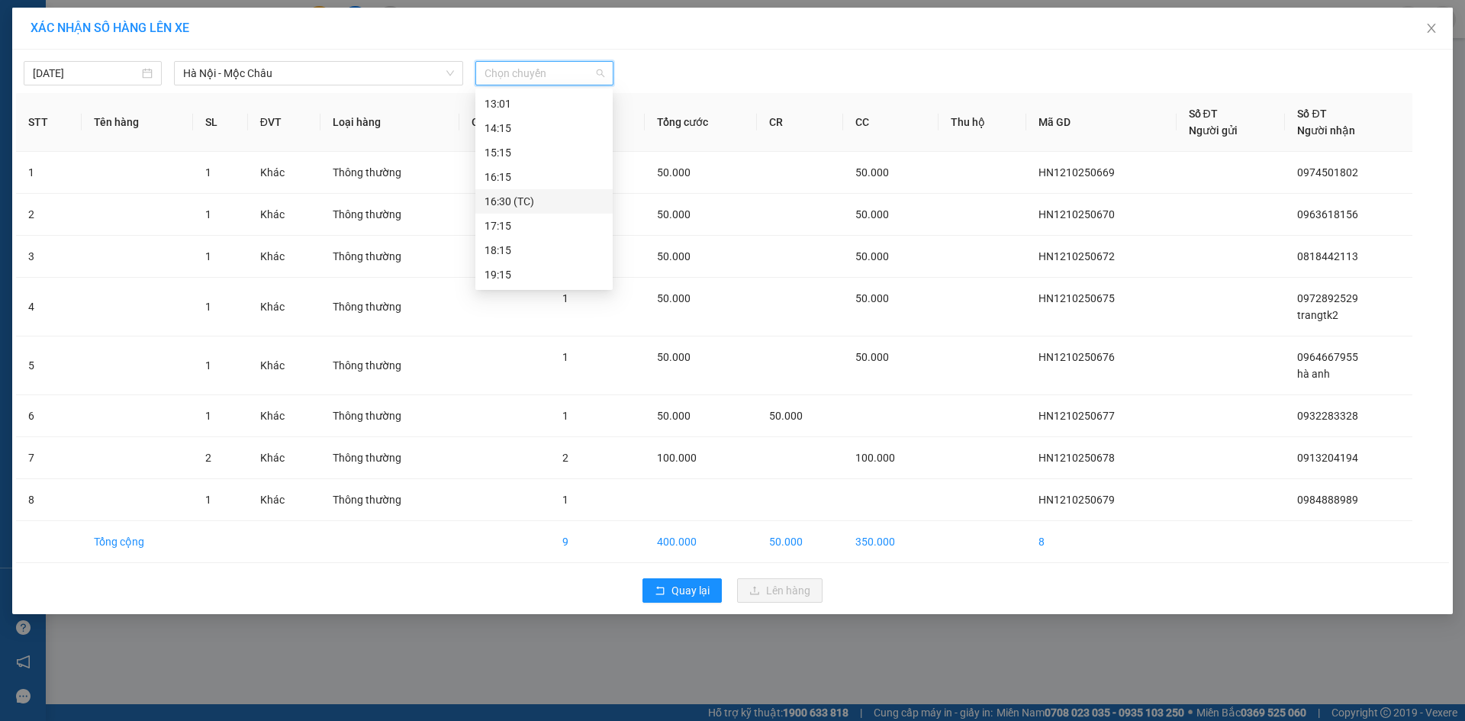
click at [531, 201] on div "16:30 (TC)" at bounding box center [543, 201] width 119 height 17
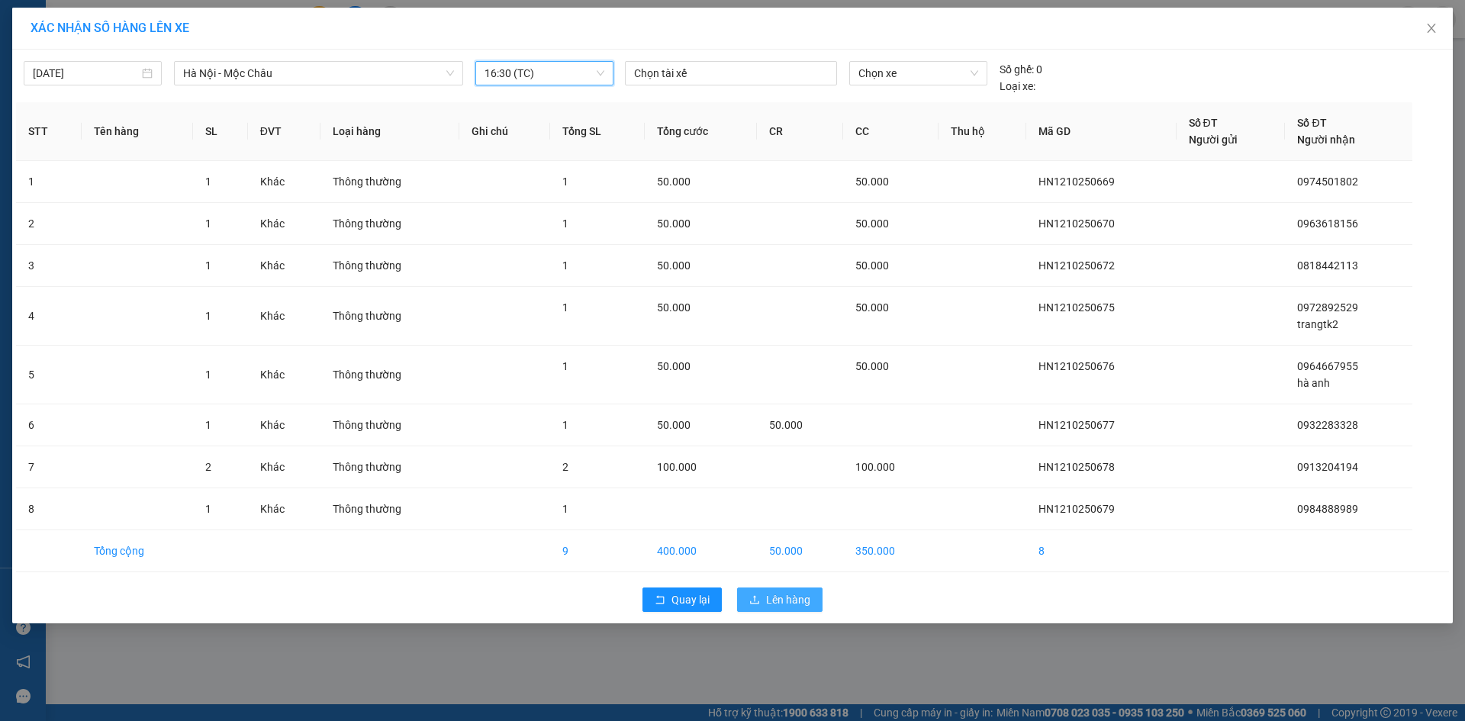
click at [793, 605] on span "Lên hàng" at bounding box center [788, 599] width 44 height 17
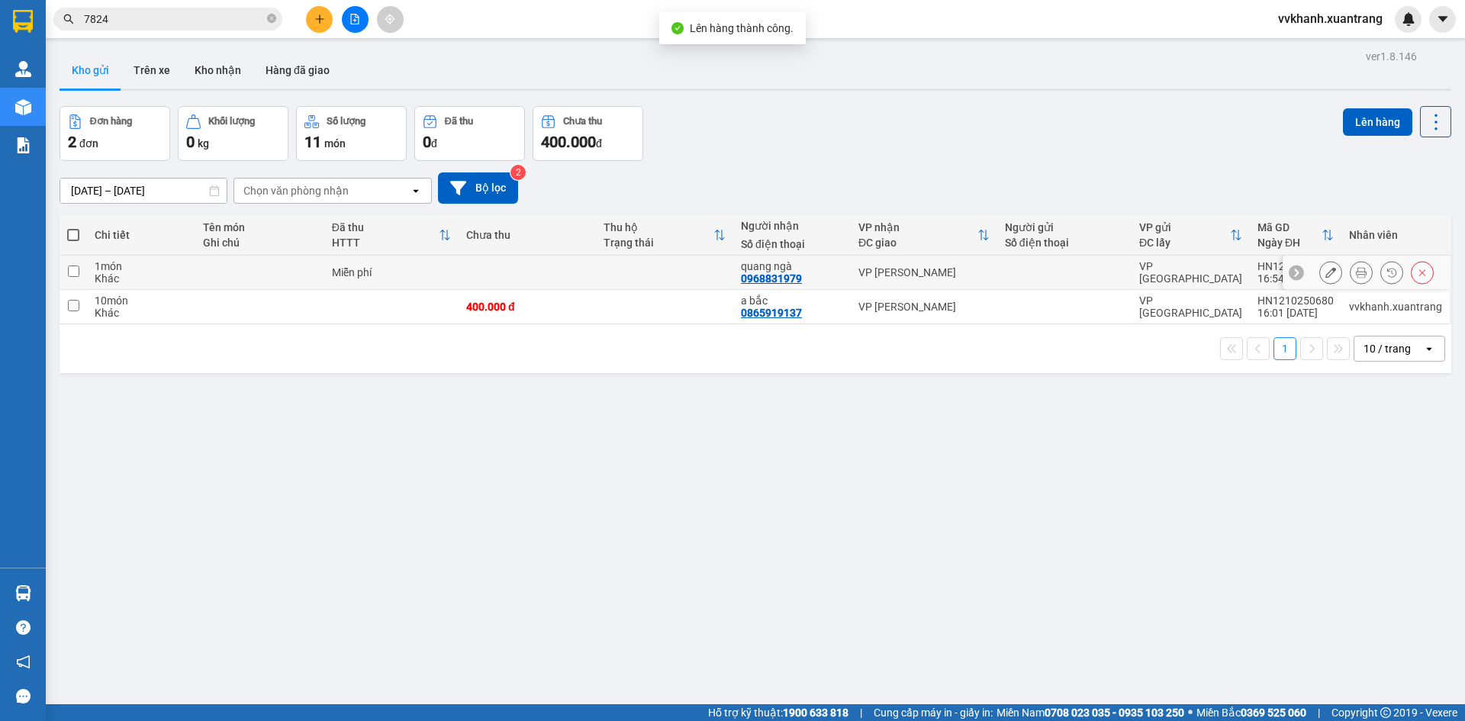
click at [1356, 270] on icon at bounding box center [1361, 272] width 11 height 11
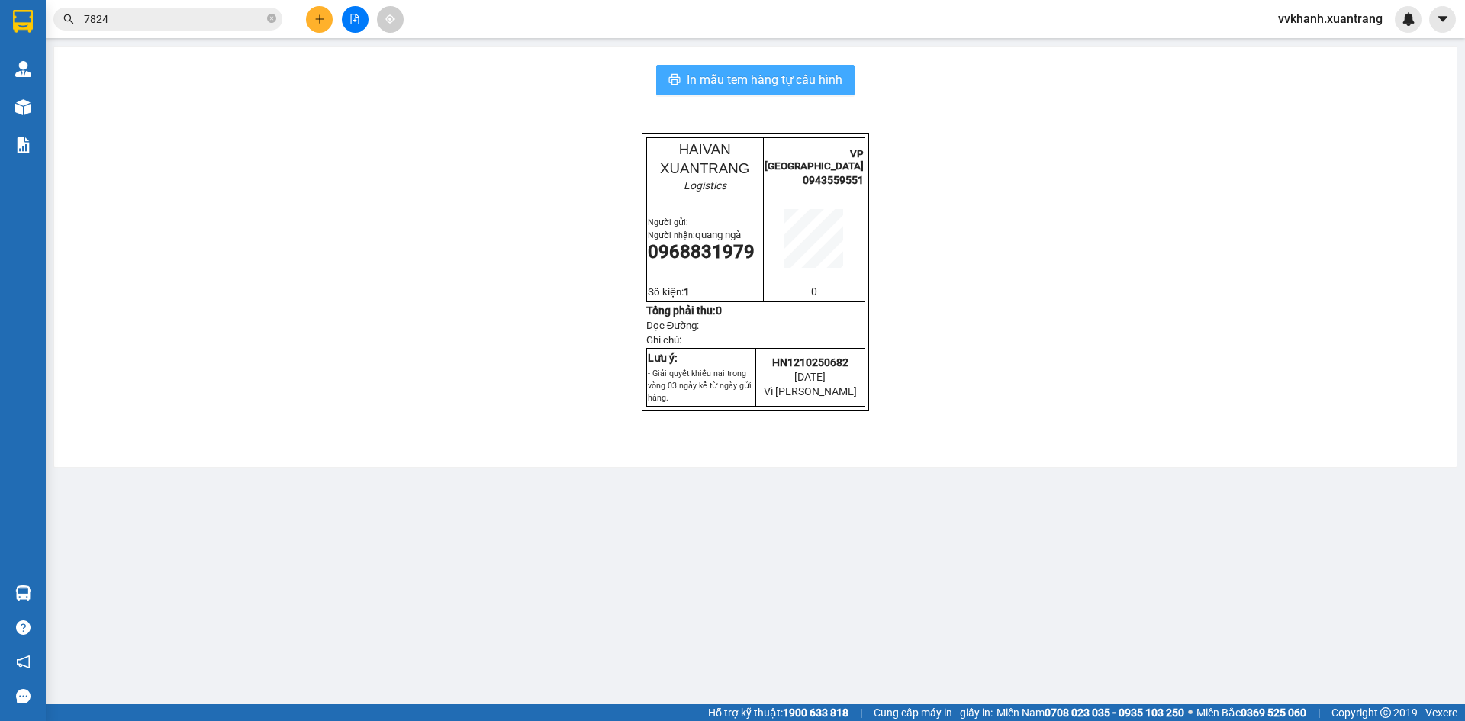
click at [769, 88] on span "In mẫu tem hàng tự cấu hình" at bounding box center [765, 79] width 156 height 19
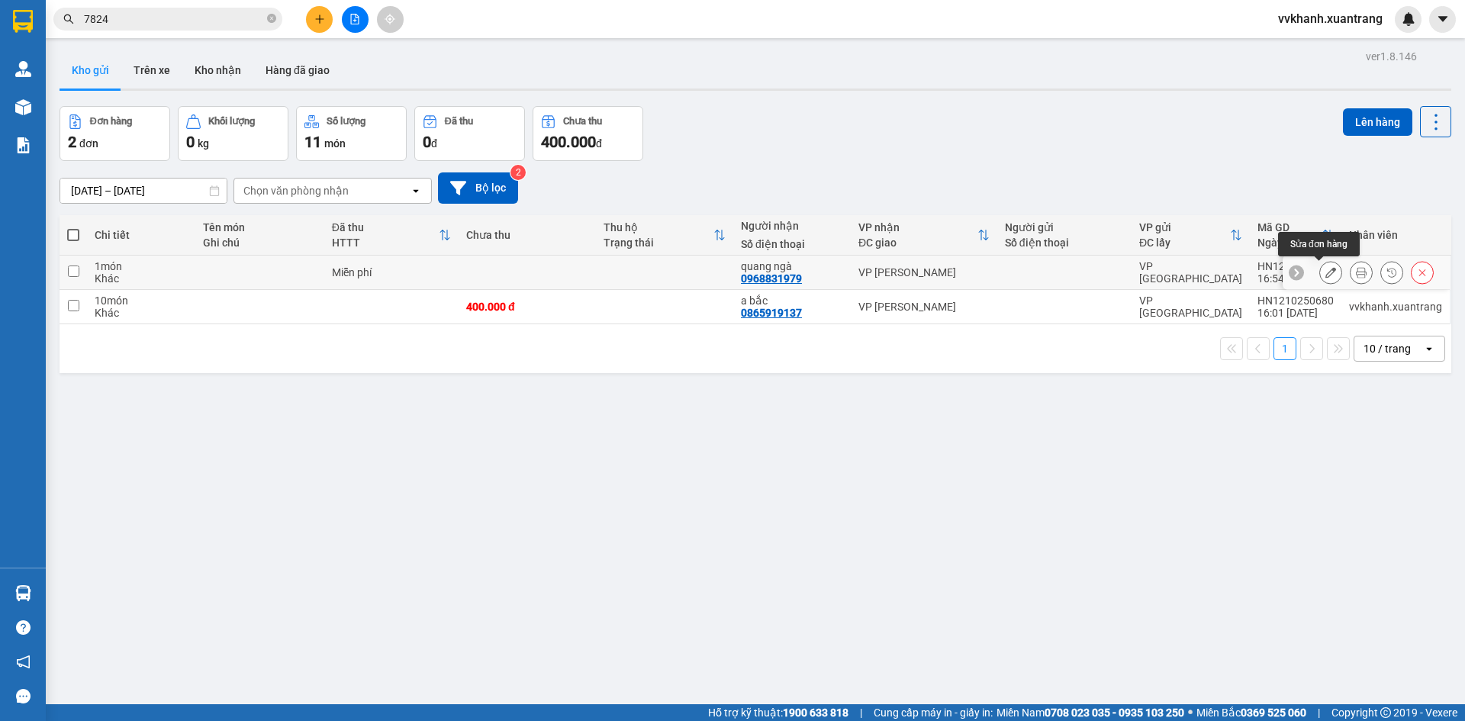
click at [1356, 269] on icon at bounding box center [1361, 272] width 11 height 11
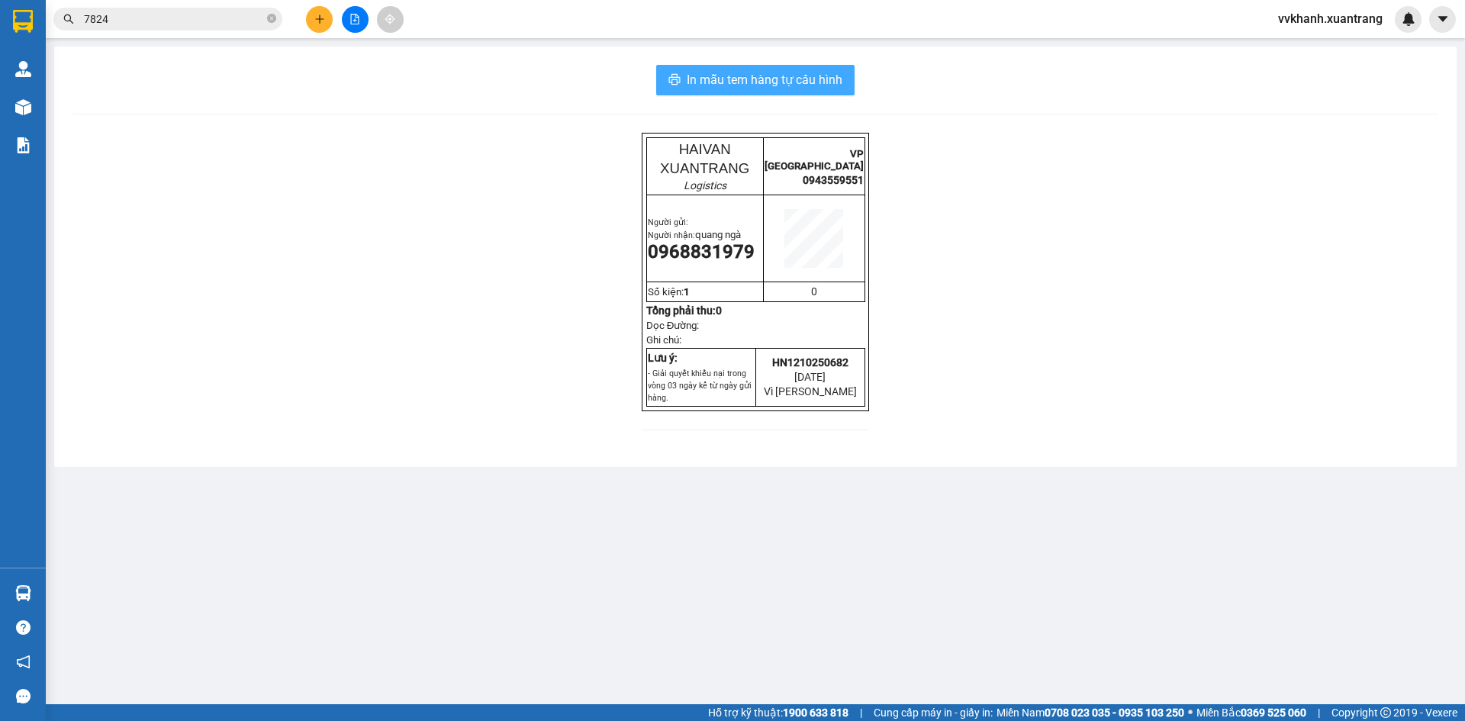
click at [729, 76] on span "In mẫu tem hàng tự cấu hình" at bounding box center [765, 79] width 156 height 19
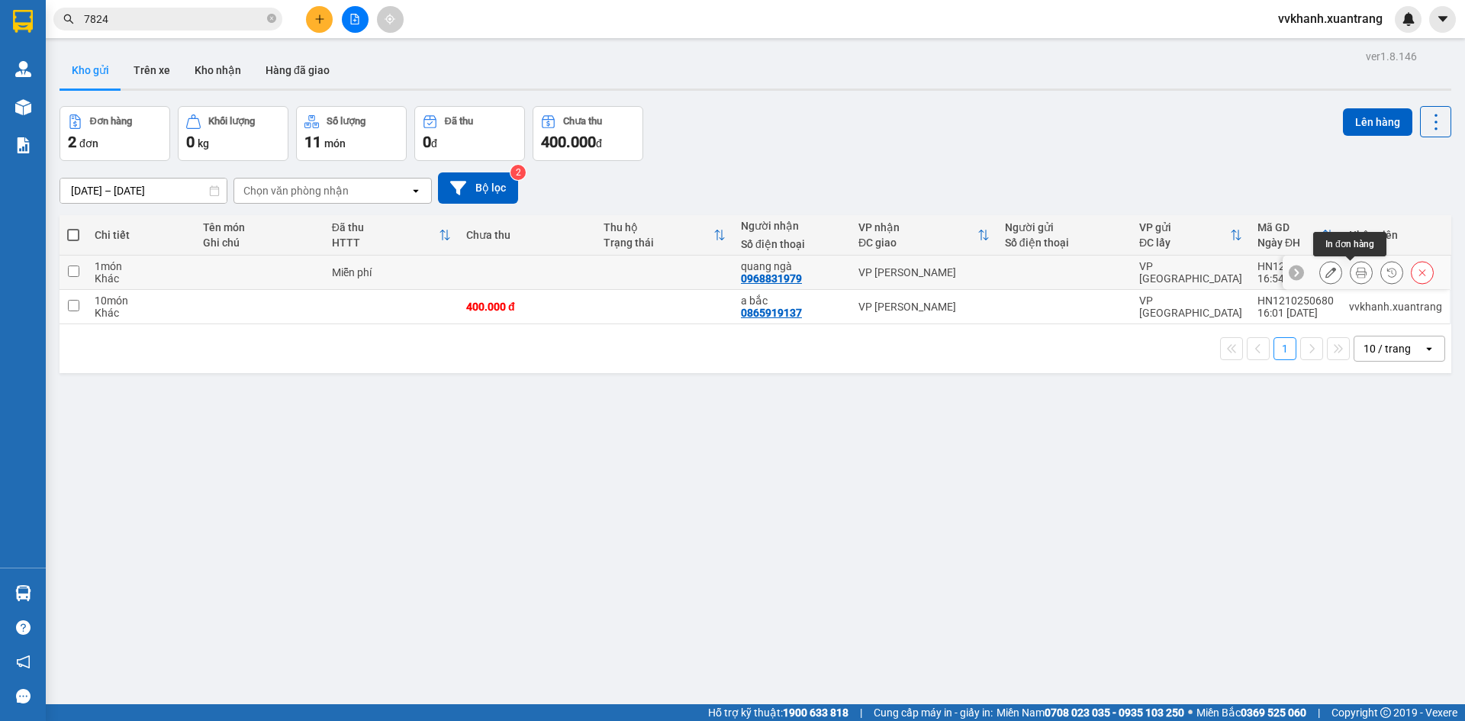
click at [1356, 272] on icon at bounding box center [1361, 272] width 11 height 11
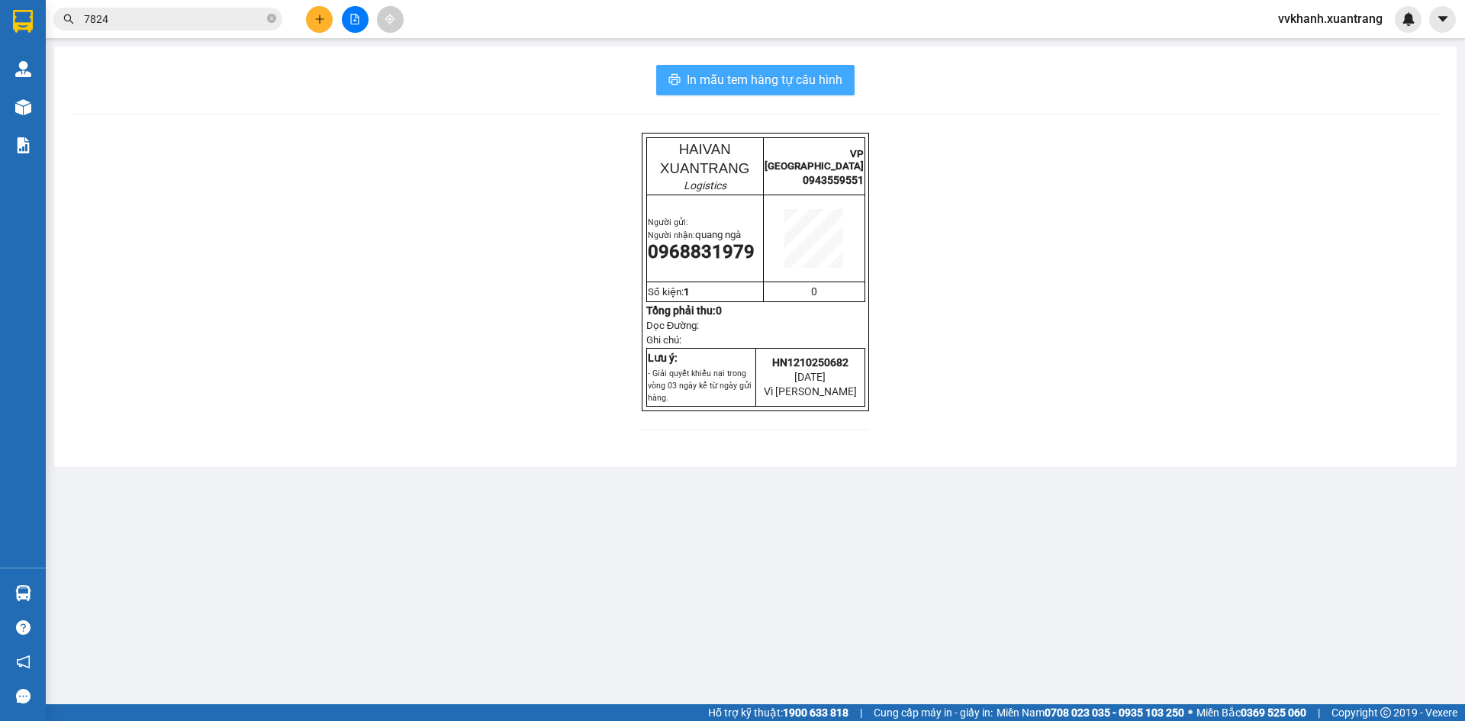
click at [704, 83] on span "In mẫu tem hàng tự cấu hình" at bounding box center [765, 79] width 156 height 19
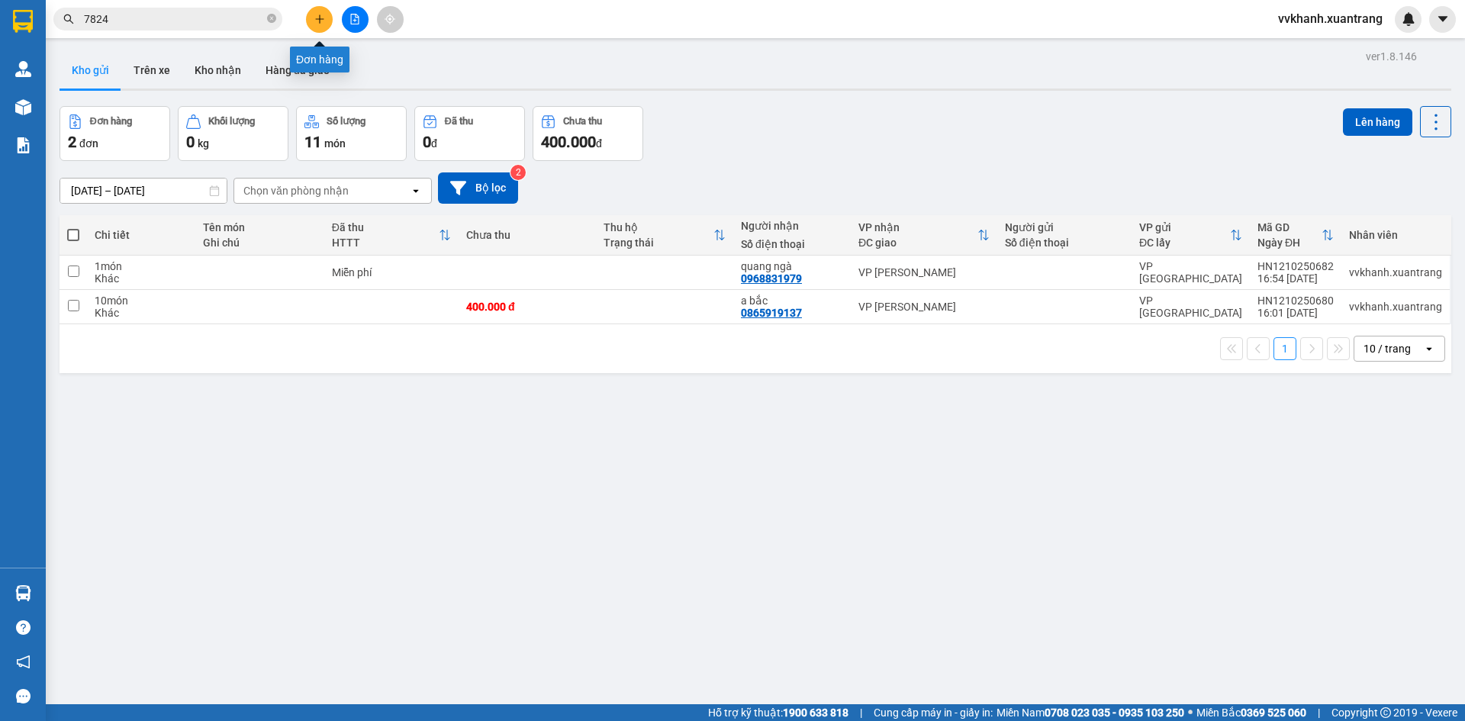
click at [311, 17] on button at bounding box center [319, 19] width 27 height 27
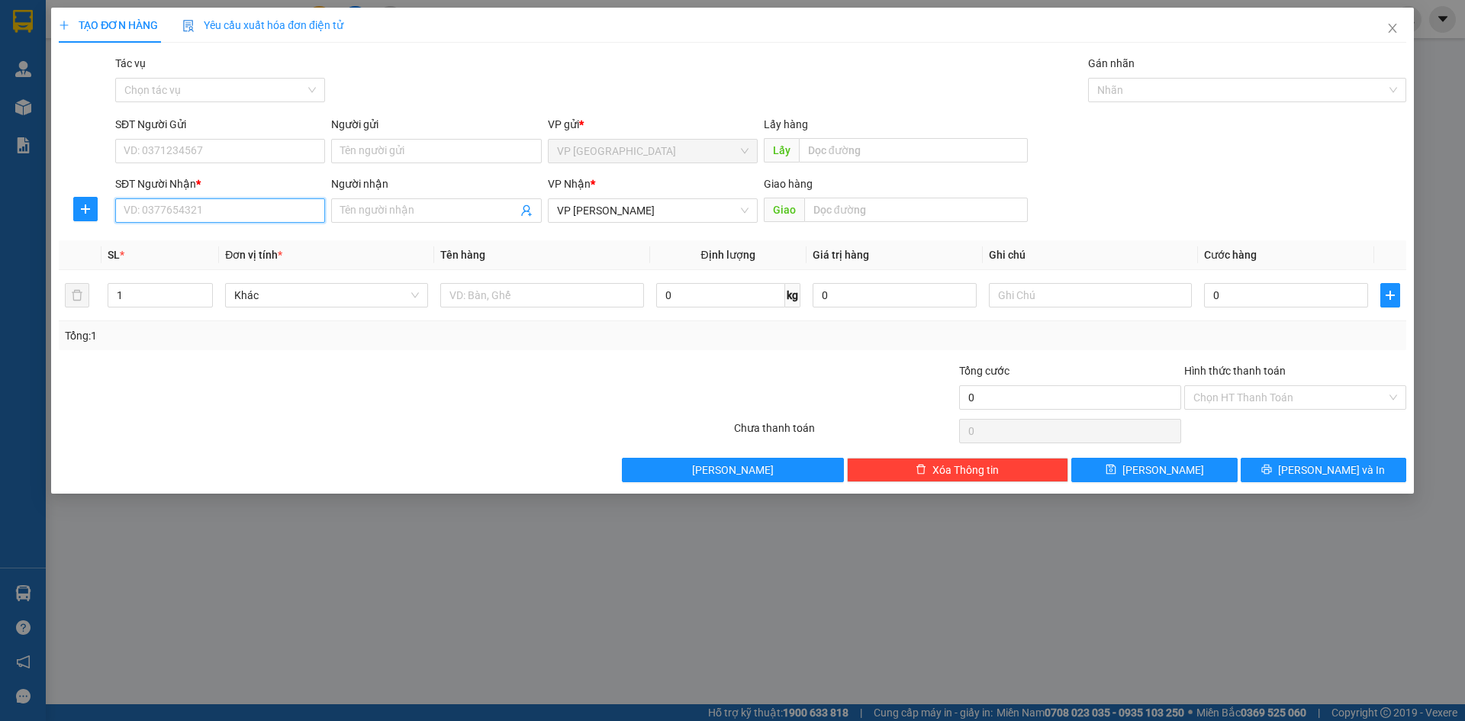
click at [170, 206] on input "SĐT Người Nhận *" at bounding box center [220, 210] width 210 height 24
click at [208, 244] on div "0966082899 - gra thọ" at bounding box center [219, 241] width 191 height 17
type input "0966082899"
type input "gra thọ"
type input "0966082899"
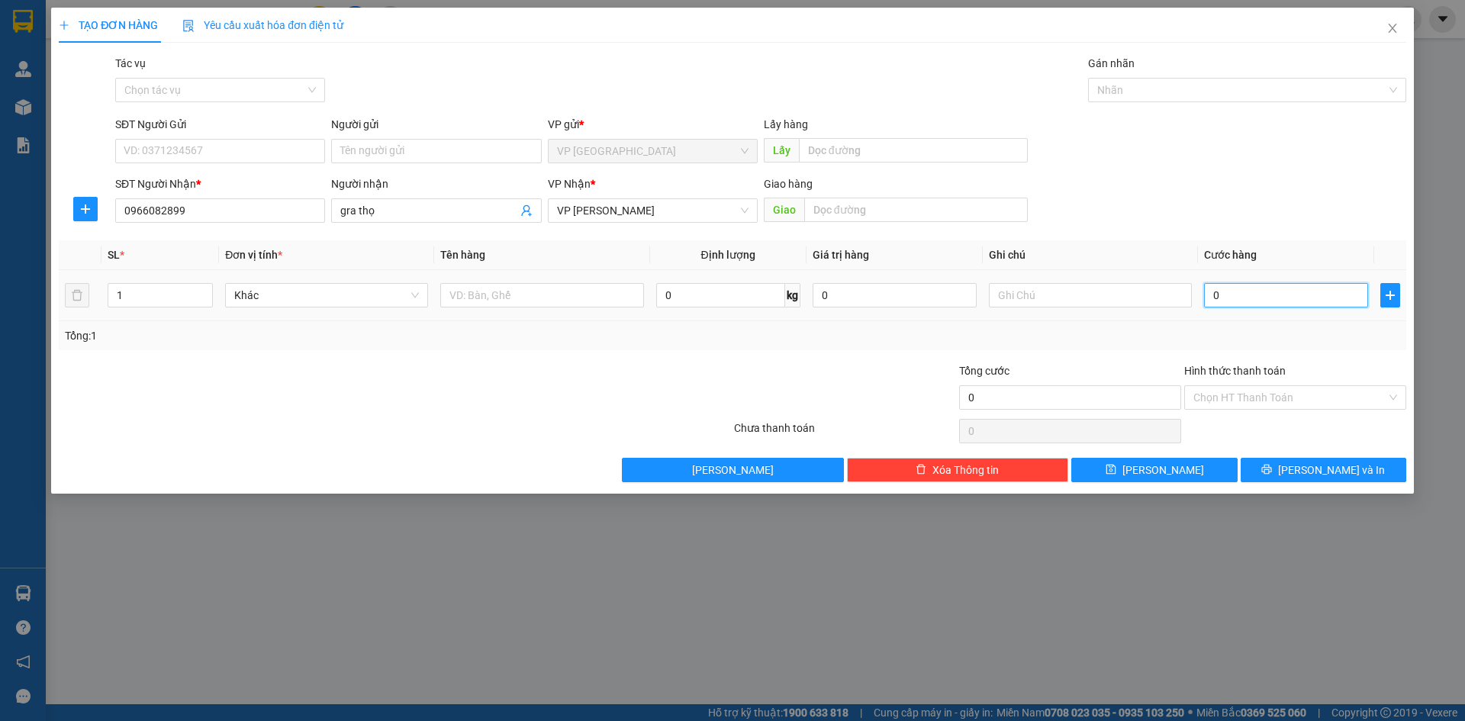
click at [1257, 299] on input "0" at bounding box center [1286, 295] width 164 height 24
type input "5"
type input "50"
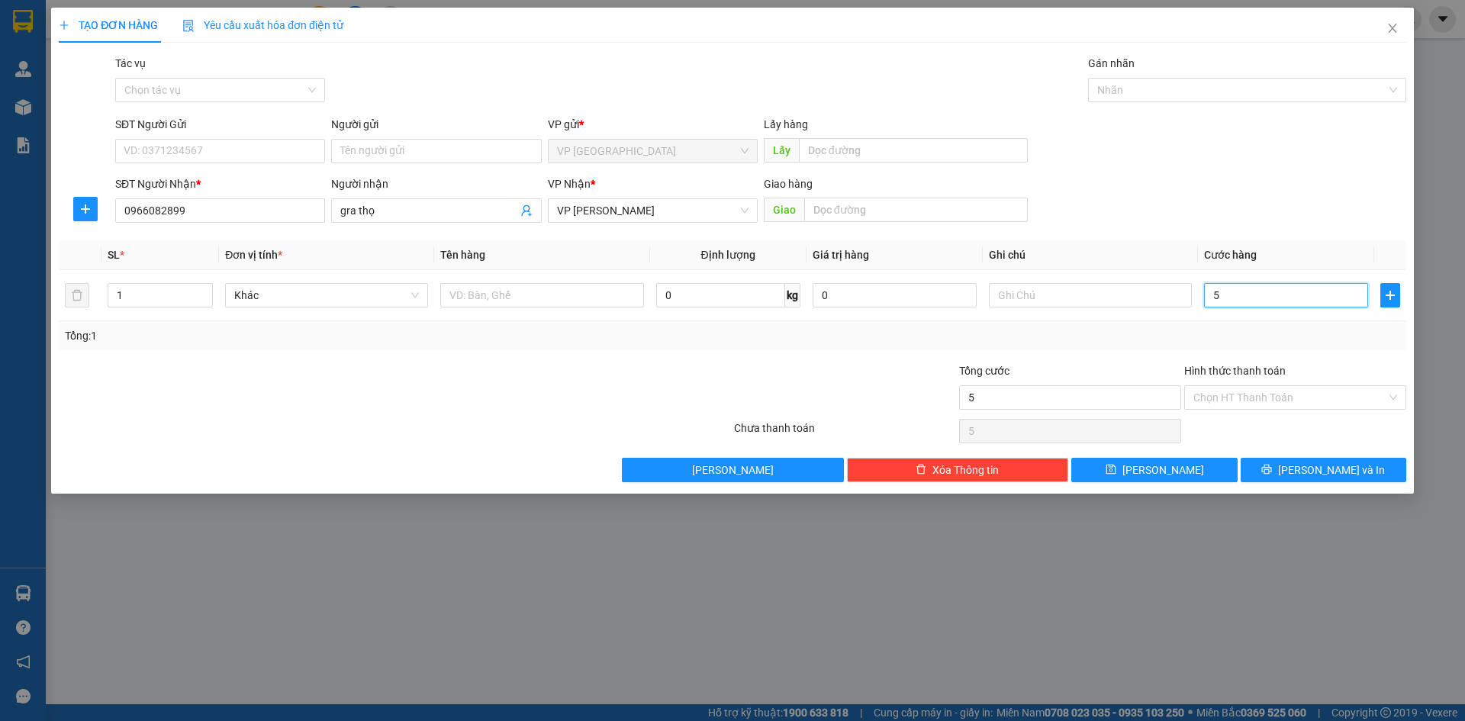
type input "50"
type input "50.000"
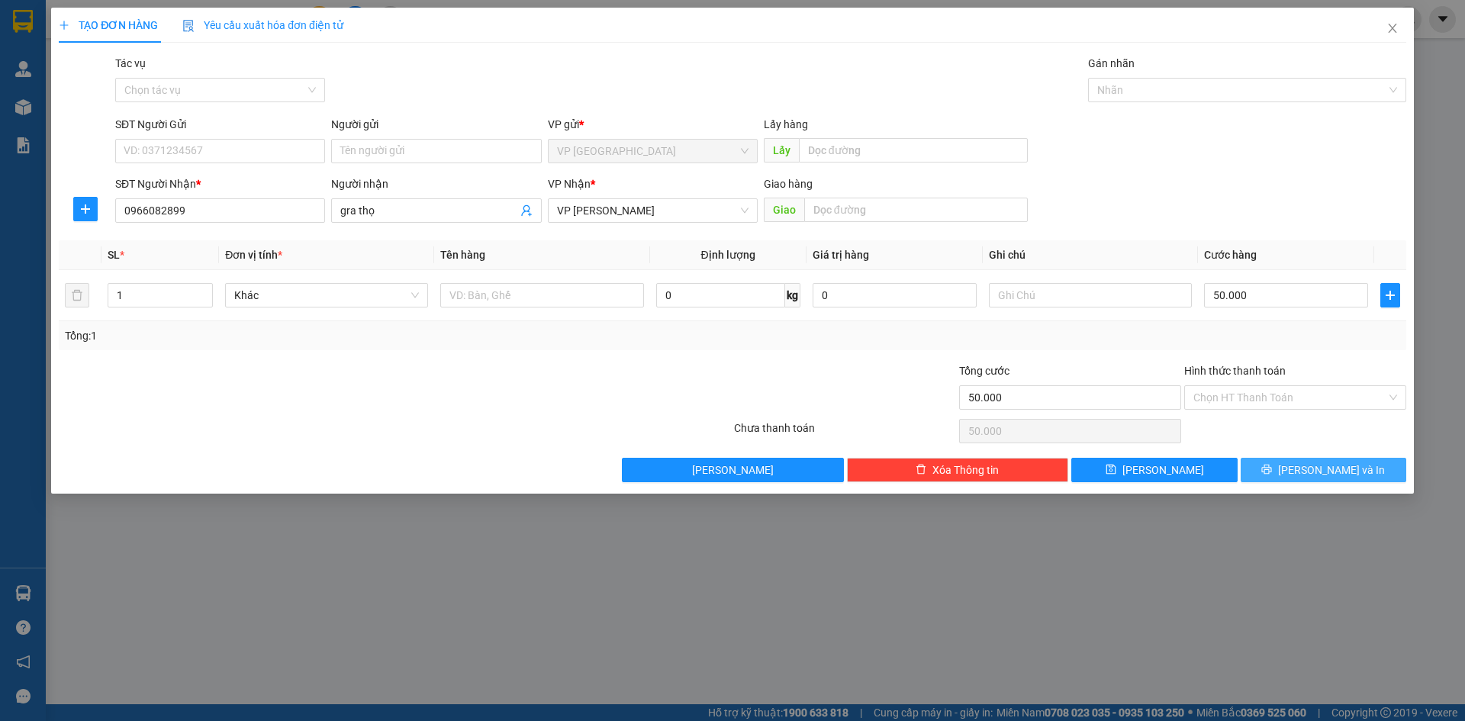
click at [1278, 468] on button "Lưu và In" at bounding box center [1323, 470] width 166 height 24
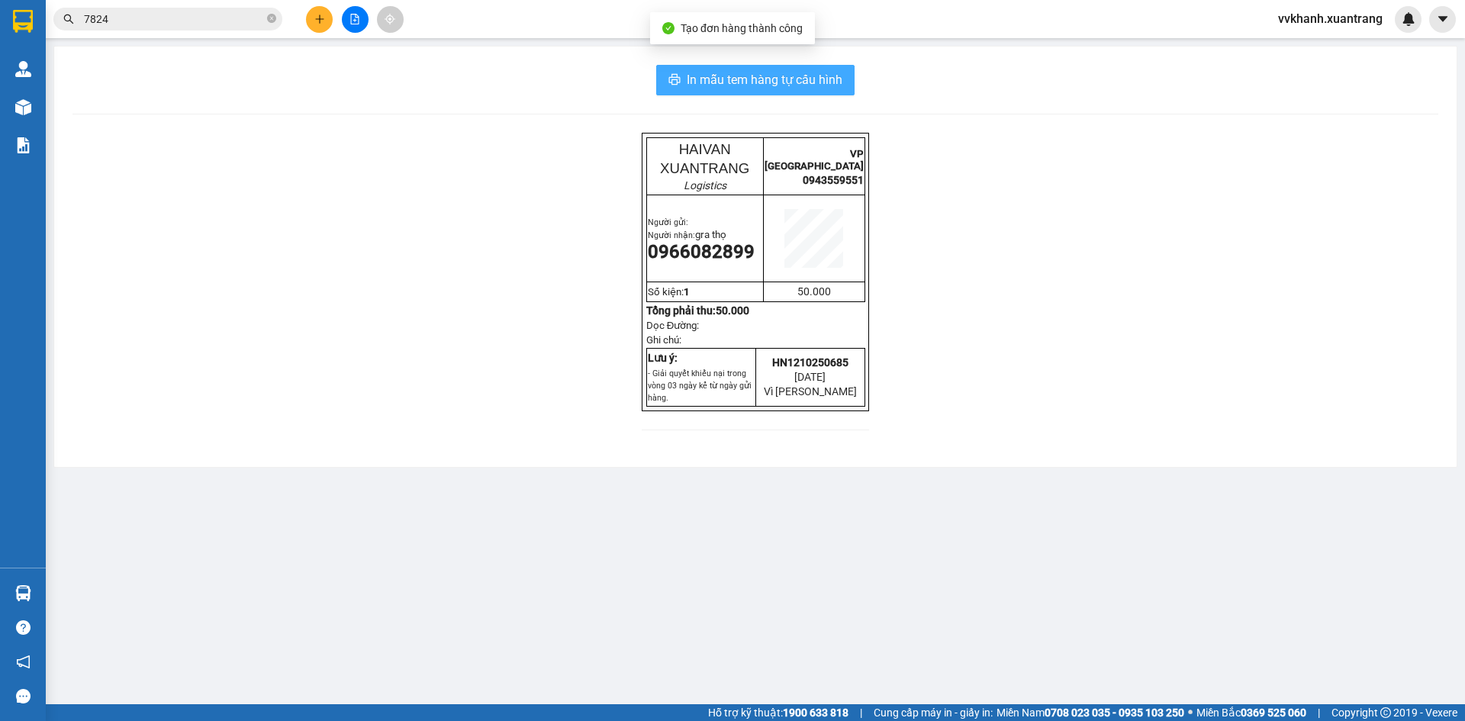
click at [735, 83] on span "In mẫu tem hàng tự cấu hình" at bounding box center [765, 79] width 156 height 19
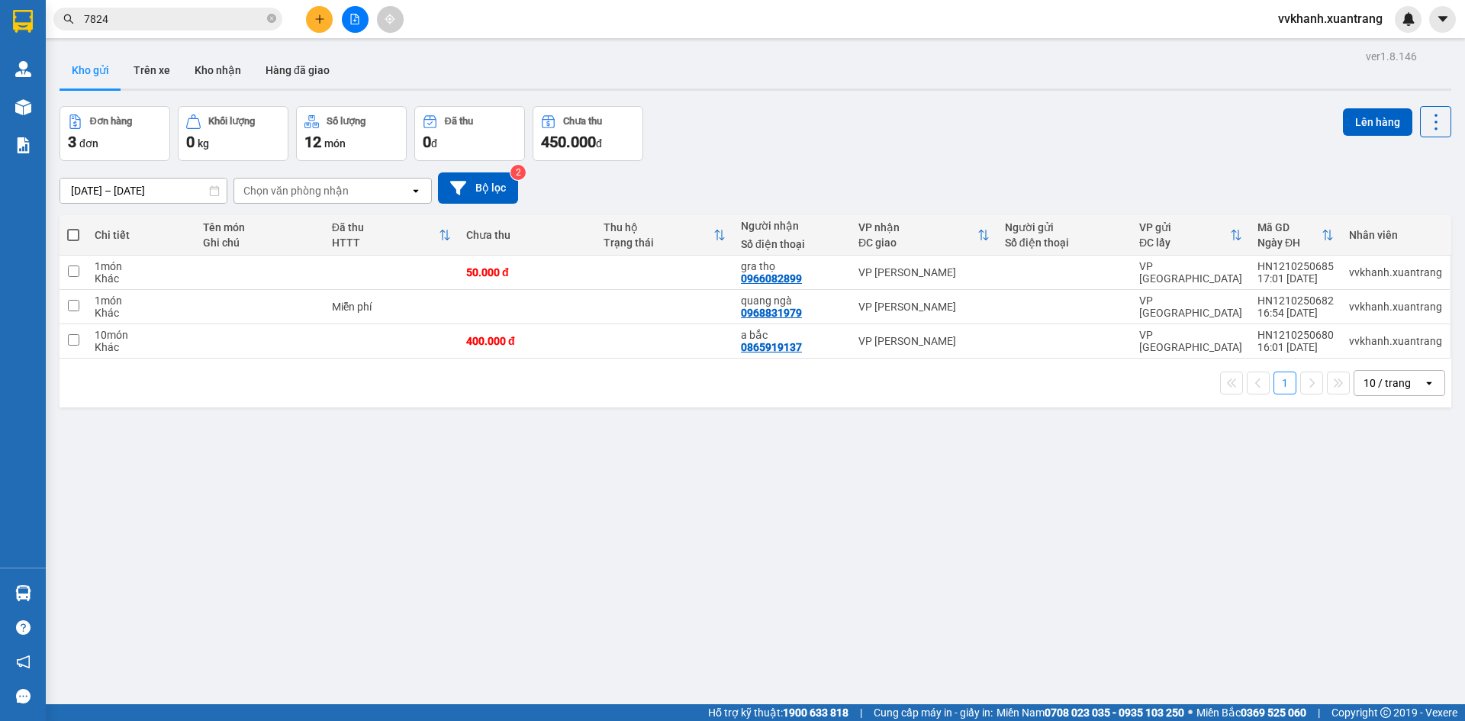
click at [638, 360] on div "1 10 / trang open" at bounding box center [756, 383] width 1392 height 49
click at [269, 16] on icon "close-circle" at bounding box center [271, 18] width 9 height 9
click at [342, 19] on button at bounding box center [355, 19] width 27 height 27
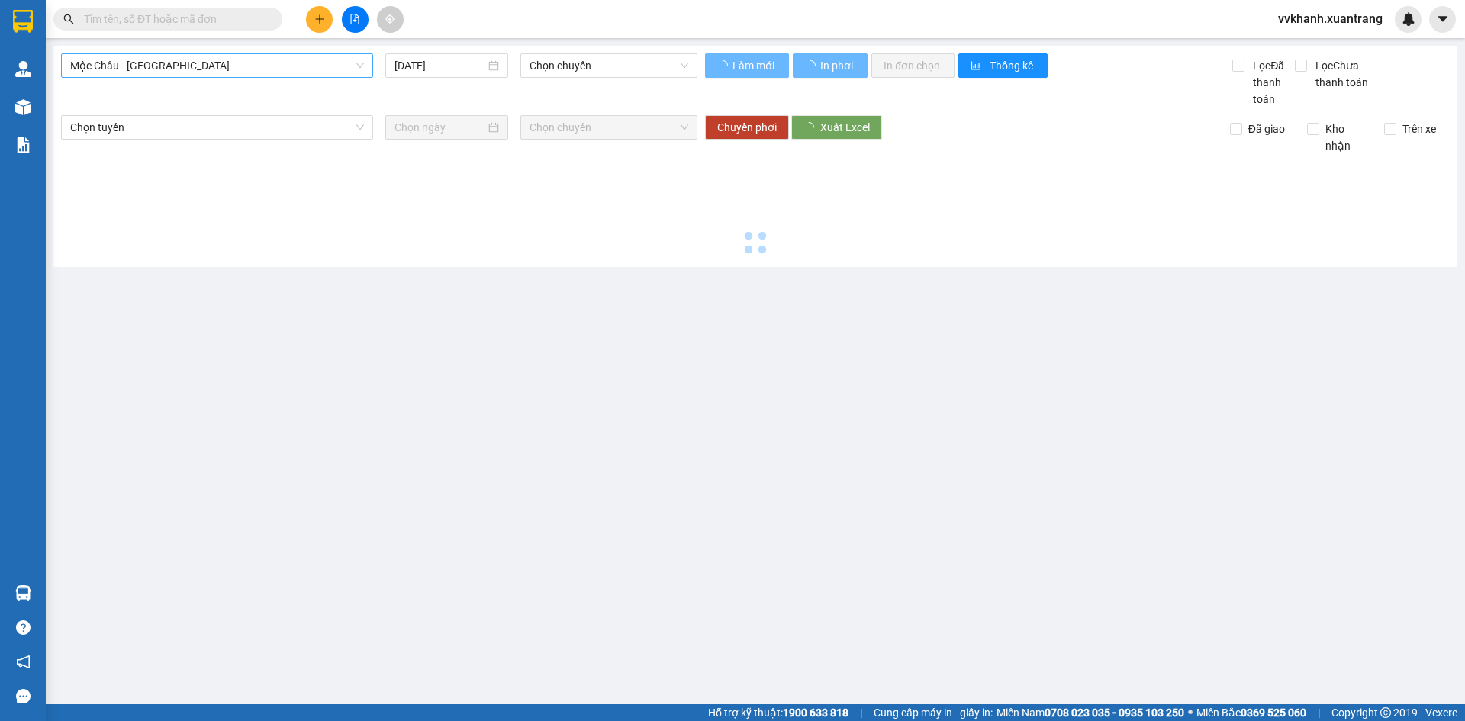
click at [259, 72] on span "Mộc Châu - Mỹ Đình" at bounding box center [217, 65] width 294 height 23
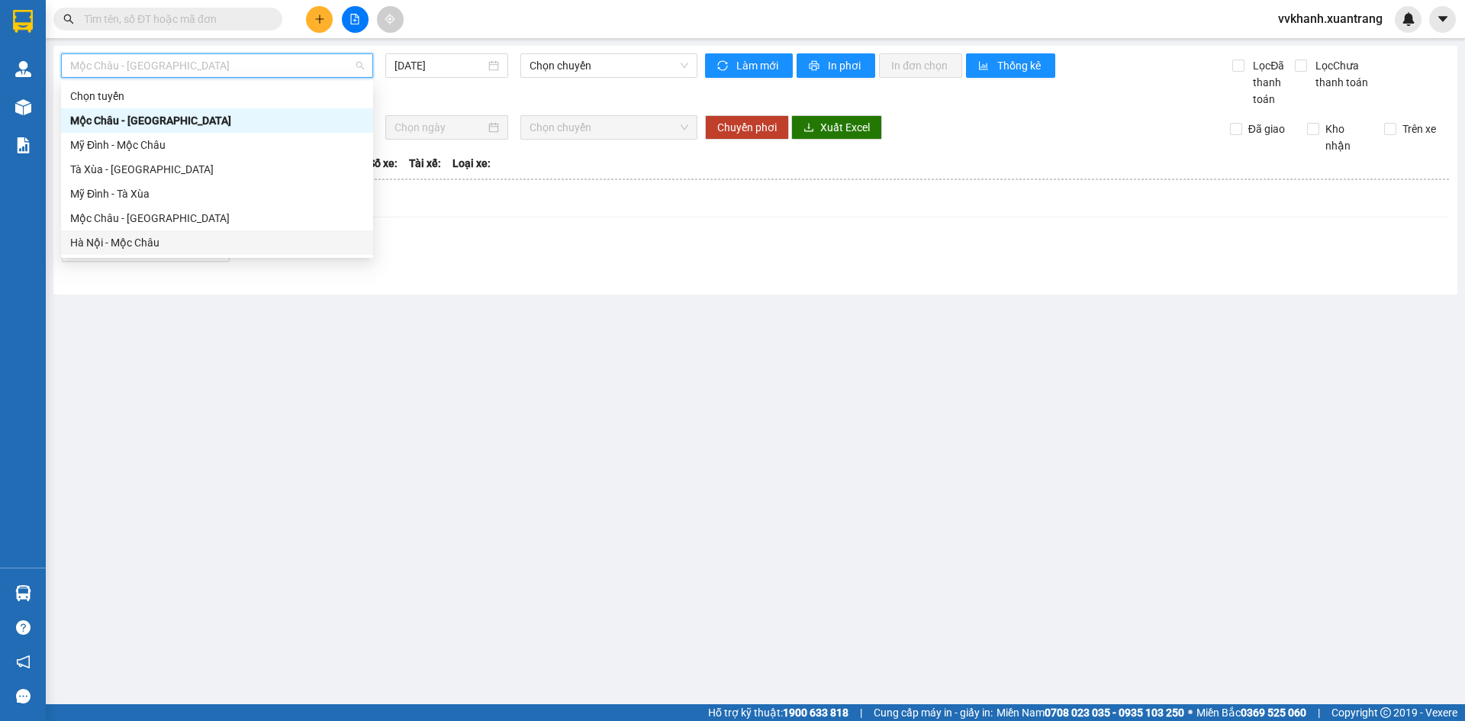
click at [111, 244] on div "Hà Nội - Mộc Châu" at bounding box center [217, 242] width 294 height 17
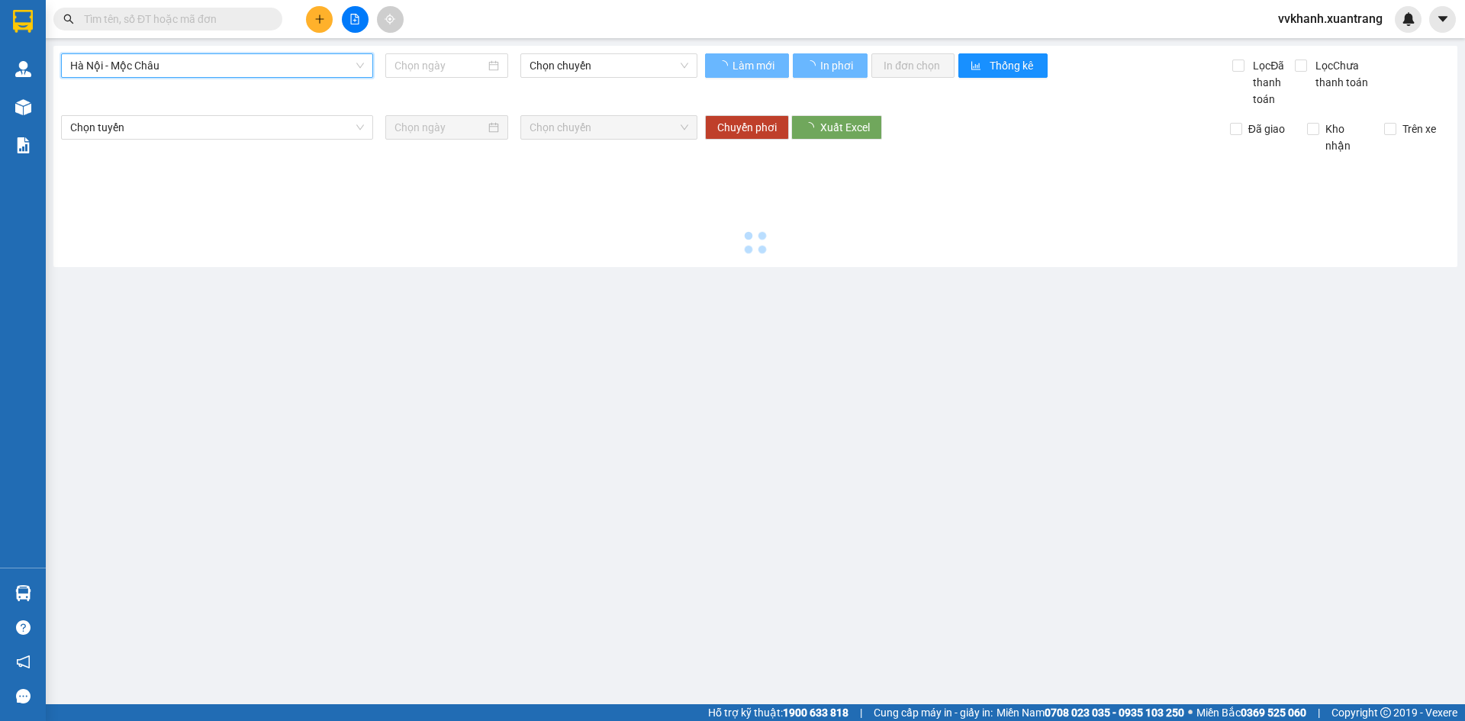
type input "12/10/2025"
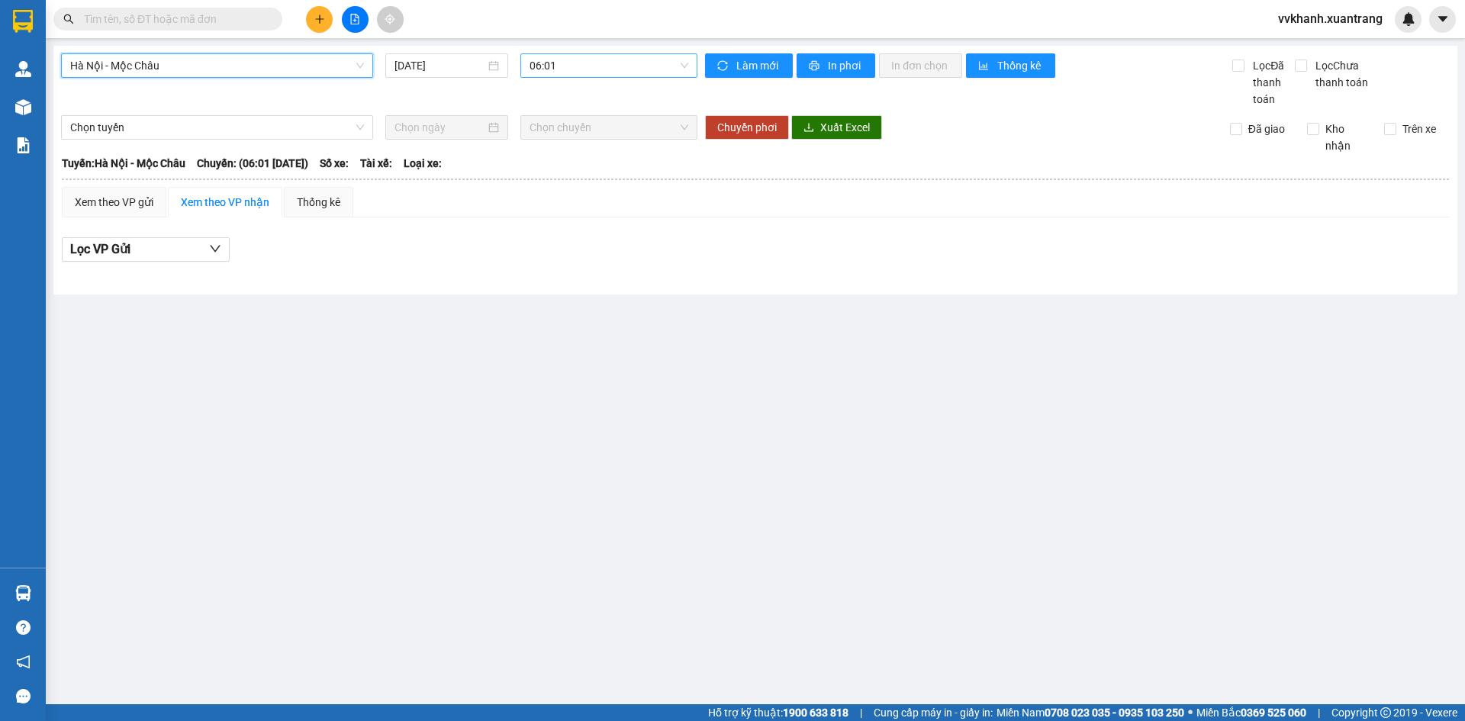
click at [602, 75] on span "06:01" at bounding box center [608, 65] width 159 height 23
click at [246, 63] on span "Hà Nội - Mộc Châu" at bounding box center [217, 65] width 294 height 23
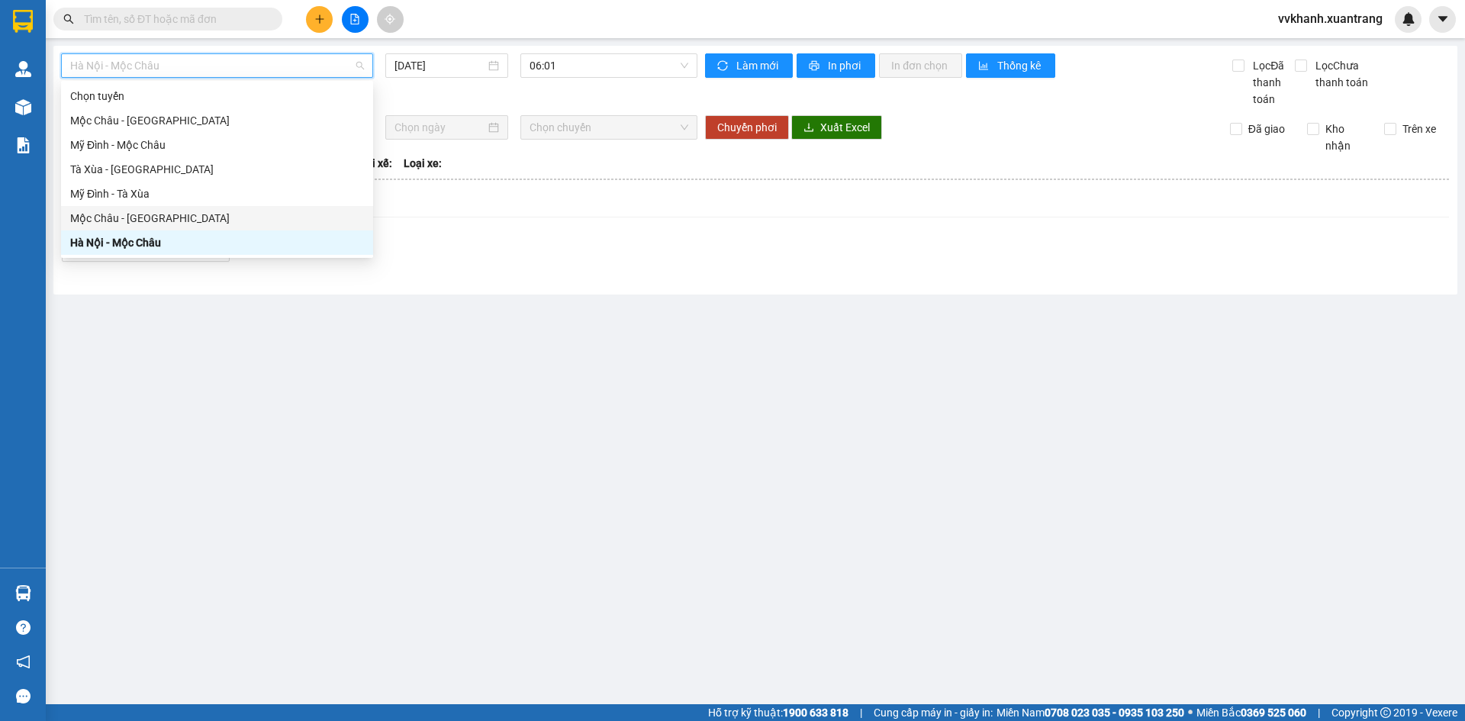
click at [178, 217] on div "Mộc Châu - Hà Nội" at bounding box center [217, 218] width 294 height 17
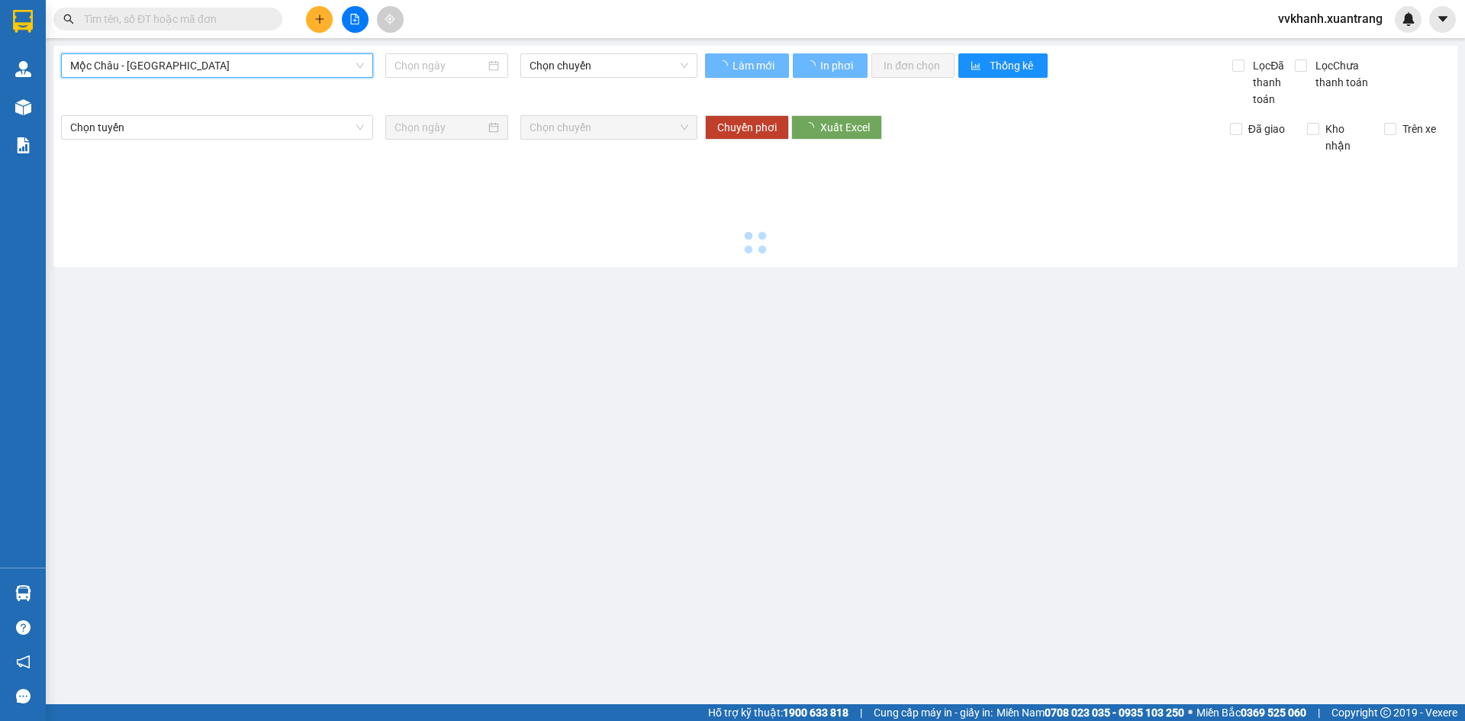
type input "12/10/2025"
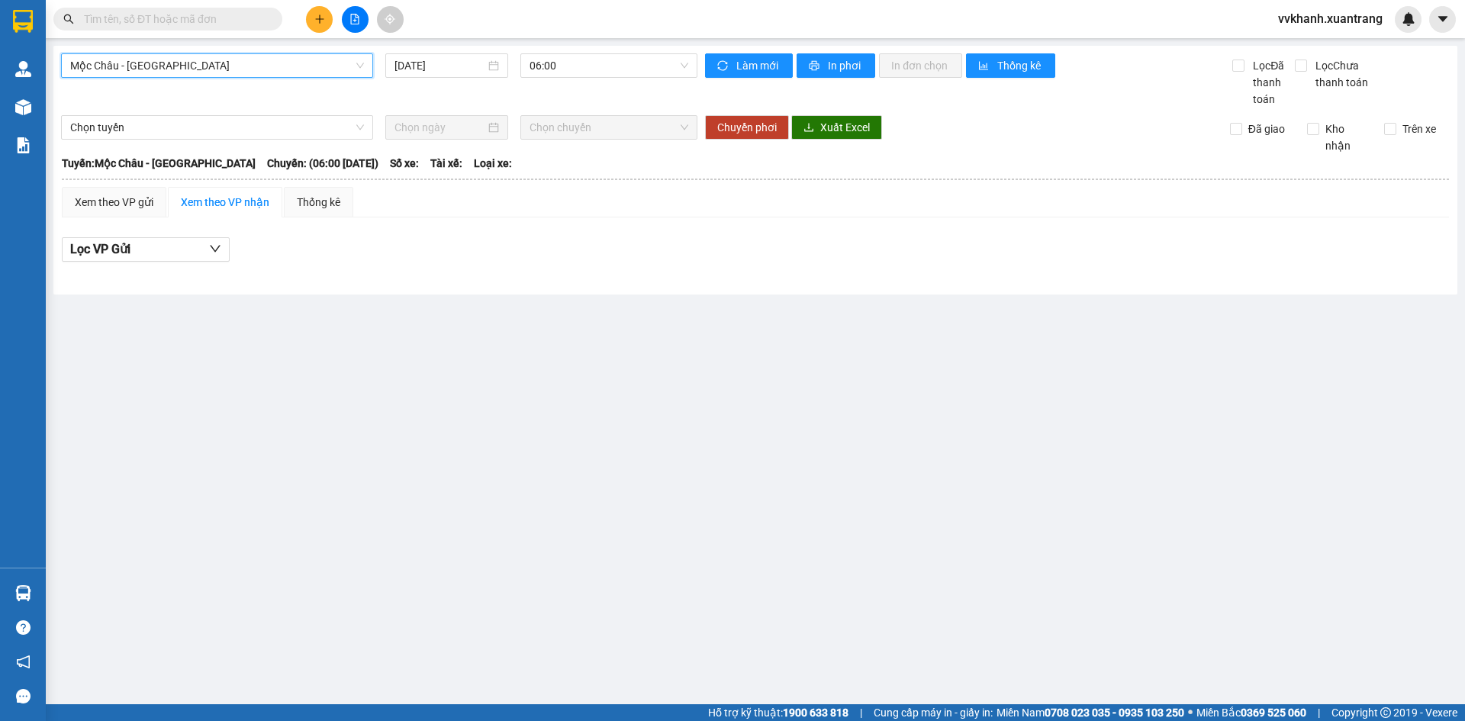
click at [224, 63] on span "Mộc Châu - Hà Nội" at bounding box center [217, 65] width 294 height 23
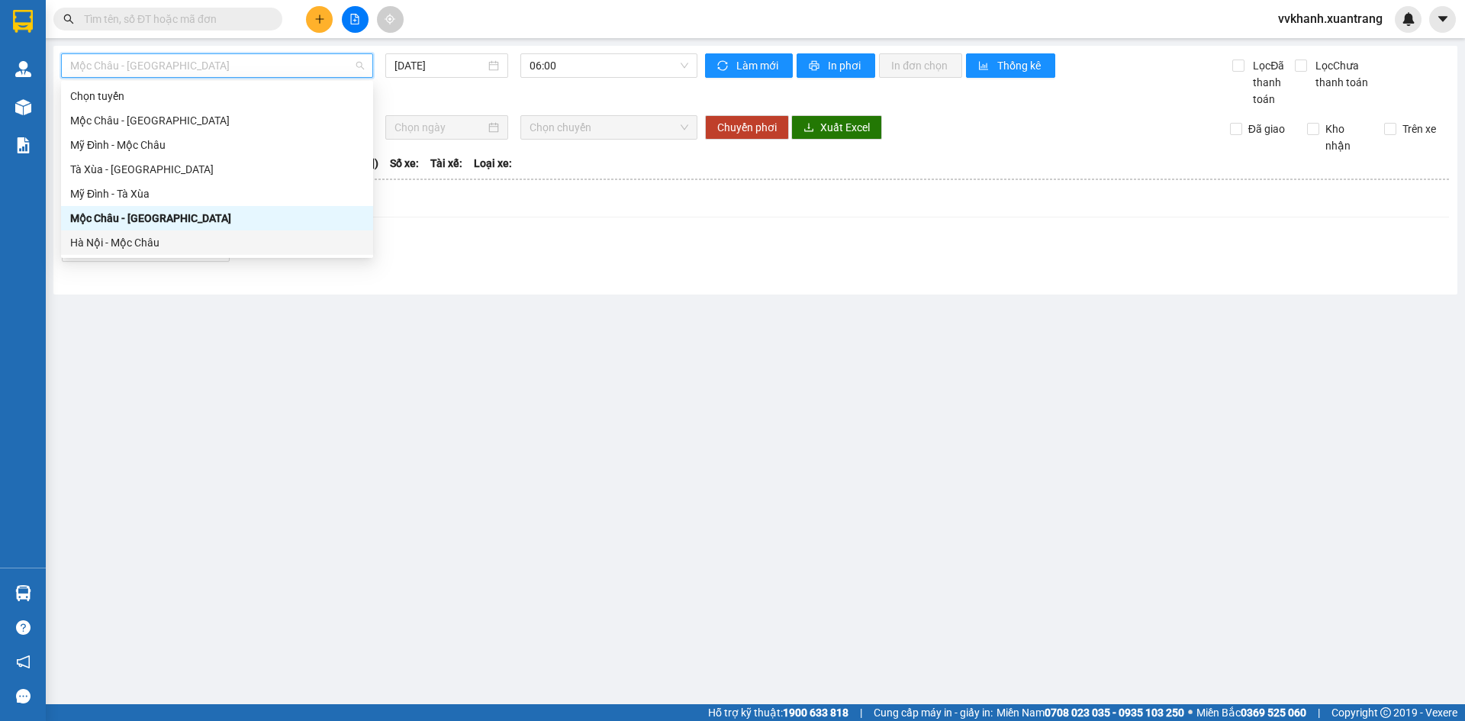
click at [205, 249] on div "Hà Nội - Mộc Châu" at bounding box center [217, 242] width 294 height 17
type input "12/10/2025"
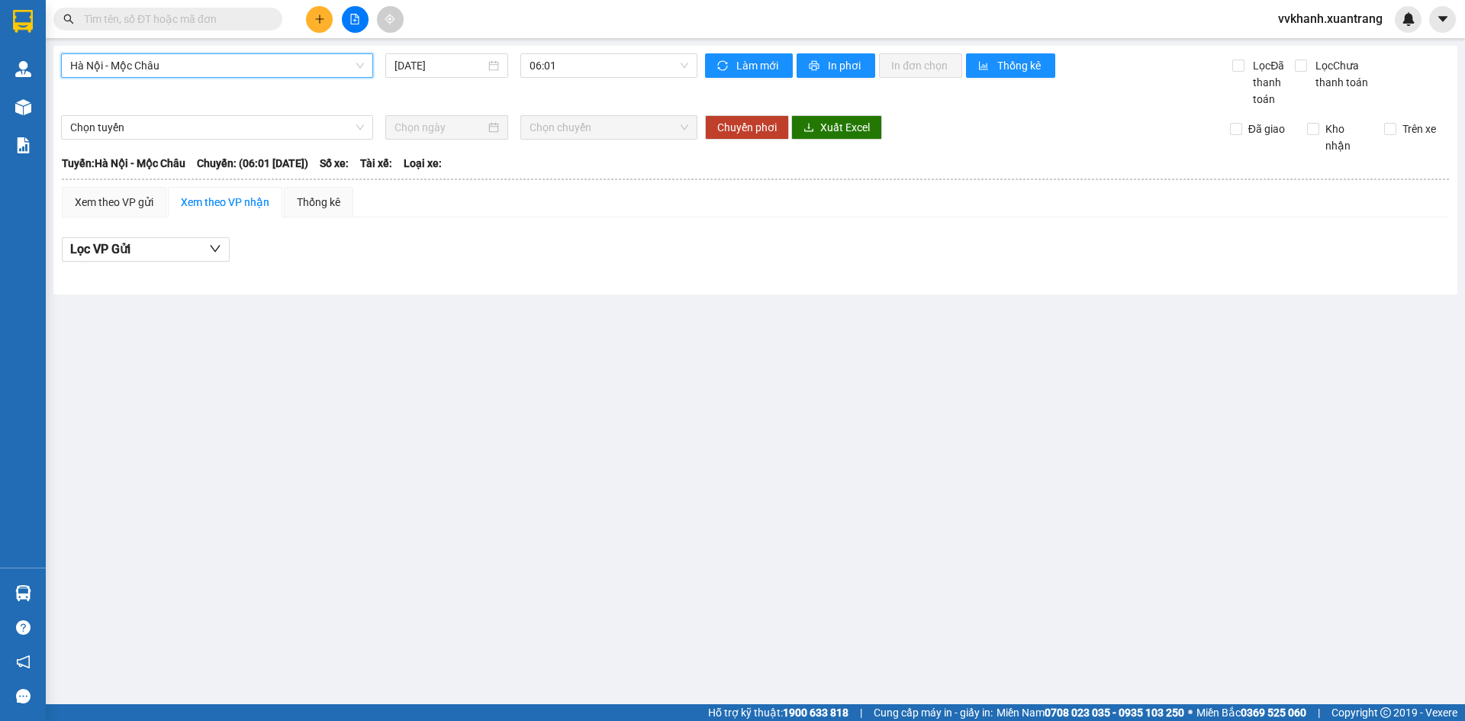
drag, startPoint x: 540, startPoint y: 69, endPoint x: 542, endPoint y: 79, distance: 10.8
click at [541, 69] on span "06:01" at bounding box center [608, 65] width 159 height 23
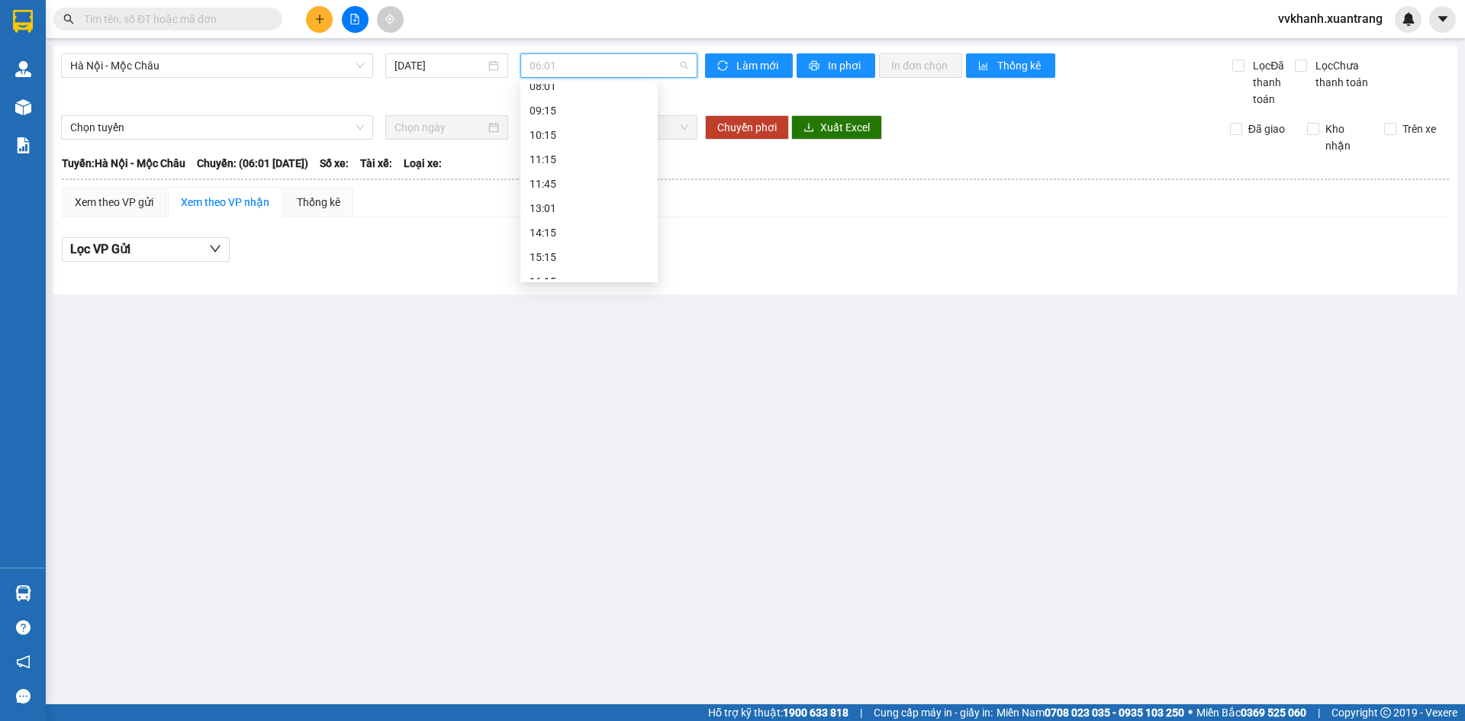
scroll to position [244, 0]
click at [572, 194] on div "16:30 (TC)" at bounding box center [588, 193] width 119 height 17
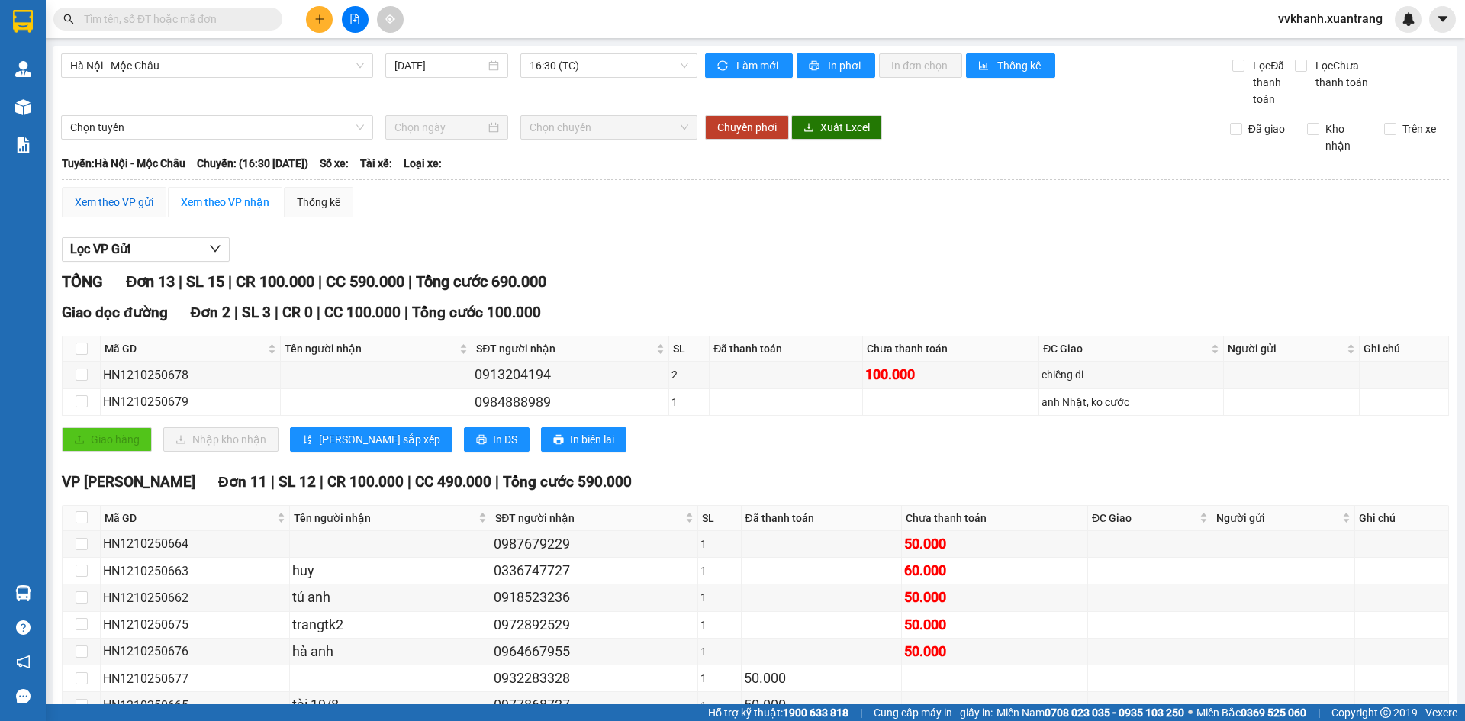
drag, startPoint x: 121, startPoint y: 198, endPoint x: 104, endPoint y: 266, distance: 70.1
click at [121, 198] on div "Xem theo VP gửi" at bounding box center [114, 202] width 79 height 17
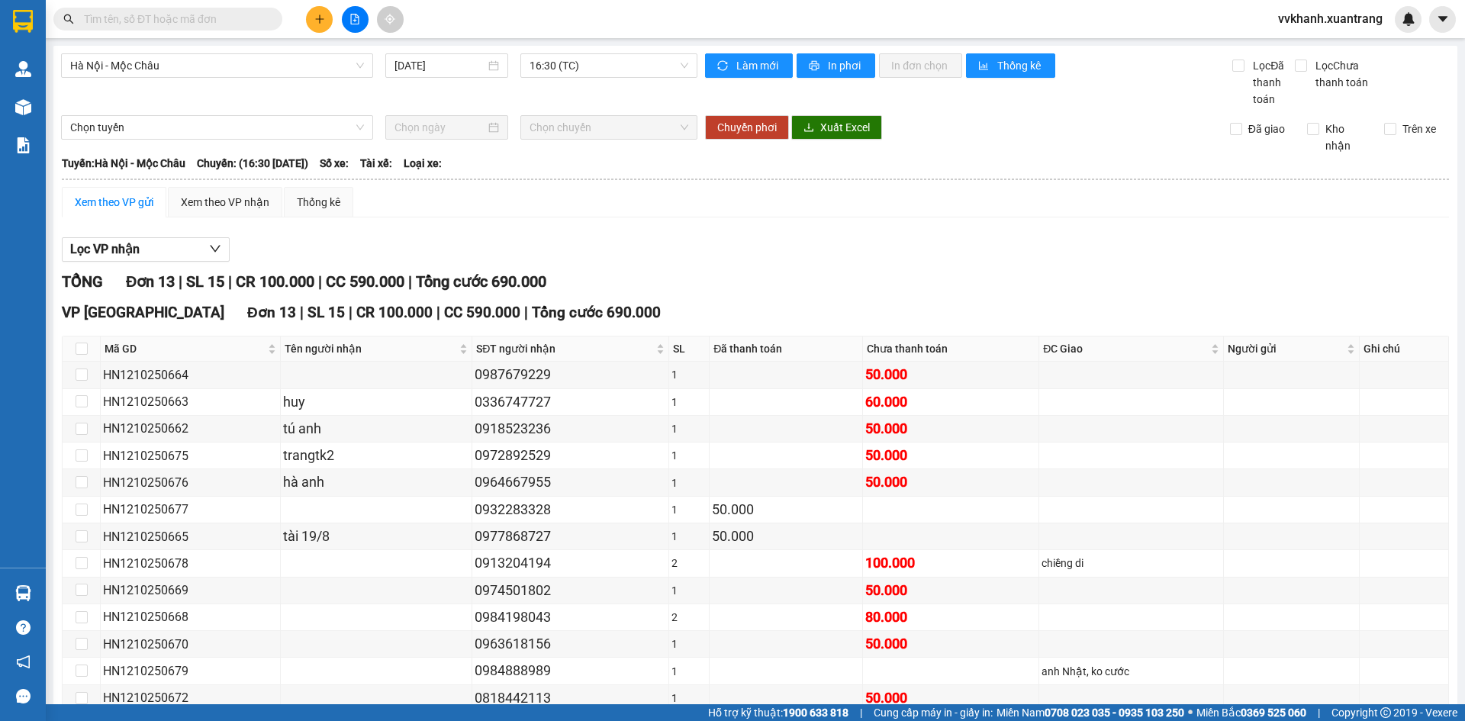
scroll to position [86, 0]
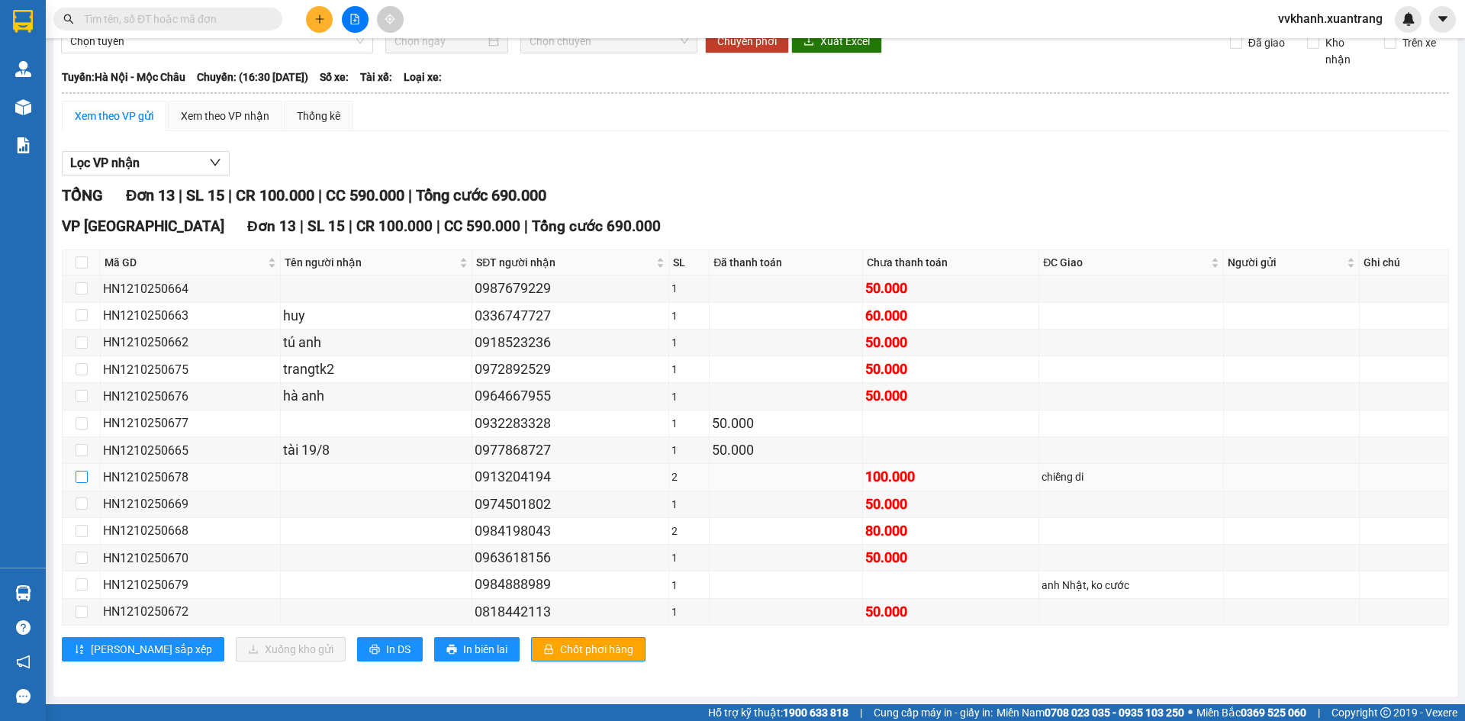
click at [79, 470] on label at bounding box center [82, 476] width 12 height 17
click at [79, 471] on input "checkbox" at bounding box center [82, 477] width 12 height 12
checkbox input "true"
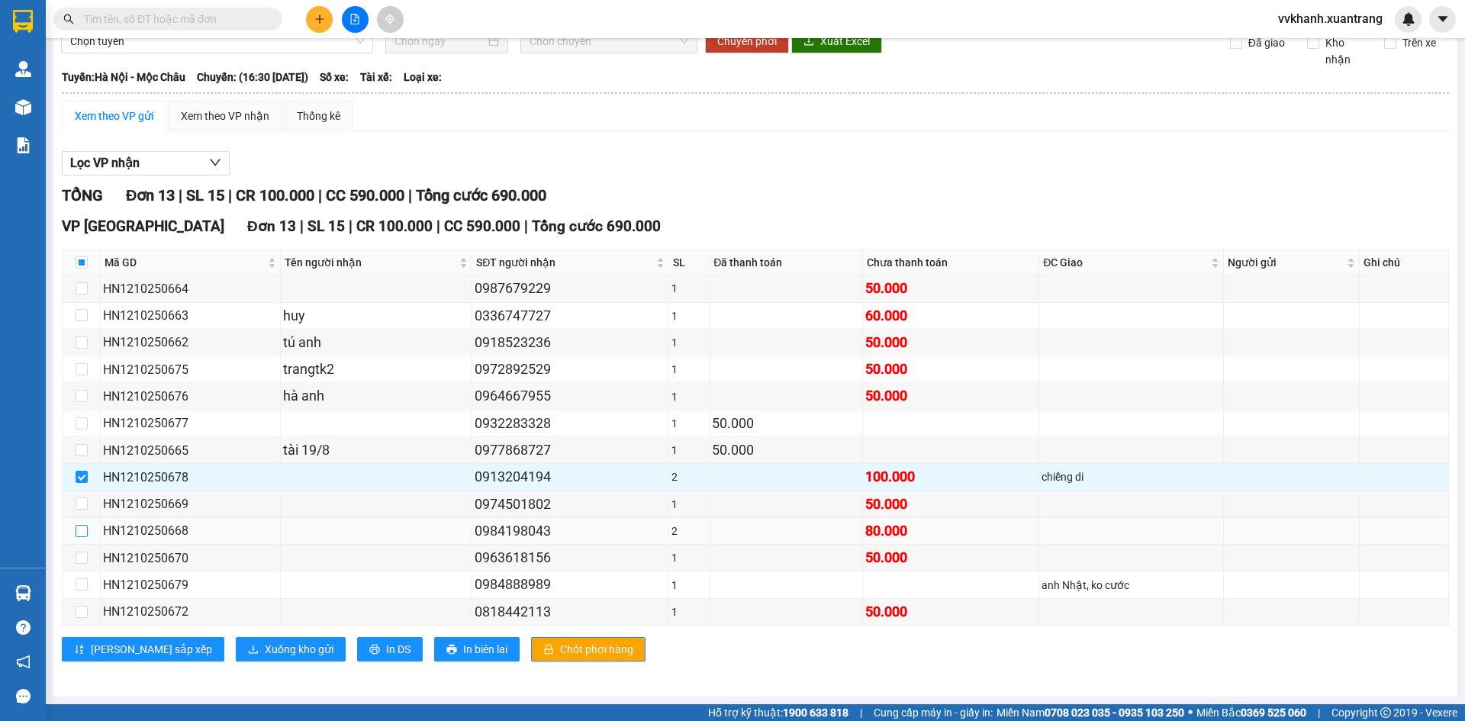
click at [77, 526] on input "checkbox" at bounding box center [82, 531] width 12 height 12
checkbox input "true"
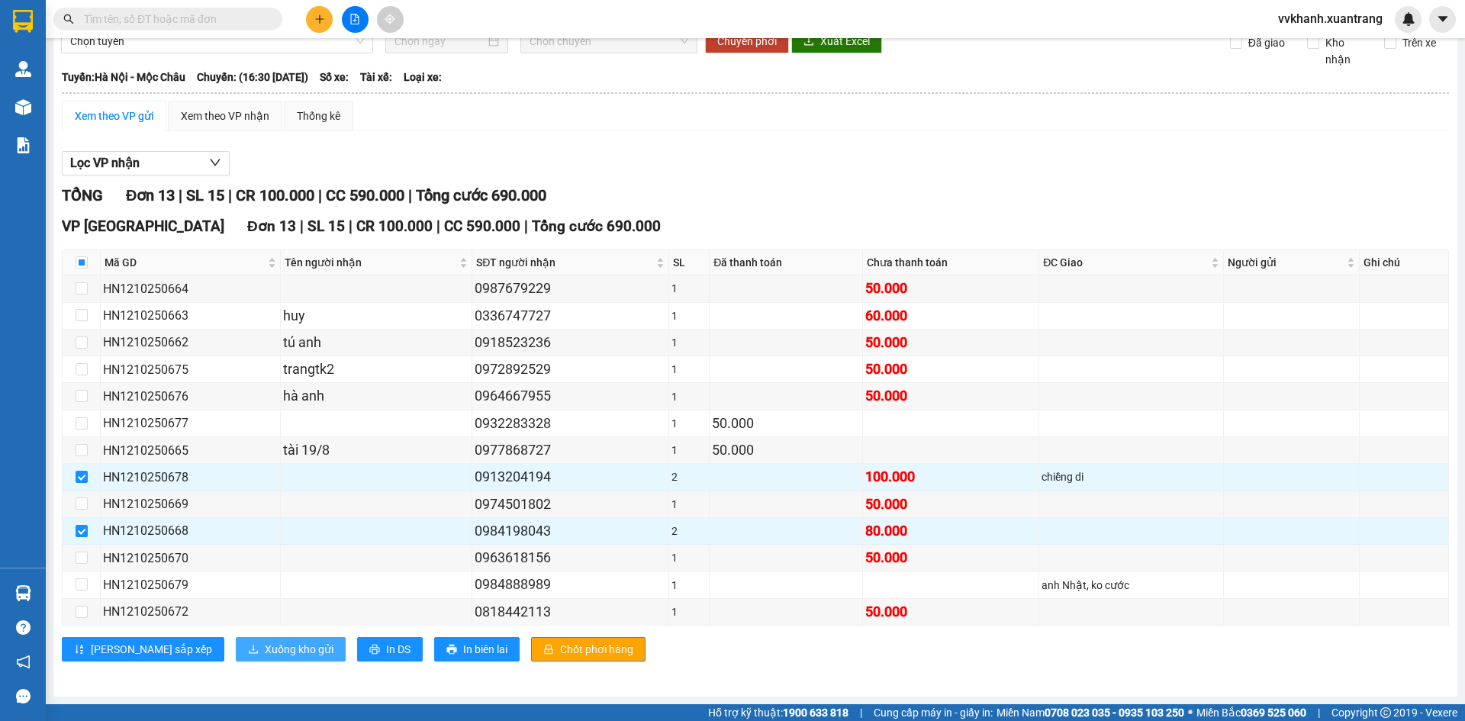
click at [265, 654] on span "Xuống kho gửi" at bounding box center [299, 649] width 69 height 17
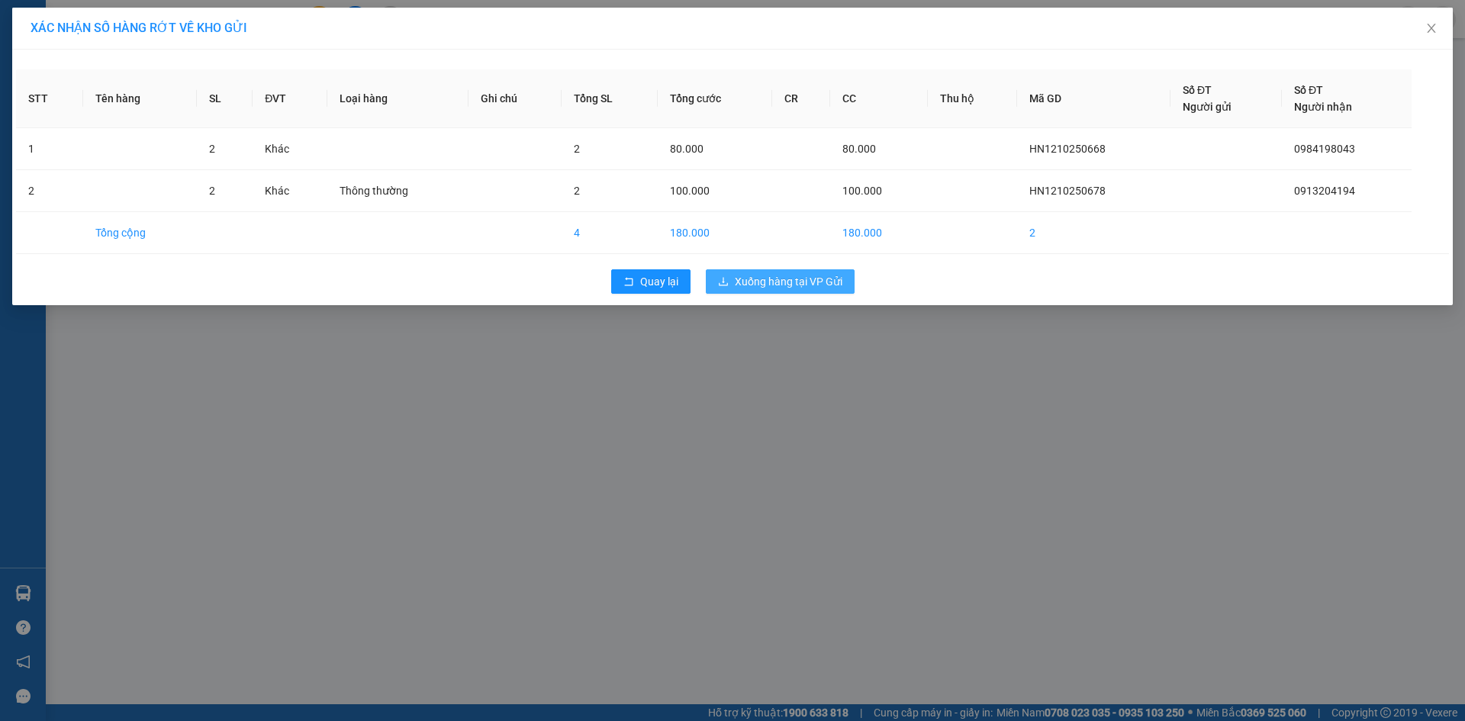
click at [740, 279] on span "Xuống hàng tại VP Gửi" at bounding box center [789, 281] width 108 height 17
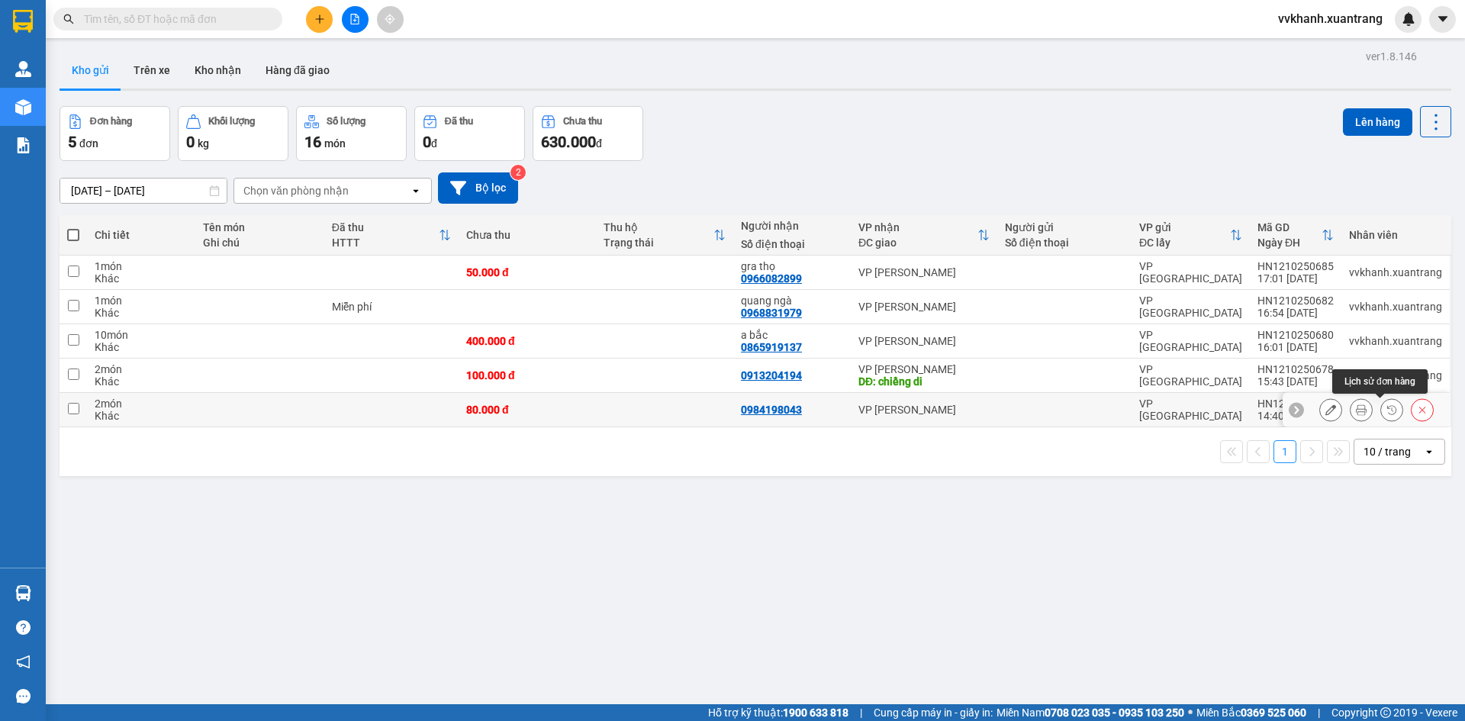
click at [1386, 407] on icon at bounding box center [1391, 409] width 11 height 11
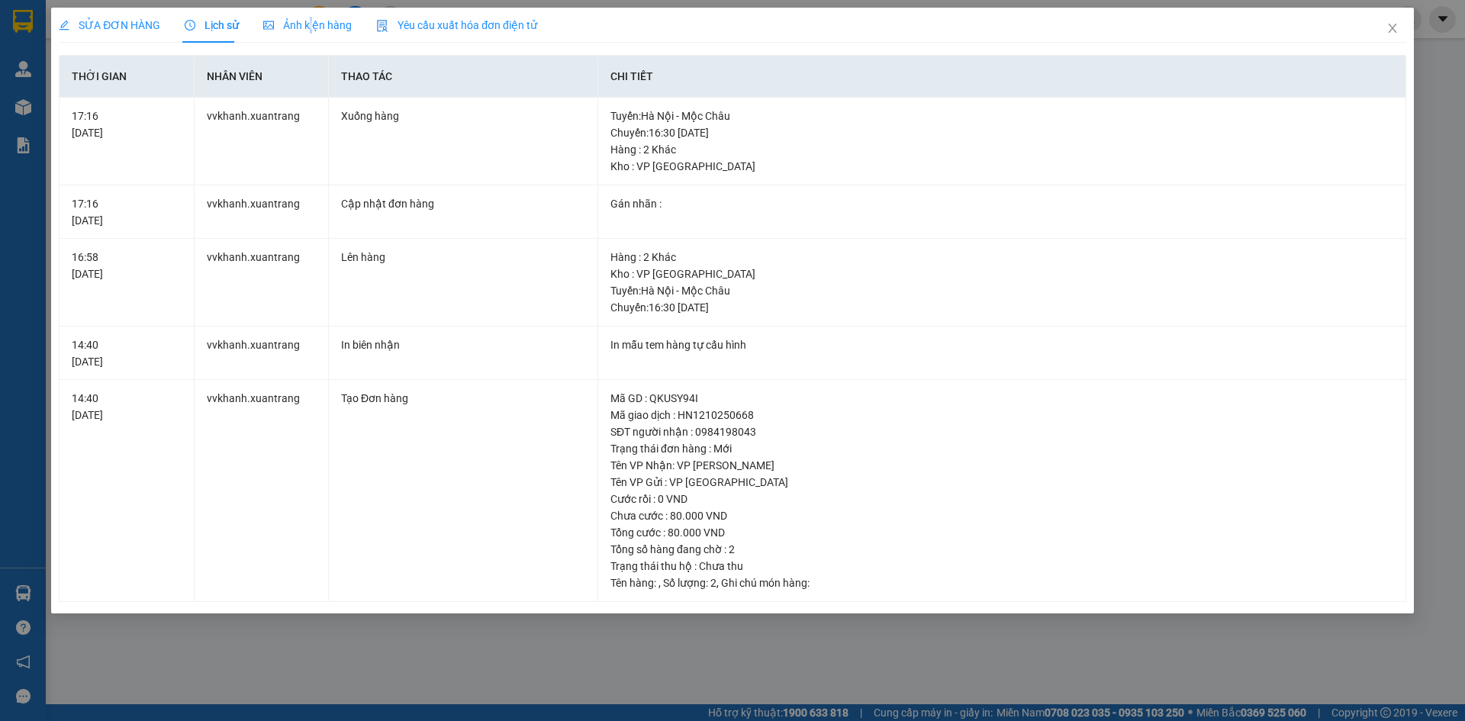
click at [307, 21] on span "Ảnh kiện hàng" at bounding box center [307, 25] width 88 height 12
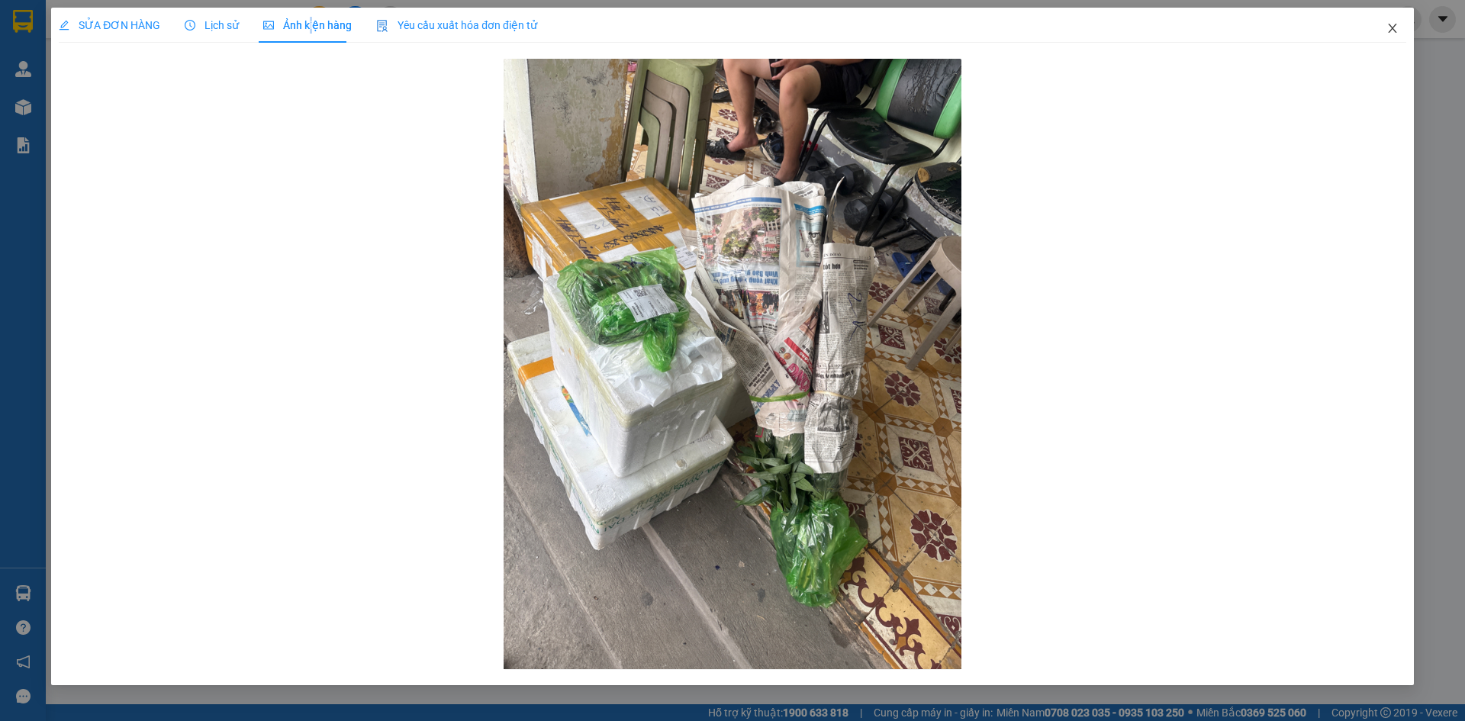
click at [1395, 28] on icon "close" at bounding box center [1392, 28] width 12 height 12
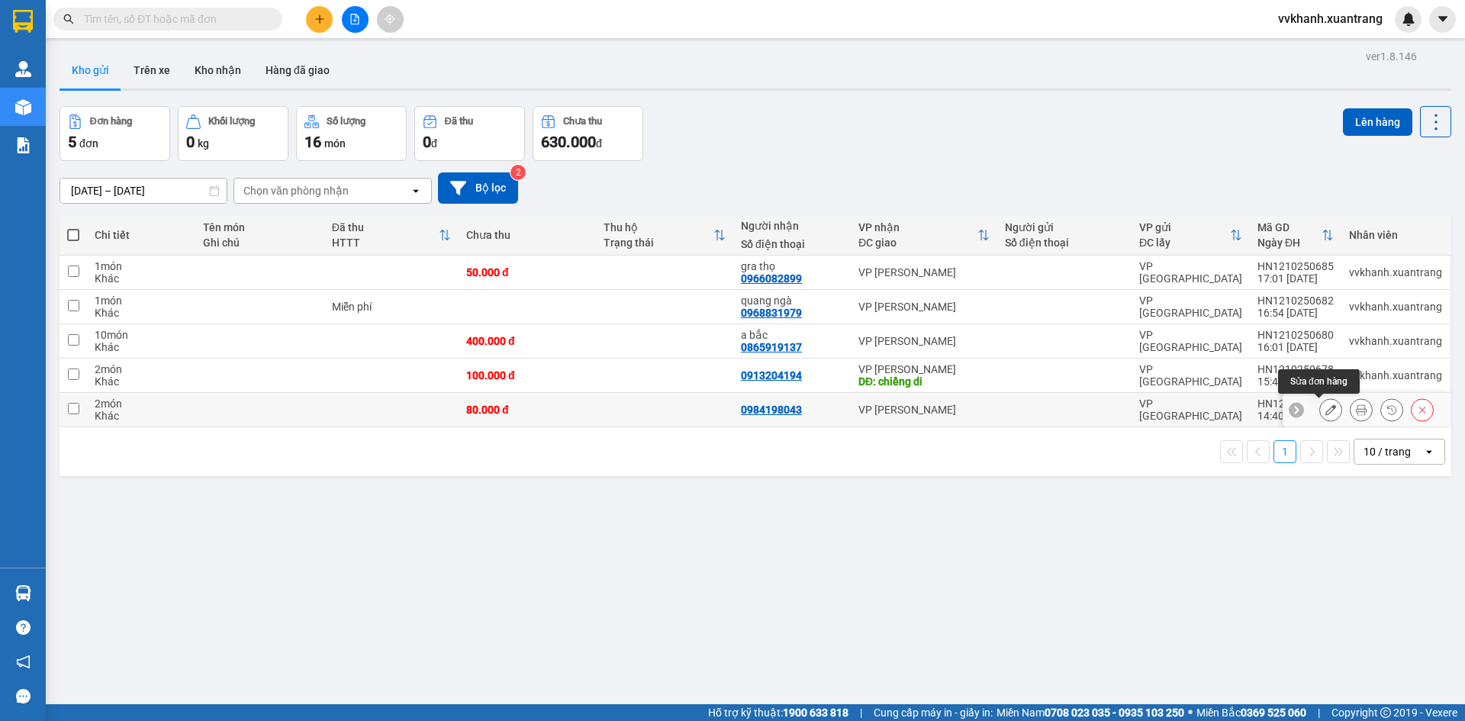
click at [1325, 408] on icon at bounding box center [1330, 409] width 11 height 11
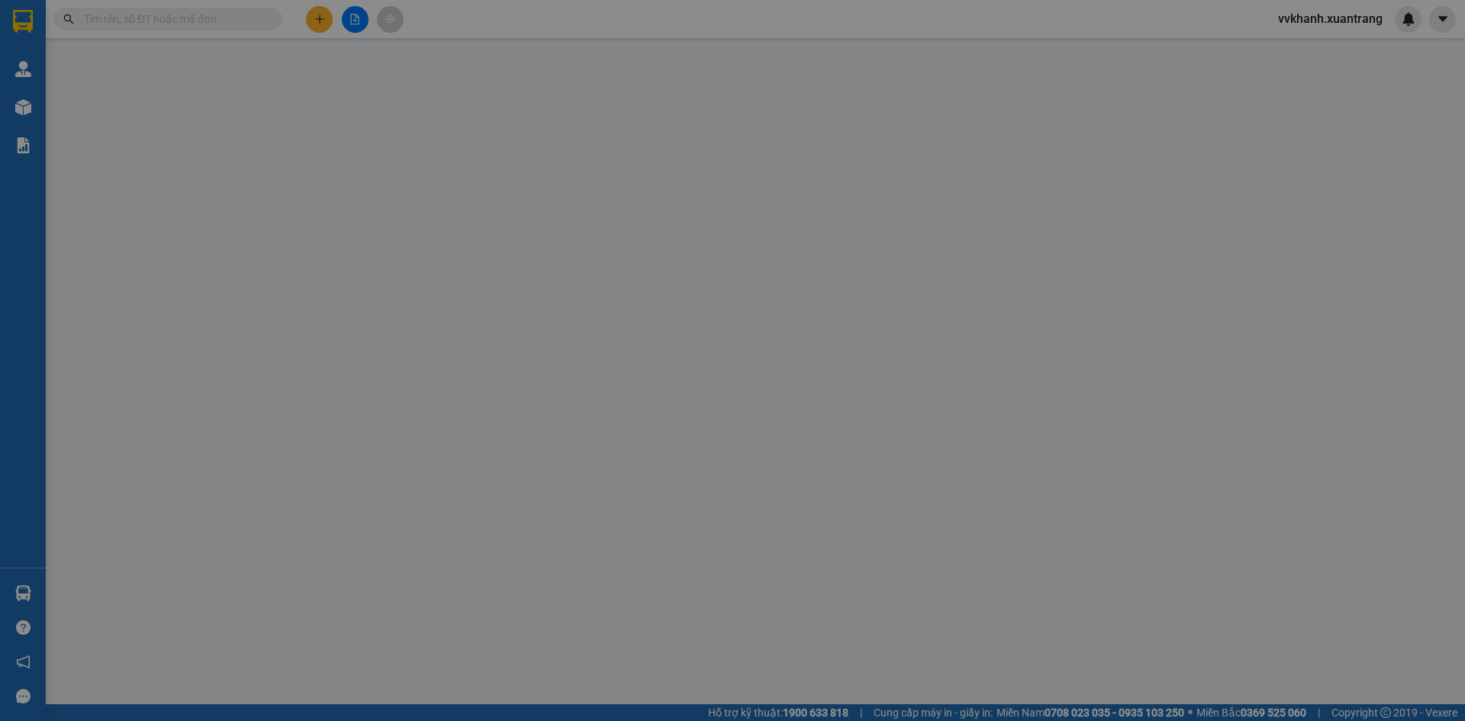
type input "0984198043"
type input "80.000"
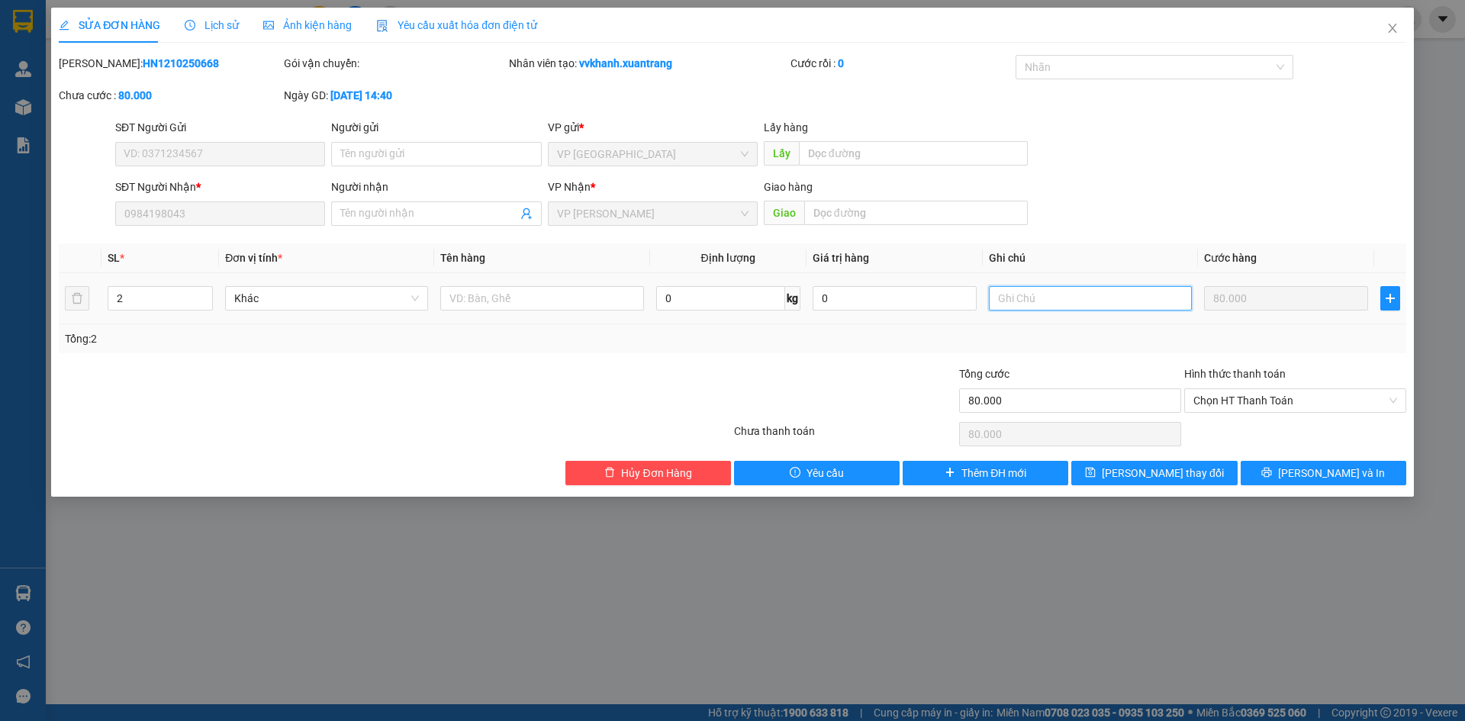
click at [1091, 296] on input "text" at bounding box center [1090, 298] width 203 height 24
type input "1k di sau"
drag, startPoint x: 1186, startPoint y: 469, endPoint x: 1166, endPoint y: 444, distance: 32.5
click at [1186, 469] on span "Lưu thay đổi" at bounding box center [1163, 473] width 122 height 17
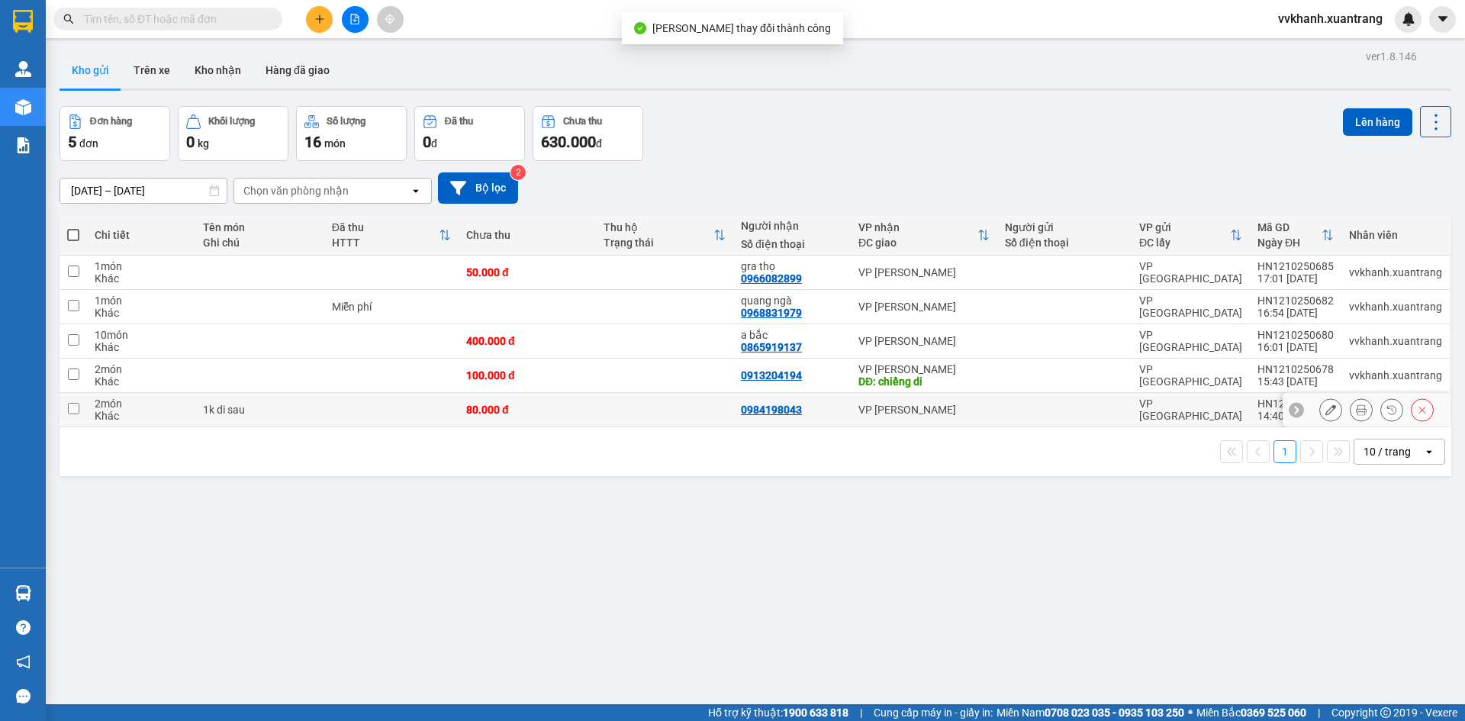
click at [1046, 407] on div at bounding box center [1064, 410] width 119 height 12
checkbox input "true"
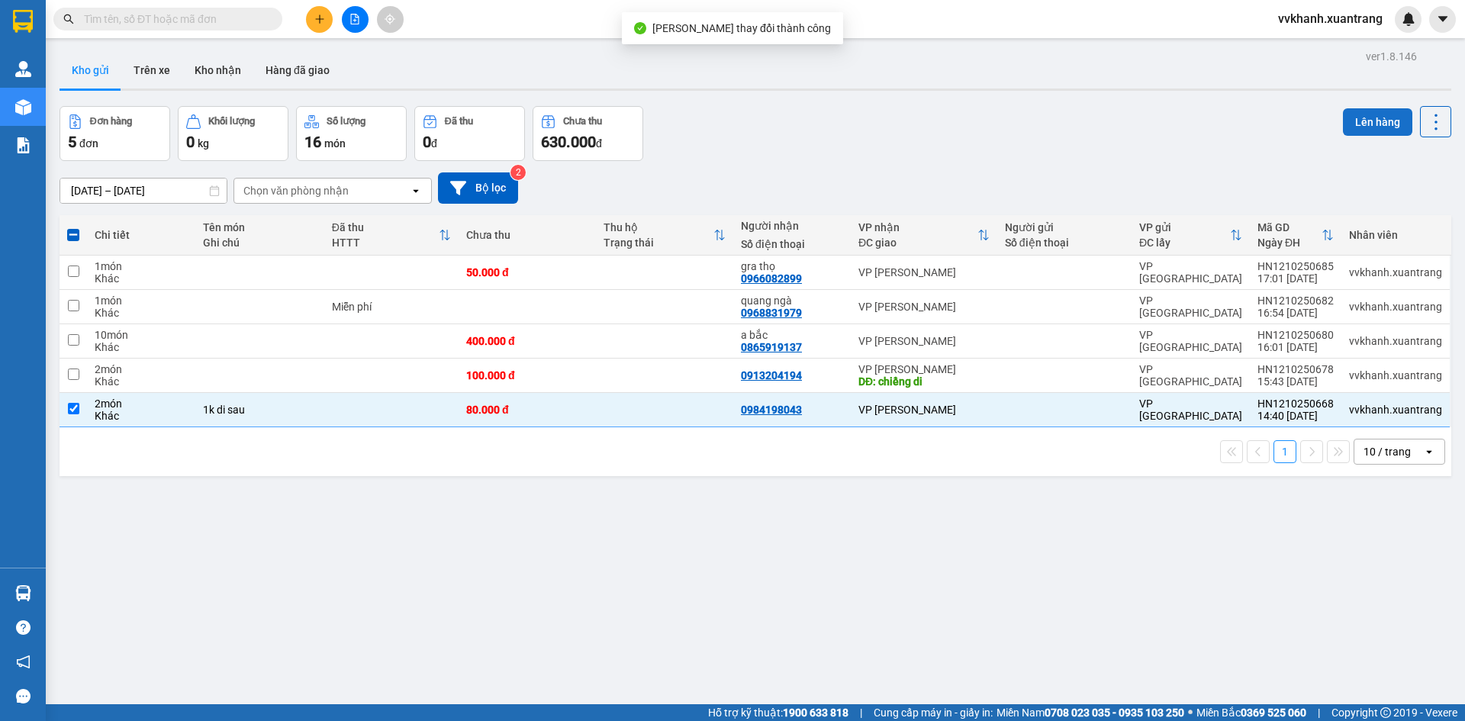
click at [1368, 117] on button "Lên hàng" at bounding box center [1377, 121] width 69 height 27
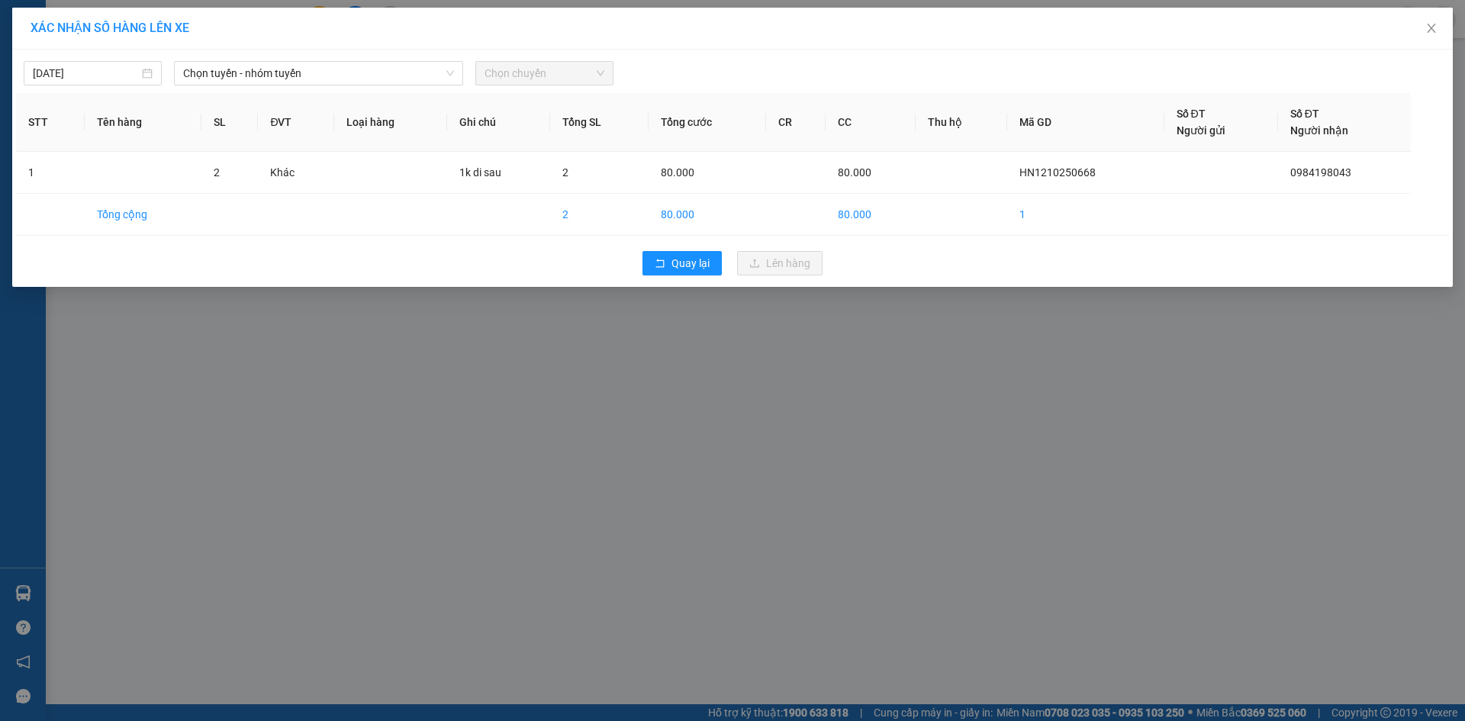
drag, startPoint x: 368, startPoint y: 64, endPoint x: 359, endPoint y: 85, distance: 23.2
click at [362, 78] on span "Chọn tuyến - nhóm tuyến" at bounding box center [318, 73] width 271 height 23
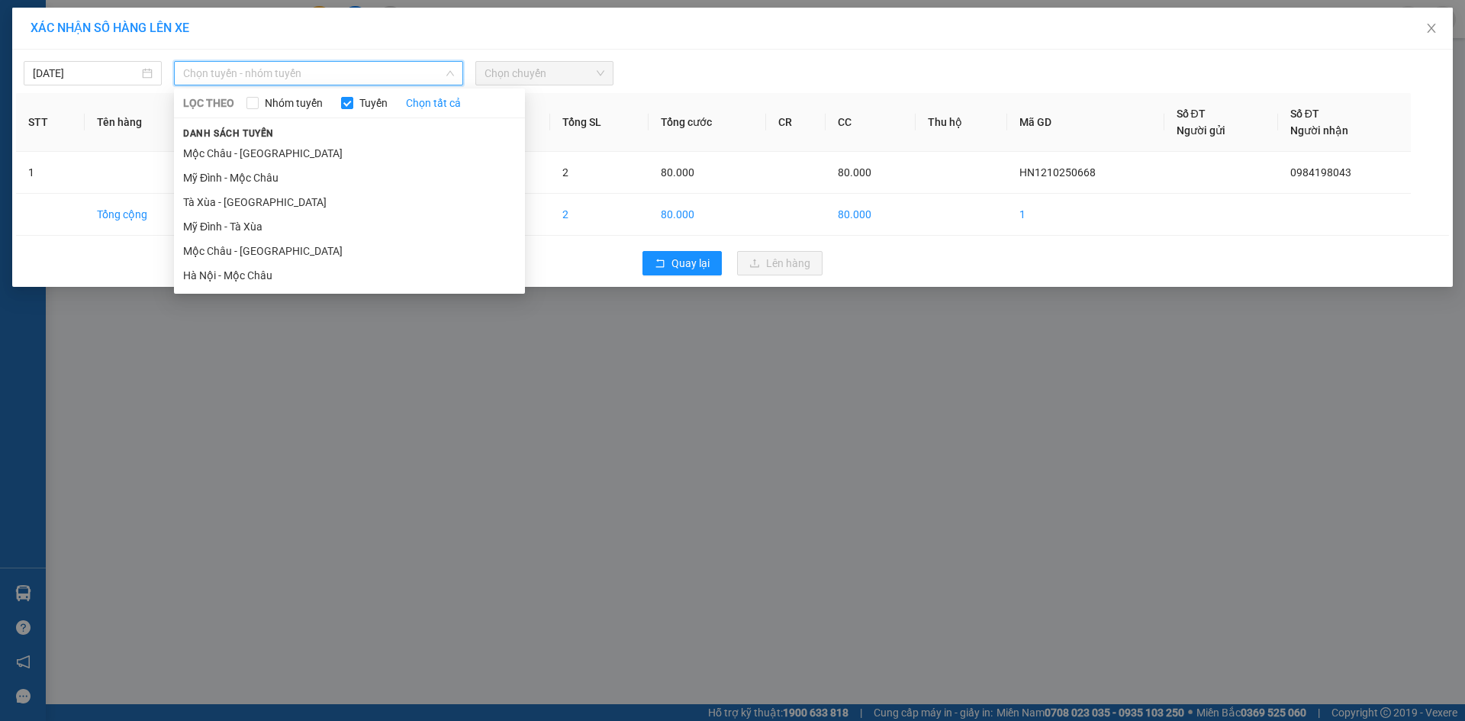
click at [246, 289] on div "LỌC THEO Nhóm tuyến Tuyến Chọn tất cả Danh sách tuyến Mộc Châu - Mỹ Đình Mỹ Đìn…" at bounding box center [349, 191] width 351 height 199
click at [249, 277] on li "Hà Nội - Mộc Châu" at bounding box center [349, 275] width 351 height 24
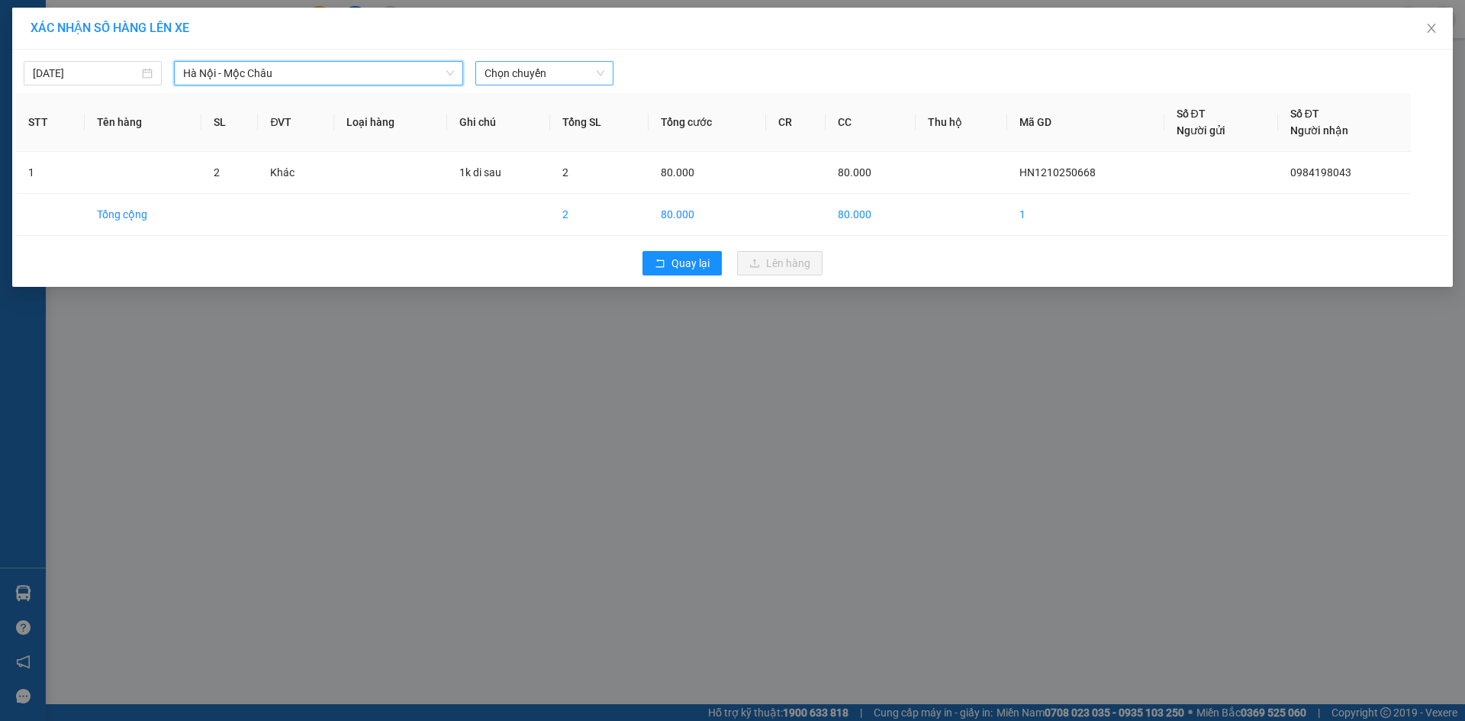
click at [521, 108] on body "Kết quả tìm kiếm ( 1 ) Bộ lọc Gửi 3 ngày gần nhất Mã ĐH Trạng thái Món hàng Tổn…" at bounding box center [732, 360] width 1465 height 721
click at [520, 210] on div "16:30 (TC)" at bounding box center [543, 201] width 137 height 24
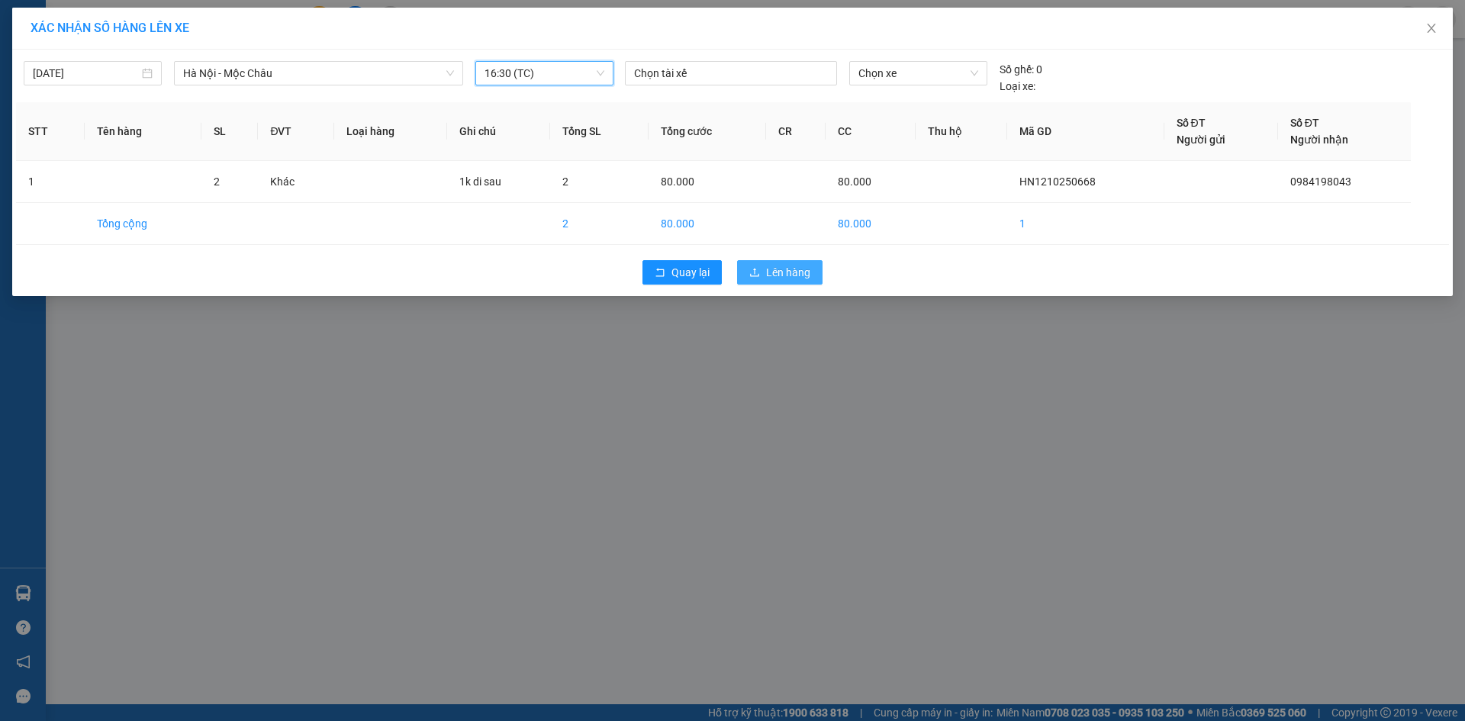
drag, startPoint x: 760, startPoint y: 271, endPoint x: 758, endPoint y: 281, distance: 10.2
click at [758, 275] on icon "upload" at bounding box center [754, 272] width 11 height 11
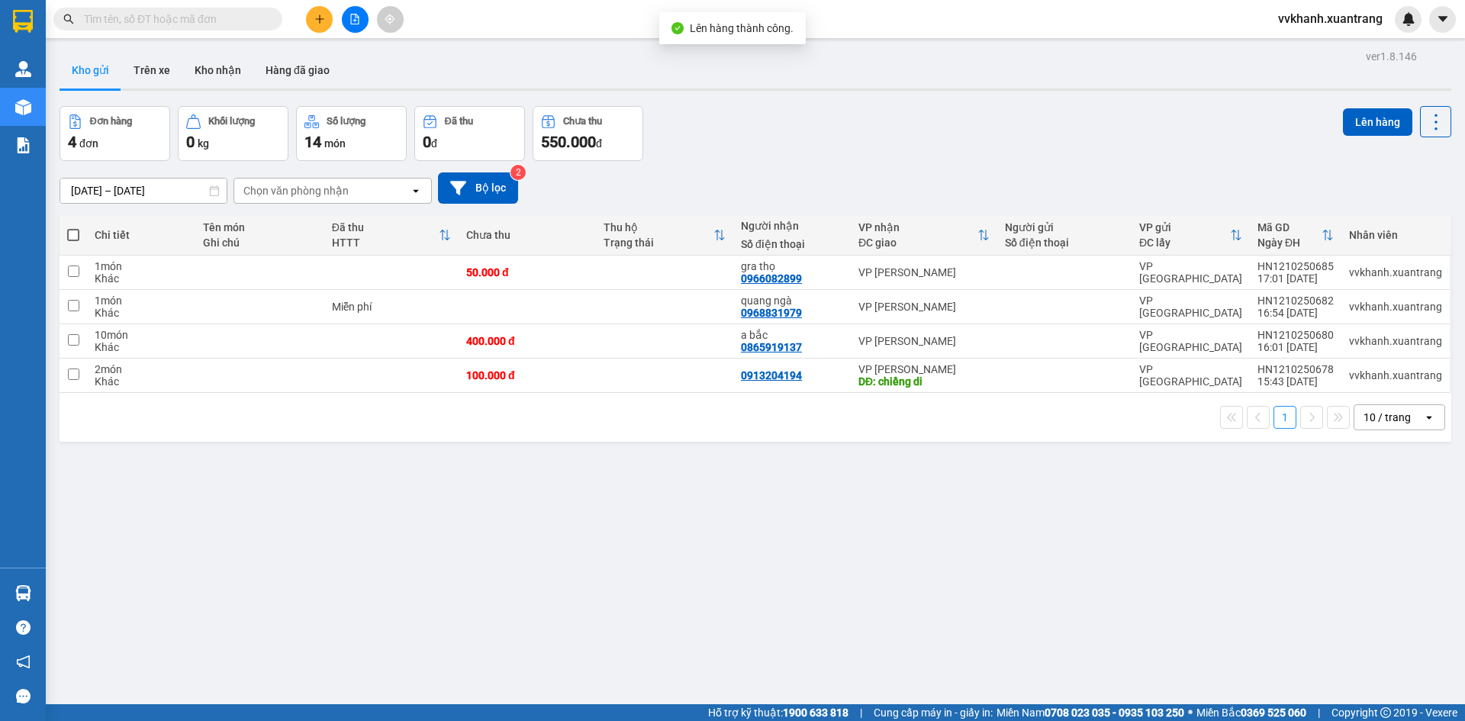
click at [352, 18] on icon "file-add" at bounding box center [354, 19] width 11 height 11
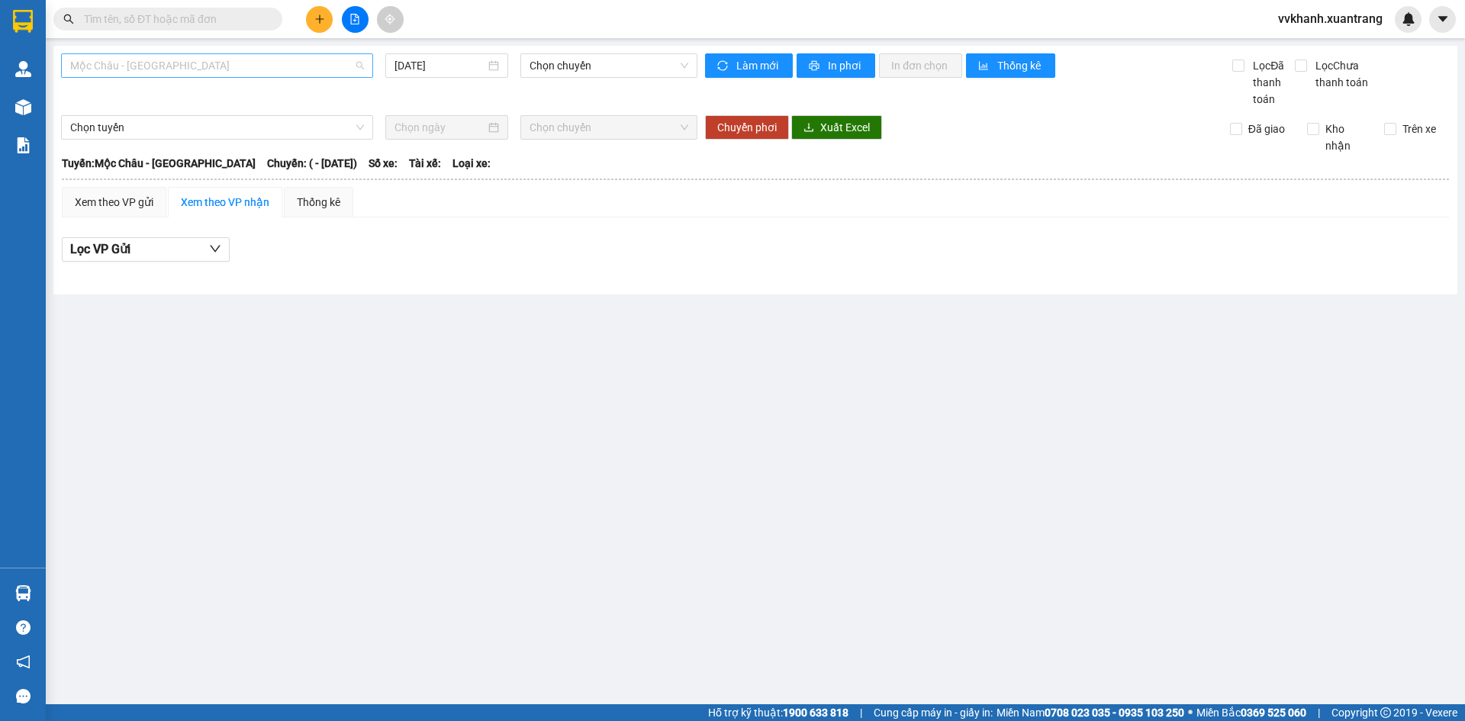
click at [187, 75] on span "Mộc Châu - Mỹ Đình" at bounding box center [217, 65] width 294 height 23
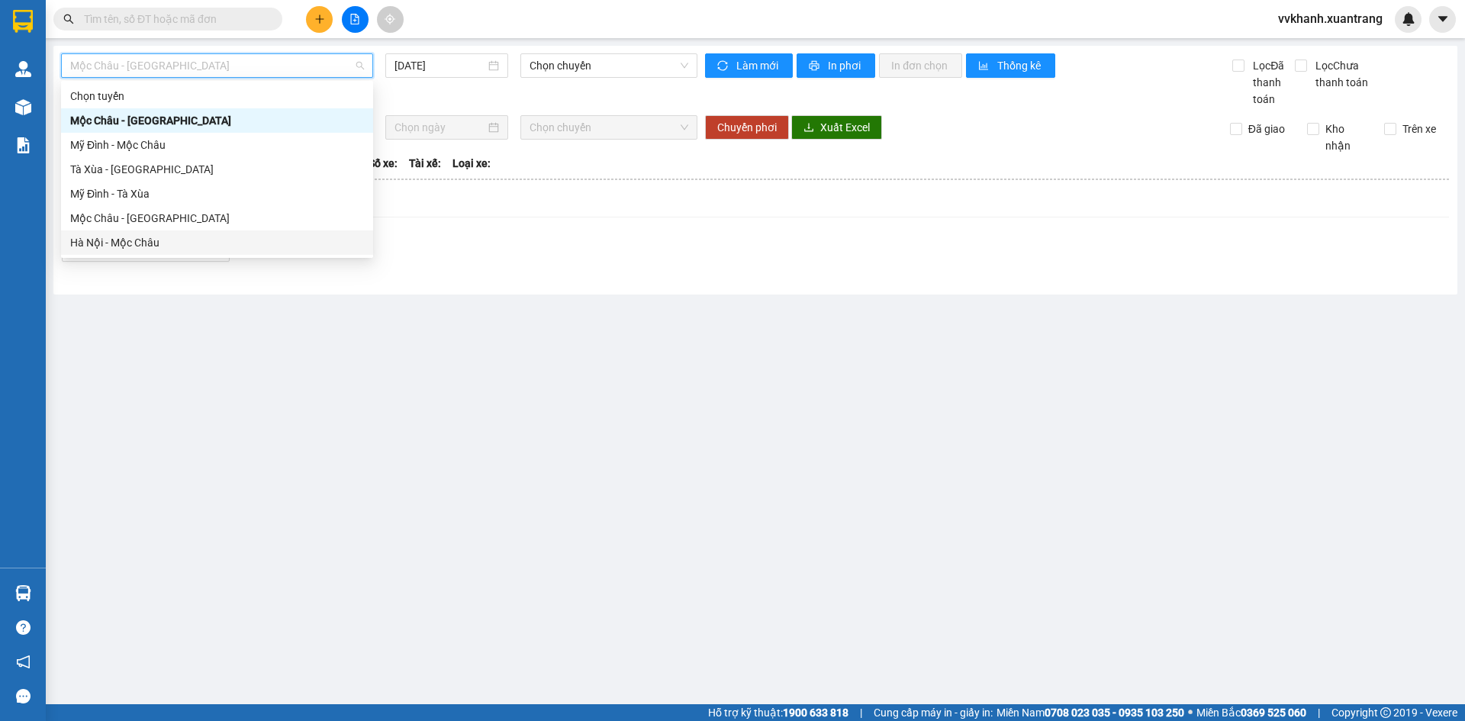
click at [174, 242] on div "Hà Nội - Mộc Châu" at bounding box center [217, 242] width 294 height 17
type input "12/10/2025"
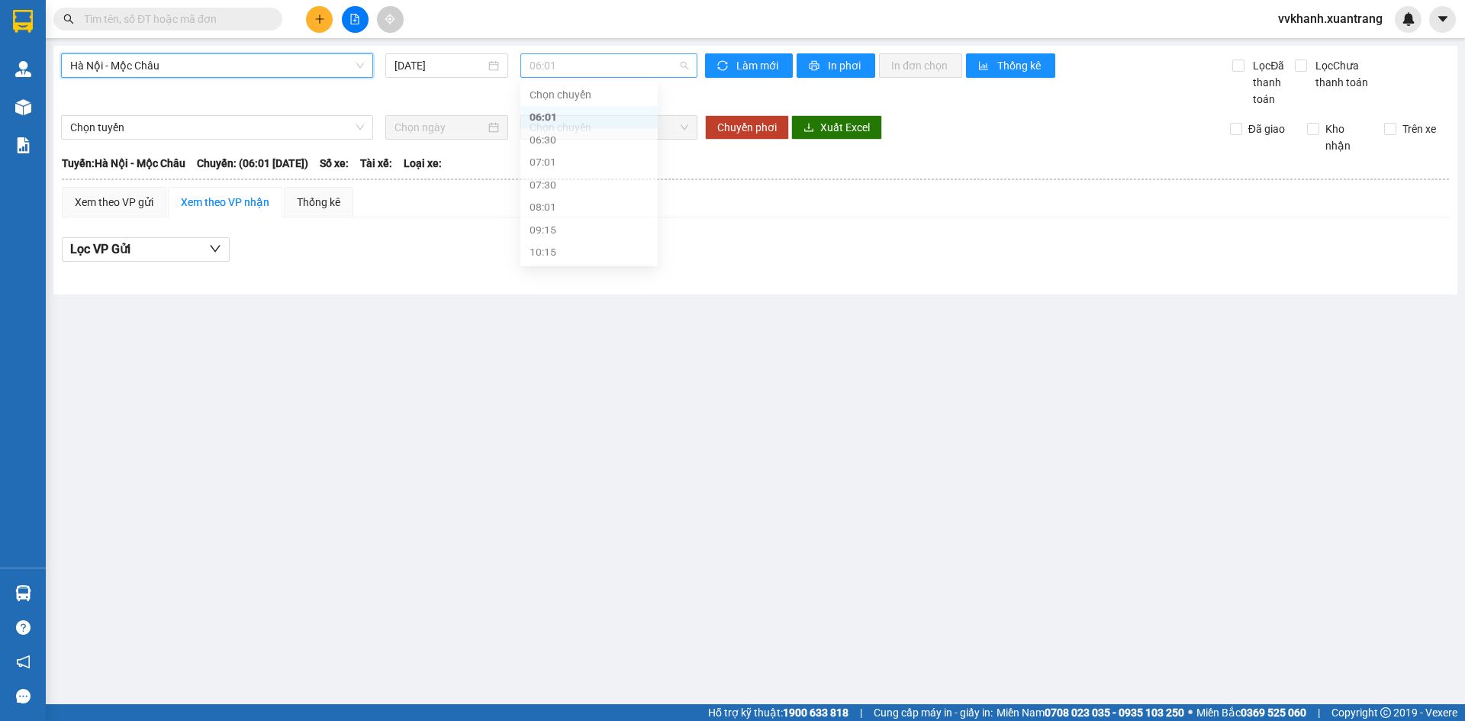
click at [554, 69] on span "06:01" at bounding box center [608, 65] width 159 height 23
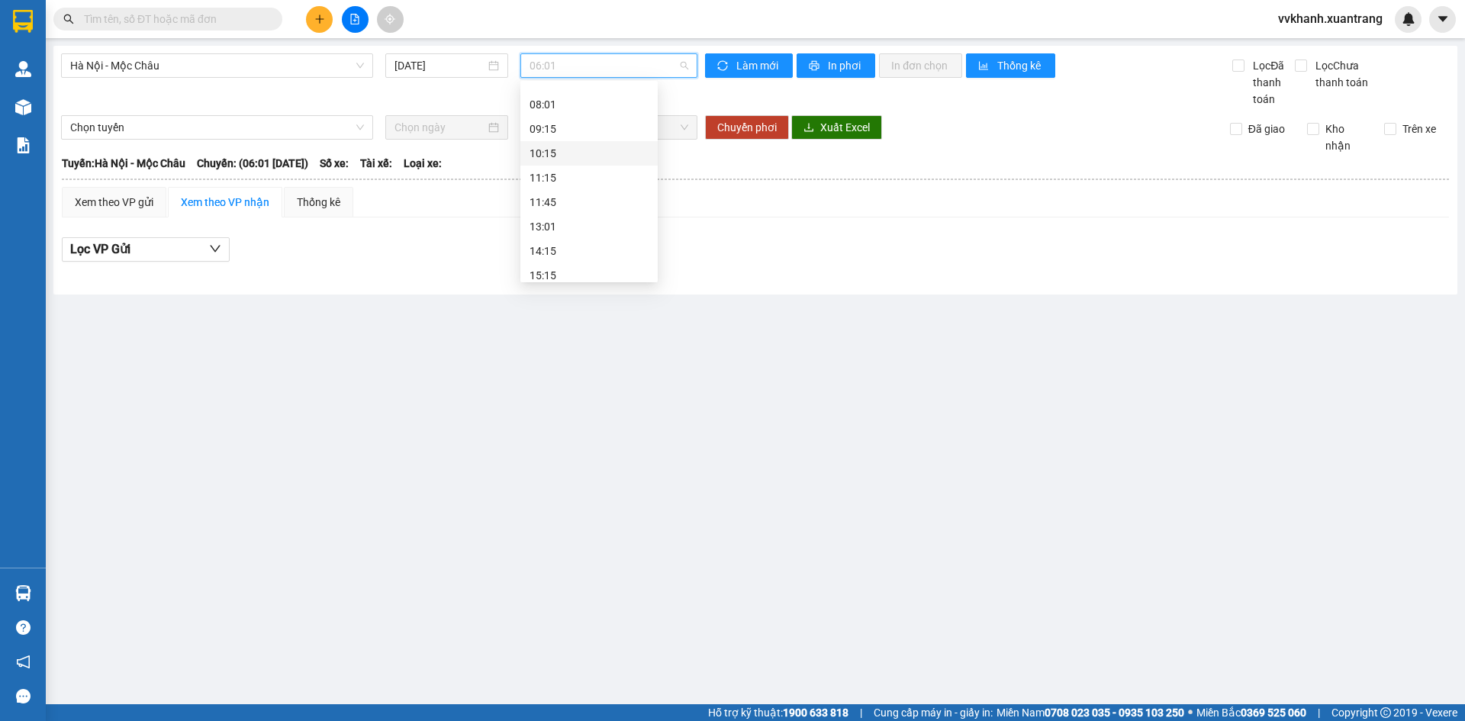
scroll to position [229, 0]
click at [560, 204] on div "16:30 (TC)" at bounding box center [588, 209] width 119 height 17
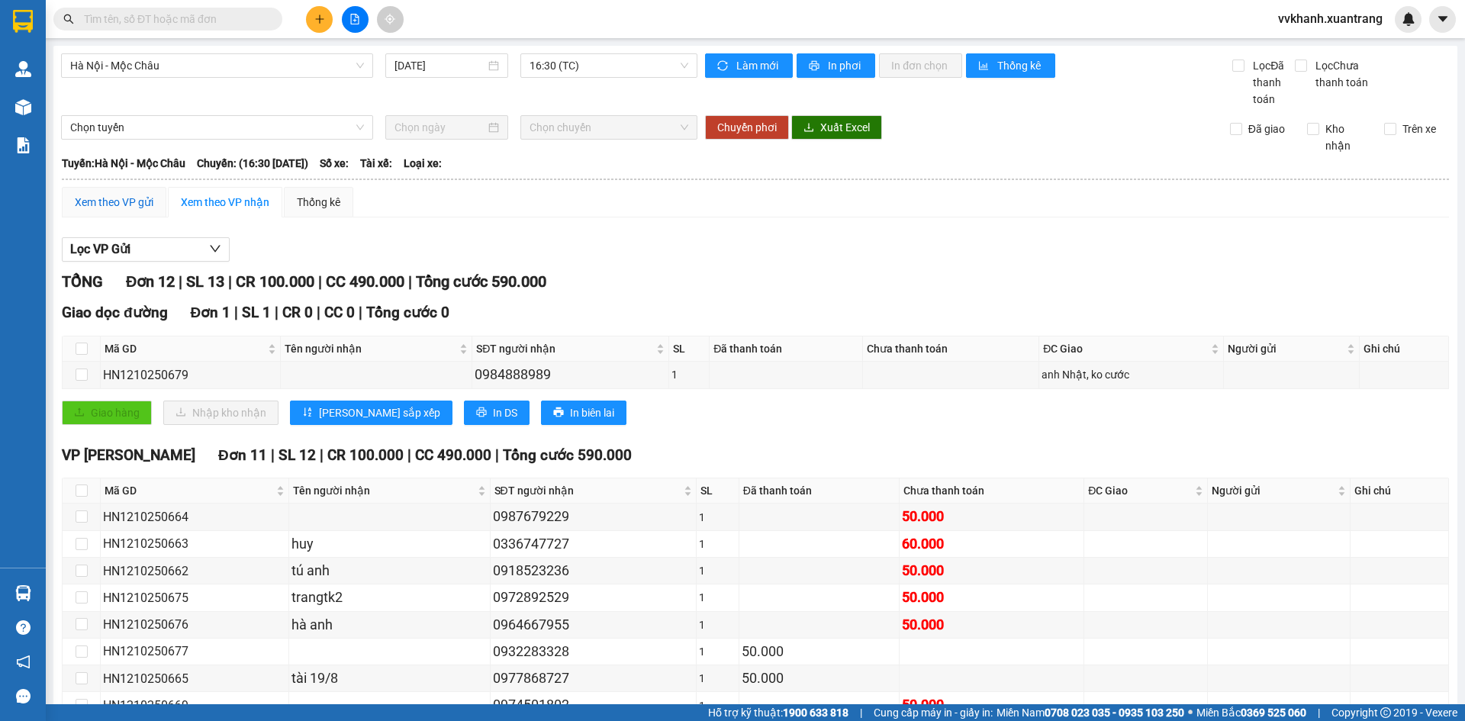
click at [124, 202] on div "Xem theo VP gửi" at bounding box center [114, 202] width 79 height 17
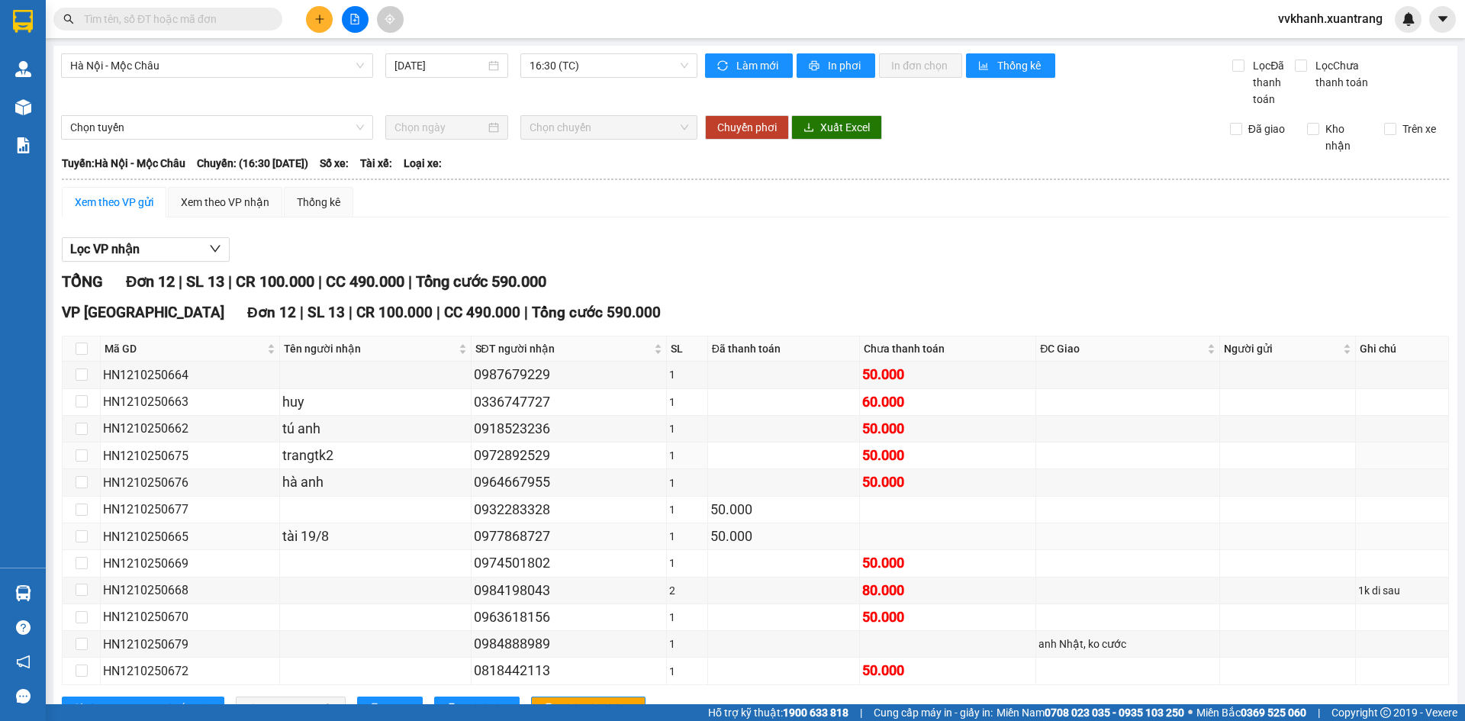
scroll to position [60, 0]
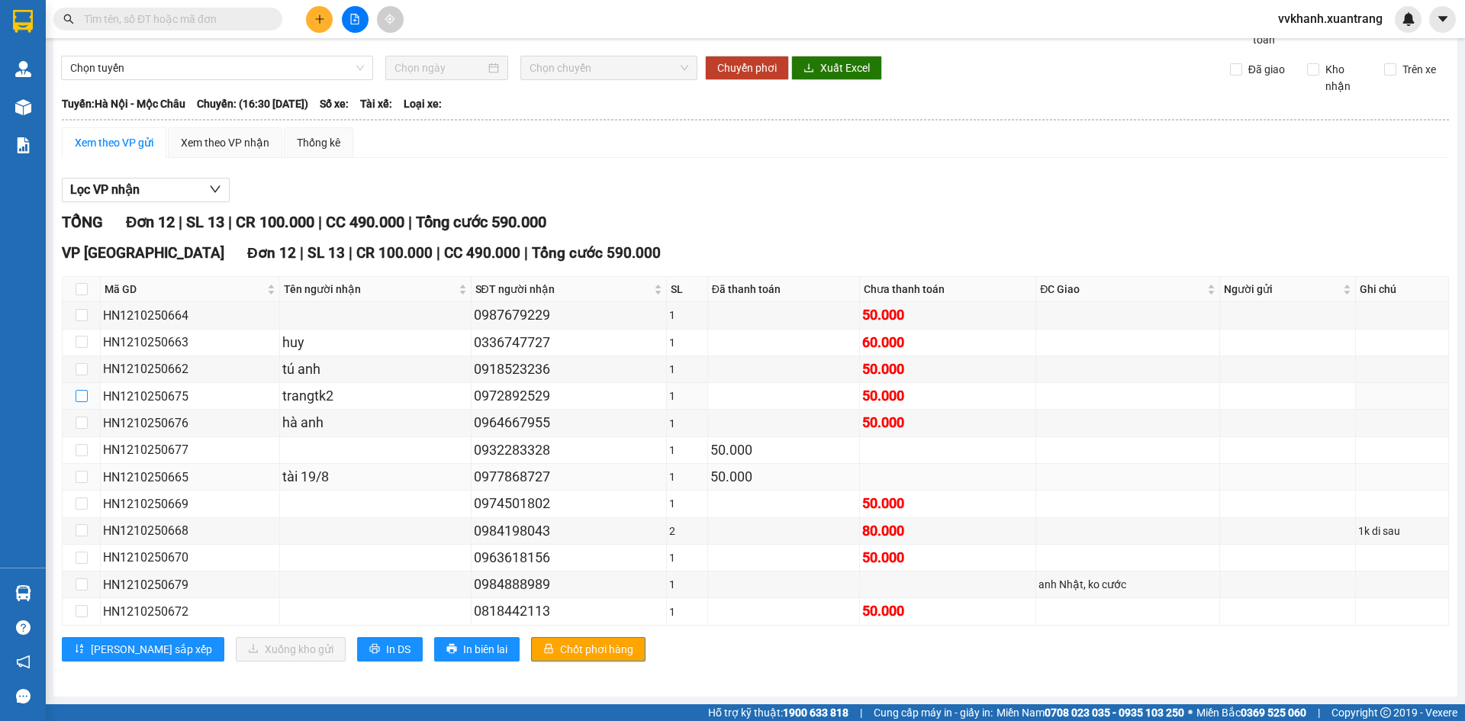
drag, startPoint x: 82, startPoint y: 398, endPoint x: 130, endPoint y: 477, distance: 92.5
click at [79, 398] on input "checkbox" at bounding box center [82, 396] width 12 height 12
checkbox input "true"
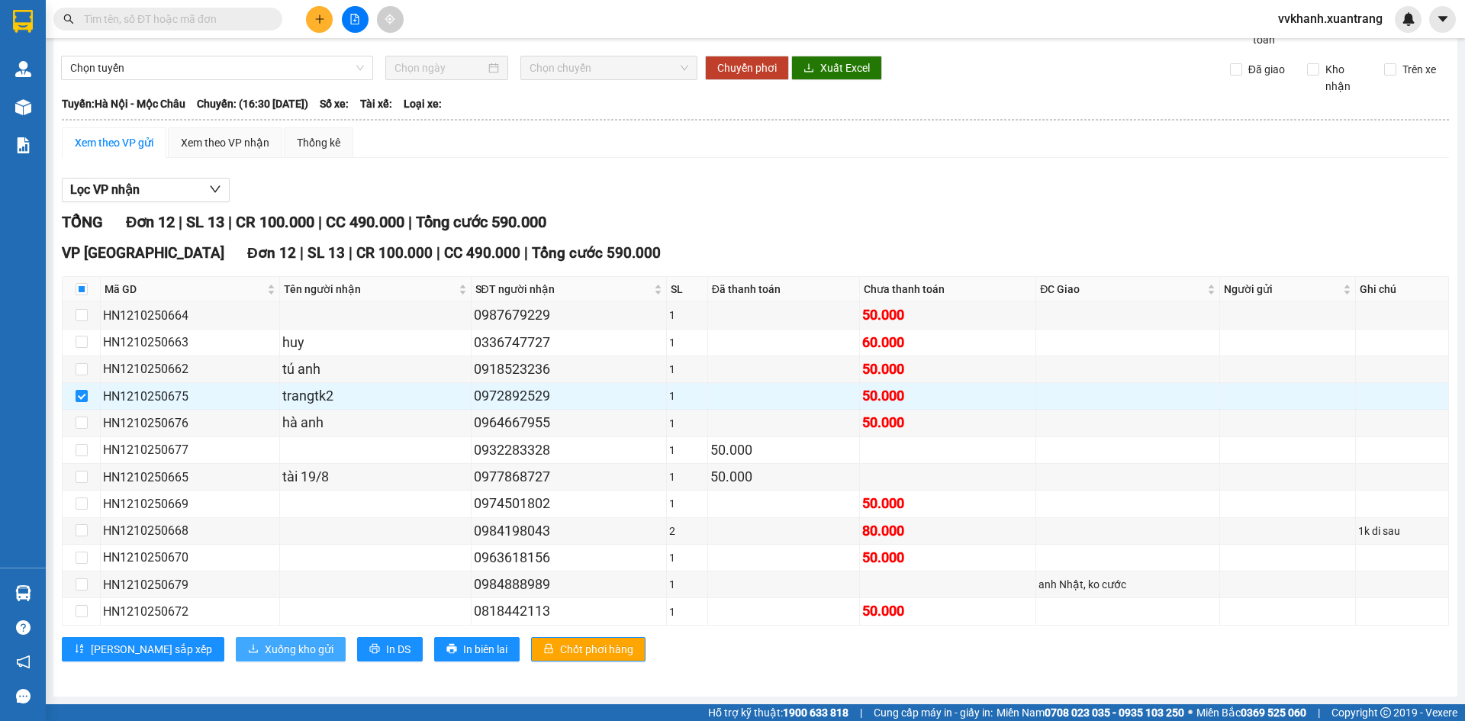
click at [265, 644] on span "Xuống kho gửi" at bounding box center [299, 649] width 69 height 17
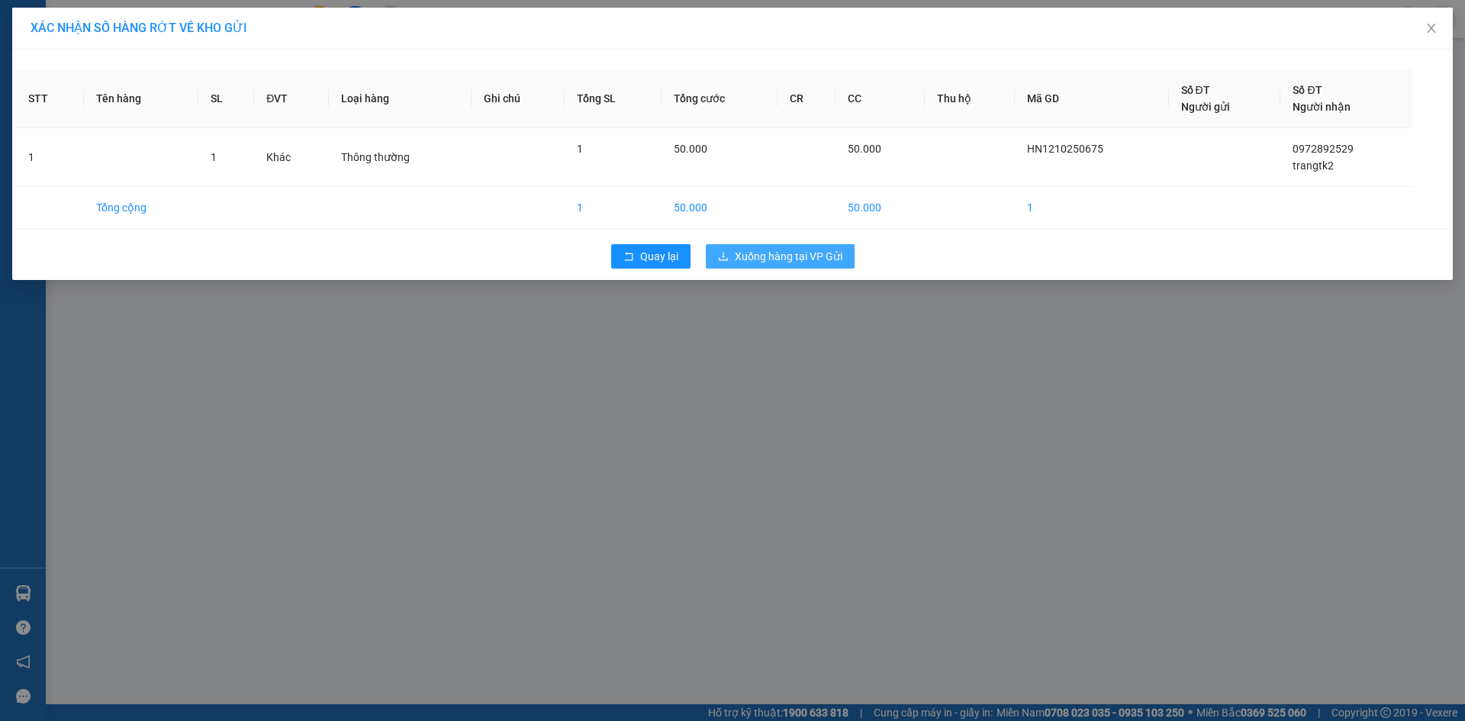
click at [782, 263] on span "Xuống hàng tại VP Gửi" at bounding box center [789, 256] width 108 height 17
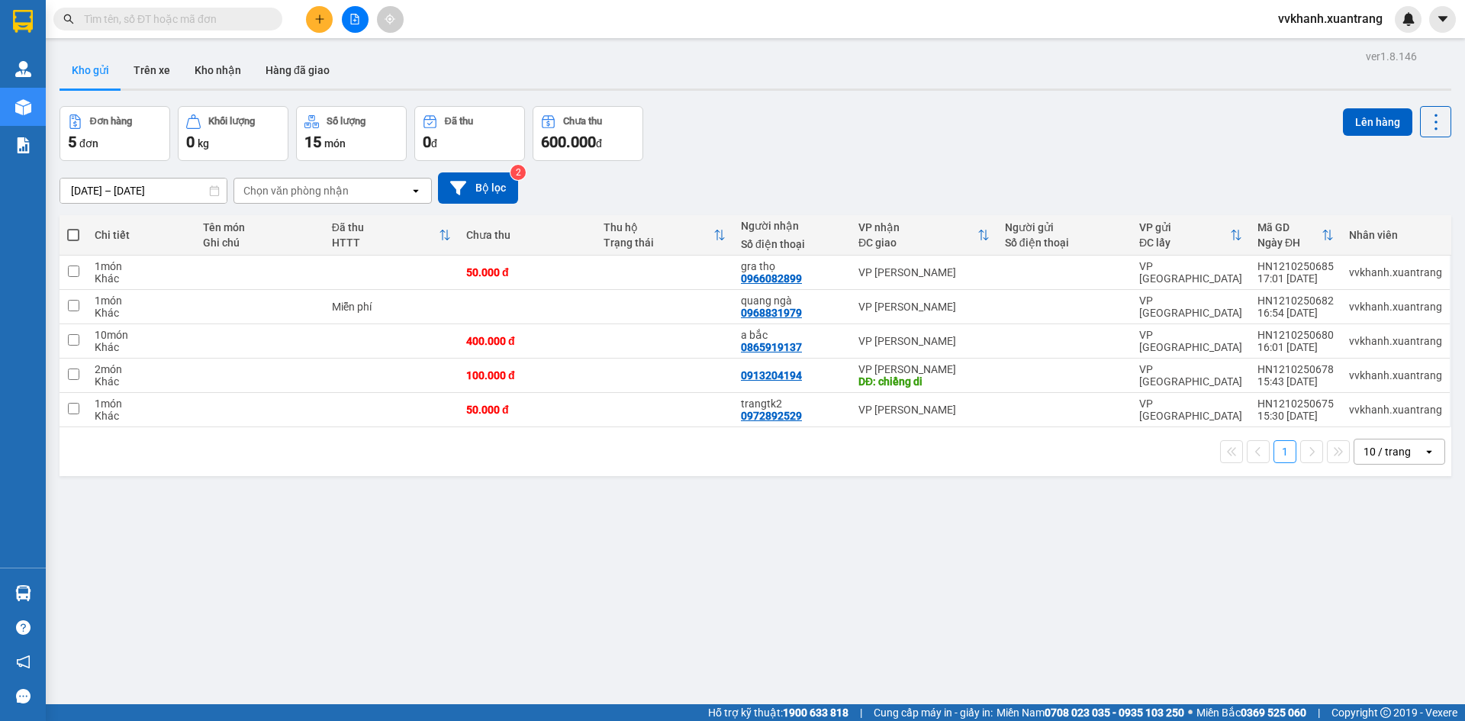
click at [236, 19] on input "text" at bounding box center [174, 19] width 180 height 17
click at [353, 17] on icon "file-add" at bounding box center [354, 19] width 11 height 11
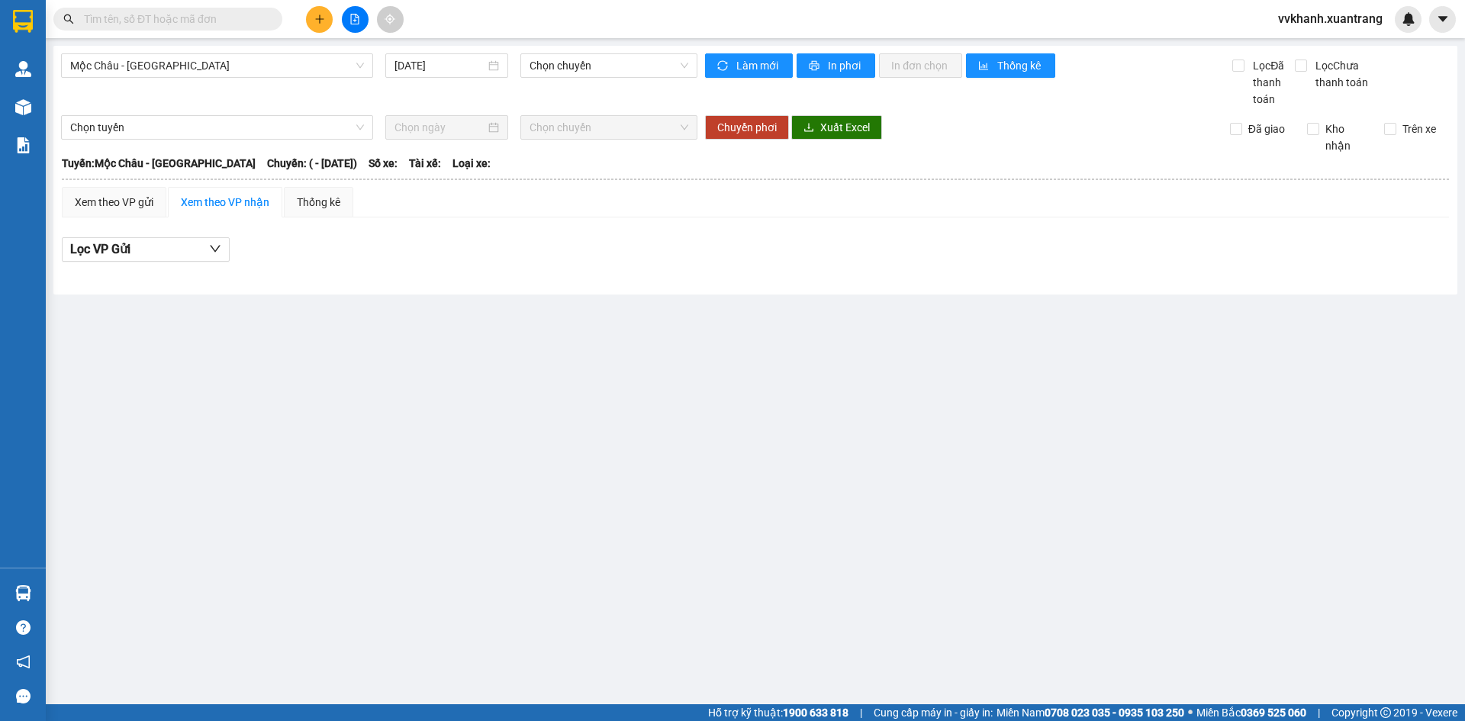
drag, startPoint x: 219, startPoint y: 59, endPoint x: 224, endPoint y: 80, distance: 21.8
click at [219, 63] on span "Mộc Châu - Mỹ Đình" at bounding box center [217, 65] width 294 height 23
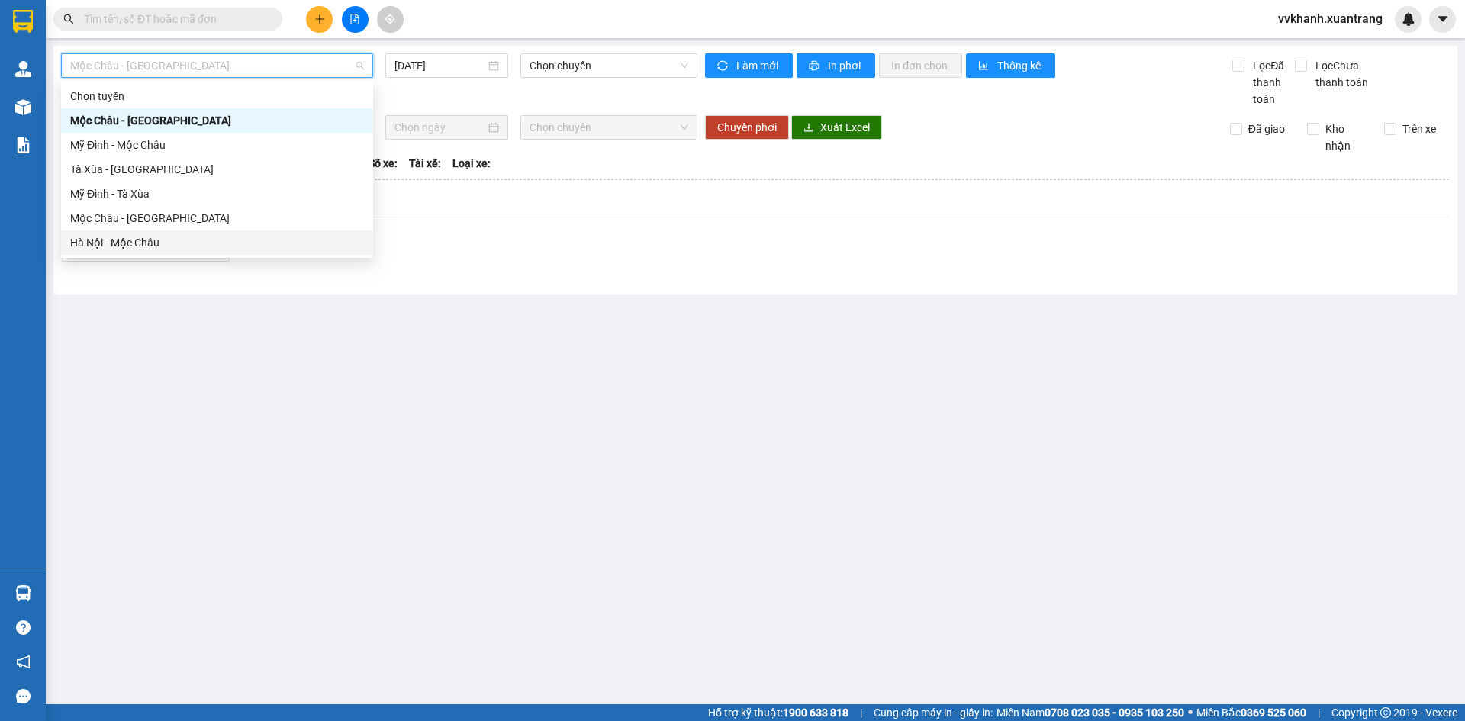
drag, startPoint x: 168, startPoint y: 226, endPoint x: 175, endPoint y: 233, distance: 10.3
click at [175, 233] on div "Chọn tuyến Mộc Châu - Mỹ Đình Mỹ Đình - Mộc Châu Tà Xùa - Mỹ Đình Mỹ Đình - Tà …" at bounding box center [217, 169] width 312 height 171
click at [175, 233] on div "Hà Nội - Mộc Châu" at bounding box center [217, 242] width 312 height 24
type input "12/10/2025"
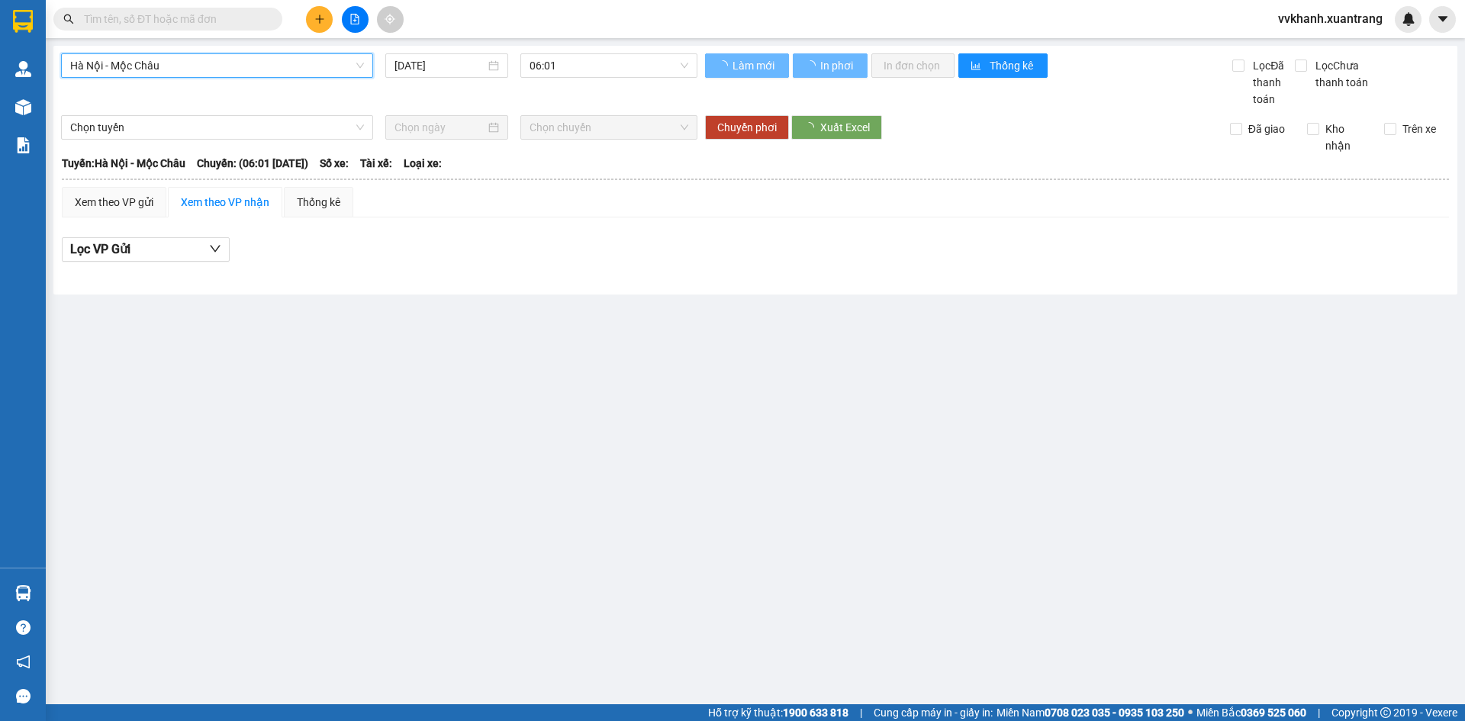
click at [175, 233] on div "Lọc VP Gửi" at bounding box center [755, 254] width 1387 height 49
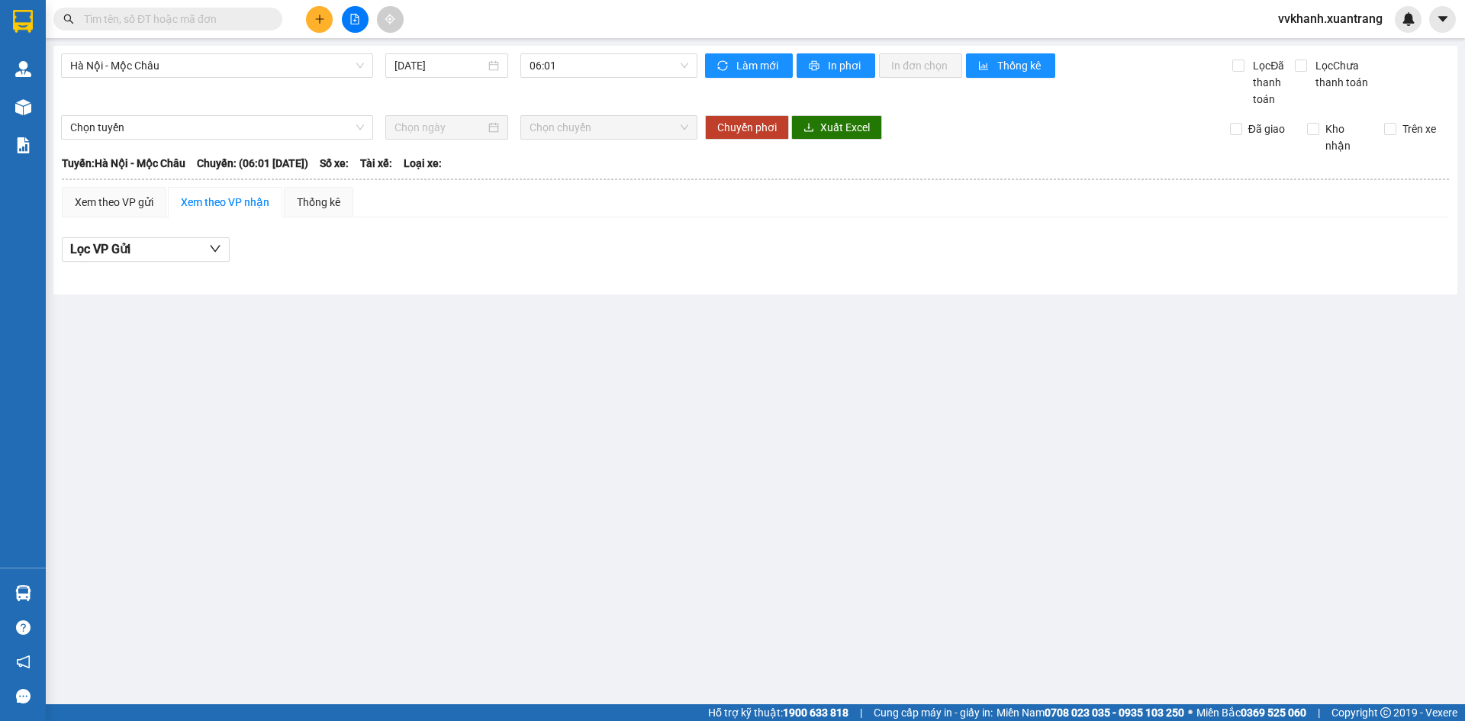
click at [570, 81] on div "Hà Nội - Mộc Châu 12/10/2025 06:01" at bounding box center [379, 80] width 636 height 54
drag, startPoint x: 557, startPoint y: 66, endPoint x: 570, endPoint y: 72, distance: 14.7
click at [558, 66] on span "06:01" at bounding box center [608, 65] width 159 height 23
click at [569, 188] on div "16:30 (TC)" at bounding box center [588, 193] width 119 height 17
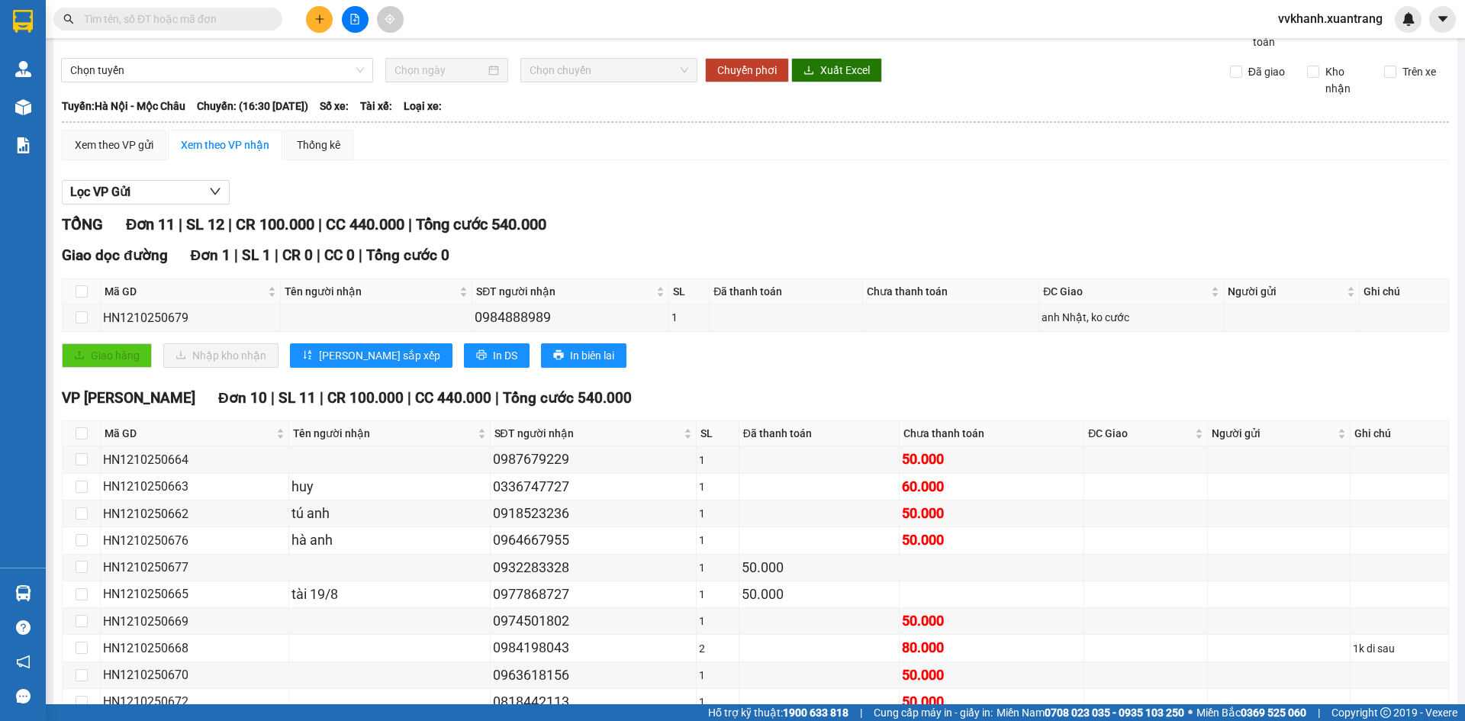
scroll to position [147, 0]
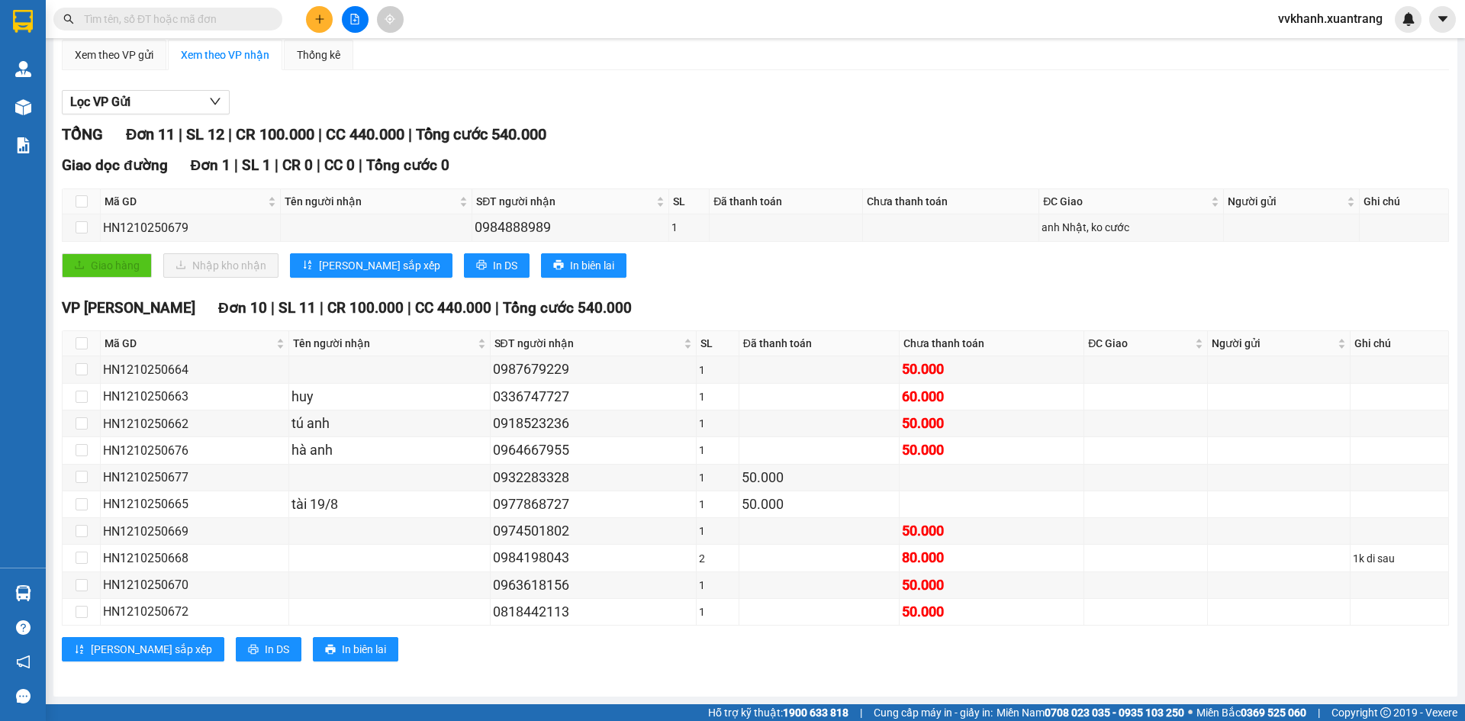
click at [201, 18] on input "text" at bounding box center [174, 19] width 180 height 17
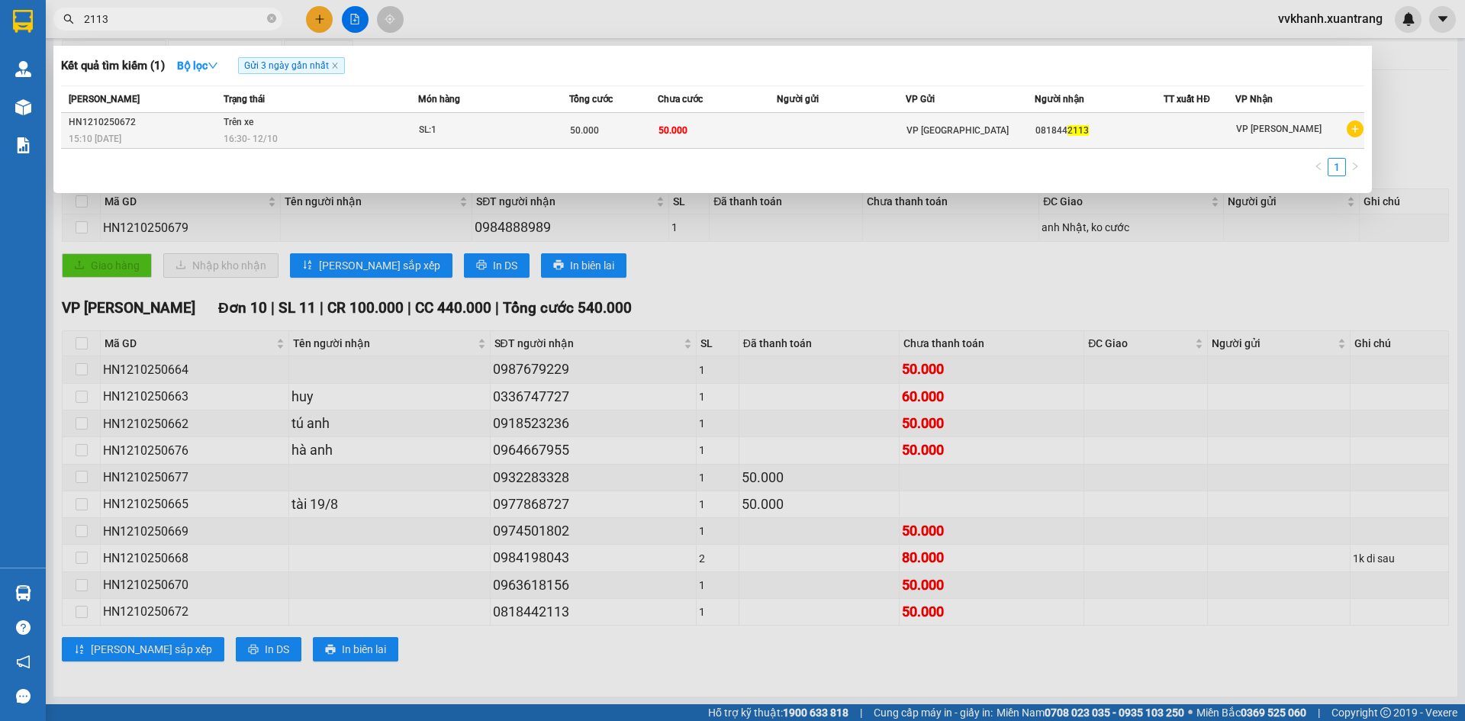
type input "2113"
click at [480, 140] on td "SL: 1" at bounding box center [493, 131] width 151 height 36
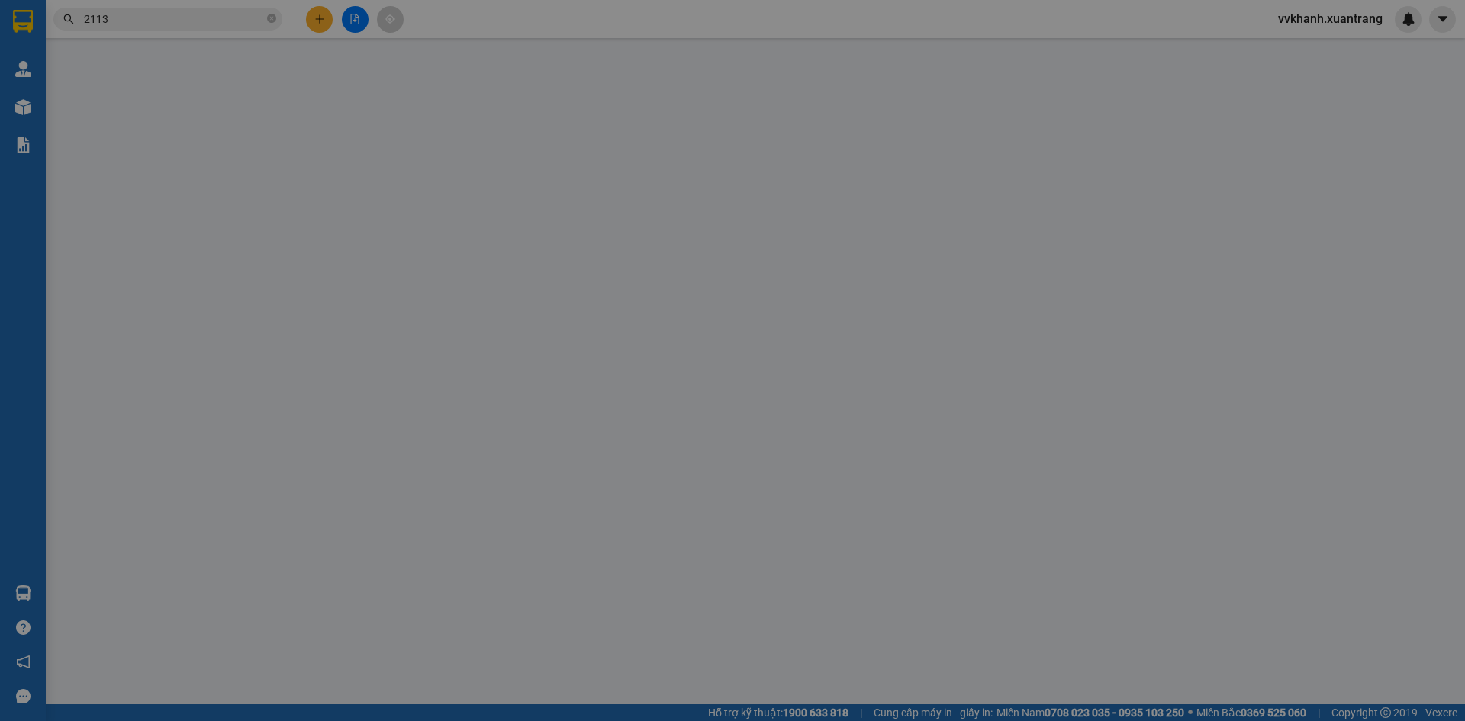
type input "0818442113"
type input "50.000"
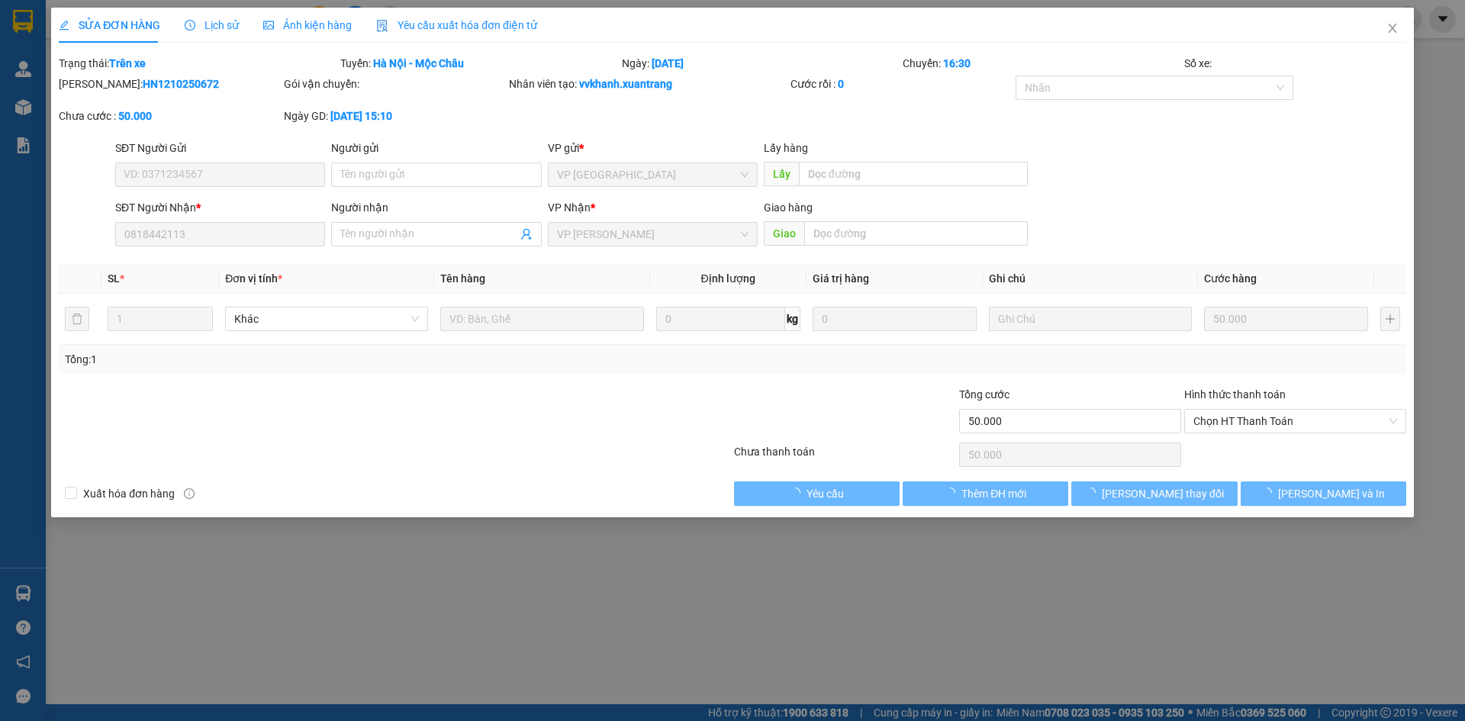
click at [303, 30] on span "Ảnh kiện hàng" at bounding box center [307, 25] width 88 height 12
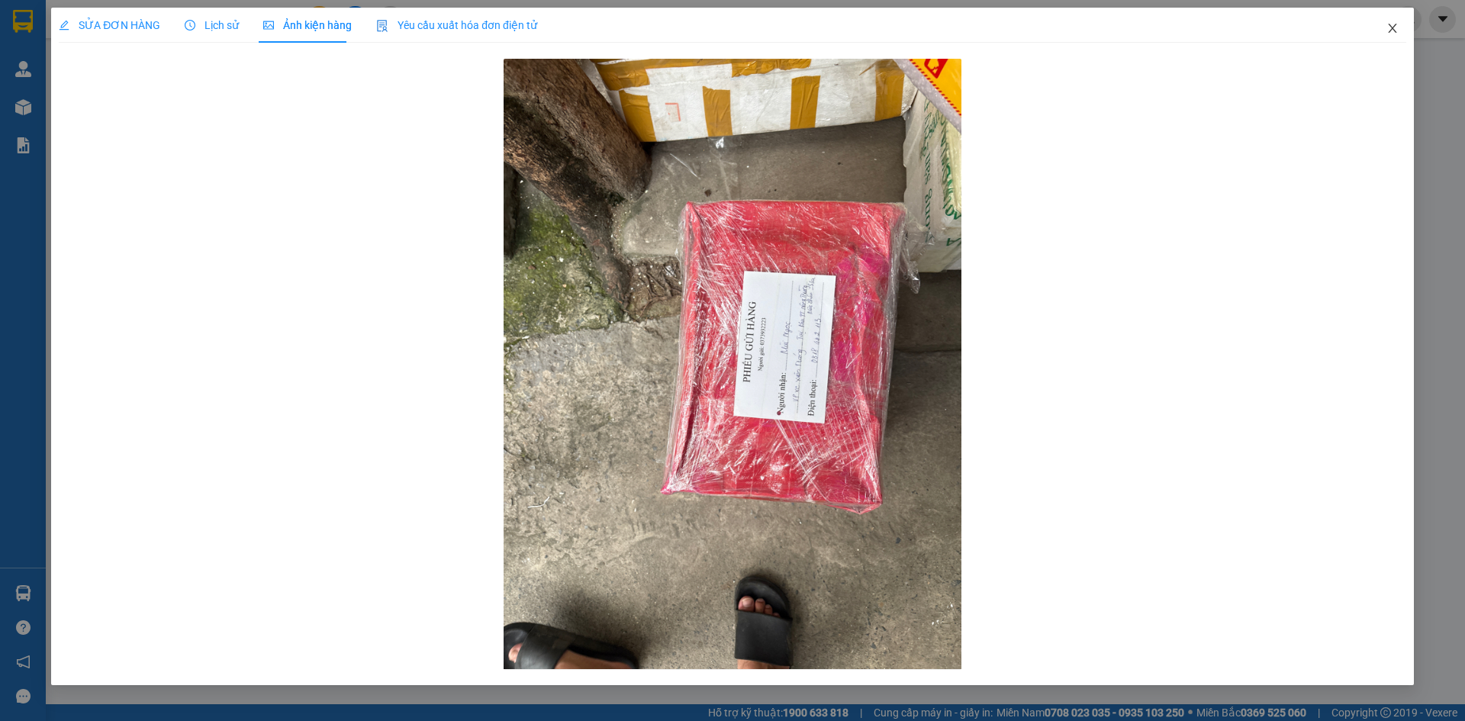
click at [1386, 21] on span "Close" at bounding box center [1392, 29] width 43 height 43
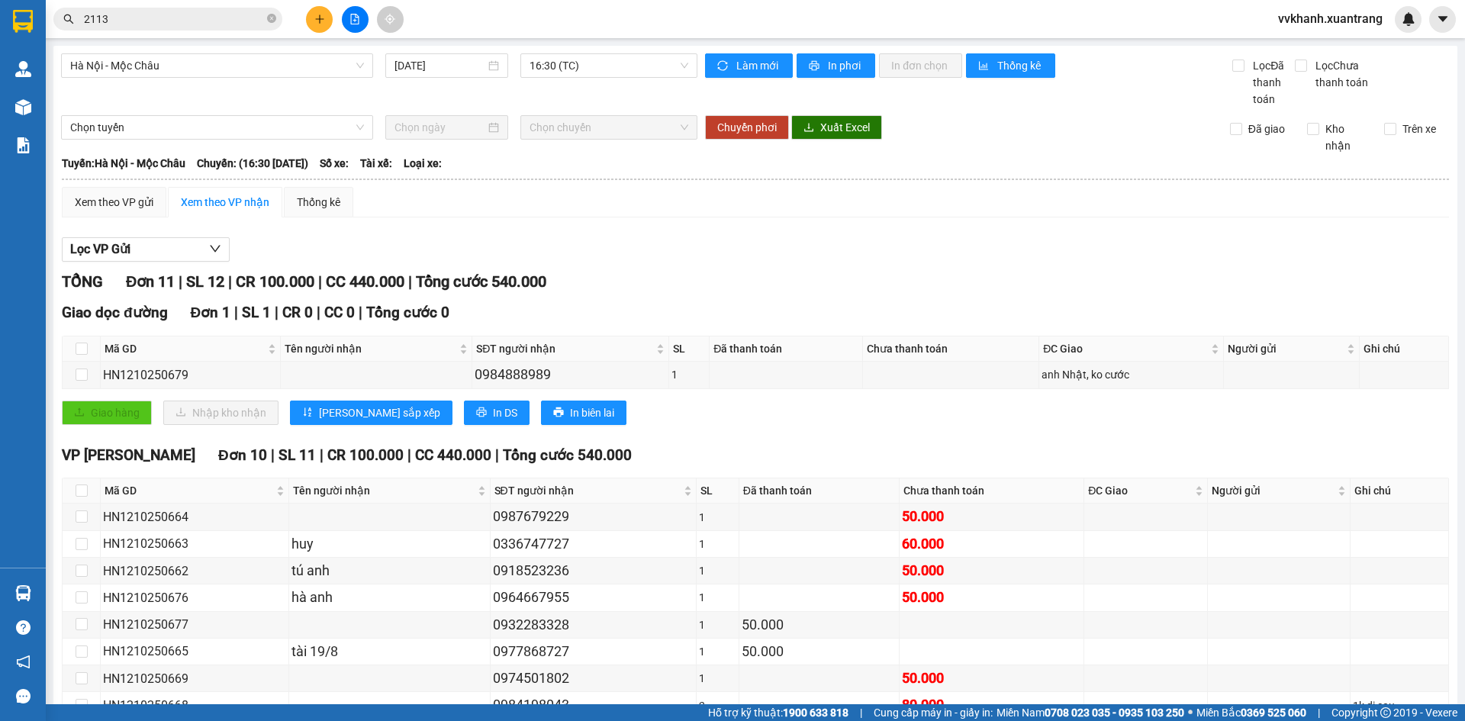
click at [265, 20] on span "2113" at bounding box center [167, 19] width 229 height 23
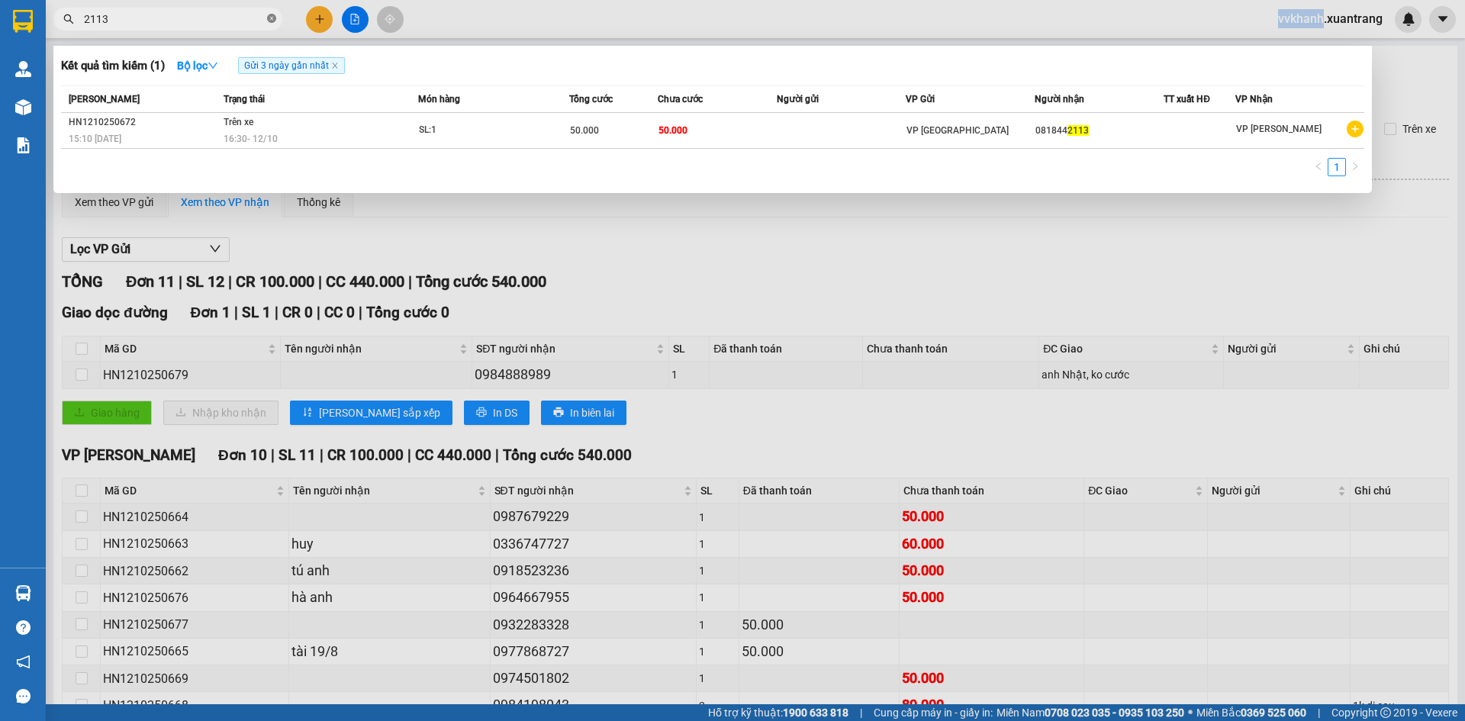
click at [267, 20] on span "2113" at bounding box center [167, 19] width 229 height 23
click at [271, 12] on span at bounding box center [271, 19] width 9 height 14
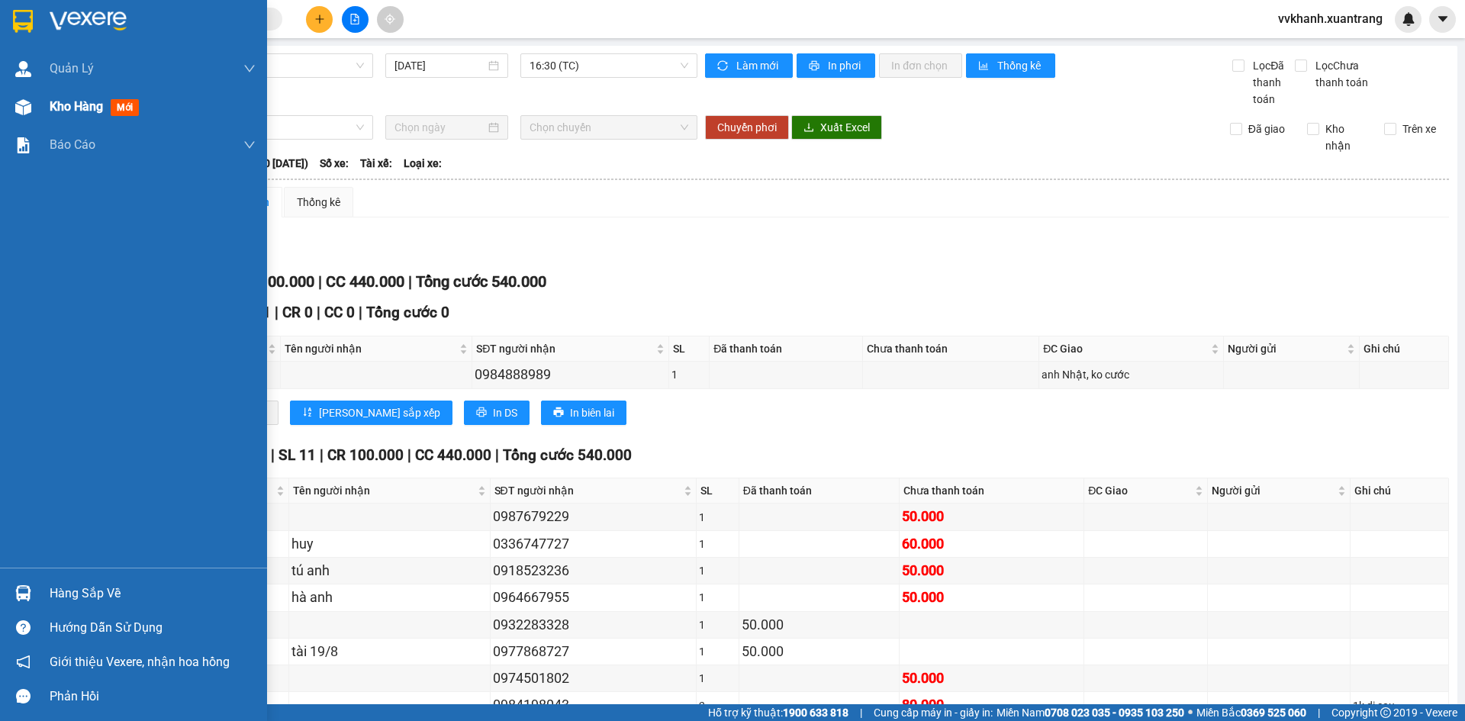
click at [18, 114] on img at bounding box center [23, 107] width 16 height 16
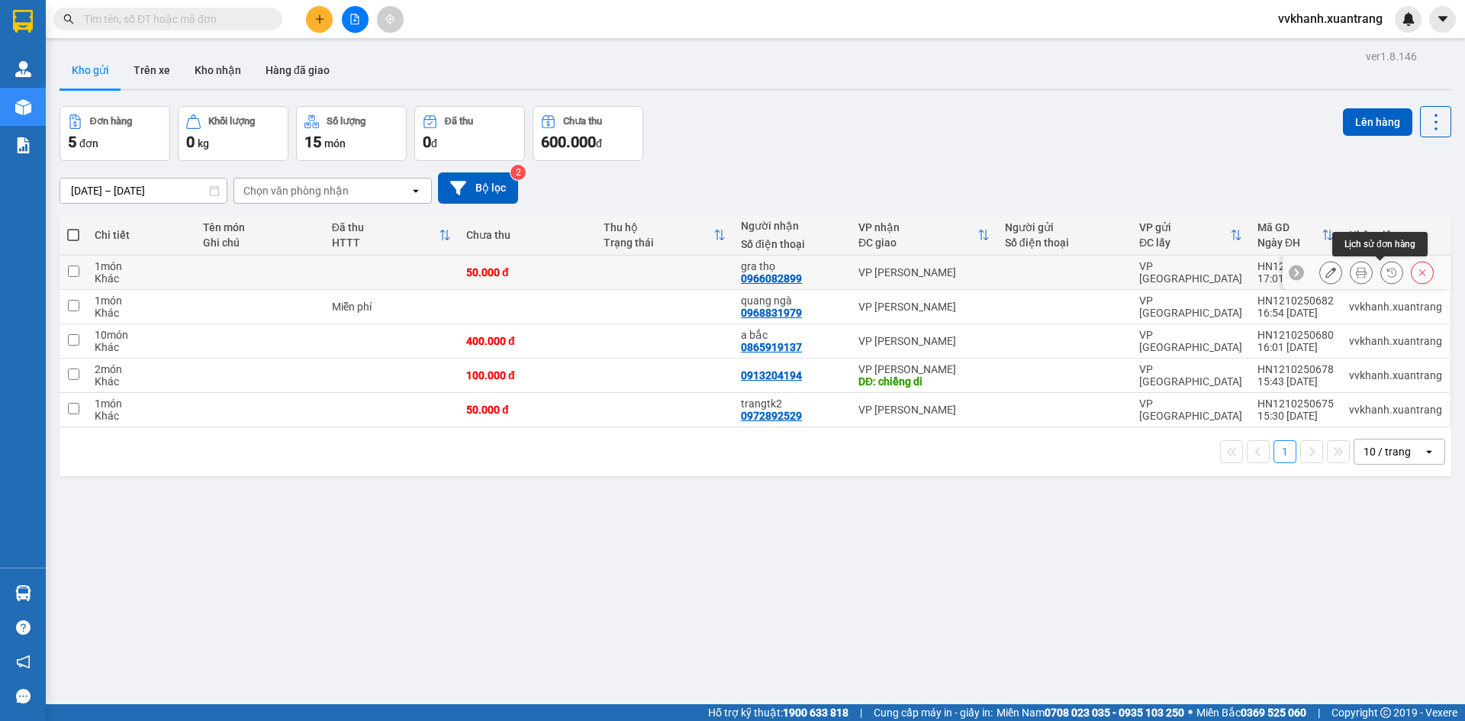
click at [1386, 269] on icon at bounding box center [1391, 272] width 11 height 11
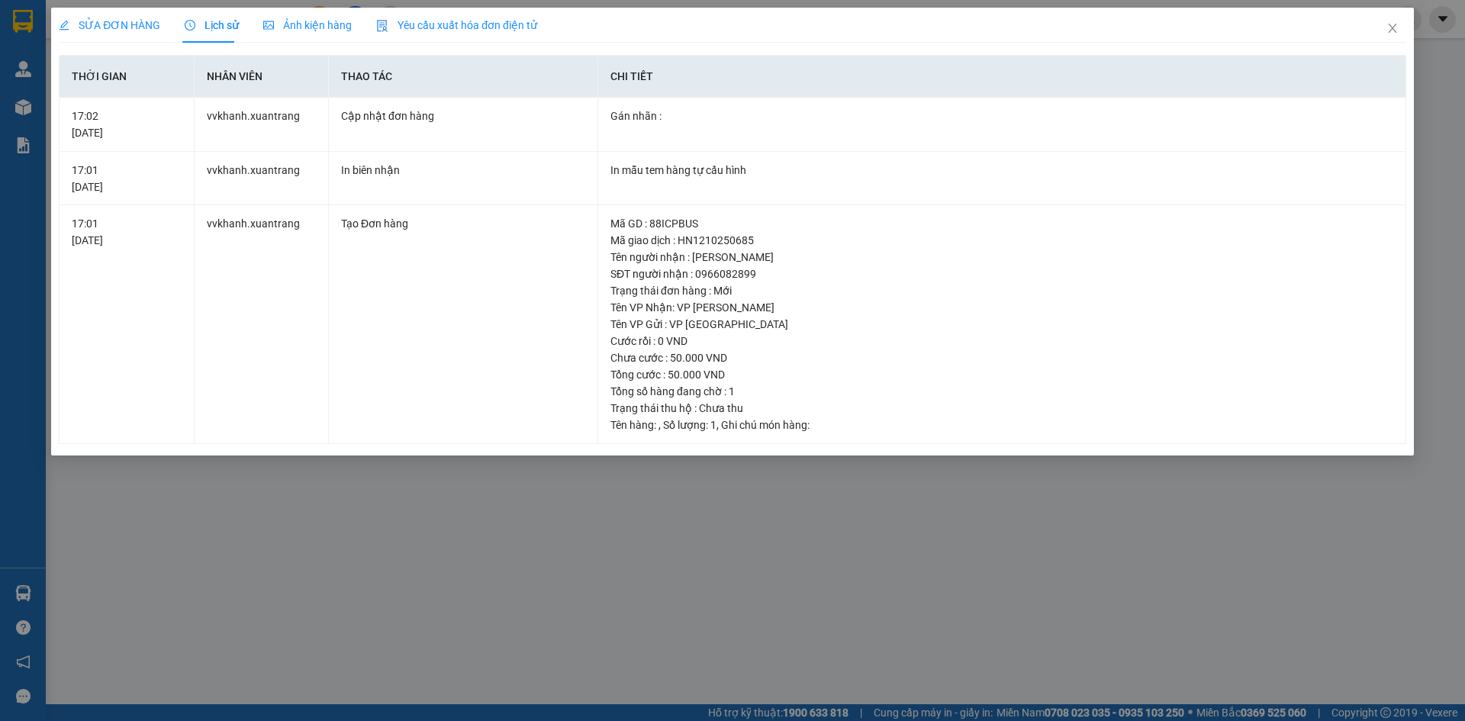
click at [321, 27] on span "Ảnh kiện hàng" at bounding box center [307, 25] width 88 height 12
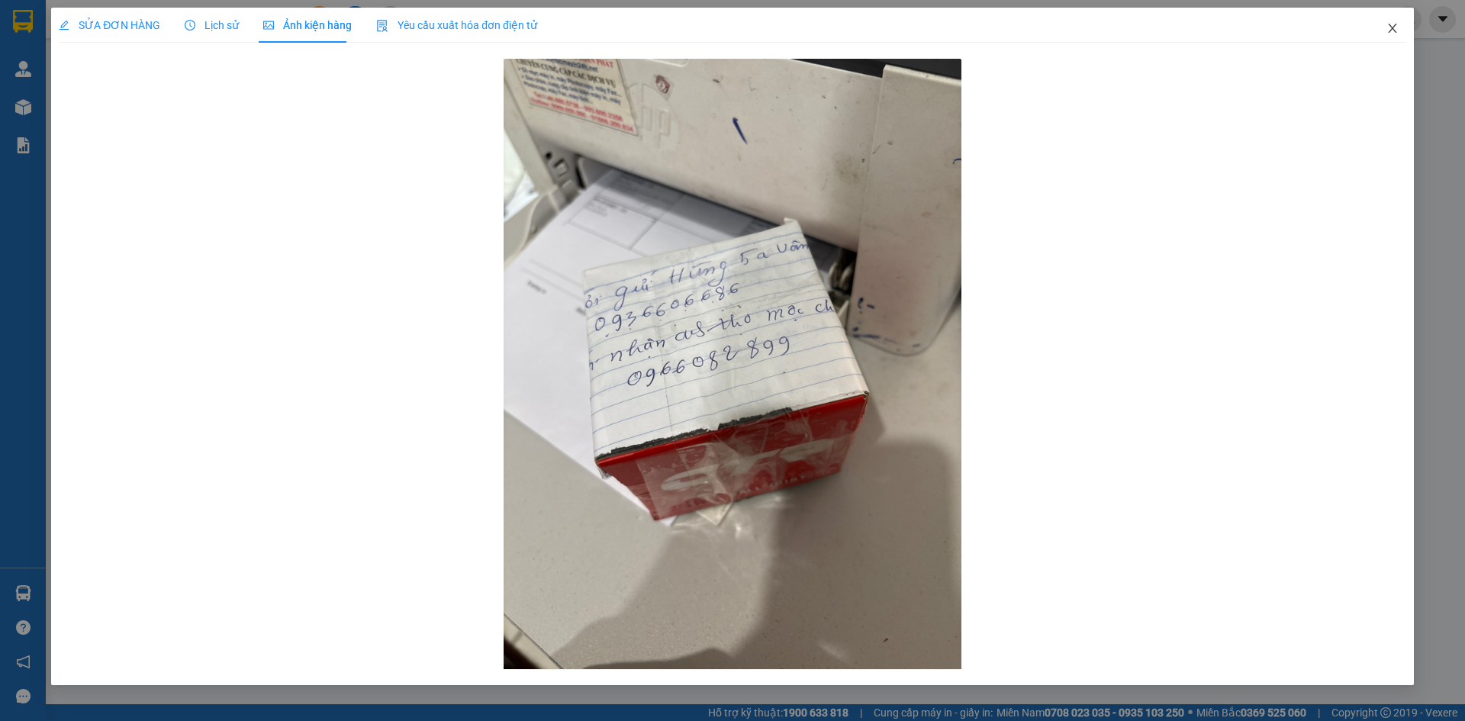
click at [1410, 19] on span "Close" at bounding box center [1392, 29] width 43 height 43
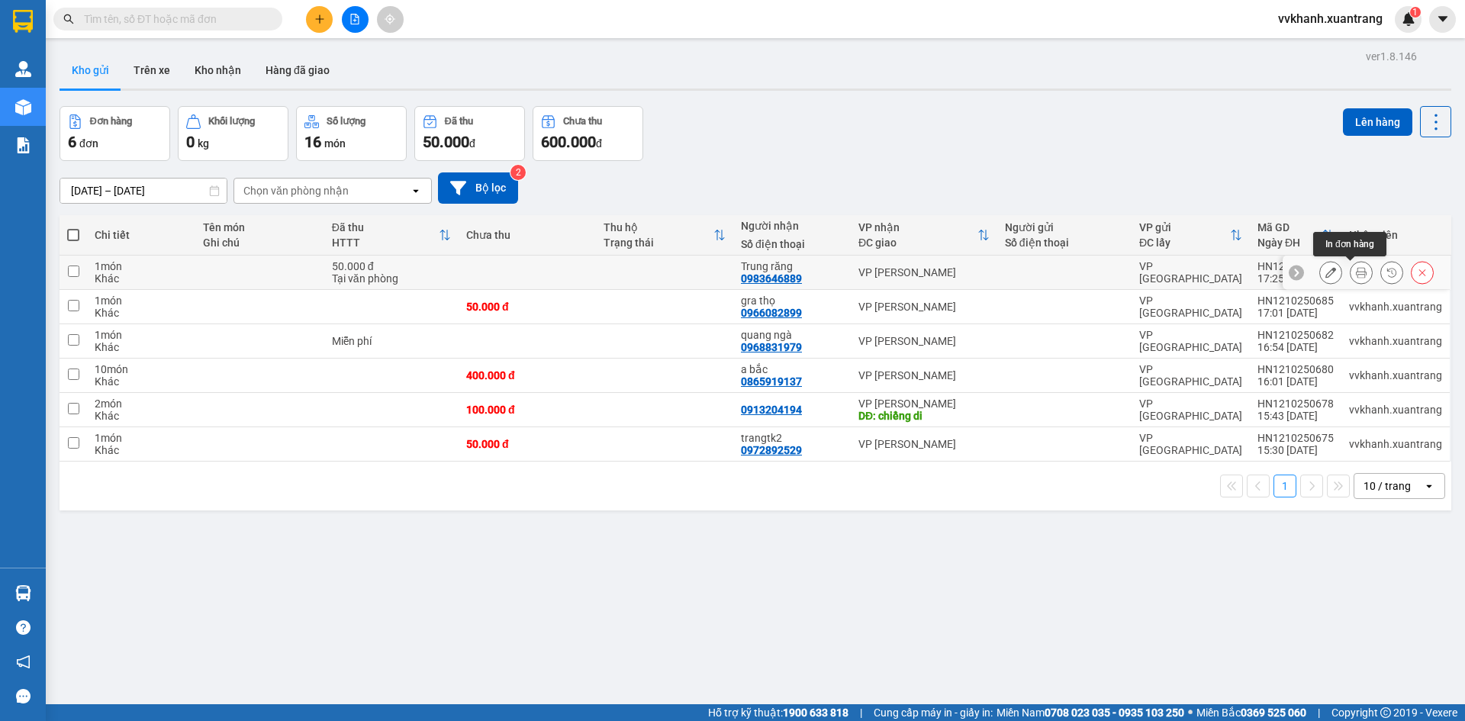
click at [1356, 269] on icon at bounding box center [1361, 272] width 11 height 11
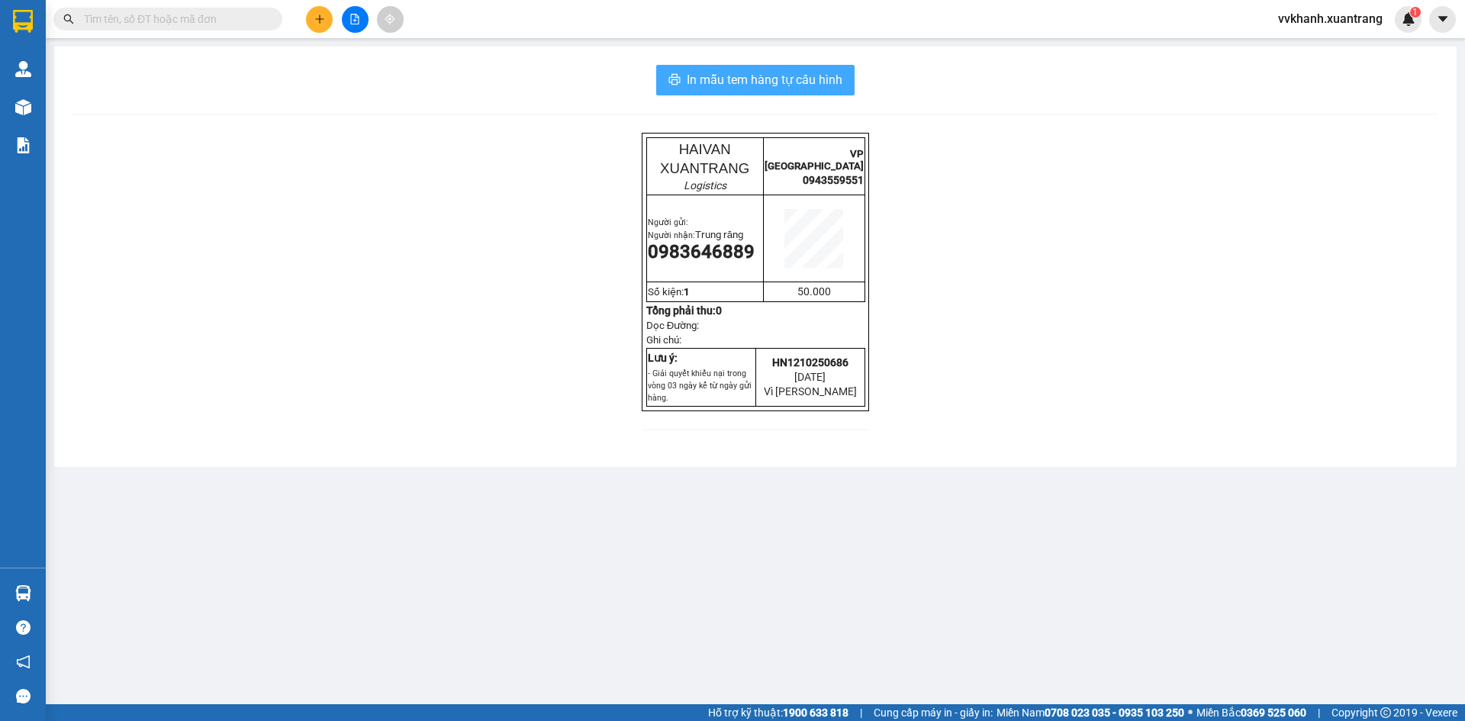
click at [714, 88] on span "In mẫu tem hàng tự cấu hình" at bounding box center [765, 79] width 156 height 19
